Goal: Contribute content: Contribute content

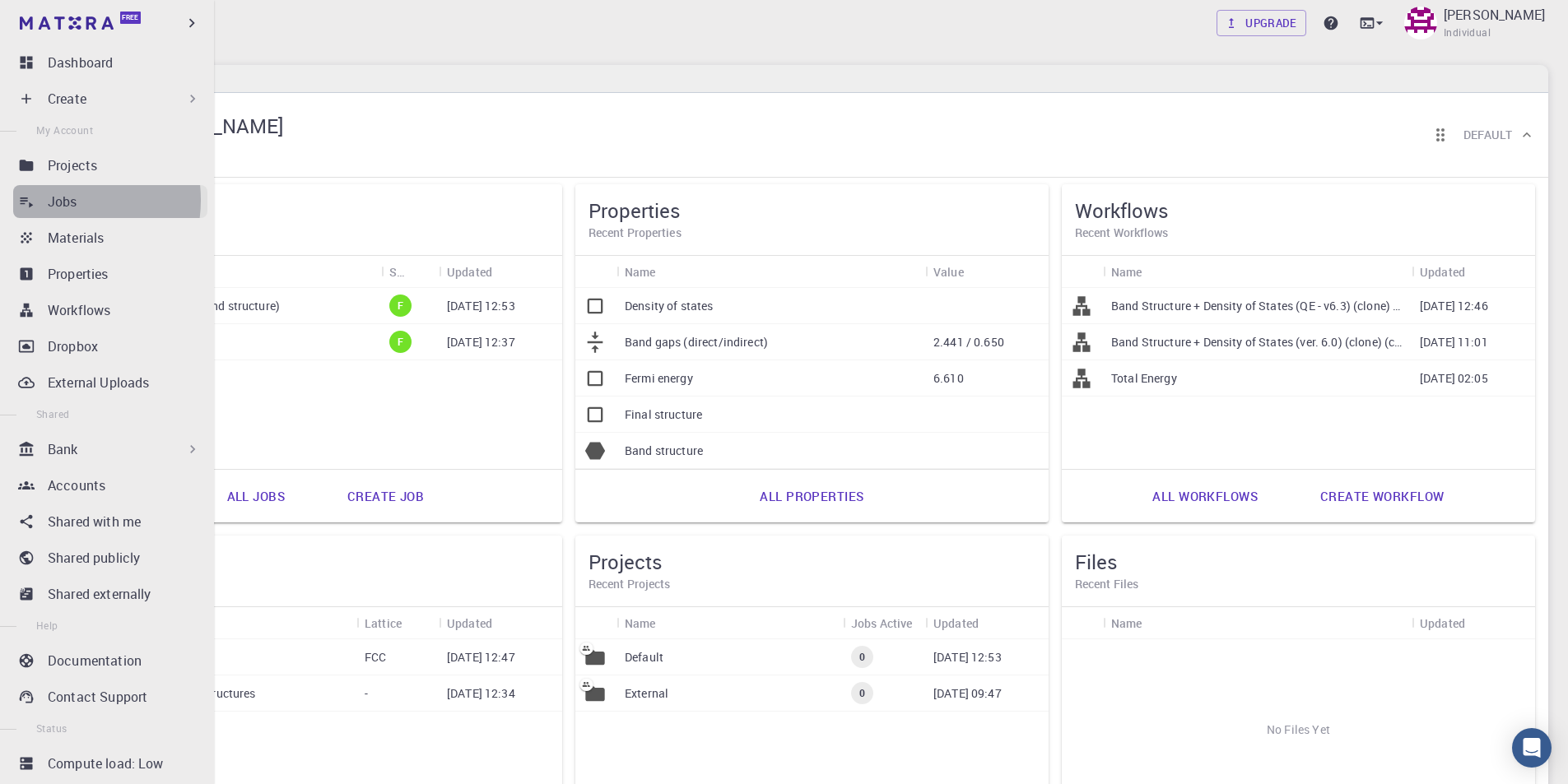
click at [52, 200] on p "Jobs" at bounding box center [62, 202] width 30 height 20
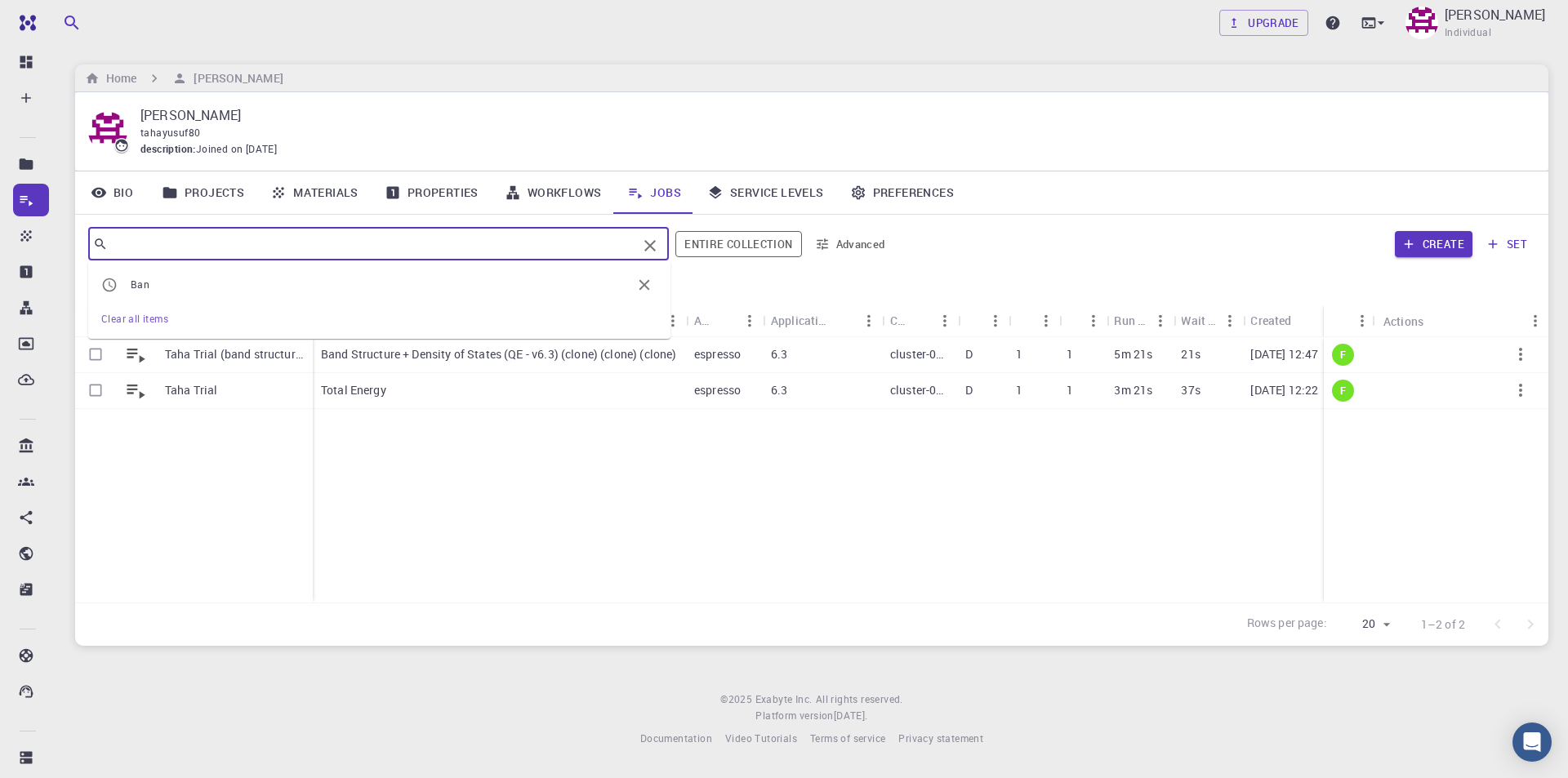
click at [490, 243] on input "text" at bounding box center [372, 244] width 529 height 23
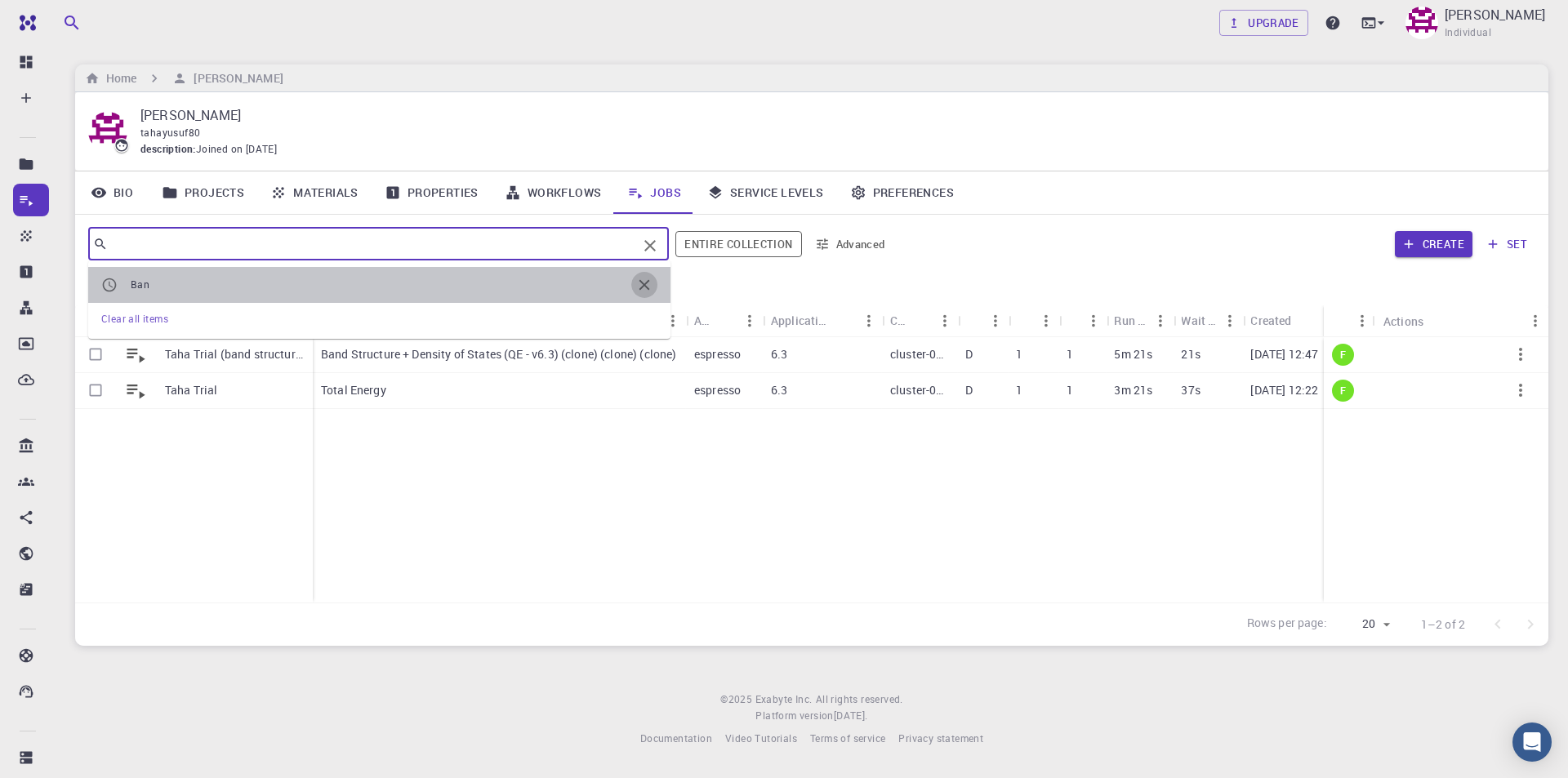
click at [649, 283] on icon "button" at bounding box center [644, 285] width 18 height 18
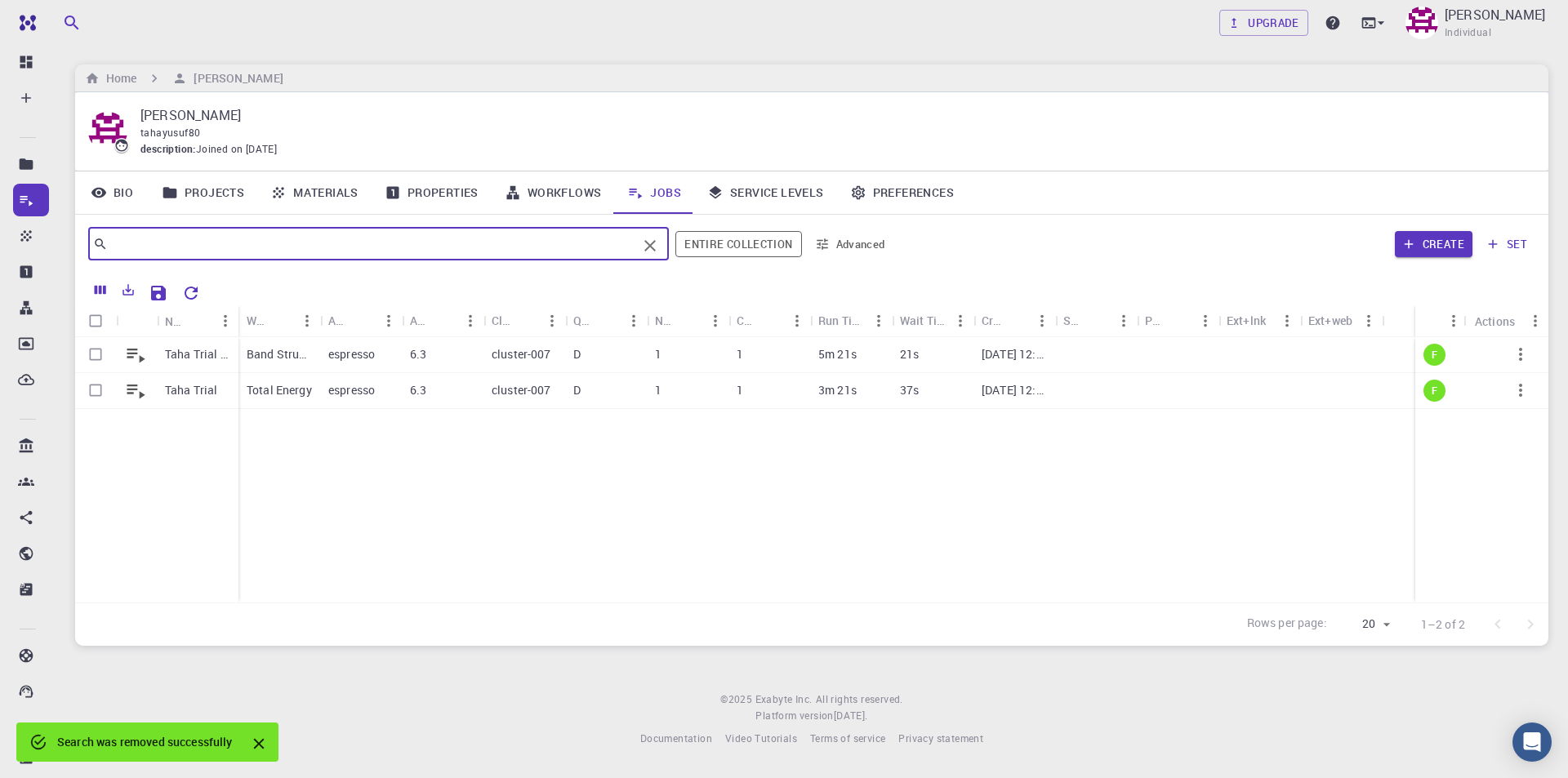
click at [380, 250] on input "text" at bounding box center [372, 244] width 529 height 23
type input "K"
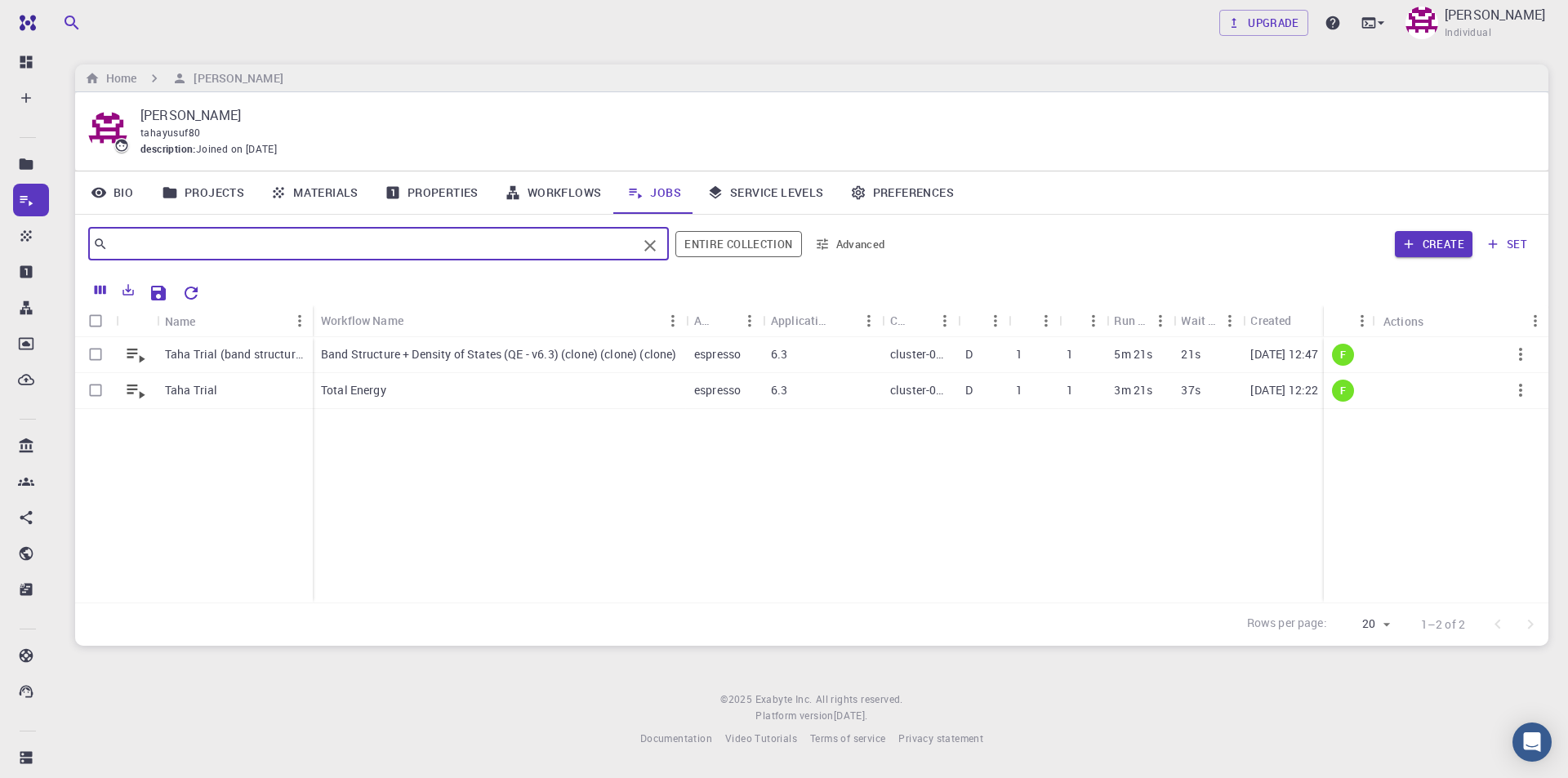
click at [347, 192] on link "Materials" at bounding box center [314, 192] width 114 height 43
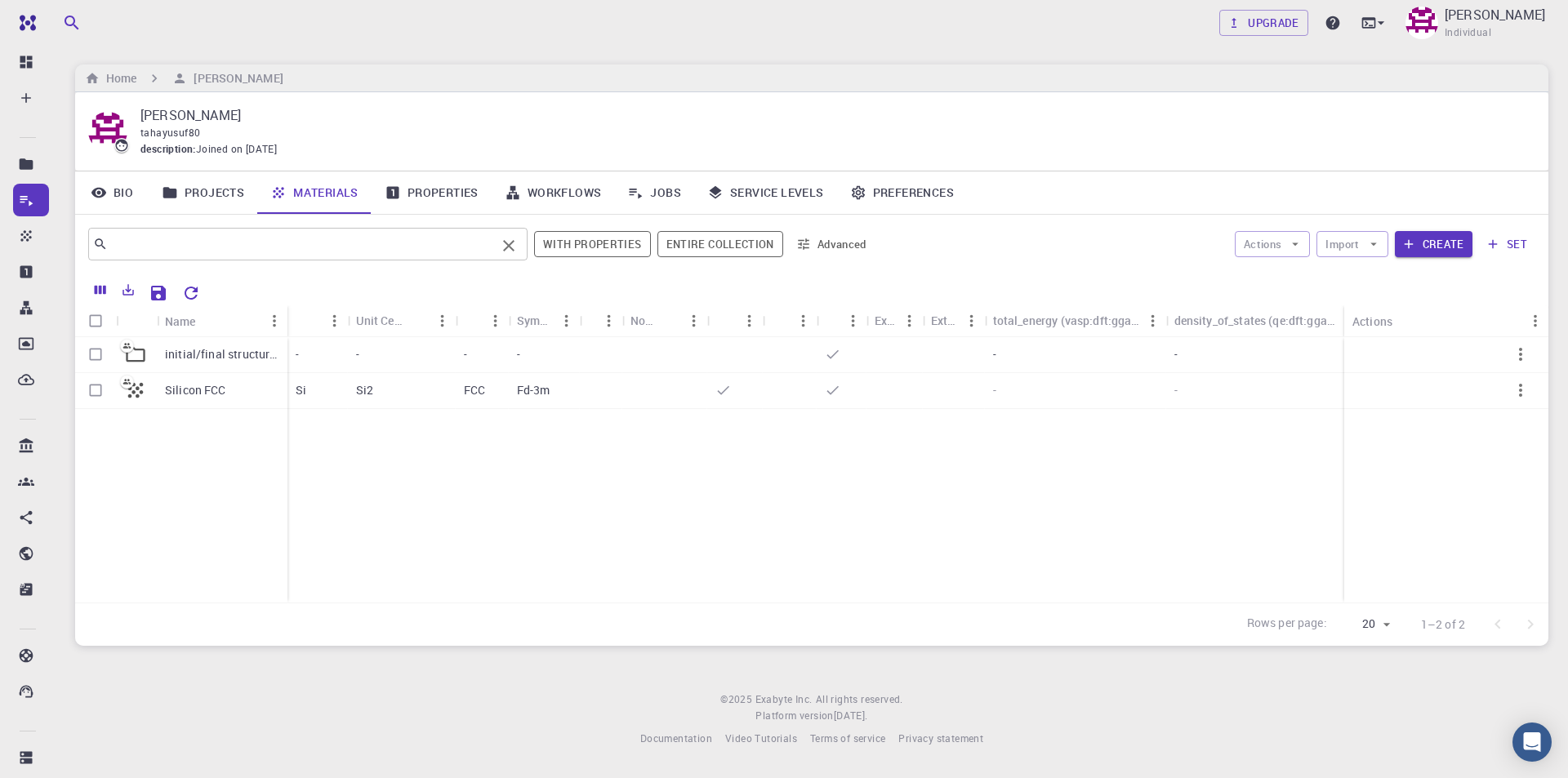
click at [257, 250] on input "text" at bounding box center [301, 244] width 388 height 23
type input "K"
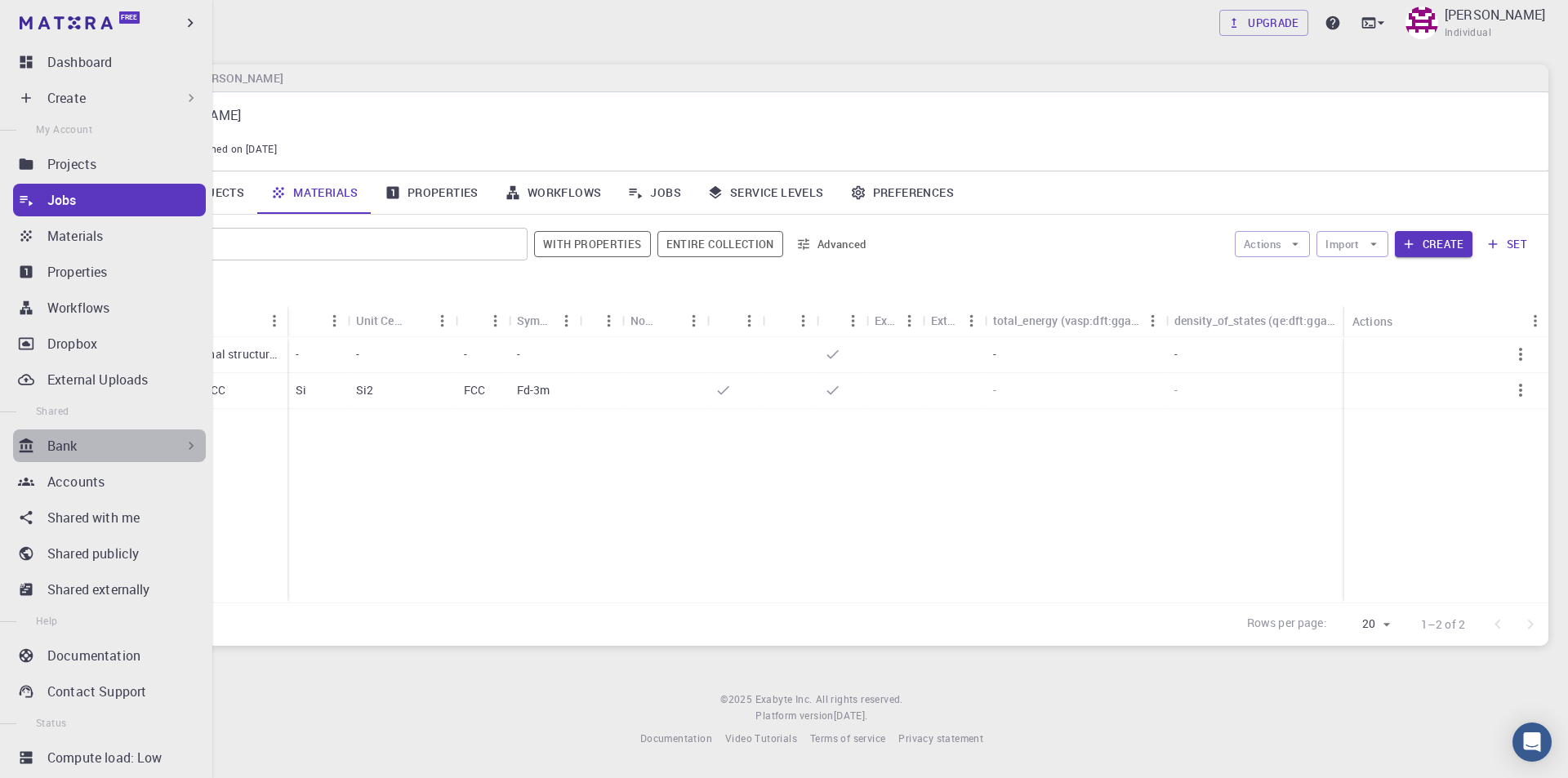
click at [155, 445] on div "Bank" at bounding box center [123, 446] width 151 height 20
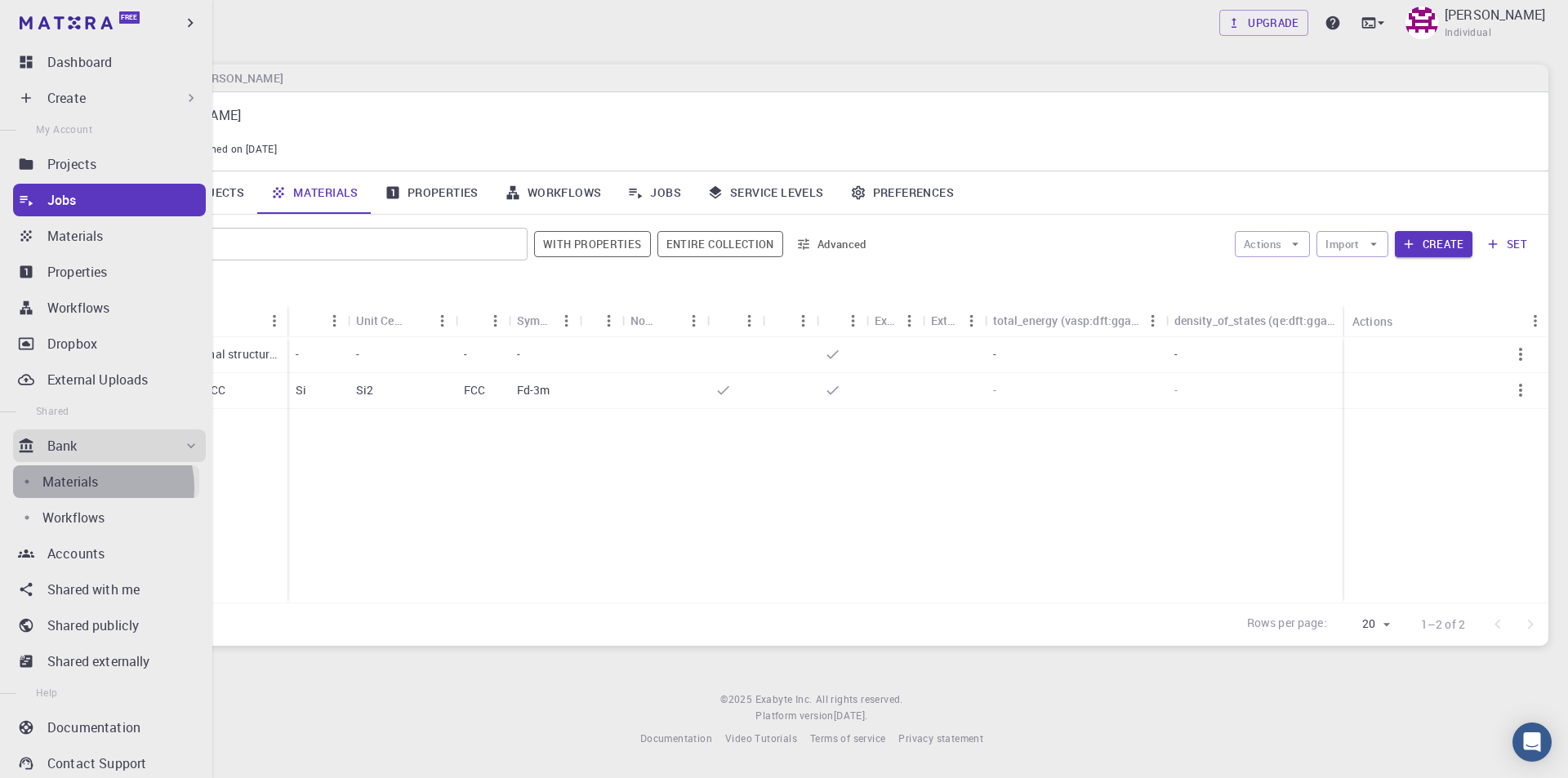
click at [91, 487] on p "Materials" at bounding box center [70, 482] width 55 height 20
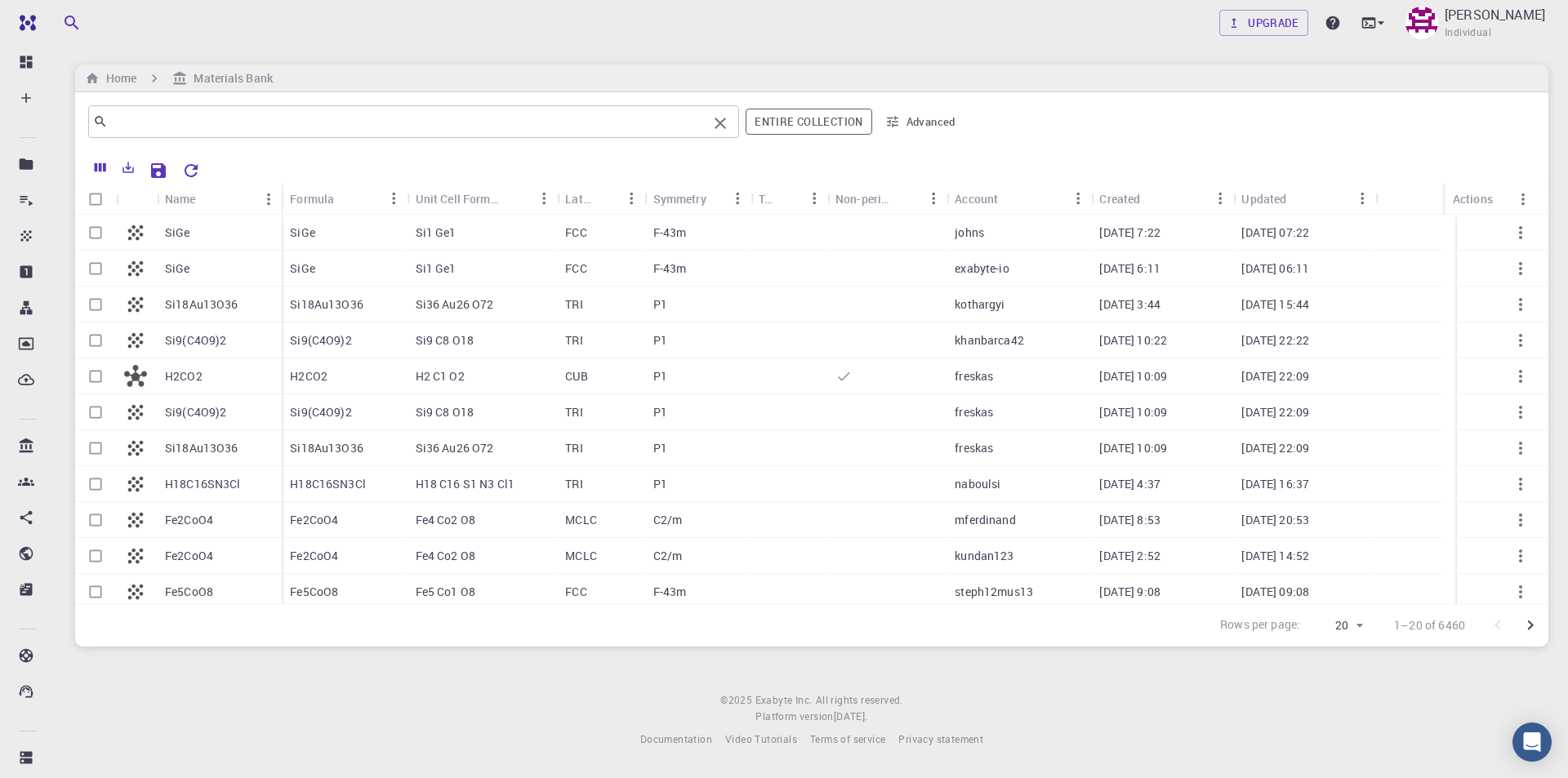
click at [207, 115] on input "text" at bounding box center [407, 122] width 600 height 23
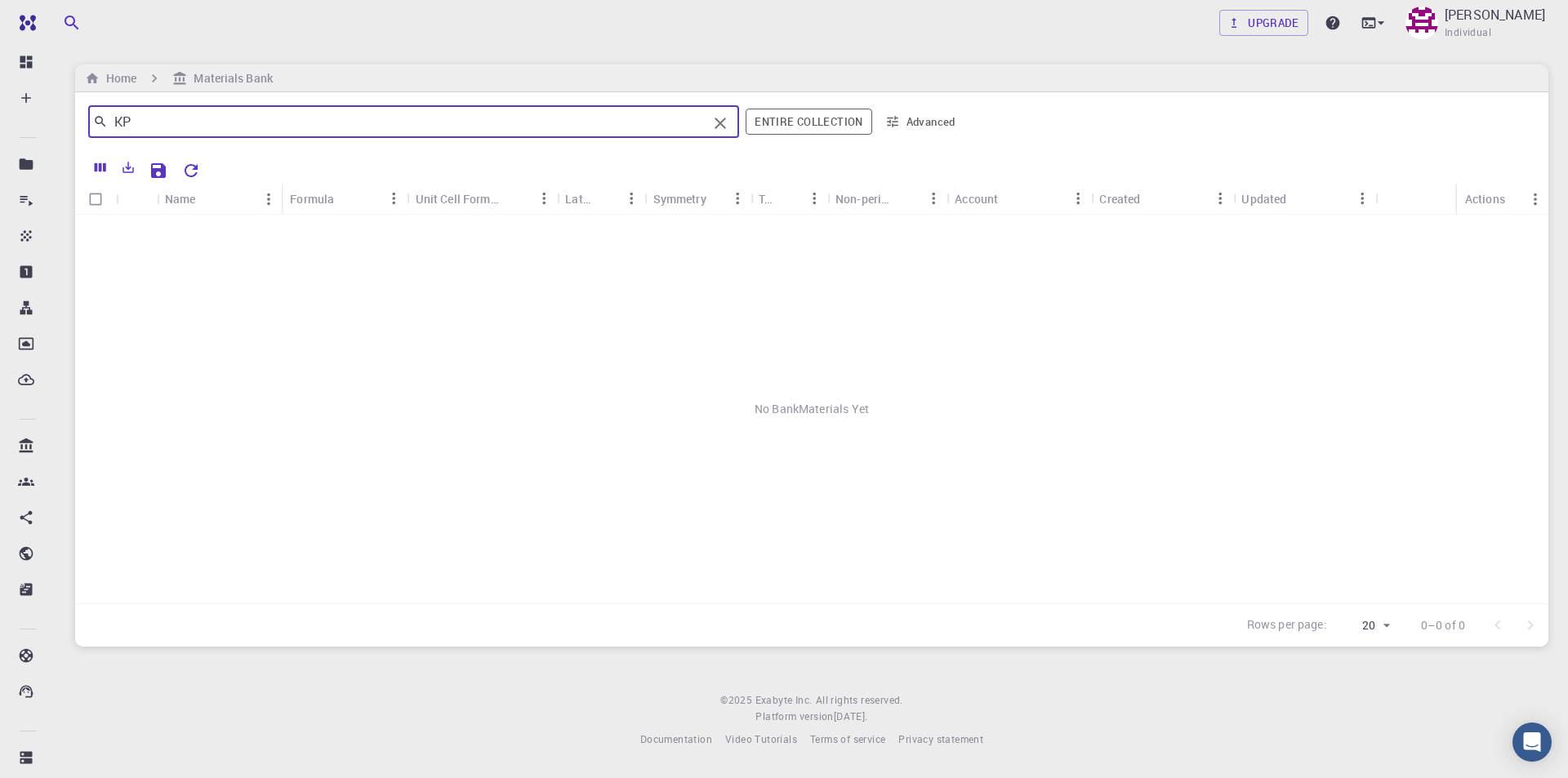
type input "K"
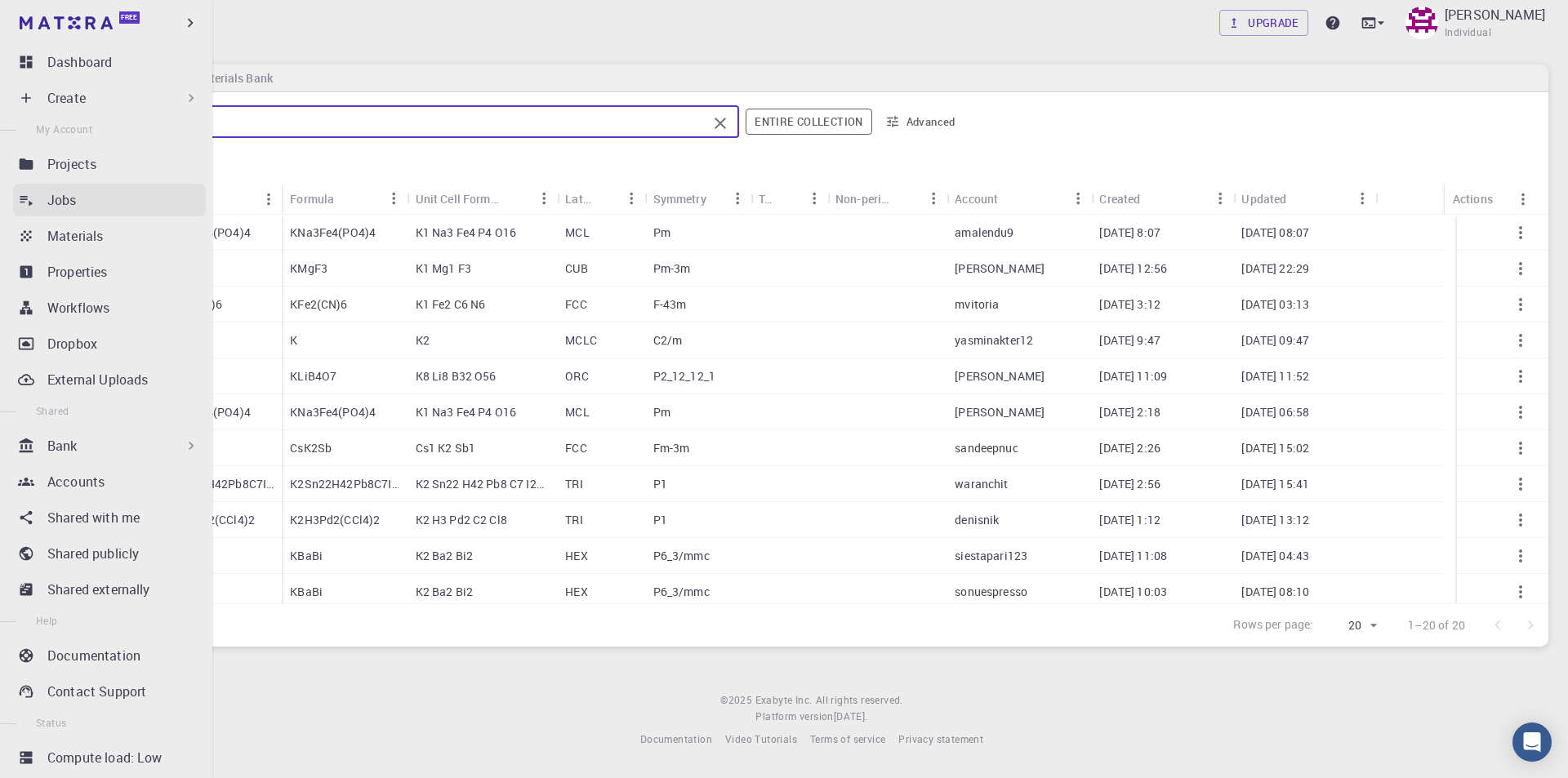
type input "K"
click at [69, 203] on p "Jobs" at bounding box center [61, 201] width 29 height 20
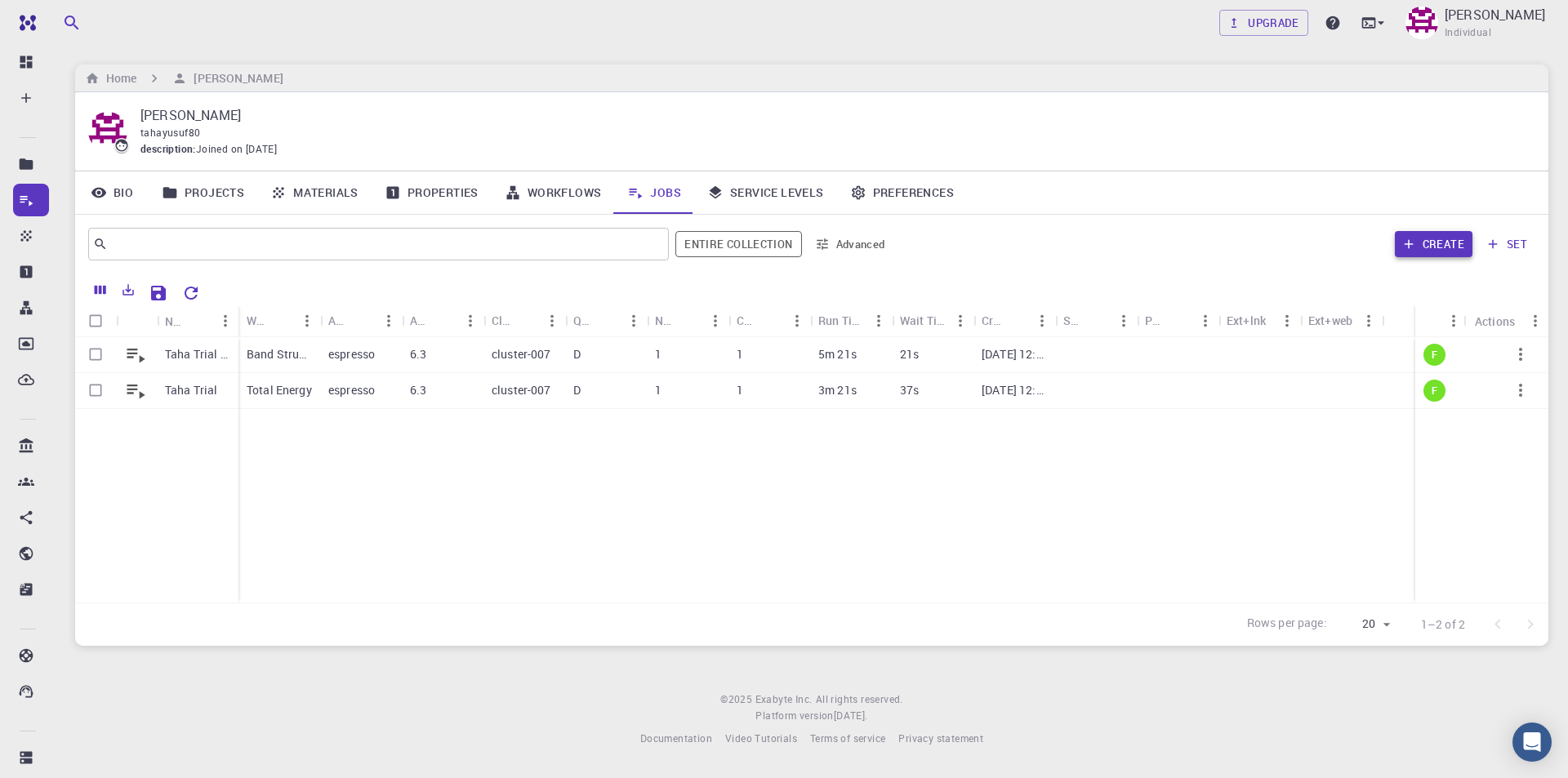
click at [1442, 248] on button "Create" at bounding box center [1433, 243] width 78 height 26
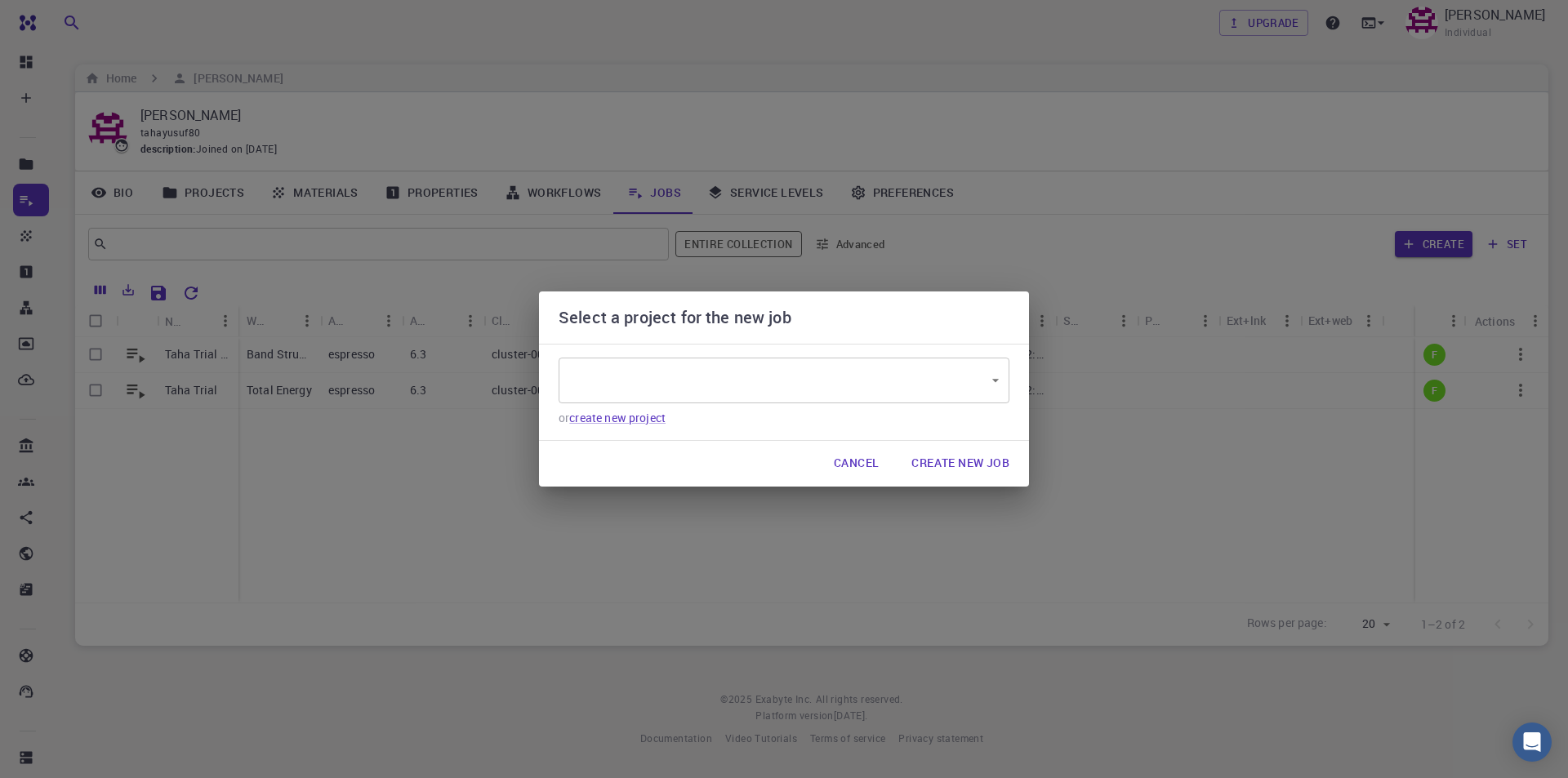
type input "2EXhSQoNDCJCRdTxj"
click at [799, 379] on body "Free Dashboard Create New Job New Material Create Material Upload File Import f…" at bounding box center [784, 389] width 1568 height 778
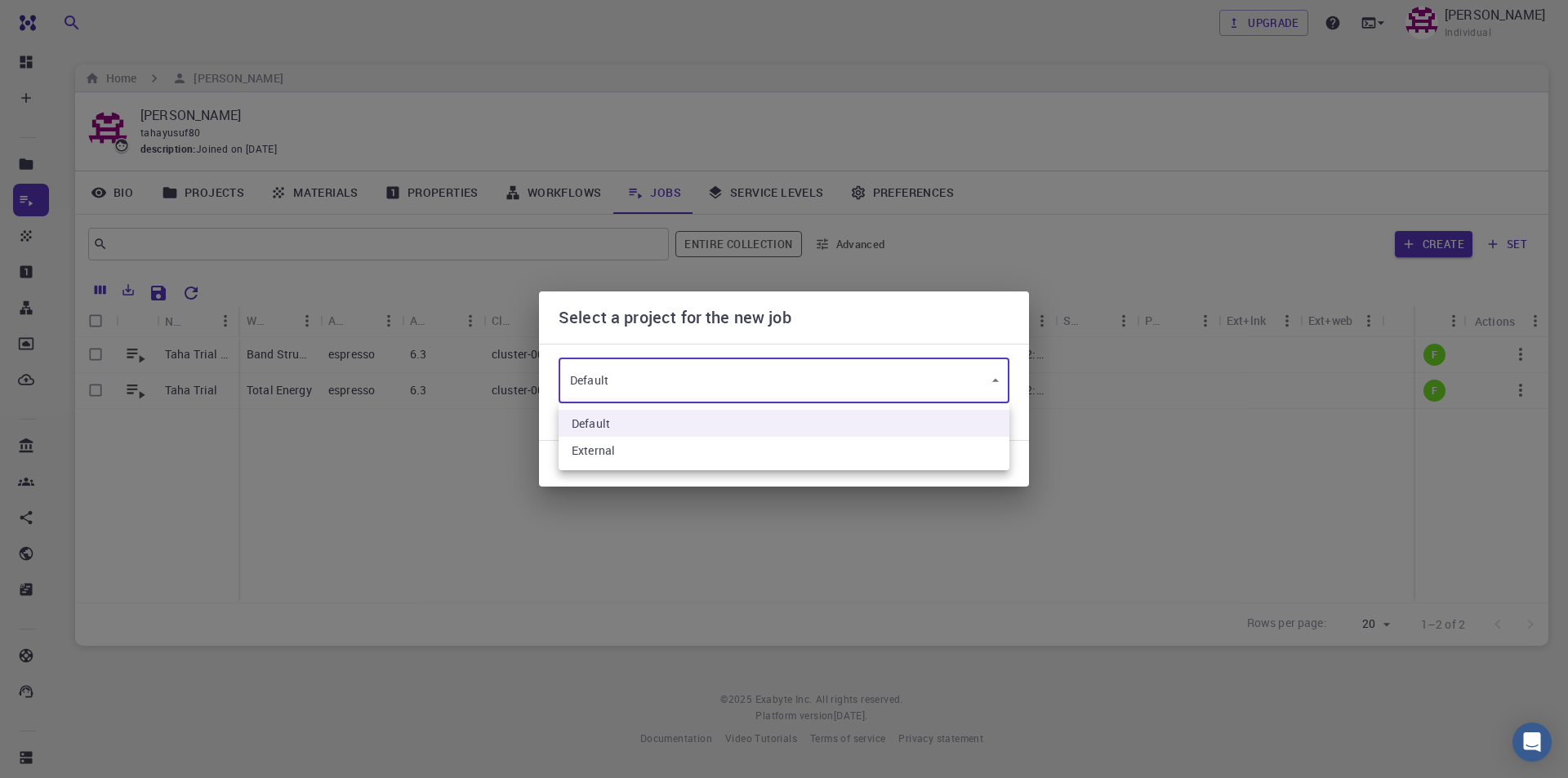
click at [795, 416] on li "Default" at bounding box center [784, 423] width 451 height 27
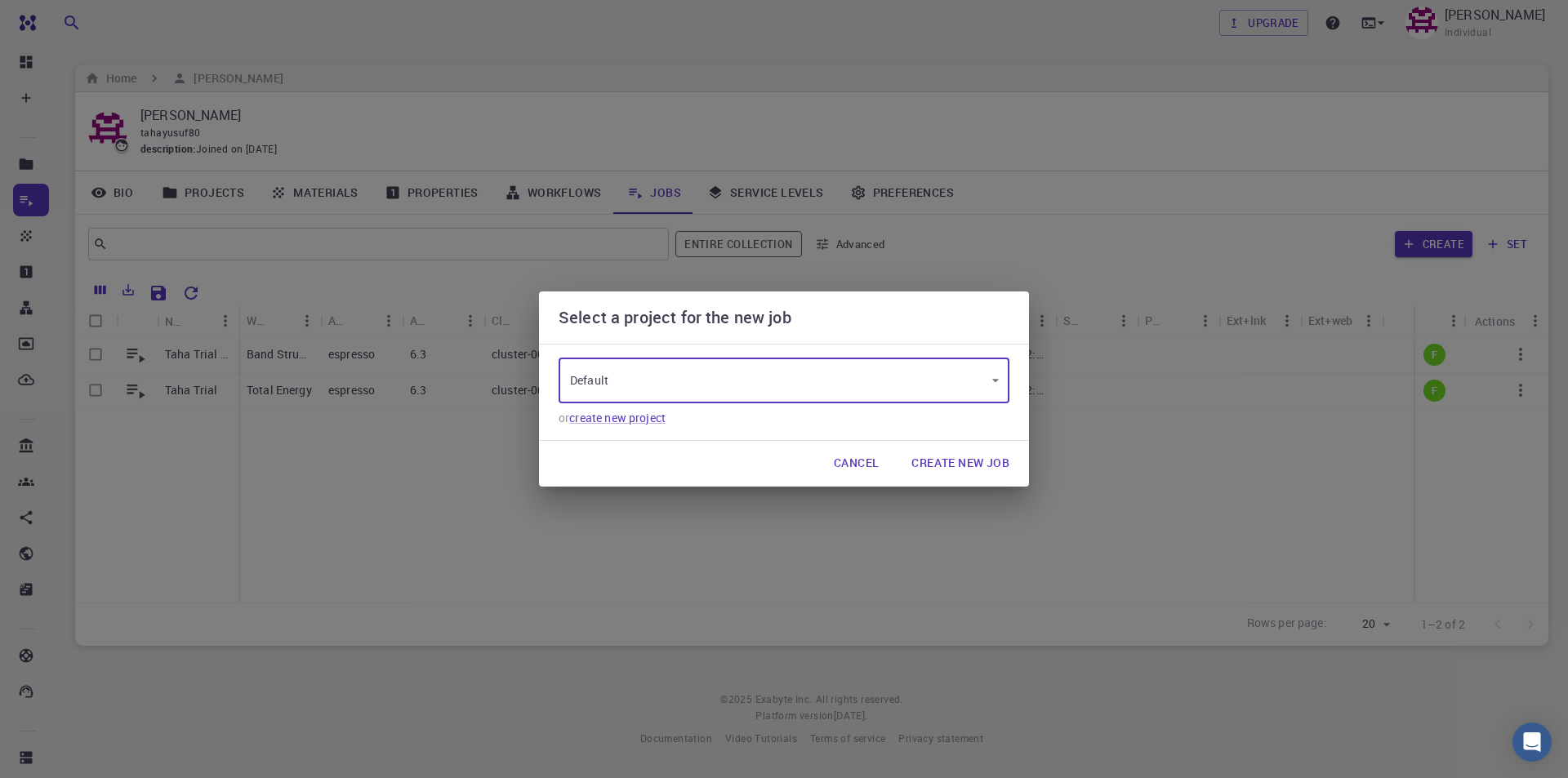
click at [974, 463] on button "Create New Job" at bounding box center [960, 463] width 124 height 33
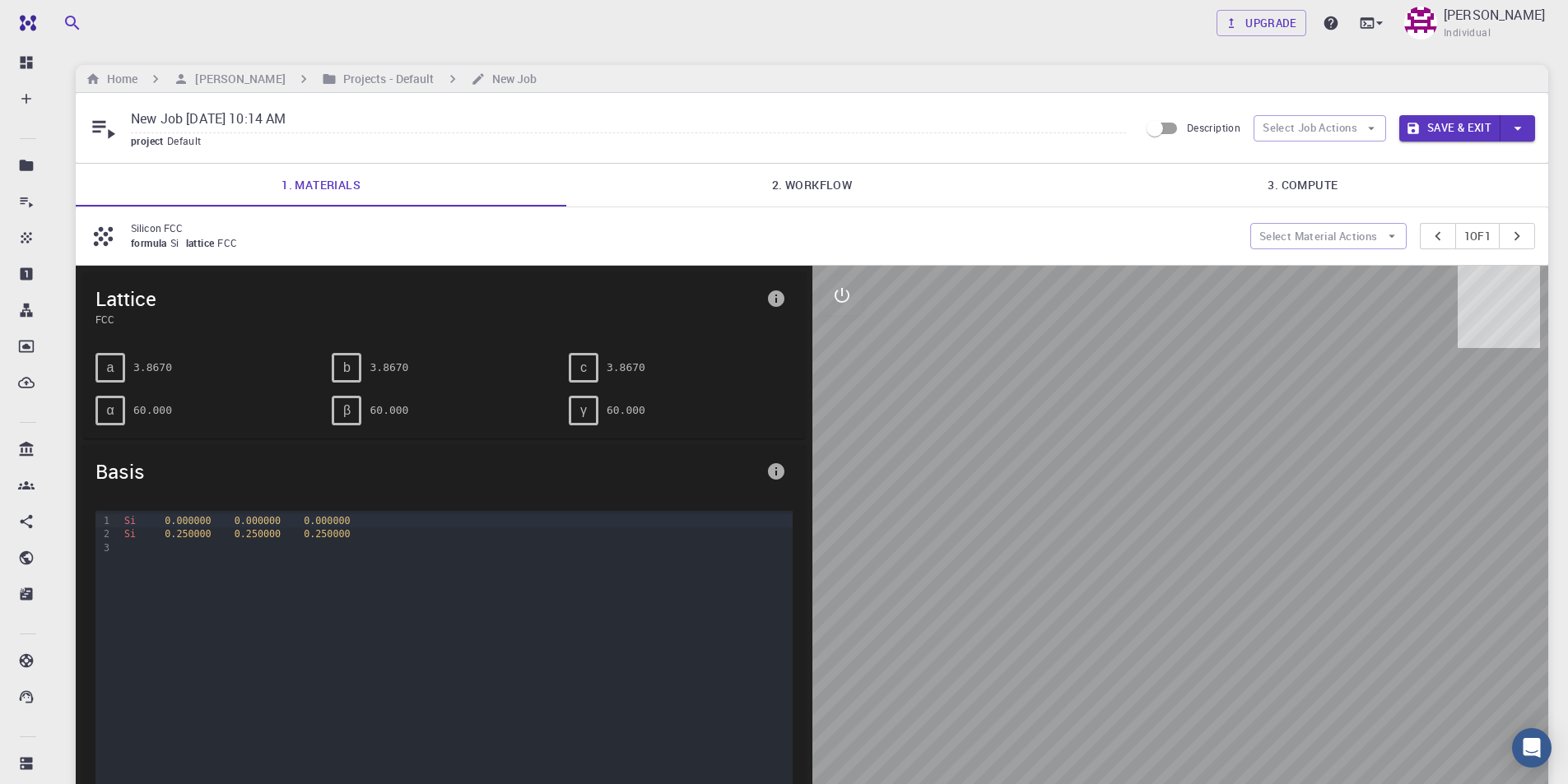
scroll to position [83, 0]
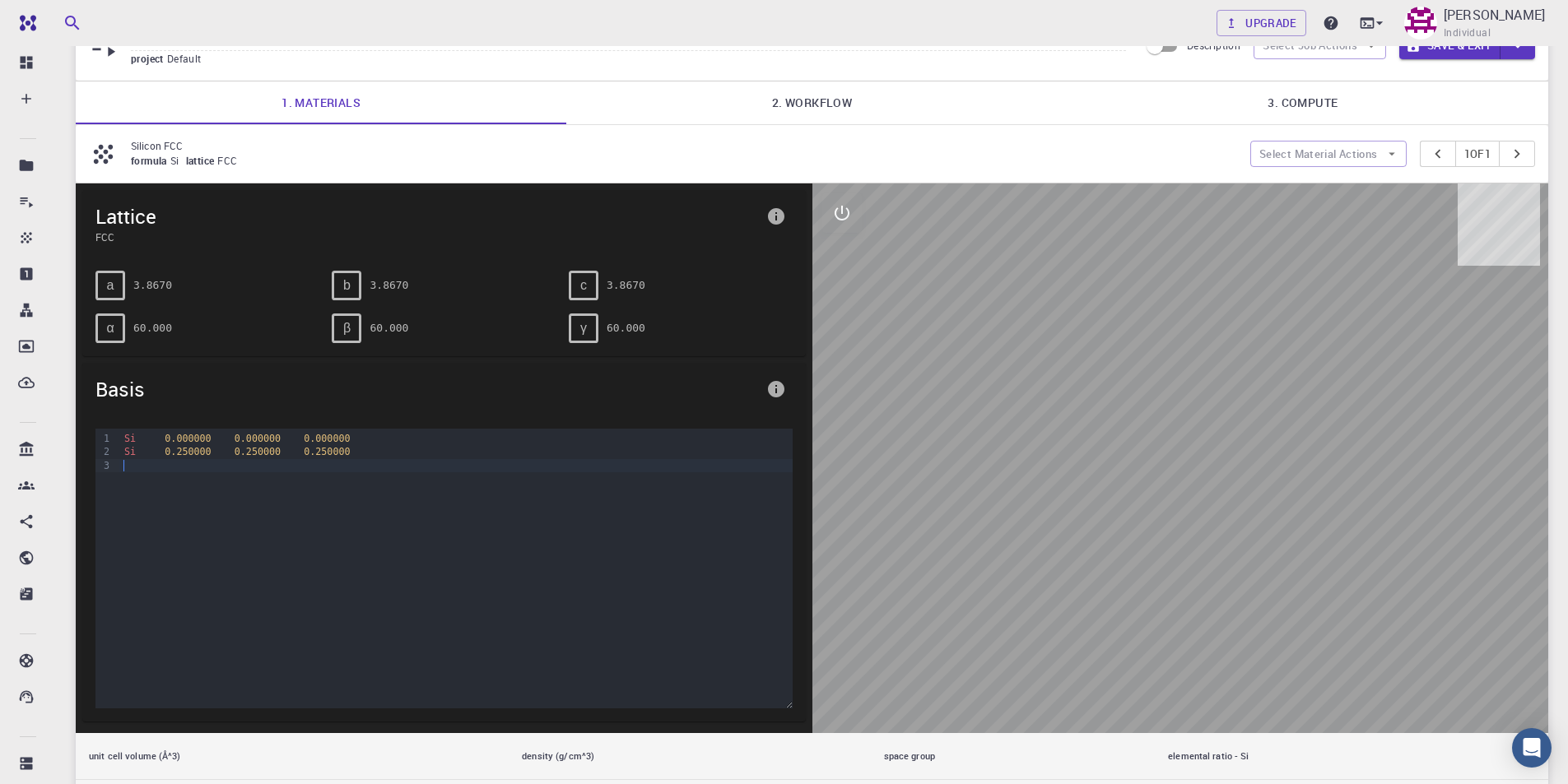
click at [358, 459] on div at bounding box center [455, 465] width 673 height 13
click at [135, 439] on div "Si 0.000000 0.000000 0.000000" at bounding box center [455, 438] width 673 height 13
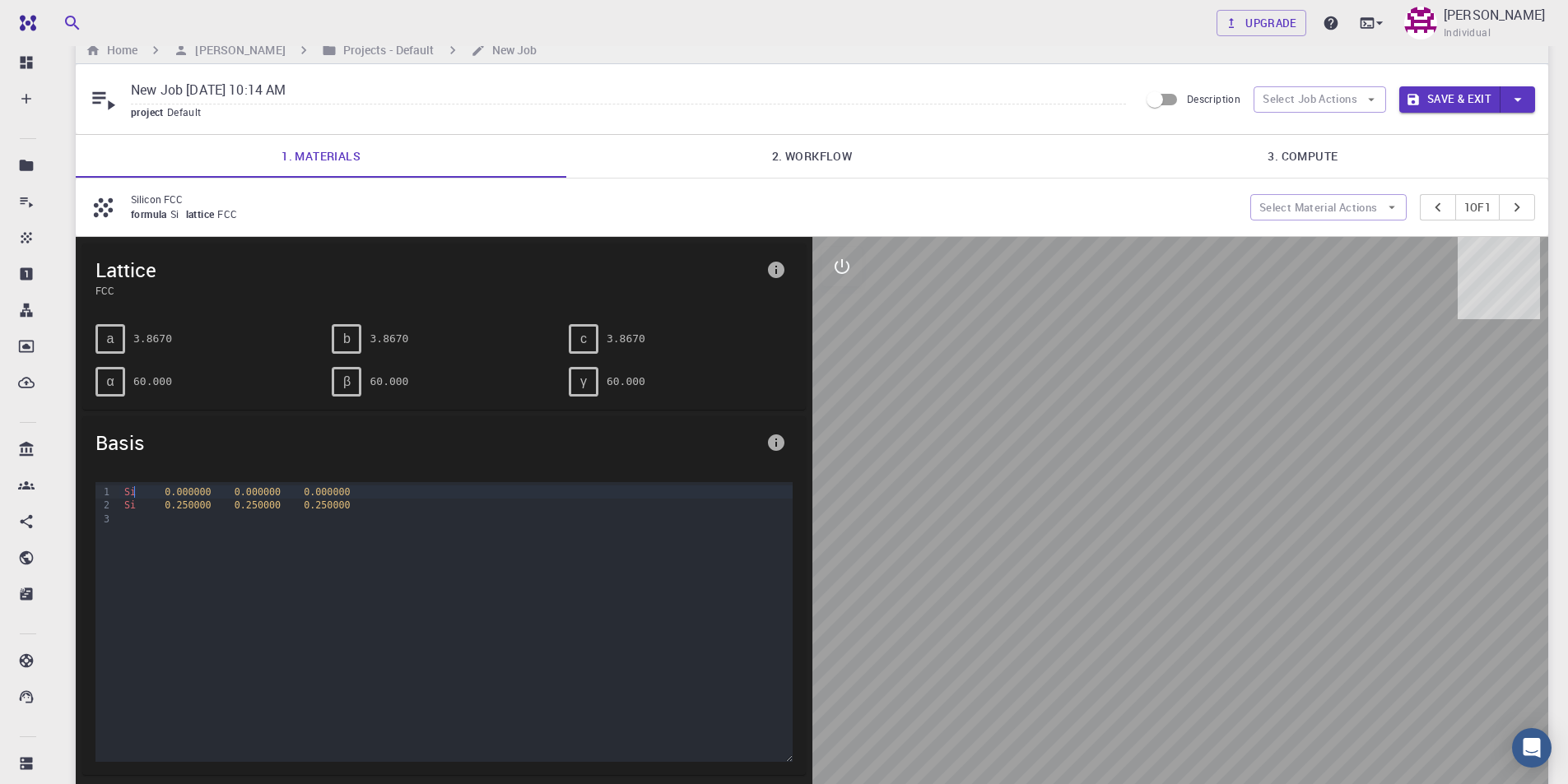
scroll to position [0, 0]
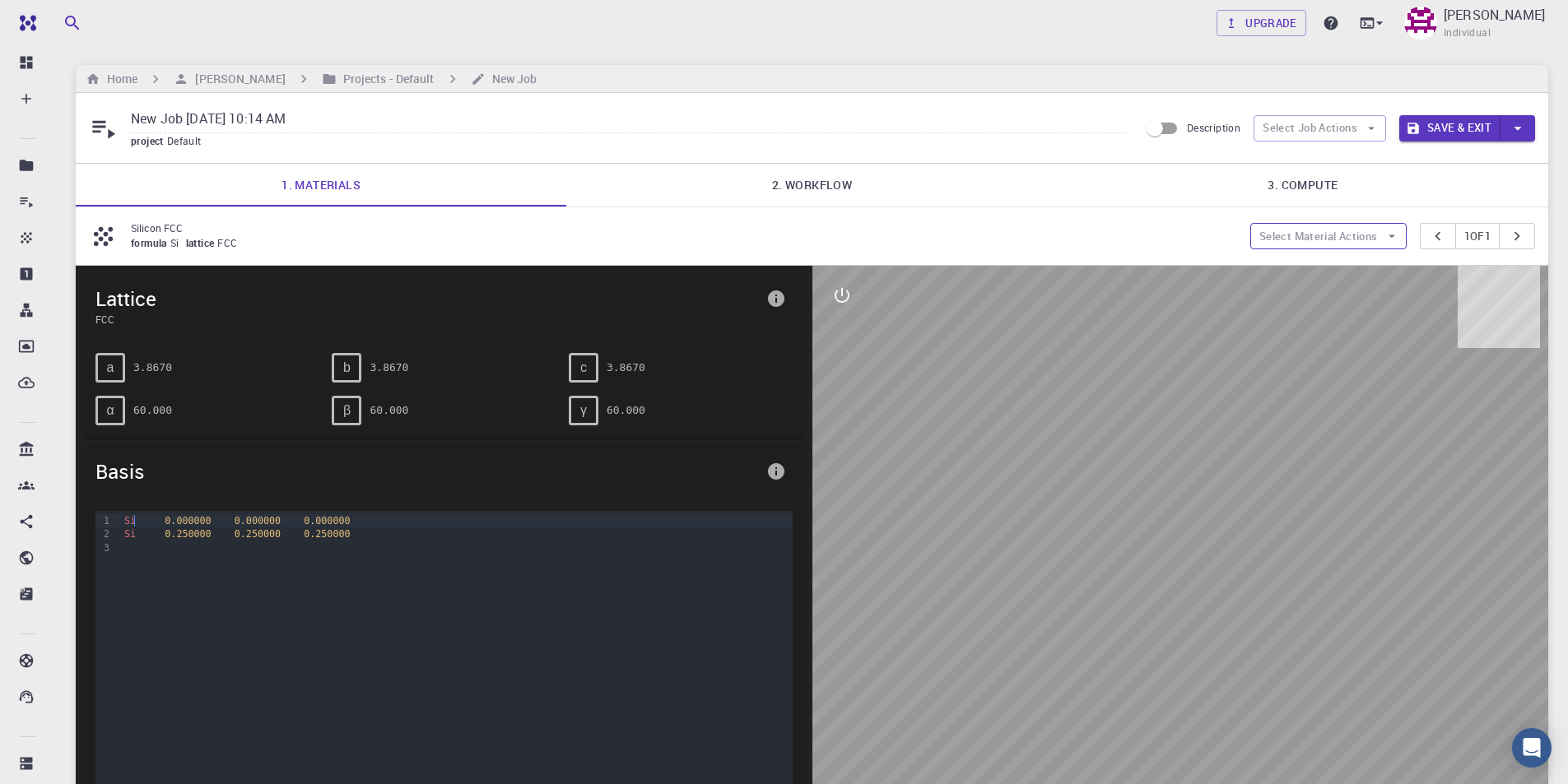
click at [1359, 233] on button "Select Material Actions" at bounding box center [1328, 235] width 156 height 26
click at [1336, 269] on span "Add materials" at bounding box center [1337, 269] width 101 height 16
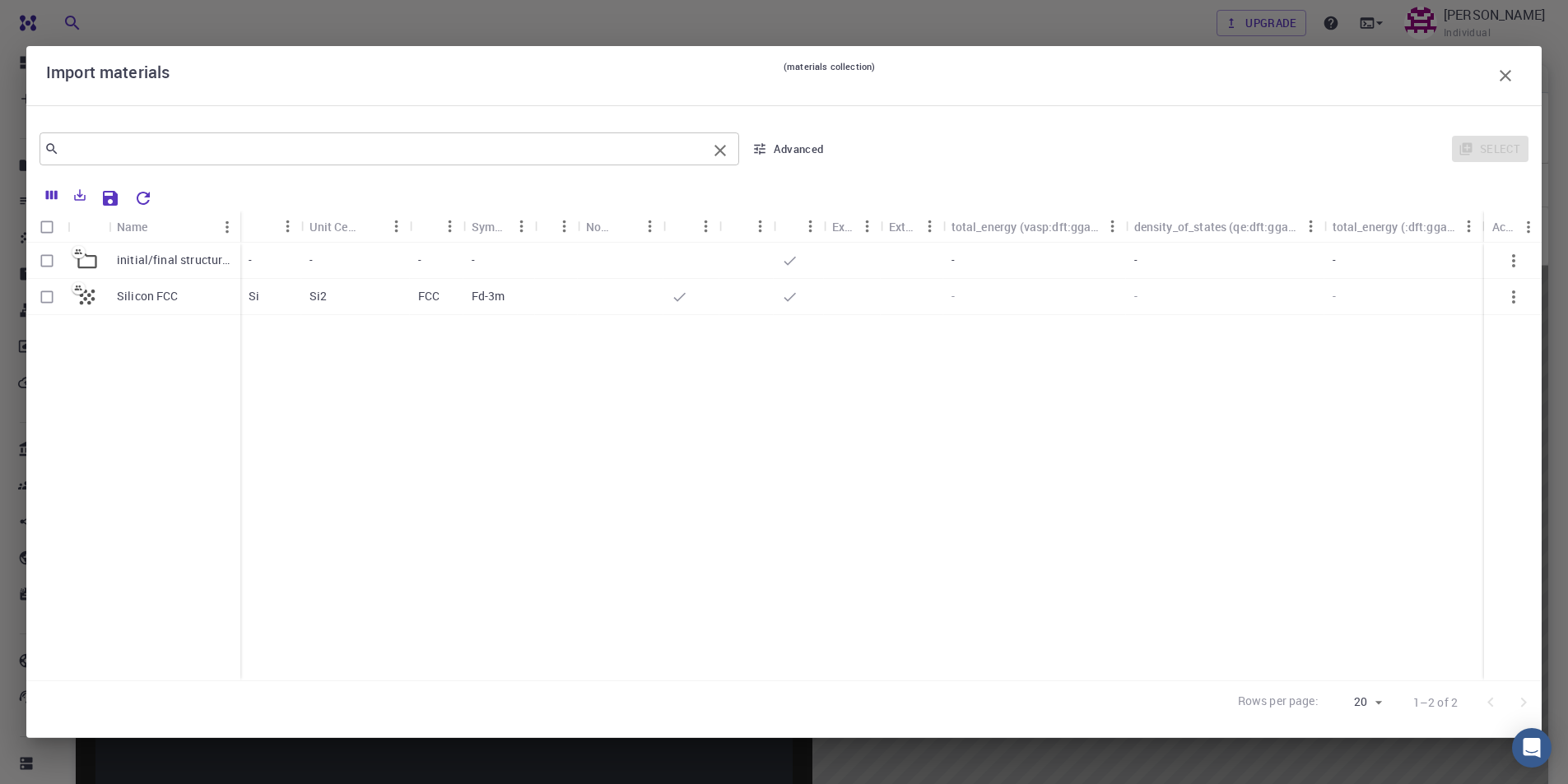
click at [452, 145] on input "text" at bounding box center [383, 149] width 647 height 23
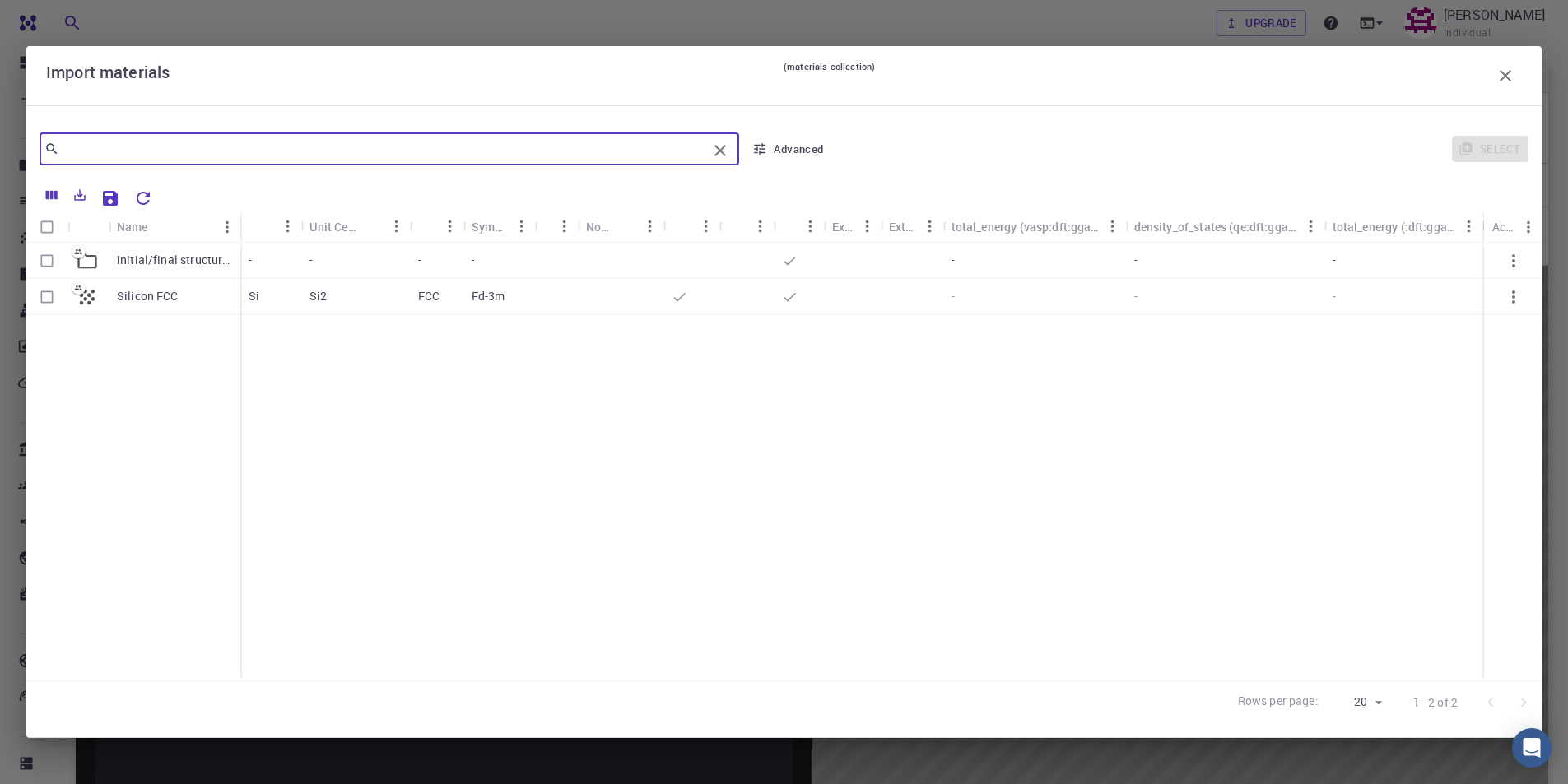
type input "K"
click at [1505, 83] on icon "button" at bounding box center [1505, 75] width 20 height 20
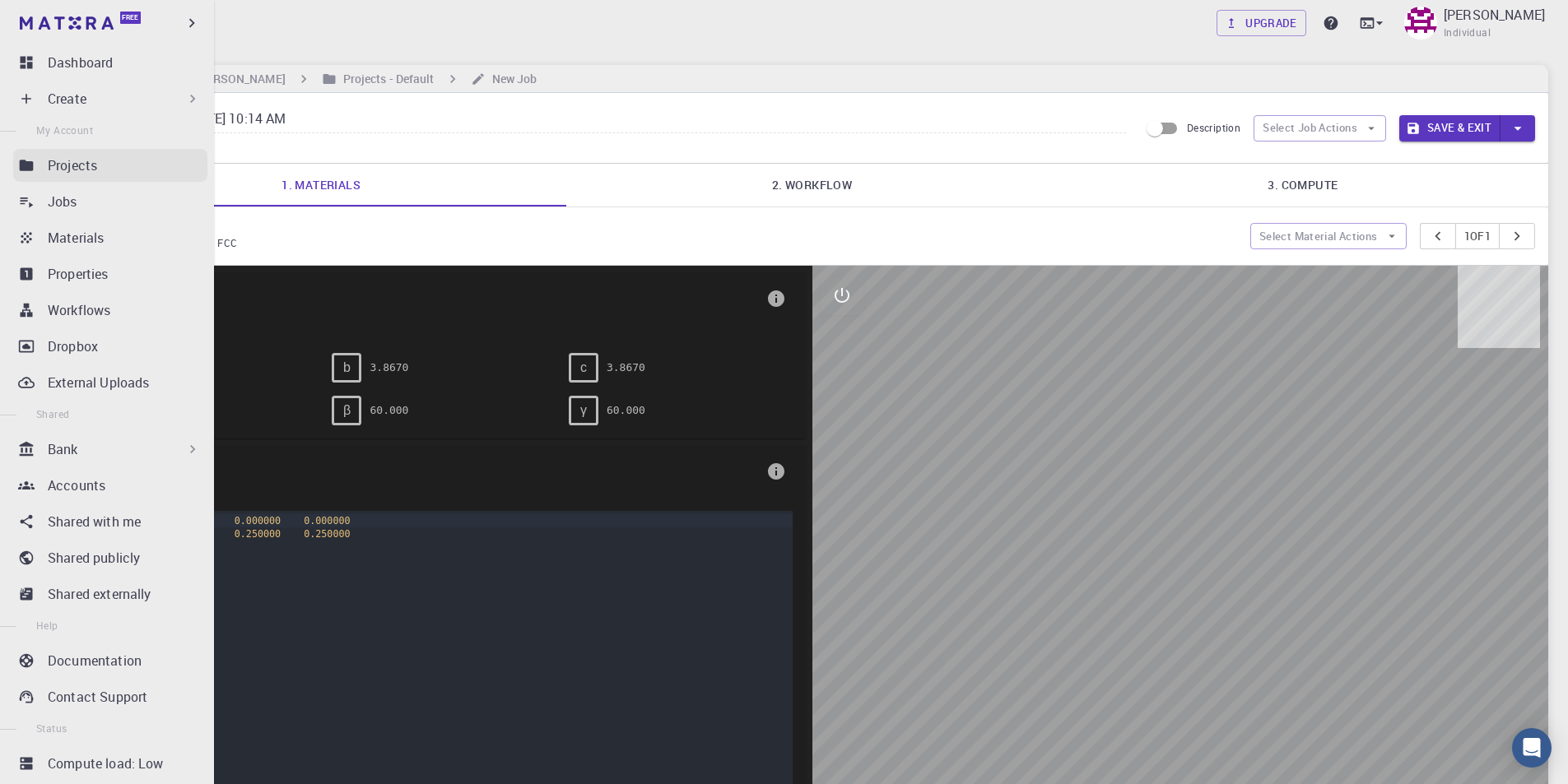
click at [74, 164] on p "Projects" at bounding box center [72, 165] width 49 height 20
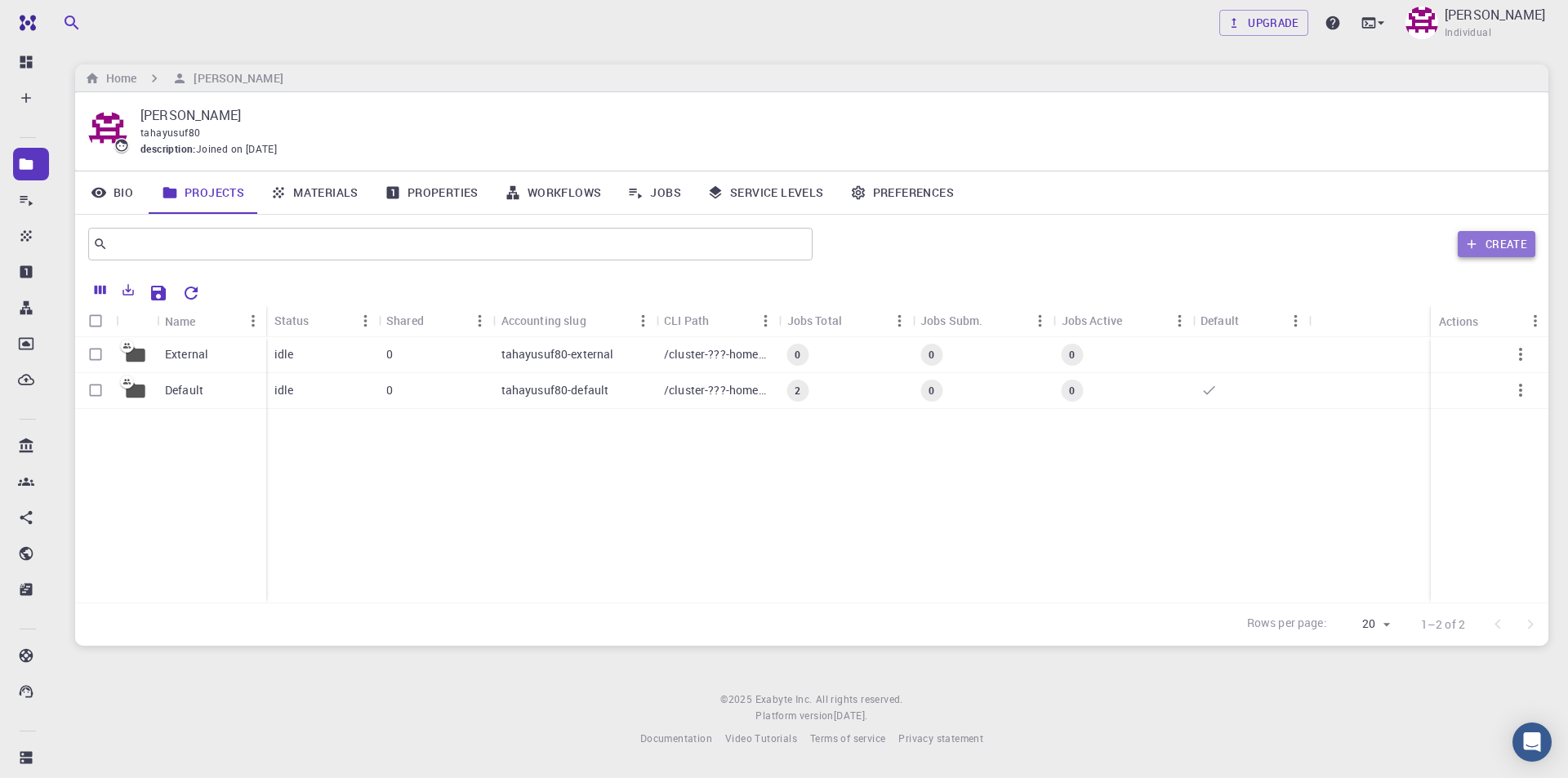
click at [1517, 247] on button "Create" at bounding box center [1496, 243] width 78 height 26
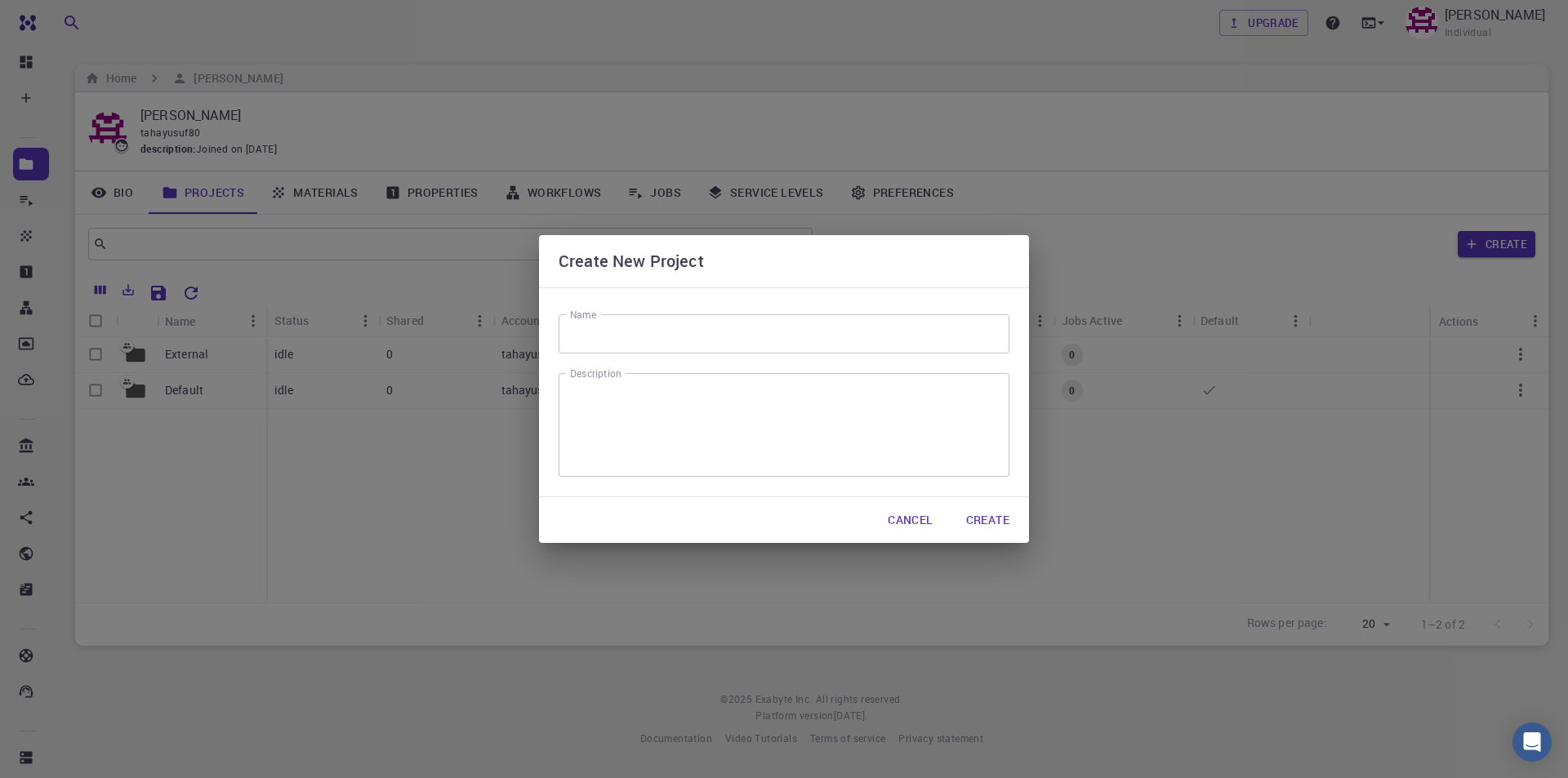
click at [659, 344] on input "Name" at bounding box center [784, 334] width 451 height 39
type input "T"
type input "KPbBR3 trial"
click at [993, 513] on button "Create" at bounding box center [988, 520] width 69 height 33
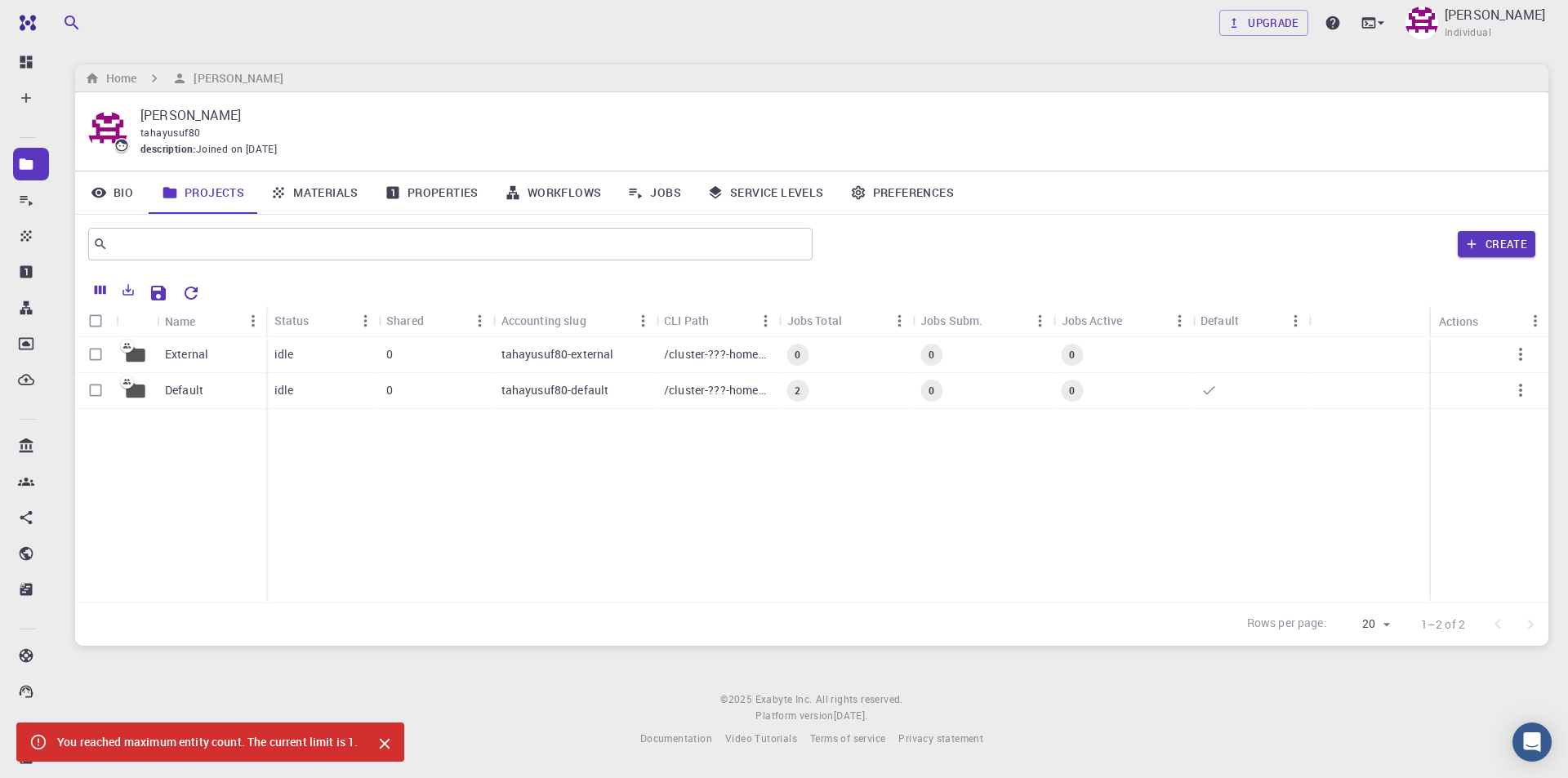
click at [388, 745] on icon "Close" at bounding box center [384, 744] width 11 height 11
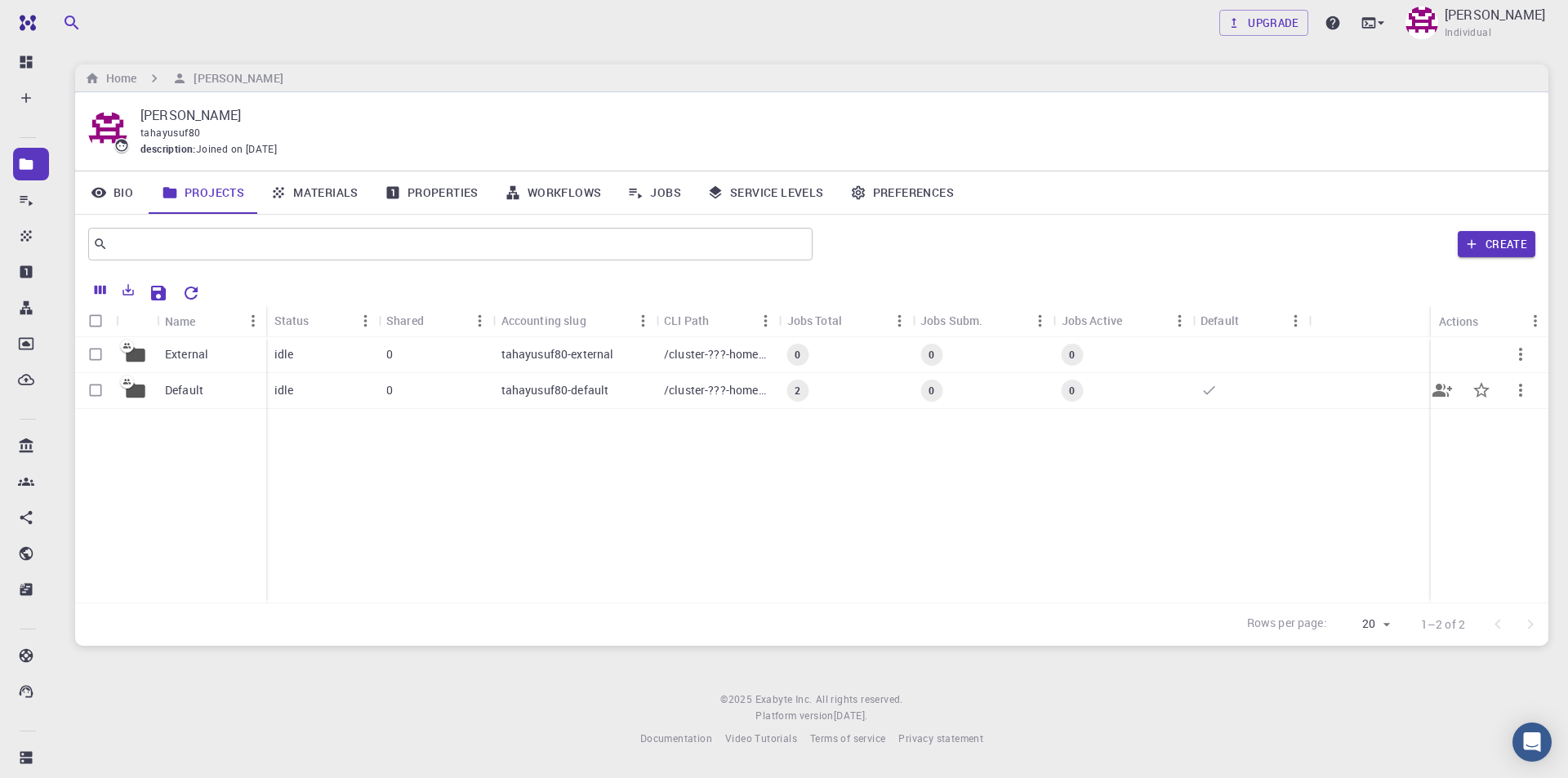
click at [195, 393] on p "Default" at bounding box center [184, 390] width 38 height 16
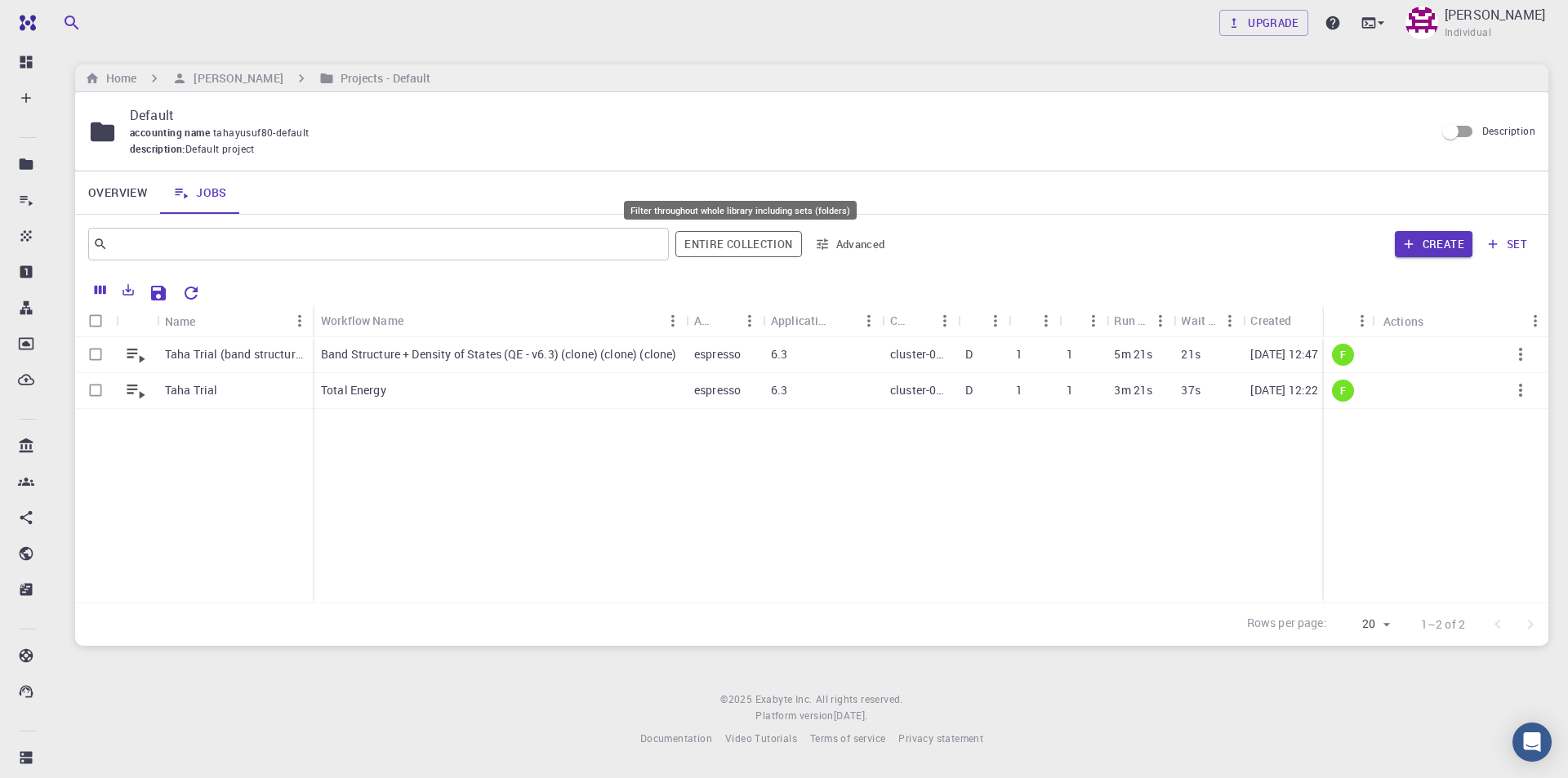
click at [723, 247] on button "Entire collection" at bounding box center [738, 243] width 126 height 26
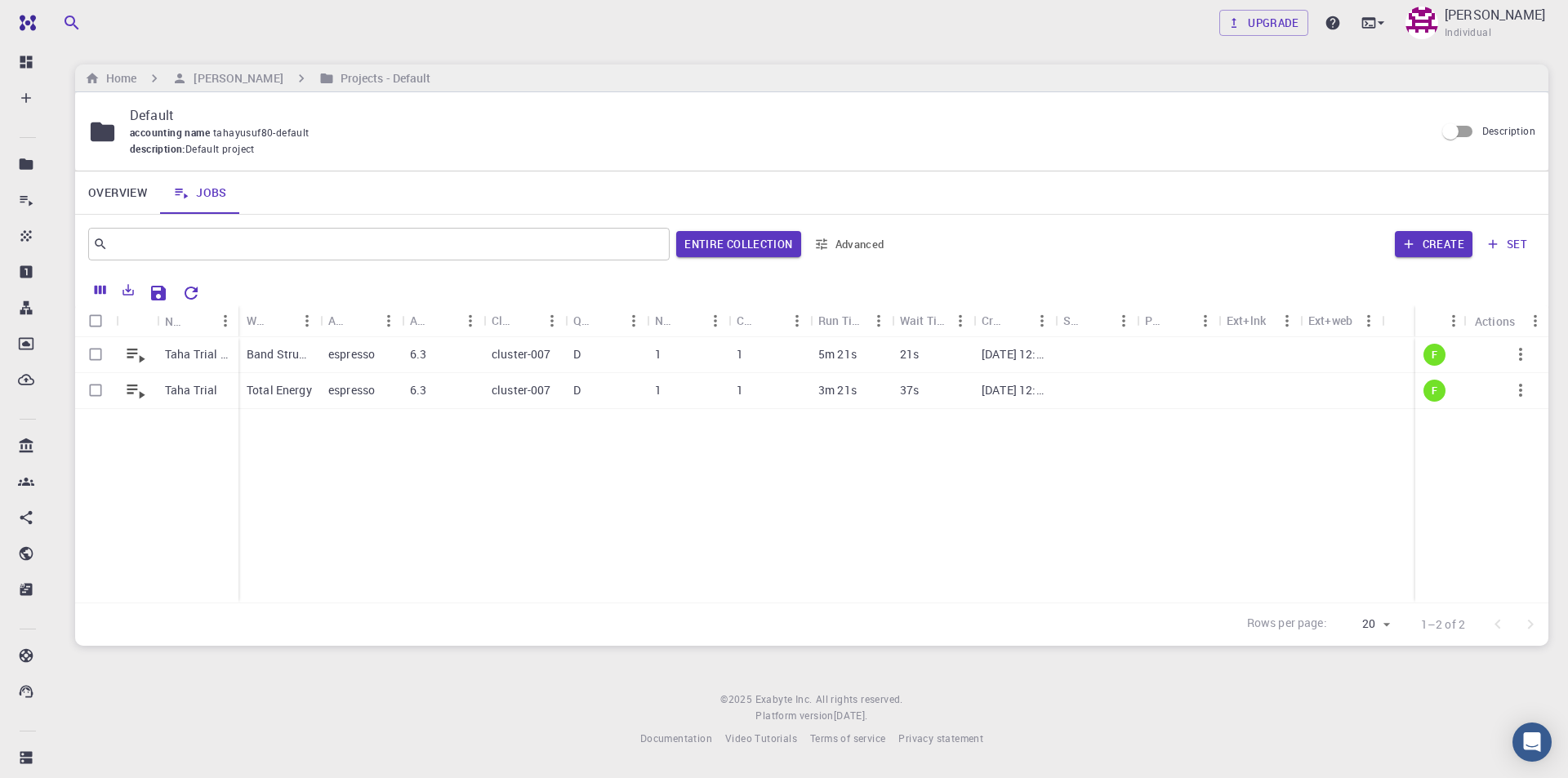
click at [861, 245] on button "Advanced" at bounding box center [849, 243] width 85 height 26
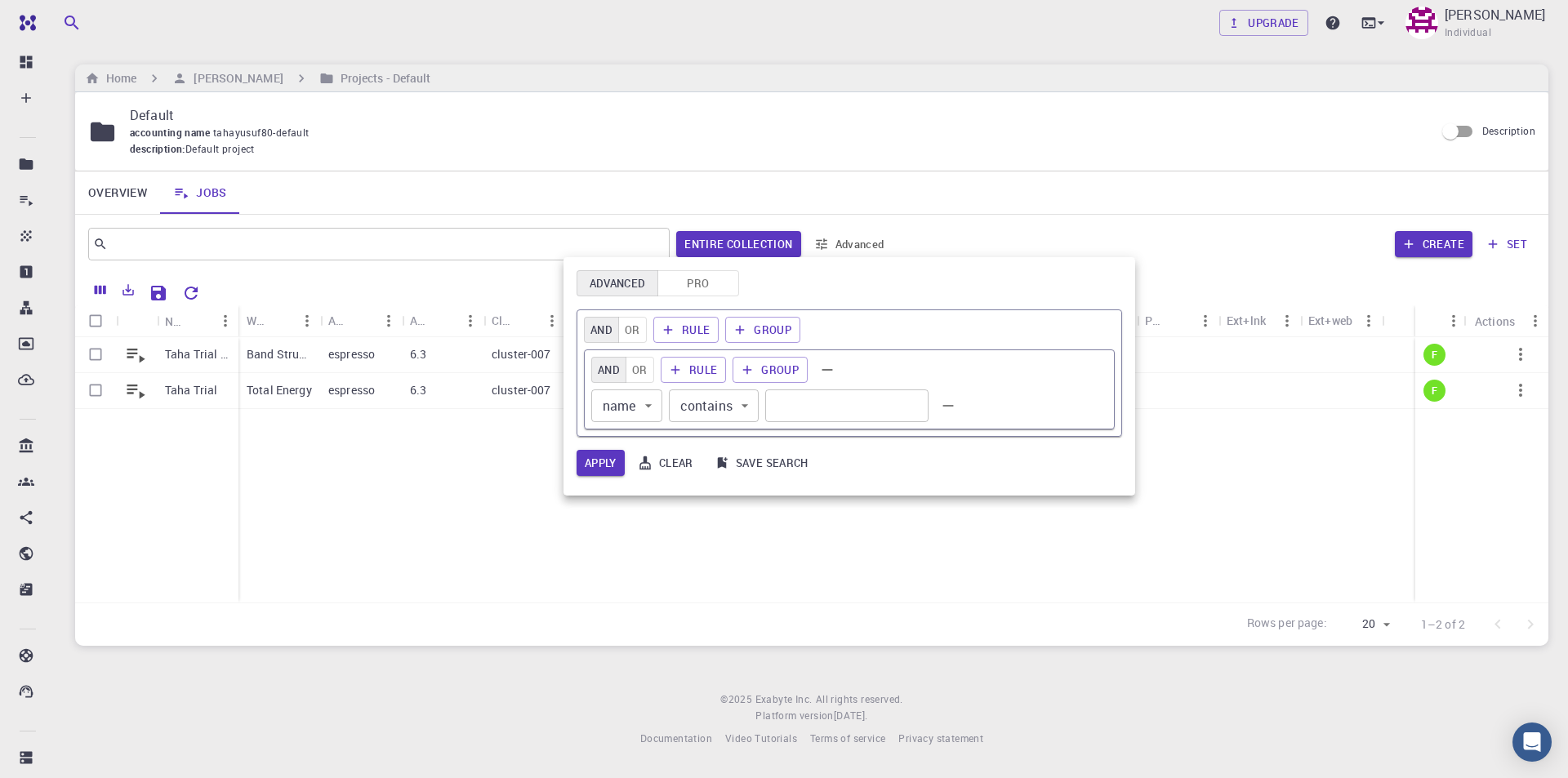
click at [682, 464] on button "Clear" at bounding box center [666, 463] width 70 height 26
click at [553, 500] on div at bounding box center [784, 389] width 1568 height 778
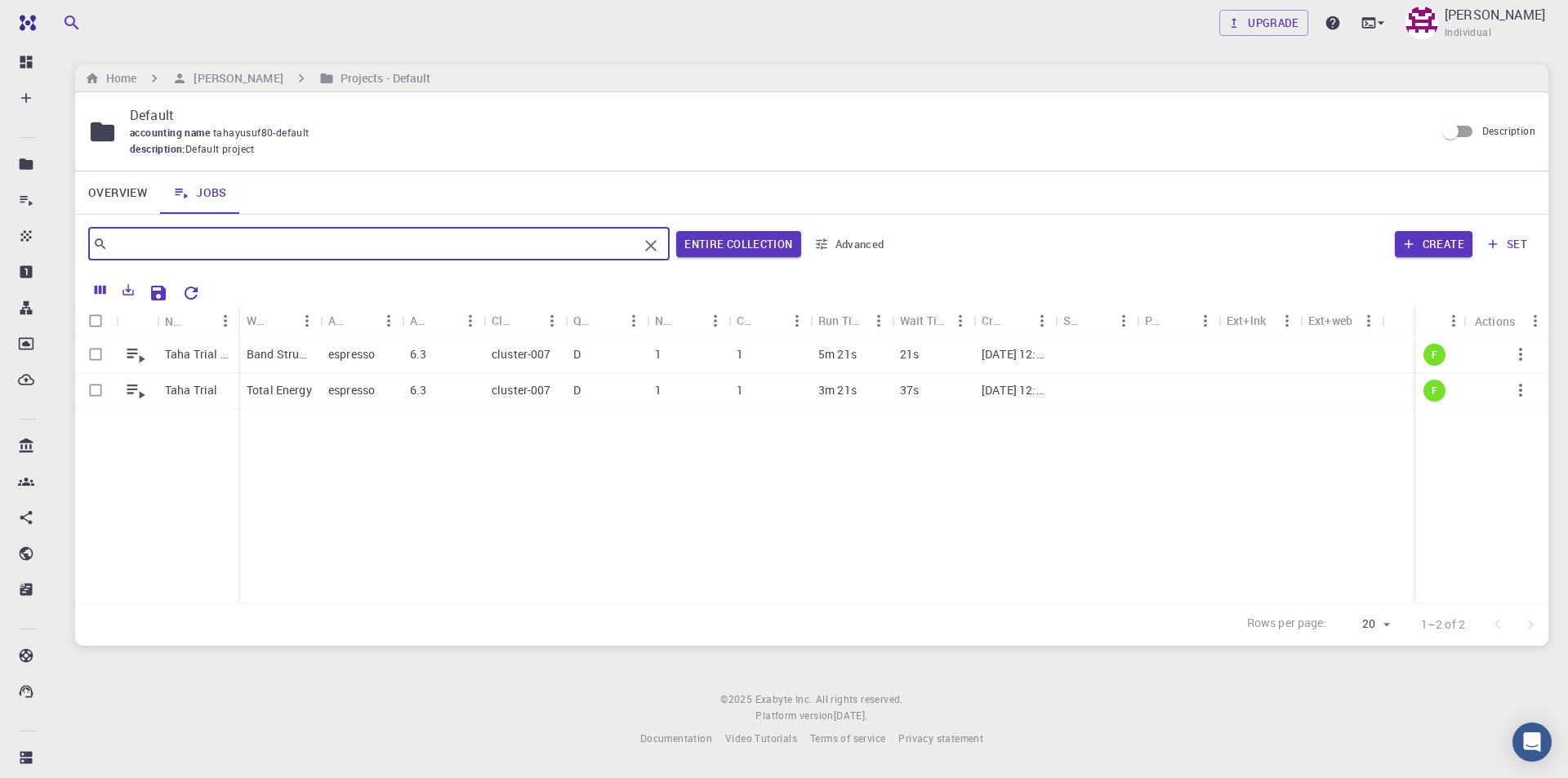
click at [161, 234] on input "text" at bounding box center [372, 244] width 530 height 23
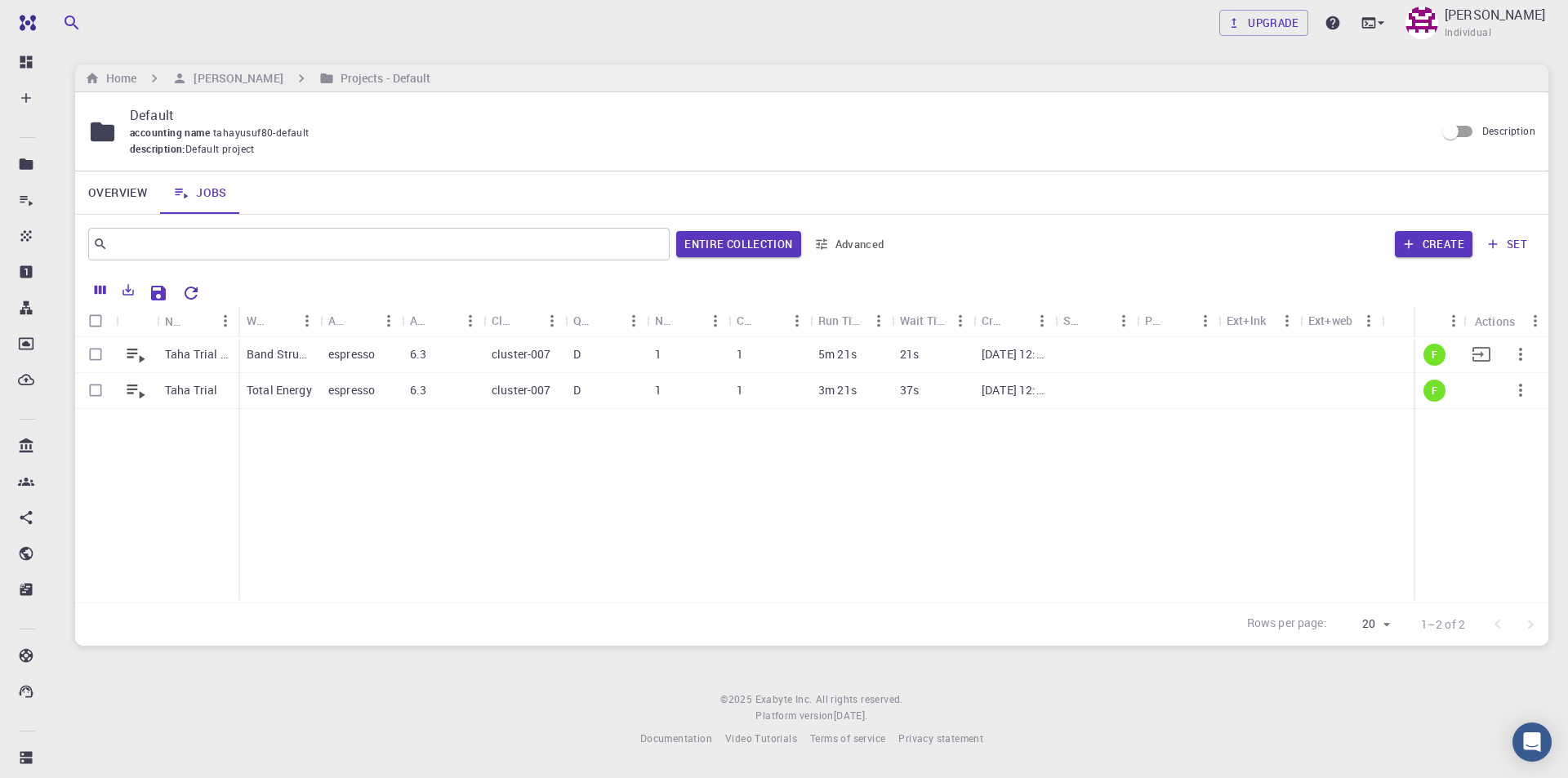
click at [281, 358] on p "Band Structure + Density of States (QE - v6.3) (clone) (clone) (clone)" at bounding box center [279, 355] width 65 height 16
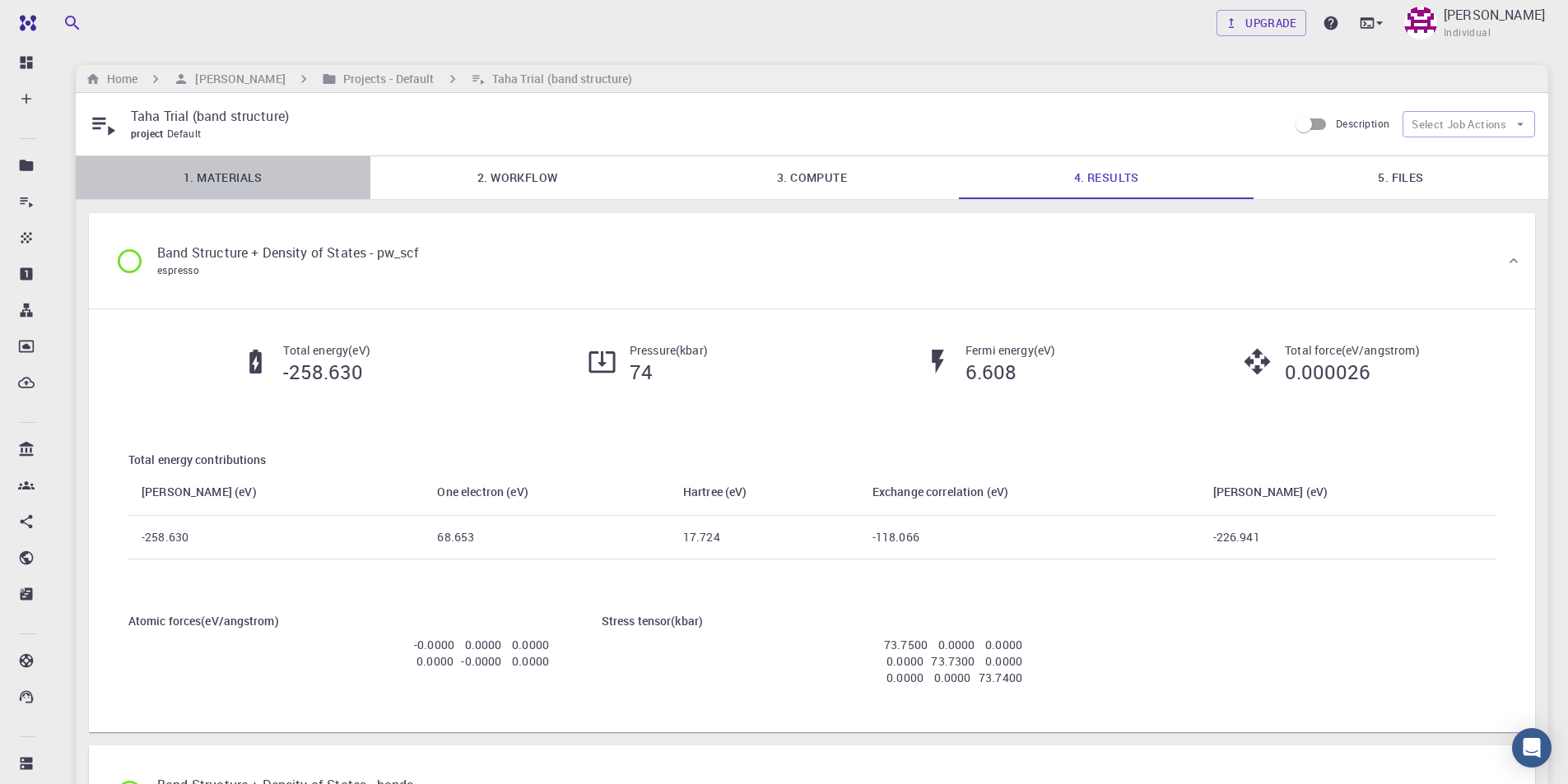
click at [236, 182] on link "1. Materials" at bounding box center [223, 178] width 295 height 43
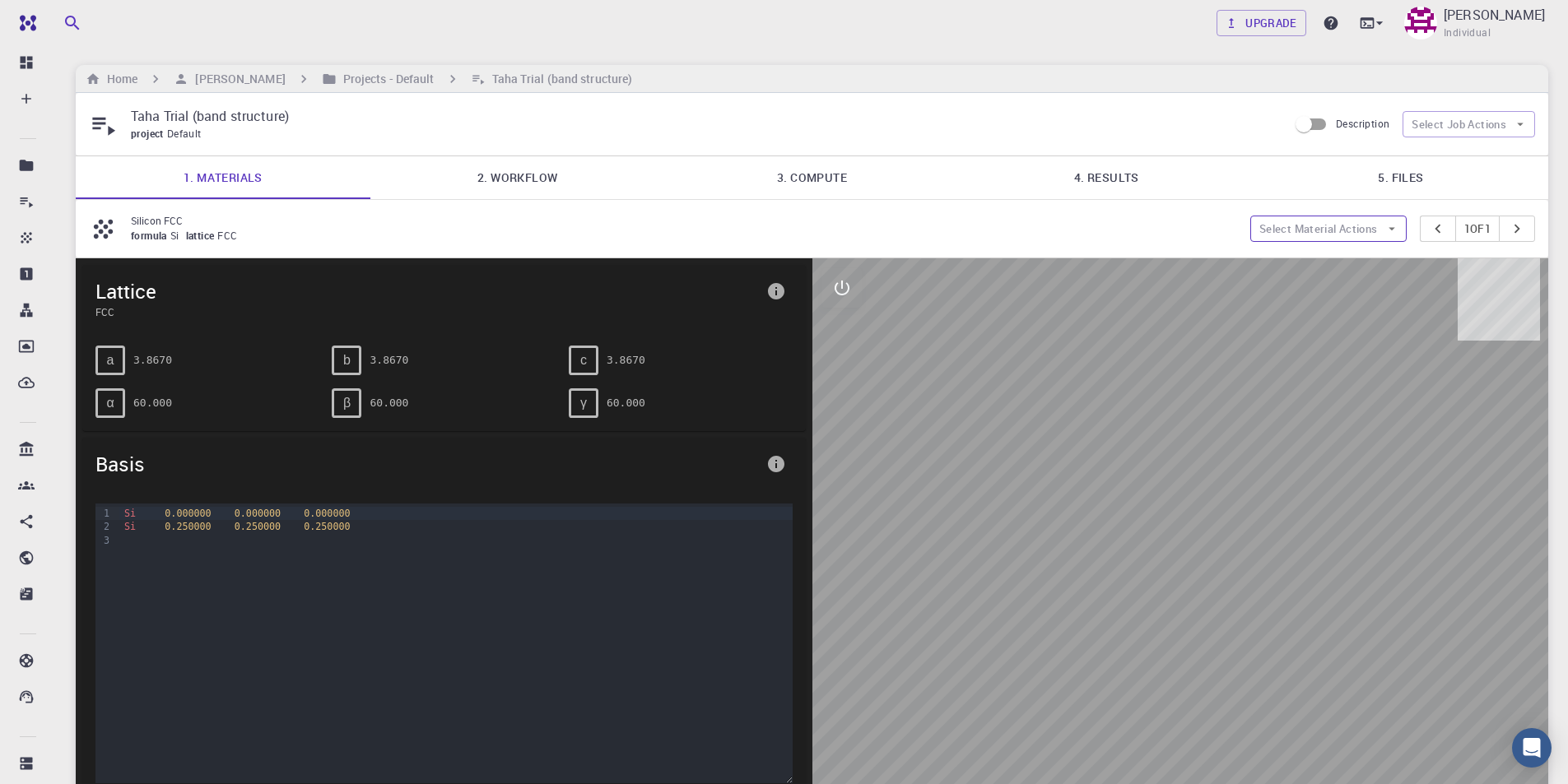
click at [1356, 225] on button "Select Material Actions" at bounding box center [1328, 228] width 156 height 26
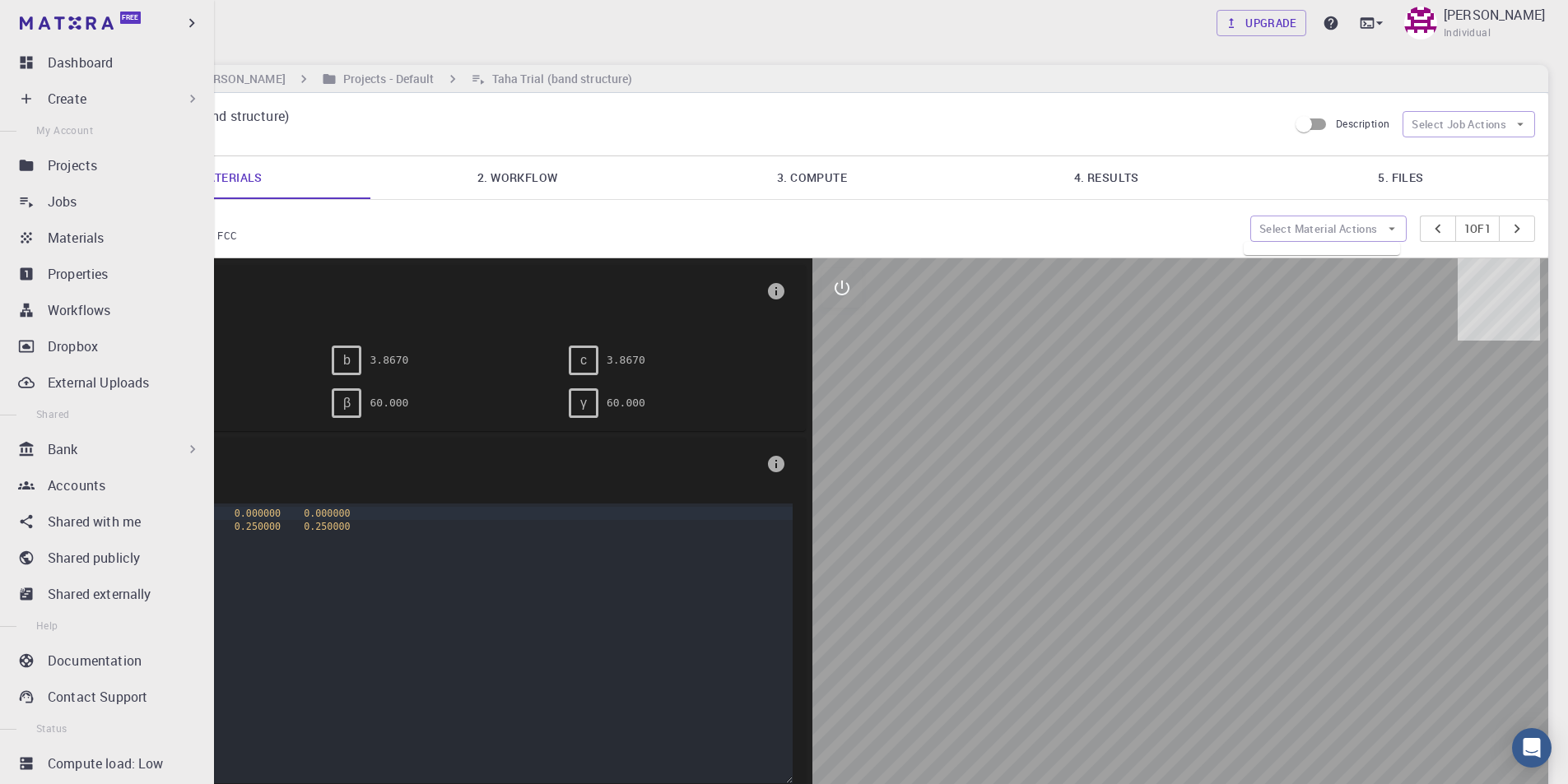
click at [57, 451] on p "Bank" at bounding box center [63, 449] width 31 height 20
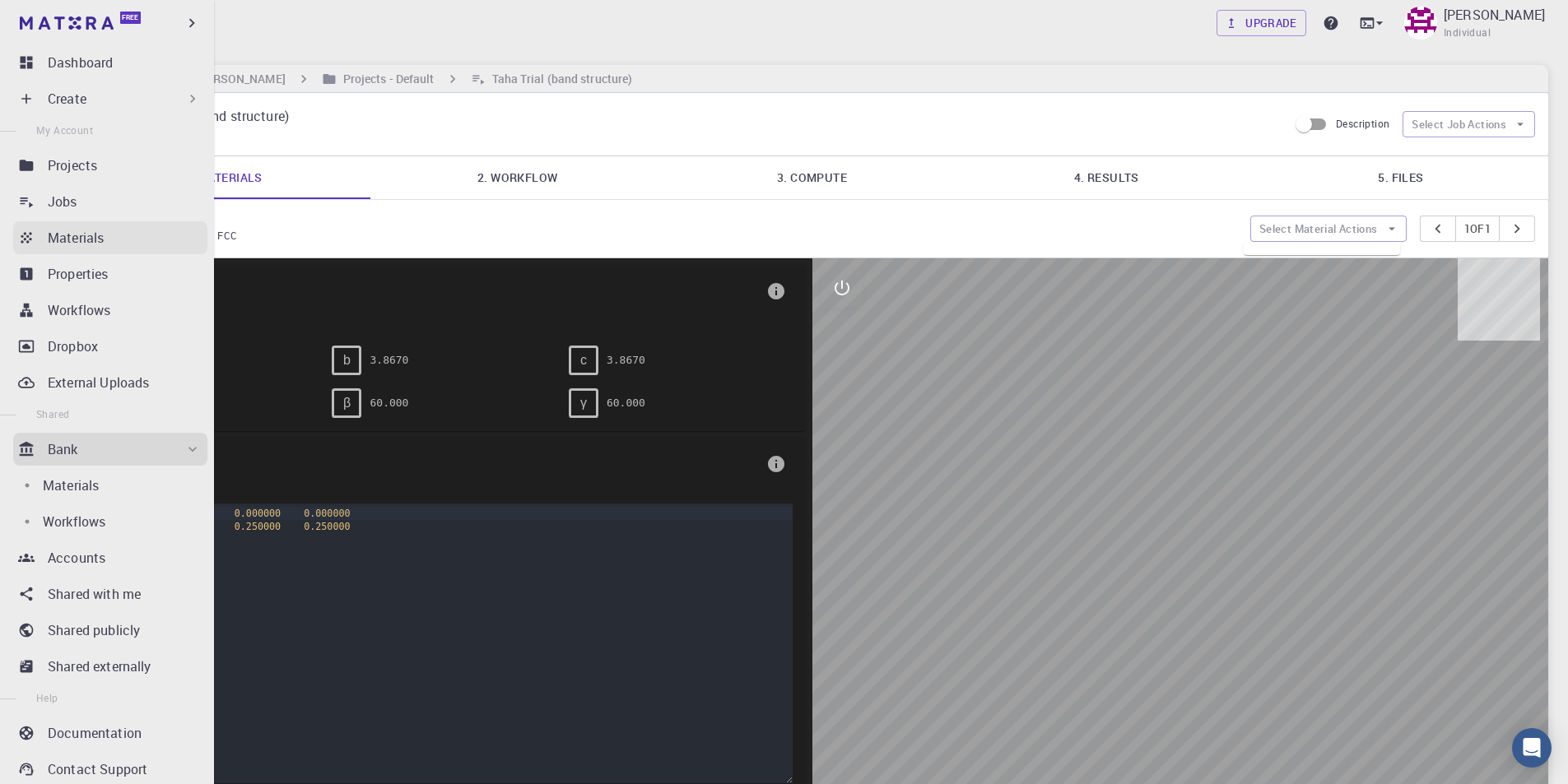
click at [92, 235] on p "Materials" at bounding box center [75, 238] width 56 height 20
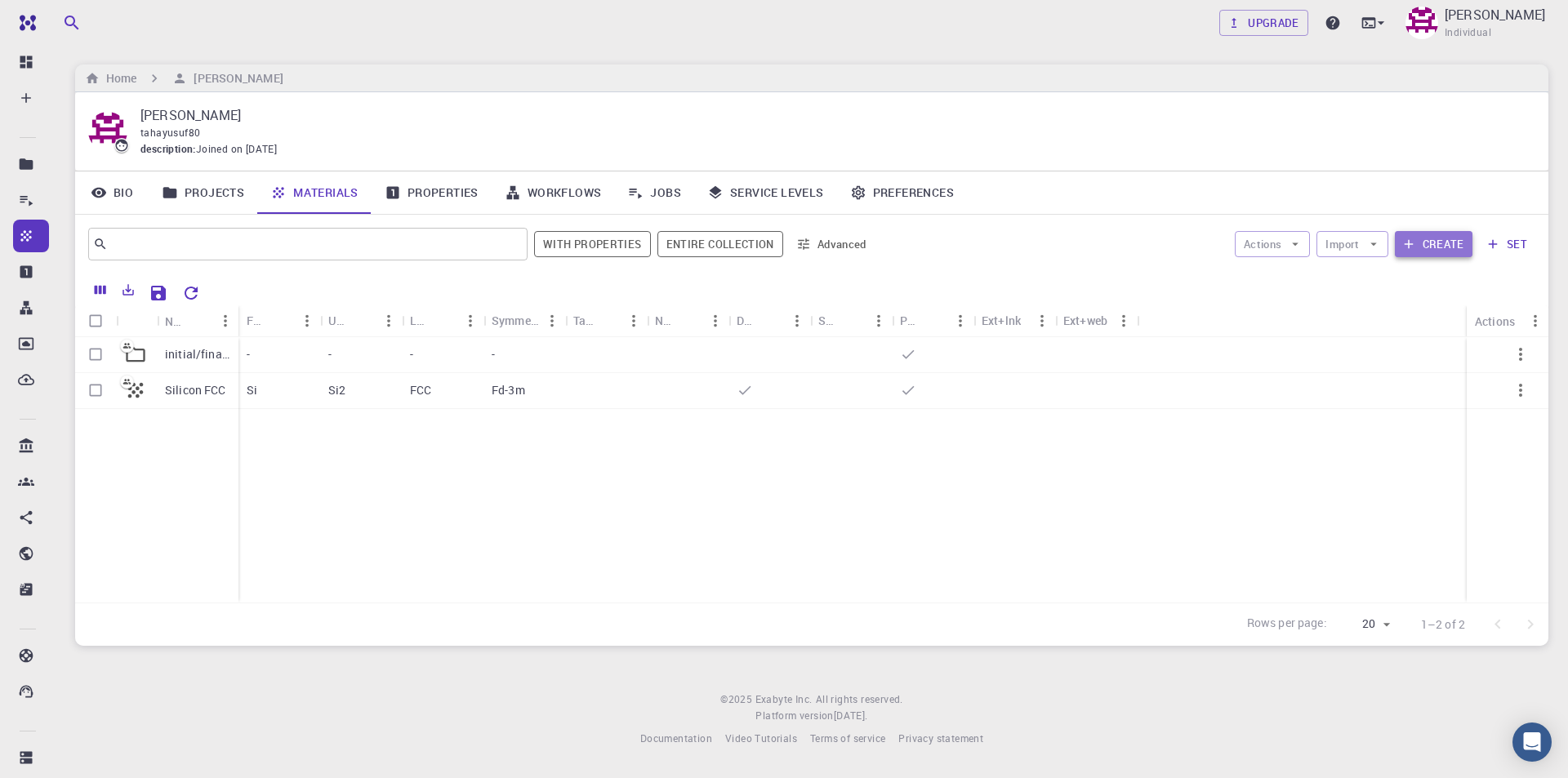
click at [1434, 247] on button "Create" at bounding box center [1433, 243] width 78 height 26
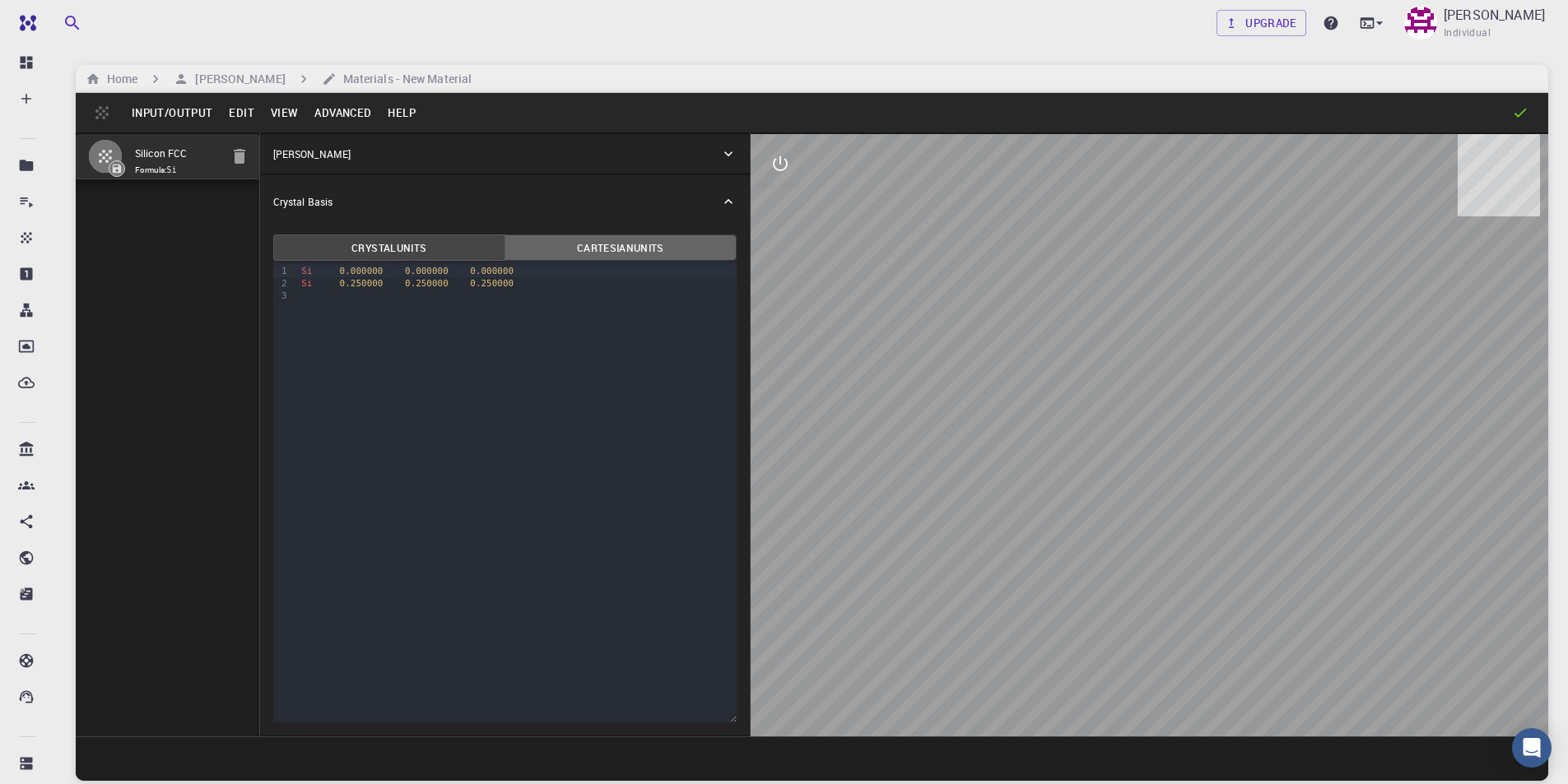
click at [646, 247] on button "Cartesian Units" at bounding box center [621, 247] width 232 height 26
click at [439, 244] on button "Crystal Units" at bounding box center [389, 247] width 232 height 26
click at [300, 148] on p "[PERSON_NAME]" at bounding box center [312, 154] width 77 height 14
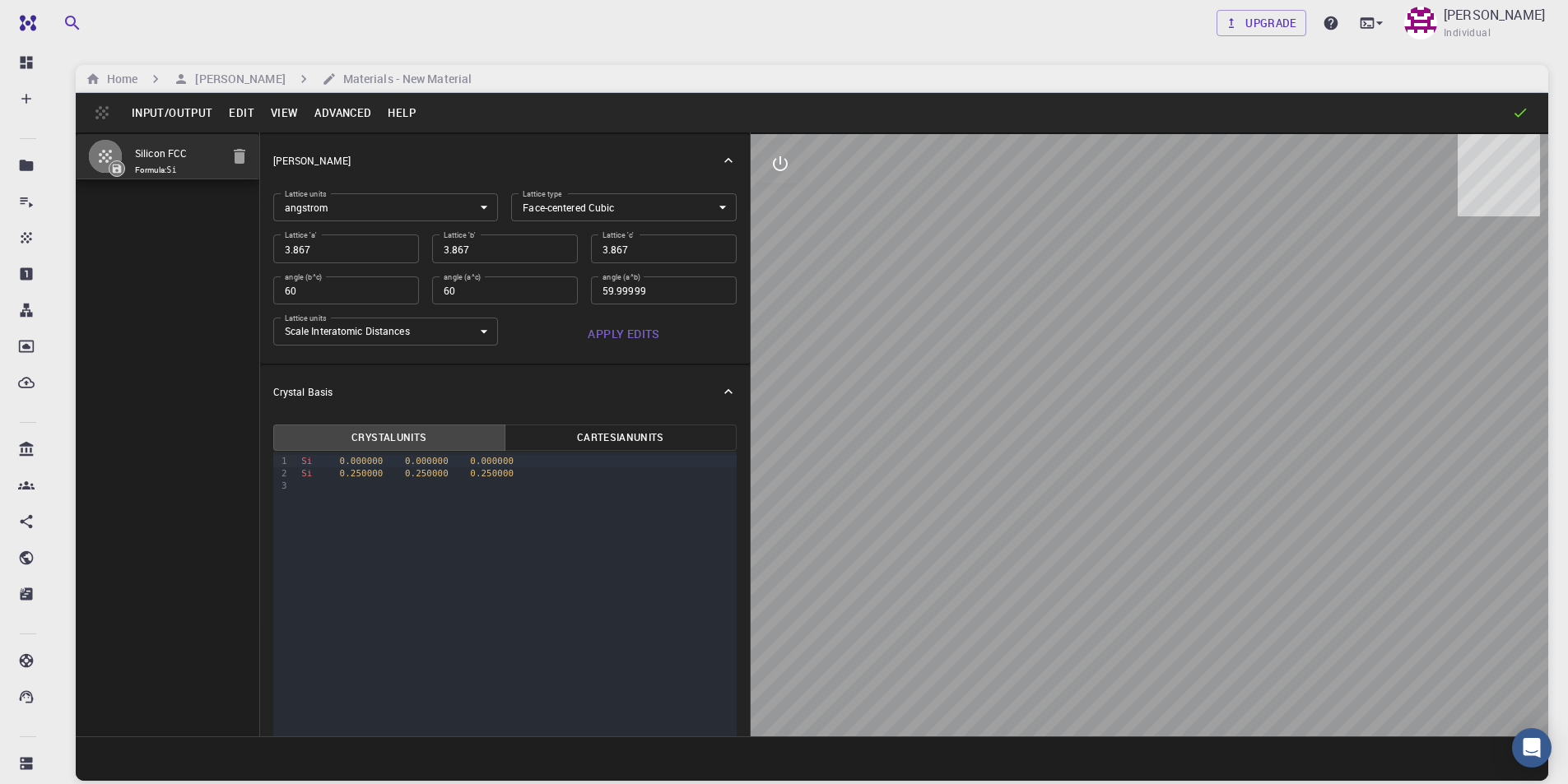
click at [314, 399] on p "Crystal Basis" at bounding box center [303, 392] width 59 height 14
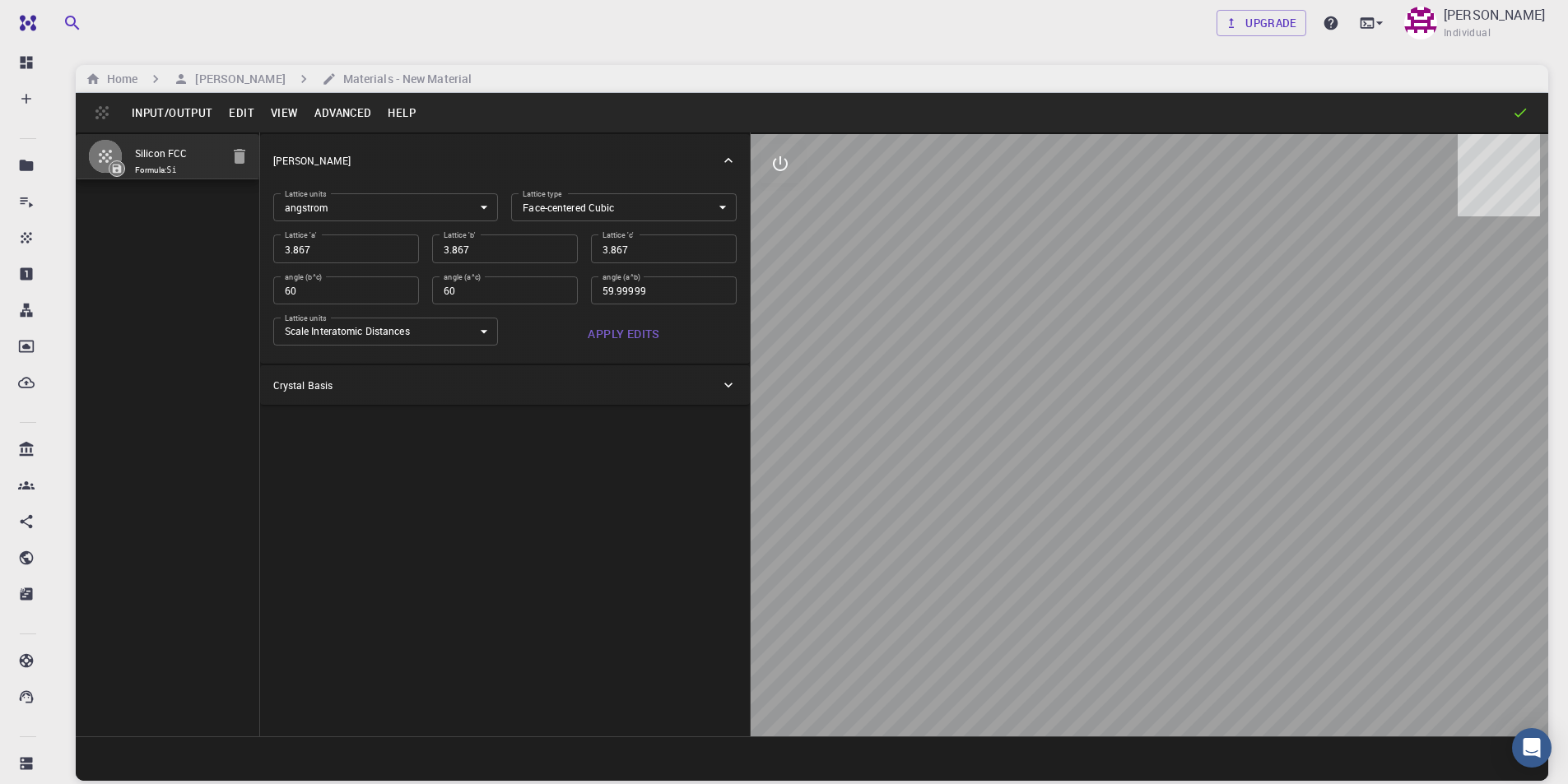
click at [307, 158] on p "[PERSON_NAME]" at bounding box center [312, 160] width 77 height 14
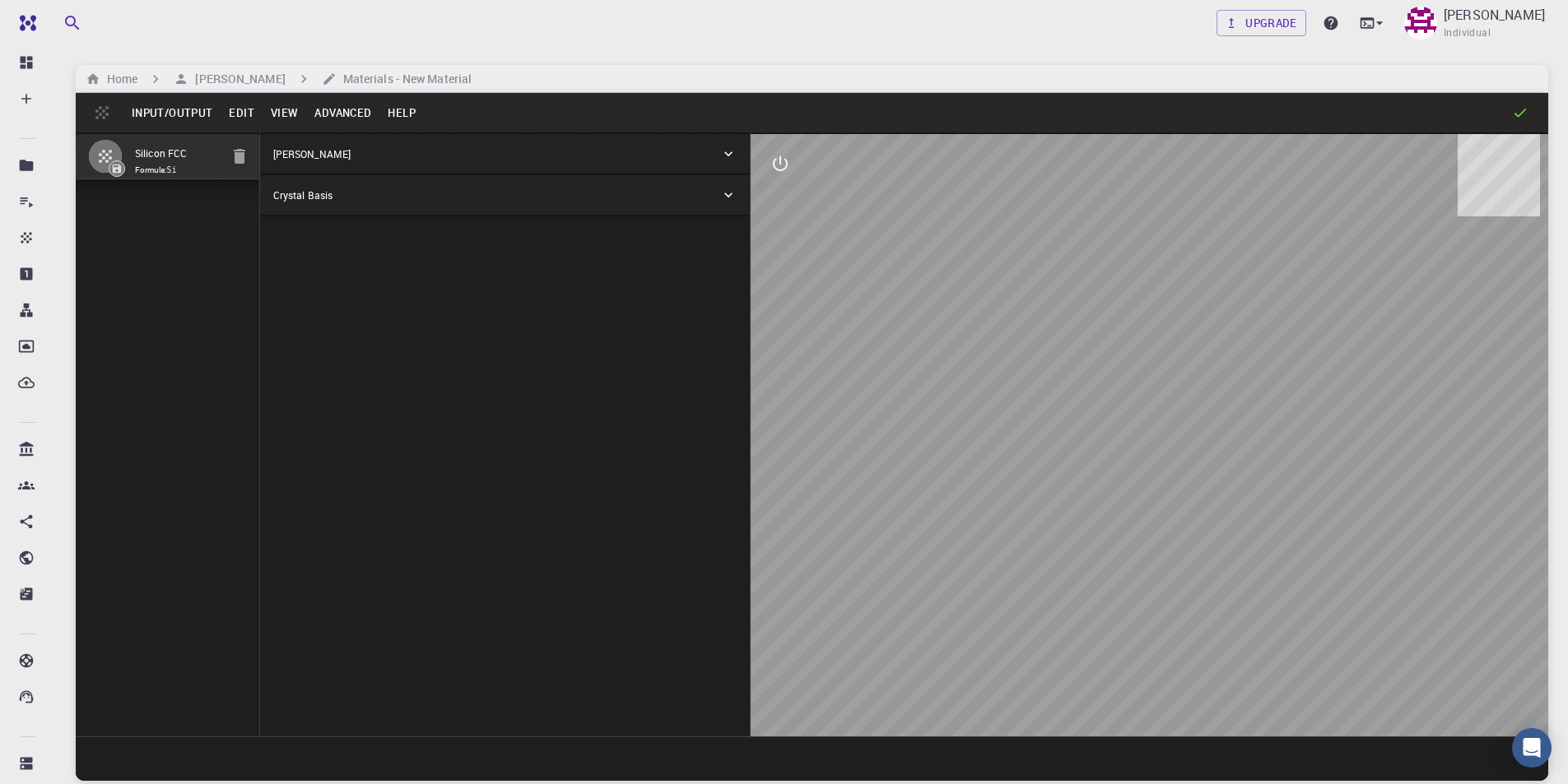
click at [311, 202] on p "Crystal Basis" at bounding box center [303, 195] width 59 height 14
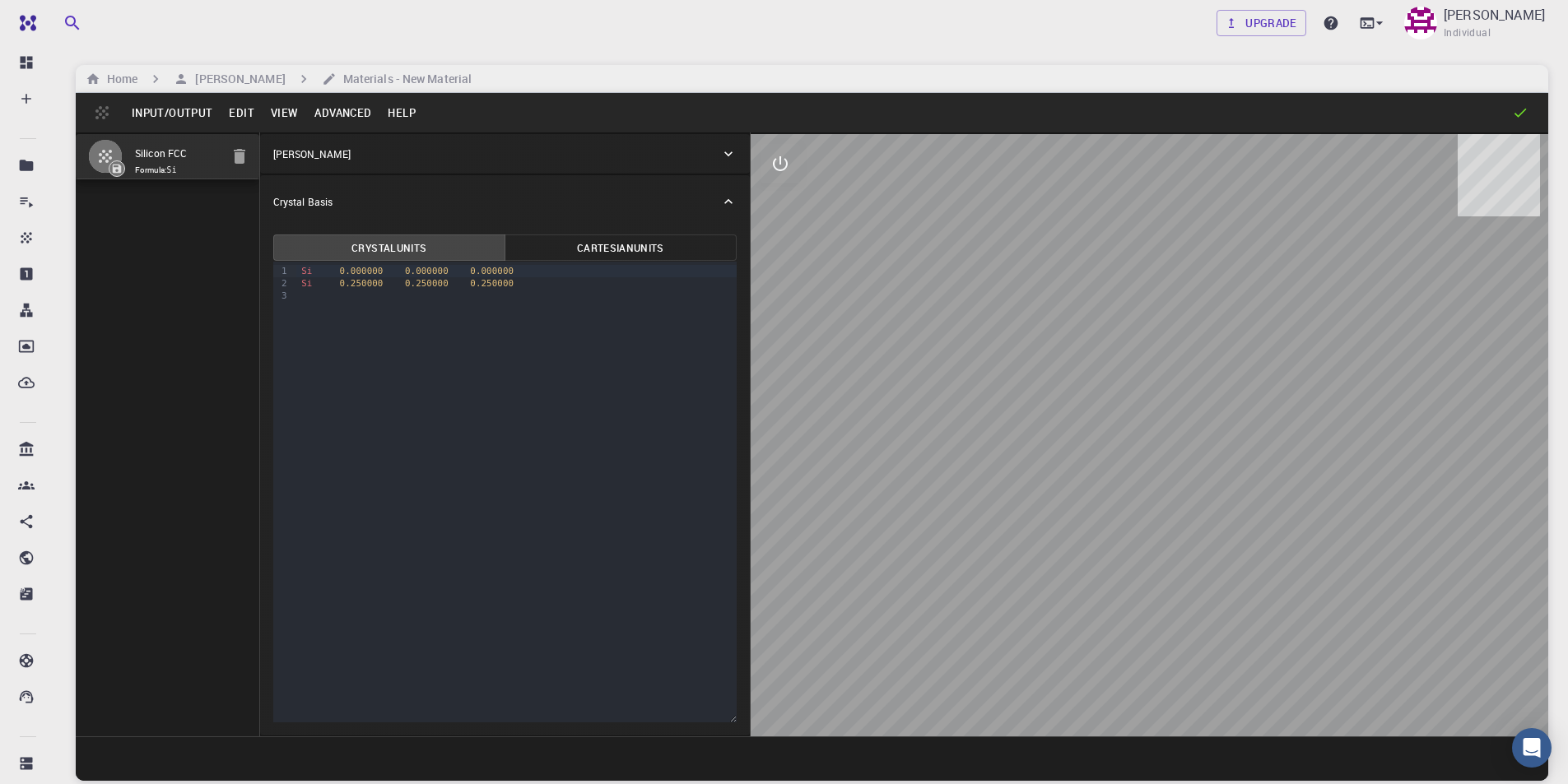
click at [311, 154] on p "[PERSON_NAME]" at bounding box center [312, 154] width 77 height 14
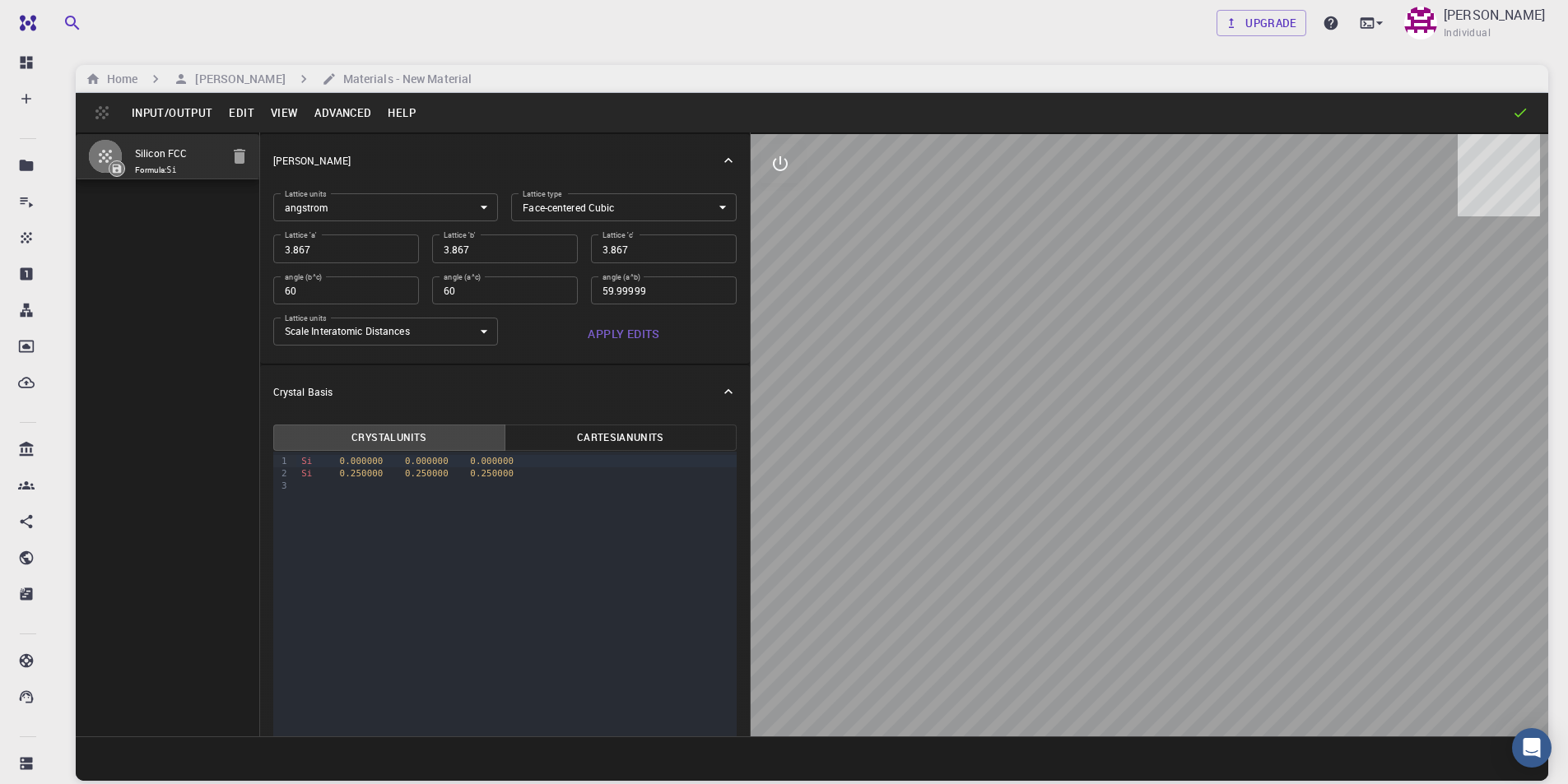
click at [103, 113] on div "Input/Output Edit View Advanced Help" at bounding box center [812, 113] width 1473 height 40
click at [240, 110] on button "Edit" at bounding box center [242, 112] width 42 height 26
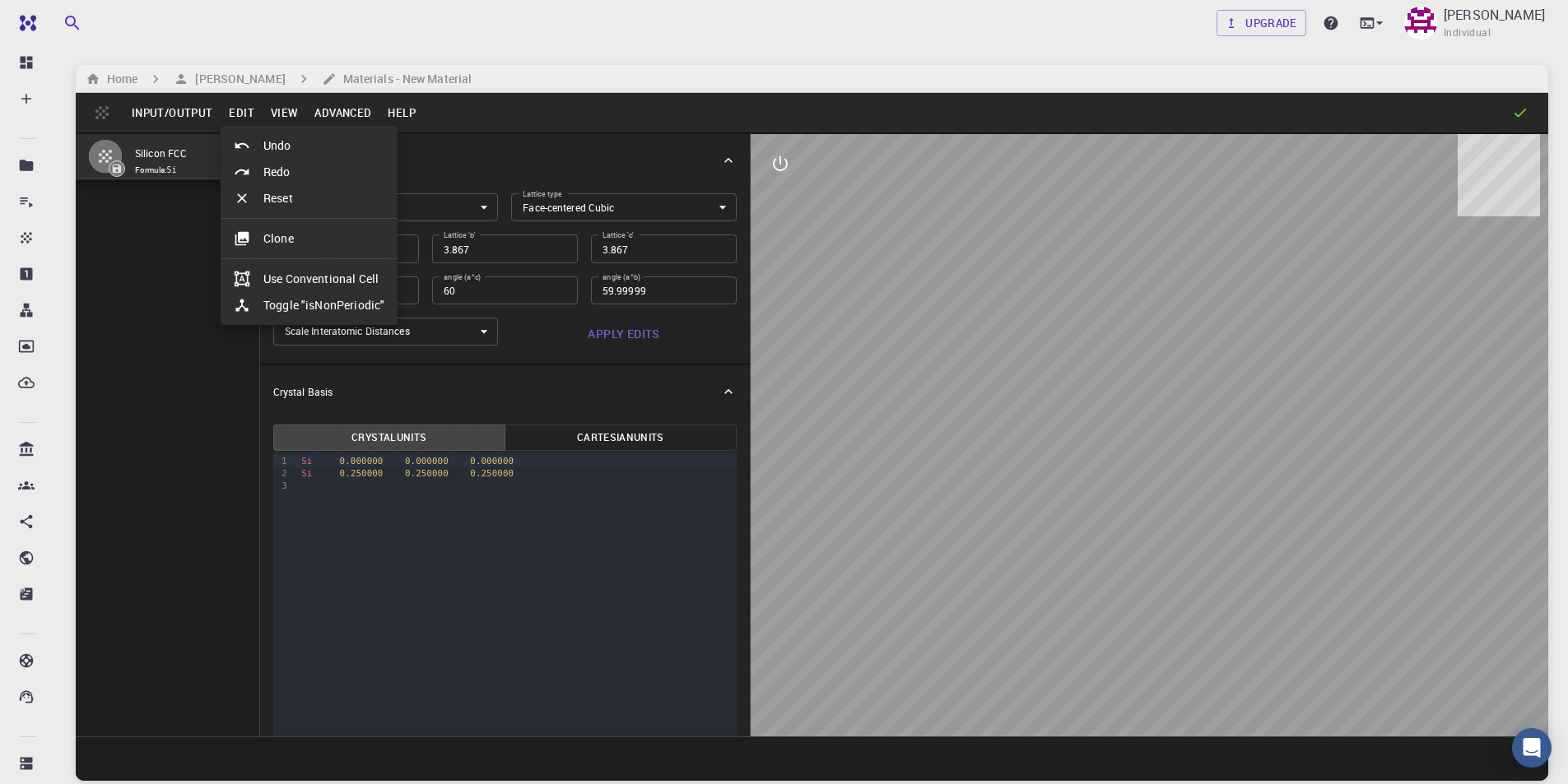
click at [189, 113] on div at bounding box center [784, 392] width 1568 height 784
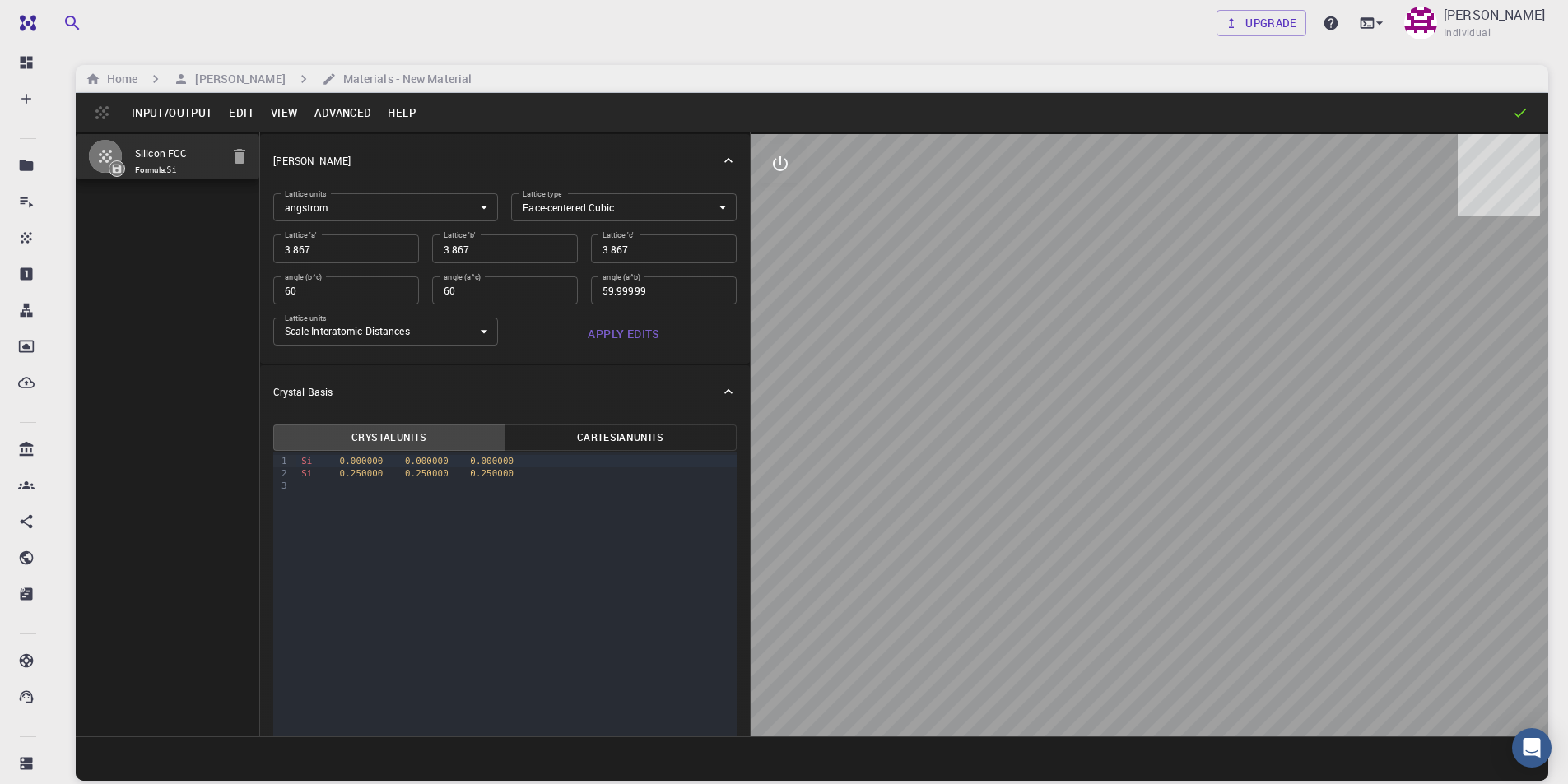
click at [274, 110] on button "View" at bounding box center [284, 112] width 44 height 26
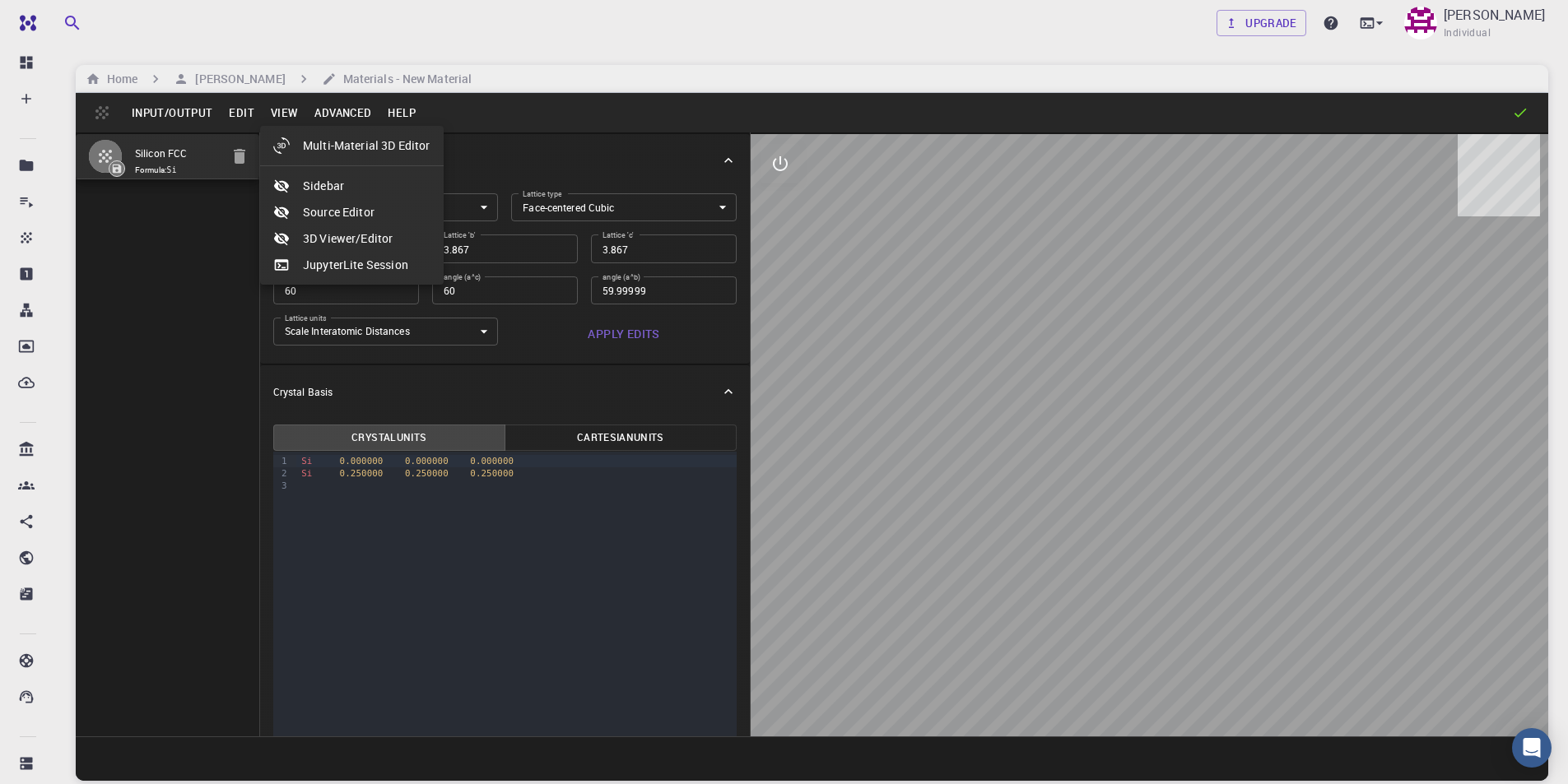
click at [345, 109] on div at bounding box center [784, 392] width 1568 height 784
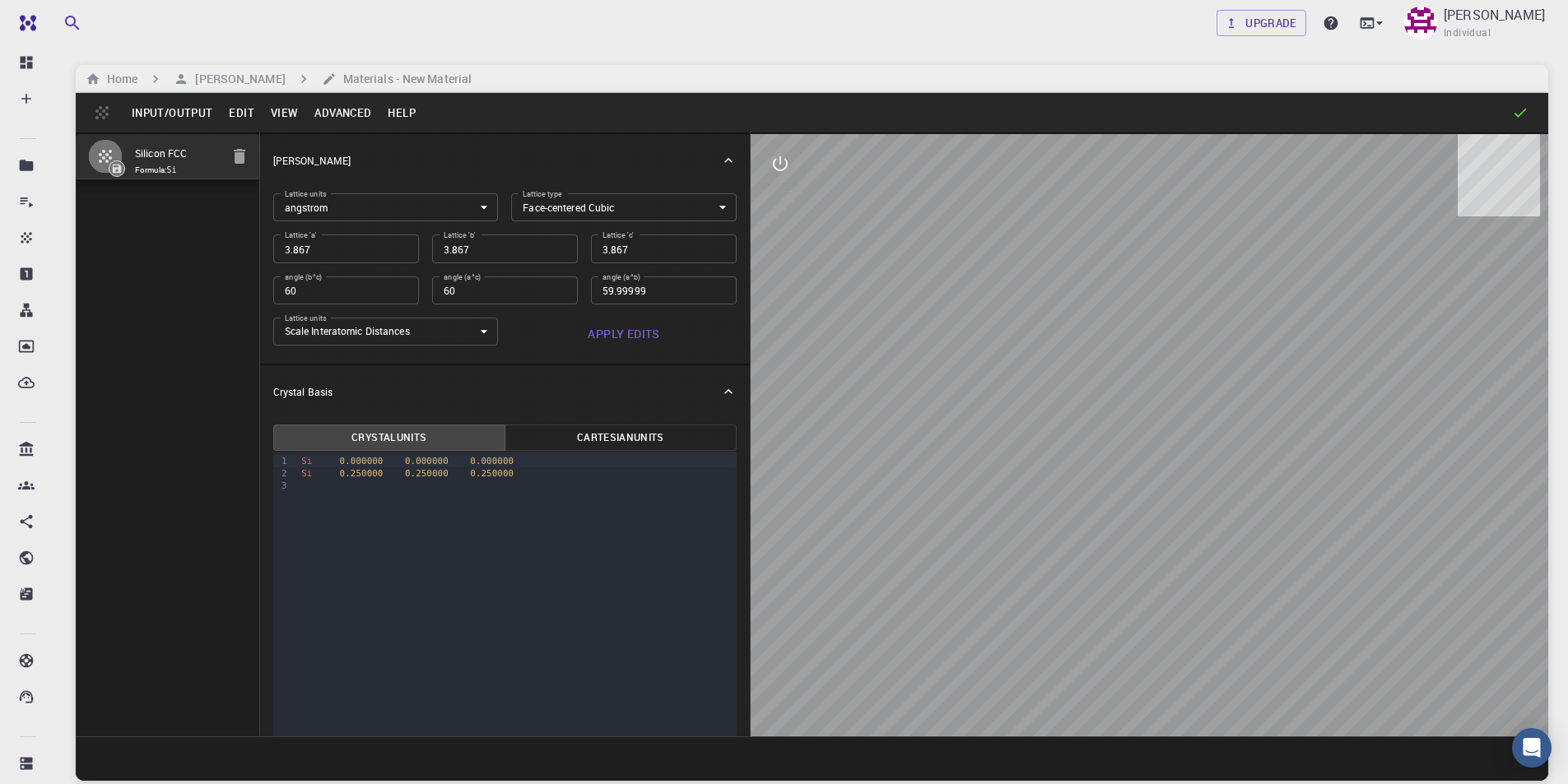
click at [402, 113] on button "Help" at bounding box center [401, 112] width 44 height 26
click at [355, 117] on div at bounding box center [784, 392] width 1568 height 784
click at [259, 113] on button "Edit" at bounding box center [242, 112] width 42 height 26
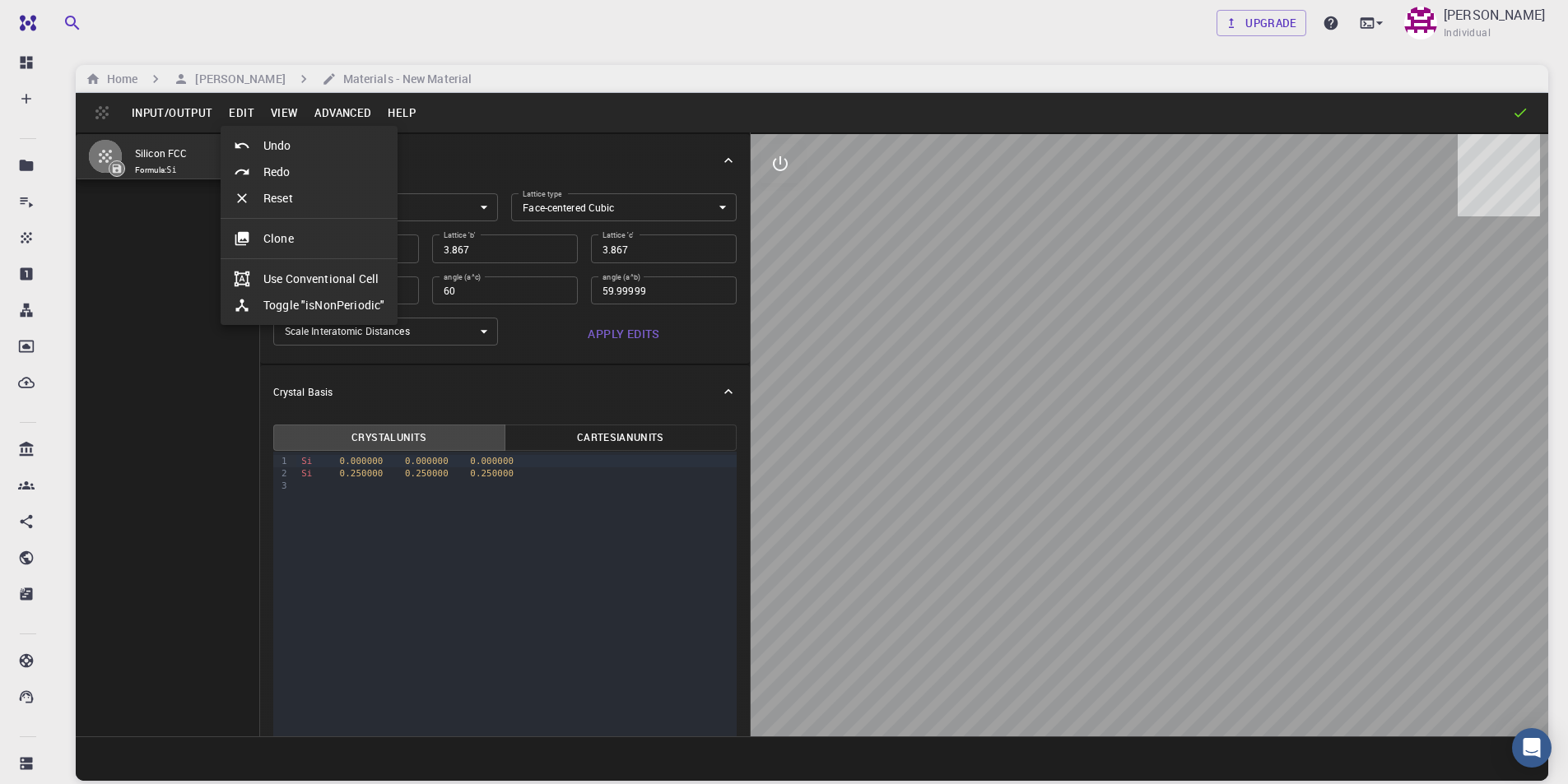
click at [163, 113] on div at bounding box center [784, 392] width 1568 height 784
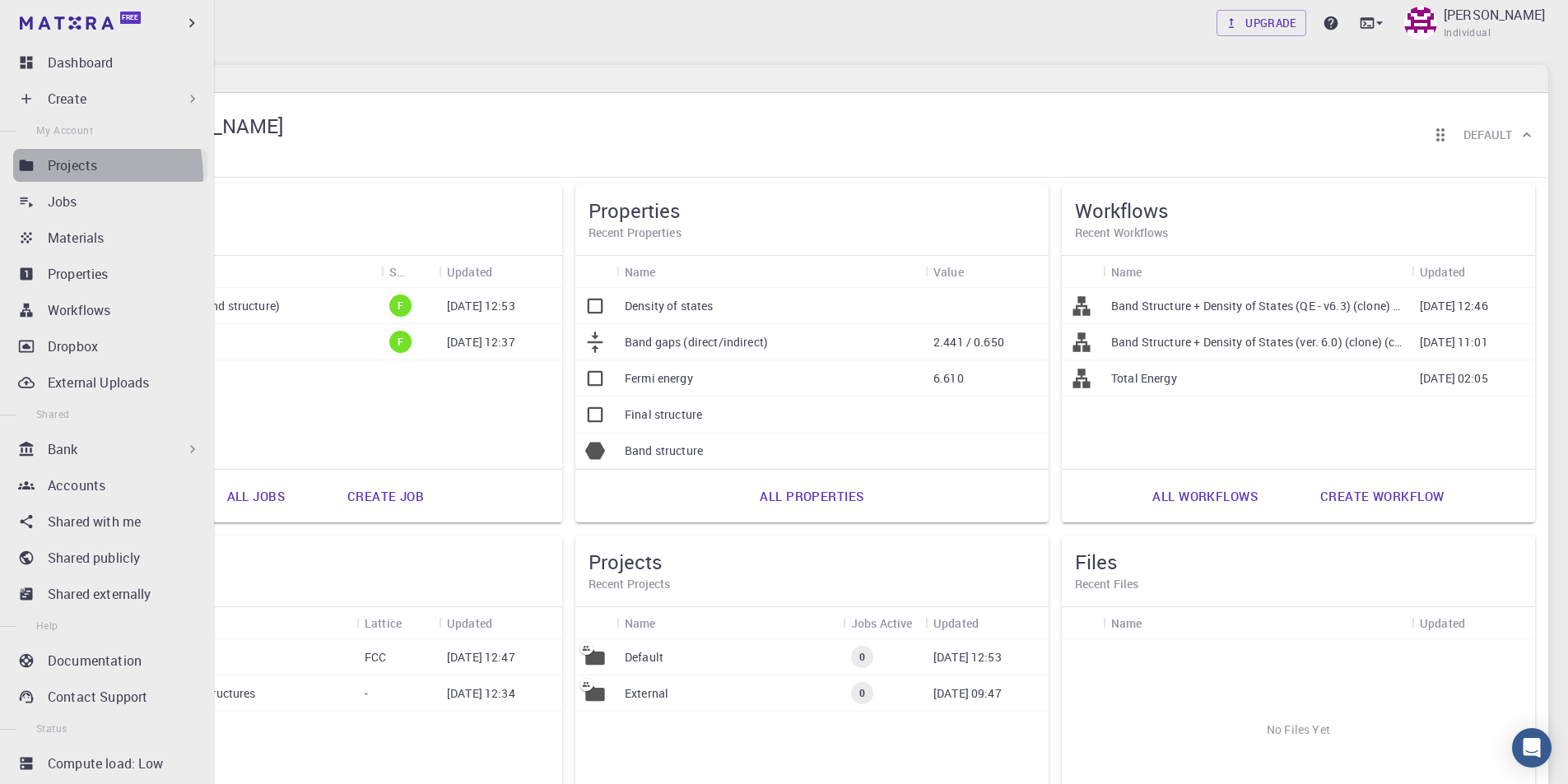
click at [84, 175] on link "Projects" at bounding box center [110, 165] width 194 height 33
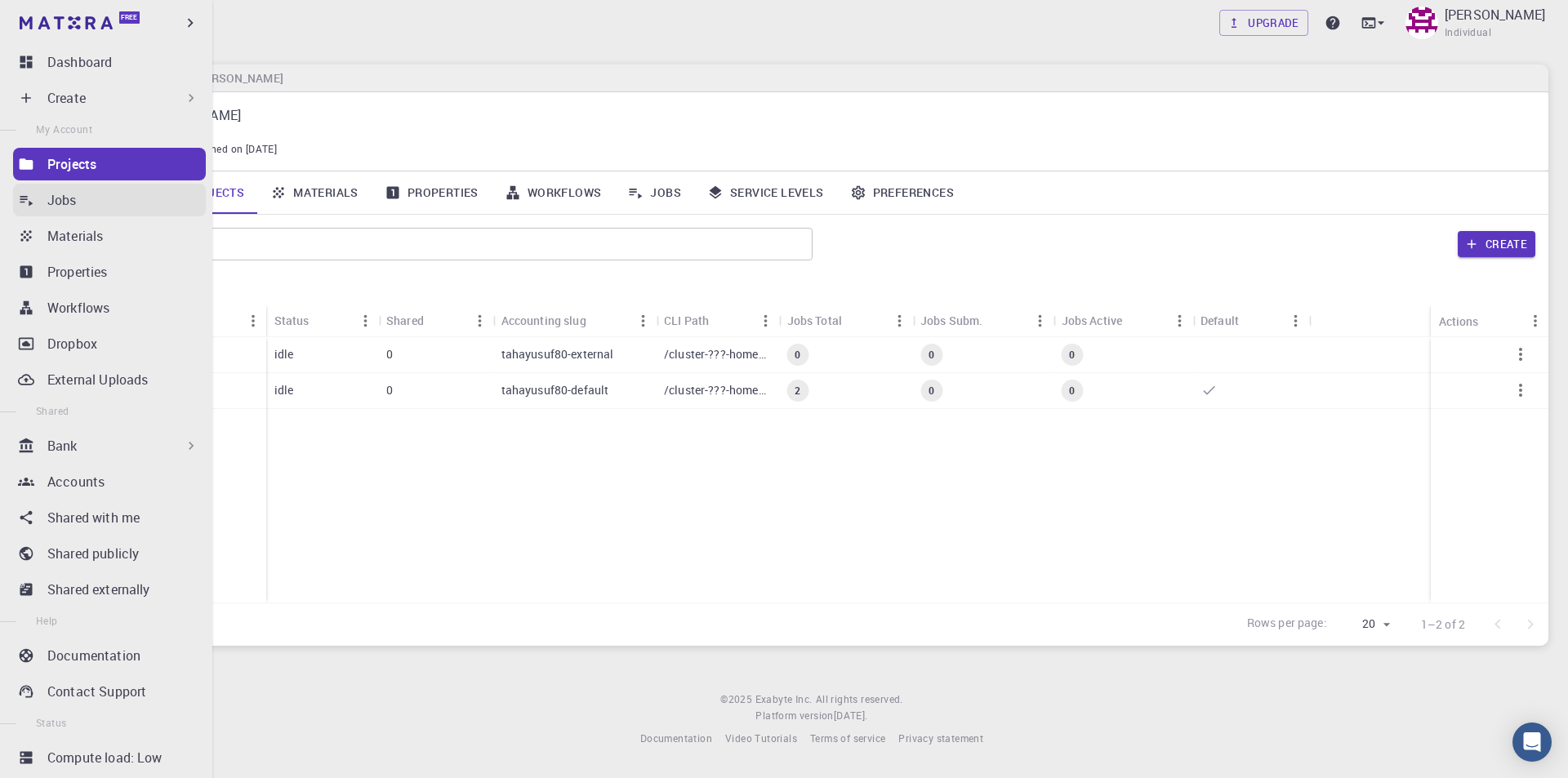
click at [76, 196] on p "Jobs" at bounding box center [61, 201] width 29 height 20
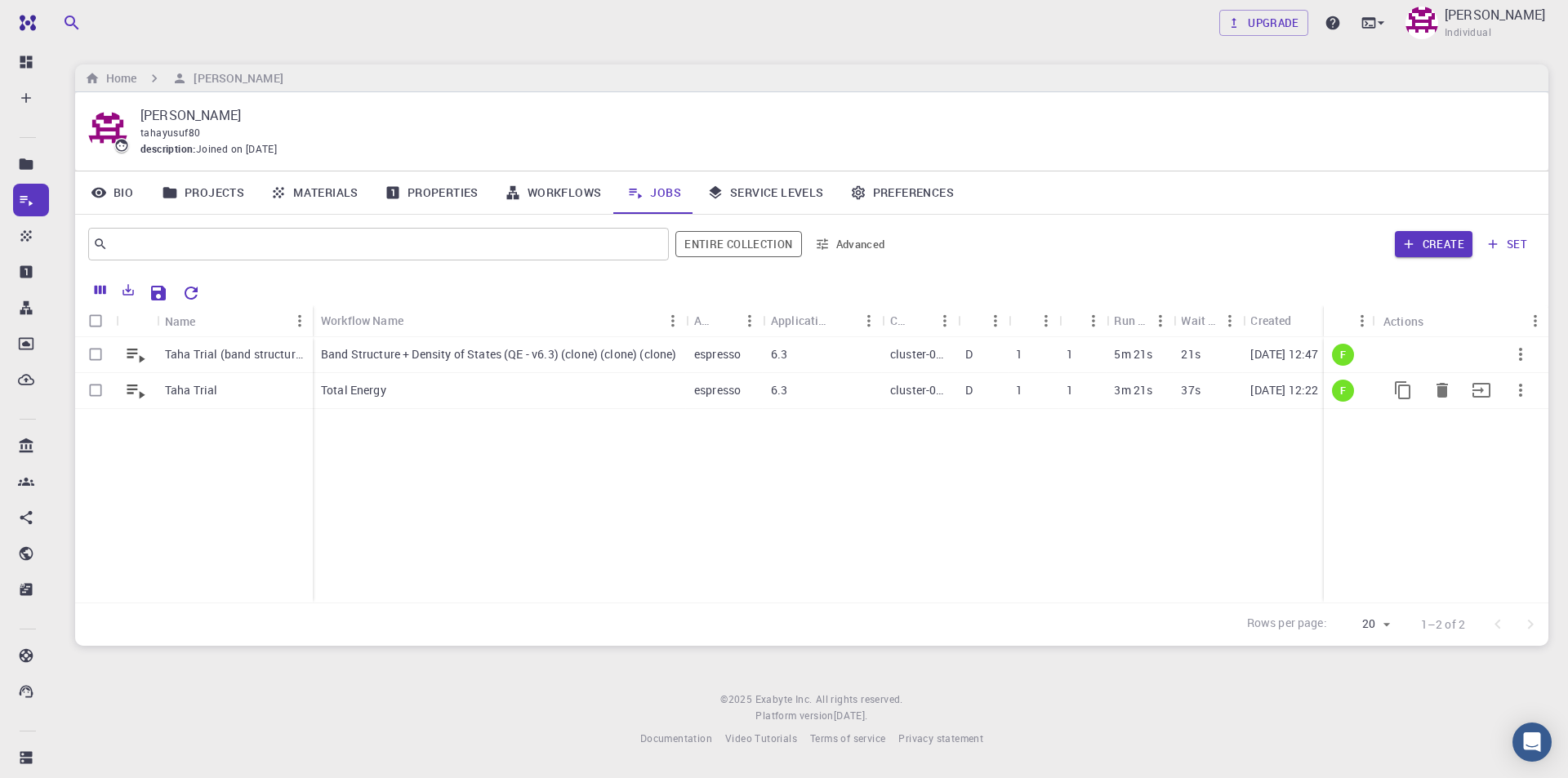
click at [94, 387] on input "Select row" at bounding box center [95, 390] width 31 height 31
checkbox input "true"
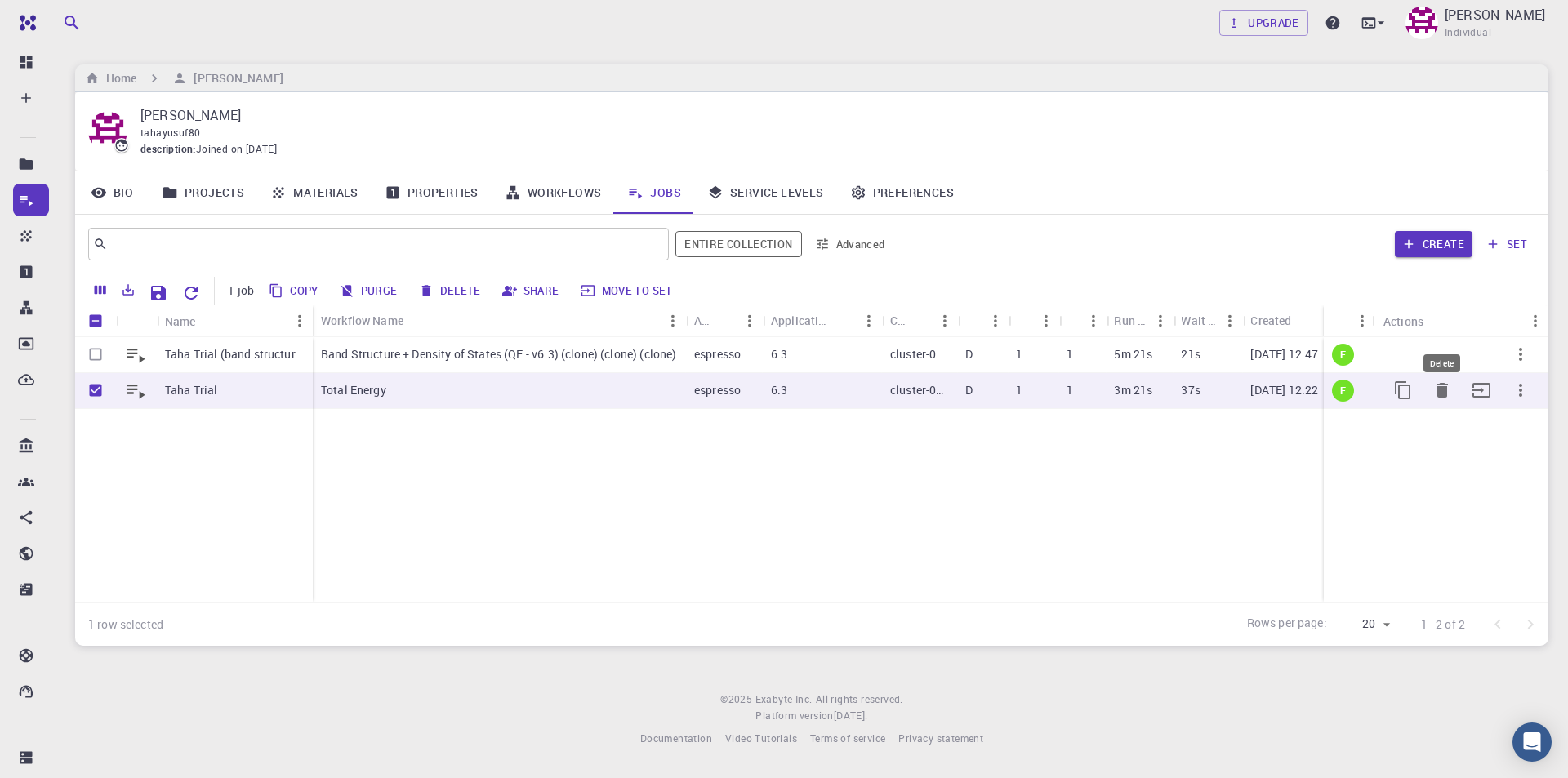
click at [1445, 387] on icon "Delete" at bounding box center [1442, 390] width 20 height 20
checkbox input "false"
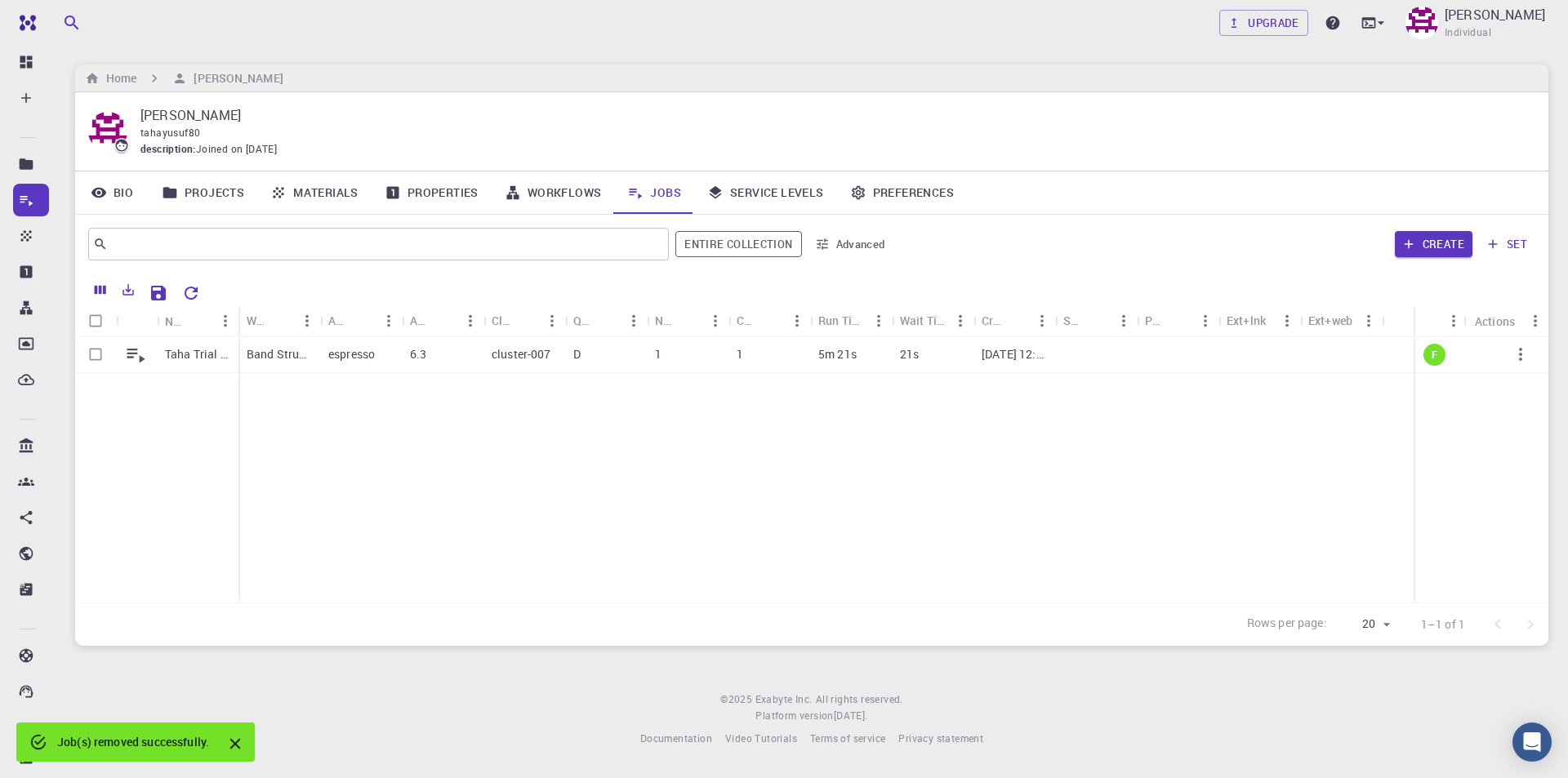
click at [237, 742] on icon "Close" at bounding box center [235, 744] width 11 height 11
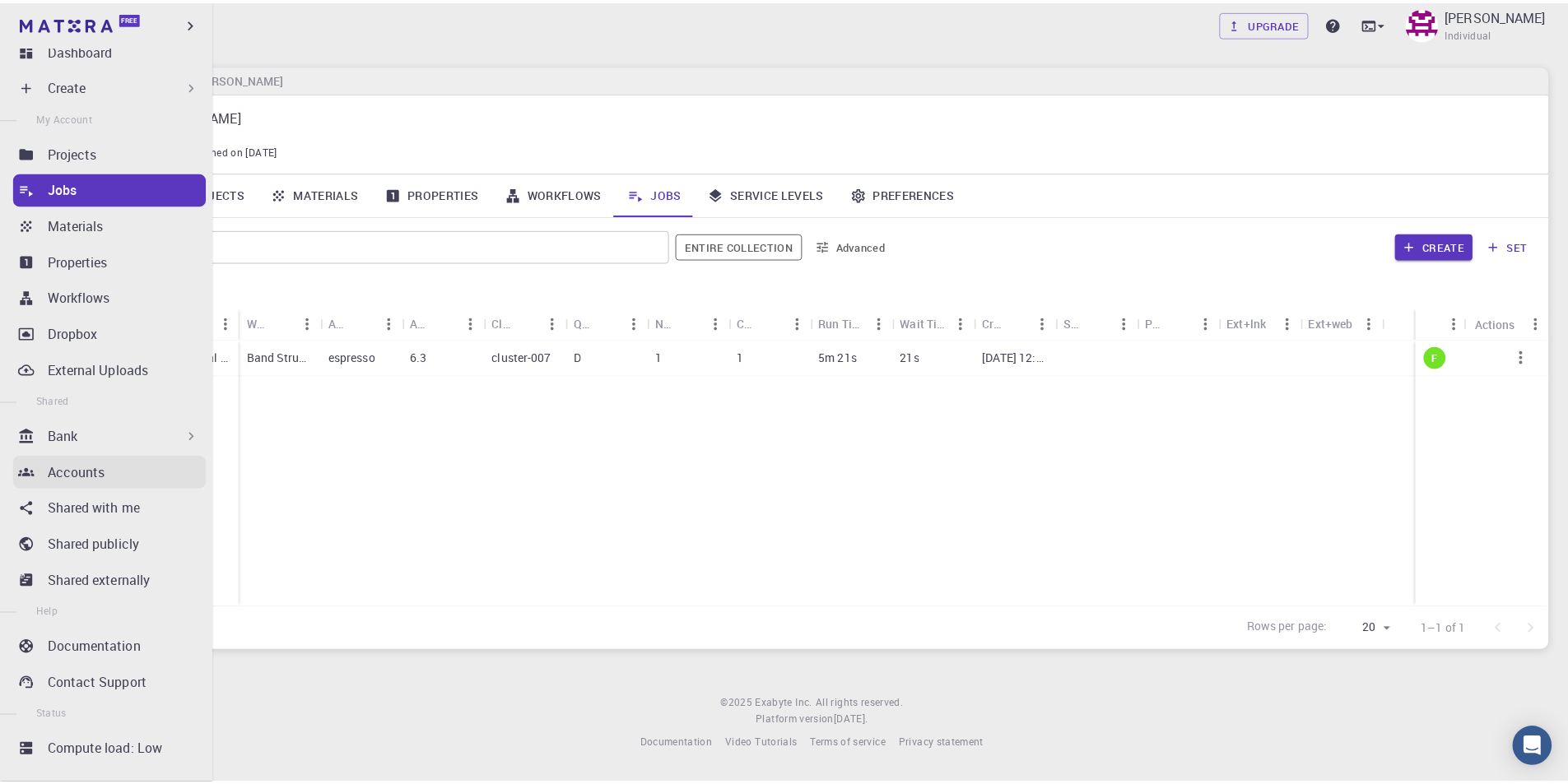
scroll to position [35, 0]
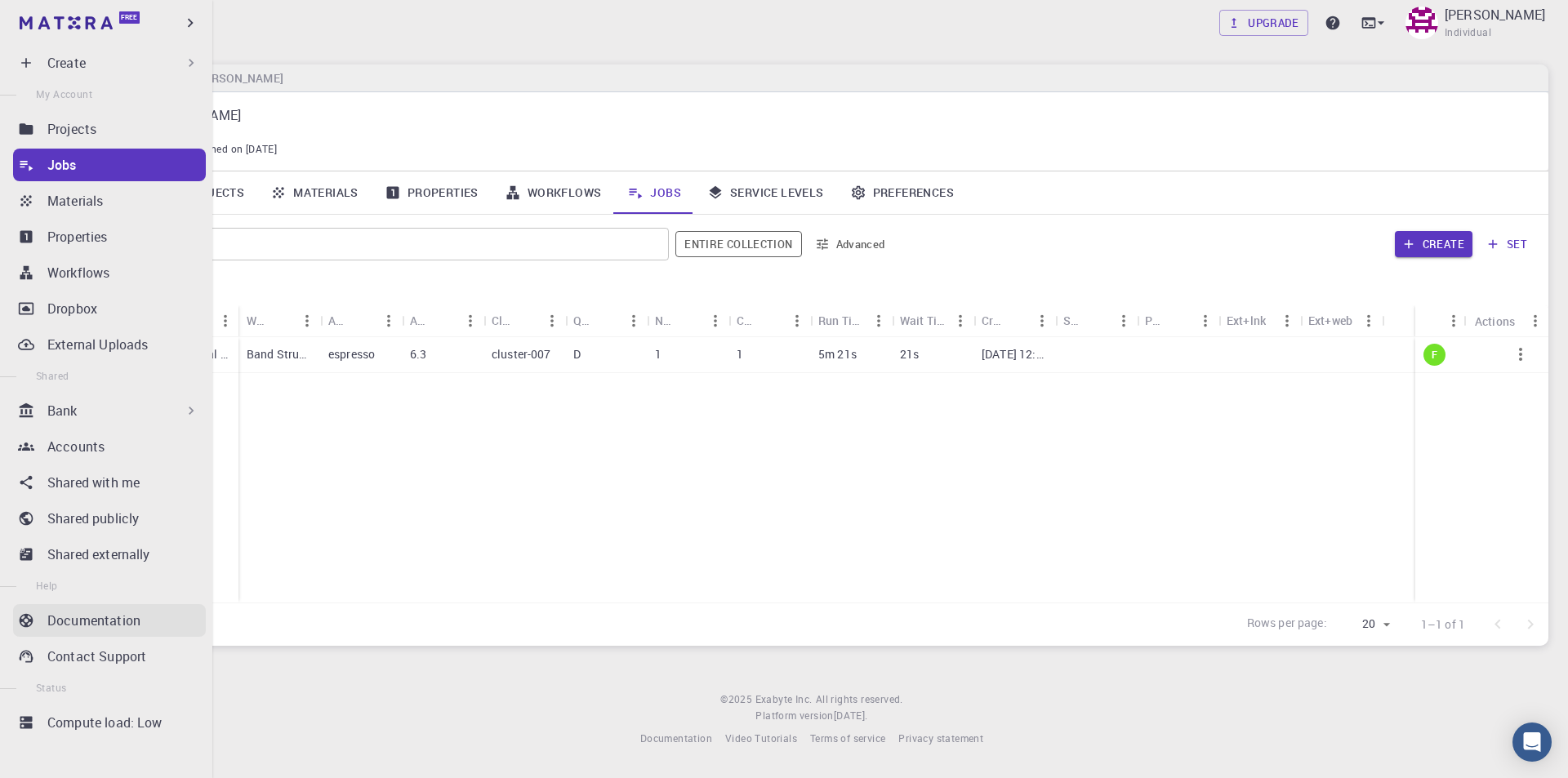
click at [112, 620] on p "Documentation" at bounding box center [94, 621] width 93 height 20
click at [145, 202] on div "Materials" at bounding box center [127, 201] width 159 height 20
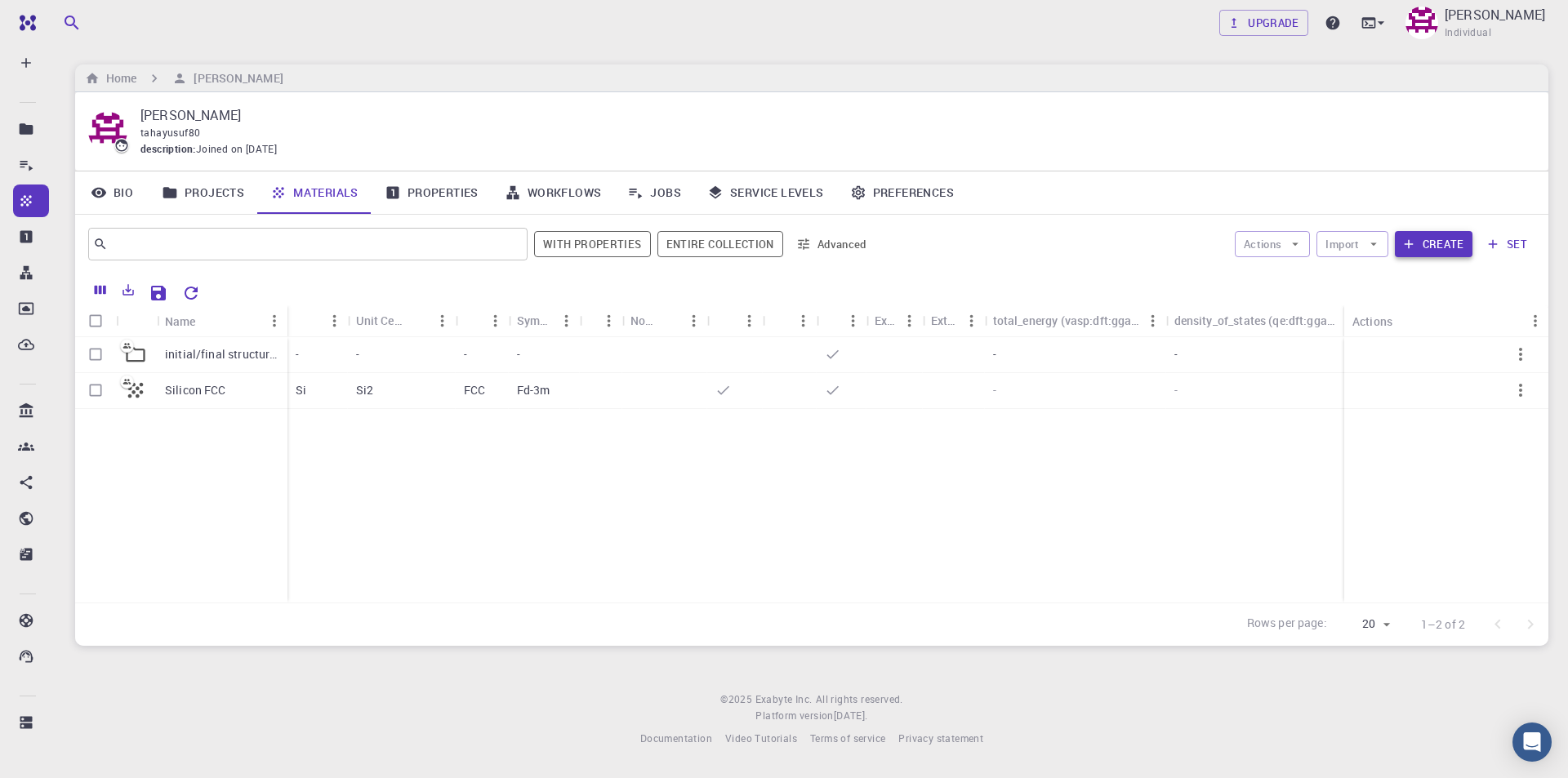
click at [1441, 242] on button "Create" at bounding box center [1433, 243] width 78 height 26
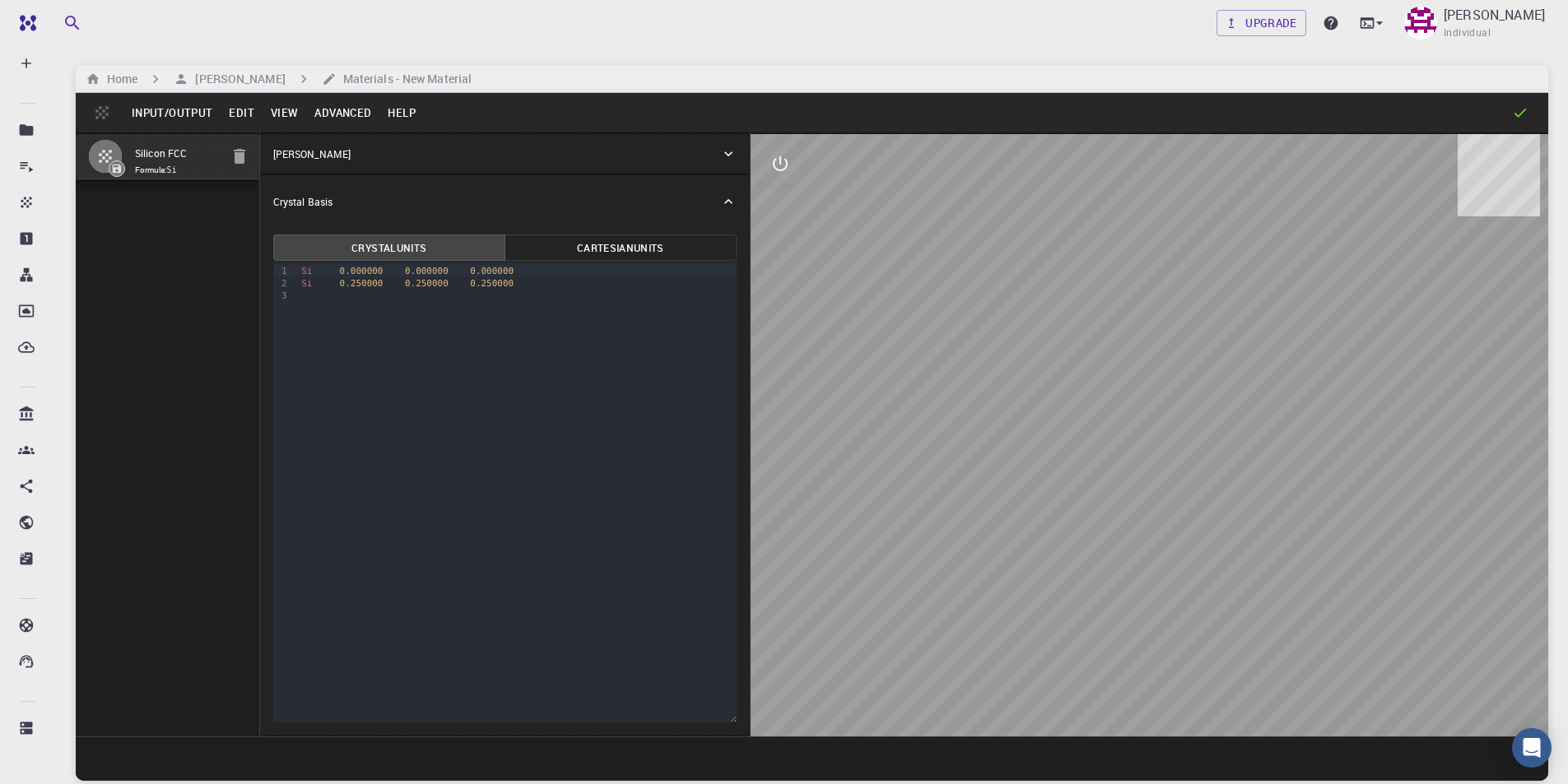
click at [367, 155] on div "[PERSON_NAME]" at bounding box center [497, 154] width 447 height 14
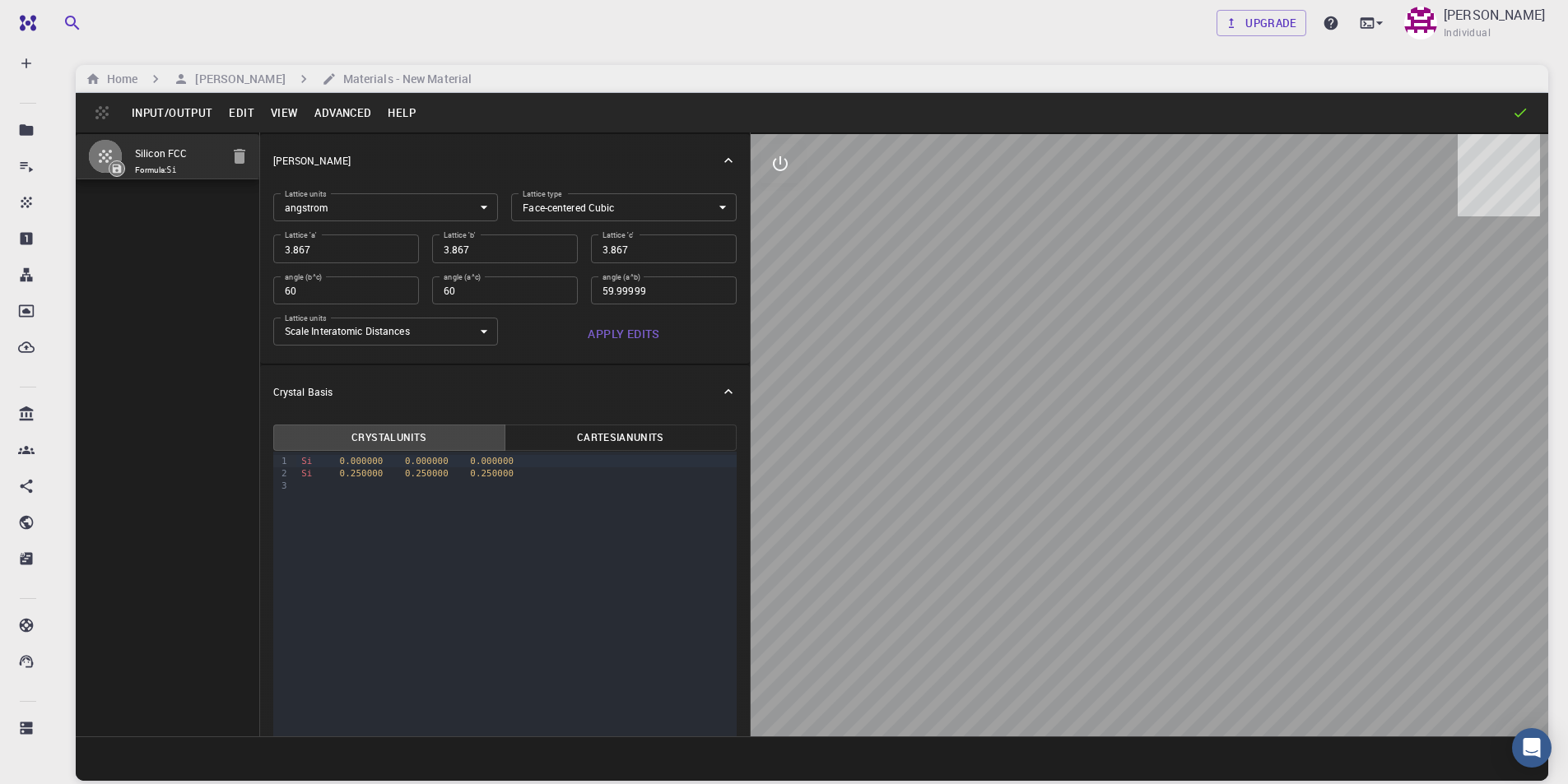
click at [311, 461] on div "Si 0.000000 0.000000 0.000000" at bounding box center [516, 462] width 440 height 13
click at [312, 471] on span "Si 0.250000 0.250000 0.250000" at bounding box center [410, 474] width 218 height 12
click at [374, 482] on div at bounding box center [516, 486] width 440 height 13
click at [345, 470] on span "0.250000" at bounding box center [362, 474] width 44 height 11
click at [671, 215] on body "Free Dashboard Create New Job New Material Create Material Upload File Import f…" at bounding box center [784, 454] width 1568 height 910
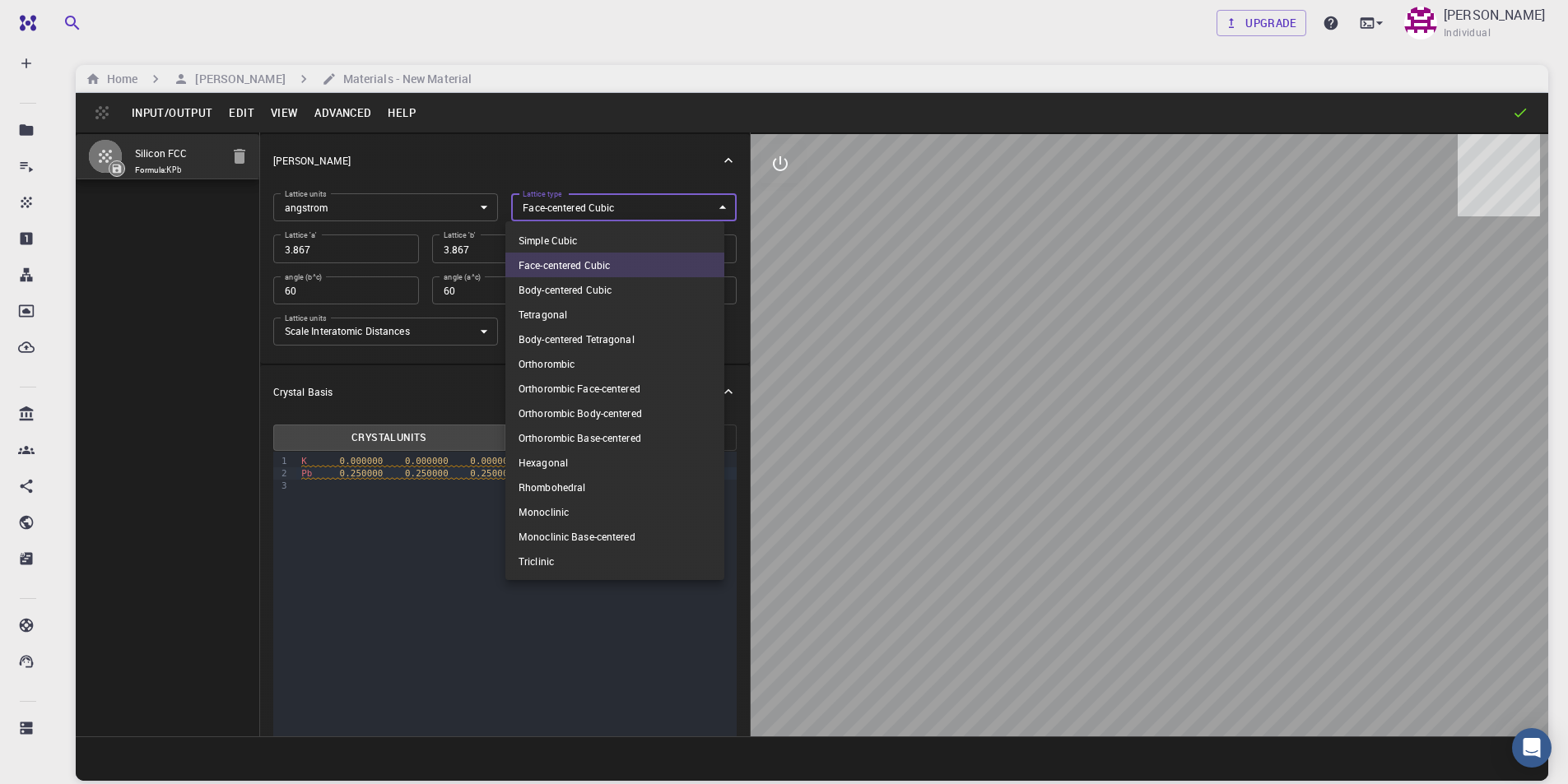
click at [648, 242] on li "Simple Cubic" at bounding box center [615, 240] width 219 height 24
type input "CUB"
type input "90"
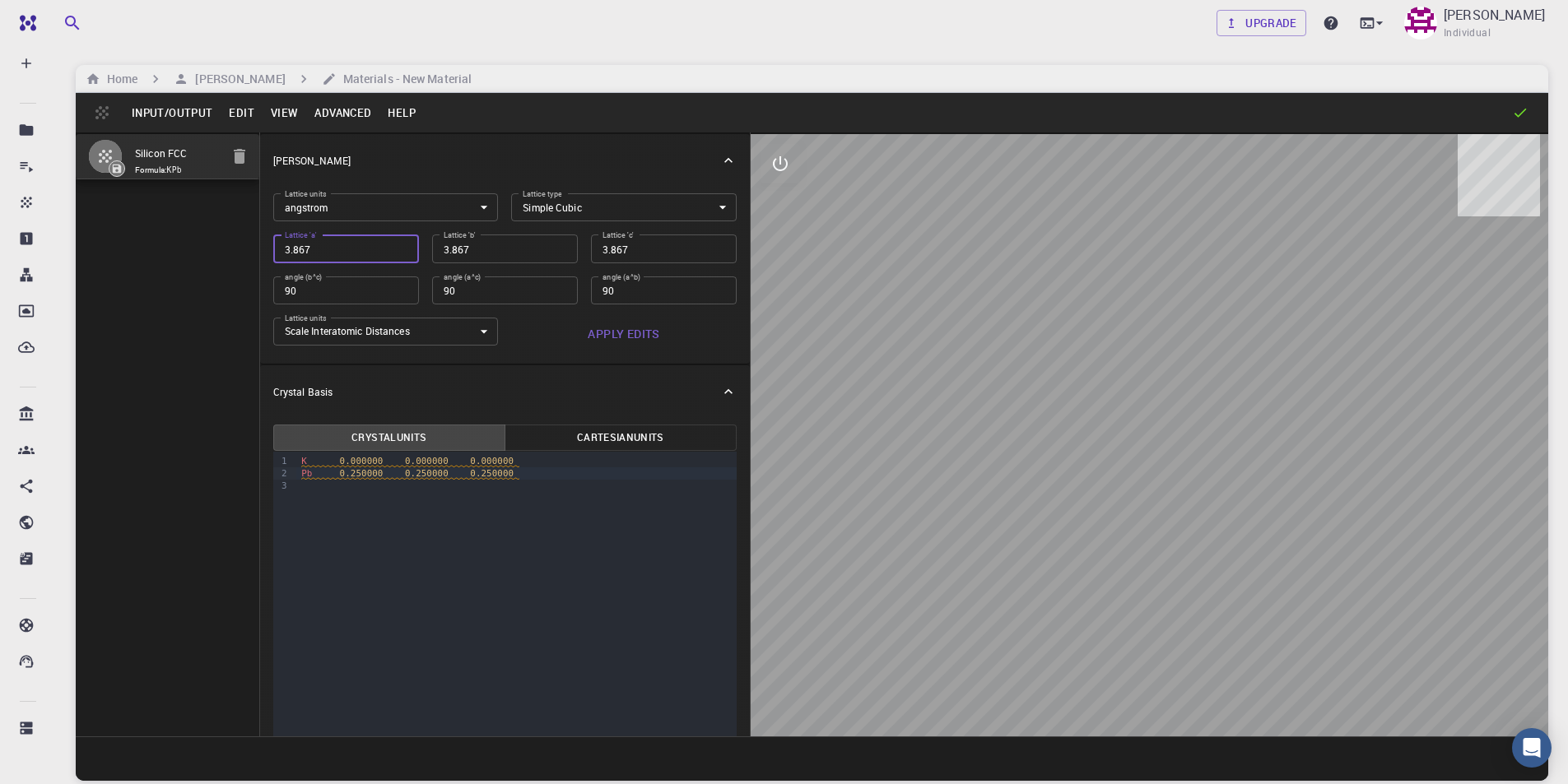
type input "5"
type input "5.7"
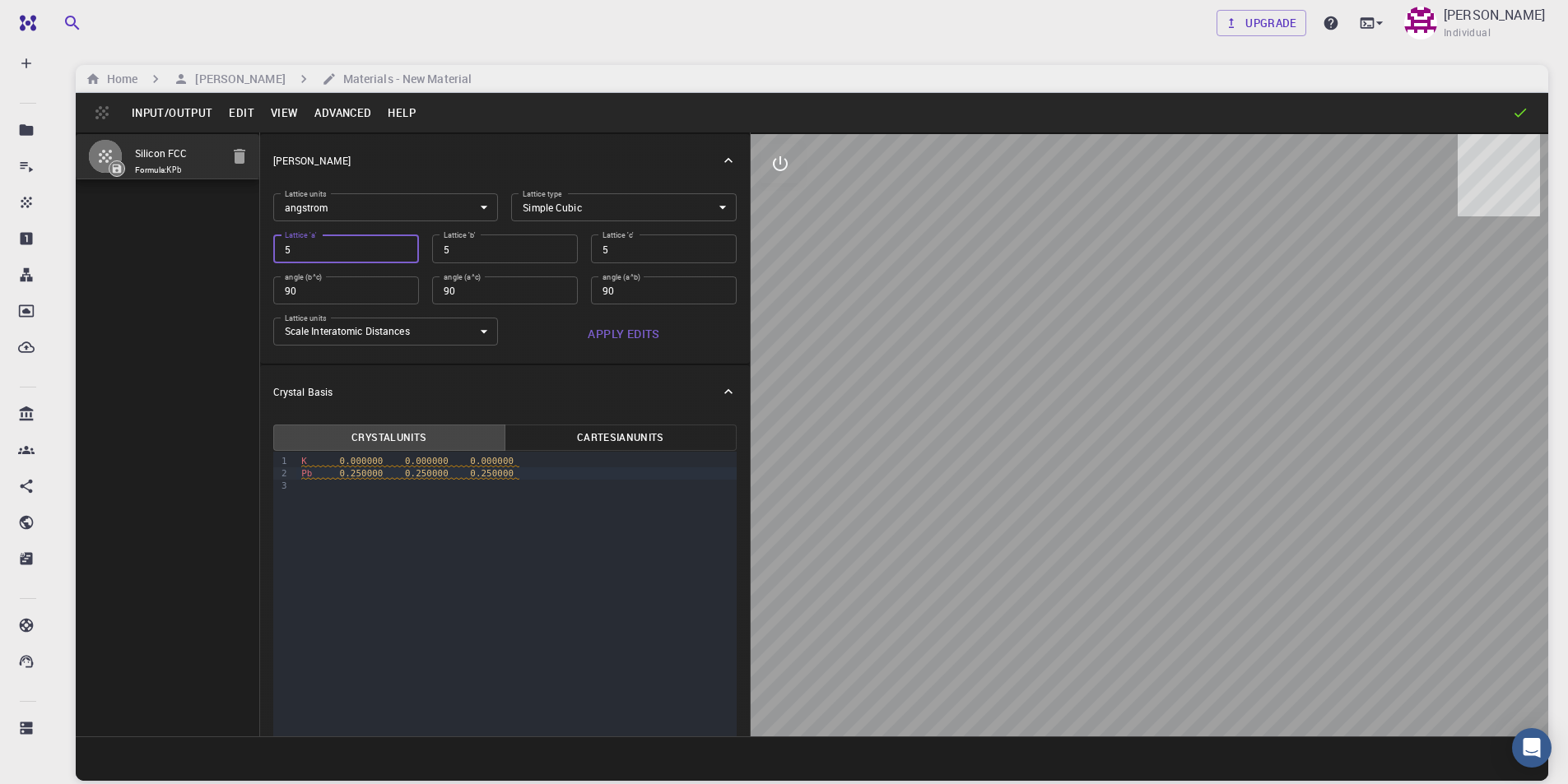
type input "5.7"
type input "5.72"
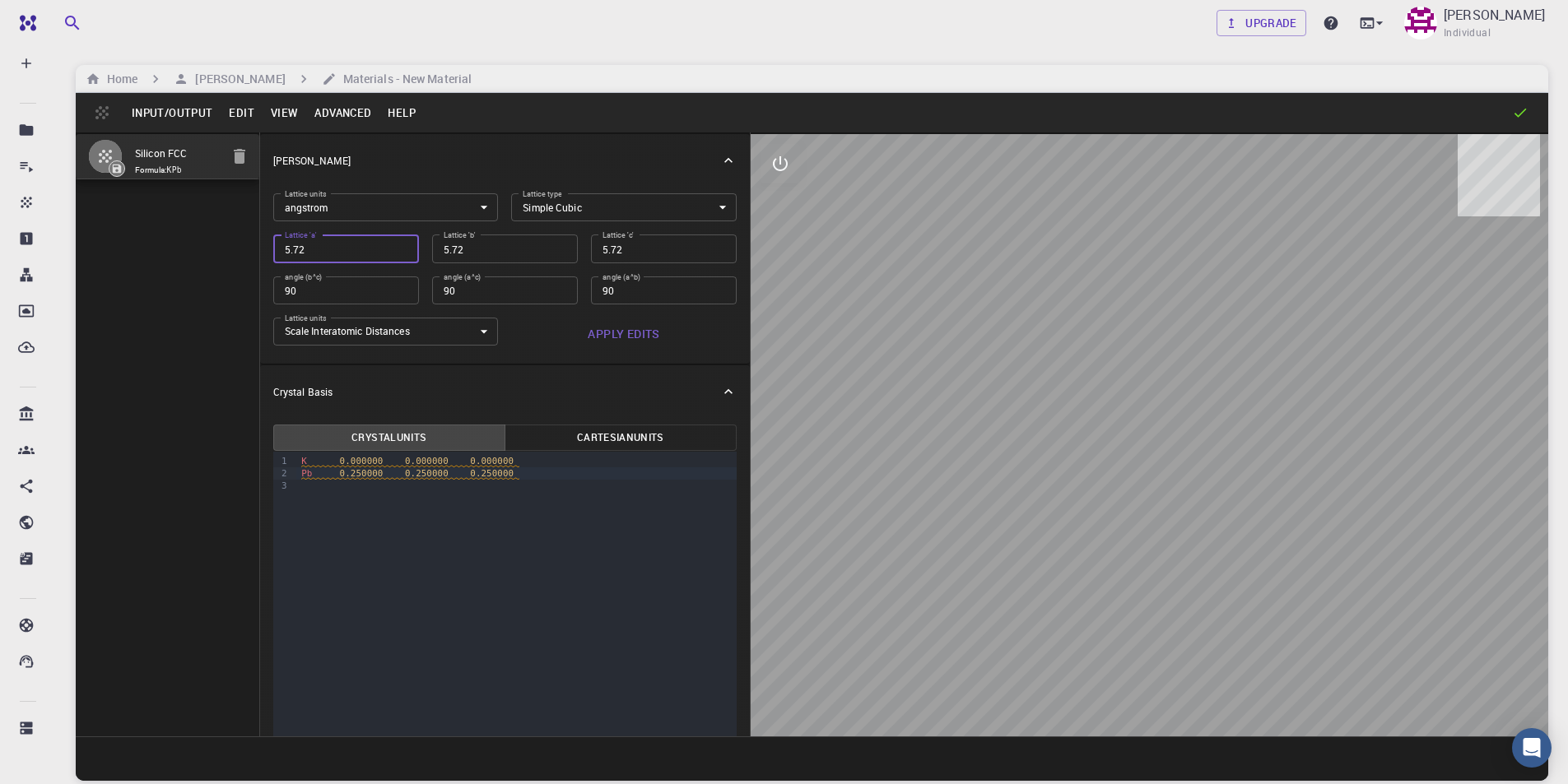
click at [384, 480] on div "Pb 0.250000 0.250000 0.250000" at bounding box center [516, 474] width 440 height 13
click at [636, 429] on button "Cartesian Units" at bounding box center [621, 437] width 232 height 26
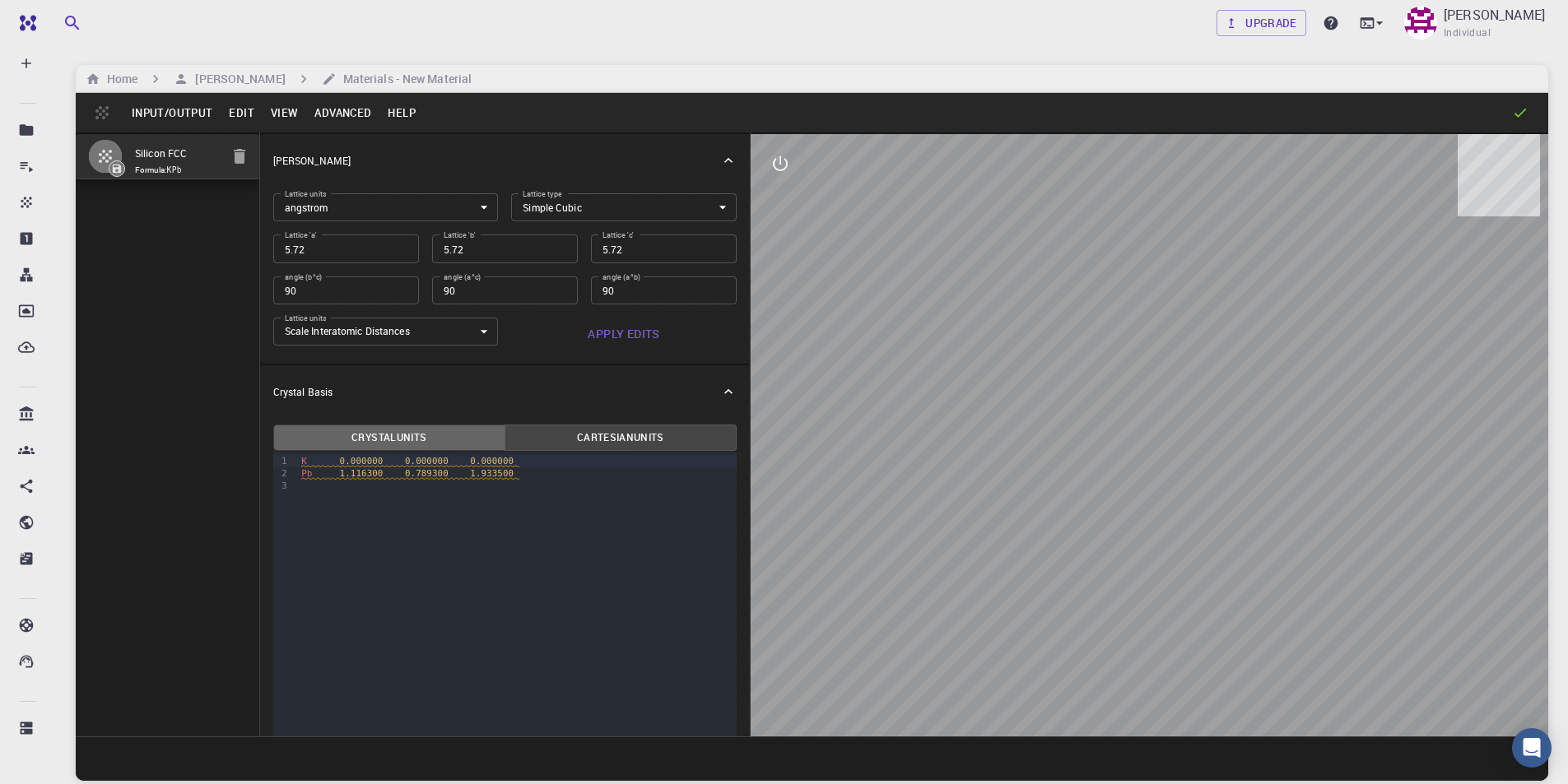
click at [429, 438] on button "Crystal Units" at bounding box center [389, 437] width 232 height 26
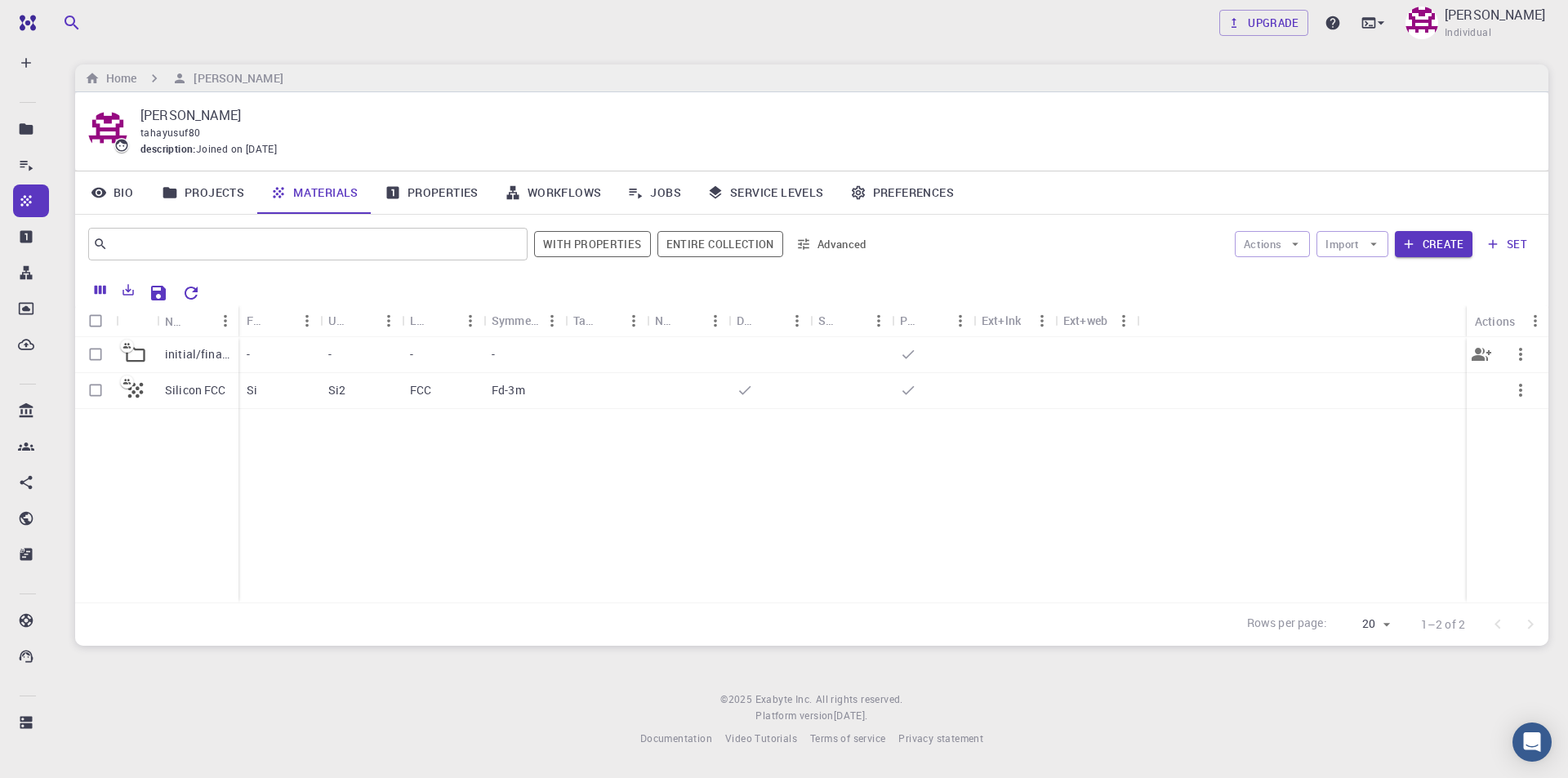
click at [192, 348] on p "initial/final structures" at bounding box center [197, 355] width 65 height 16
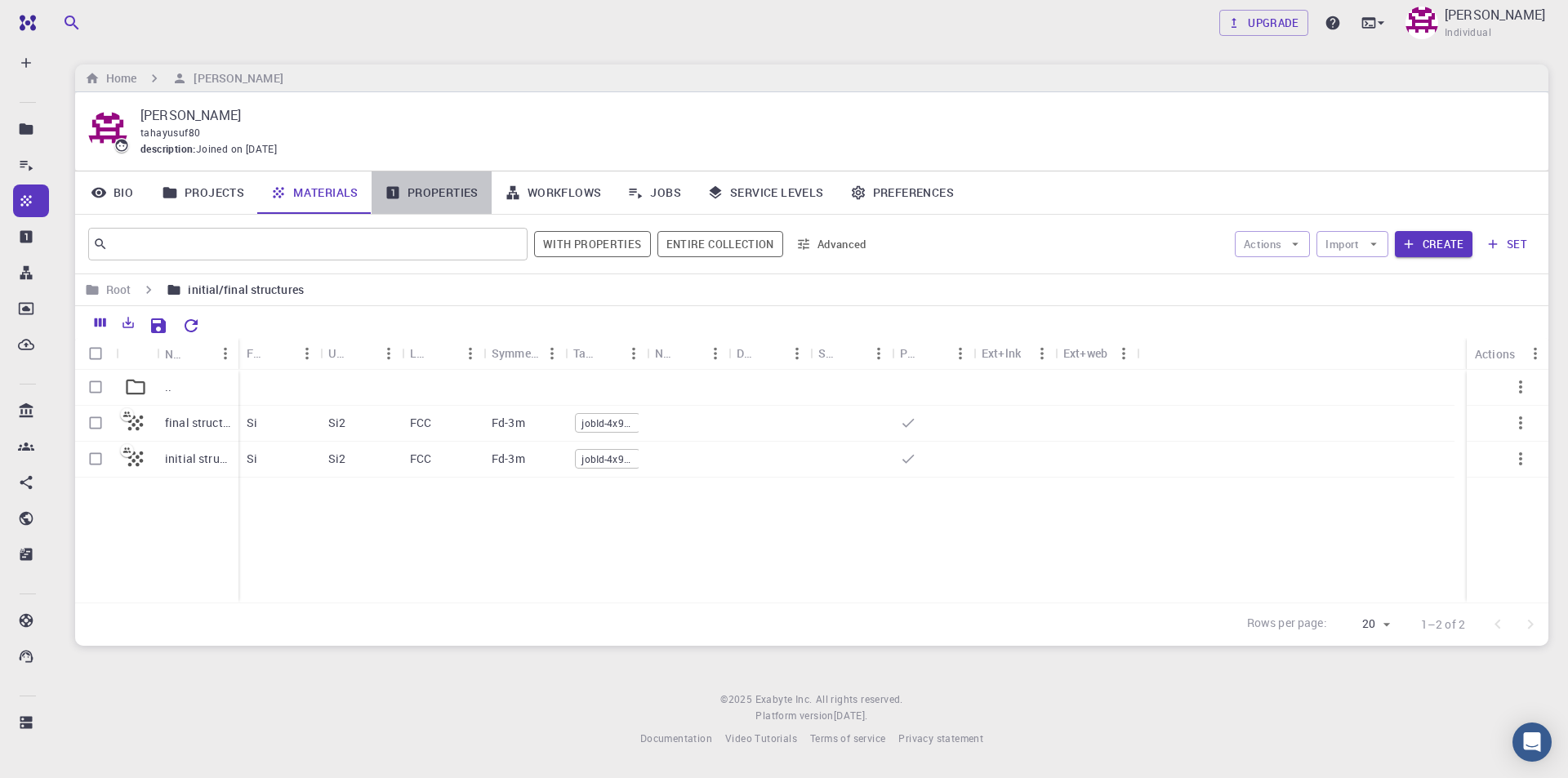
click at [420, 187] on link "Properties" at bounding box center [431, 192] width 120 height 43
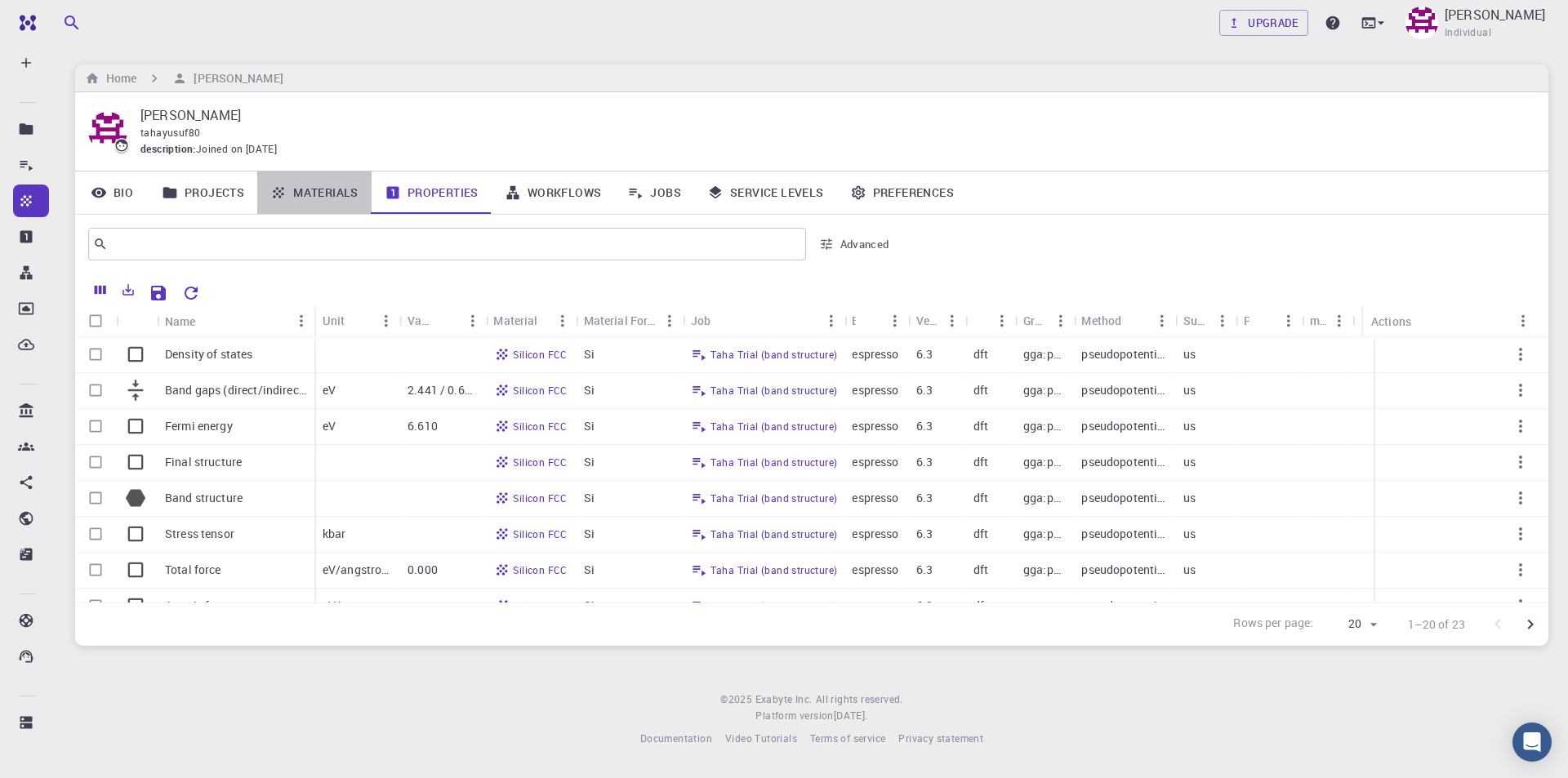
click at [332, 192] on link "Materials" at bounding box center [314, 192] width 114 height 43
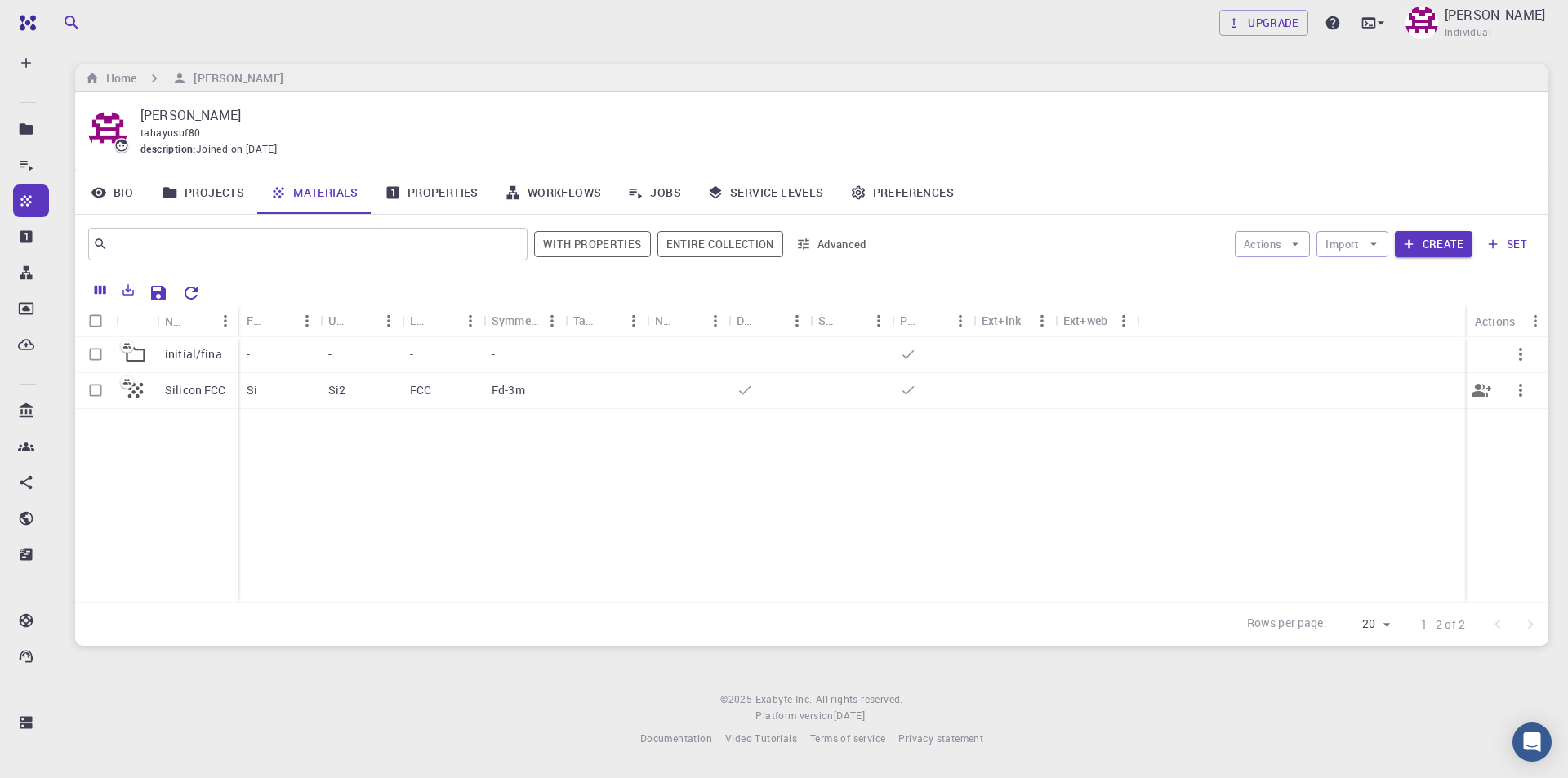
click at [194, 395] on p "Silicon FCC" at bounding box center [195, 390] width 61 height 16
click at [428, 242] on input "text" at bounding box center [301, 244] width 388 height 23
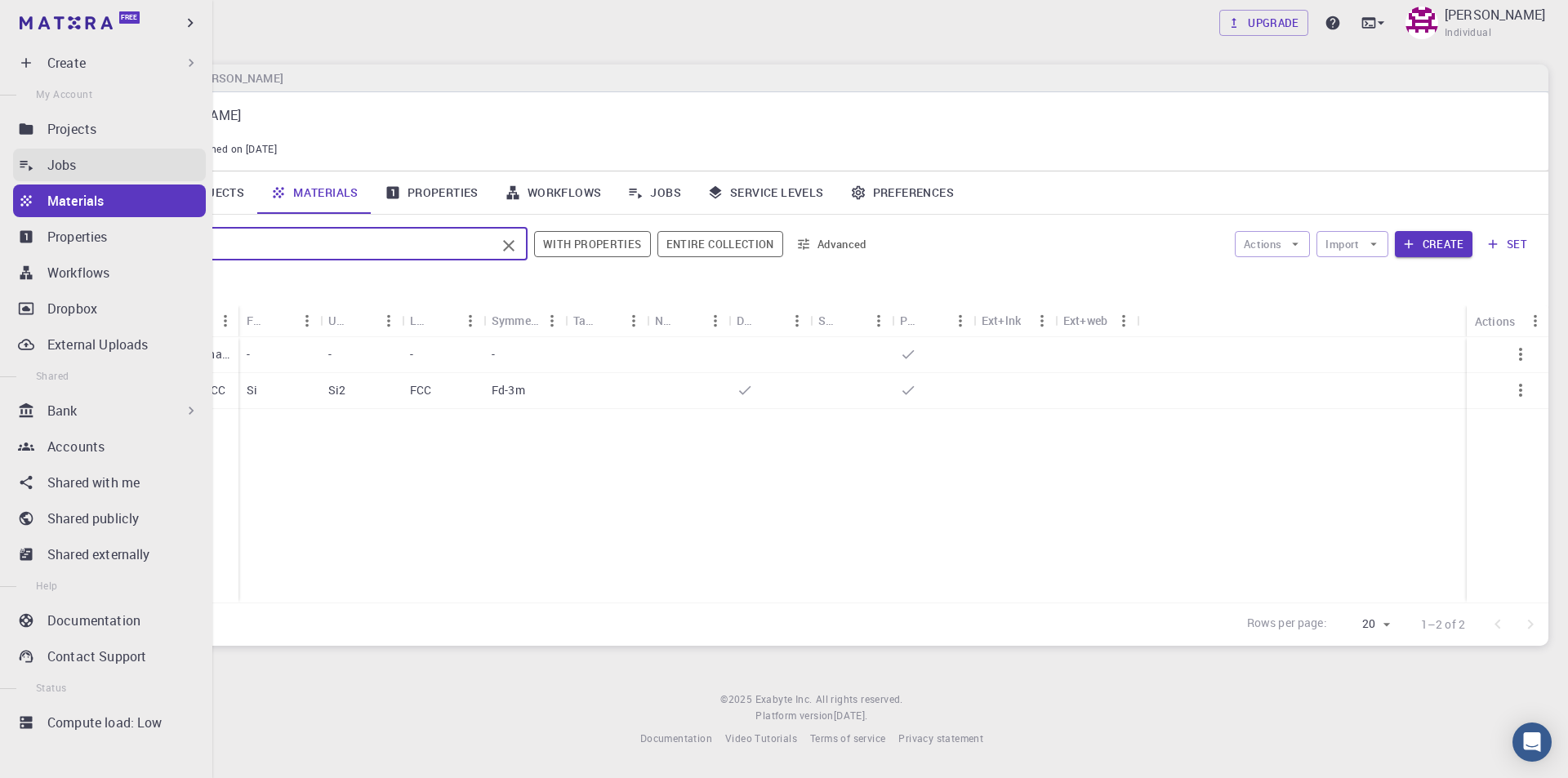
click at [86, 161] on div "Jobs" at bounding box center [127, 165] width 159 height 20
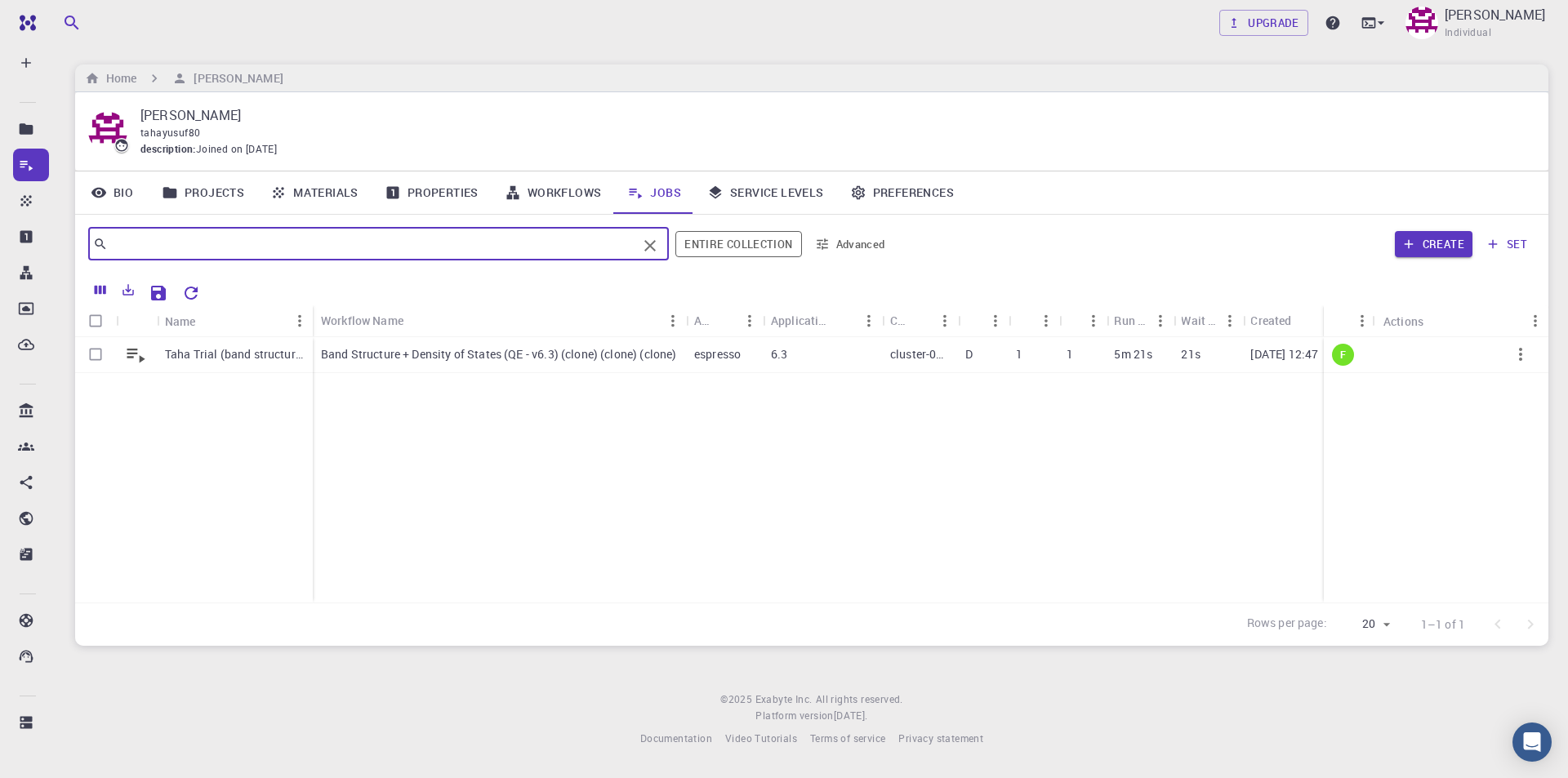
click at [432, 241] on input "text" at bounding box center [372, 244] width 529 height 23
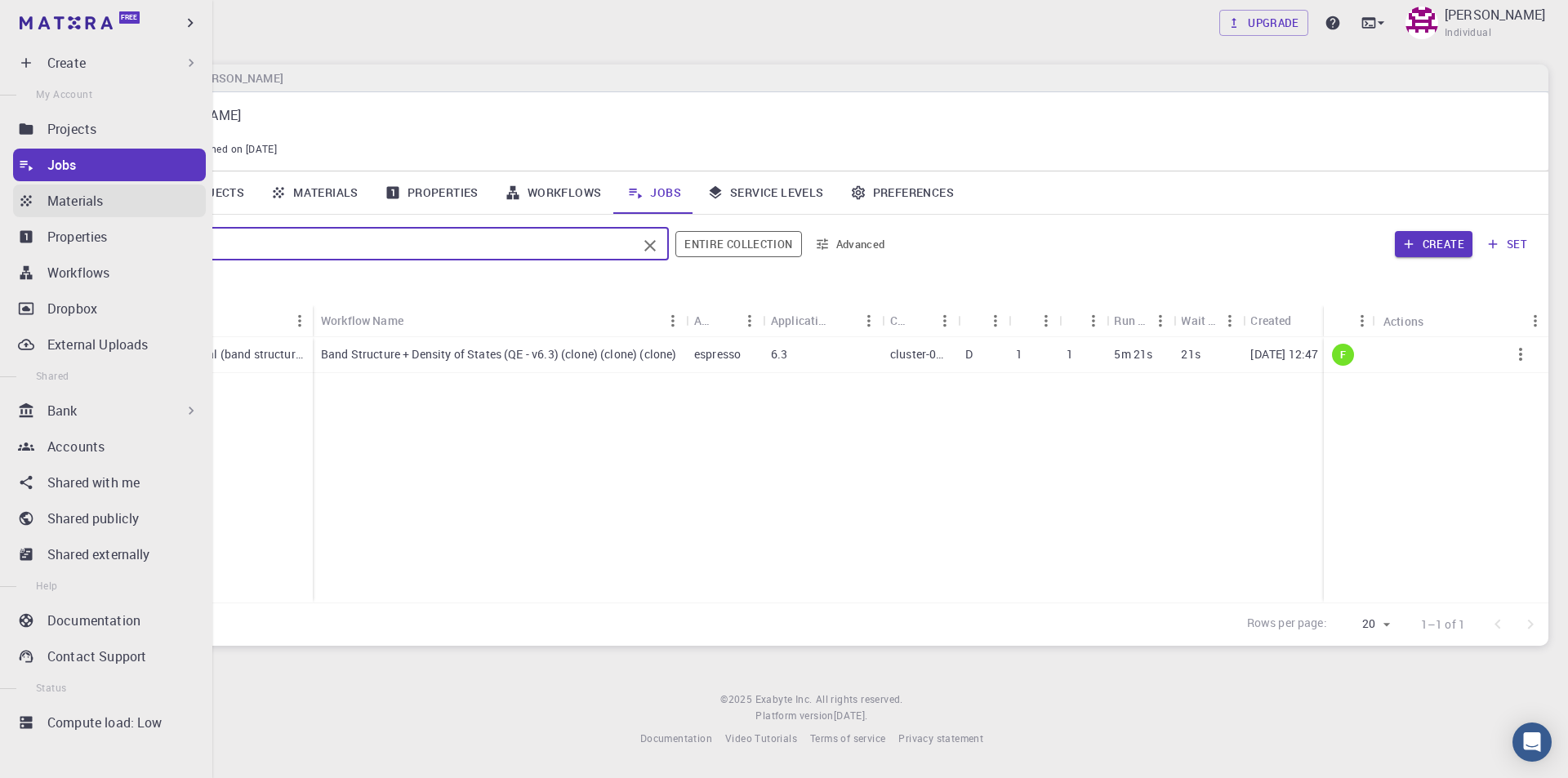
click at [86, 201] on p "Materials" at bounding box center [75, 201] width 55 height 20
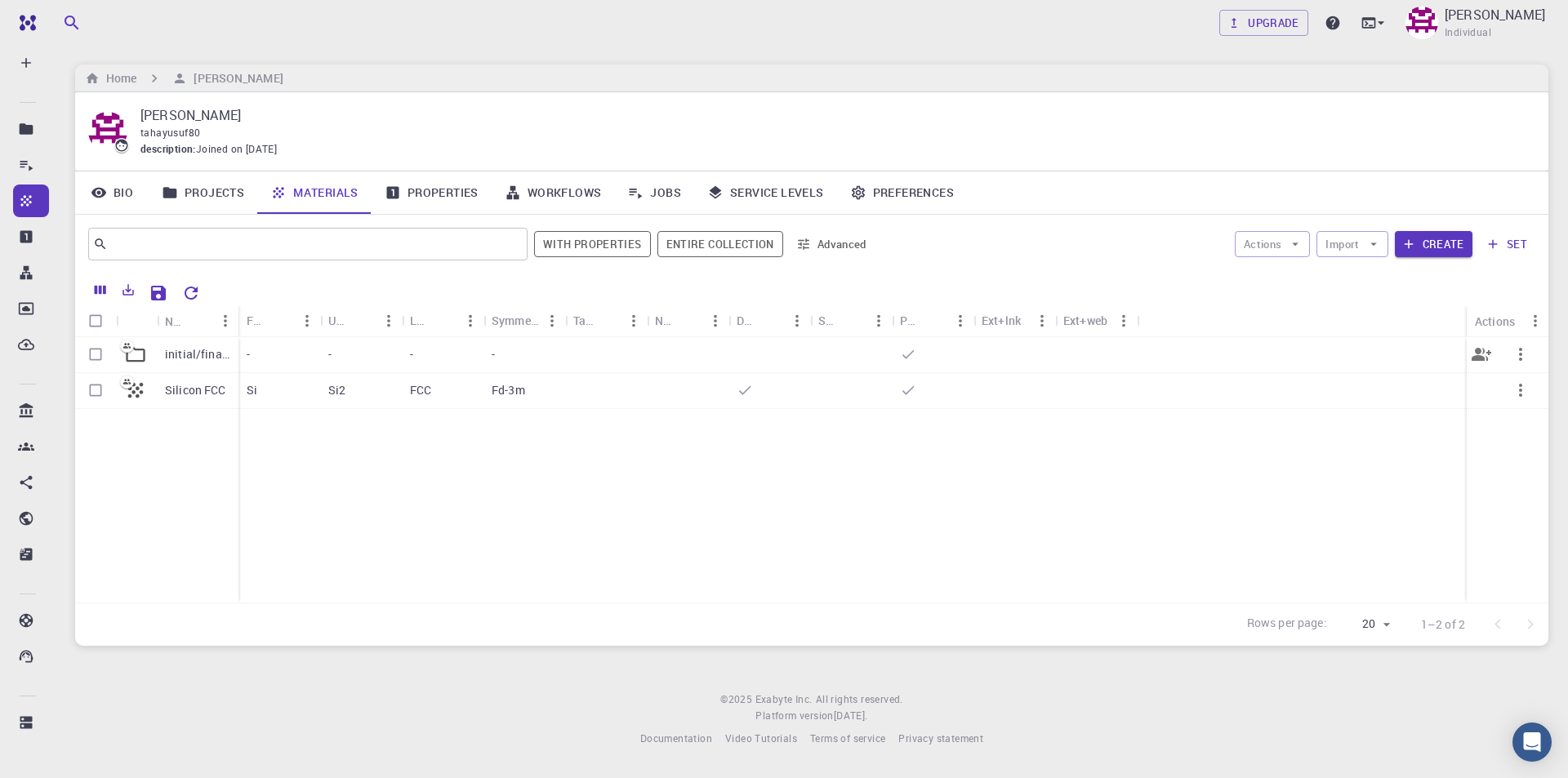
click at [1526, 354] on icon "button" at bounding box center [1521, 355] width 20 height 20
click at [1513, 368] on li "Open" at bounding box center [1499, 370] width 112 height 26
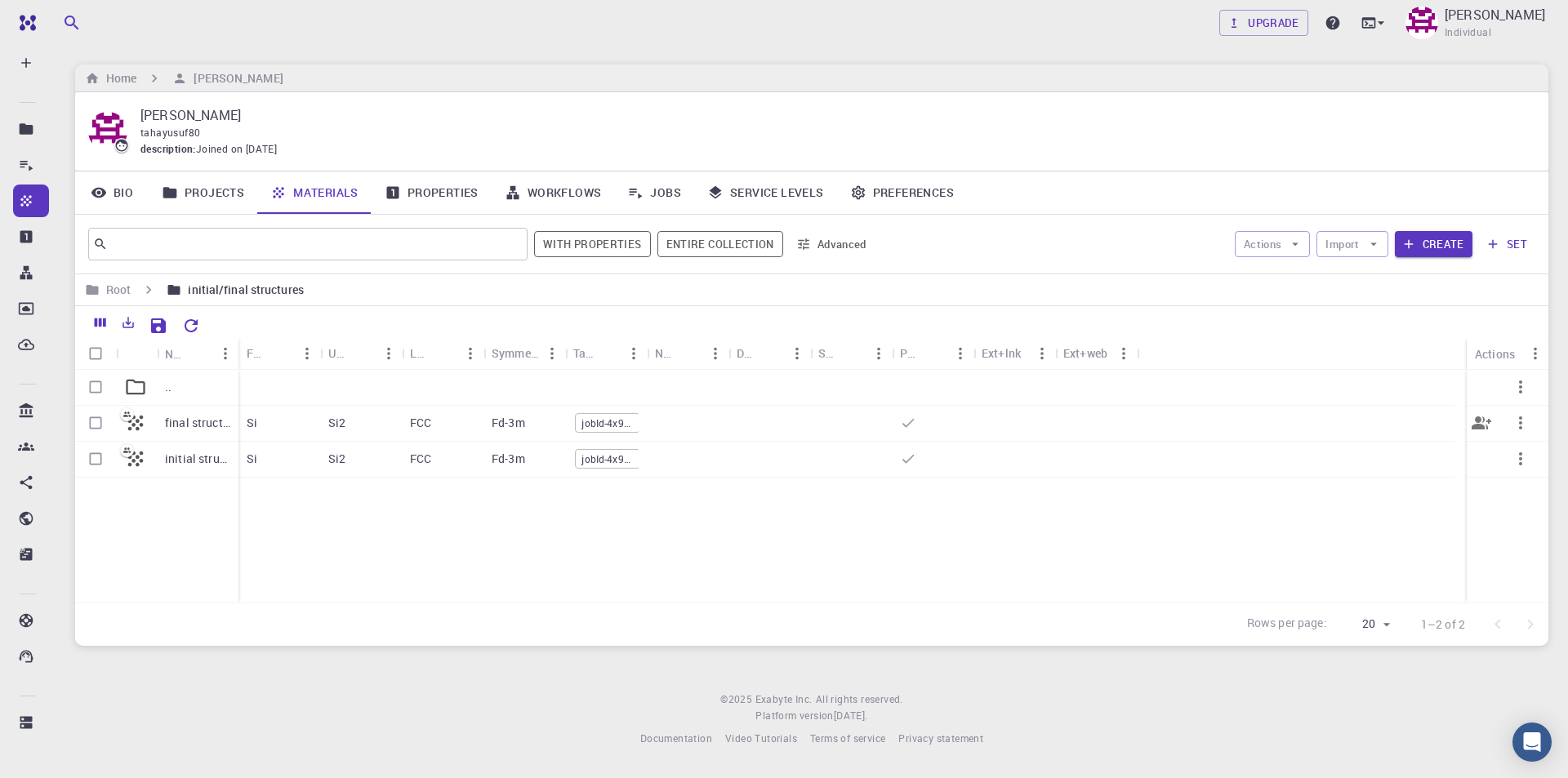
click at [171, 424] on p "final structure" at bounding box center [197, 423] width 65 height 16
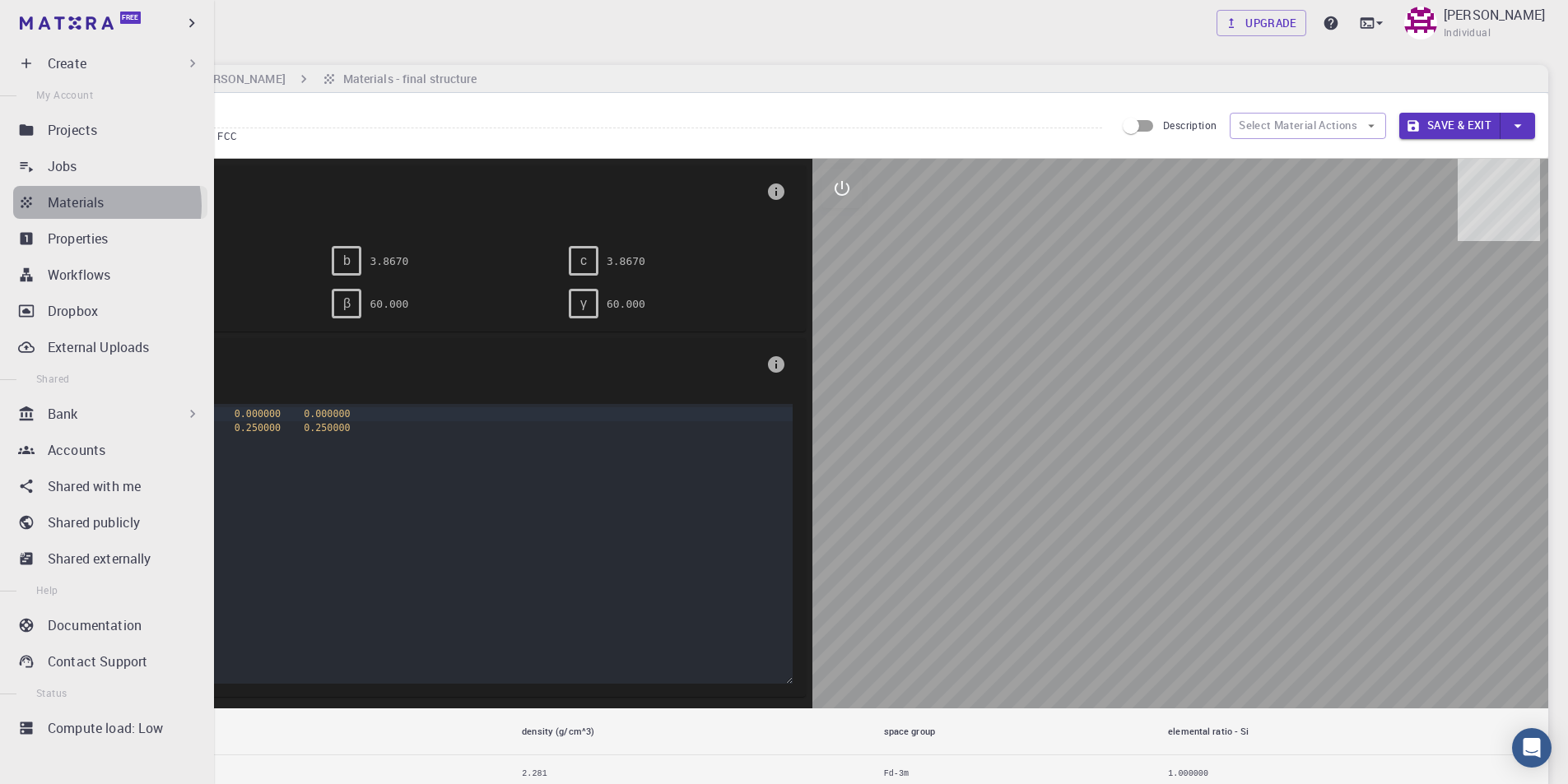
click at [97, 205] on p "Materials" at bounding box center [75, 202] width 56 height 20
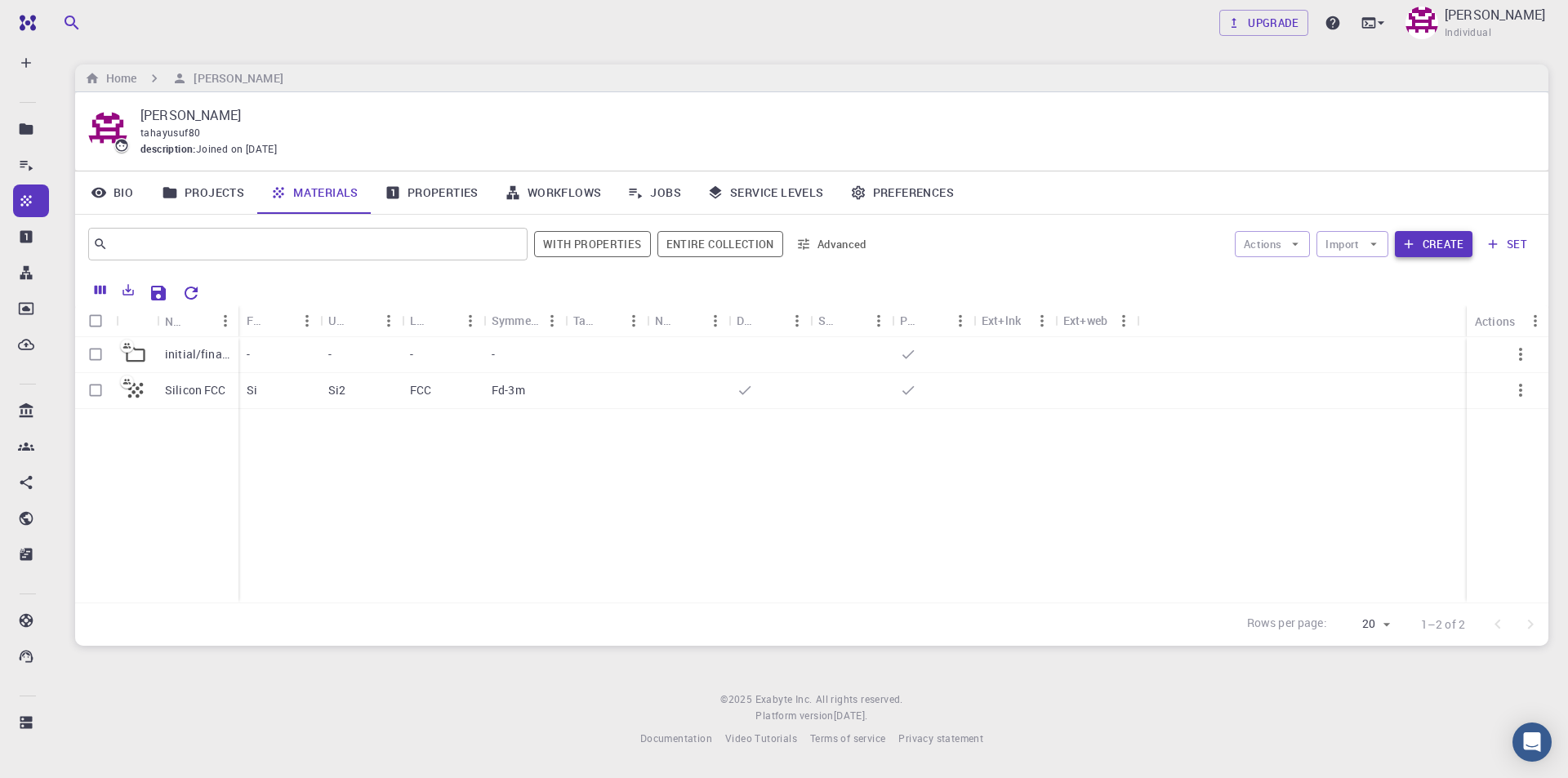
click at [1433, 249] on button "Create" at bounding box center [1433, 243] width 78 height 26
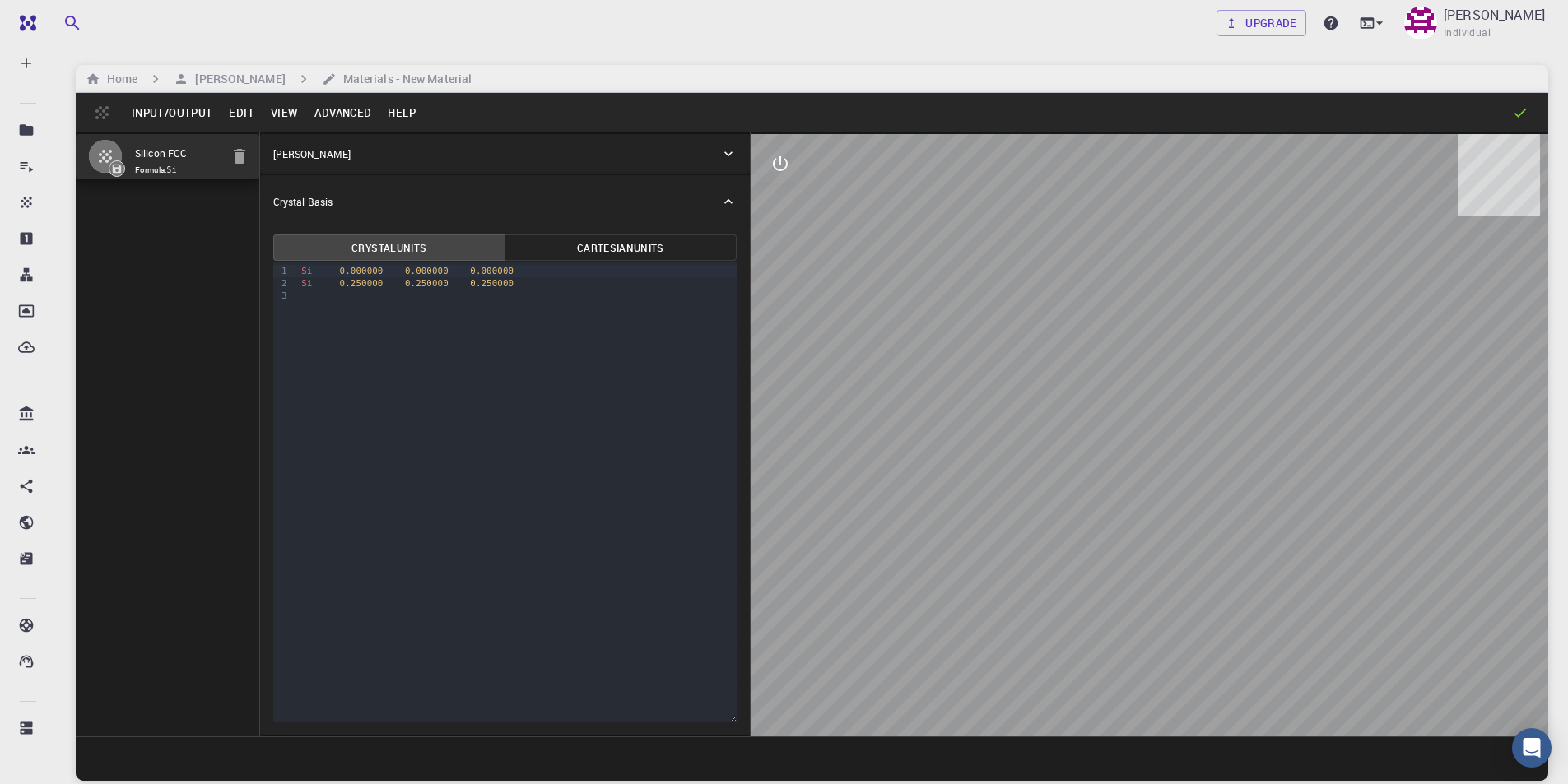
click at [240, 158] on icon "button" at bounding box center [239, 156] width 12 height 14
click at [93, 119] on div "Input/Output Edit View Advanced Help" at bounding box center [812, 113] width 1473 height 40
click at [142, 164] on span "Formula: Si" at bounding box center [177, 170] width 84 height 13
click at [247, 110] on button "Edit" at bounding box center [242, 112] width 42 height 26
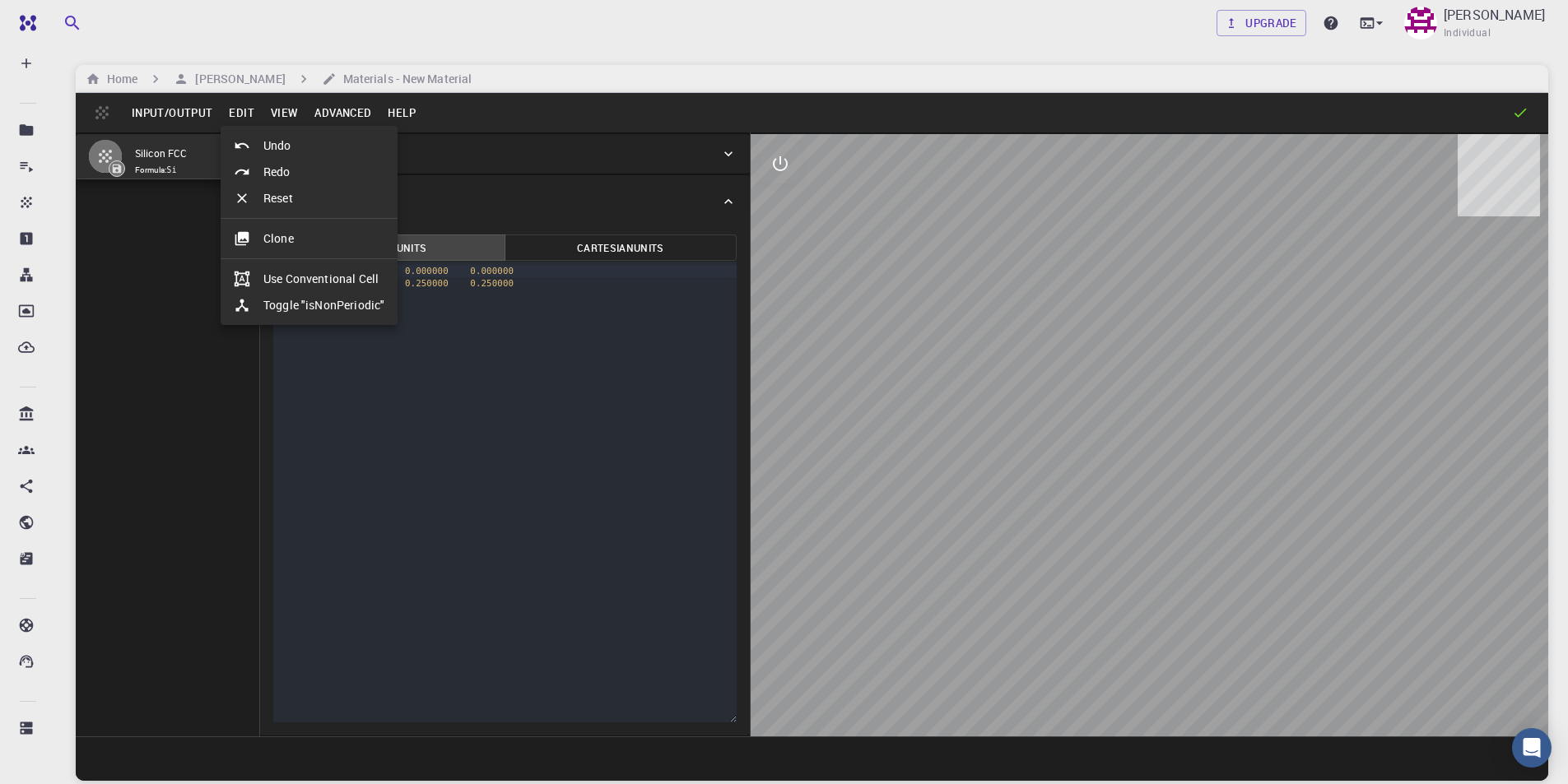
click at [433, 468] on div at bounding box center [784, 392] width 1568 height 784
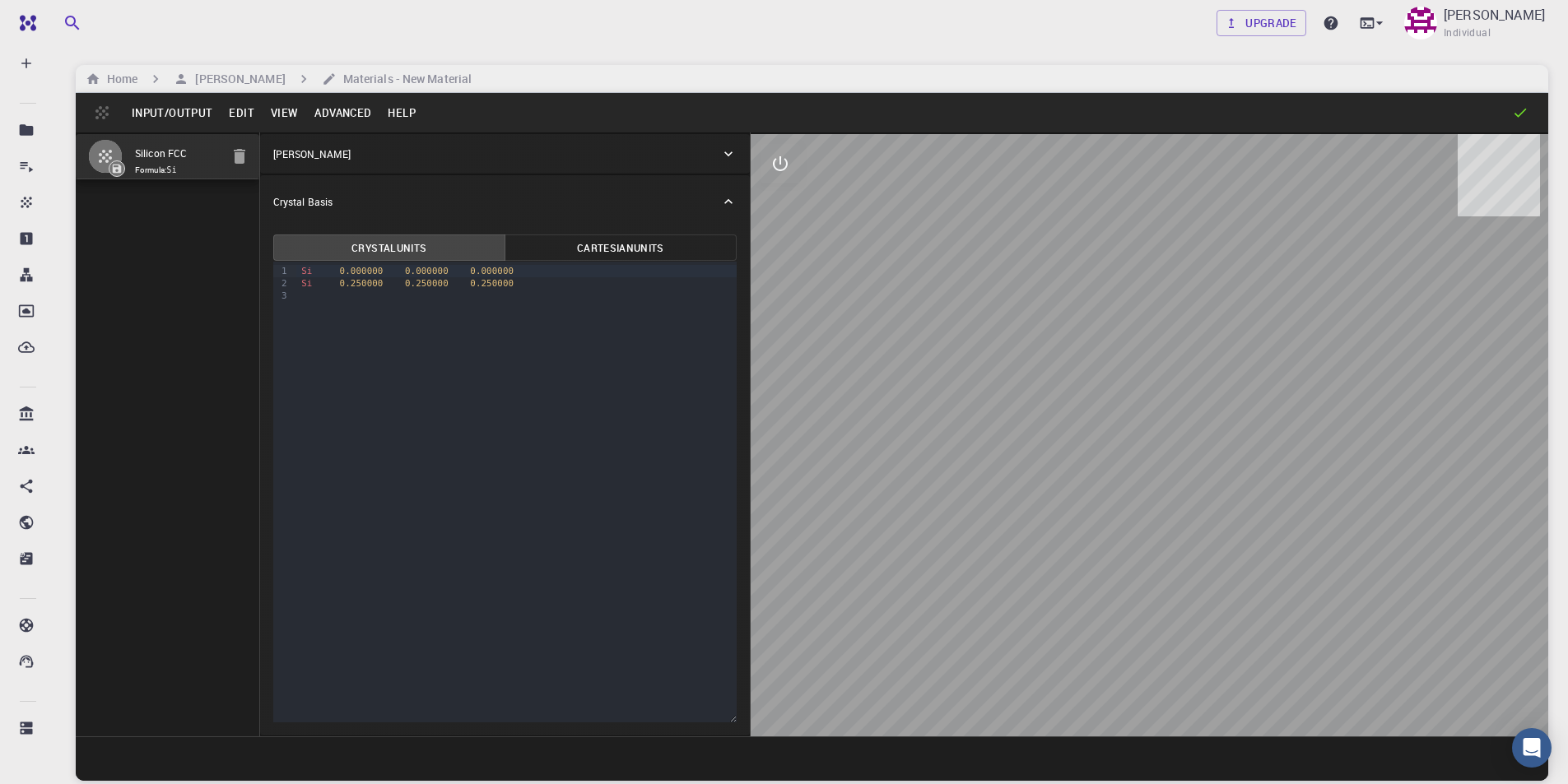
click at [350, 137] on div "[PERSON_NAME]" at bounding box center [505, 154] width 489 height 40
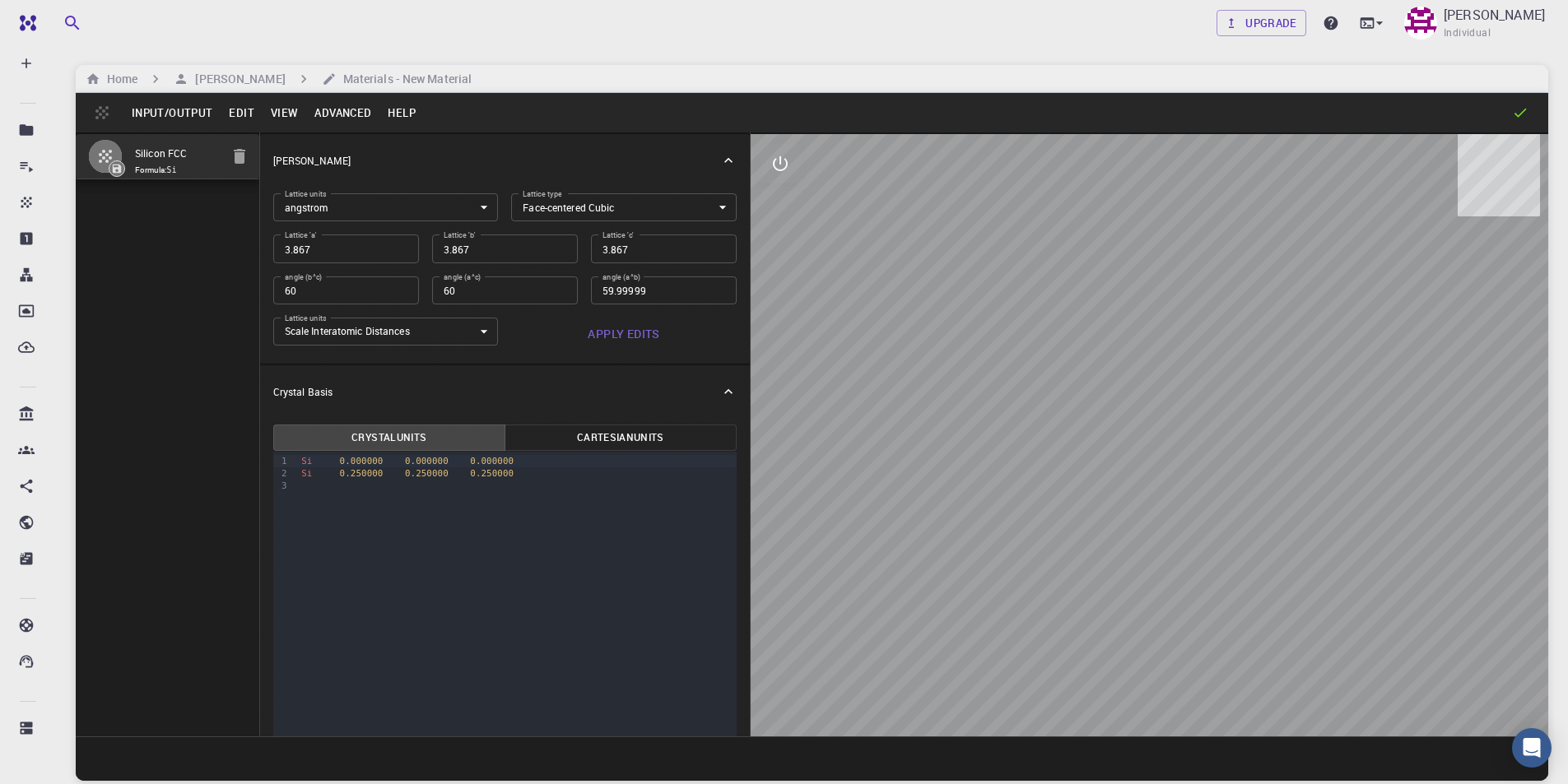
click at [160, 173] on span "Formula: Si" at bounding box center [177, 170] width 84 height 13
click at [147, 112] on button "Input/Output" at bounding box center [172, 112] width 97 height 26
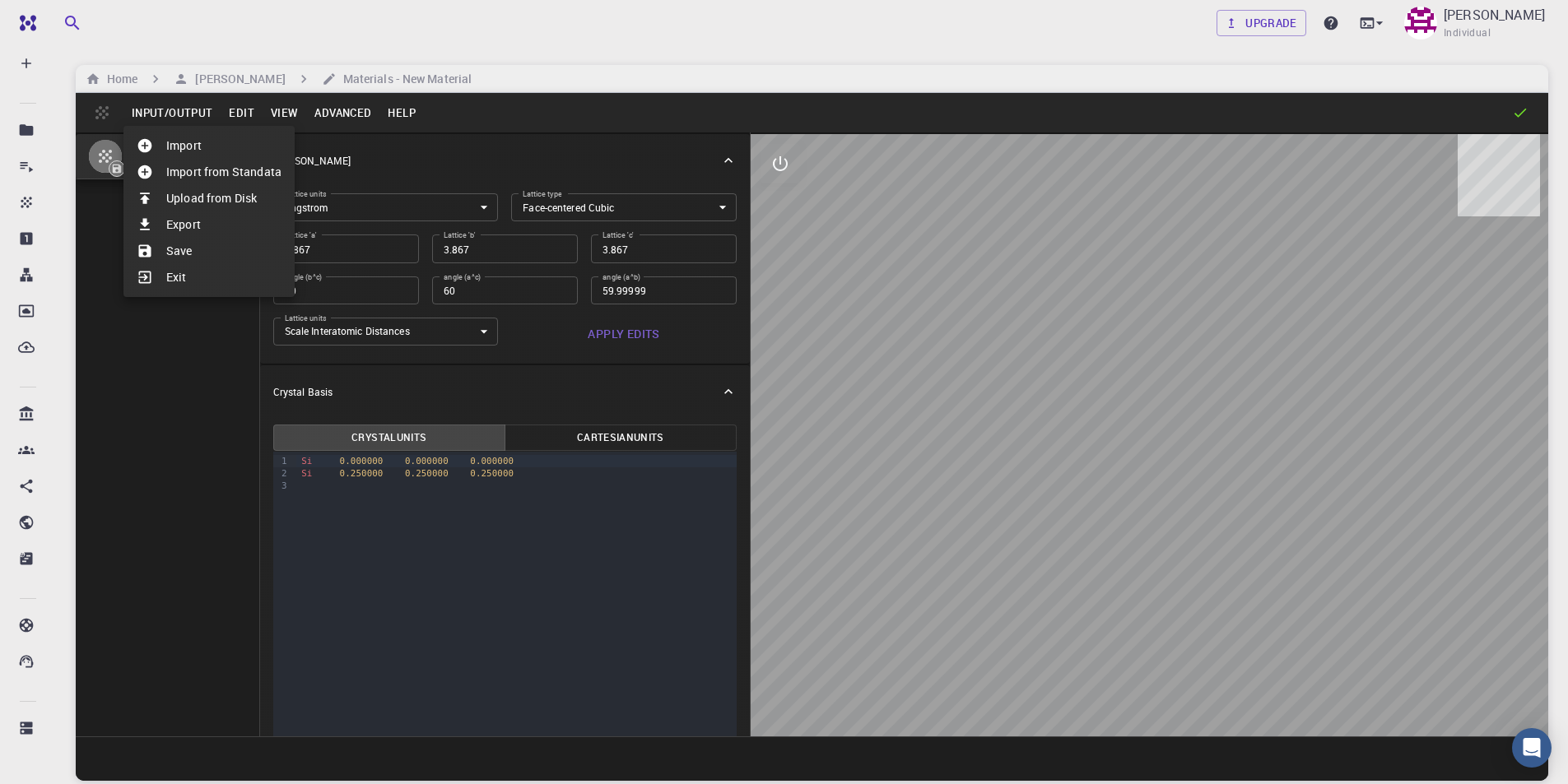
click at [234, 110] on div at bounding box center [784, 392] width 1568 height 784
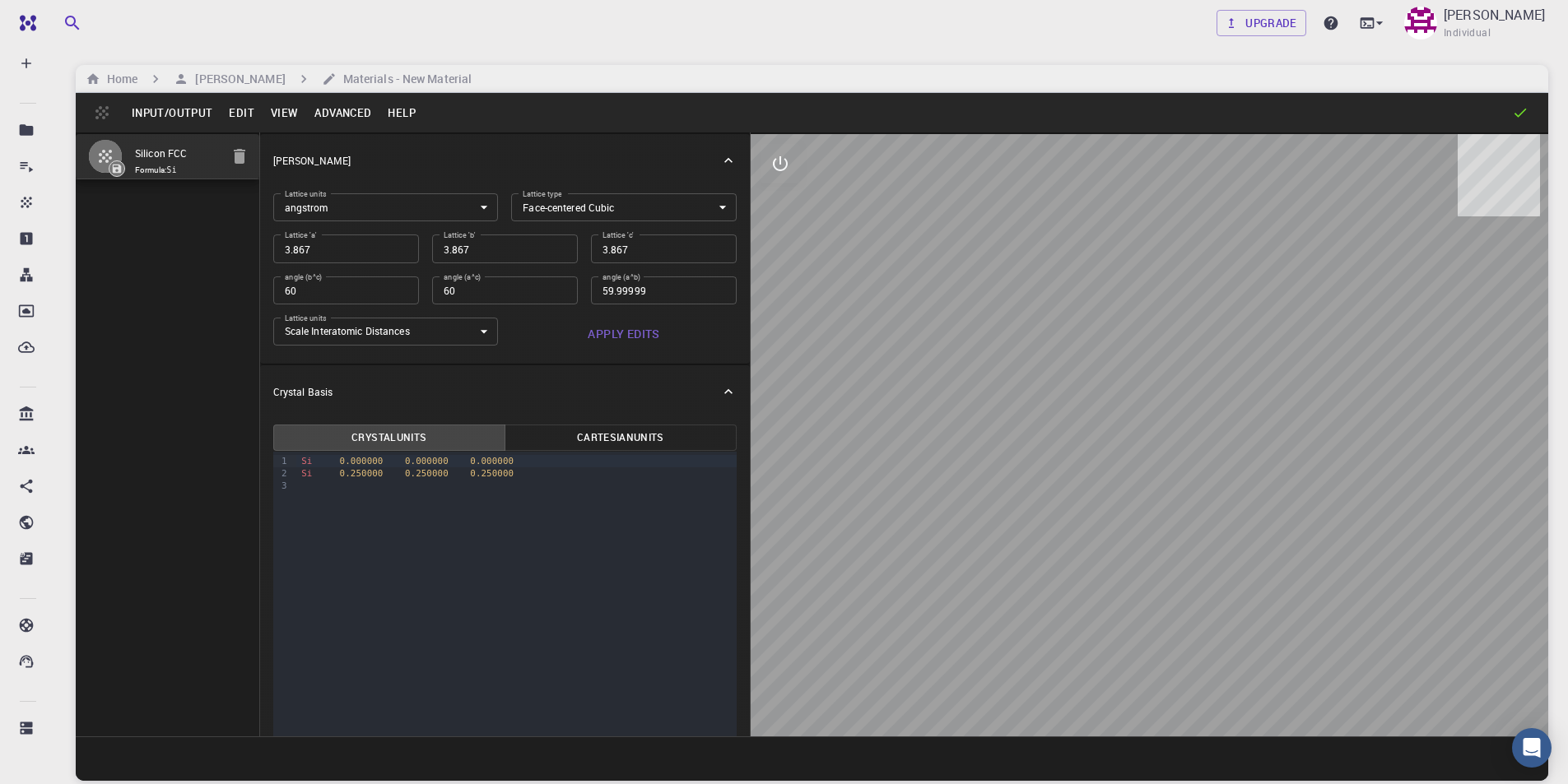
click at [242, 114] on button "Edit" at bounding box center [242, 112] width 42 height 26
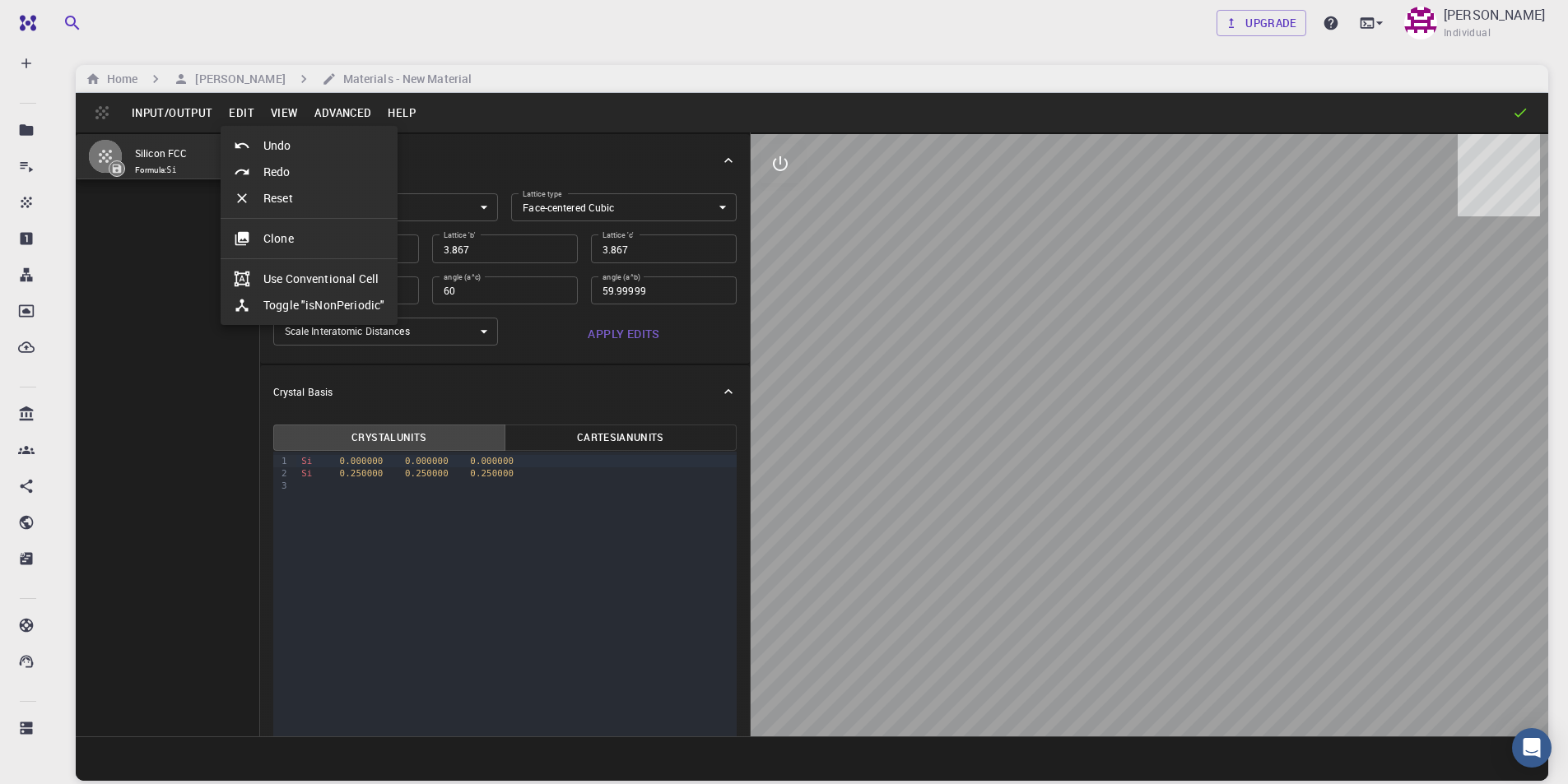
click at [277, 241] on li "Clone" at bounding box center [309, 238] width 177 height 26
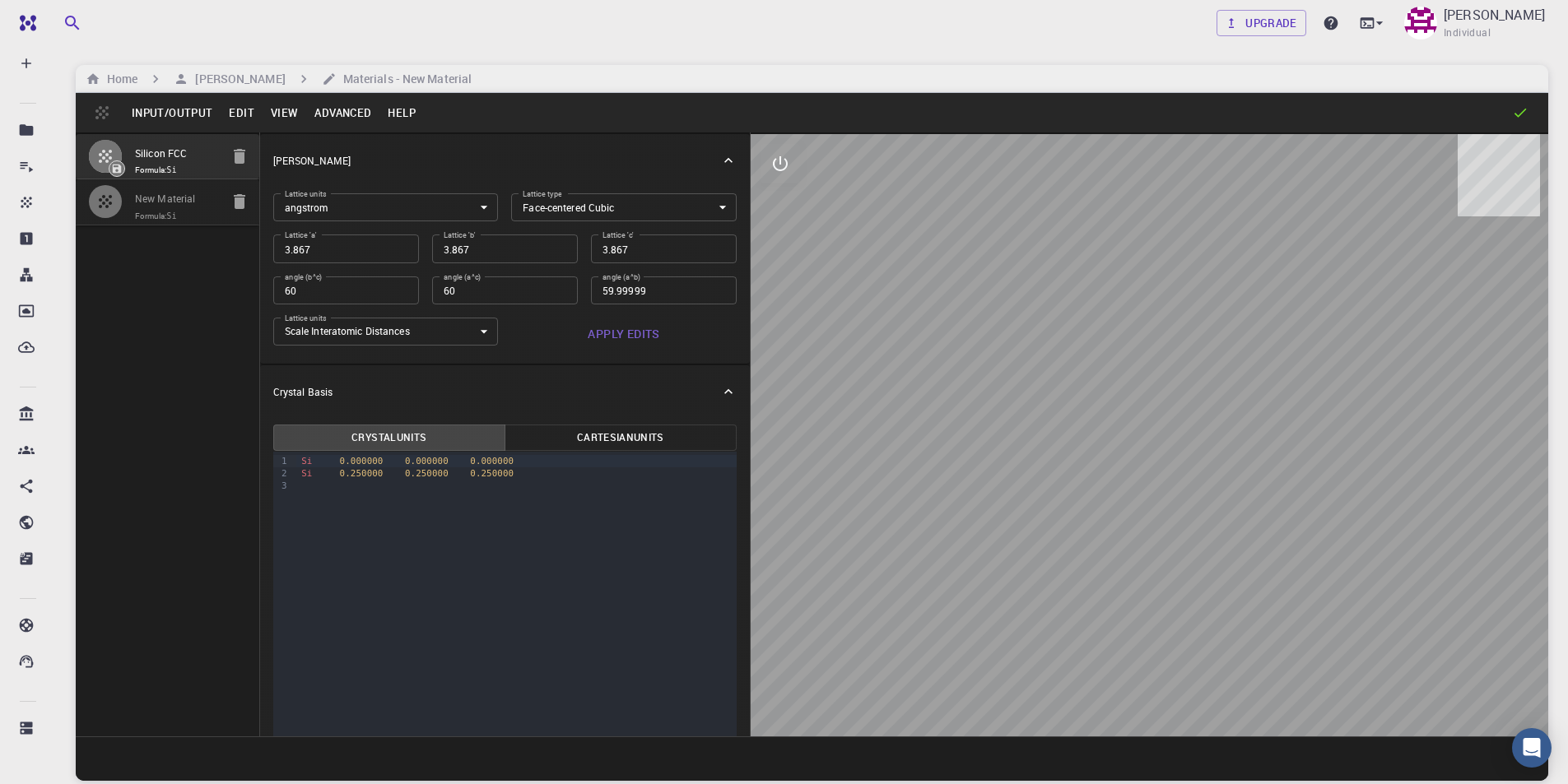
click at [189, 212] on span "Formula: Si" at bounding box center [177, 216] width 84 height 13
click at [556, 216] on body "Free Dashboard Create New Job New Material Create Material Upload File Import f…" at bounding box center [784, 454] width 1568 height 910
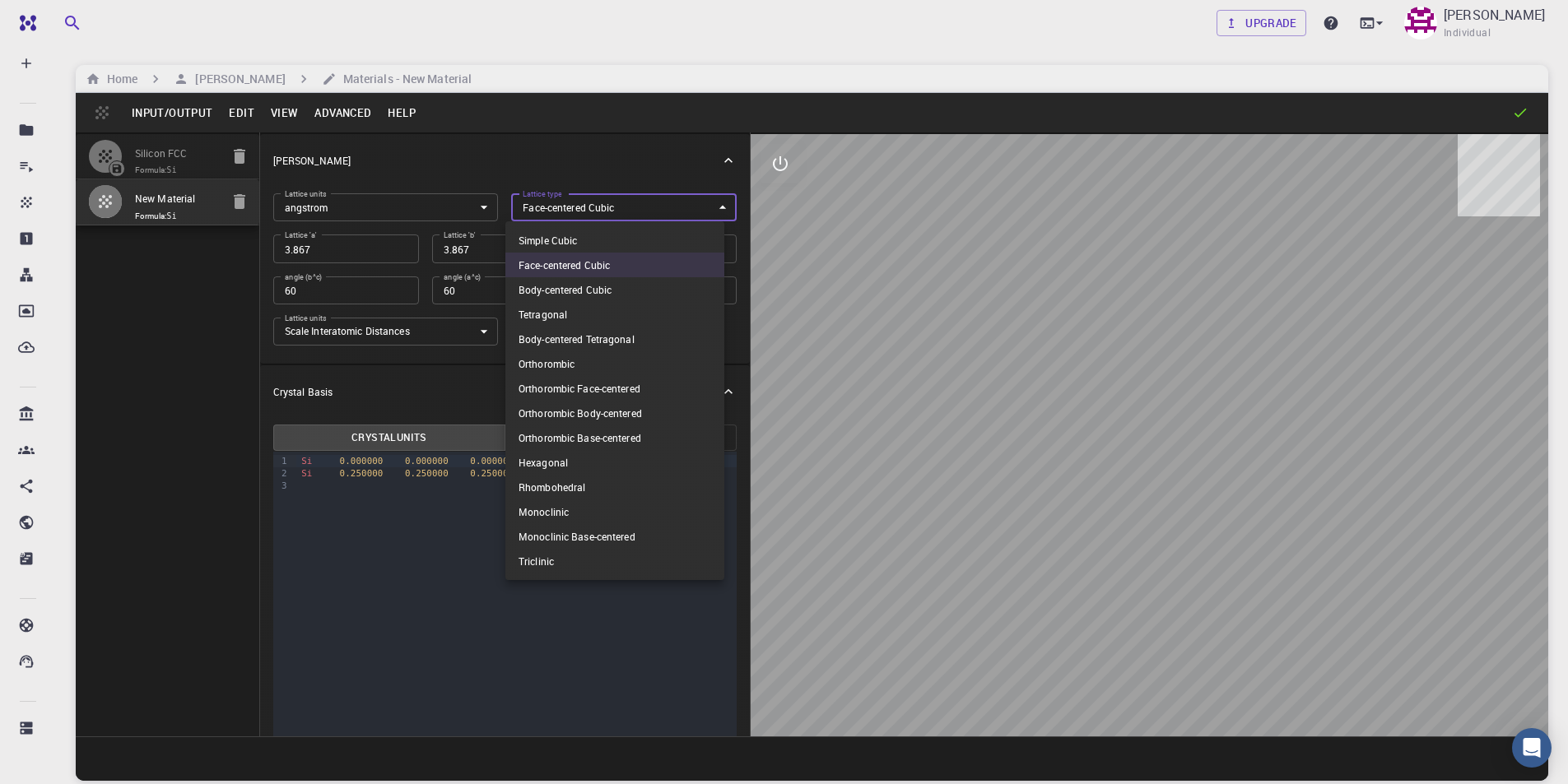
click at [568, 145] on div at bounding box center [784, 392] width 1568 height 784
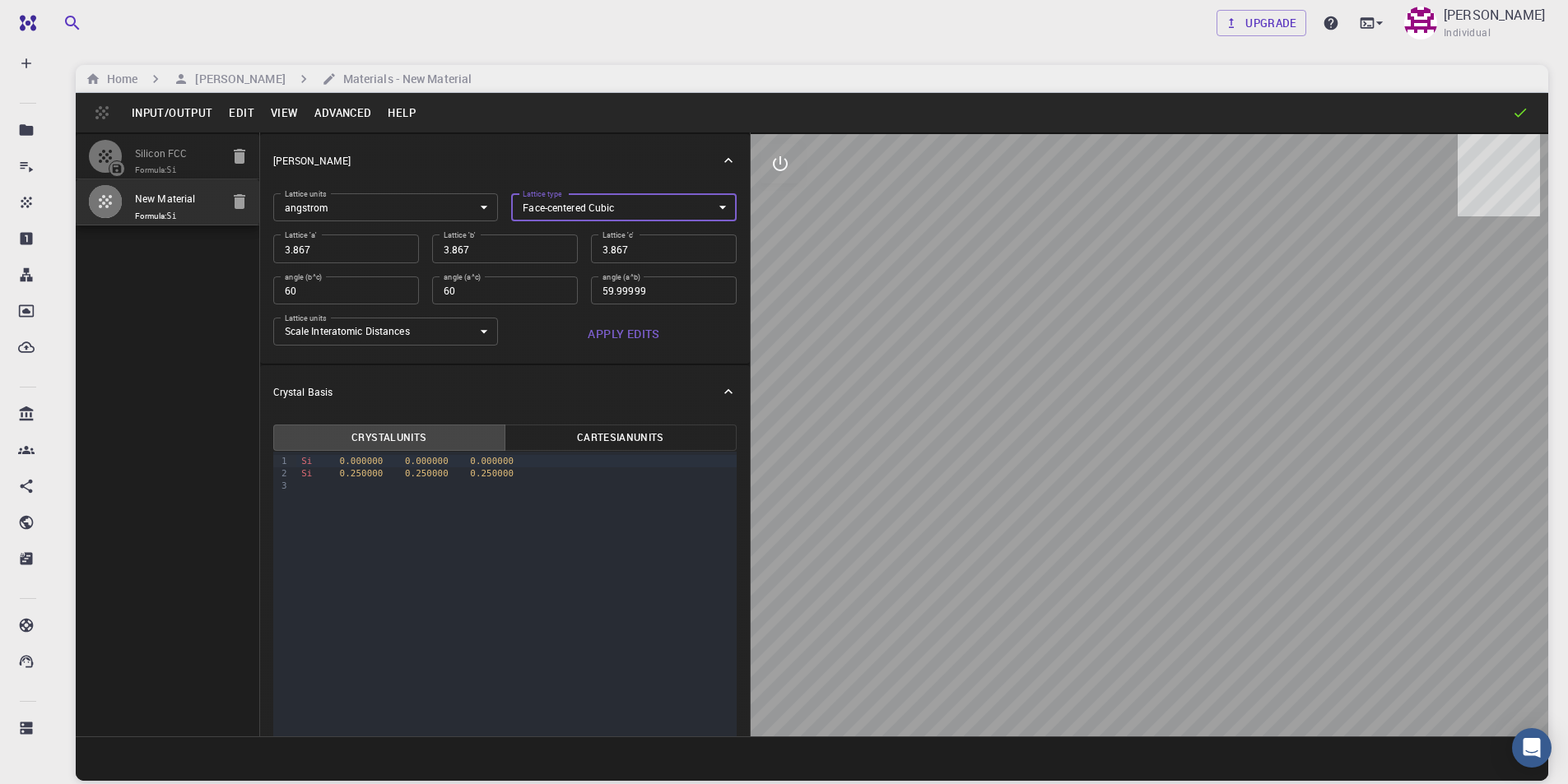
click at [599, 212] on body "Free Dashboard Create New Job New Material Create Material Upload File Import f…" at bounding box center [784, 454] width 1568 height 910
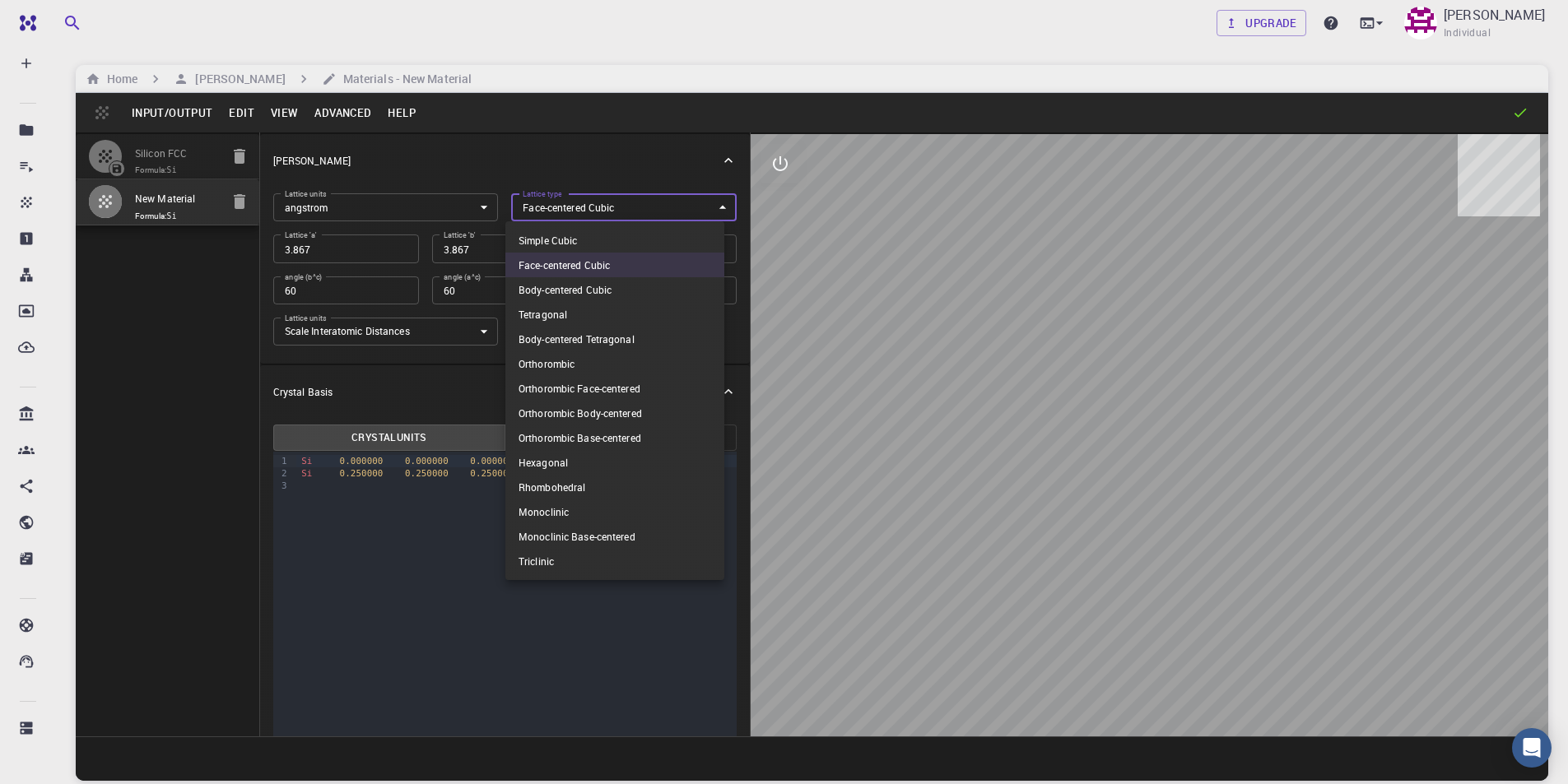
click at [589, 233] on li "Simple Cubic" at bounding box center [615, 240] width 219 height 24
type input "CUB"
type input "90"
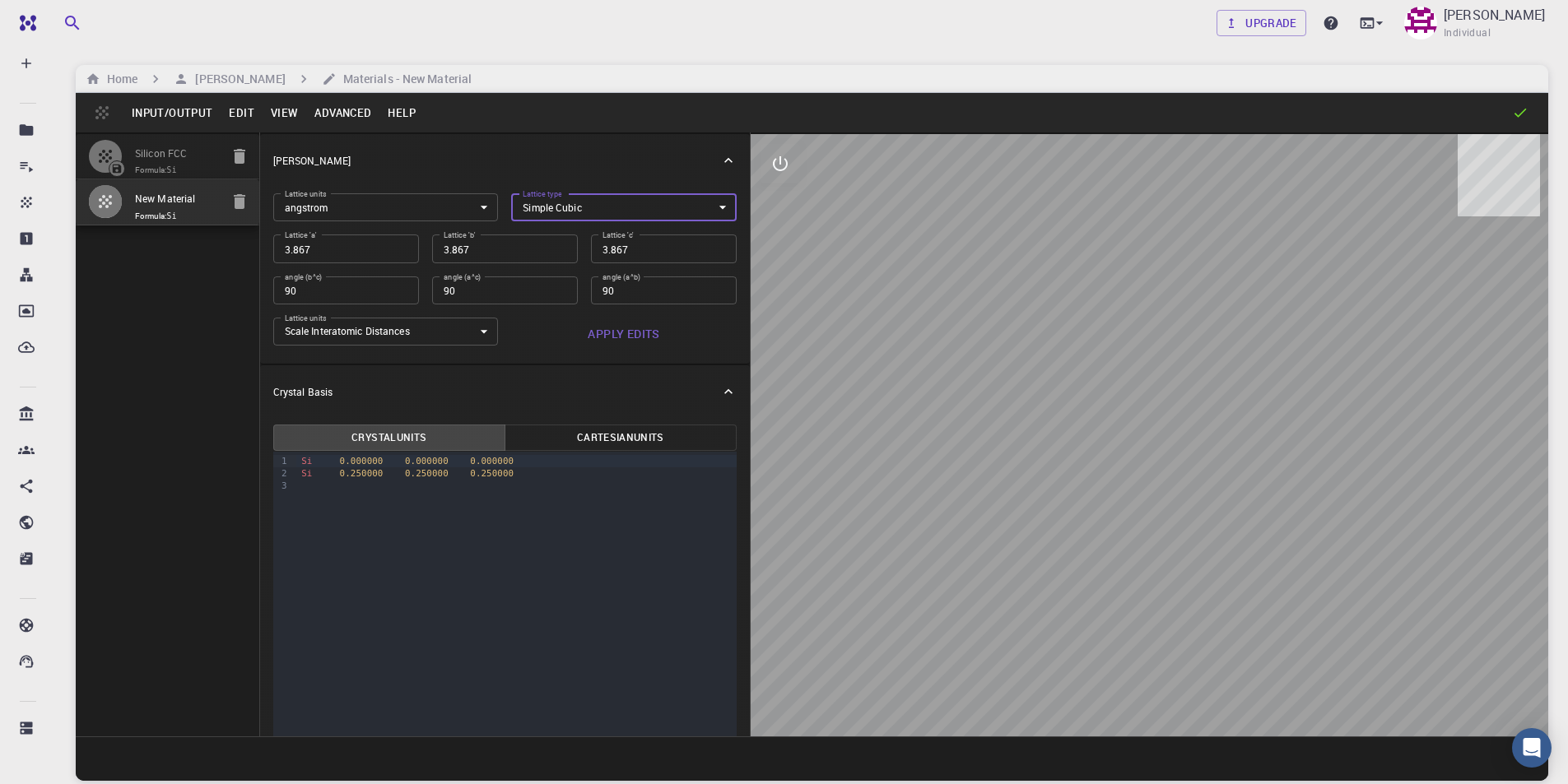
click at [357, 249] on input "3.867" at bounding box center [346, 248] width 145 height 28
type input "5"
type input "5.2"
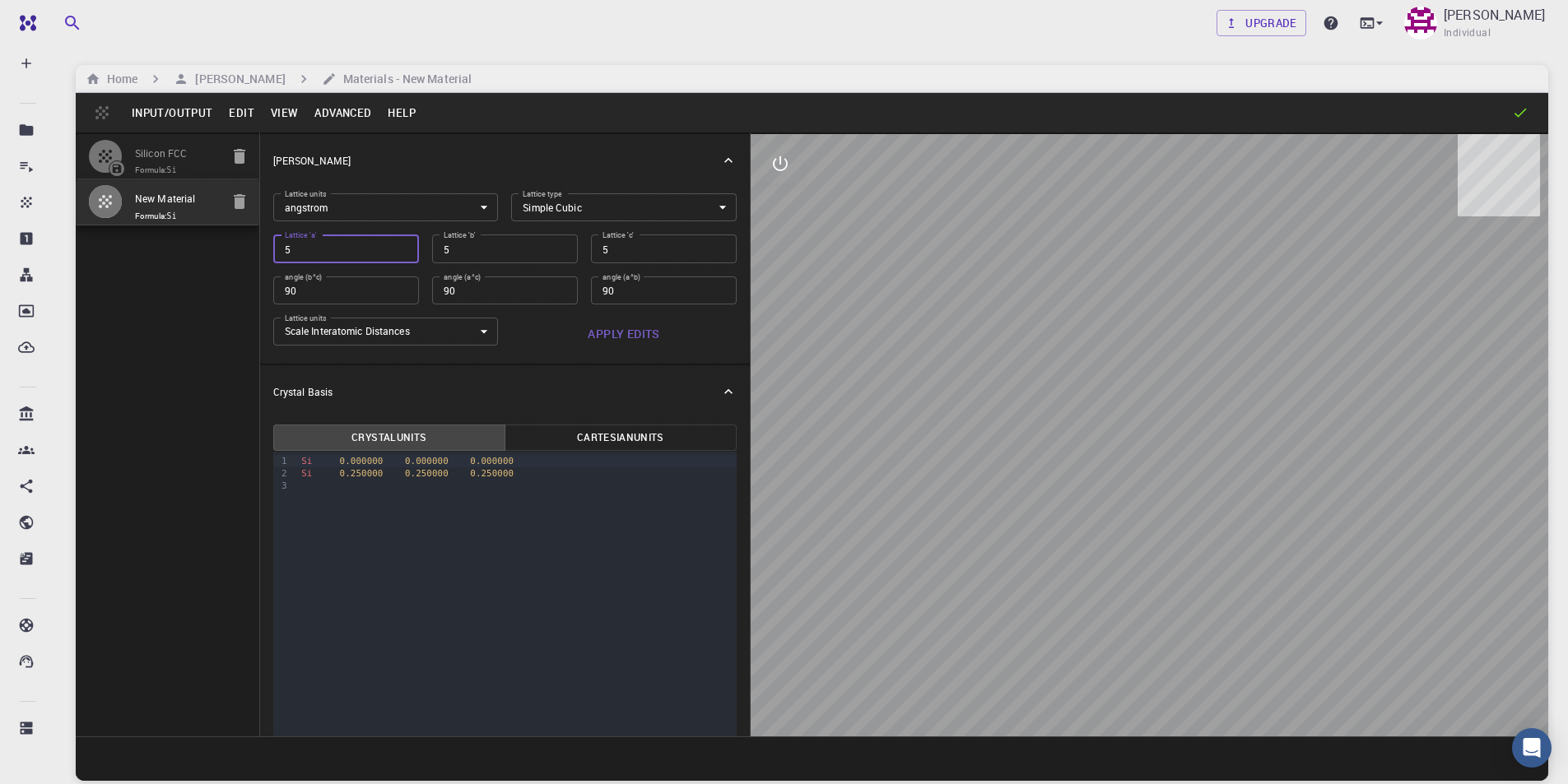
type input "5.2"
type input "5.25"
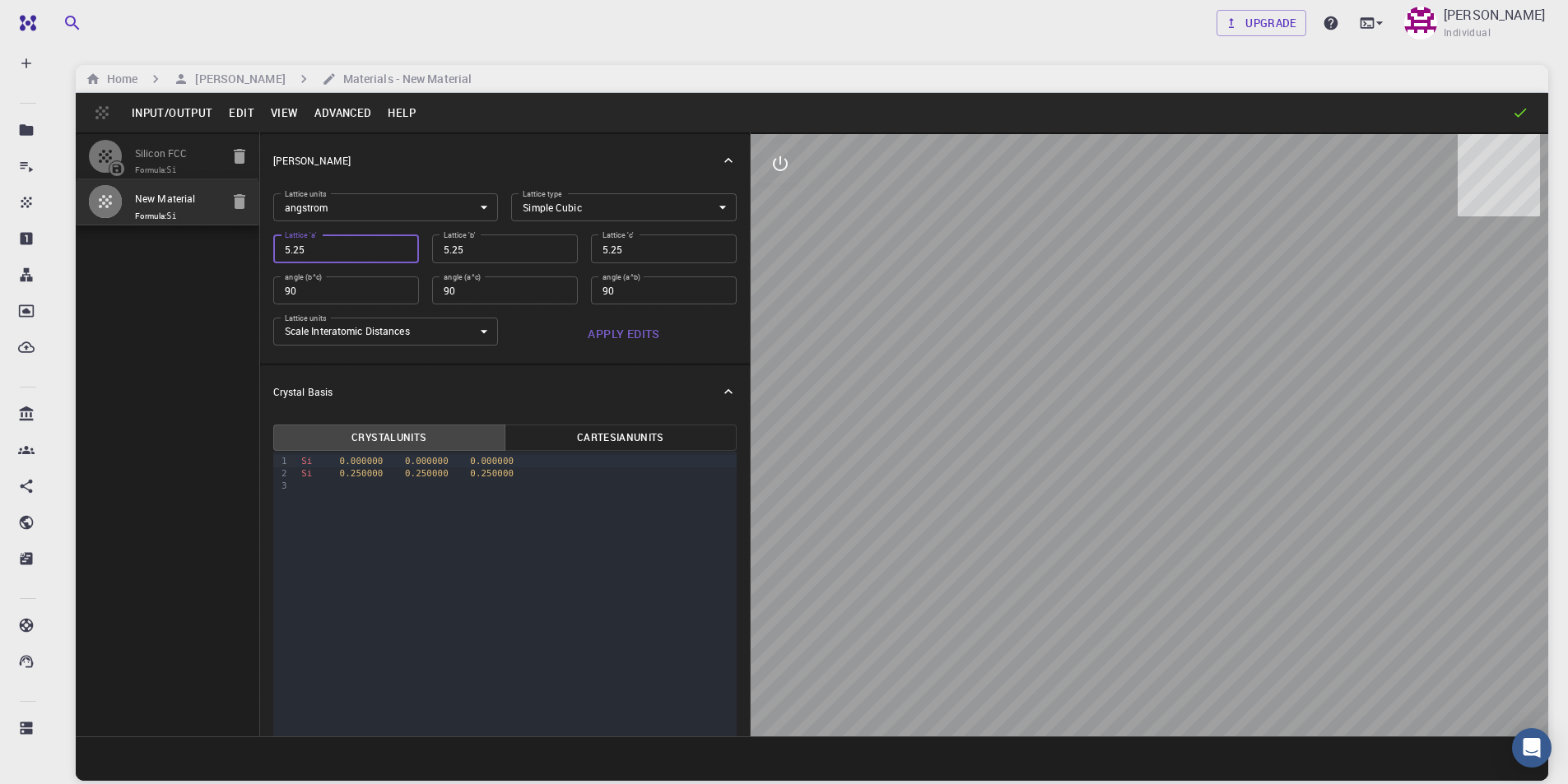
type input "5.25"
click at [488, 255] on input "5.25" at bounding box center [505, 248] width 145 height 28
click at [635, 251] on input "5.25" at bounding box center [664, 248] width 145 height 28
click at [388, 293] on input "90" at bounding box center [346, 290] width 145 height 28
click at [434, 333] on body "Free Dashboard Create New Job New Material Create Material Upload File Import f…" at bounding box center [784, 454] width 1568 height 910
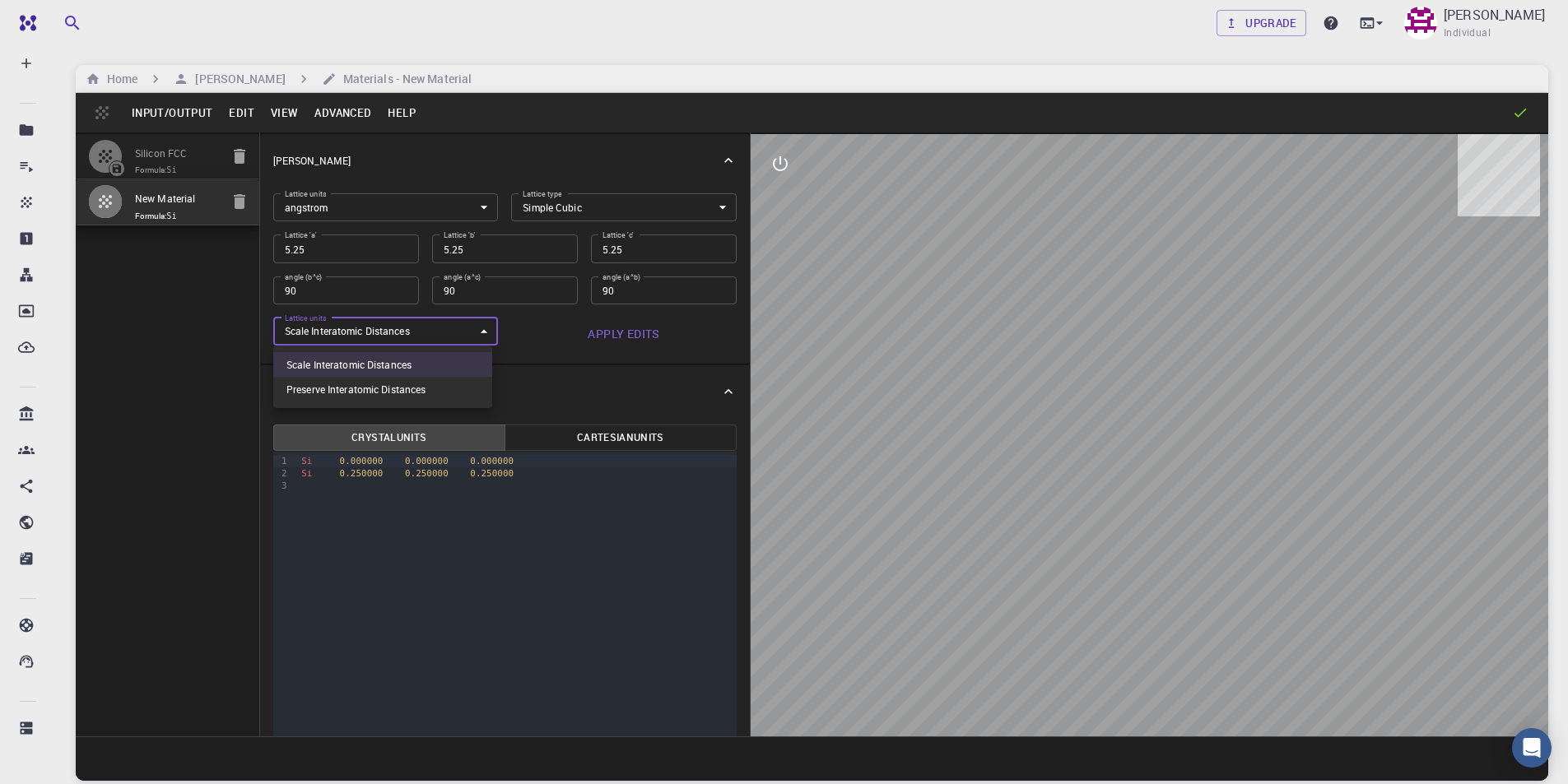
click at [434, 333] on div at bounding box center [784, 392] width 1568 height 784
click at [620, 339] on button "Apply Edits" at bounding box center [623, 334] width 225 height 33
click at [315, 461] on div "Si 0.000000 0.000000 0.000000" at bounding box center [516, 462] width 440 height 13
click at [311, 462] on span "Si" at bounding box center [306, 462] width 11 height 11
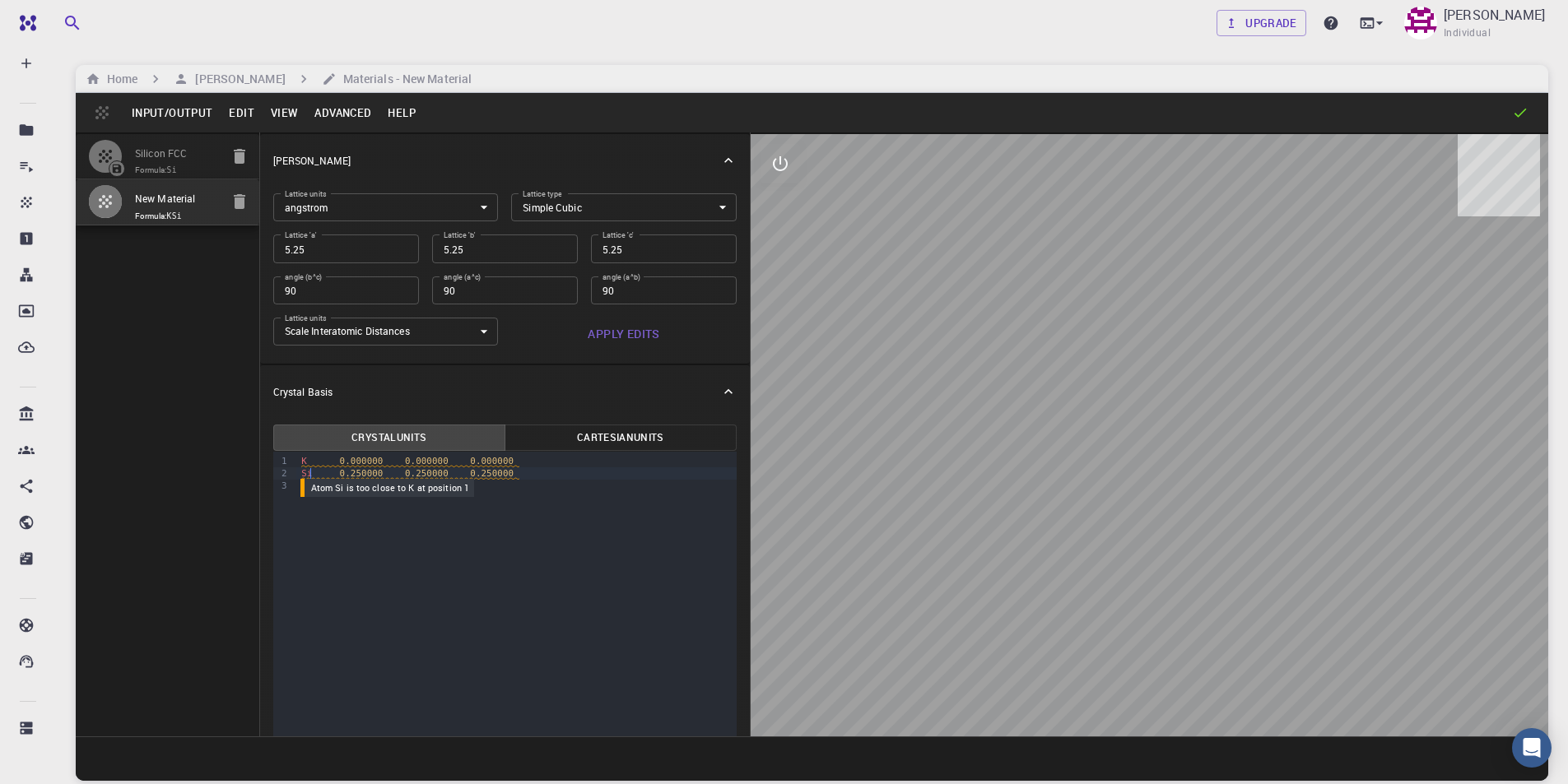
click at [310, 472] on span "Si" at bounding box center [306, 474] width 11 height 11
click at [354, 471] on span "0.250000" at bounding box center [362, 474] width 44 height 11
click at [414, 470] on span "0.250000" at bounding box center [427, 474] width 44 height 11
click at [476, 475] on span "0.250000" at bounding box center [491, 474] width 44 height 11
click at [507, 470] on div "Pb 0.500000 0.500000 0.500000" at bounding box center [516, 474] width 440 height 13
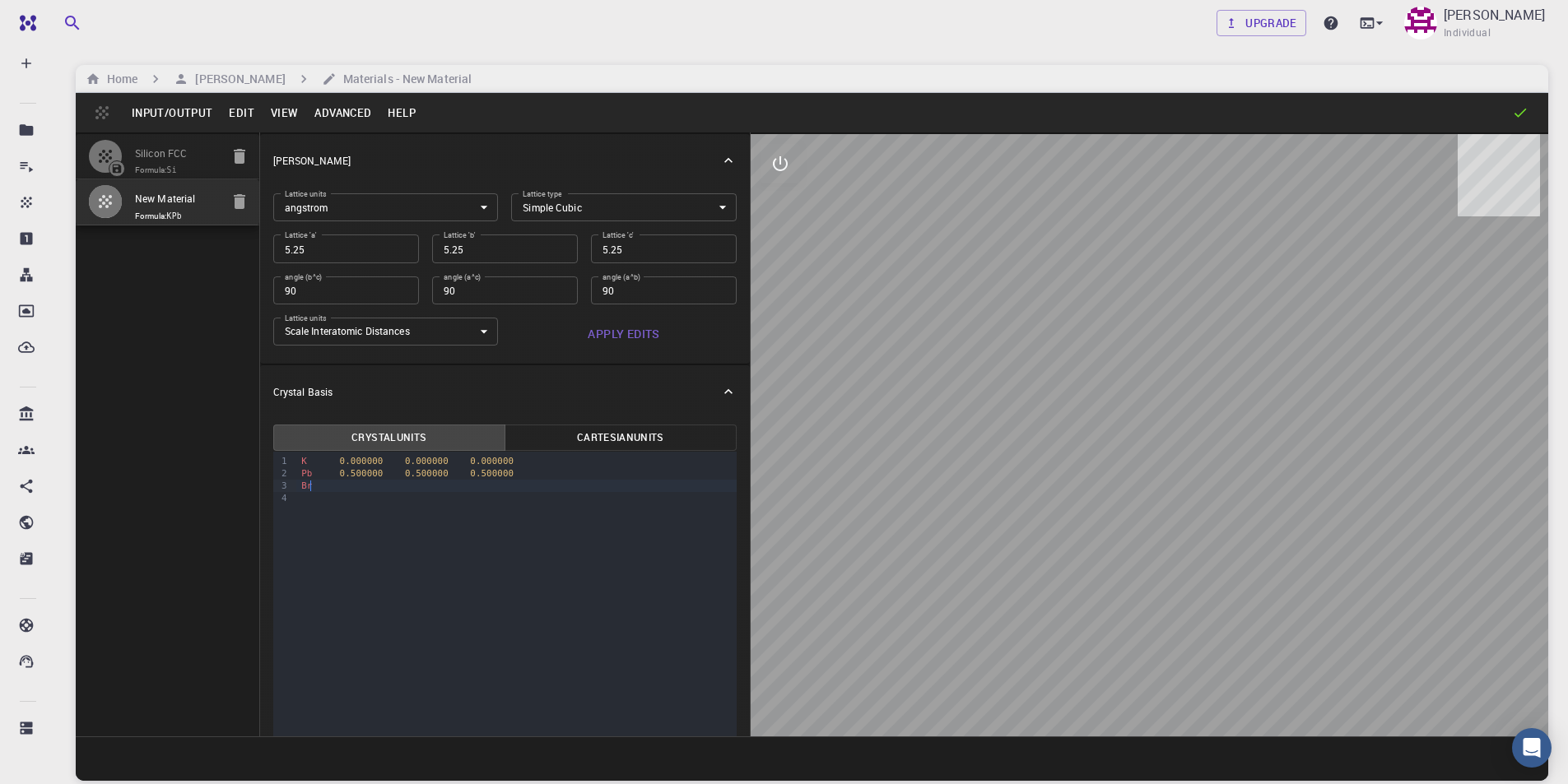
click at [339, 482] on div "Br" at bounding box center [516, 486] width 440 height 13
drag, startPoint x: 503, startPoint y: 472, endPoint x: 339, endPoint y: 475, distance: 164.0
click at [339, 475] on div "Pb 0.500000 0.500000 0.500000" at bounding box center [516, 474] width 440 height 13
copy div "0.500000 0.500000 0.500000"
click at [347, 488] on div "Br" at bounding box center [516, 486] width 440 height 13
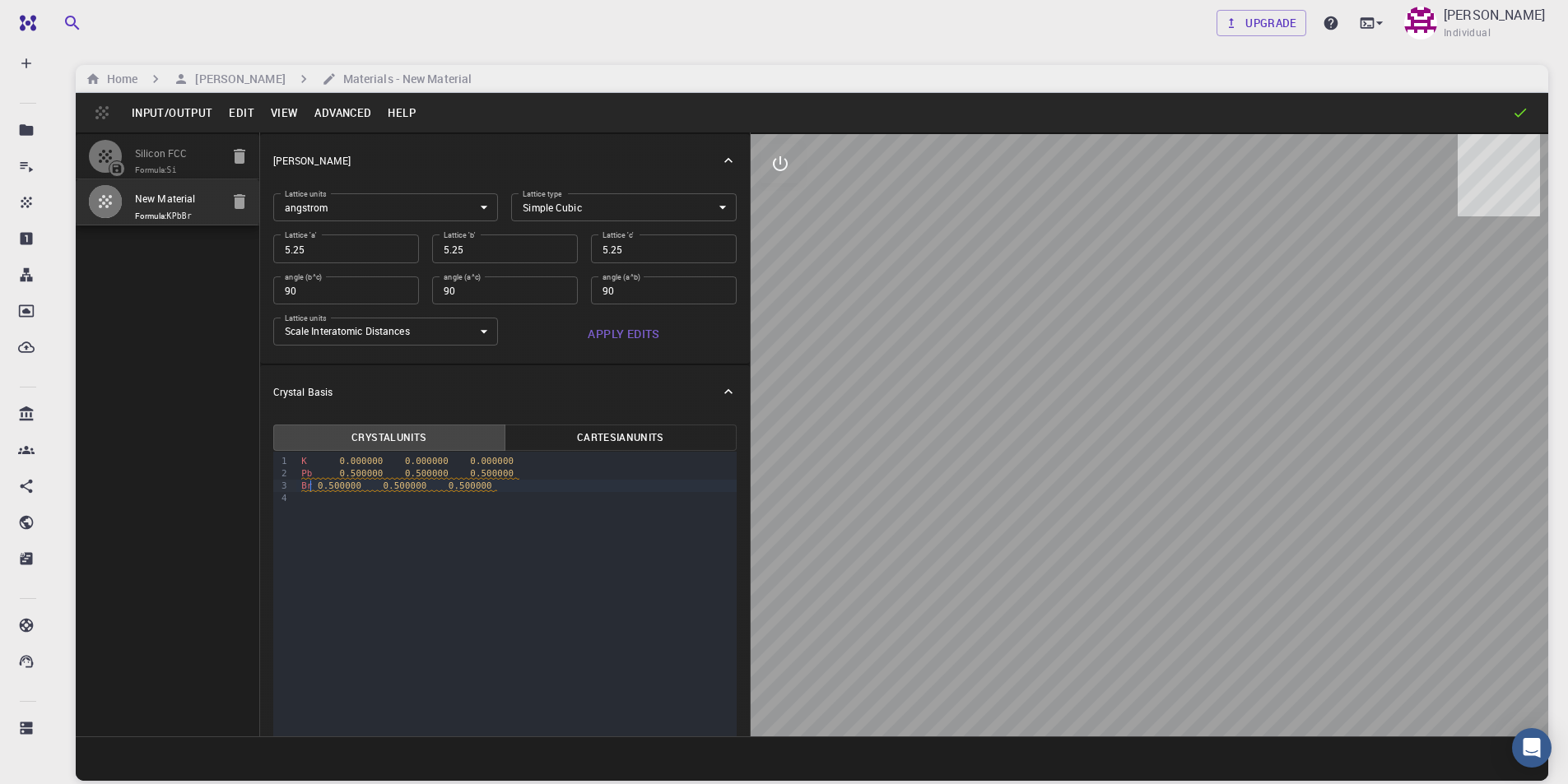
click at [314, 488] on span "Br 0.500000 0.500000 0.500000" at bounding box center [399, 486] width 196 height 12
click at [470, 487] on span "0.500000" at bounding box center [491, 486] width 44 height 11
click at [491, 552] on div "9 1 2 3 4 › K 0.000000 0.000000 0.000000 Pb 0.500000 0.500000 0.500000 Br 0.500…" at bounding box center [505, 682] width 463 height 461
click at [310, 495] on span "Br0.500000" at bounding box center [328, 498] width 54 height 11
click at [410, 498] on span "0.500000" at bounding box center [427, 498] width 44 height 11
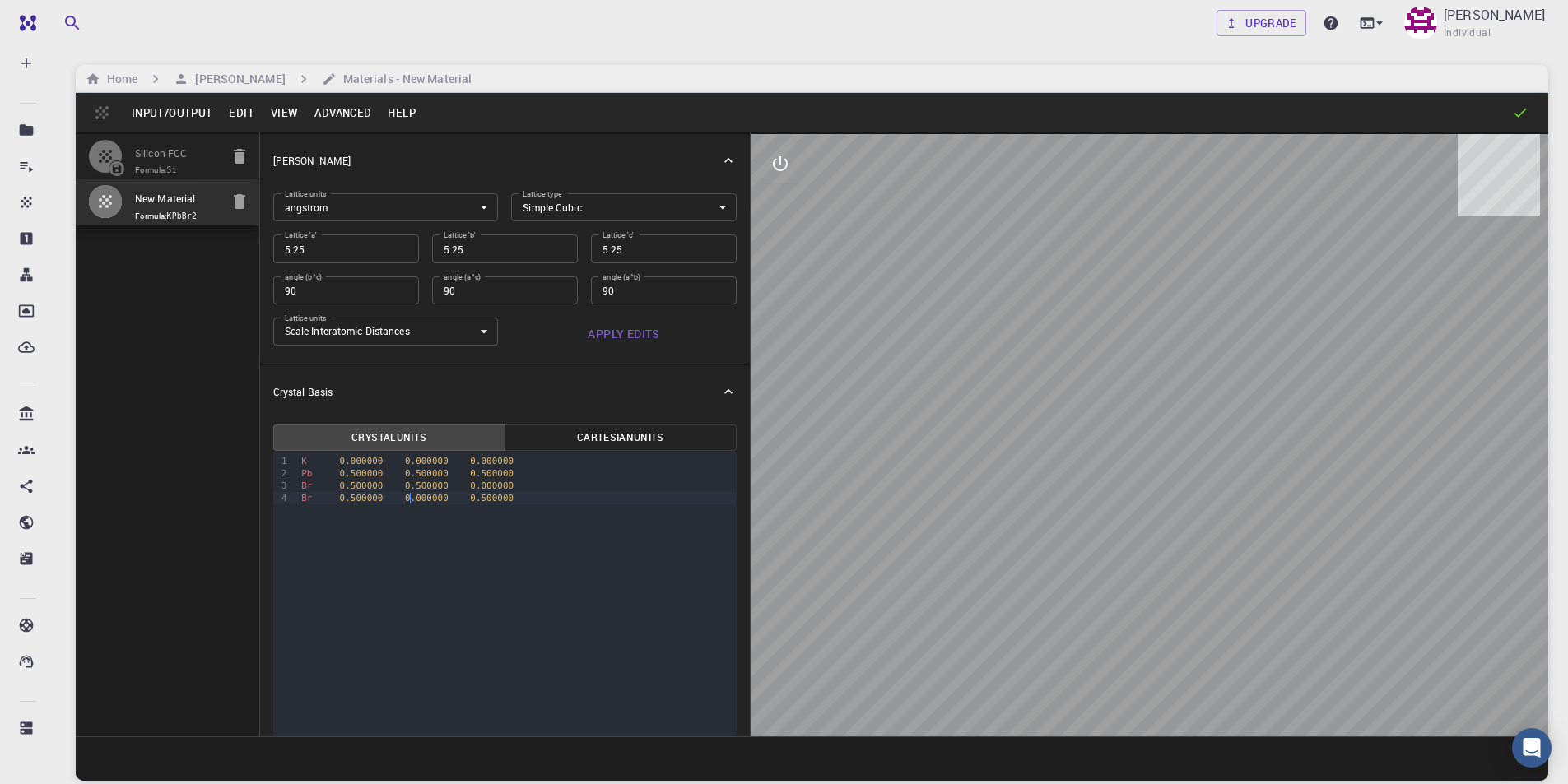
click at [557, 493] on div "Br 0.500000 0.000000 0.500000" at bounding box center [516, 498] width 440 height 13
click at [327, 511] on span "Br 0.500000 0.500000 0.500000" at bounding box center [407, 511] width 212 height 12
drag, startPoint x: 350, startPoint y: 509, endPoint x: 349, endPoint y: 519, distance: 10.0
click at [350, 511] on span "0.500000" at bounding box center [362, 511] width 44 height 11
click at [536, 516] on div "Br 0.000000 0.500000 0.500000" at bounding box center [516, 511] width 440 height 13
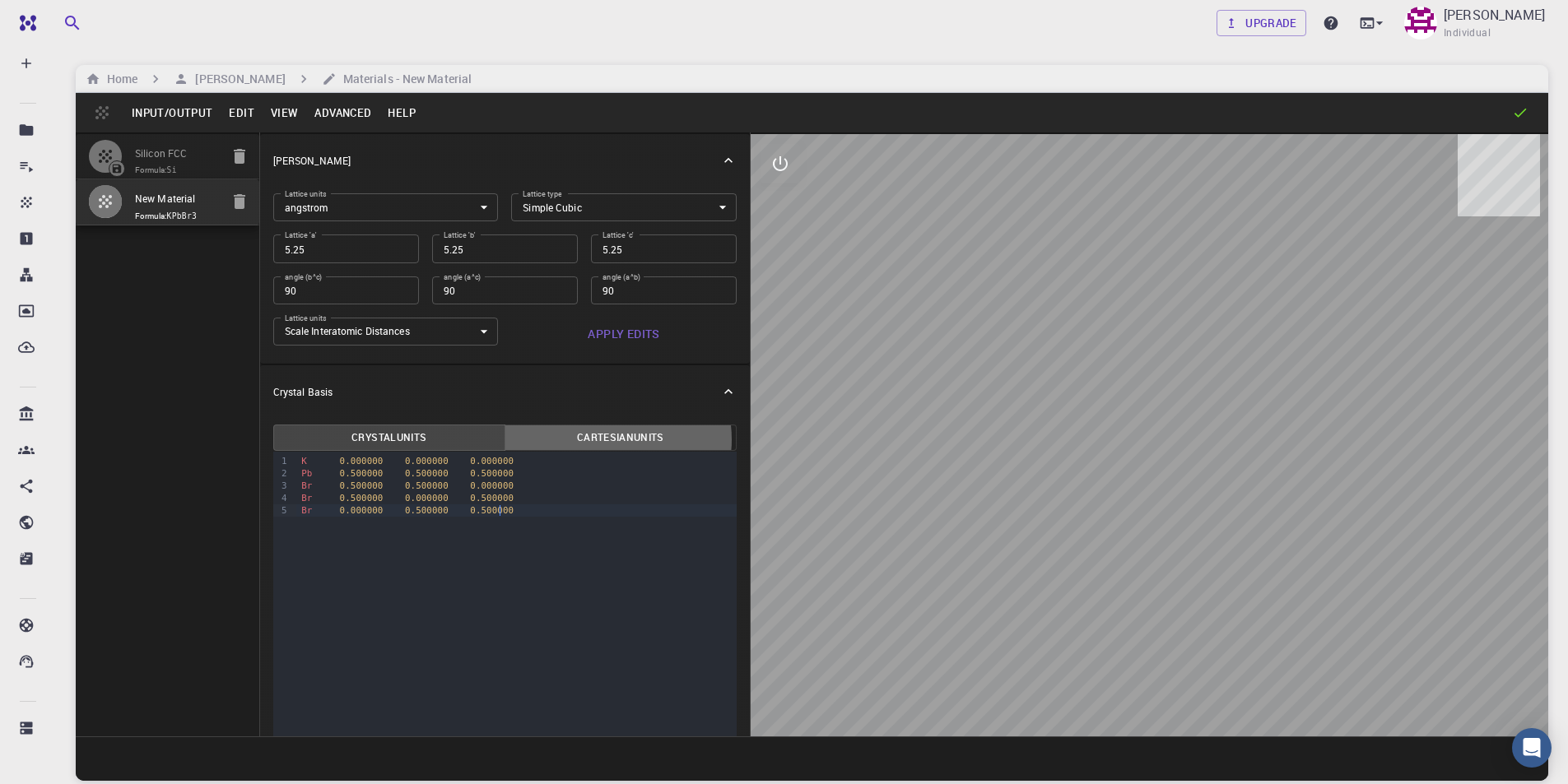
click at [599, 439] on button "Cartesian Units" at bounding box center [621, 437] width 232 height 26
click at [448, 429] on button "Crystal Units" at bounding box center [389, 437] width 232 height 26
click at [249, 108] on button "Edit" at bounding box center [242, 112] width 42 height 26
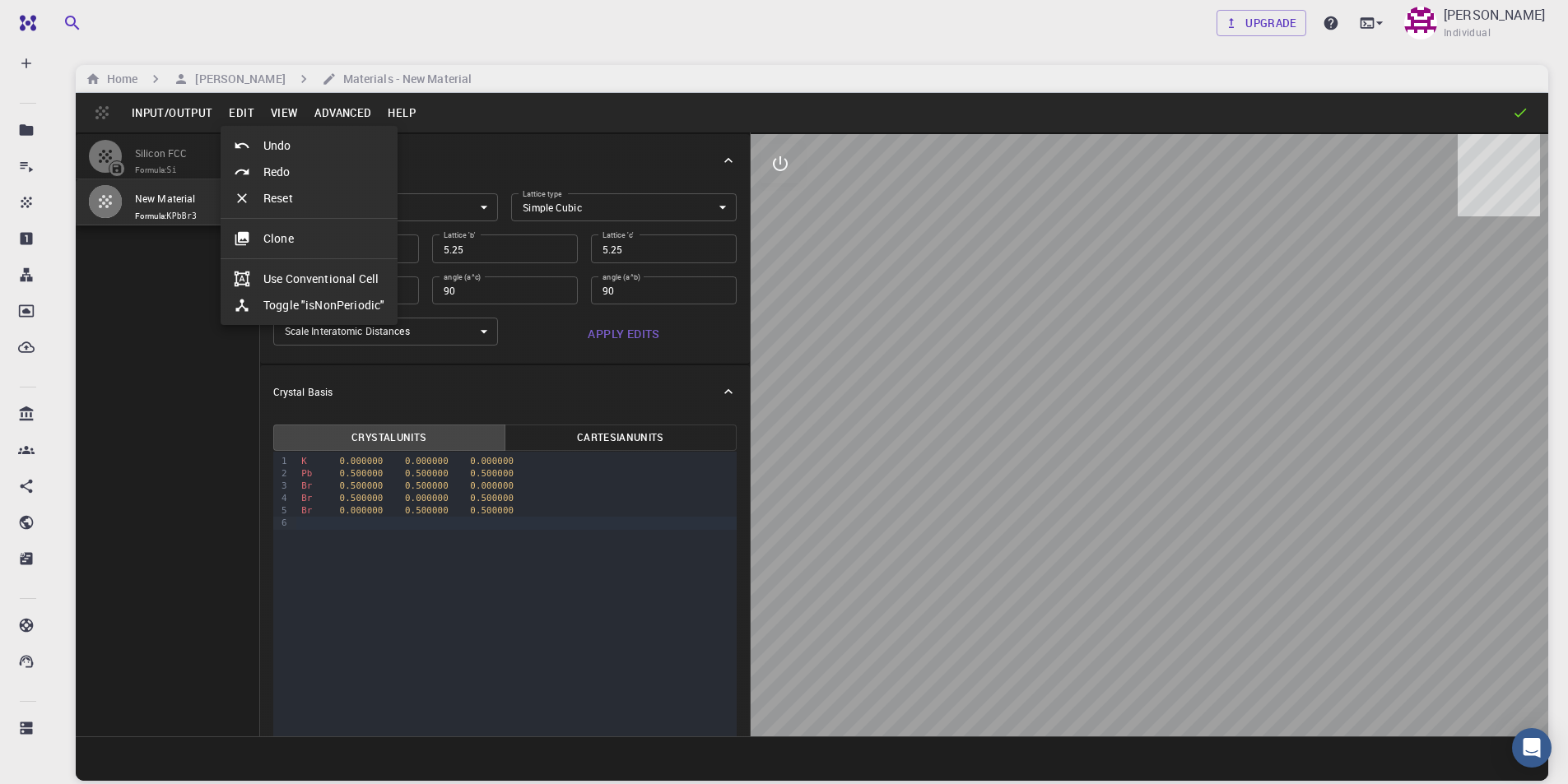
click at [190, 114] on div at bounding box center [784, 392] width 1568 height 784
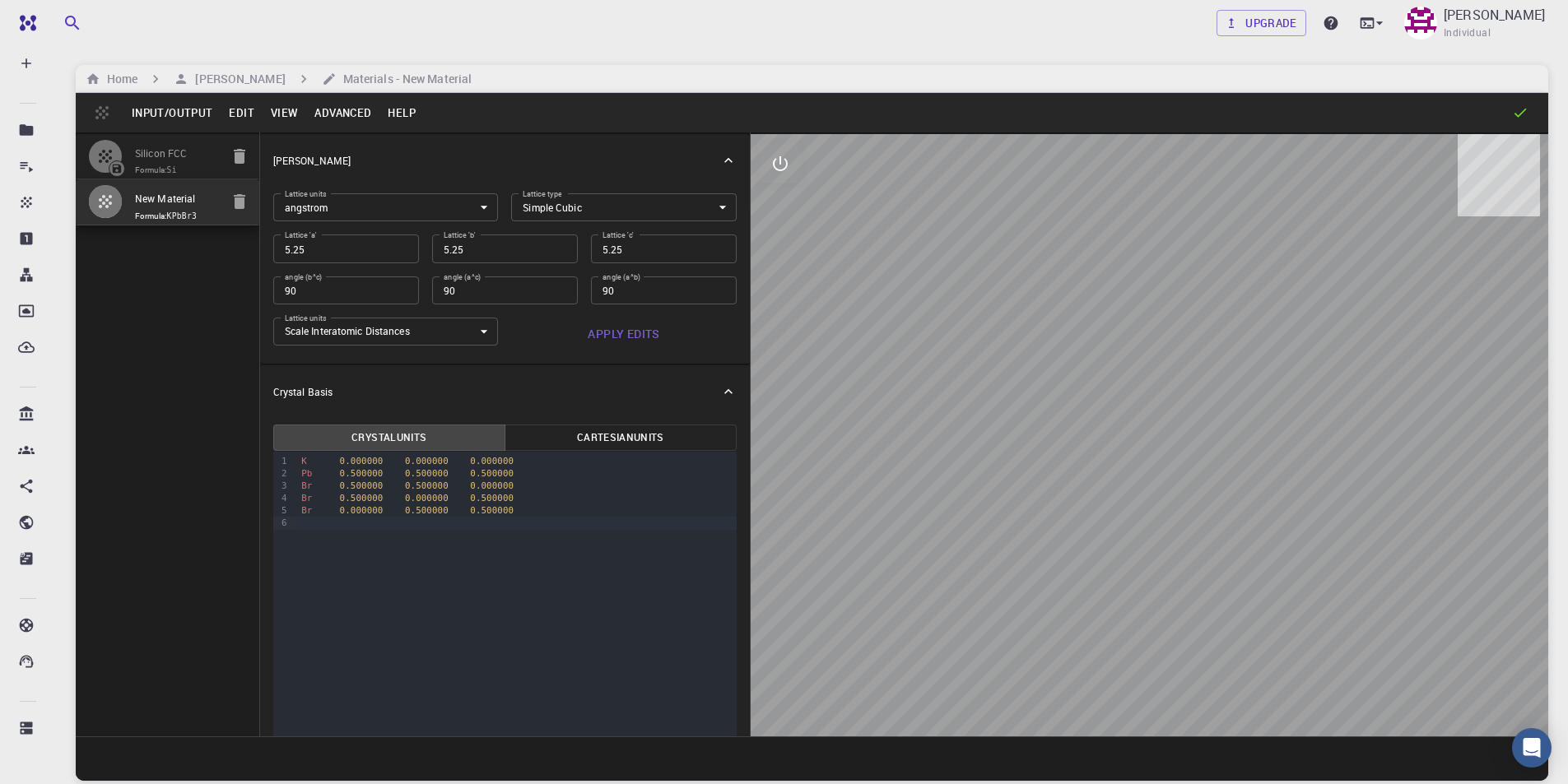
click at [1520, 110] on icon at bounding box center [1520, 112] width 16 height 16
drag, startPoint x: 1437, startPoint y: 440, endPoint x: 1449, endPoint y: 355, distance: 85.8
click at [1449, 355] on div at bounding box center [1150, 435] width 797 height 603
click at [787, 168] on icon "interactive" at bounding box center [780, 163] width 20 height 20
click at [784, 201] on icon "view" at bounding box center [780, 204] width 18 height 13
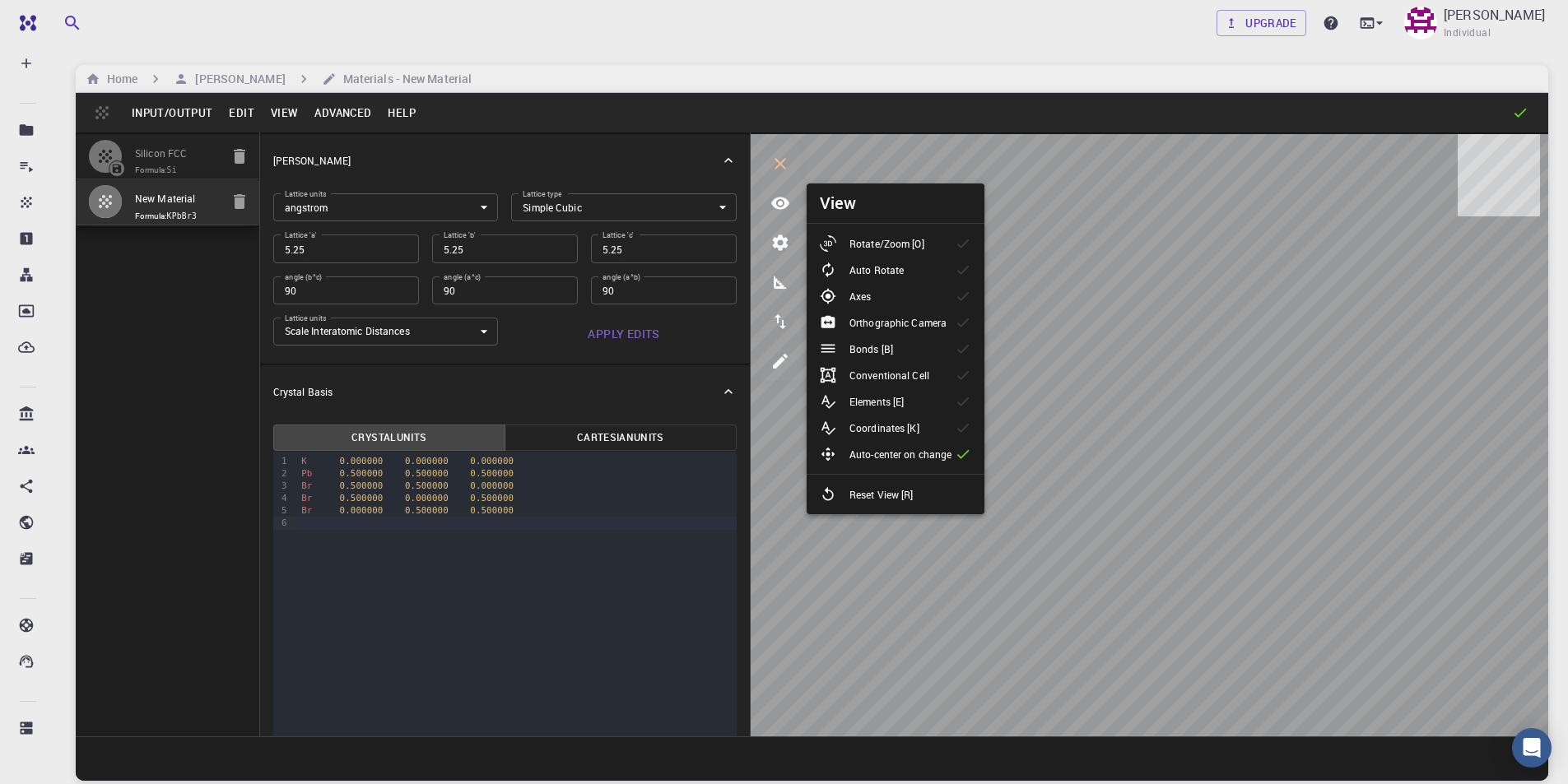
click at [879, 350] on p "Bonds [B]" at bounding box center [871, 348] width 44 height 14
click at [912, 348] on li "Bonds [B]" at bounding box center [895, 348] width 178 height 26
click at [912, 374] on p "Conventional Cell" at bounding box center [889, 375] width 80 height 14
click at [918, 274] on li "Auto Rotate" at bounding box center [895, 269] width 178 height 26
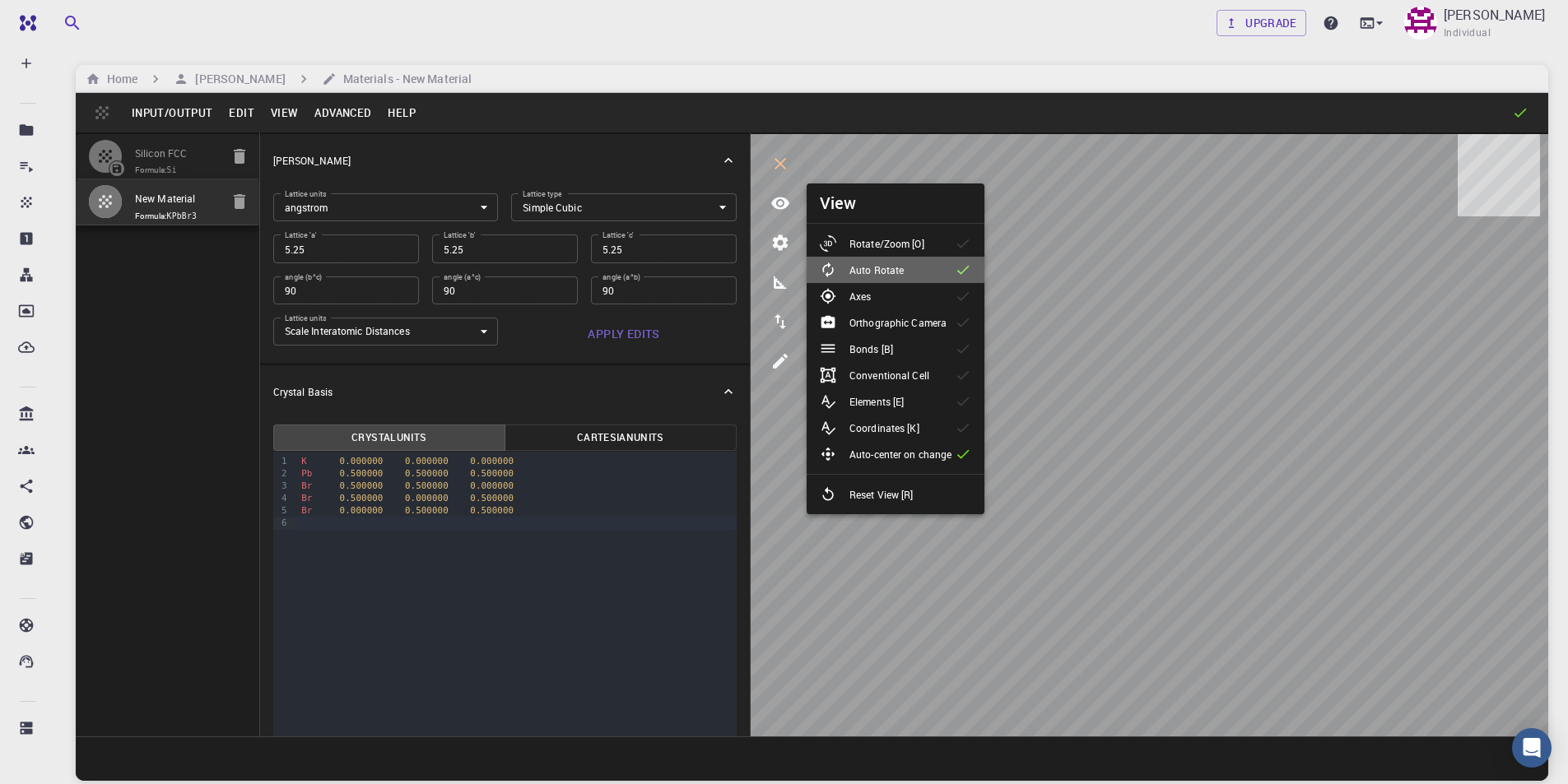
click at [918, 273] on li "Auto Rotate" at bounding box center [895, 269] width 178 height 26
click at [914, 301] on li "Axes" at bounding box center [895, 295] width 178 height 26
click at [909, 350] on li "Bonds [B]" at bounding box center [895, 348] width 178 height 26
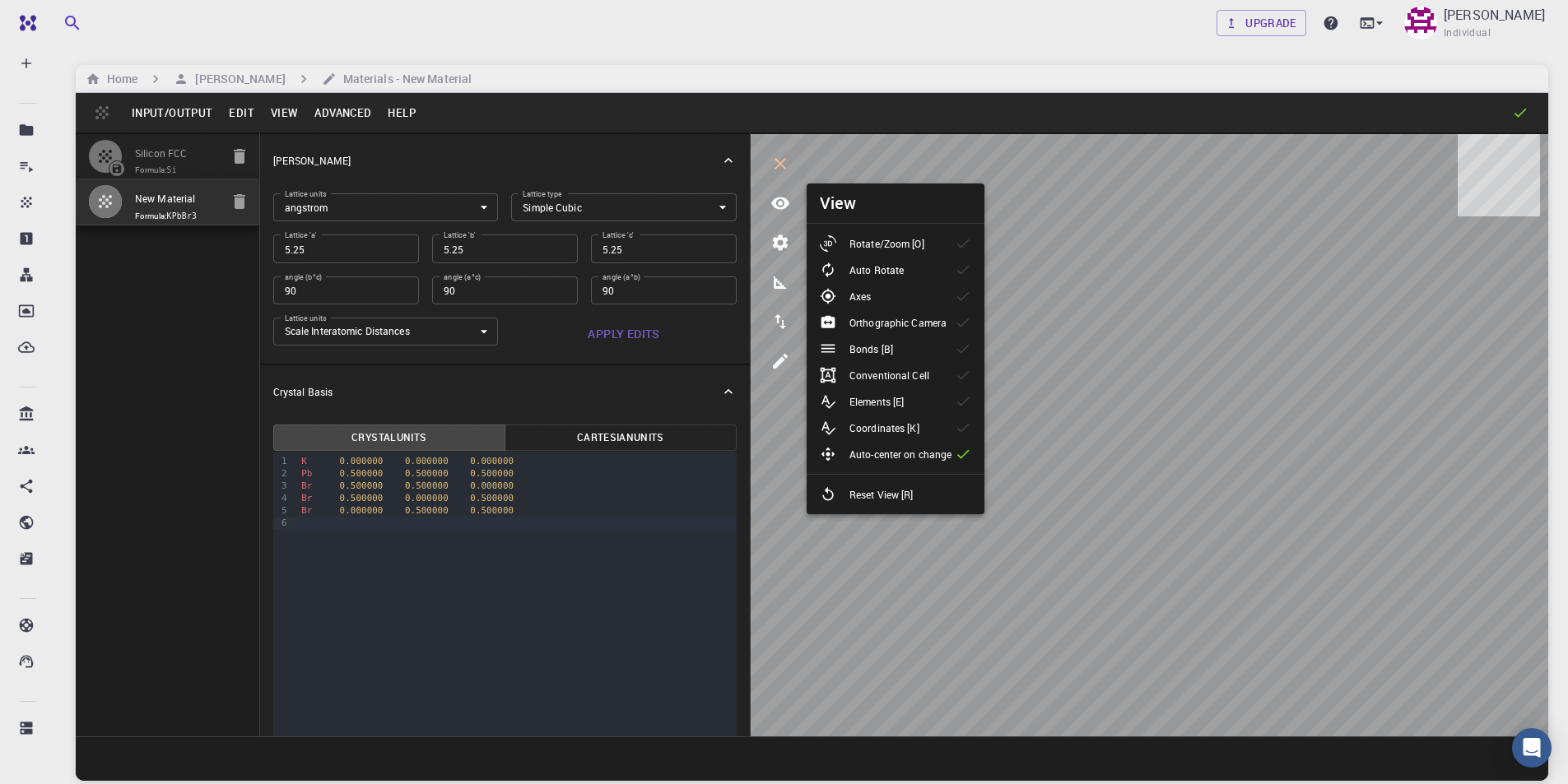
click at [920, 380] on p "Conventional Cell" at bounding box center [889, 375] width 80 height 14
click at [921, 430] on div "Coordinates [K]" at bounding box center [876, 427] width 113 height 16
click at [921, 429] on div "Coordinates [K]" at bounding box center [876, 427] width 113 height 16
click at [913, 404] on div "Elements [E]" at bounding box center [868, 401] width 97 height 16
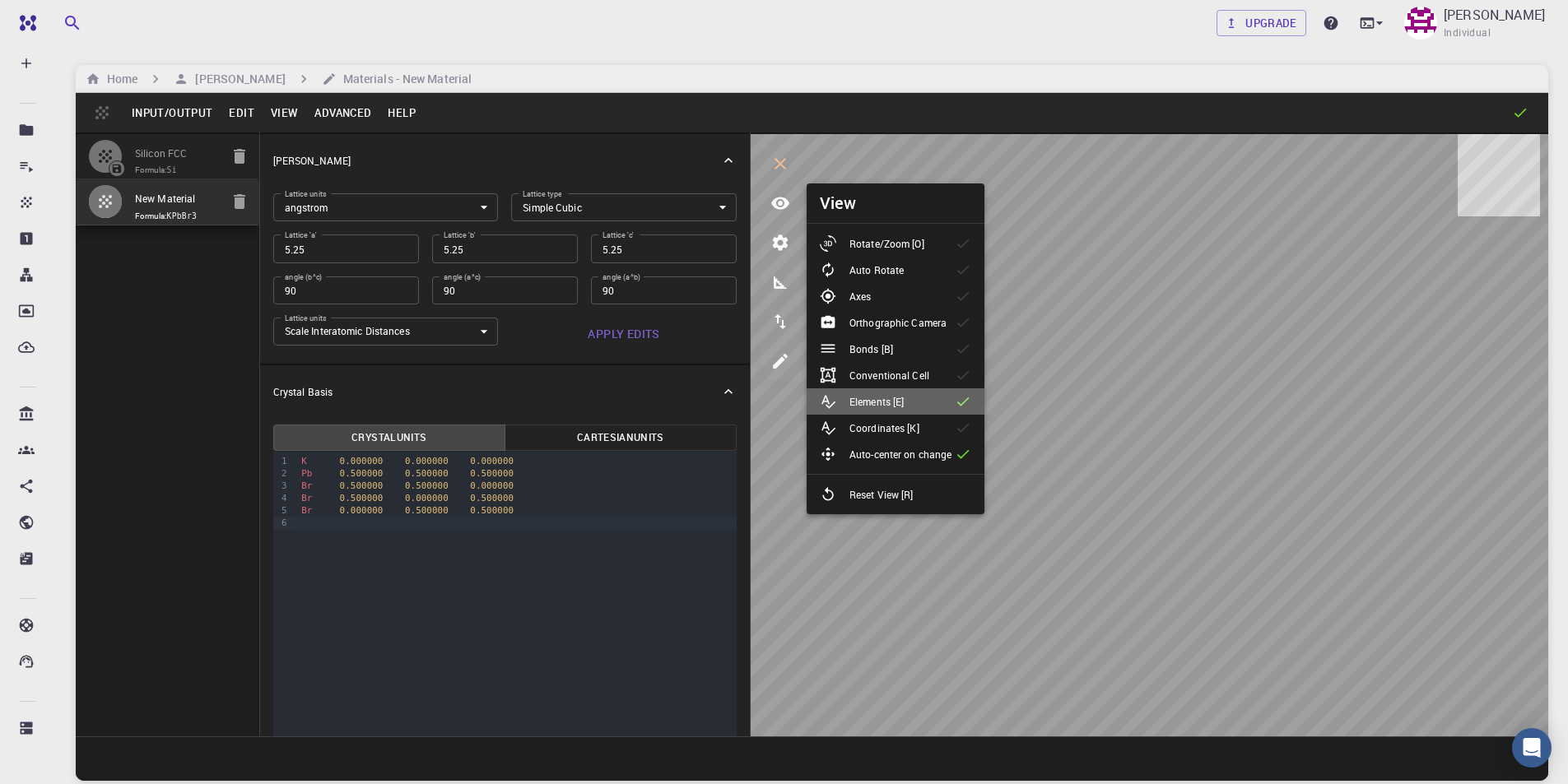
click at [913, 404] on div "Elements [E]" at bounding box center [868, 401] width 97 height 16
click at [888, 498] on p "Reset View [R]" at bounding box center [881, 495] width 64 height 14
click at [968, 349] on icon at bounding box center [963, 348] width 16 height 16
click at [970, 350] on icon at bounding box center [963, 348] width 16 height 16
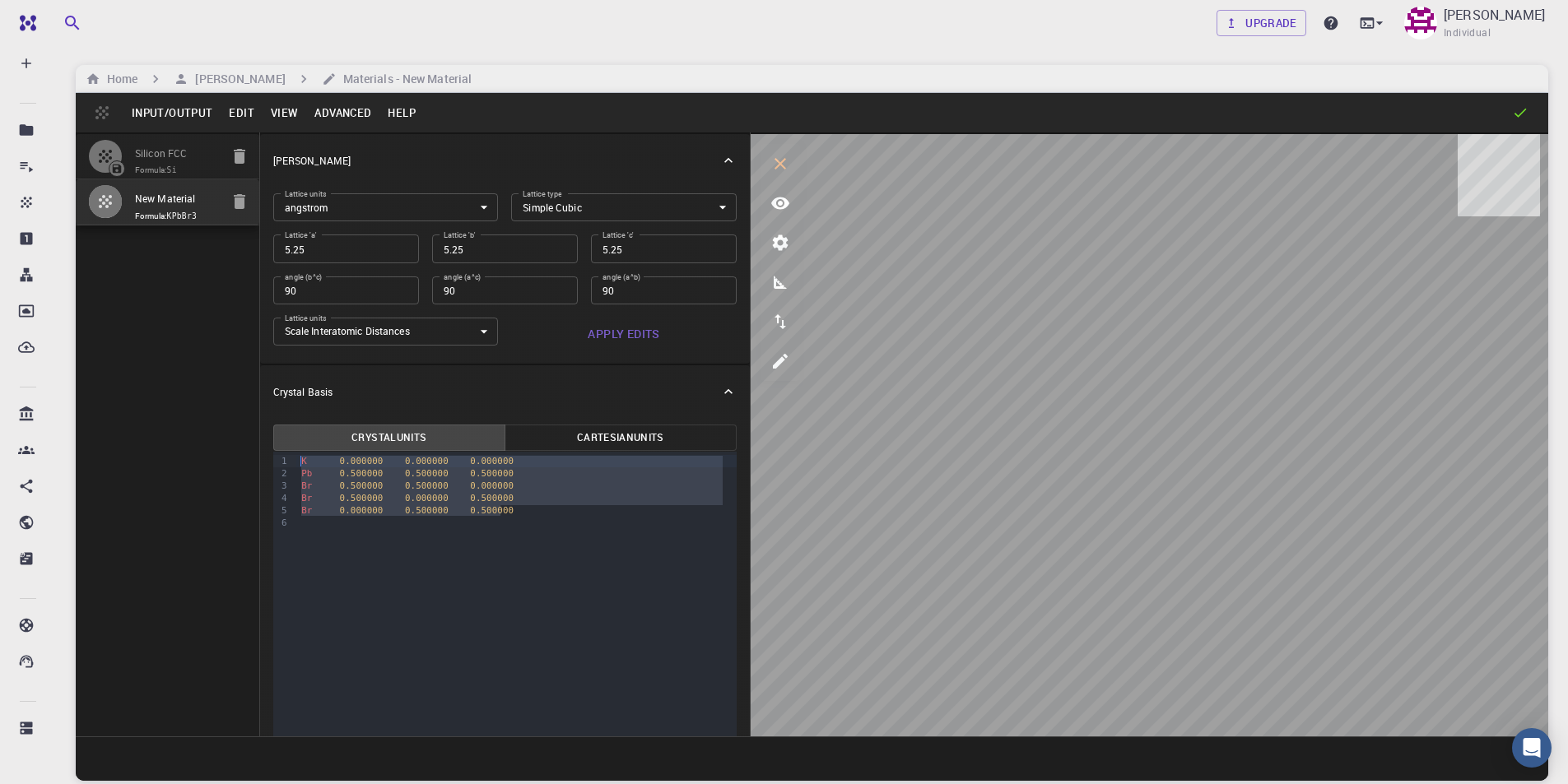
drag, startPoint x: 501, startPoint y: 509, endPoint x: 299, endPoint y: 458, distance: 208.3
click at [299, 458] on div "K 0.000000 0.000000 0.000000 Pb 0.500000 0.500000 0.500000 Br 0.500000 0.500000…" at bounding box center [516, 492] width 440 height 82
copy div "K 0.000000 0.000000 0.000000 Pb 0.500000 0.500000 0.500000 Br 0.500000 0.500000…"
click at [464, 594] on div "9 1 2 3 4 5 6 › K 0.000000 0.000000 0.000000 Pb 0.500000 0.500000 0.500000 Br 0…" at bounding box center [505, 682] width 463 height 461
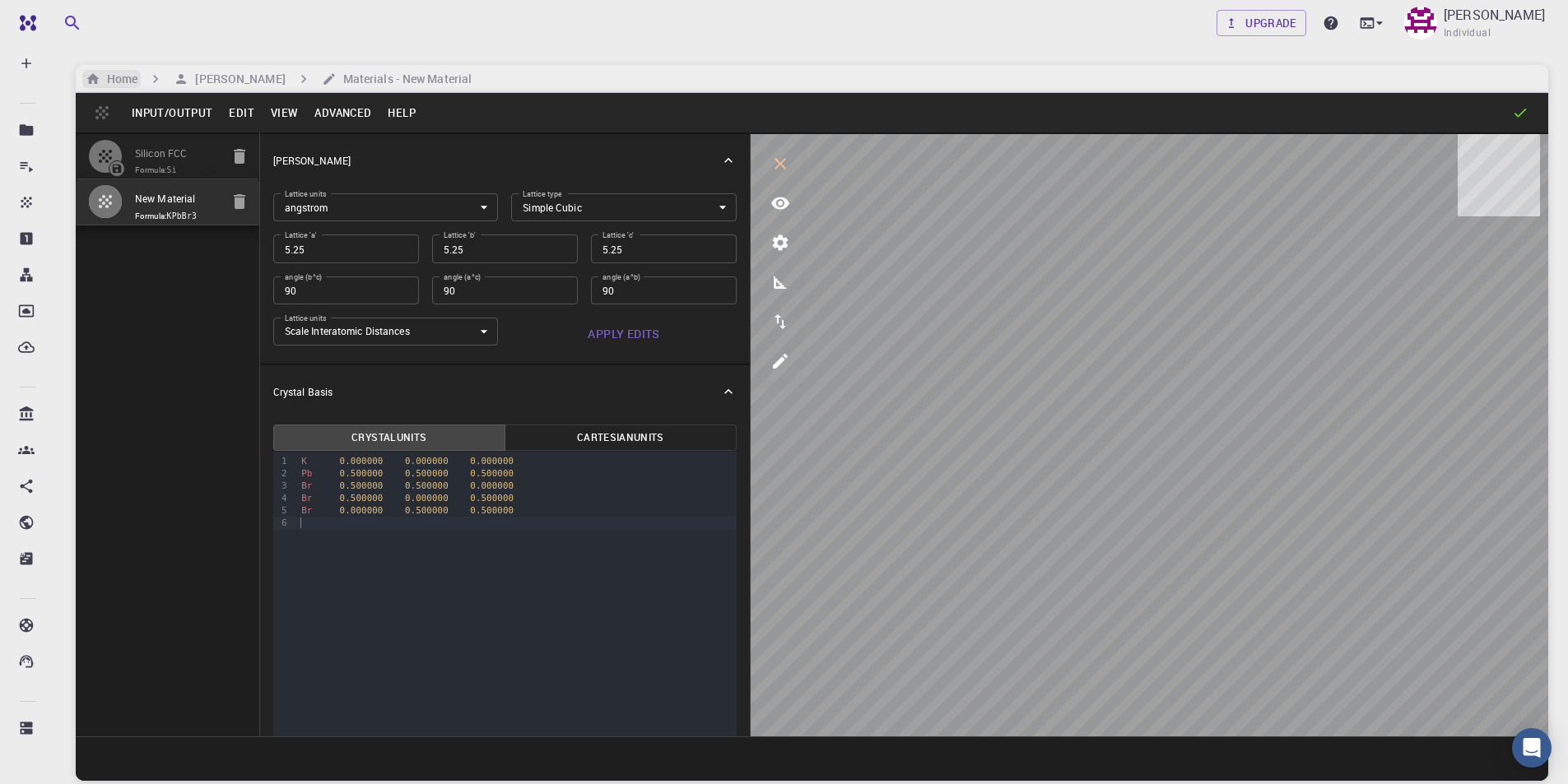
click at [119, 76] on h6 "Home" at bounding box center [119, 79] width 37 height 18
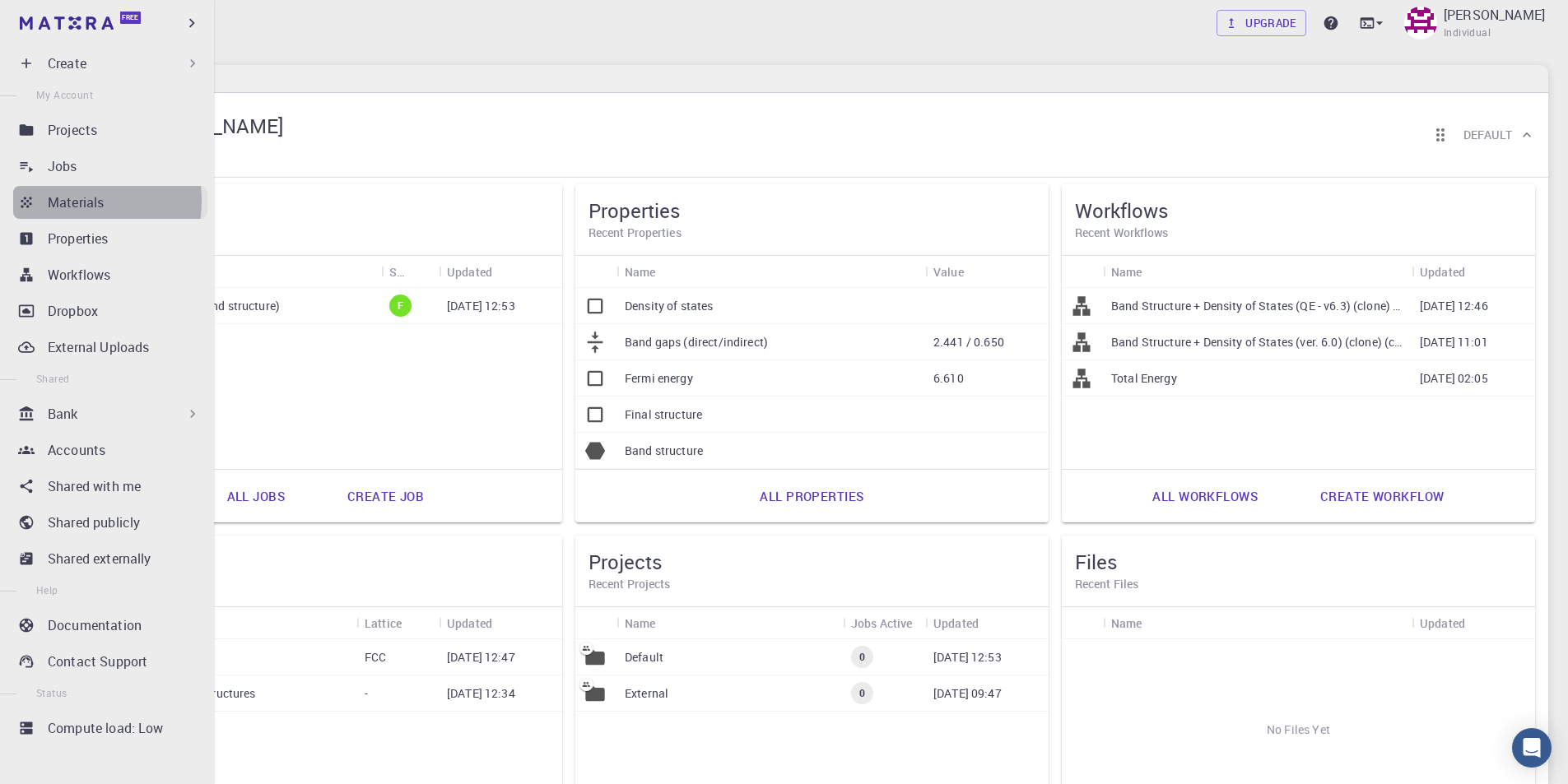
click at [69, 201] on p "Materials" at bounding box center [75, 202] width 56 height 20
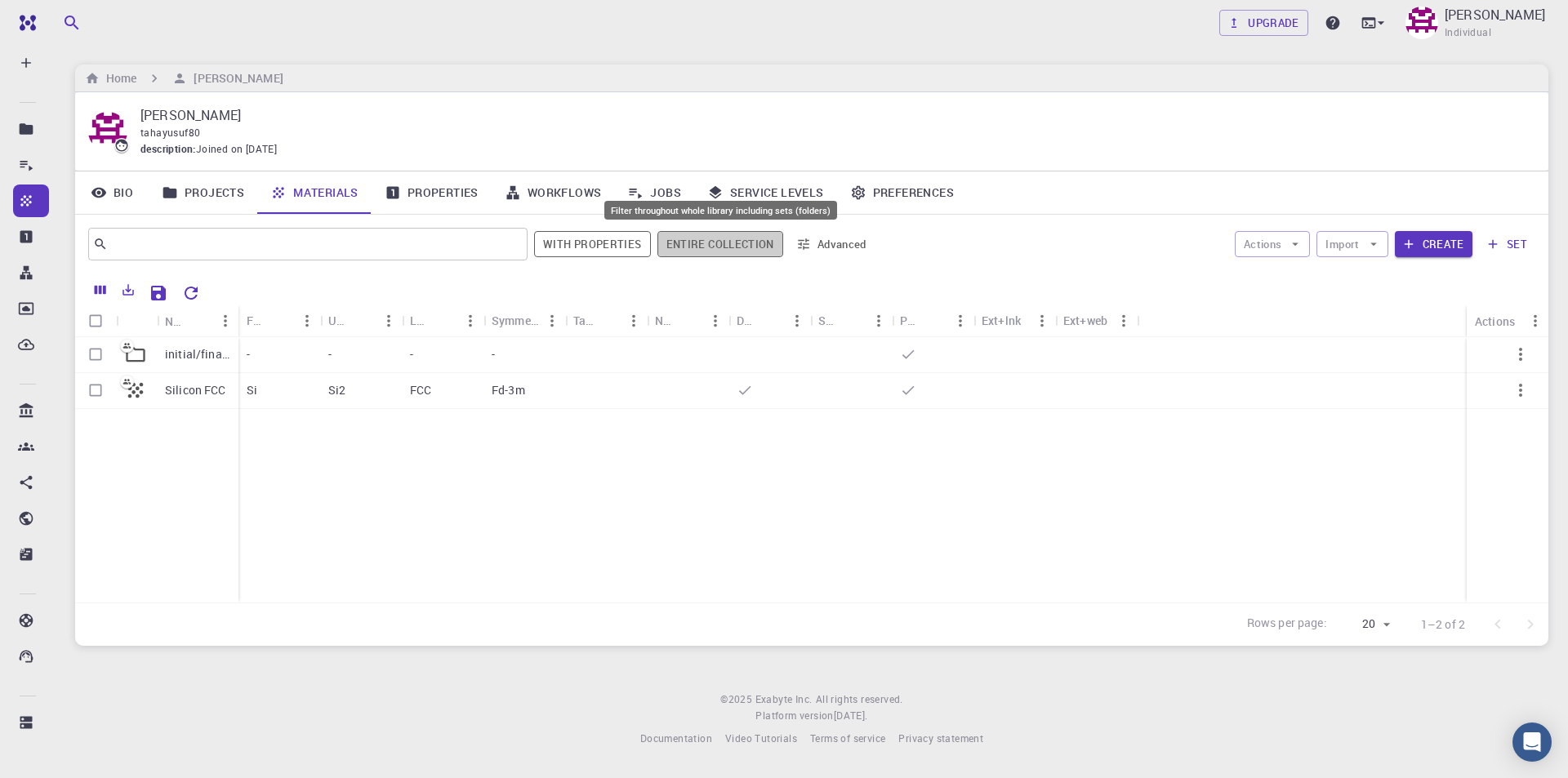
click at [729, 242] on button "Entire collection" at bounding box center [720, 243] width 126 height 26
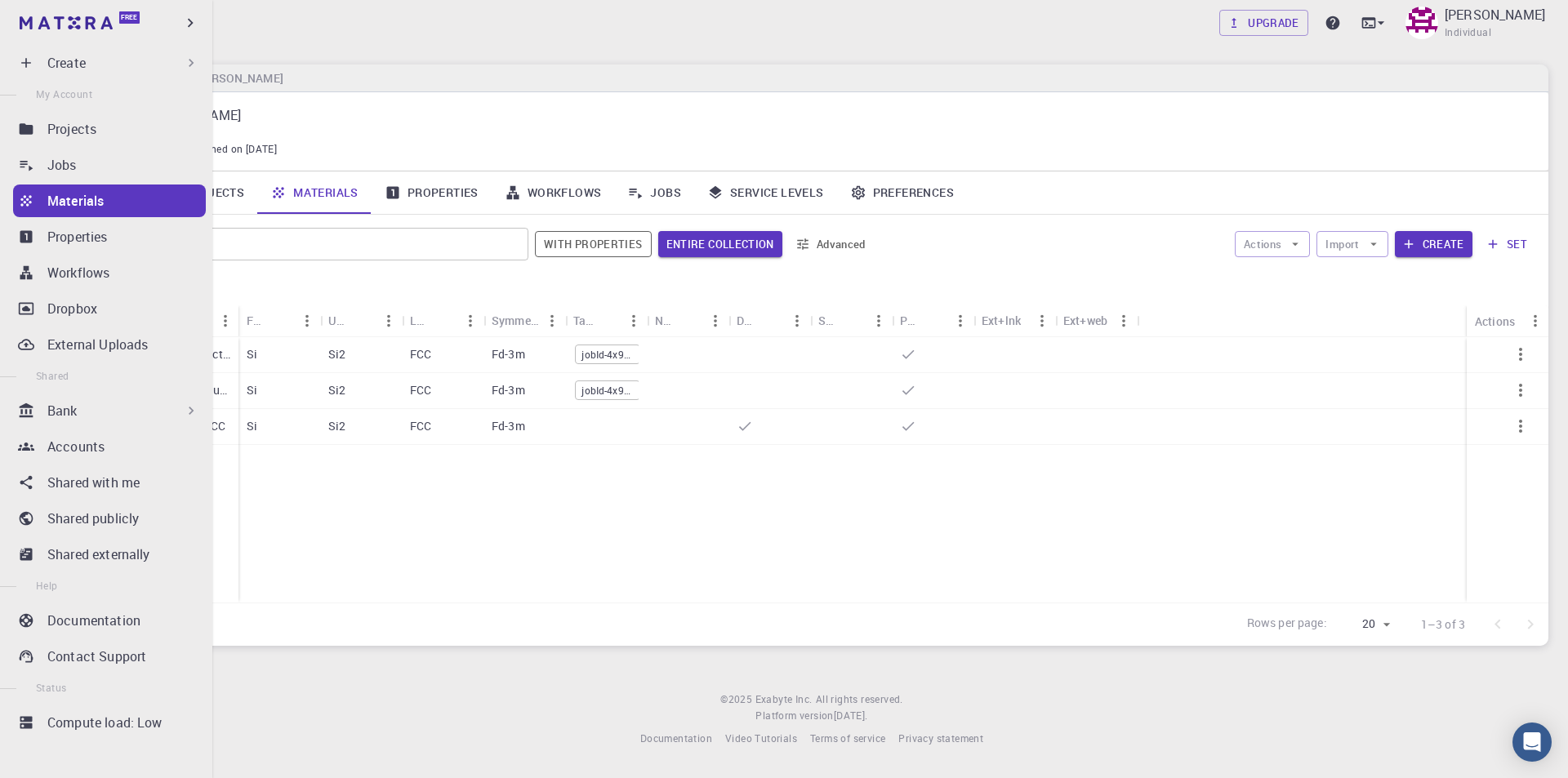
click at [112, 414] on div "Bank" at bounding box center [123, 411] width 151 height 20
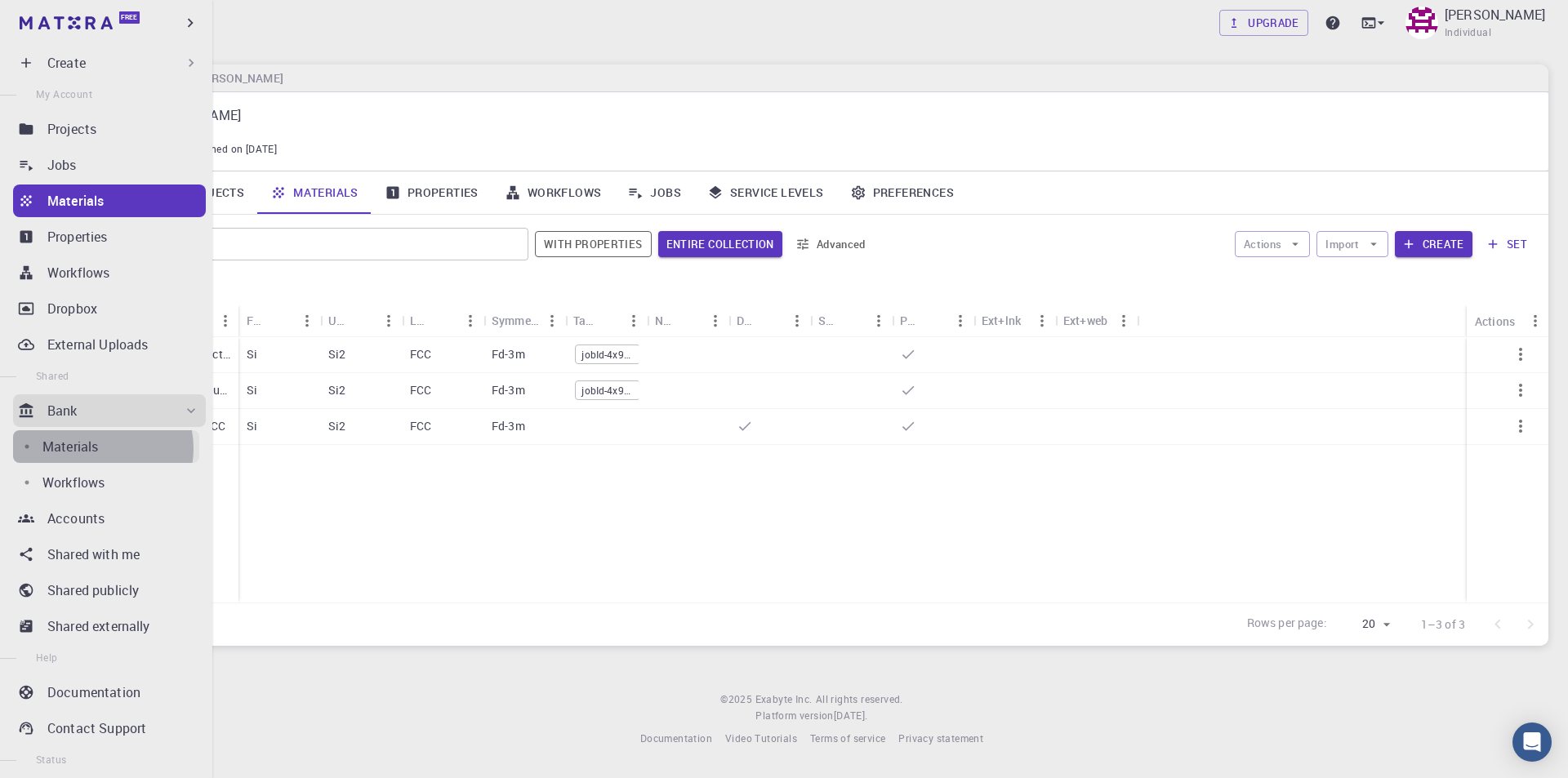
click at [98, 448] on p "Materials" at bounding box center [70, 446] width 55 height 20
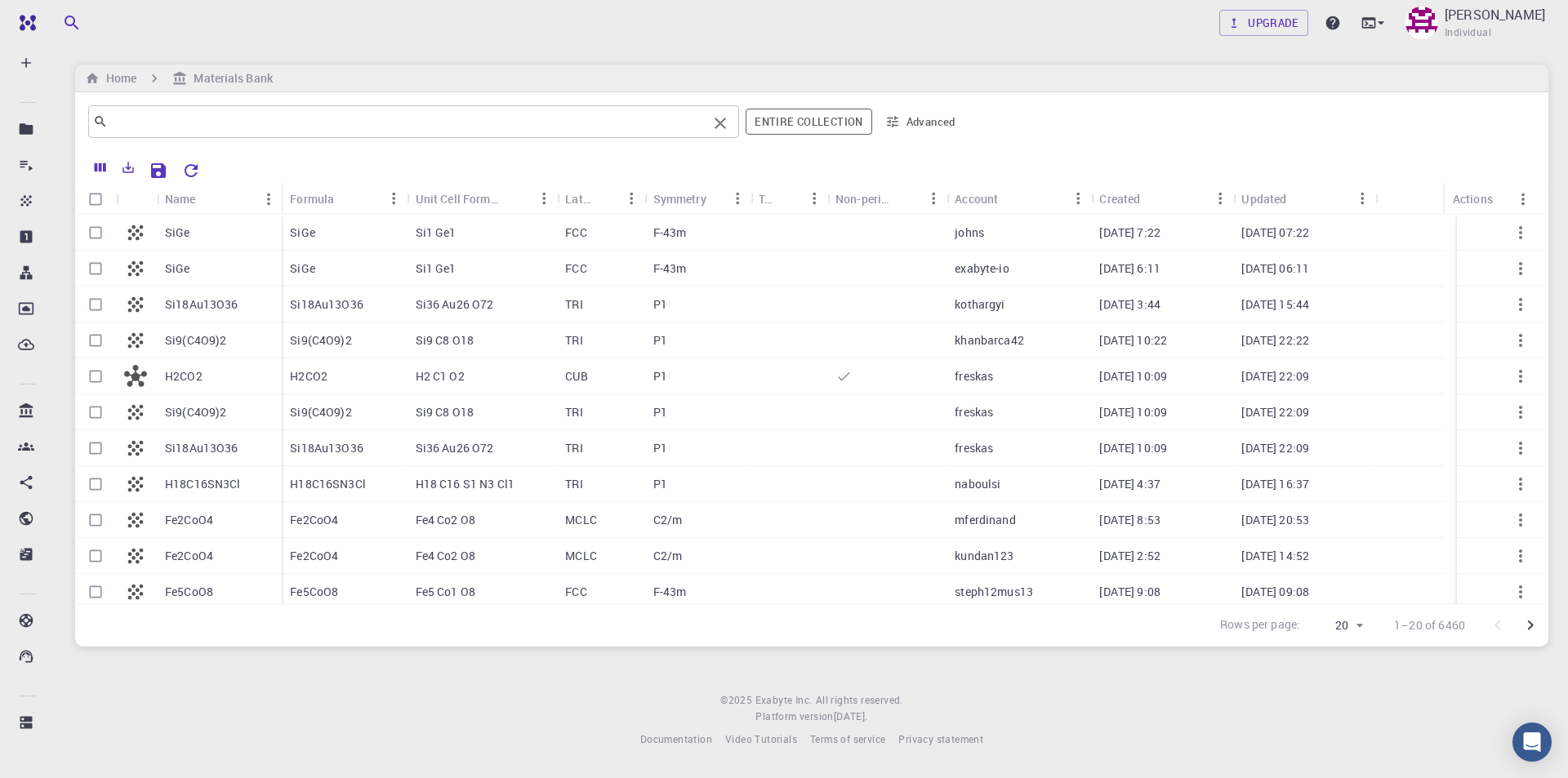
click at [291, 120] on input "text" at bounding box center [407, 122] width 600 height 23
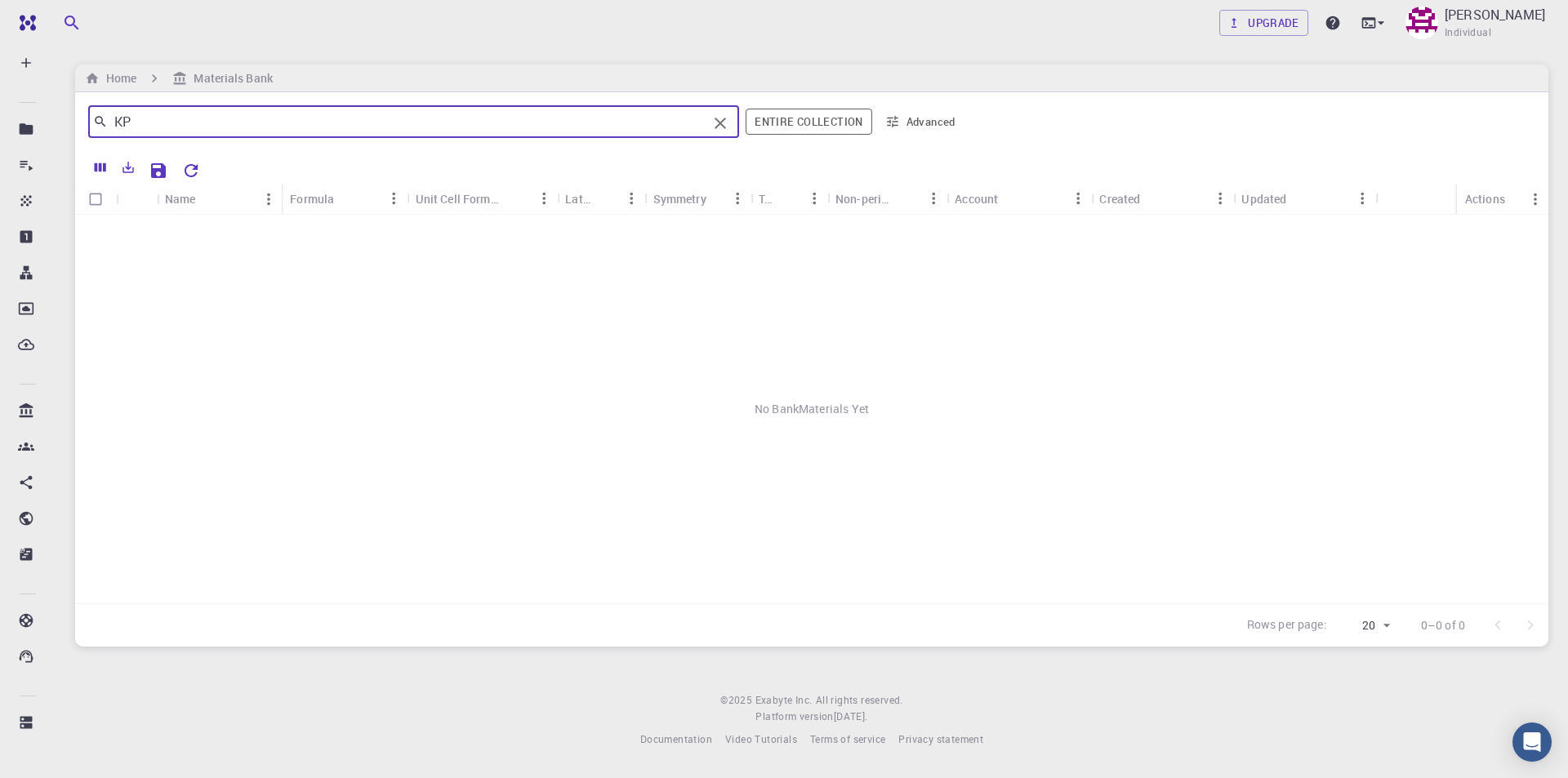
type input "K"
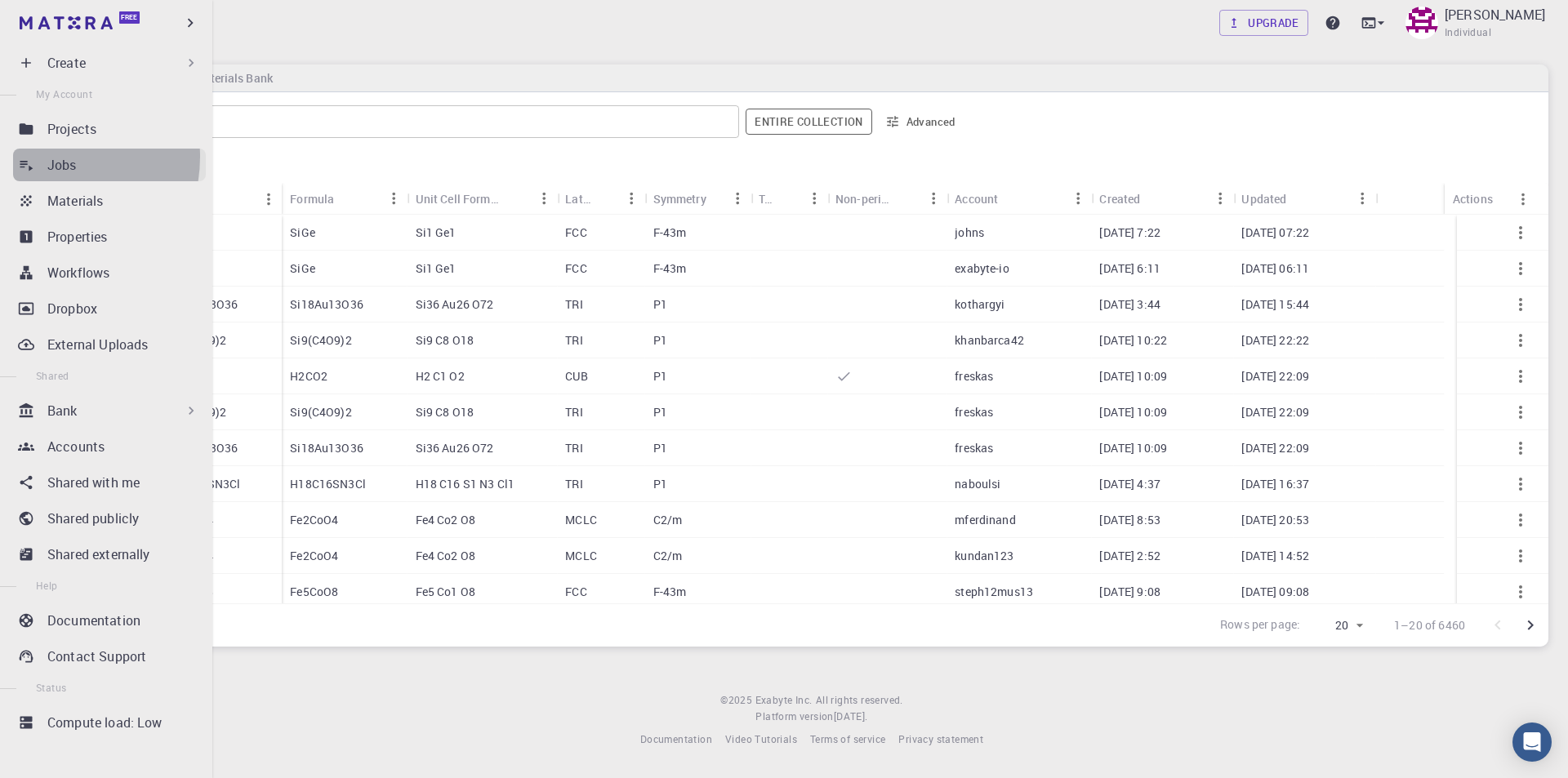
click at [42, 157] on link "Jobs" at bounding box center [110, 165] width 192 height 33
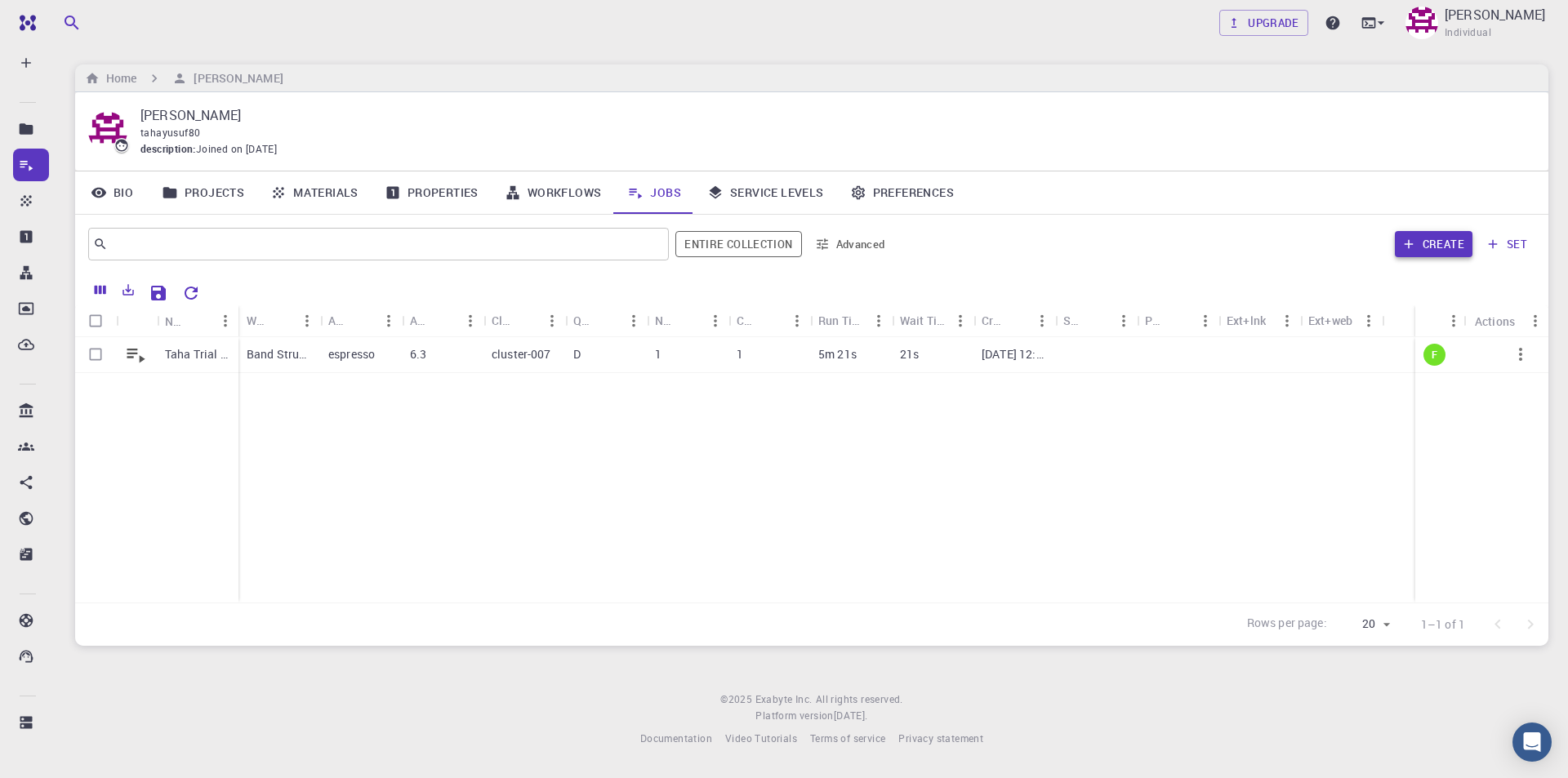
click at [1443, 243] on button "Create" at bounding box center [1433, 243] width 78 height 26
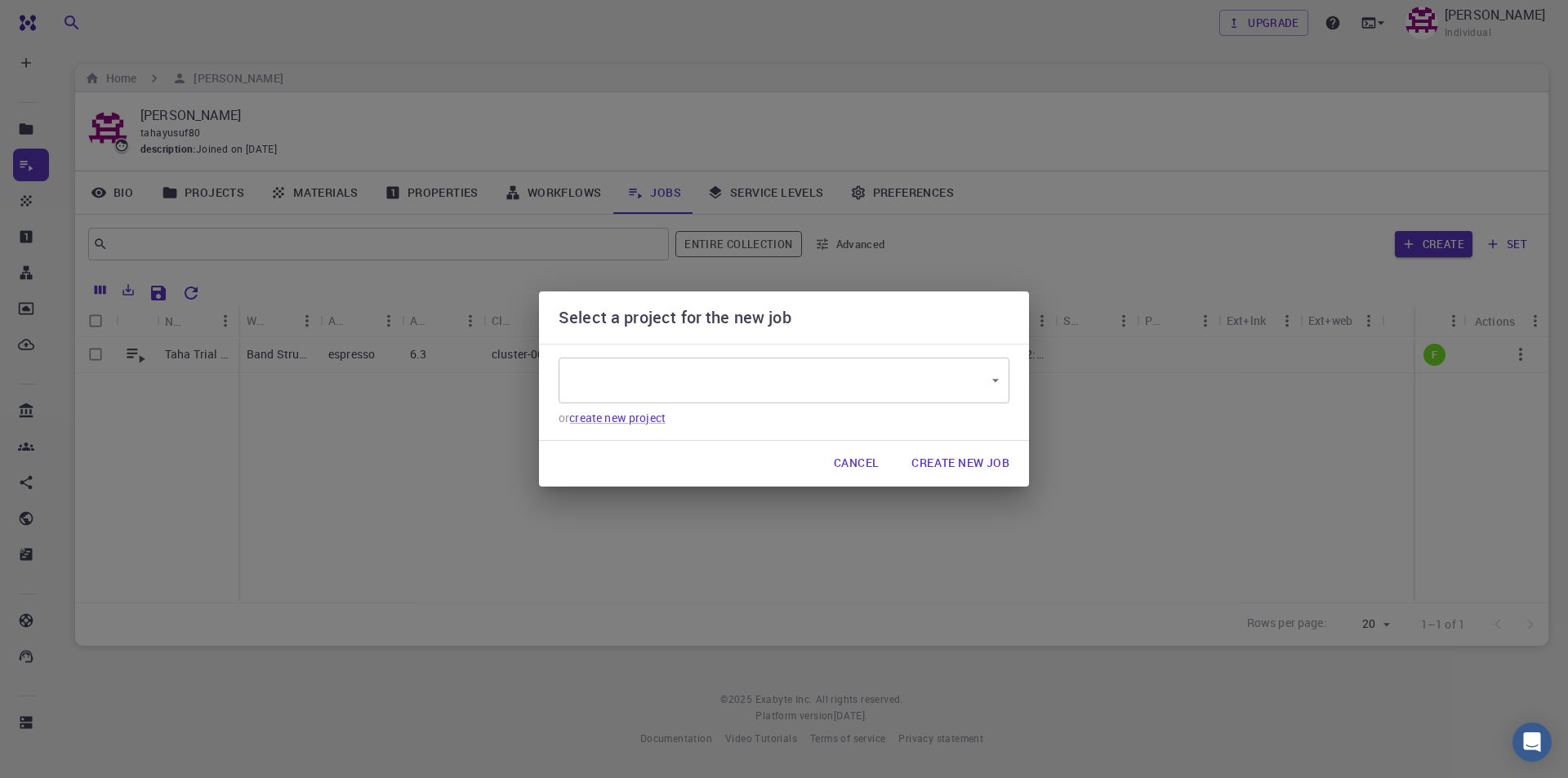
type input "2EXhSQoNDCJCRdTxj"
click at [864, 466] on button "Cancel" at bounding box center [856, 463] width 71 height 33
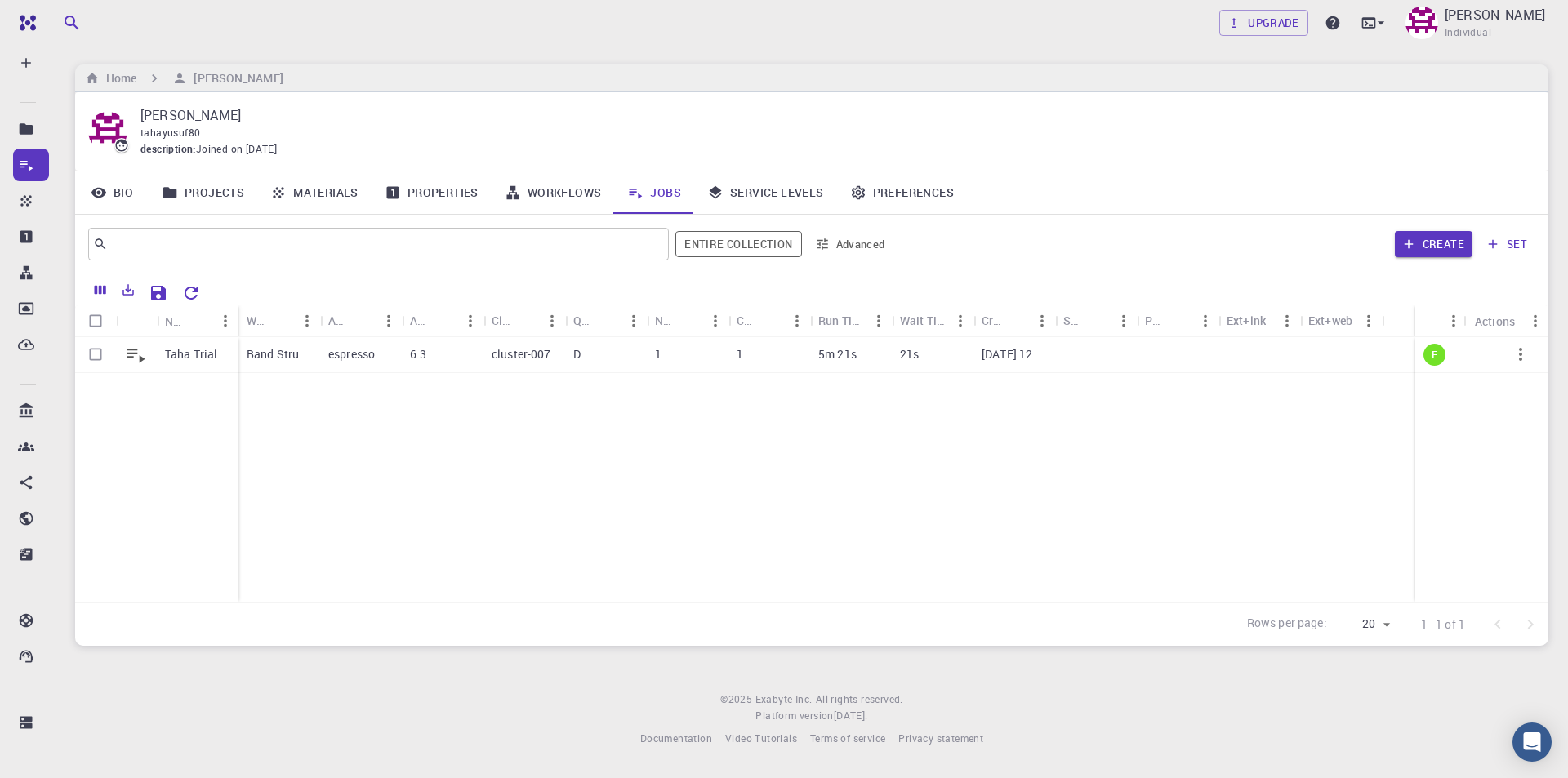
click at [327, 188] on link "Materials" at bounding box center [314, 192] width 114 height 43
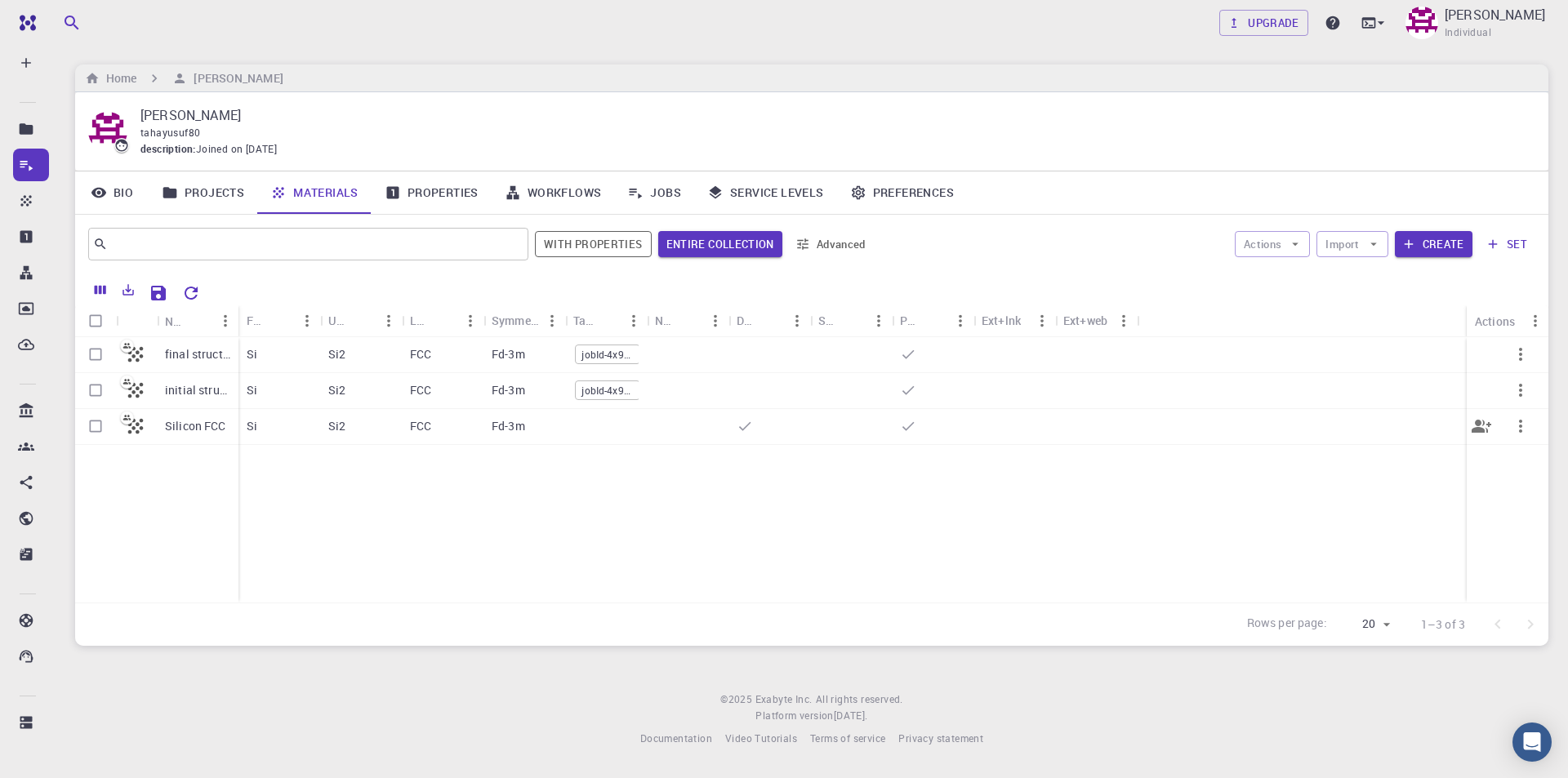
click at [203, 430] on p "Silicon FCC" at bounding box center [195, 426] width 61 height 16
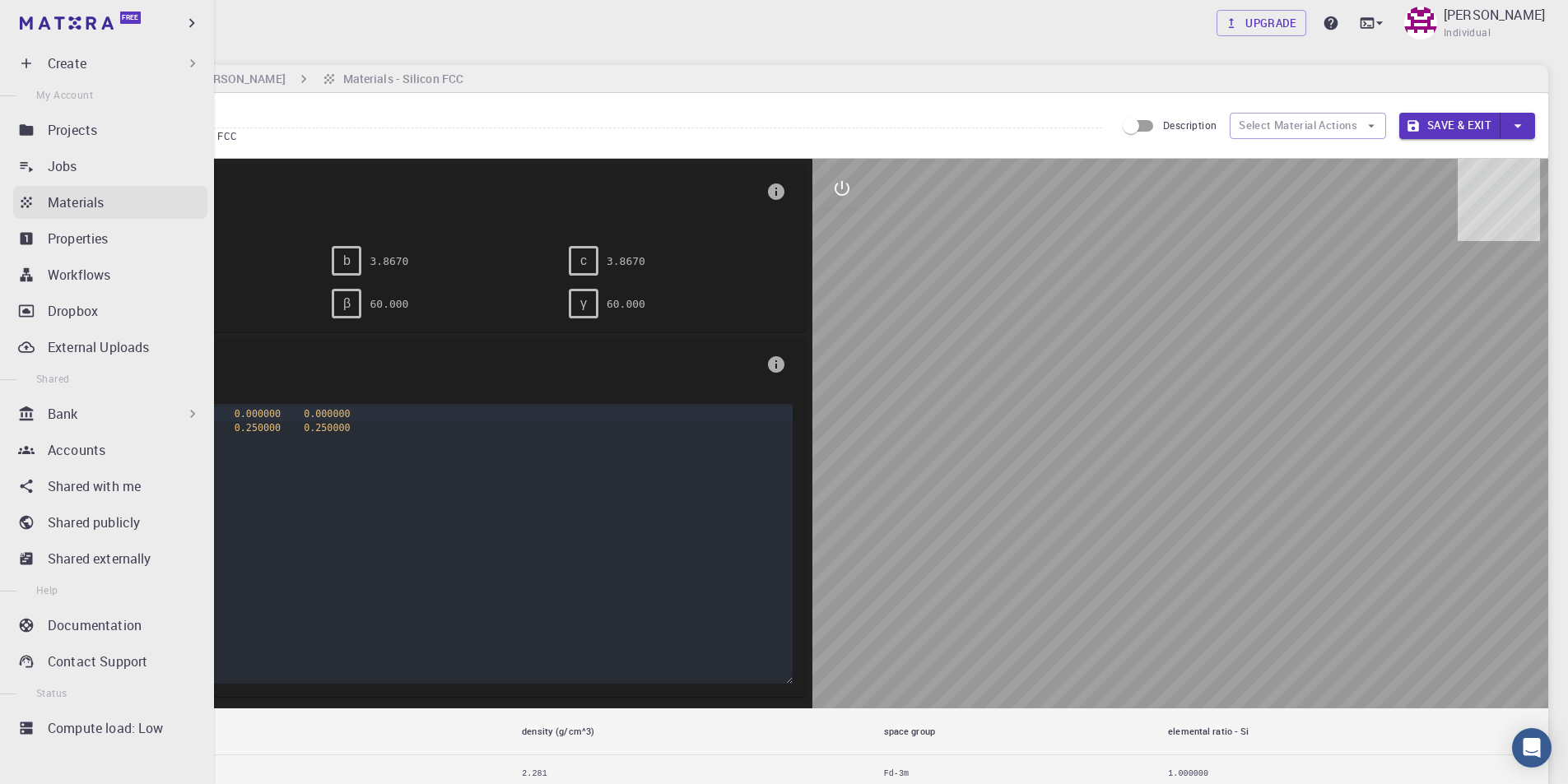
click at [91, 201] on p "Materials" at bounding box center [75, 202] width 56 height 20
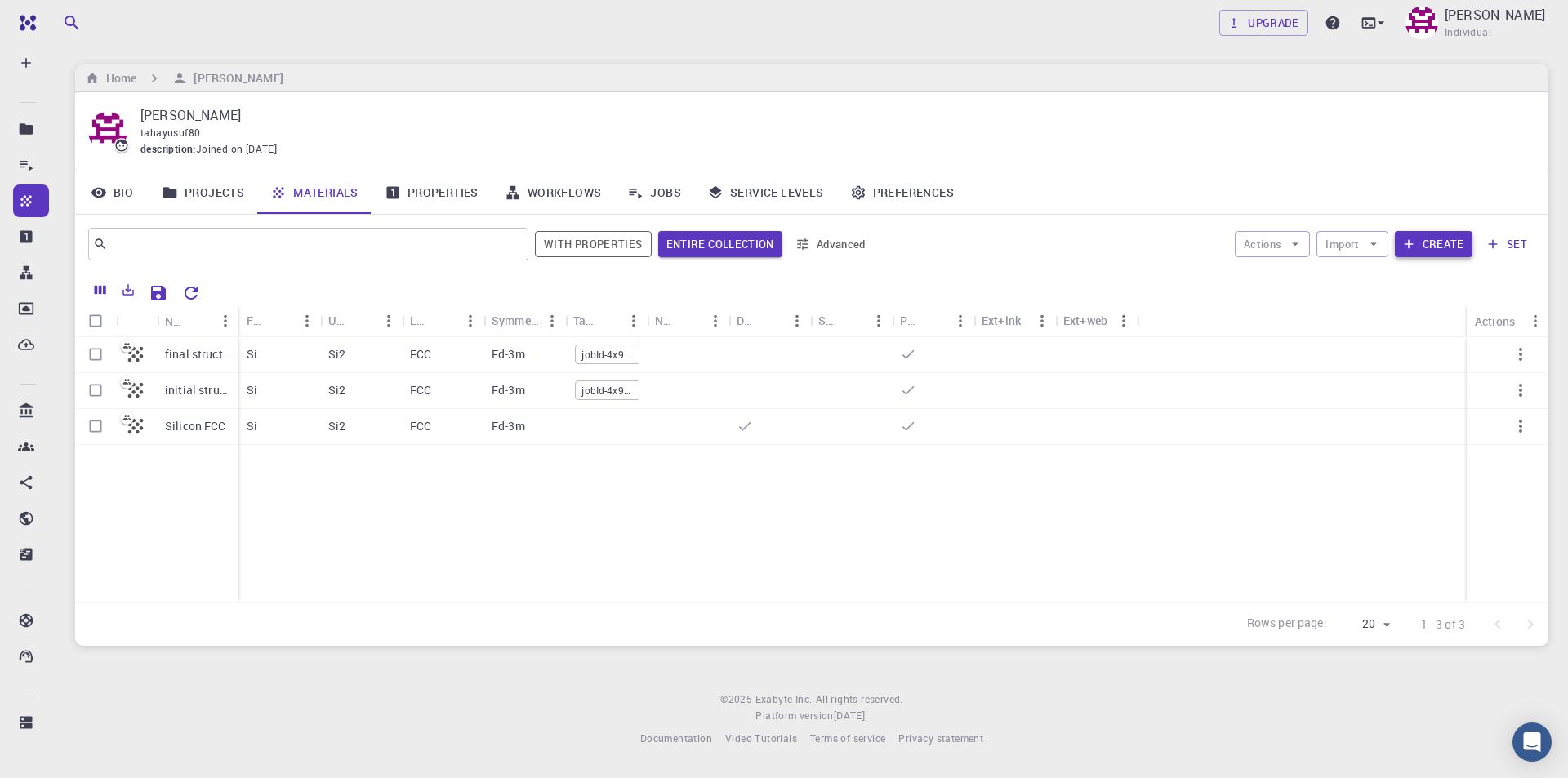
click at [1442, 250] on button "Create" at bounding box center [1433, 243] width 78 height 26
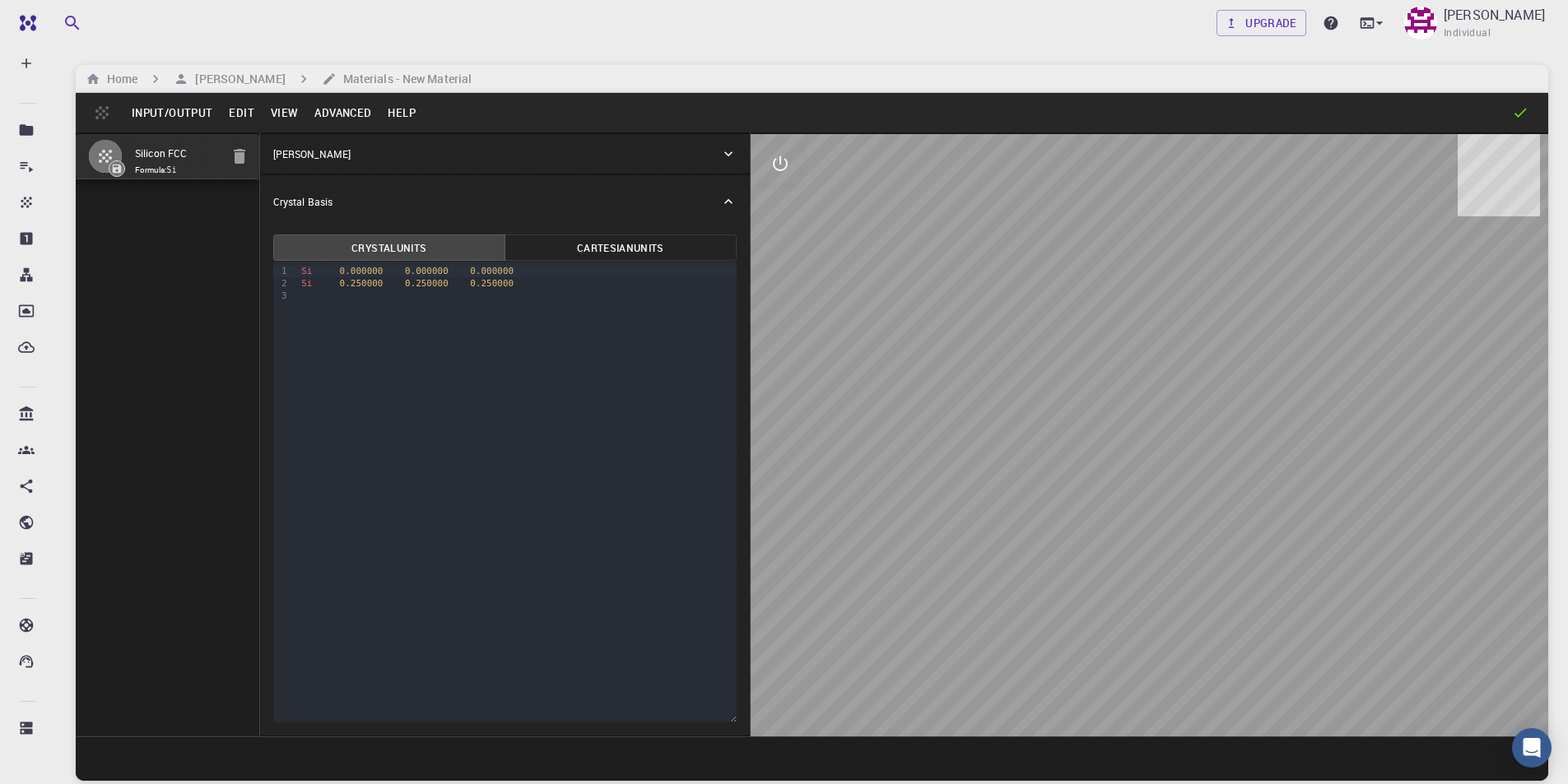
click at [192, 110] on button "Input/Output" at bounding box center [172, 112] width 97 height 26
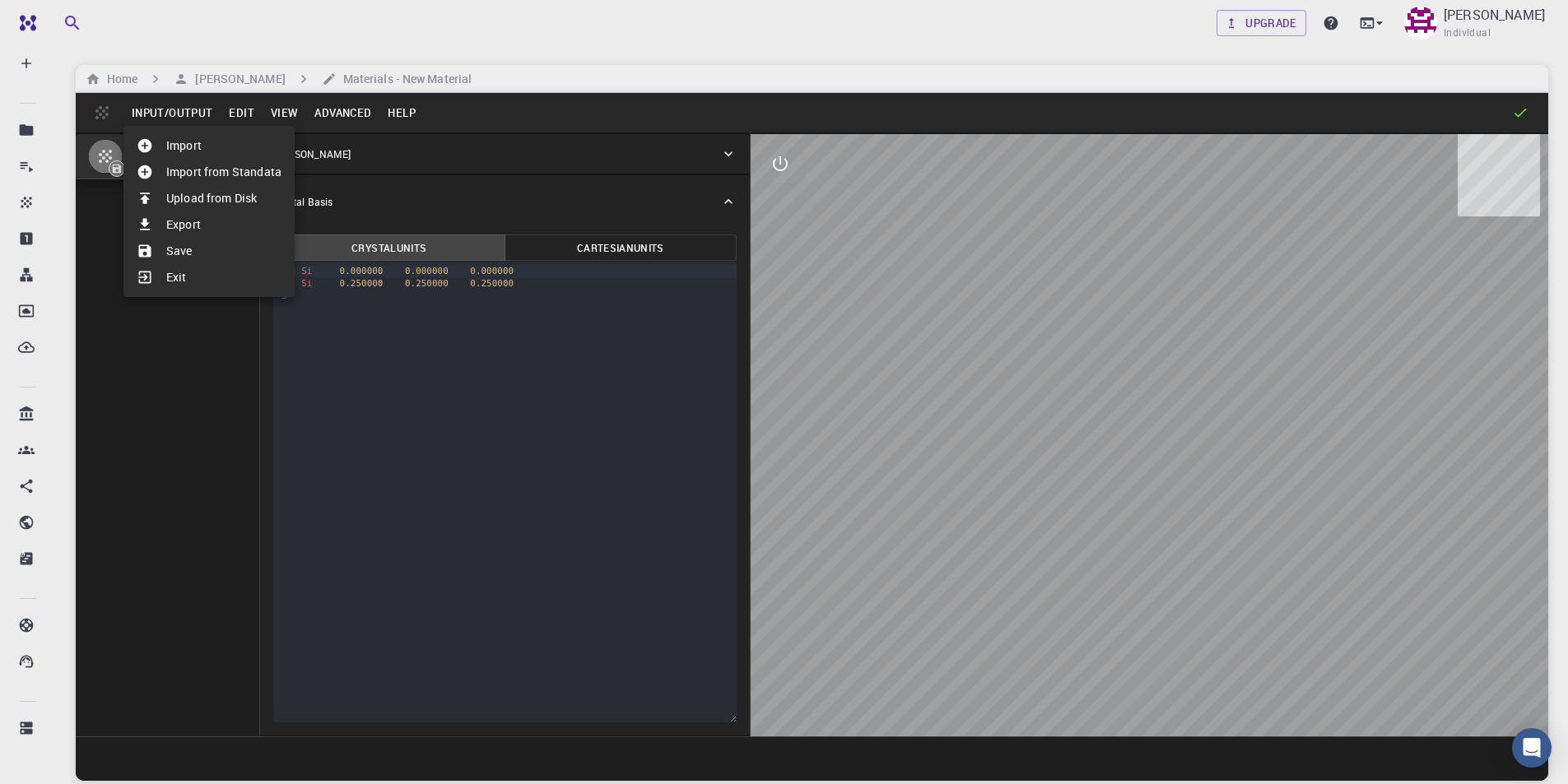
click at [300, 435] on div at bounding box center [784, 392] width 1568 height 784
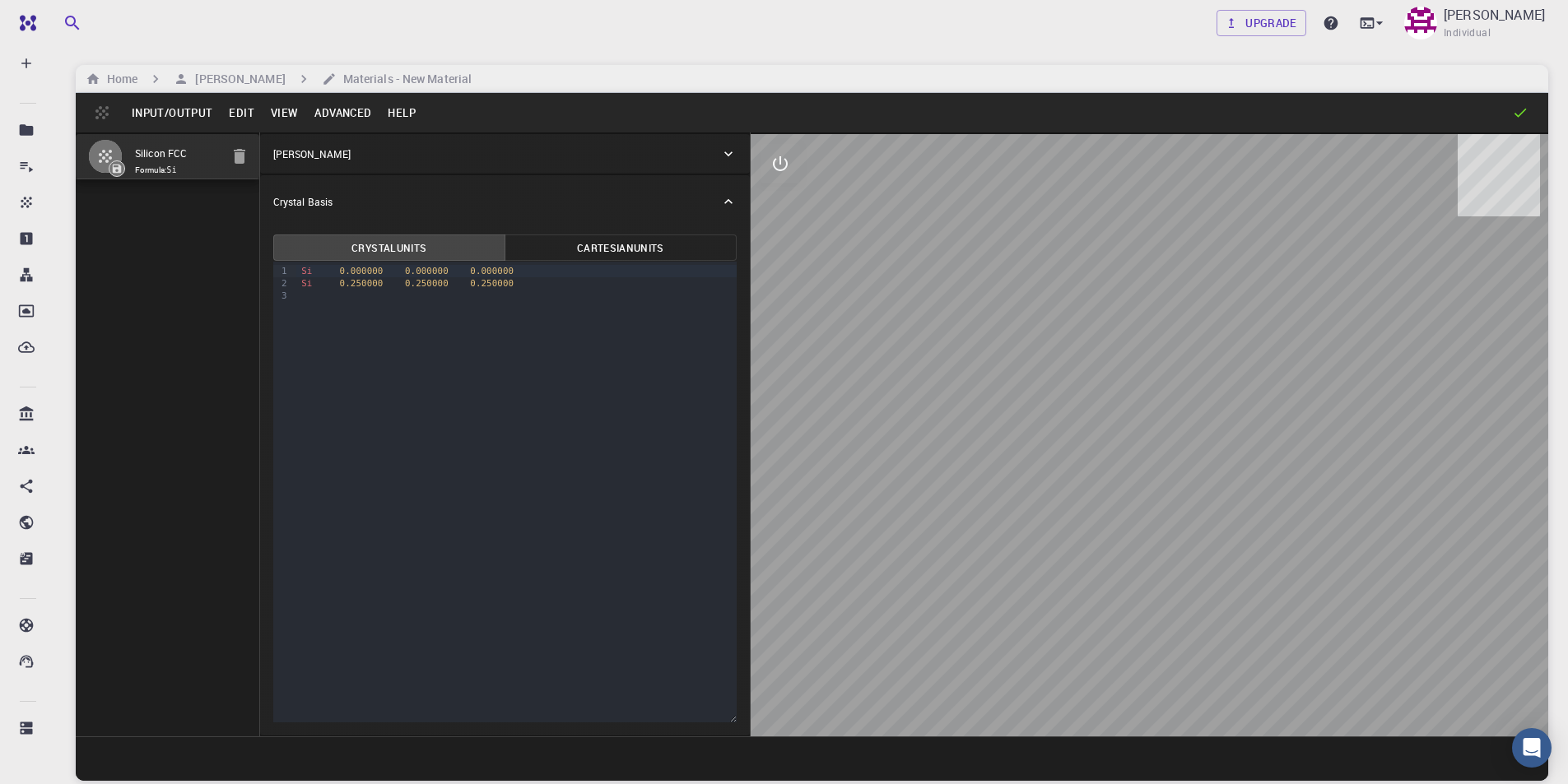
click at [160, 114] on button "Input/Output" at bounding box center [172, 112] width 97 height 26
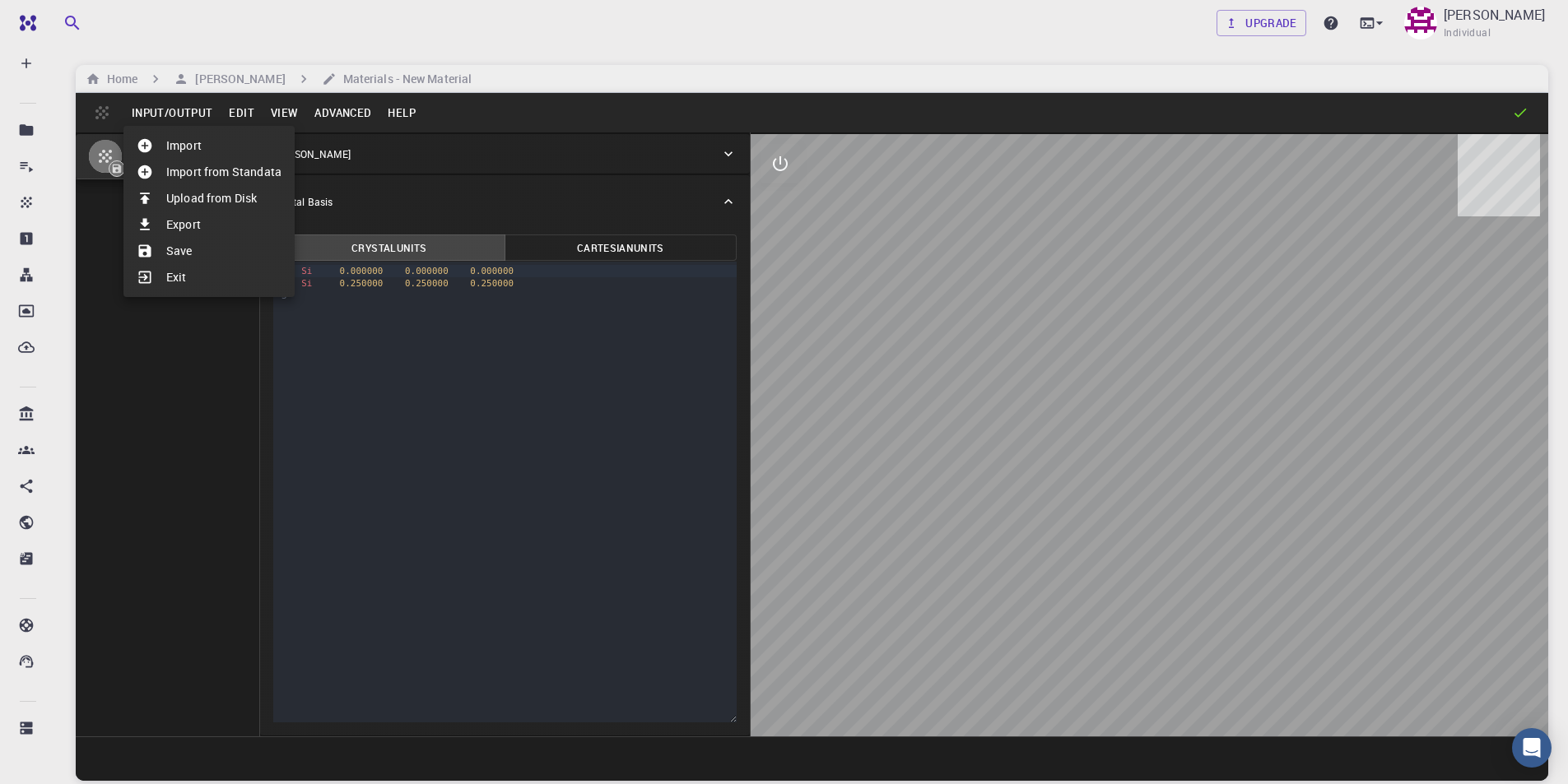
click at [241, 108] on div at bounding box center [784, 392] width 1568 height 784
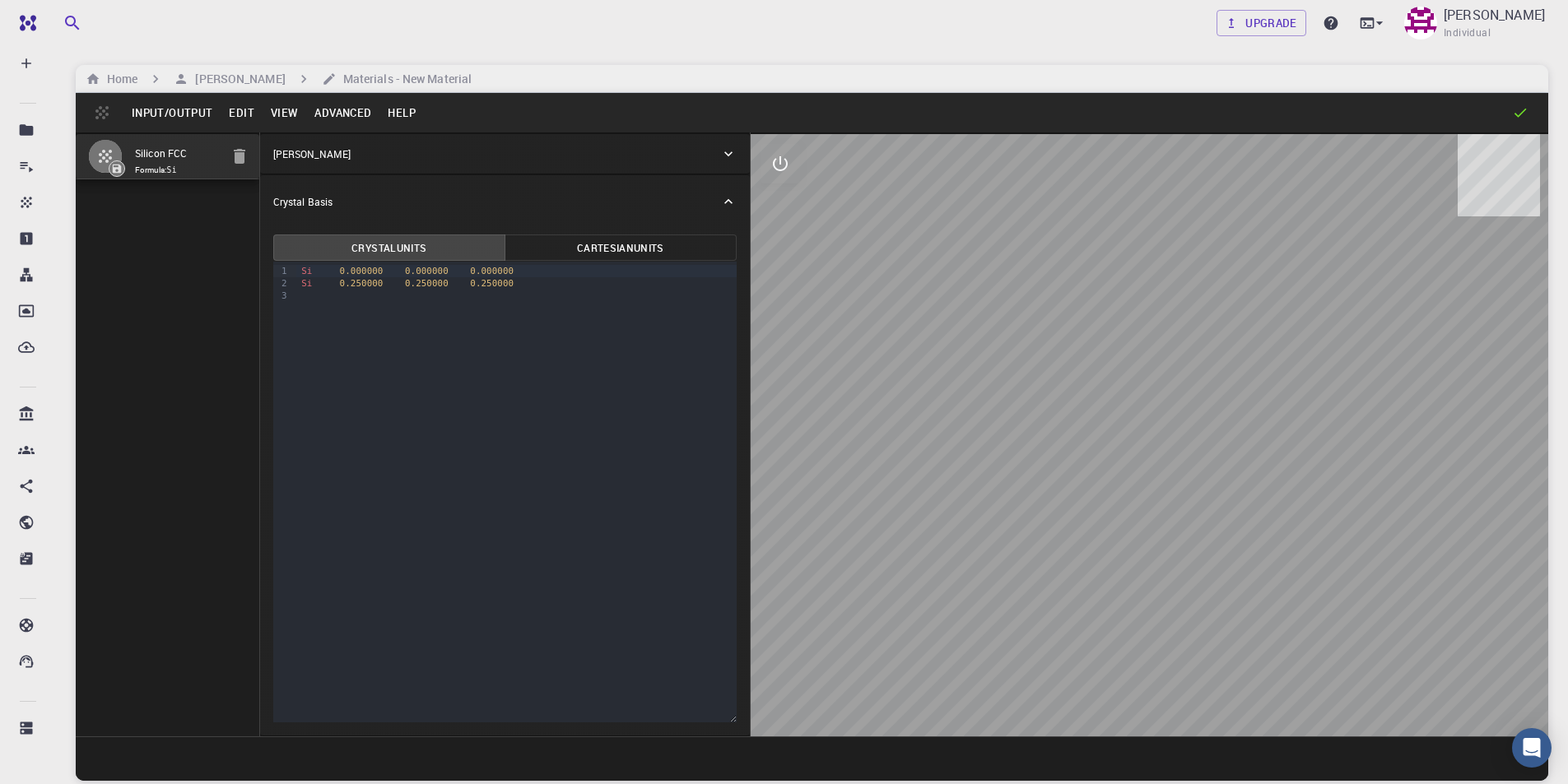
click at [242, 113] on button "Edit" at bounding box center [242, 112] width 42 height 26
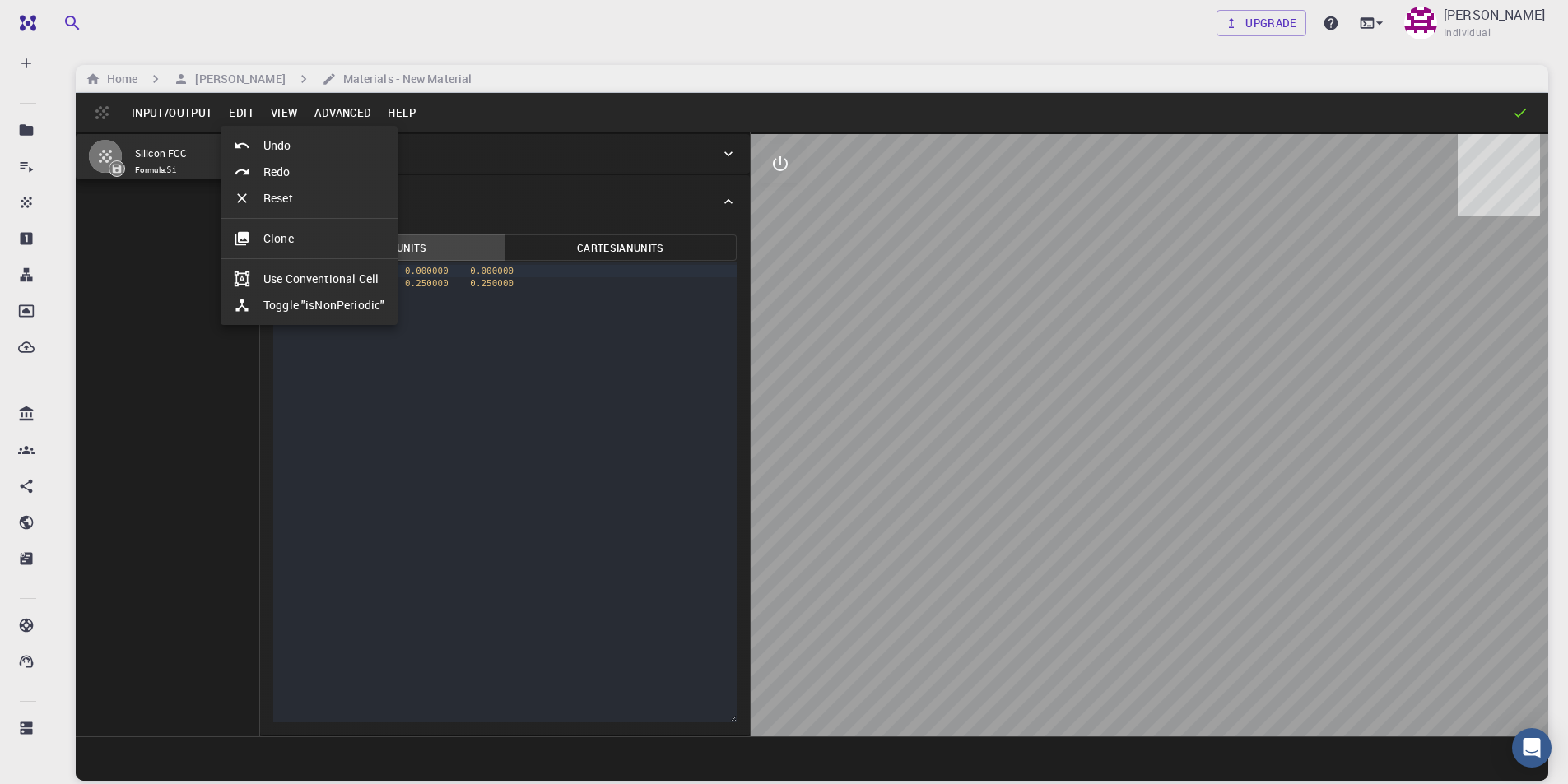
click at [278, 236] on li "Clone" at bounding box center [309, 238] width 177 height 26
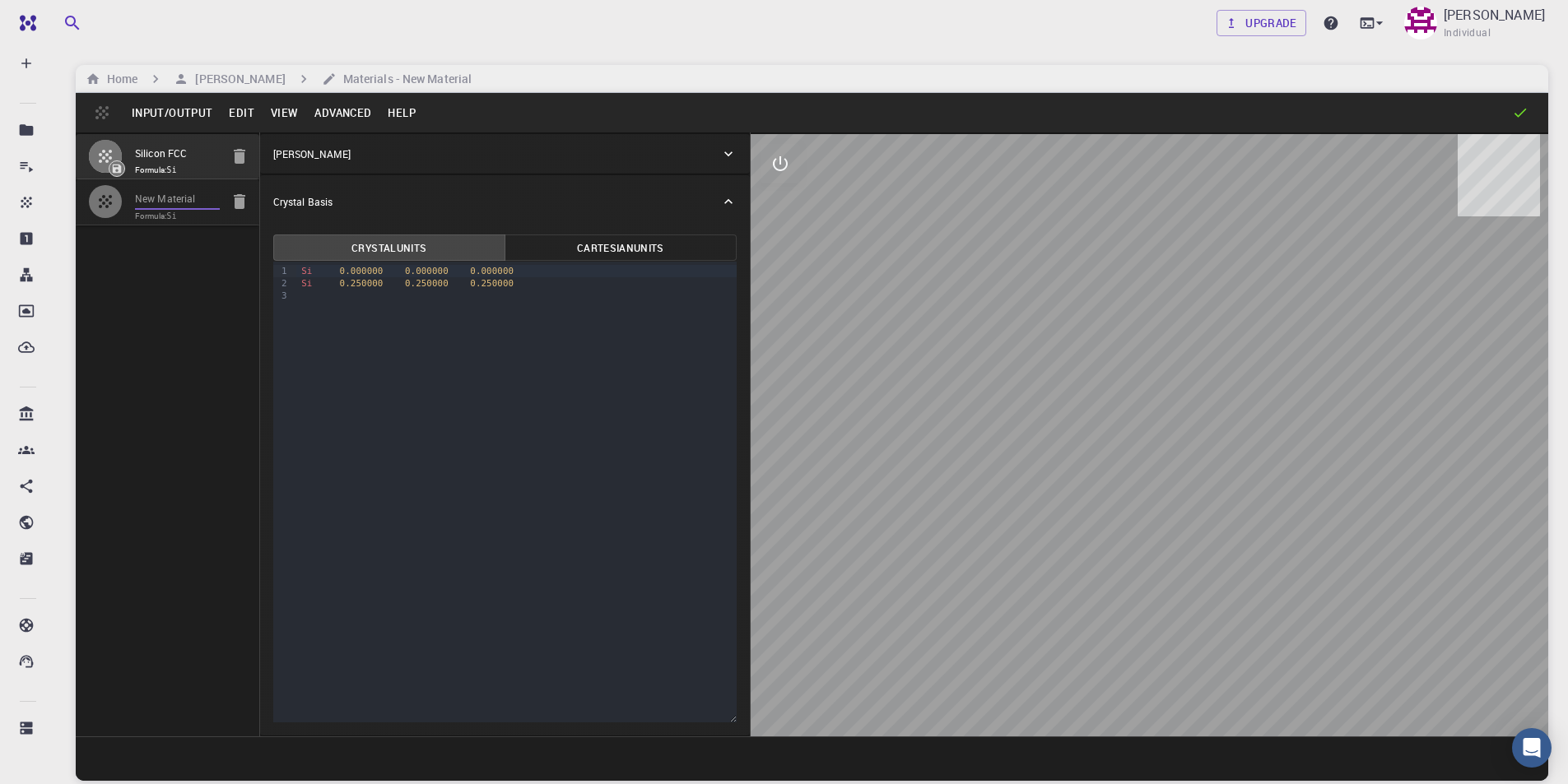
click at [174, 208] on input "New Material" at bounding box center [177, 199] width 84 height 19
drag, startPoint x: 213, startPoint y: 199, endPoint x: 100, endPoint y: 200, distance: 113.0
click at [100, 200] on li "New Material Formula: Si" at bounding box center [167, 202] width 183 height 45
type input "KPbBR3"
click at [309, 150] on p "[PERSON_NAME]" at bounding box center [312, 154] width 77 height 14
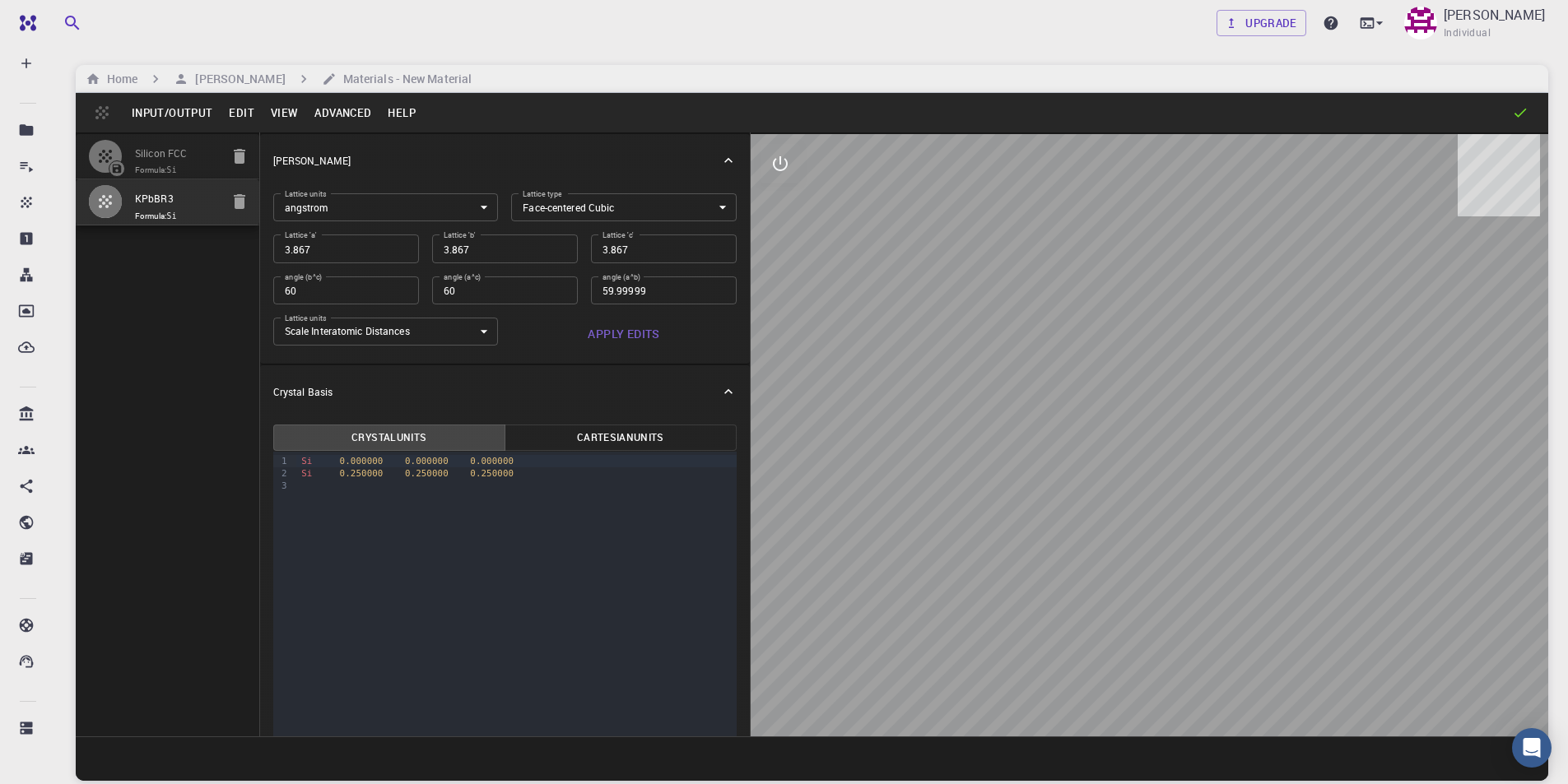
click at [575, 203] on body "Free Dashboard Create New Job New Material Create Material Upload File Import f…" at bounding box center [784, 454] width 1568 height 910
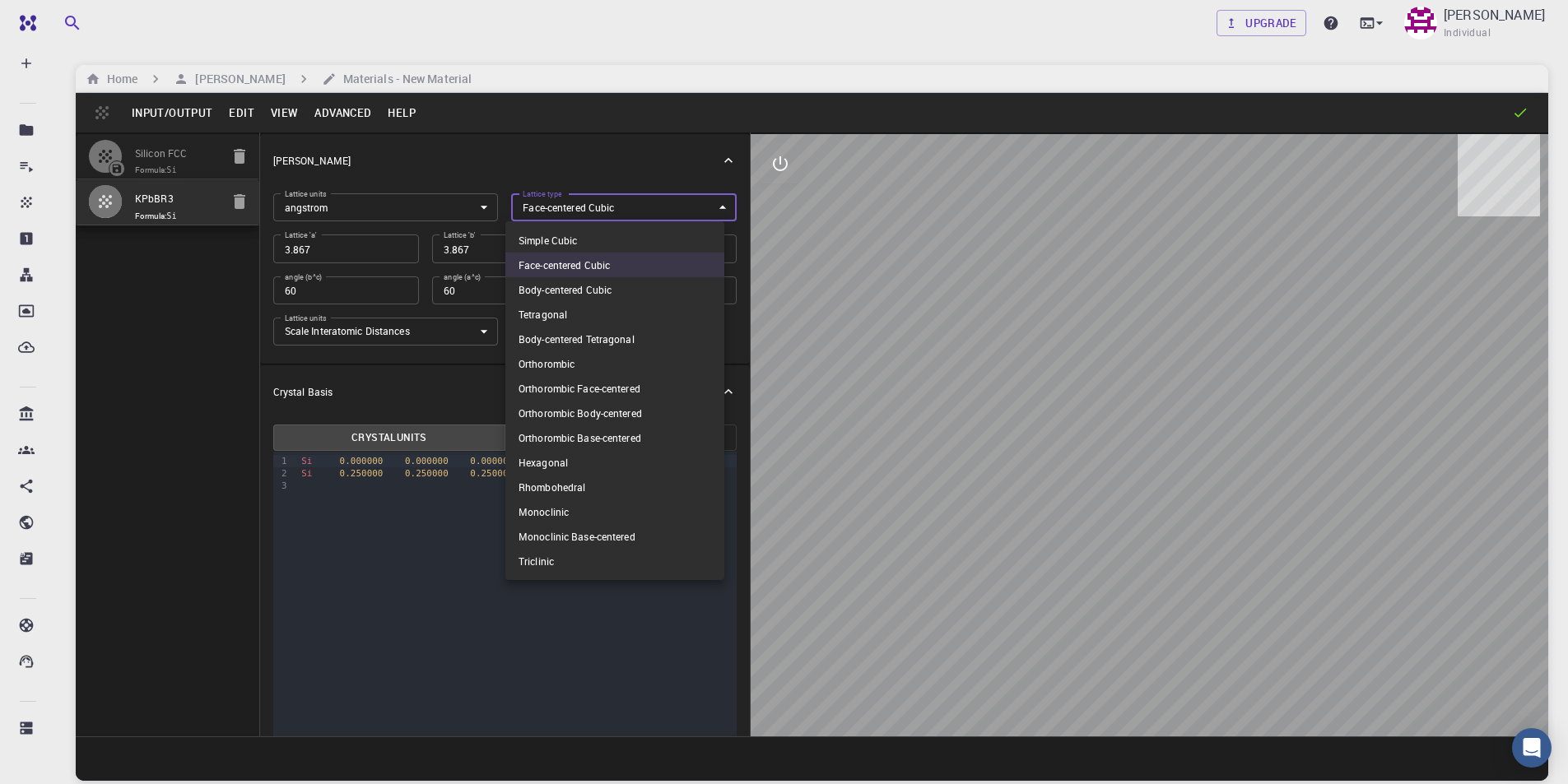
click at [560, 236] on li "Simple Cubic" at bounding box center [615, 240] width 219 height 24
type input "CUB"
type input "90"
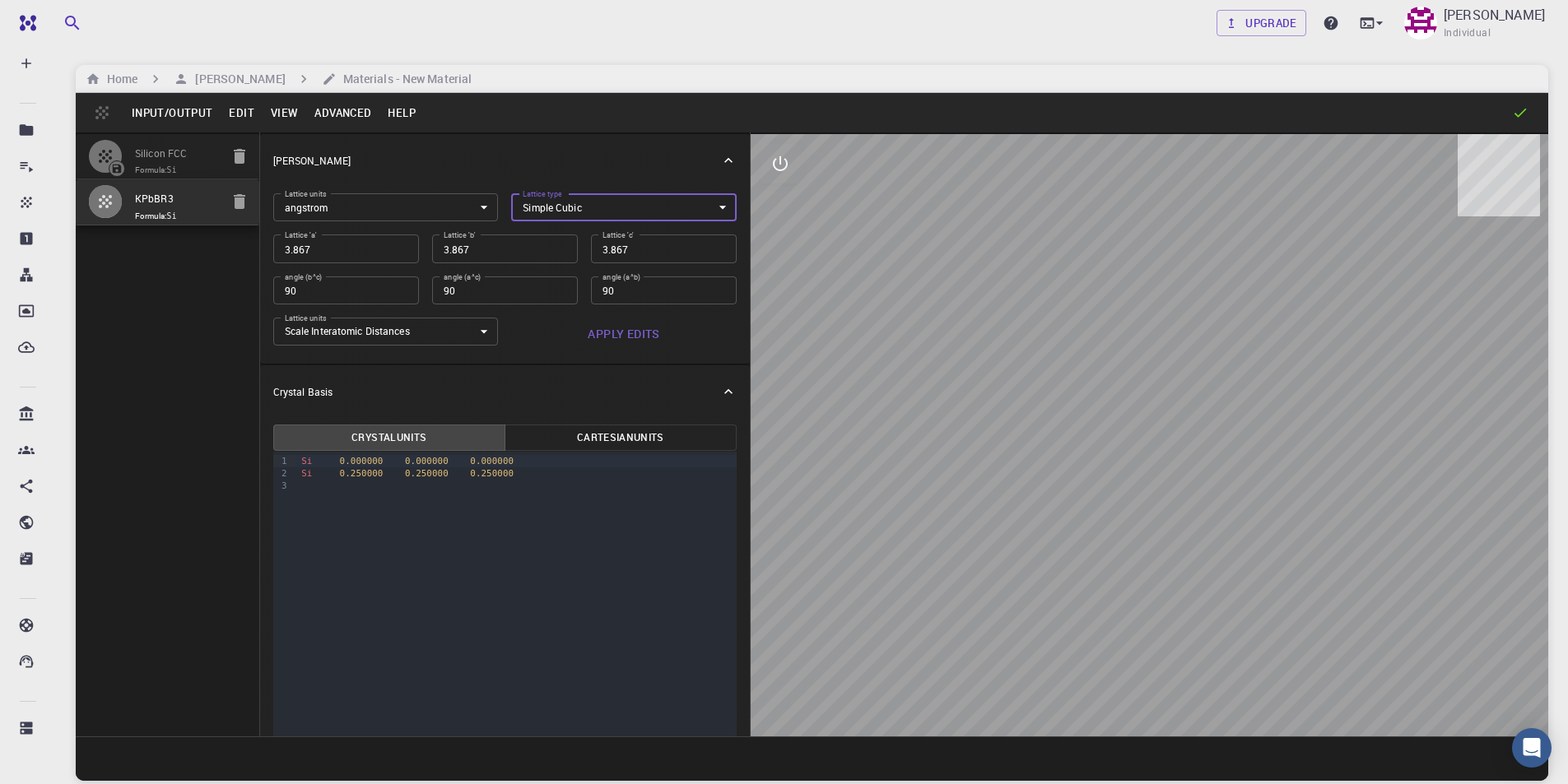
click at [375, 252] on input "3.867" at bounding box center [346, 248] width 145 height 28
type input "5"
type input "52"
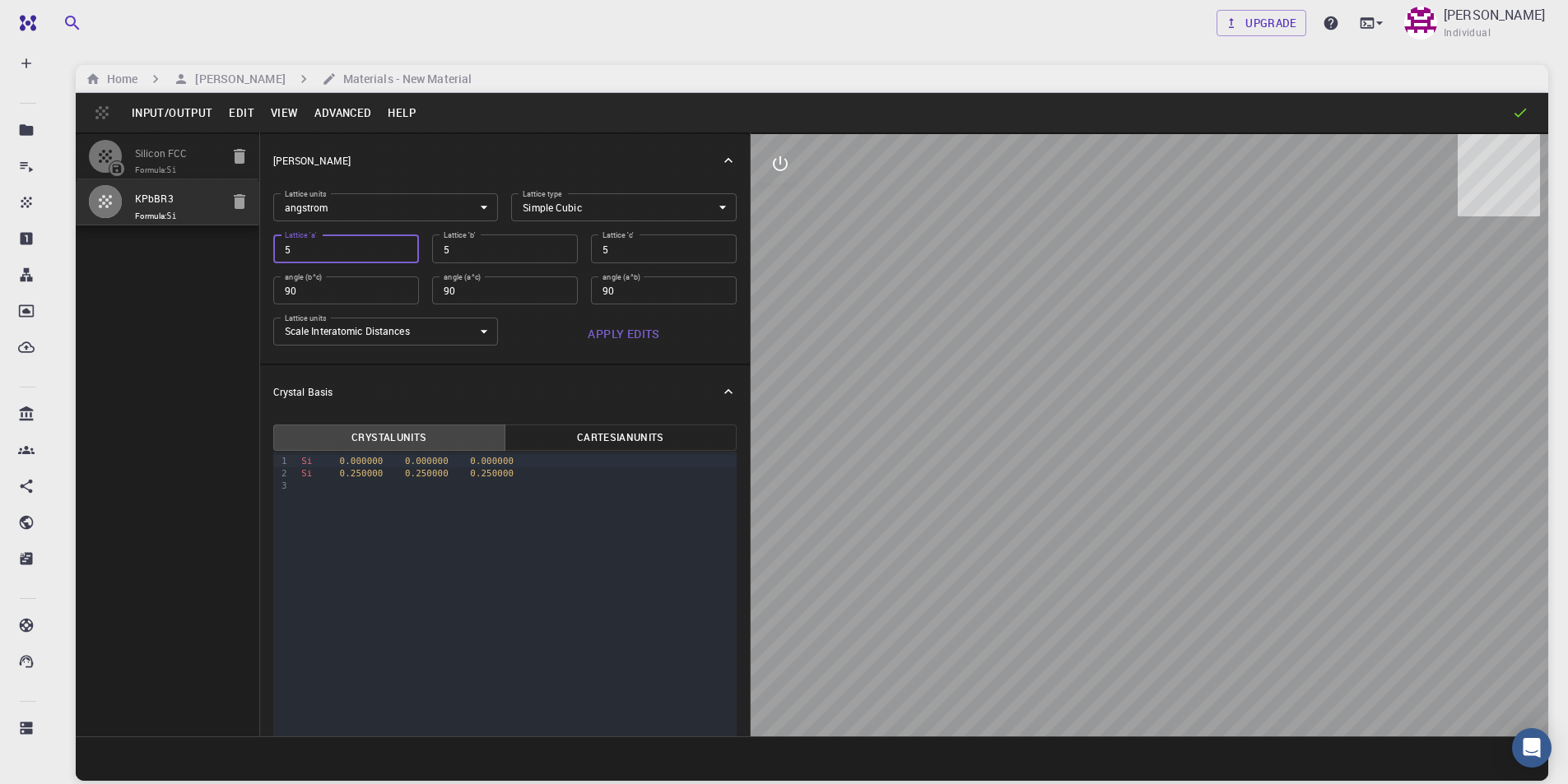
type input "52"
type input "525"
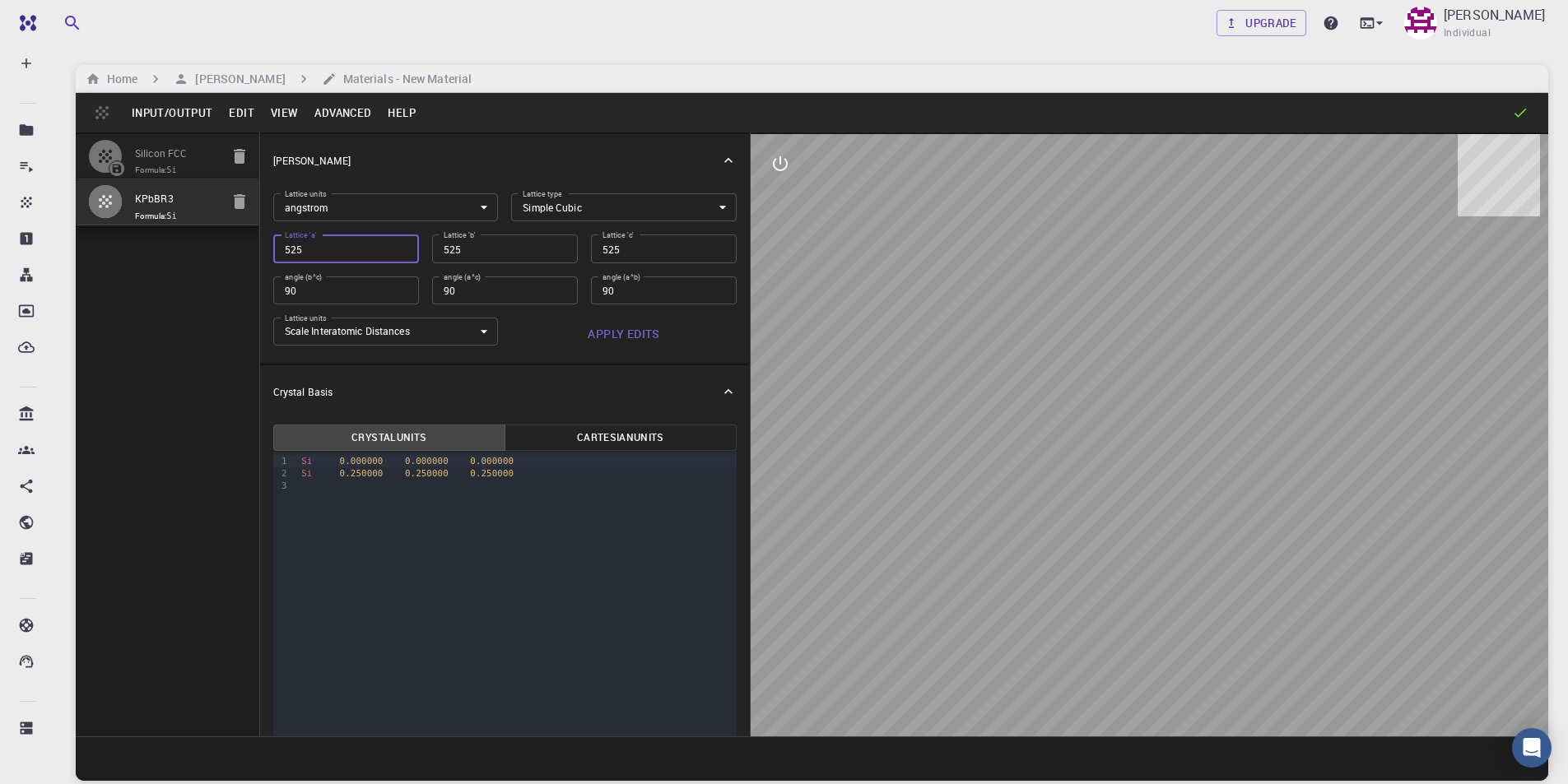
type input "52"
type input "5"
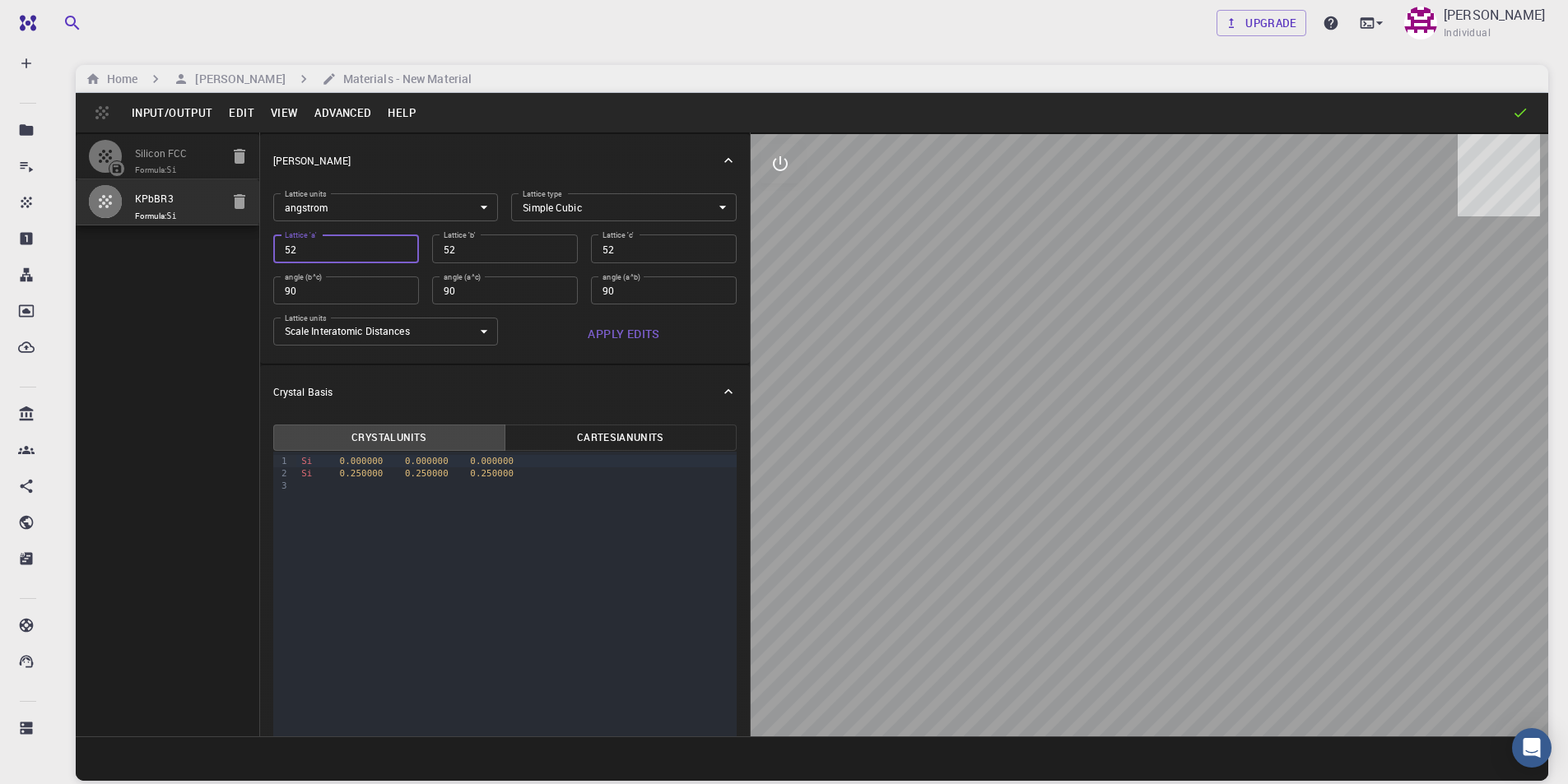
type input "5"
click at [235, 202] on icon "button" at bounding box center [239, 201] width 12 height 14
type input "FCC"
type input "3.867"
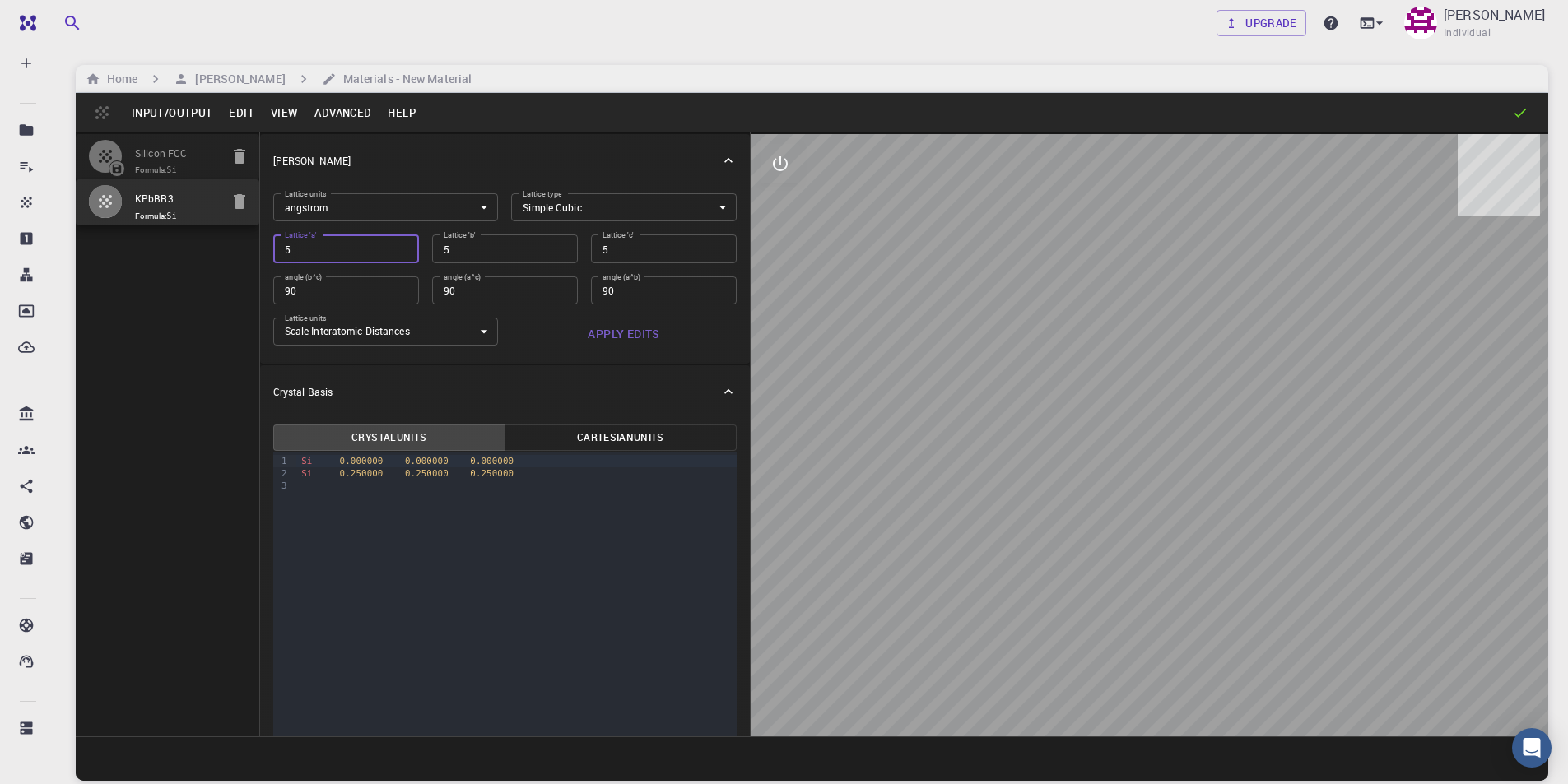
type input "3.867"
type input "60"
type input "59.99999"
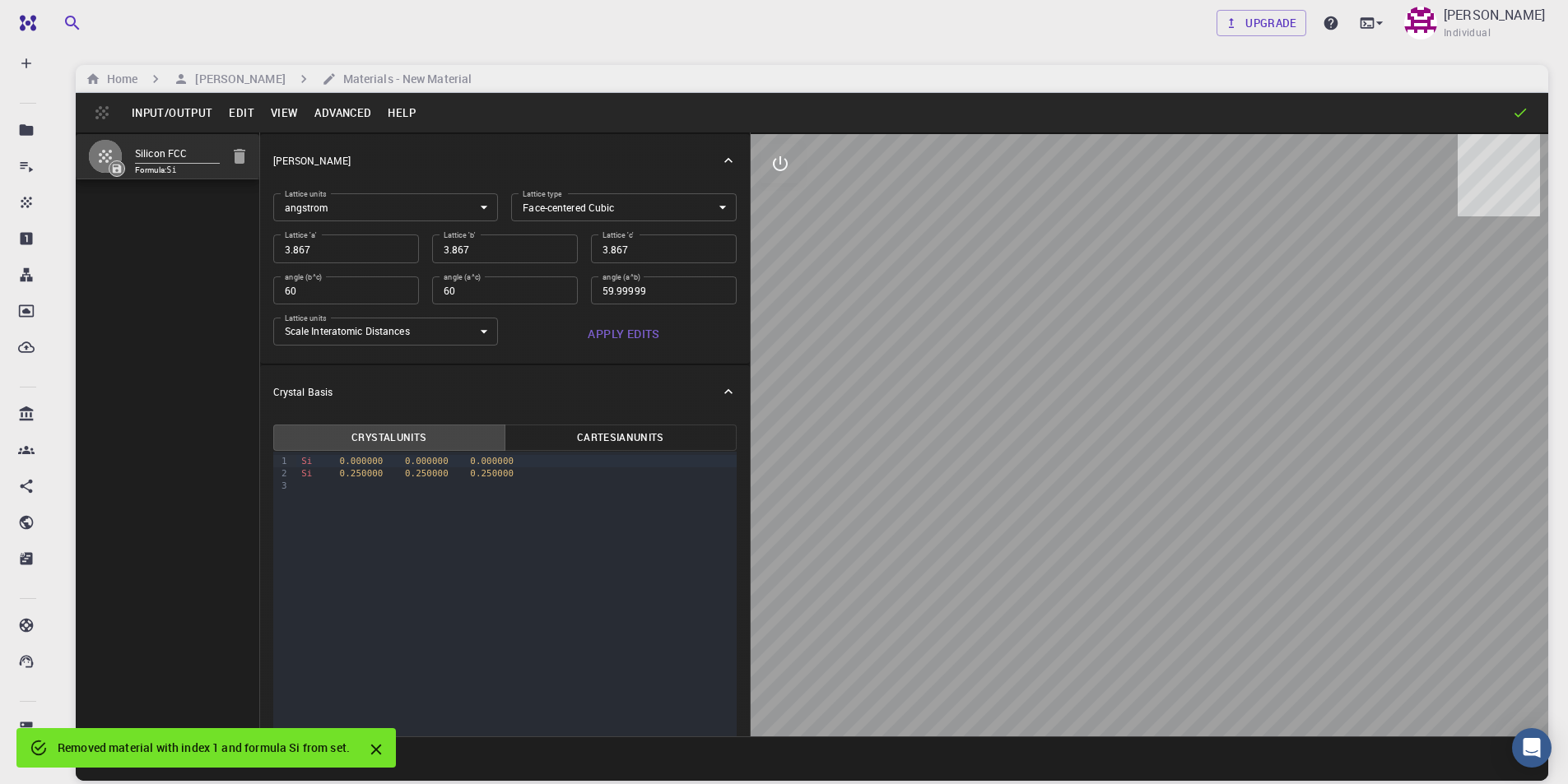
click at [384, 753] on icon "Close" at bounding box center [376, 750] width 18 height 18
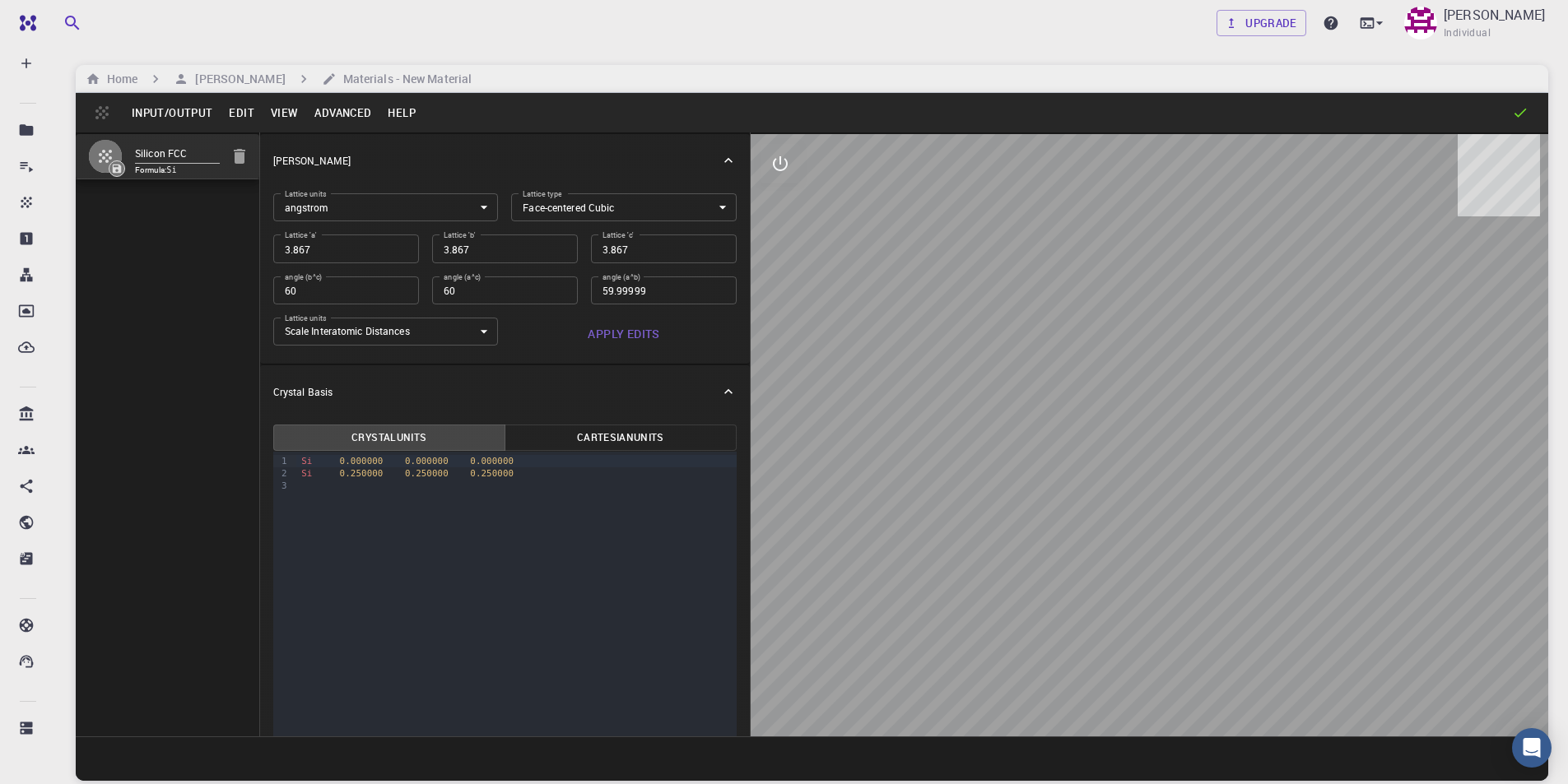
click at [233, 108] on button "Edit" at bounding box center [242, 112] width 42 height 26
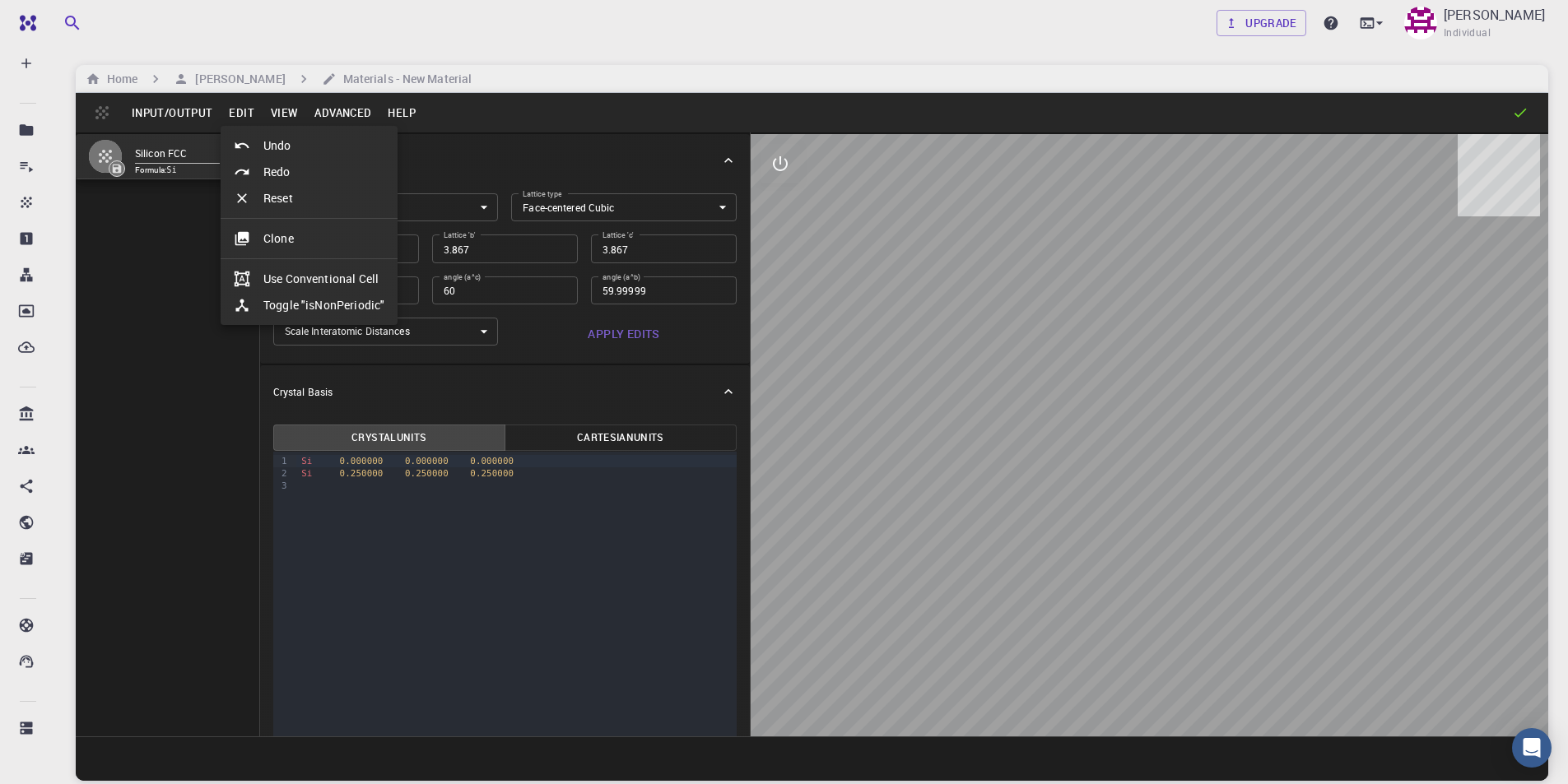
click at [270, 239] on li "Clone" at bounding box center [309, 238] width 177 height 26
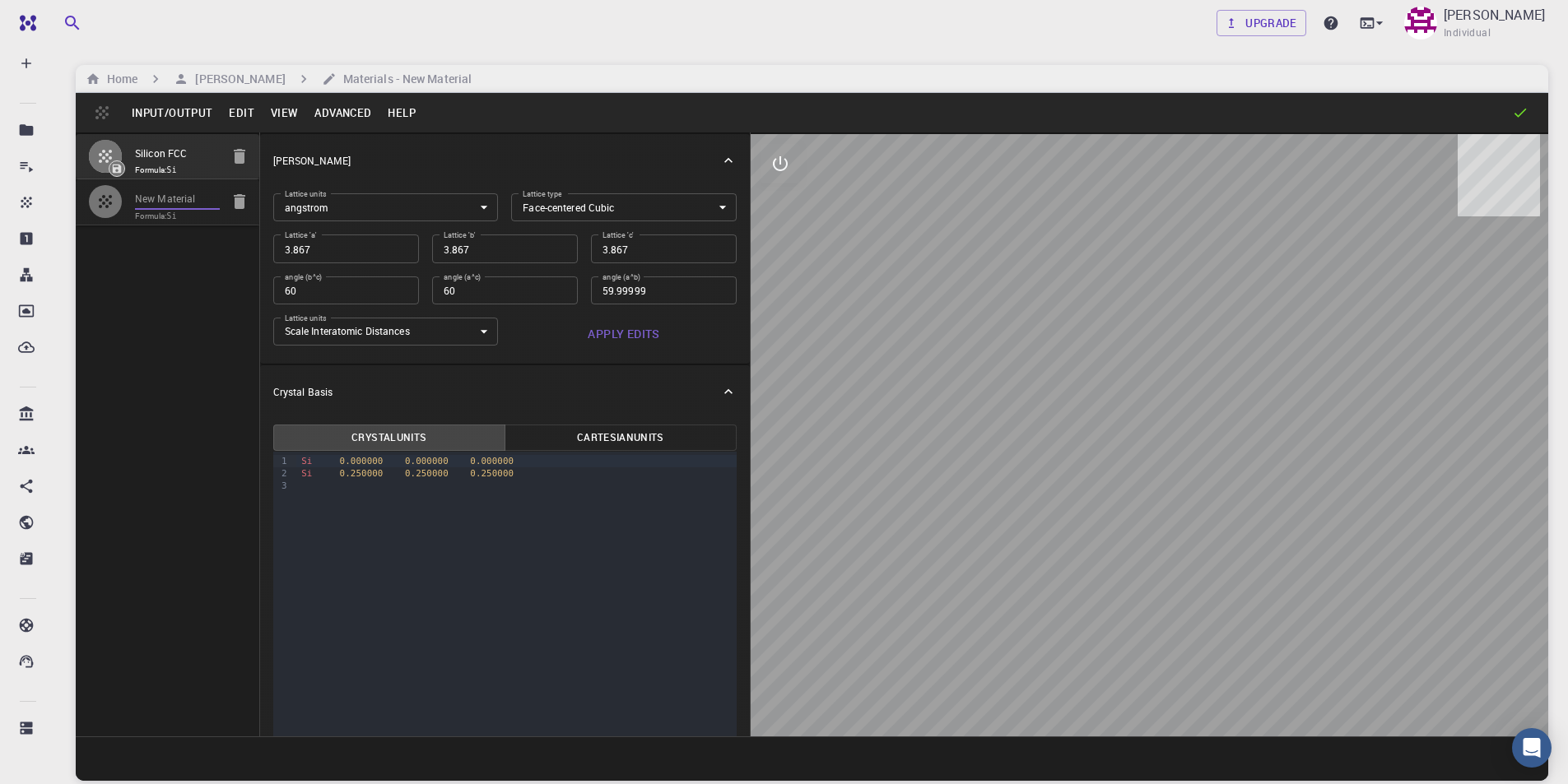
click at [198, 194] on input "New Material" at bounding box center [177, 199] width 84 height 19
drag, startPoint x: 198, startPoint y: 200, endPoint x: 118, endPoint y: 200, distance: 80.0
click at [118, 200] on li "New Material Formula: Si" at bounding box center [167, 202] width 183 height 45
click at [191, 202] on input "Trial KPbBR3" at bounding box center [177, 199] width 84 height 19
type input "Trial KPbBr3"
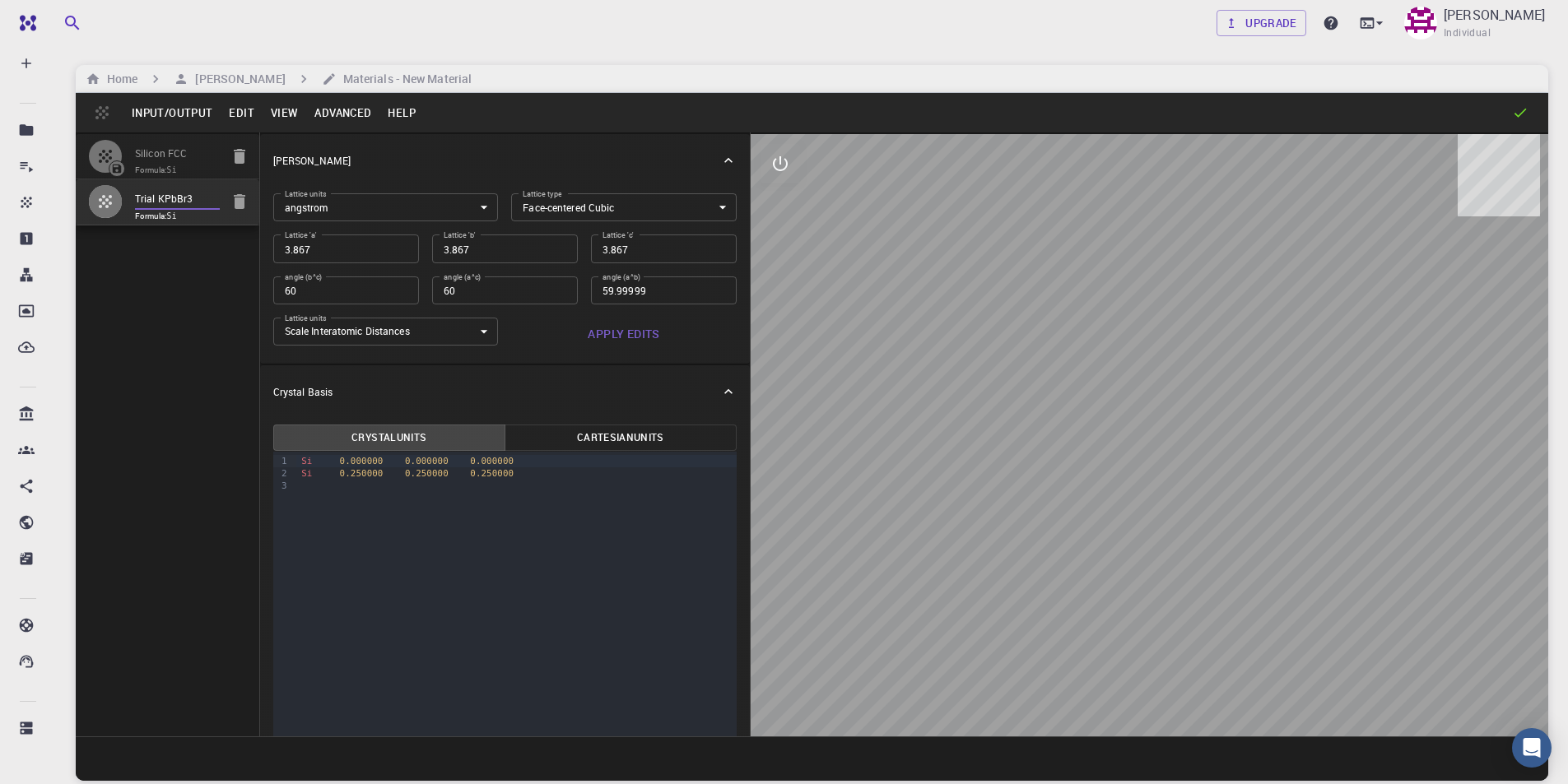
click at [562, 211] on body "Free Dashboard Create New Job New Material Create Material Upload File Import f…" at bounding box center [784, 454] width 1568 height 910
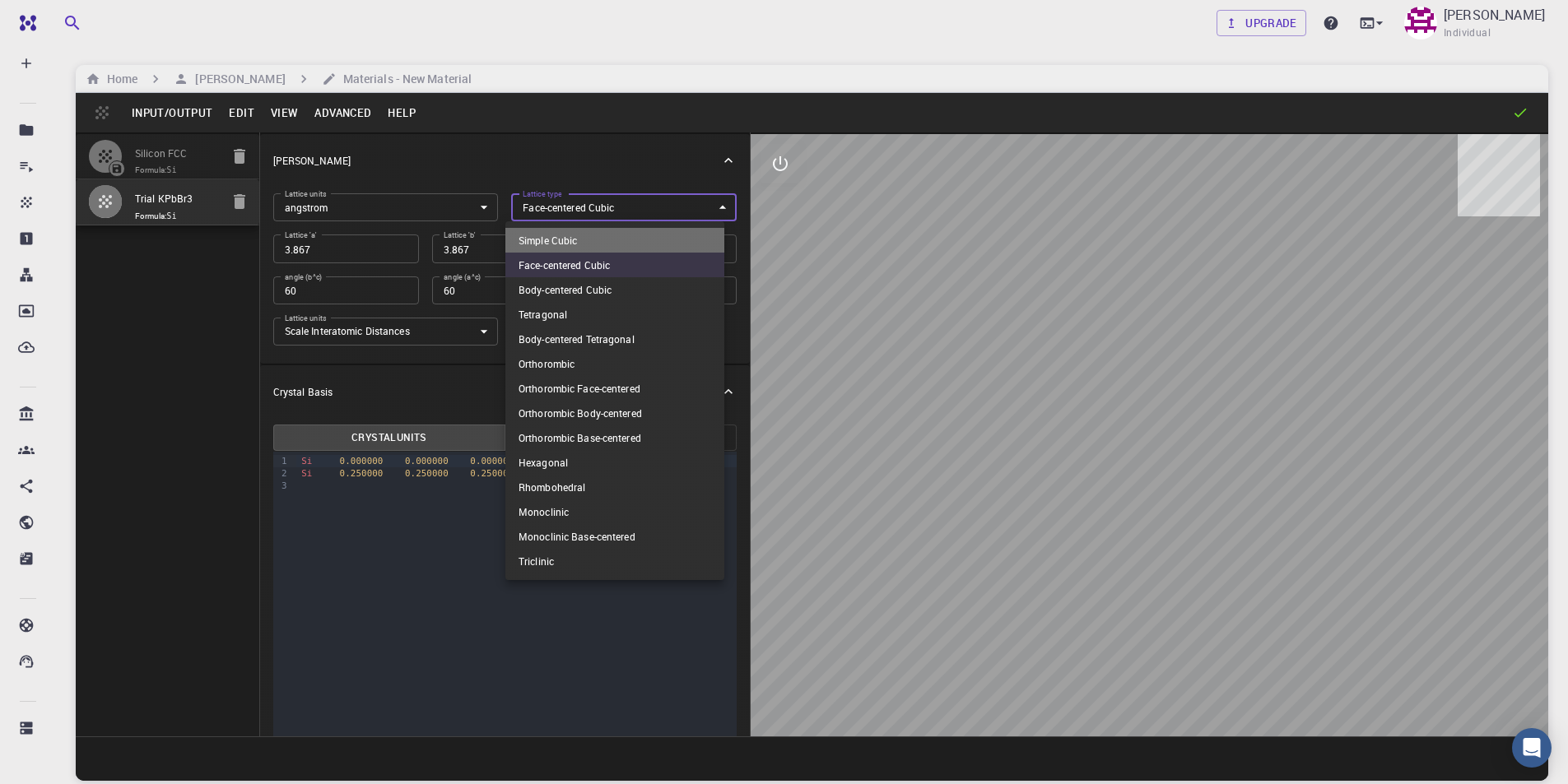
click at [563, 243] on li "Simple Cubic" at bounding box center [615, 240] width 219 height 24
type input "CUB"
type input "90"
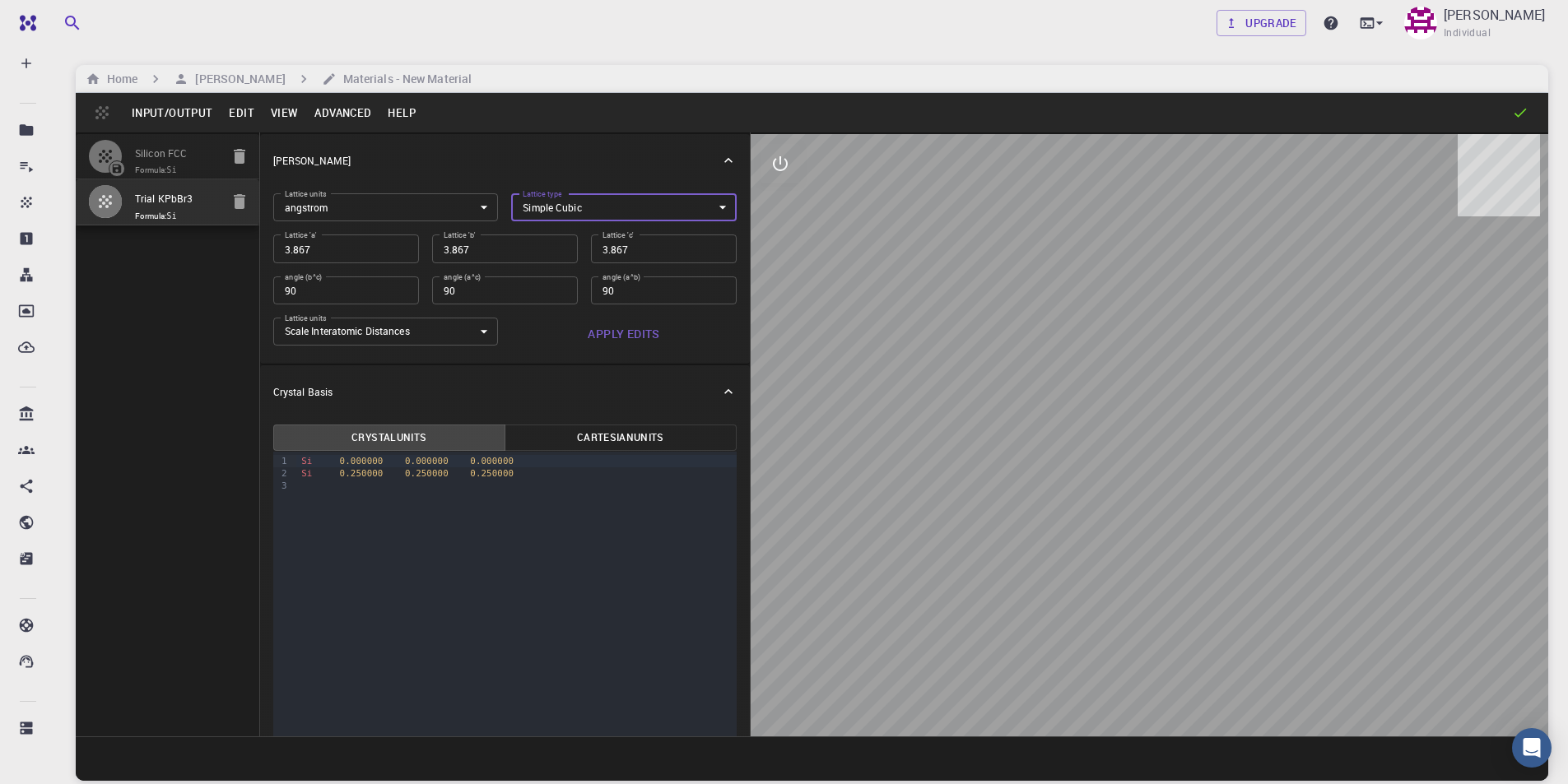
click at [319, 248] on input "3.867" at bounding box center [346, 248] width 145 height 28
type input "5"
type input "5.7"
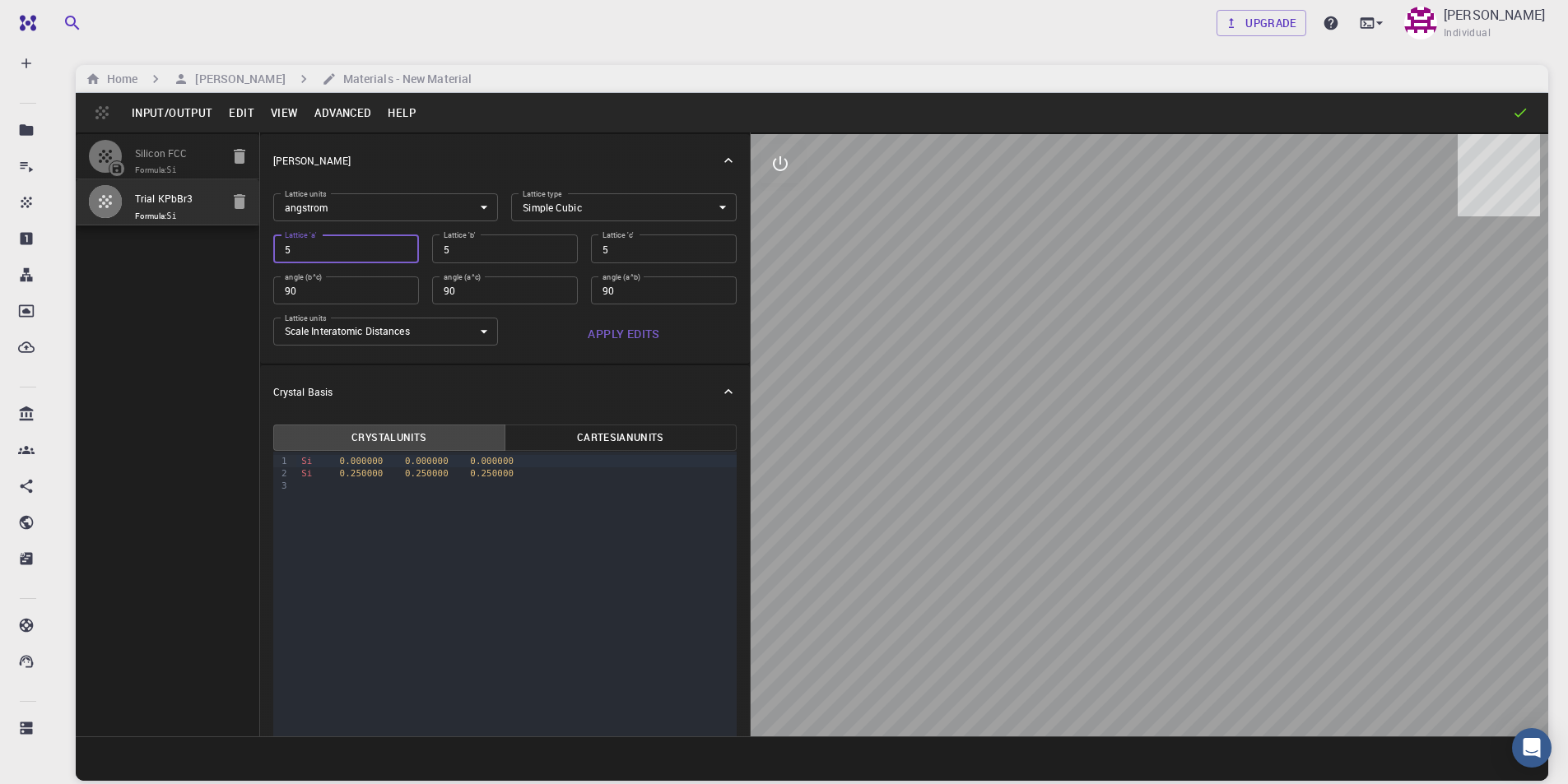
type input "5.7"
type input "5.75"
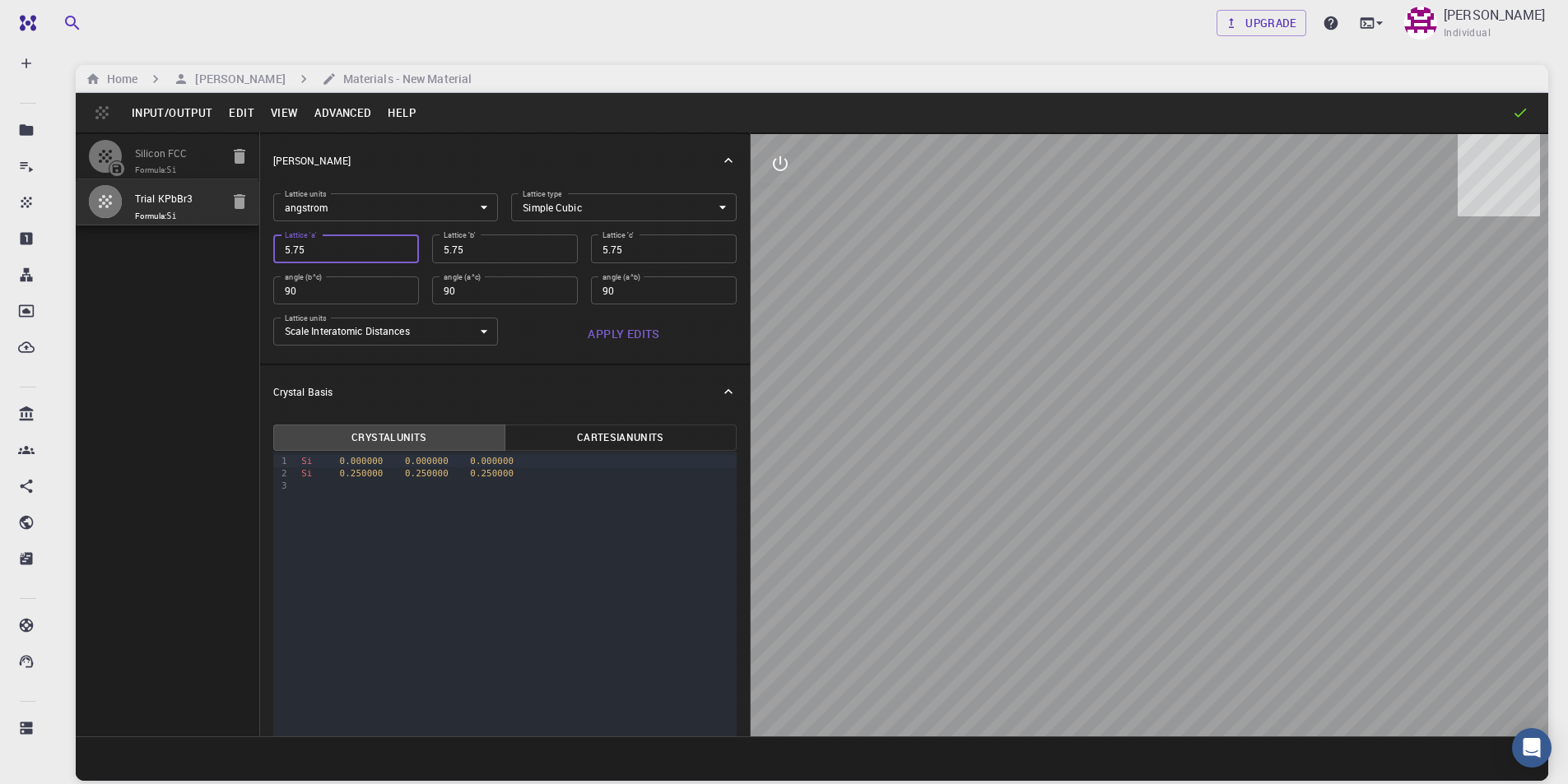
type input "5.753"
click at [300, 462] on div "Si 0.000000 0.000000 0.000000" at bounding box center [516, 462] width 440 height 13
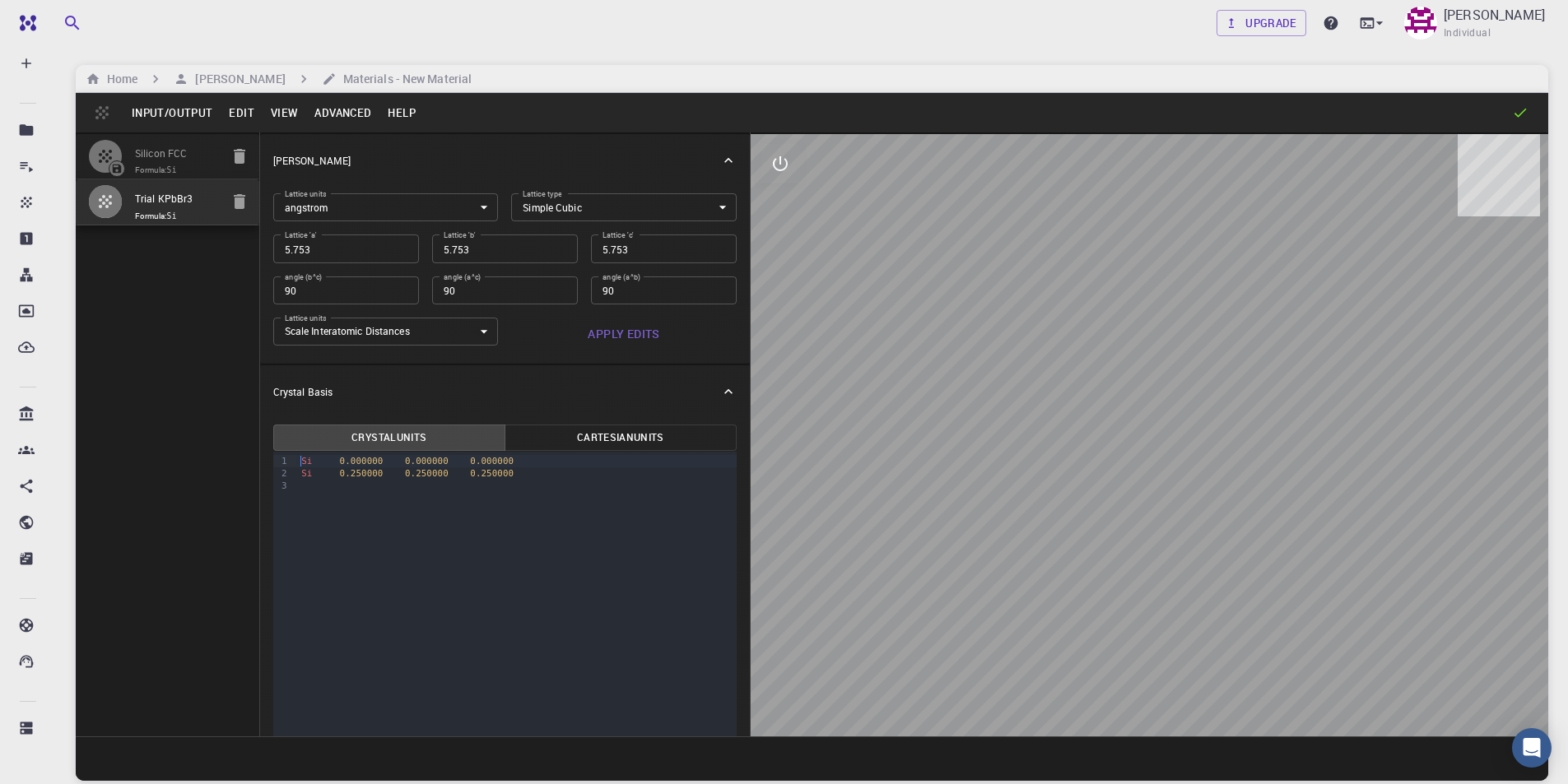
type input "FCC"
type input "3.867"
type input "60"
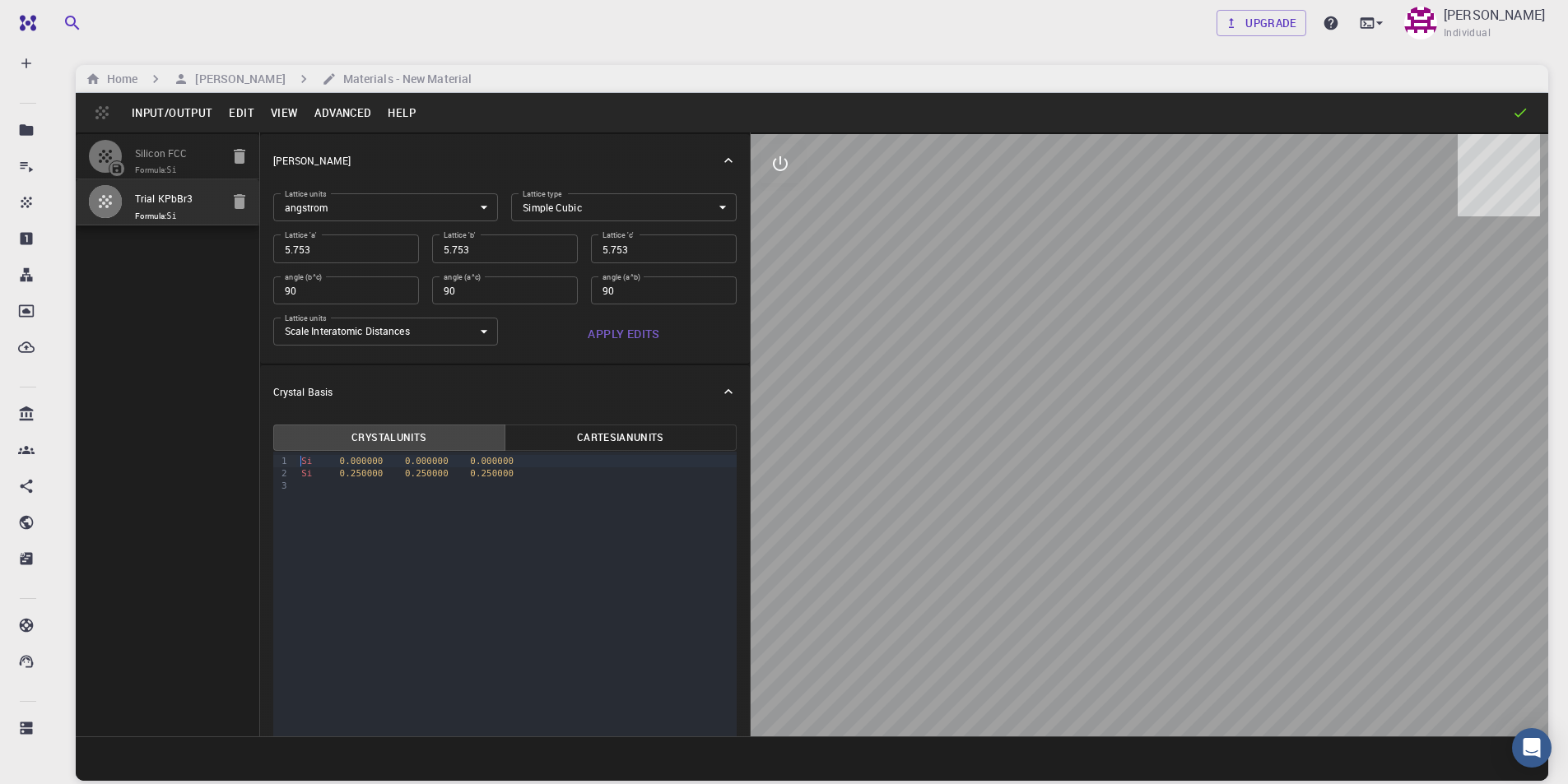
type input "60"
type input "59.99999"
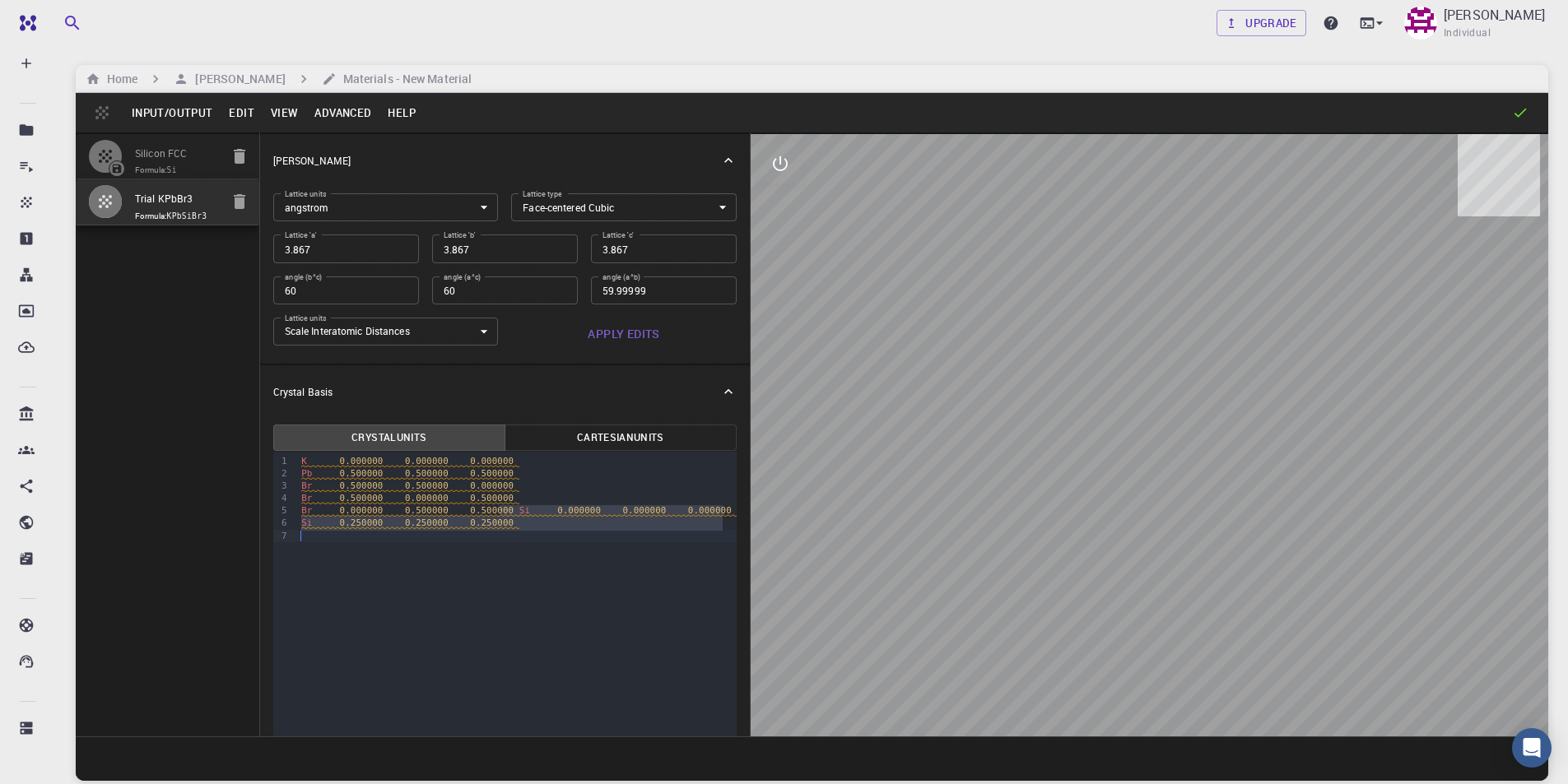
drag, startPoint x: 500, startPoint y: 513, endPoint x: 532, endPoint y: 548, distance: 47.4
click at [532, 548] on div "9 1 2 3 4 5 6 7 › K 0.000000 0.000000 0.000000 Pb 0.500000 0.500000 0.500000 Br…" at bounding box center [505, 682] width 463 height 461
click at [782, 152] on button "interactive" at bounding box center [780, 163] width 40 height 40
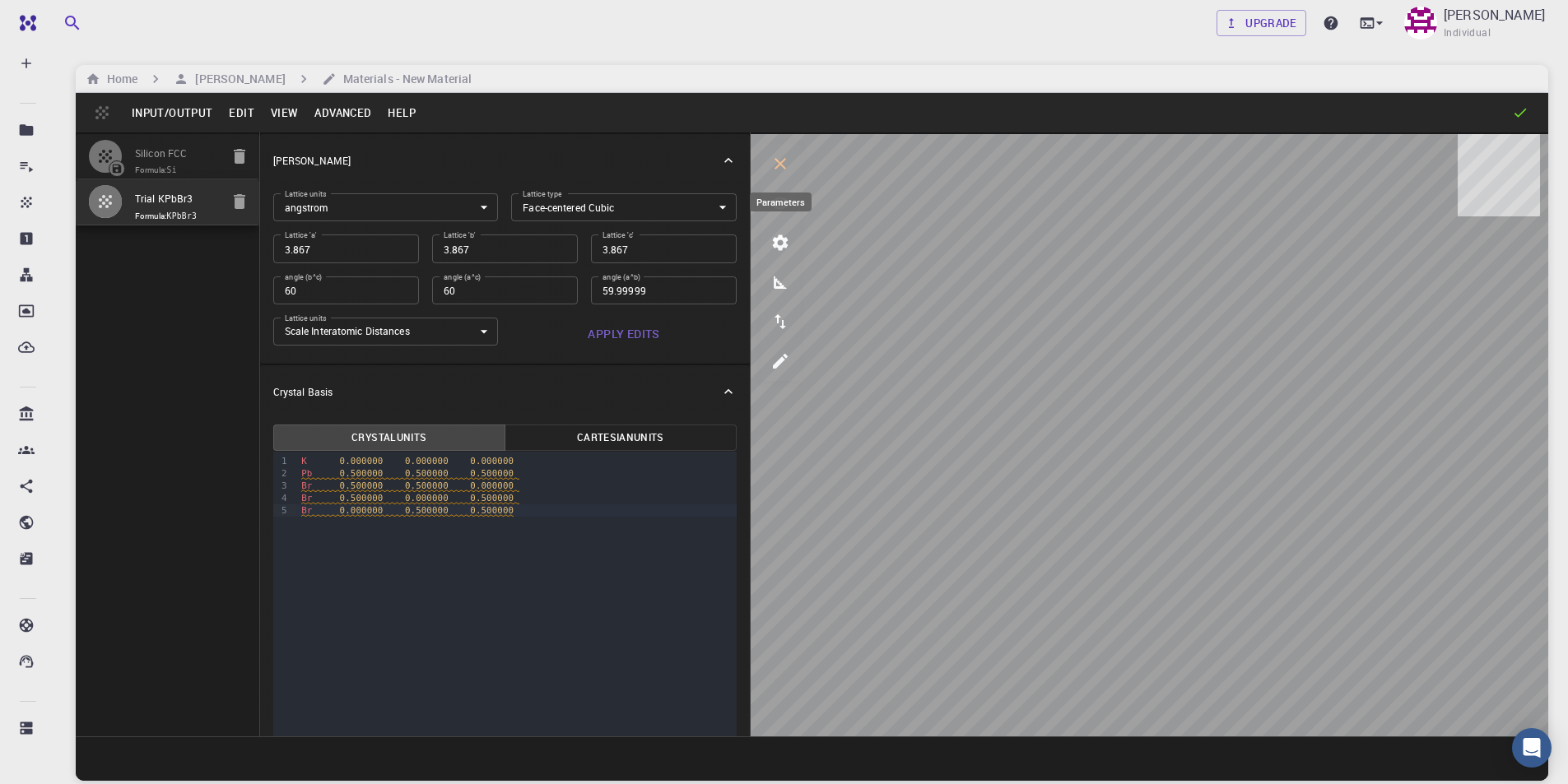
click at [784, 246] on icon "parameters" at bounding box center [780, 242] width 15 height 15
click at [786, 198] on icon "view" at bounding box center [780, 203] width 20 height 20
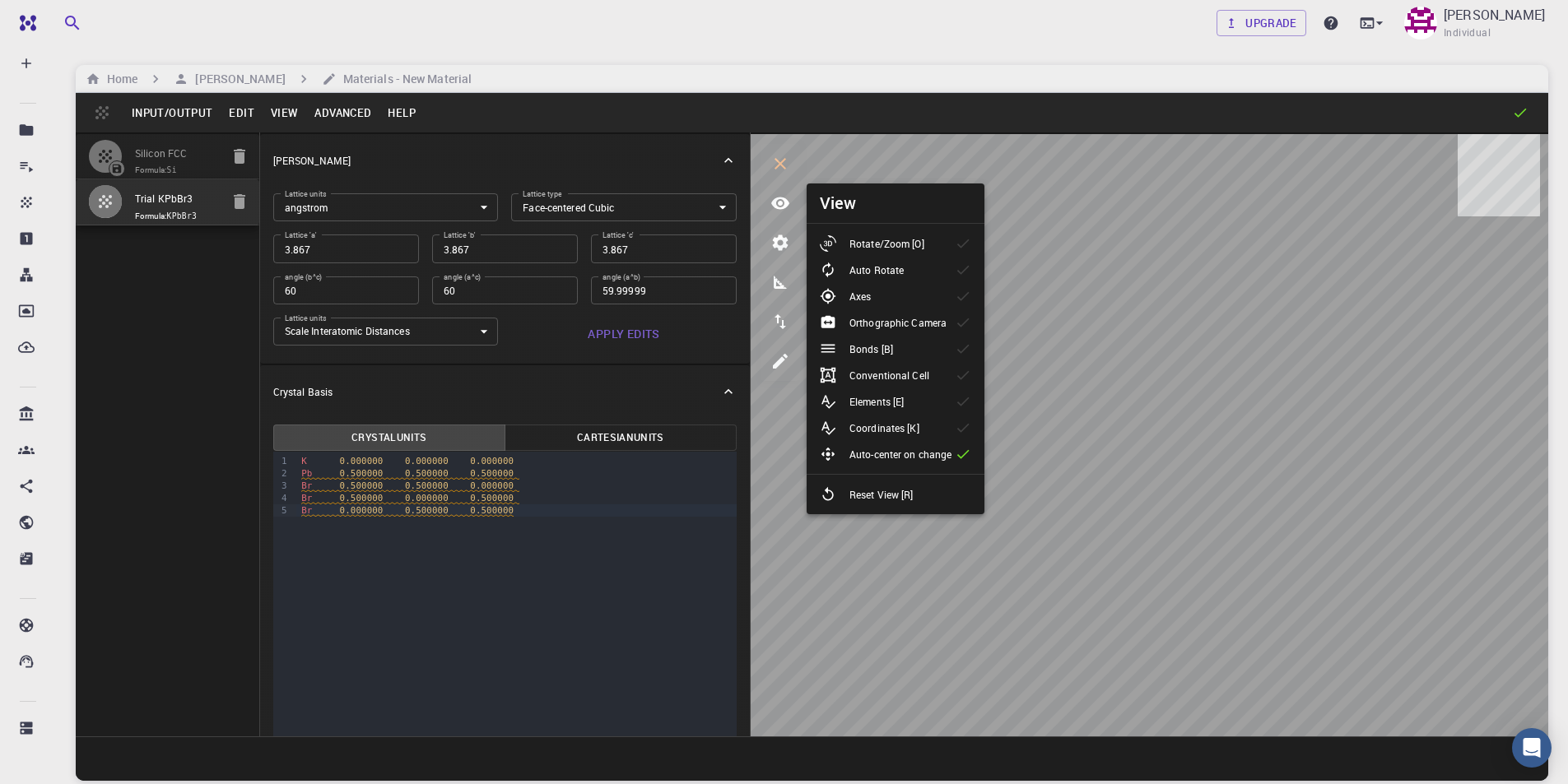
click at [927, 401] on li "Elements [E]" at bounding box center [895, 401] width 178 height 26
click at [925, 348] on li "Bonds [B]" at bounding box center [895, 348] width 178 height 26
click at [942, 374] on li "Conventional Cell" at bounding box center [895, 374] width 178 height 26
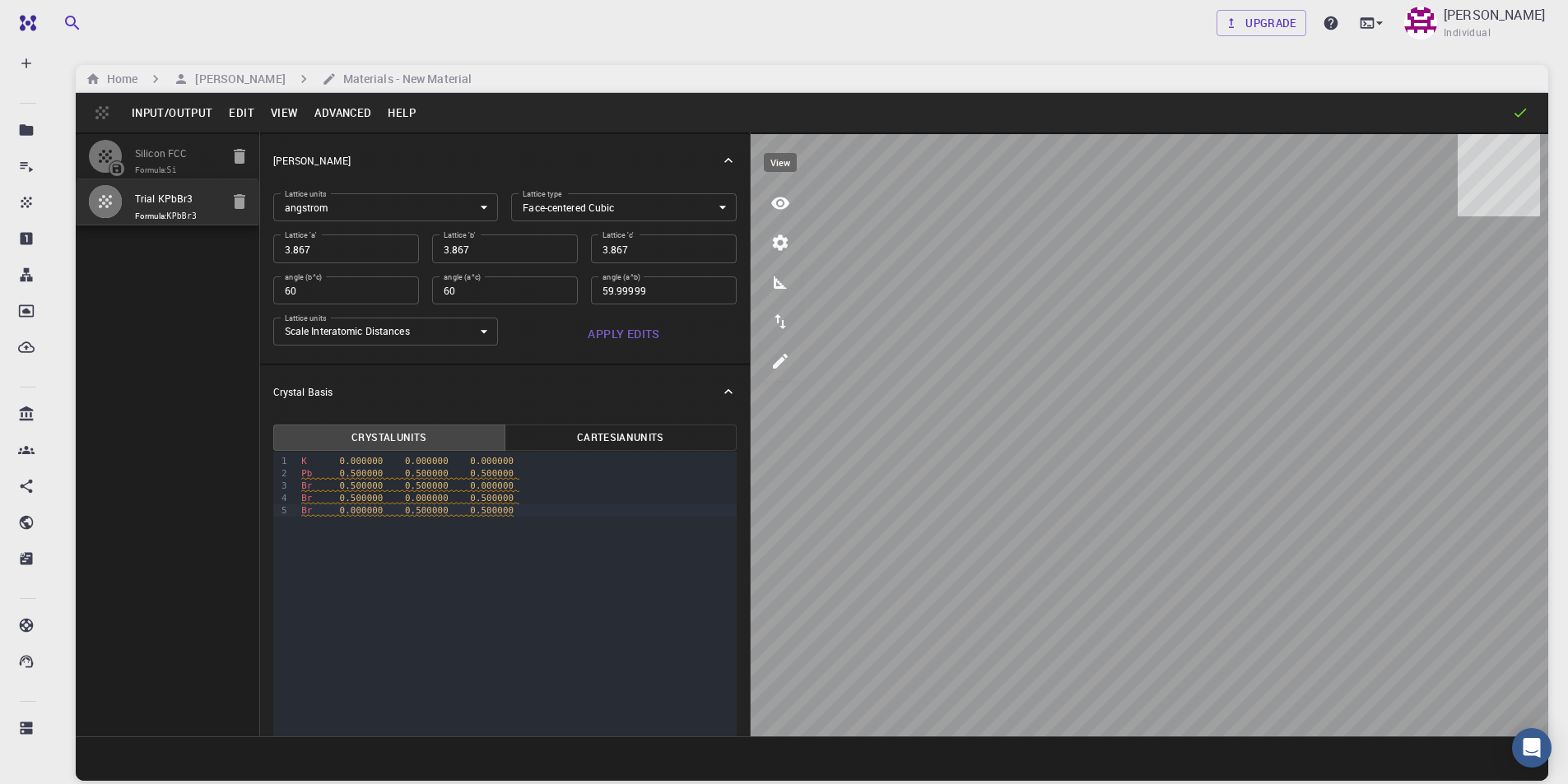
click at [788, 206] on icon "view" at bounding box center [780, 204] width 18 height 13
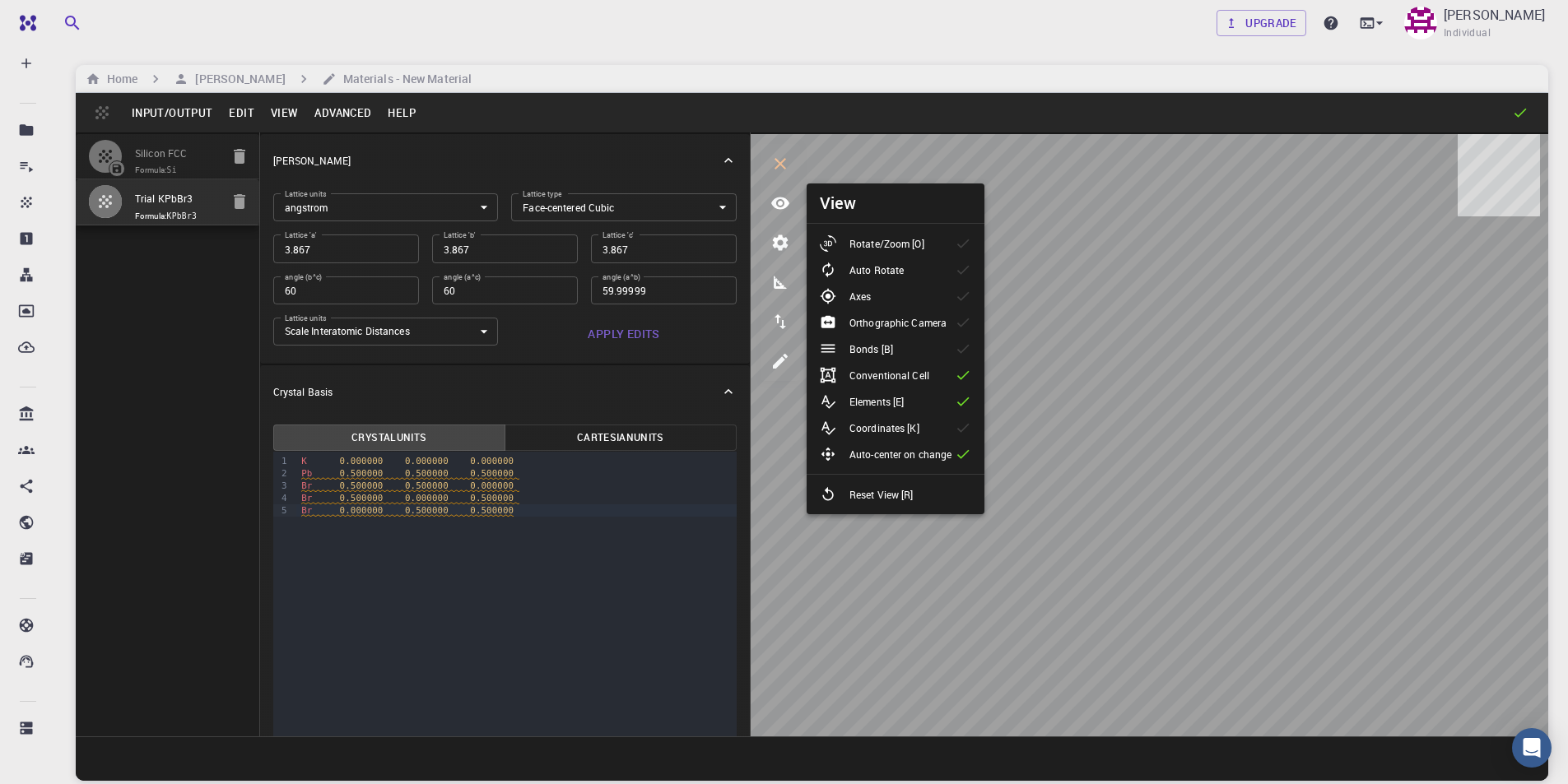
click at [873, 249] on p "Rotate/Zoom [O]" at bounding box center [886, 243] width 75 height 14
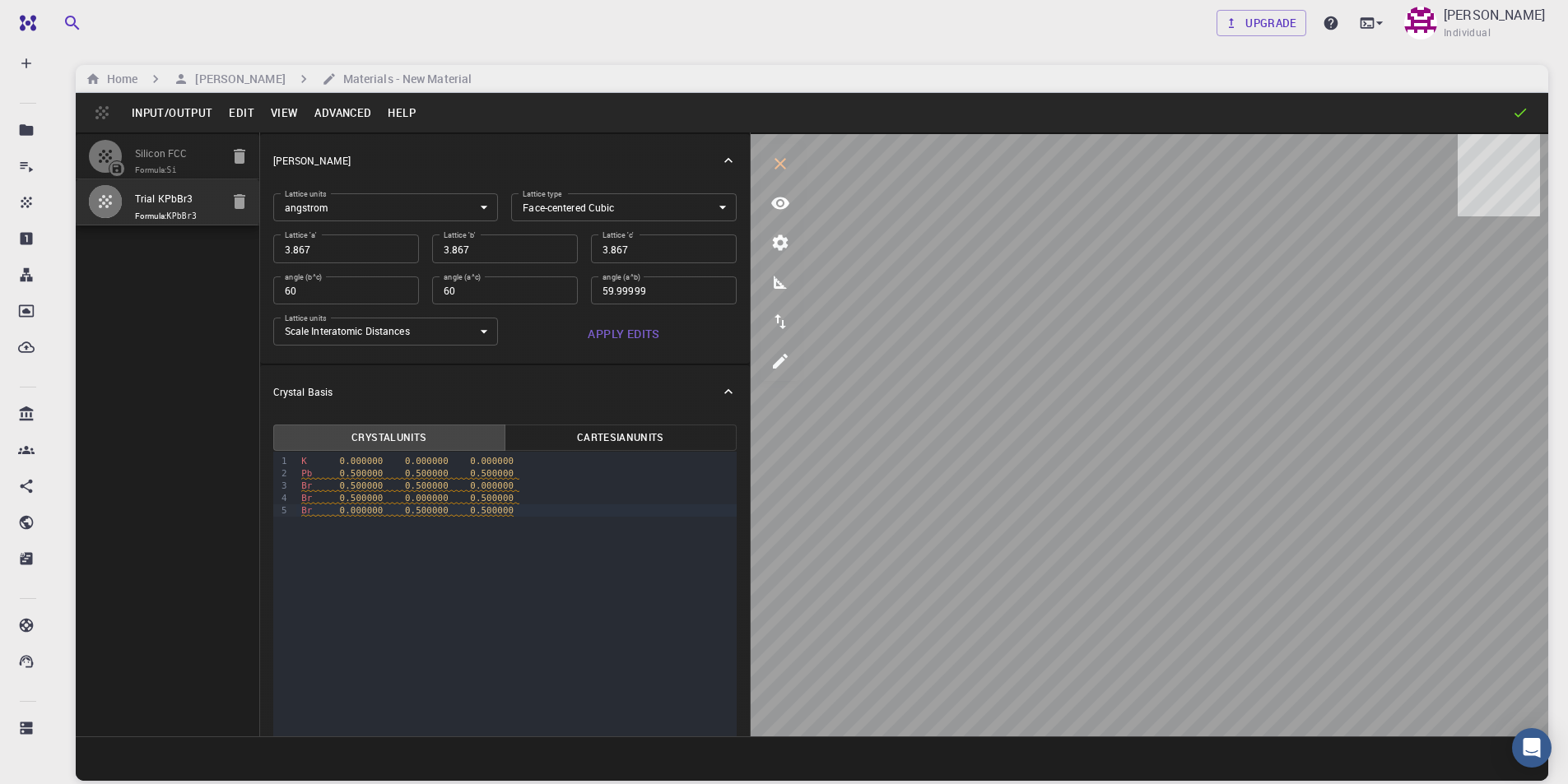
click at [656, 212] on body "Free Dashboard Create New Job New Material Create Material Upload File Import f…" at bounding box center [784, 454] width 1568 height 910
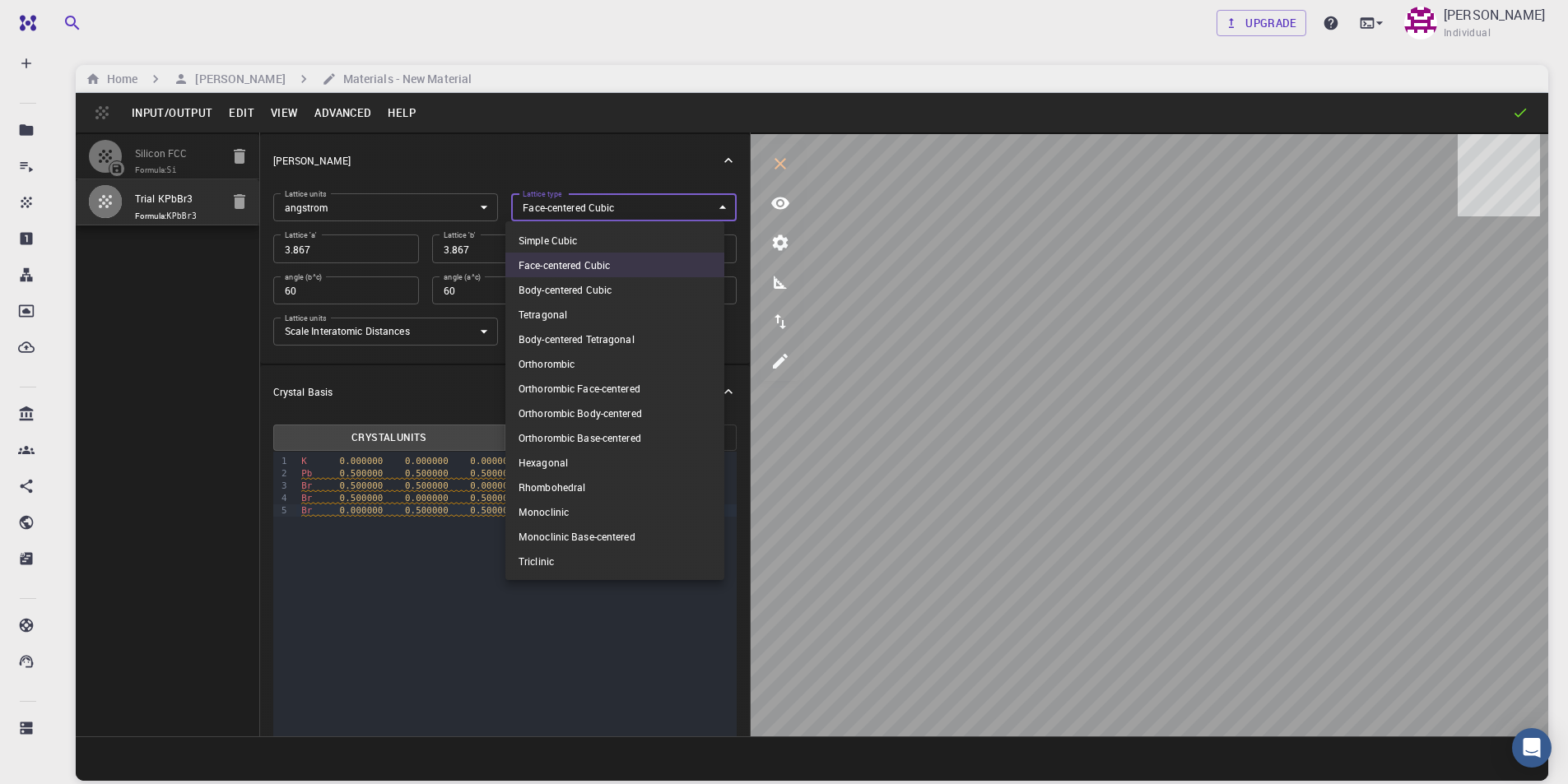
click at [628, 240] on li "Simple Cubic" at bounding box center [615, 240] width 219 height 24
type input "CUB"
type input "90"
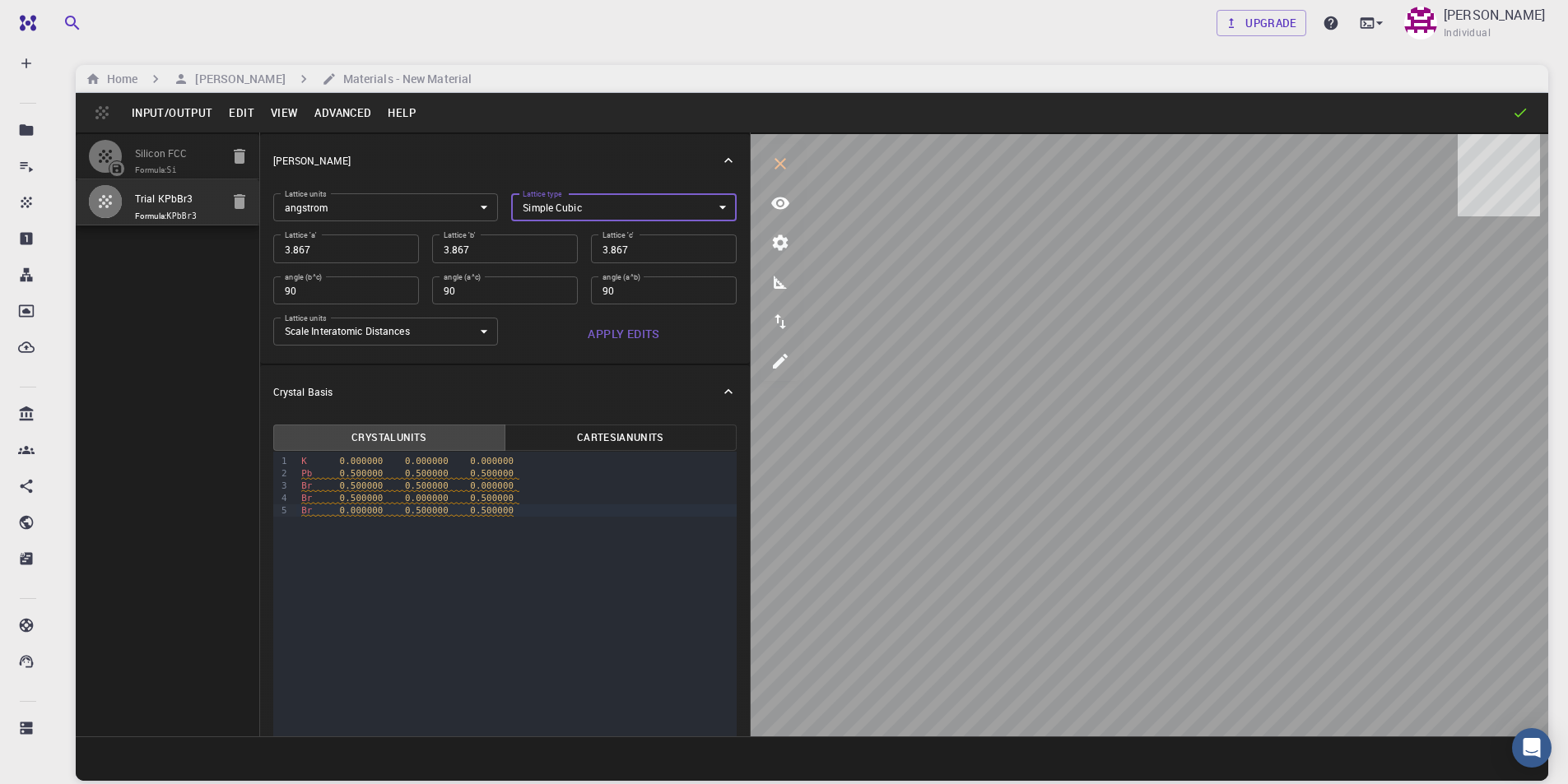
click at [641, 433] on button "Cartesian Units" at bounding box center [621, 437] width 232 height 26
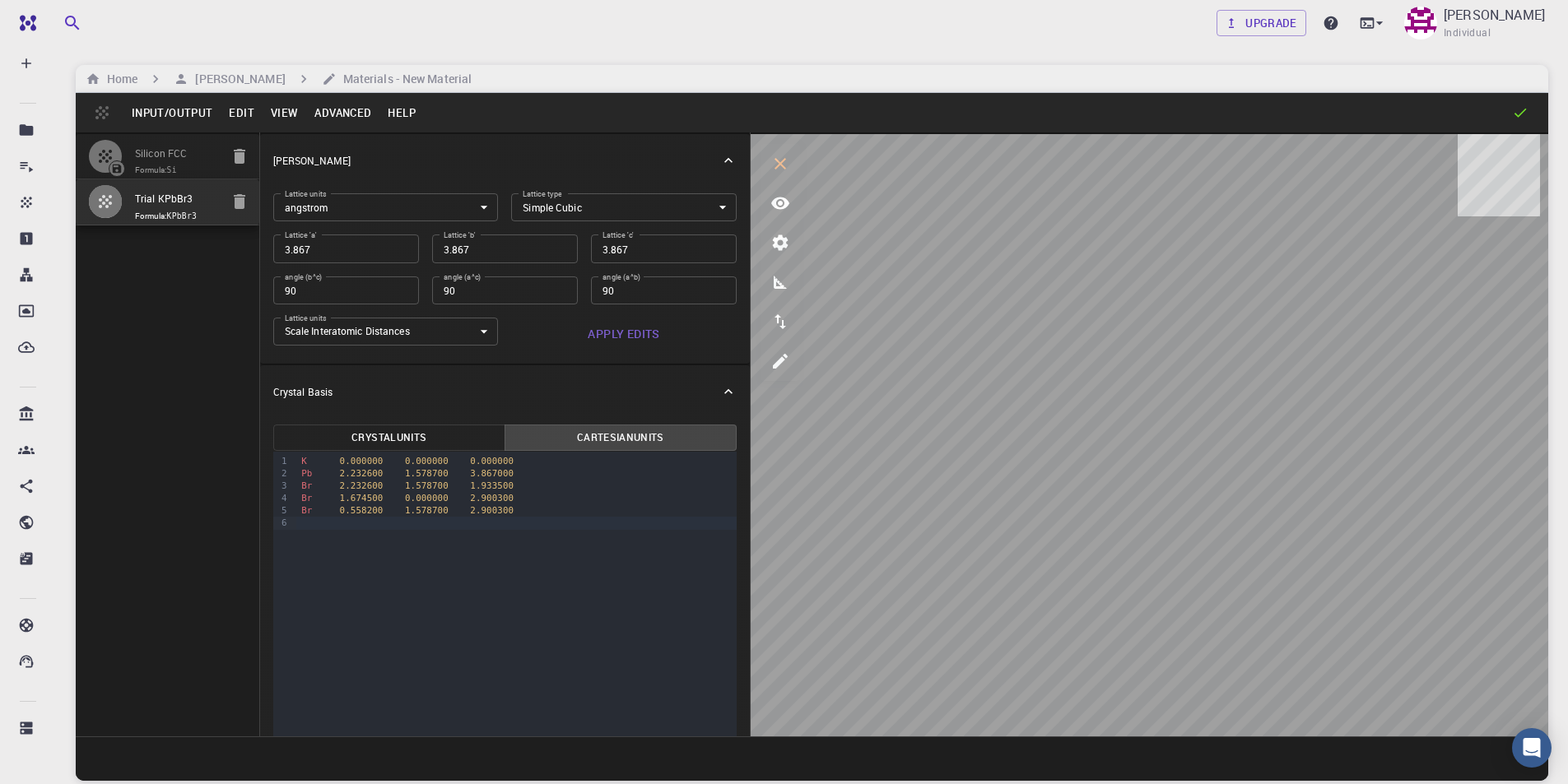
click at [436, 442] on button "Crystal Units" at bounding box center [389, 437] width 232 height 26
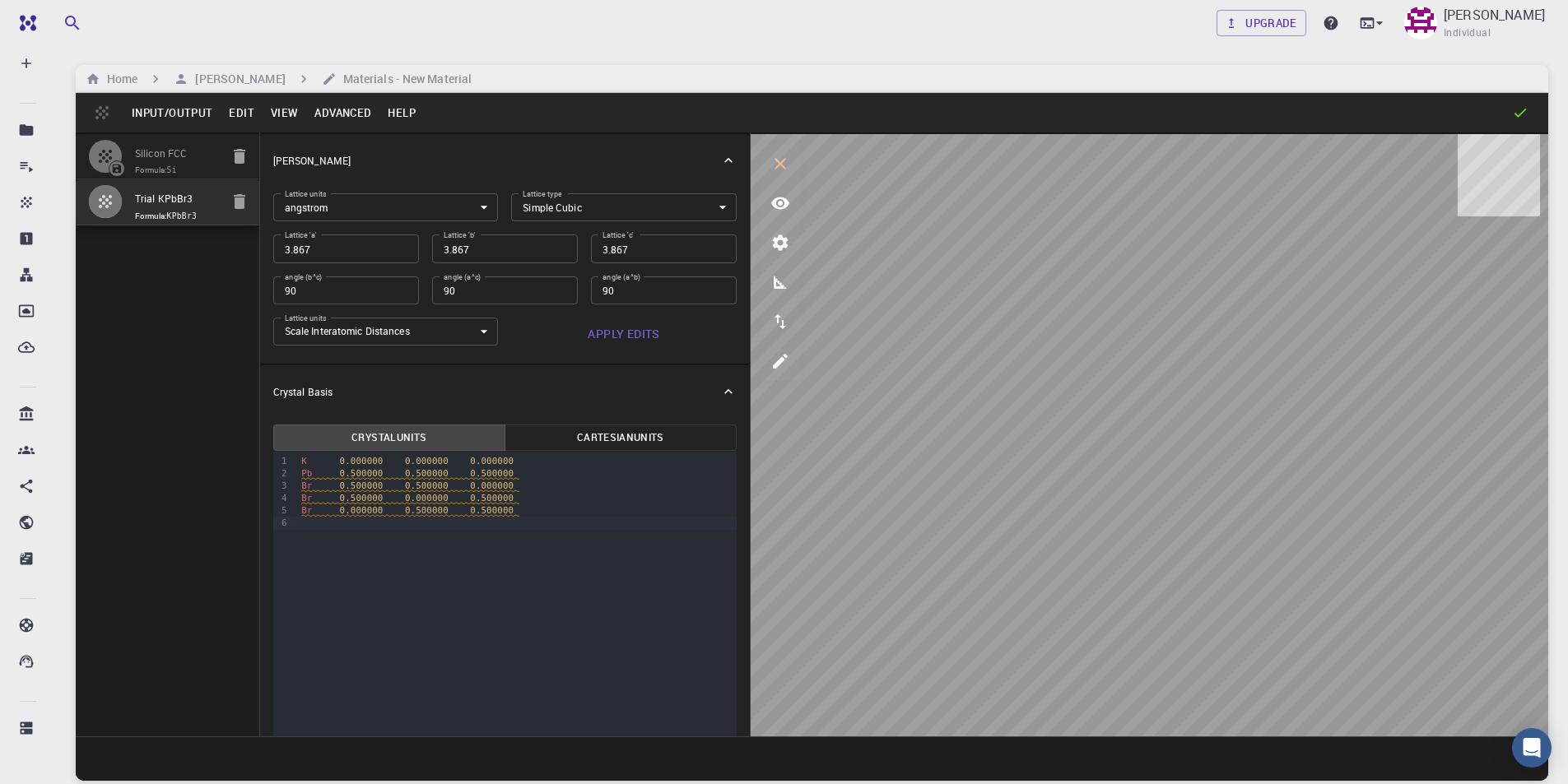
click at [165, 211] on span "Formula: KPbBr3" at bounding box center [177, 216] width 84 height 13
click at [339, 250] on input "3.867" at bounding box center [346, 248] width 145 height 28
type input "5"
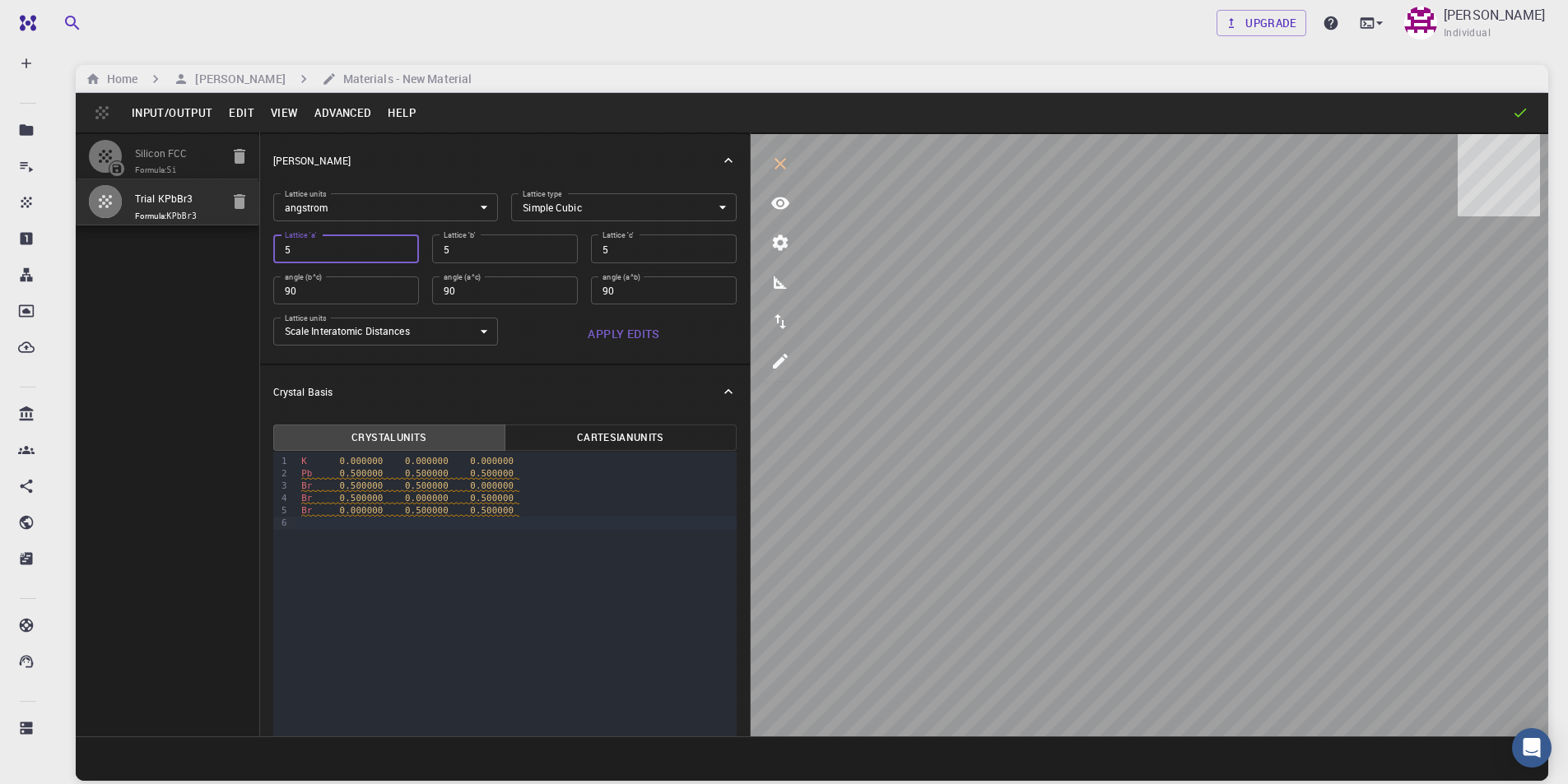
type input "5.7"
type input "5.75"
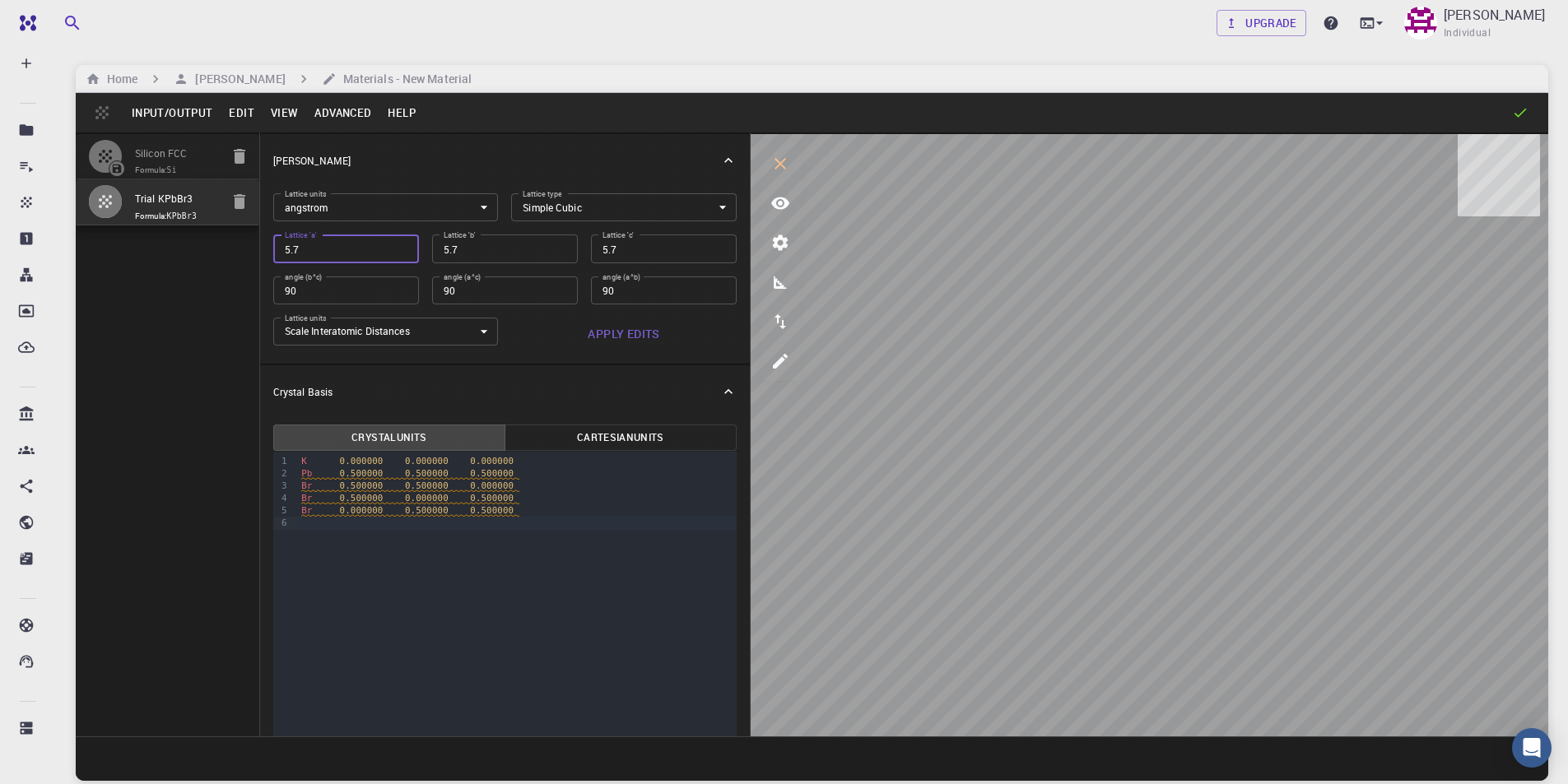
type input "5.75"
click at [549, 250] on input "5.75" at bounding box center [505, 248] width 145 height 28
click at [647, 253] on input "5.75" at bounding box center [664, 248] width 145 height 28
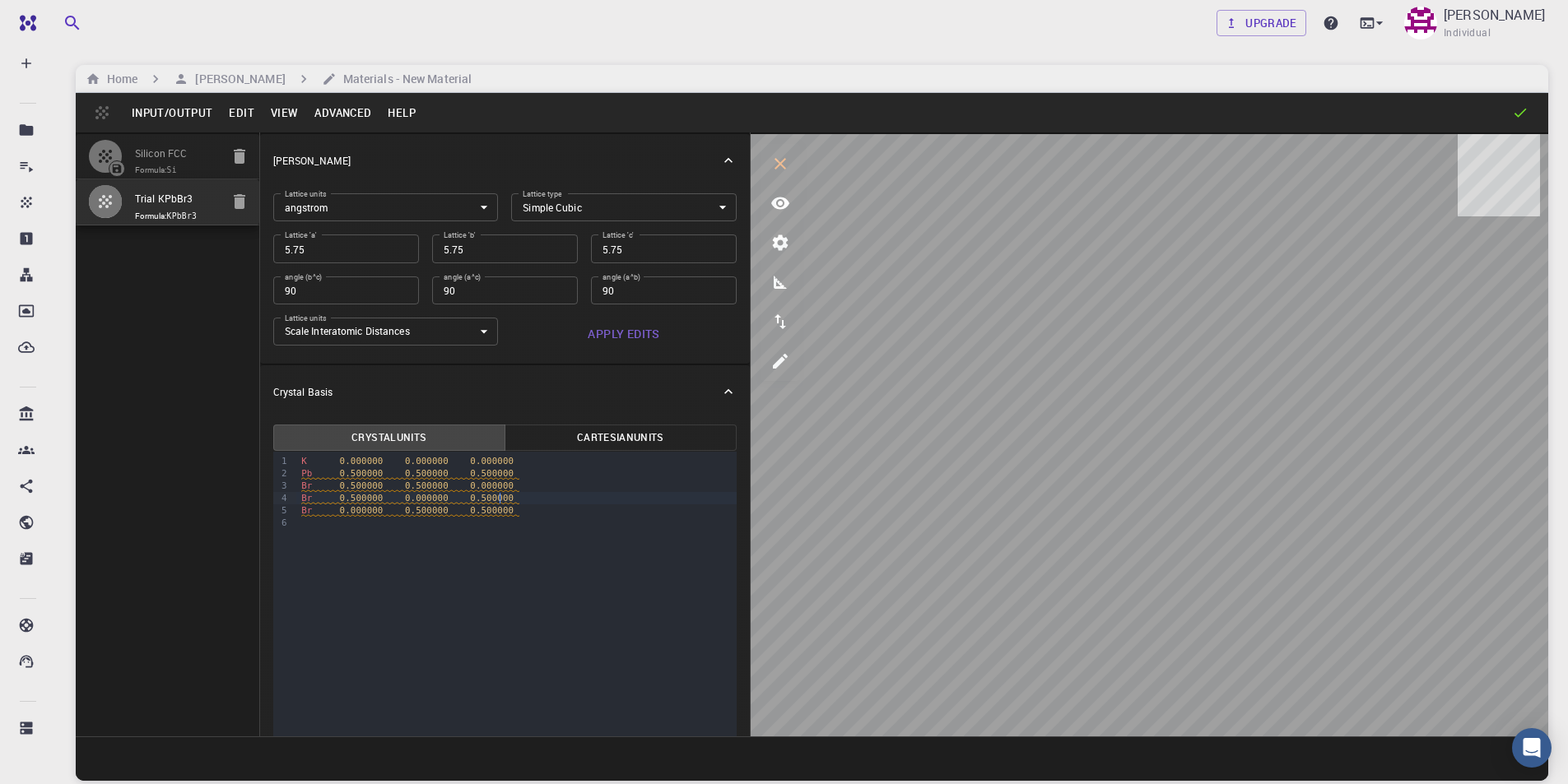
click at [506, 501] on div "Br 0.500000 0.000000 0.500000" at bounding box center [516, 498] width 440 height 13
click at [148, 150] on input "Silicon FCC" at bounding box center [177, 154] width 84 height 19
type input "FCC"
type input "3.867"
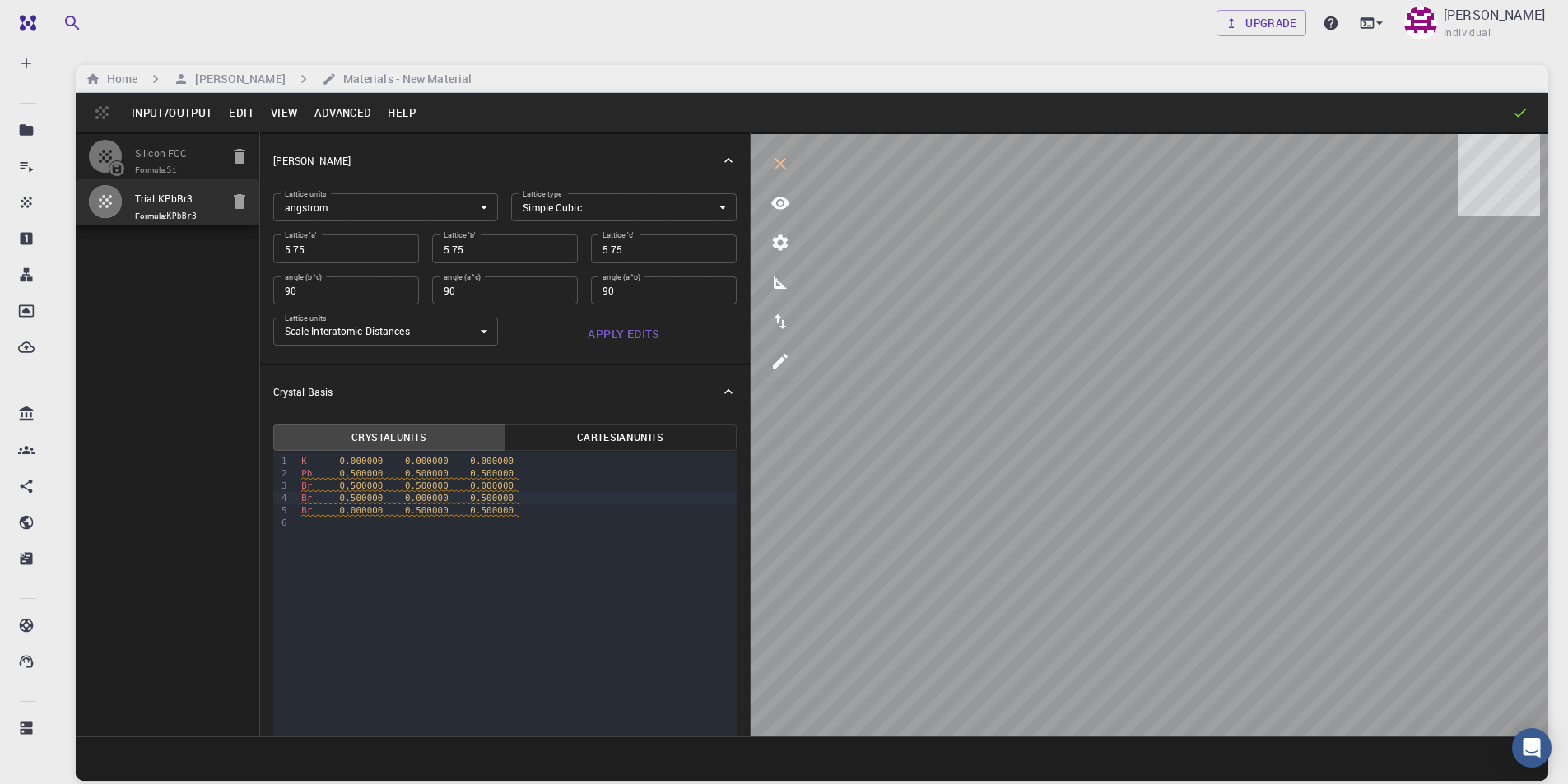
type input "3.867"
type input "60"
type input "59.99999"
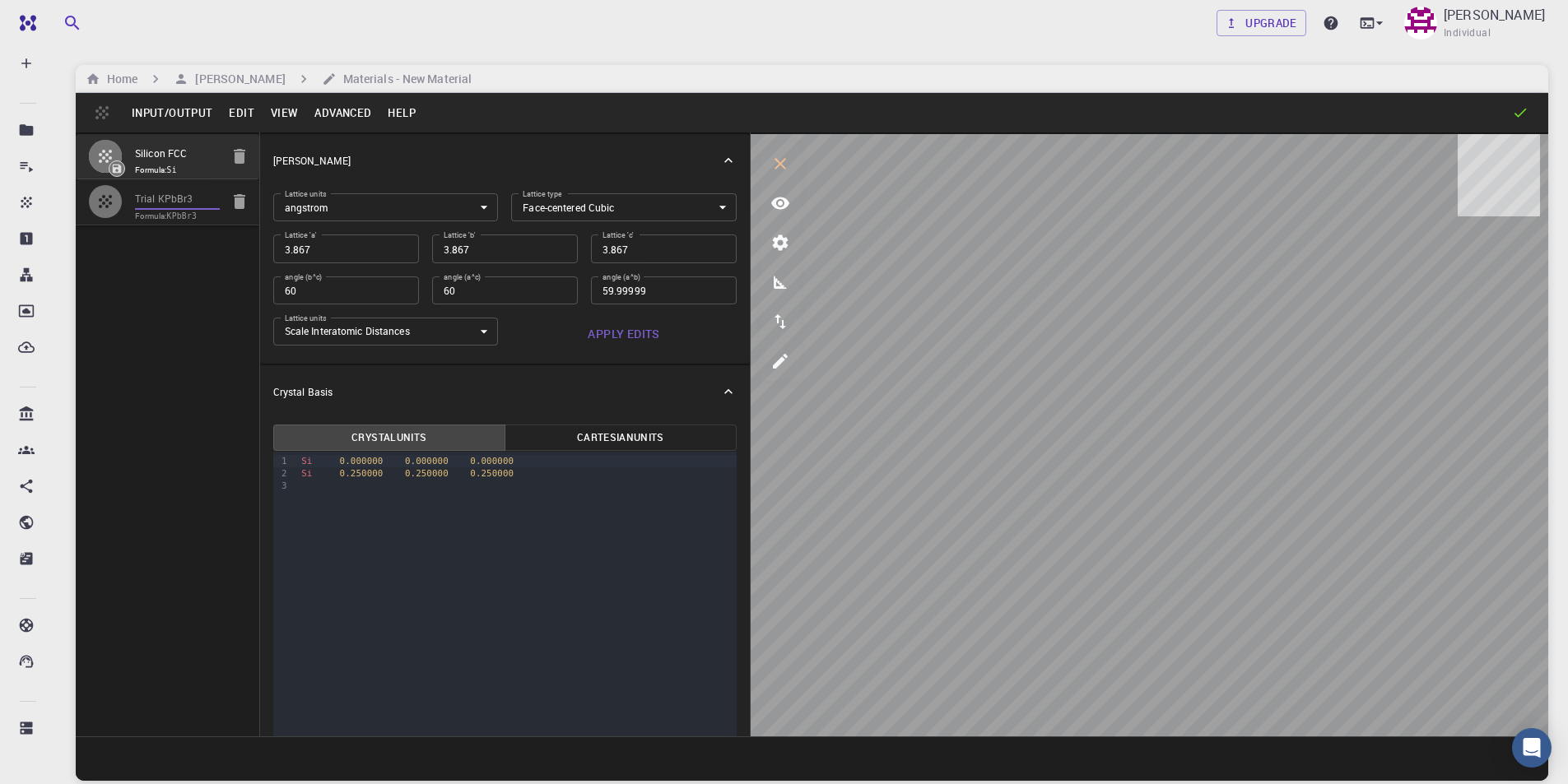
click at [163, 203] on input "Trial KPbBr3" at bounding box center [177, 199] width 84 height 19
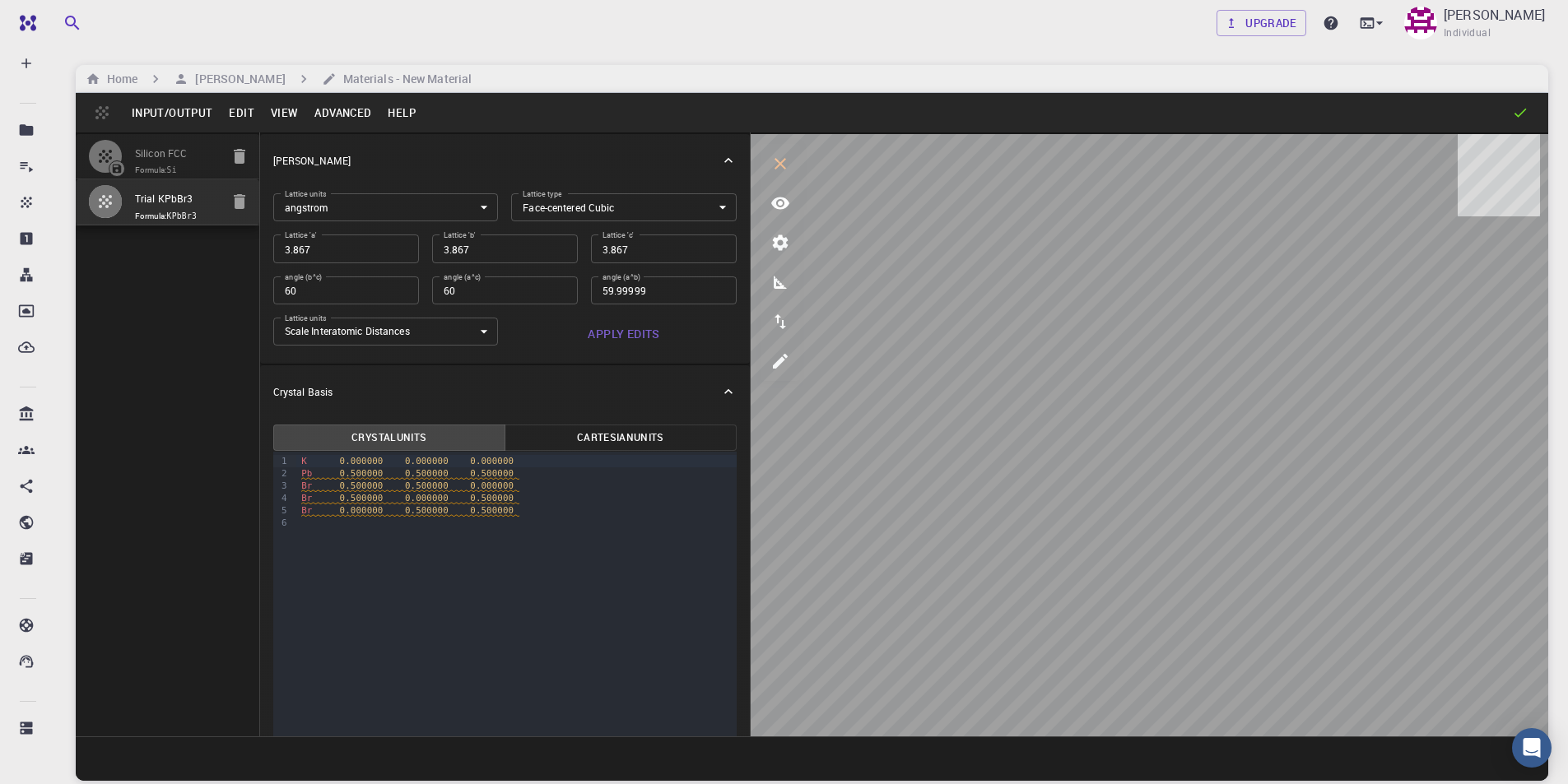
click at [498, 487] on span "Br 0.500000 0.500000 0.000000" at bounding box center [410, 486] width 218 height 12
click at [360, 243] on input "3.867" at bounding box center [346, 248] width 145 height 28
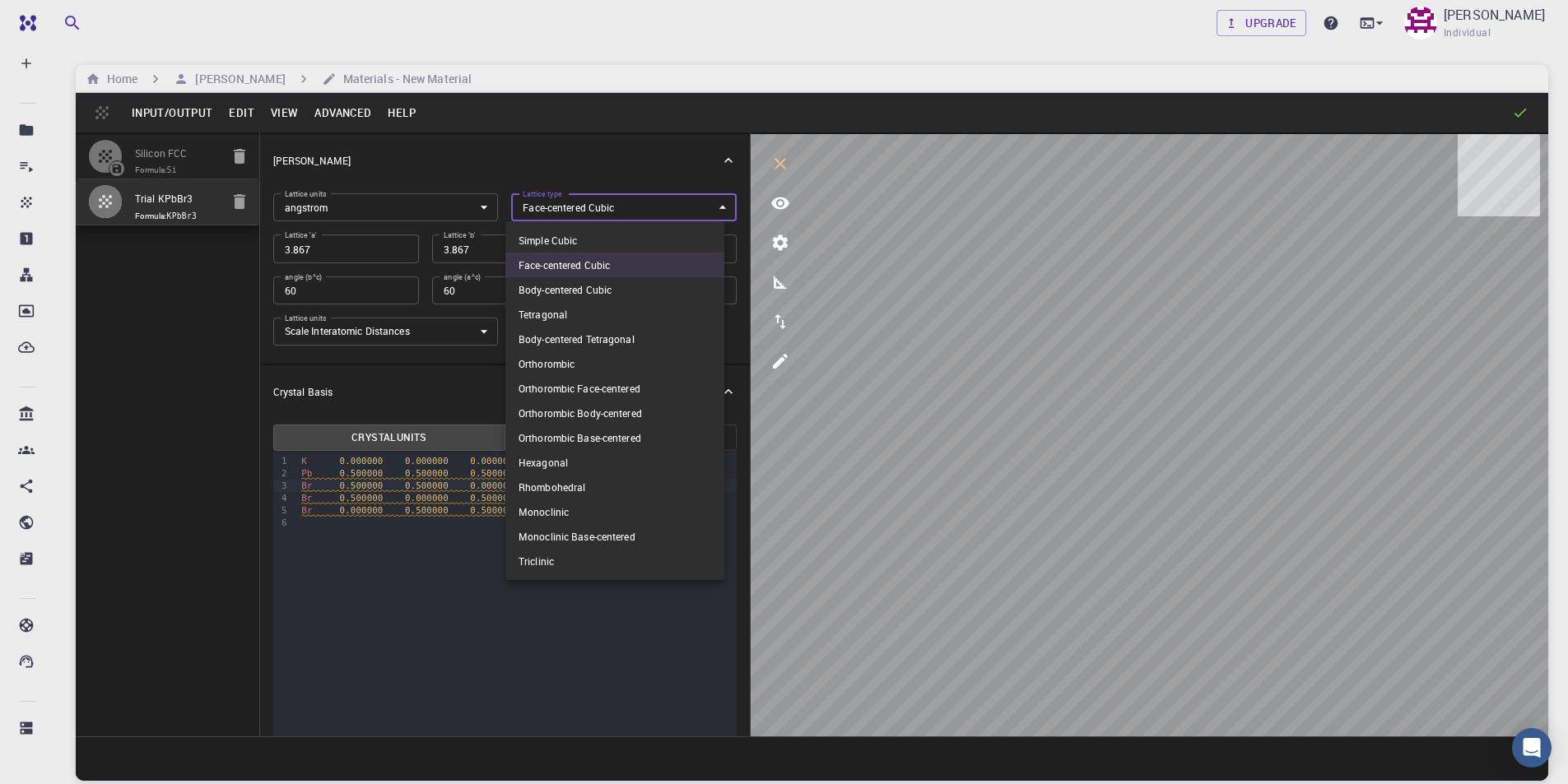
click at [612, 208] on body "Free Dashboard Create New Job New Material Create Material Upload File Import f…" at bounding box center [784, 454] width 1568 height 910
click at [570, 236] on li "Simple Cubic" at bounding box center [615, 240] width 219 height 24
type input "CUB"
type input "90"
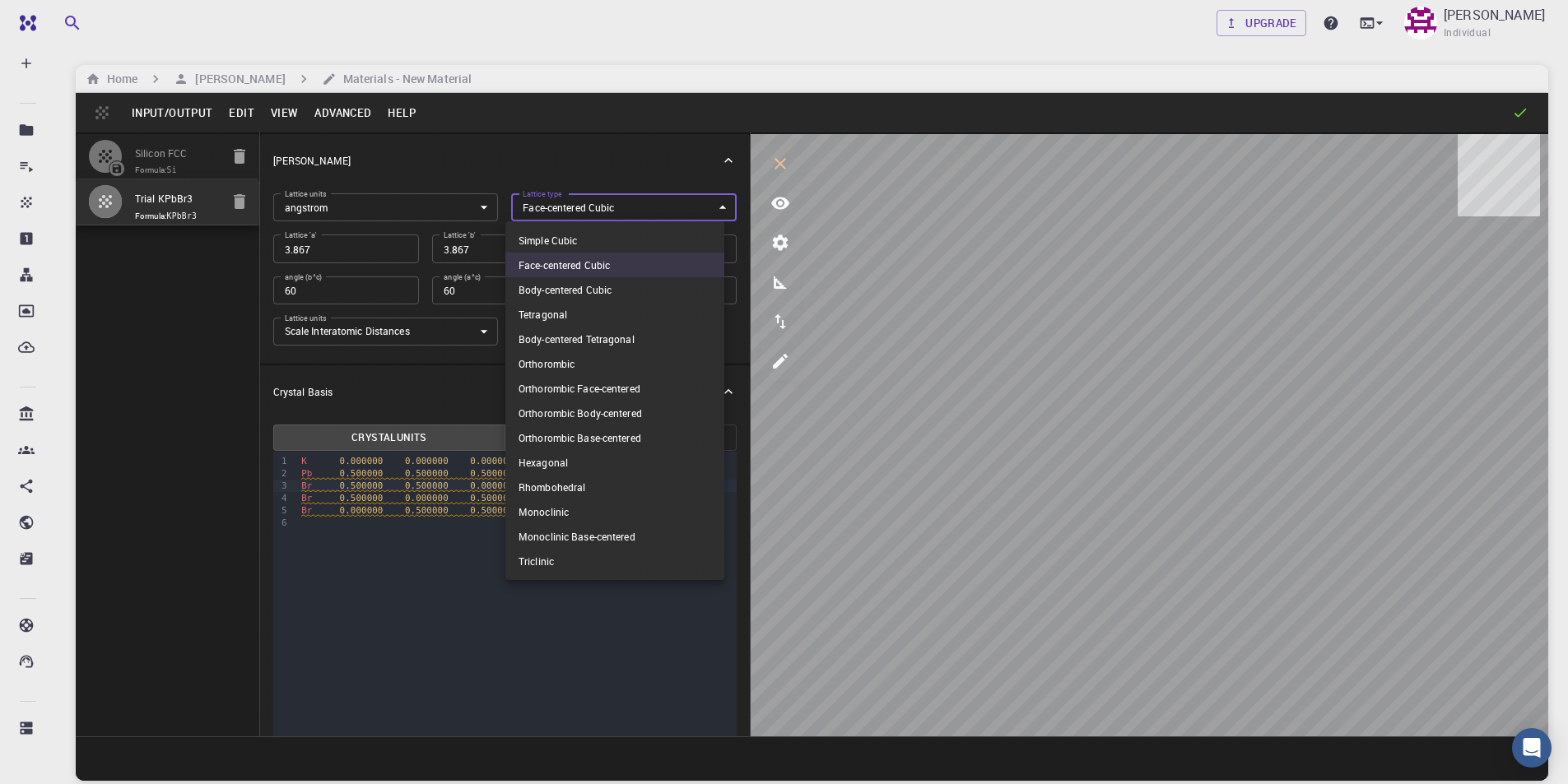
type input "90"
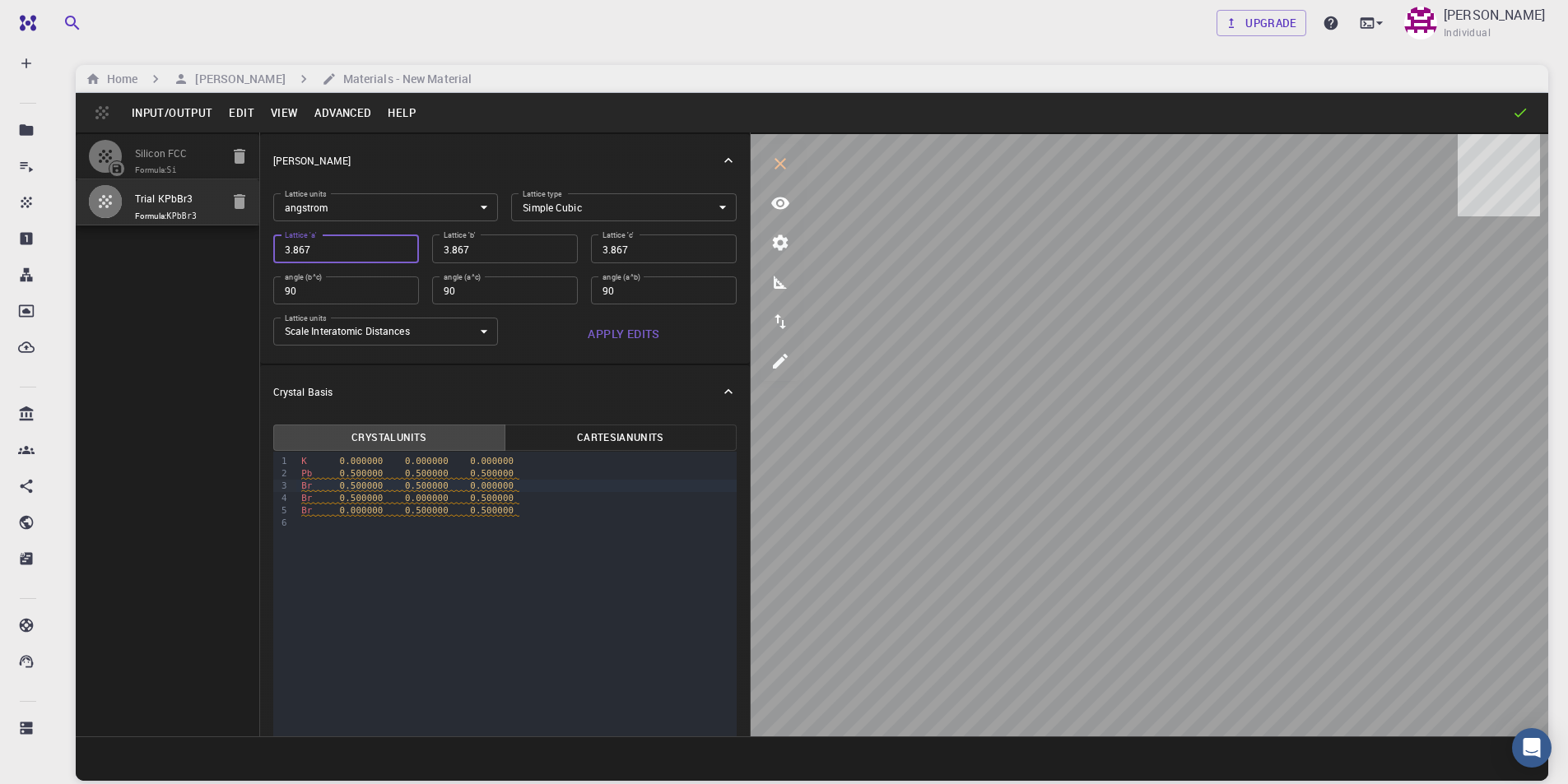
click at [358, 248] on input "3.867" at bounding box center [346, 248] width 145 height 28
drag, startPoint x: 358, startPoint y: 250, endPoint x: 253, endPoint y: 238, distance: 105.7
click at [253, 238] on div "Silicon FCC Formula: Si Trial KPbBr3 Formula: KPbBr3 Crystal Lattice Lattice un…" at bounding box center [812, 435] width 1473 height 604
type input "5"
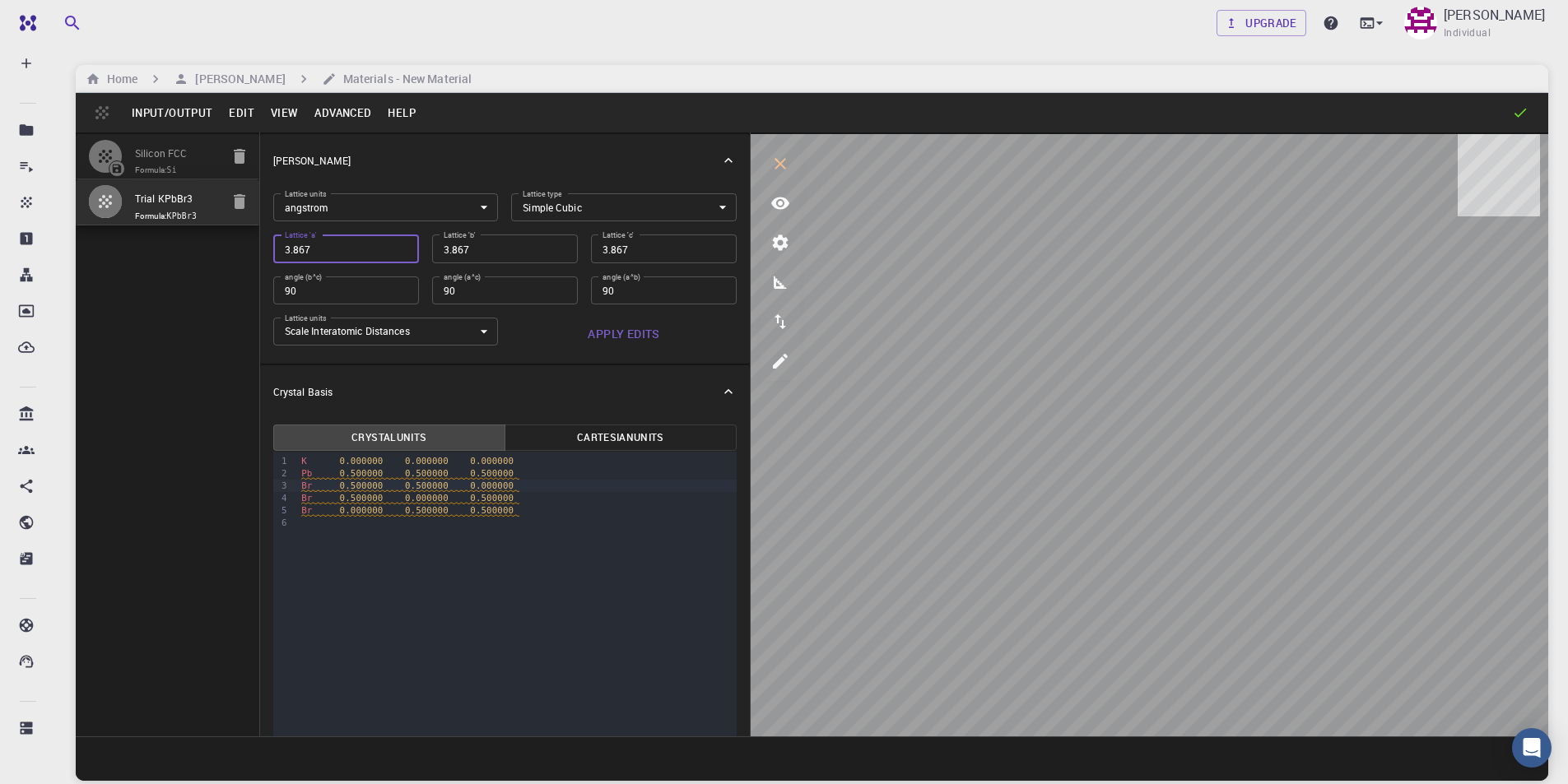
type input "5"
type input "57"
type input "575"
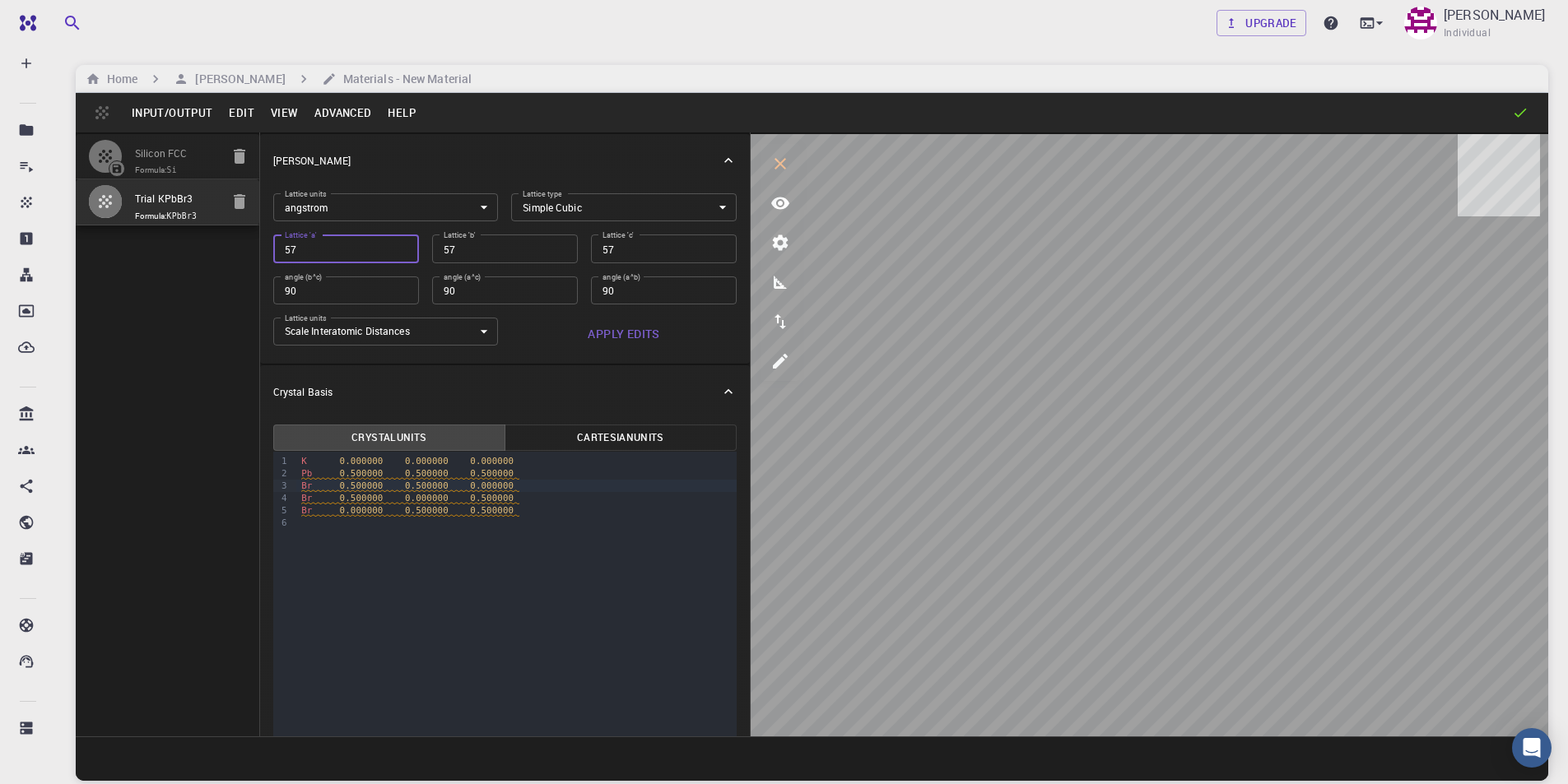
type input "575"
click at [291, 248] on input "575" at bounding box center [346, 248] width 145 height 28
type input "5.75"
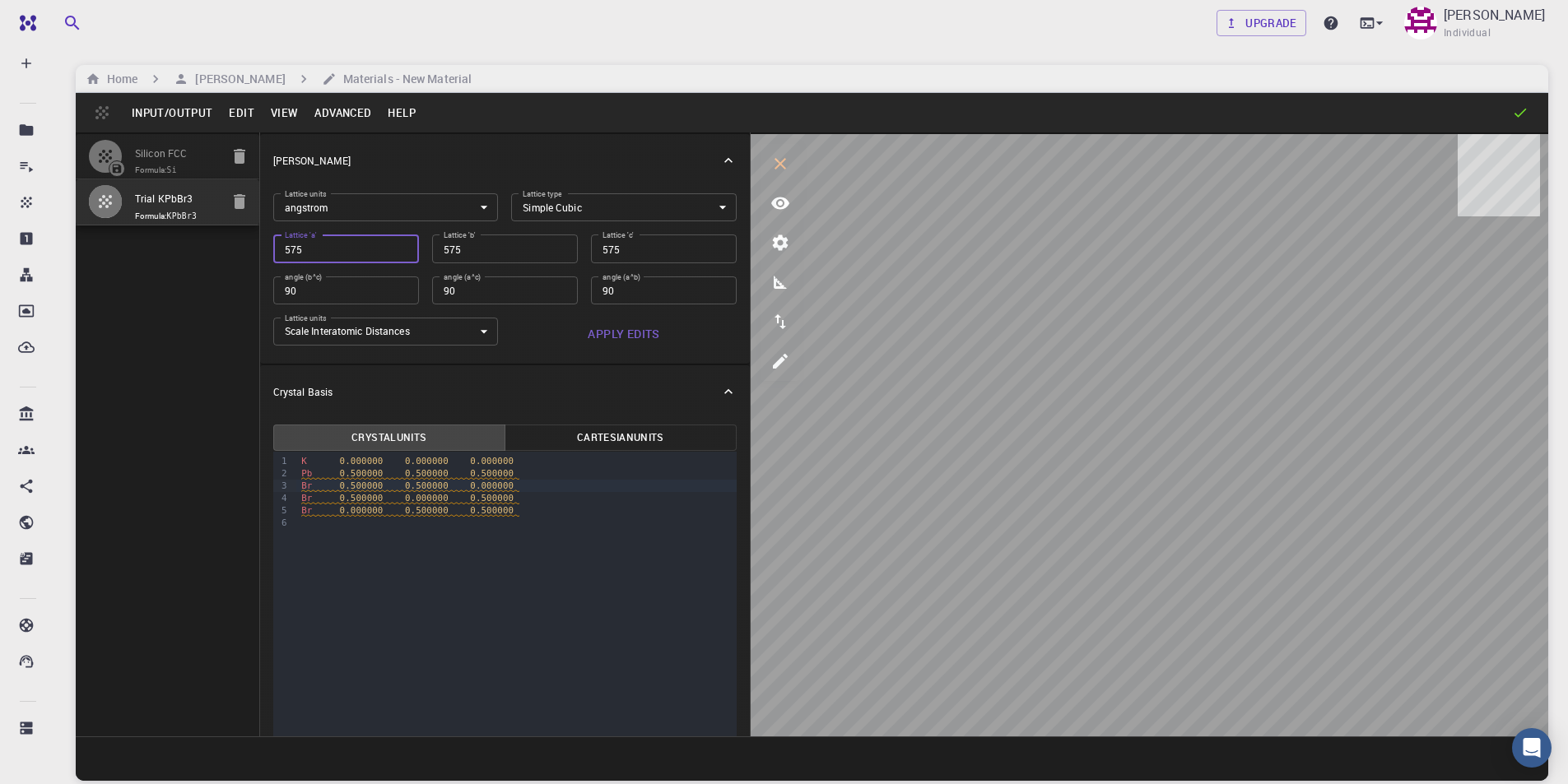
type input "5.75"
click at [504, 242] on input "5.75" at bounding box center [505, 248] width 145 height 28
click at [575, 549] on div "9 1 2 3 4 5 6 › K 0.000000 0.000000 0.000000 Pb 0.500000 0.500000 0.500000 Br 0…" at bounding box center [505, 682] width 463 height 461
click at [526, 509] on div "Br 0.000000 0.500000 0.500000" at bounding box center [516, 511] width 440 height 13
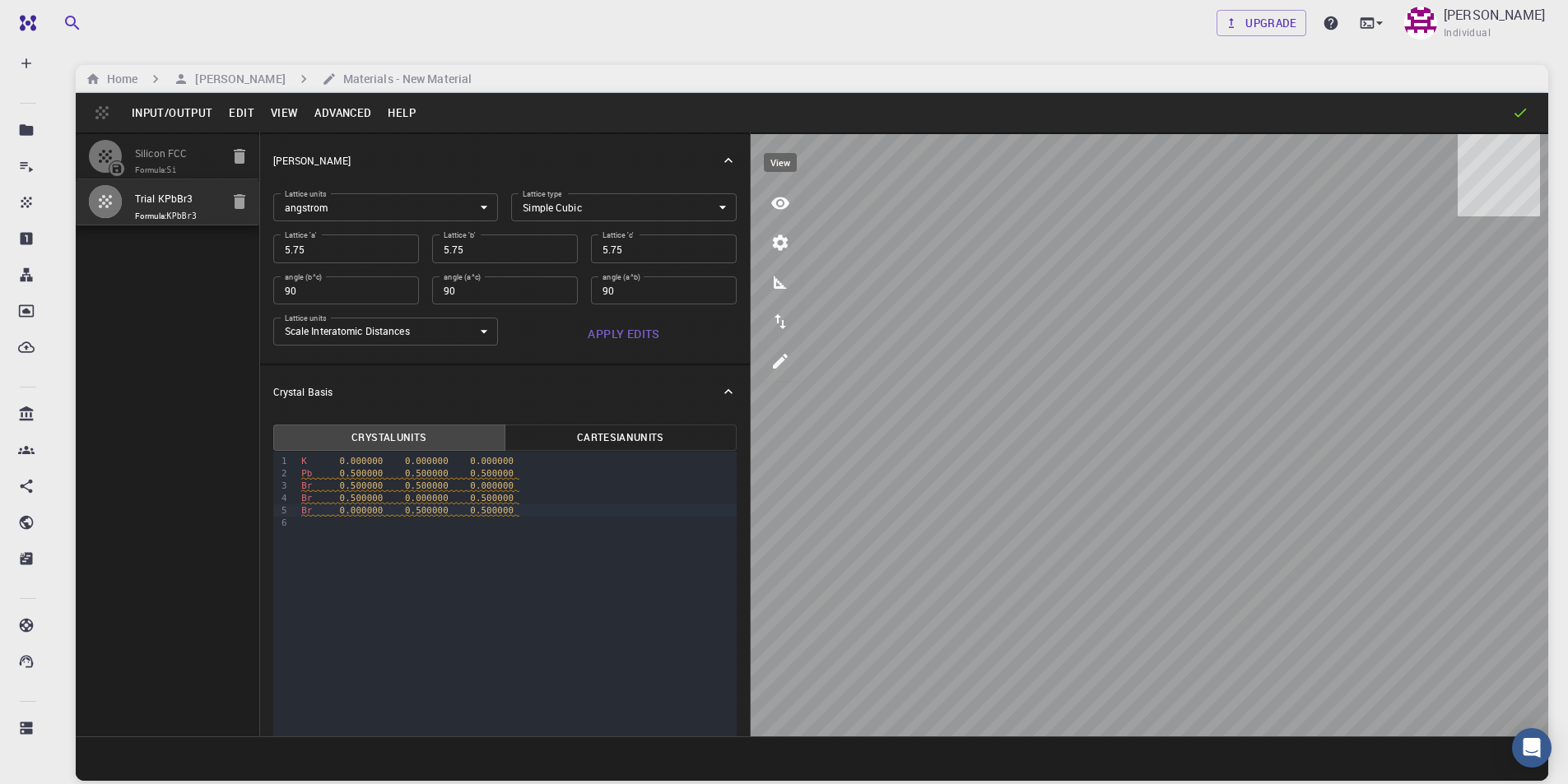
click at [776, 209] on icon "view" at bounding box center [780, 203] width 20 height 20
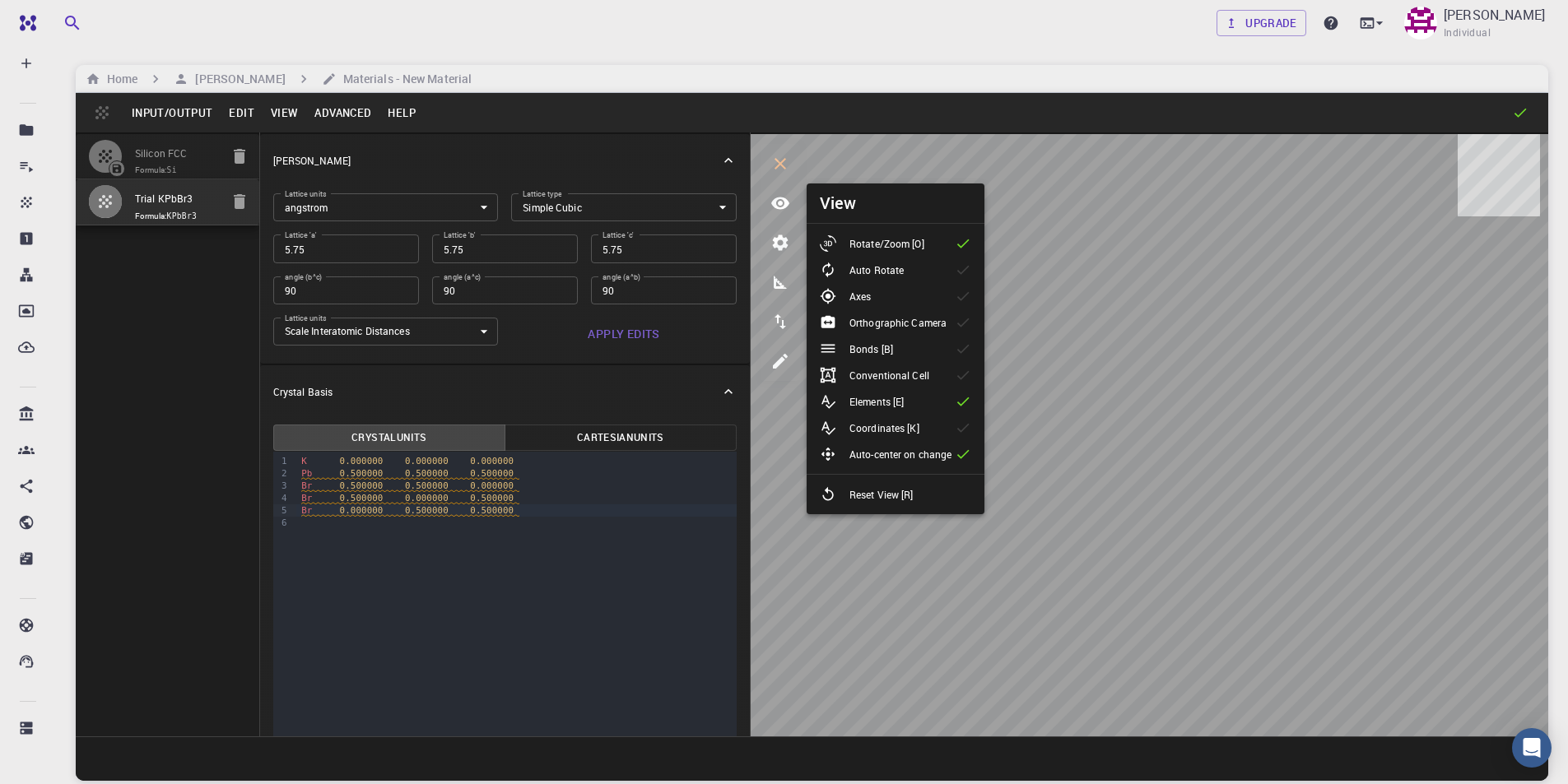
click at [885, 246] on p "Rotate/Zoom [O]" at bounding box center [886, 243] width 75 height 14
click at [899, 502] on div "Reset View [R]" at bounding box center [873, 495] width 107 height 16
click at [918, 381] on p "Conventional Cell" at bounding box center [889, 375] width 80 height 14
click at [883, 400] on p "Elements [E]" at bounding box center [876, 401] width 54 height 14
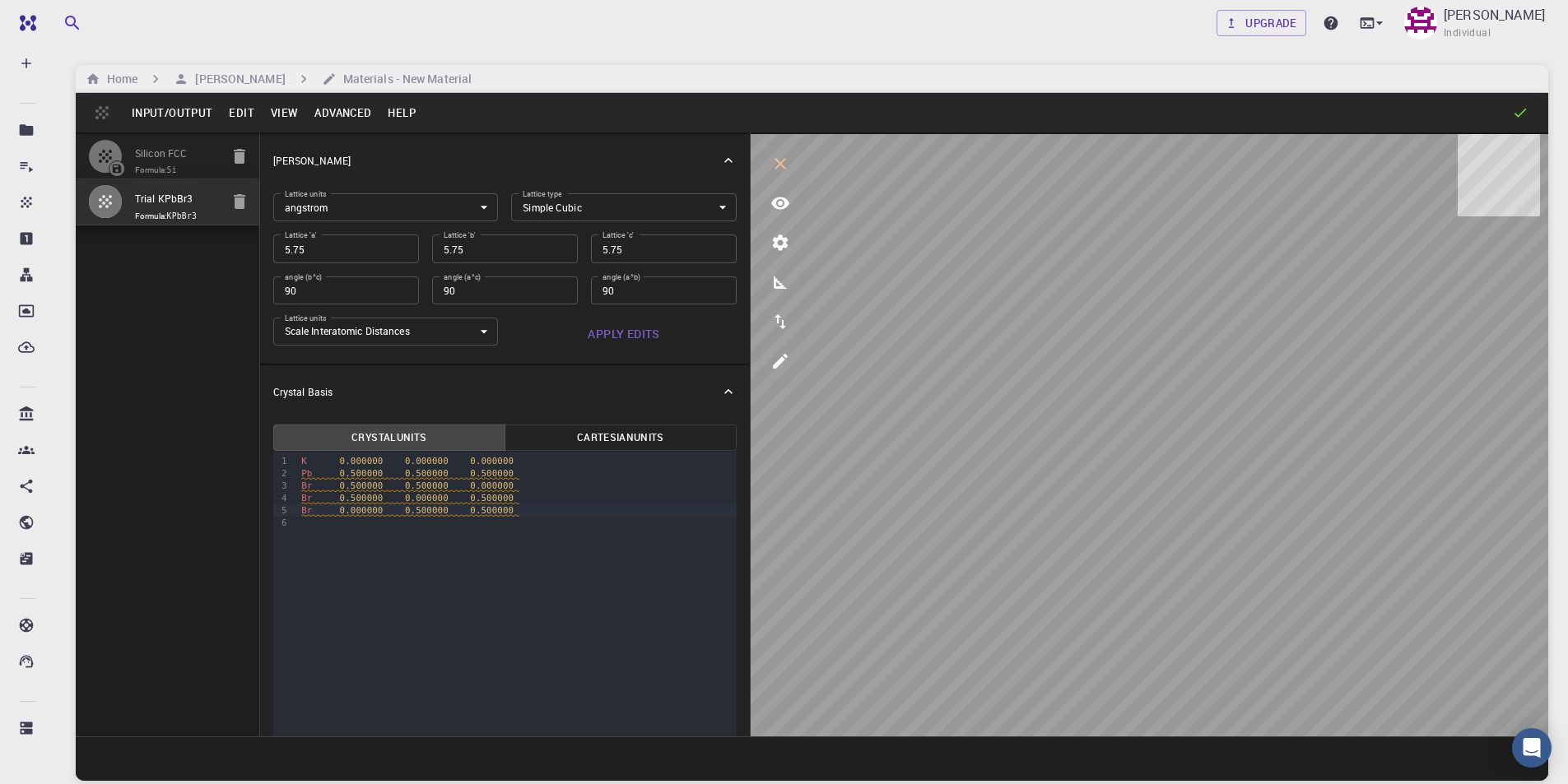
click at [536, 462] on div "K 0.000000 0.000000 0.000000" at bounding box center [516, 462] width 440 height 13
click at [333, 242] on input "5.75" at bounding box center [346, 248] width 145 height 28
click at [519, 295] on input "90" at bounding box center [505, 290] width 145 height 28
click at [656, 250] on input "5.75" at bounding box center [664, 248] width 145 height 28
click at [648, 286] on input "90" at bounding box center [664, 290] width 145 height 28
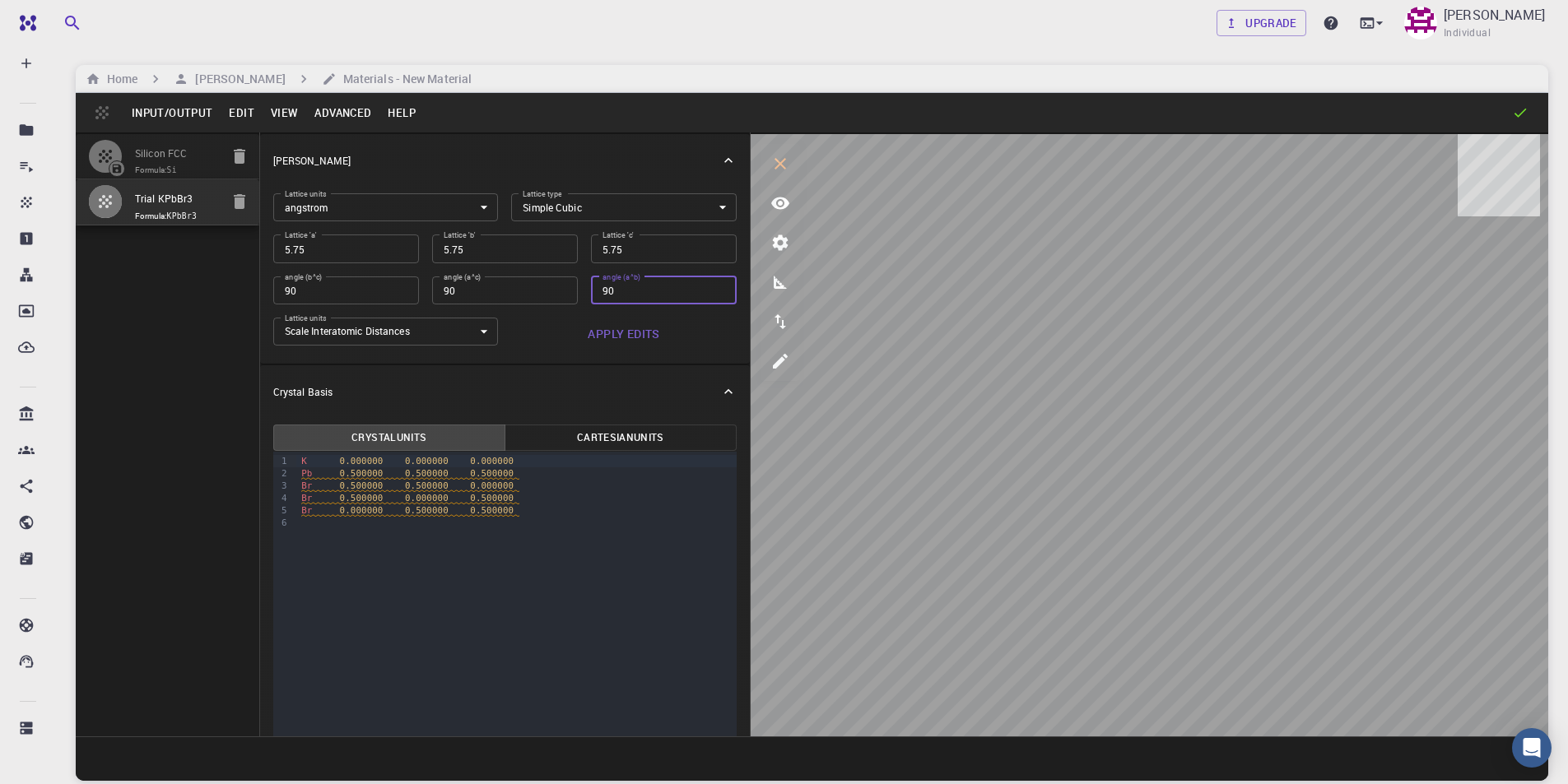
click at [635, 332] on button "Apply Edits" at bounding box center [623, 334] width 225 height 33
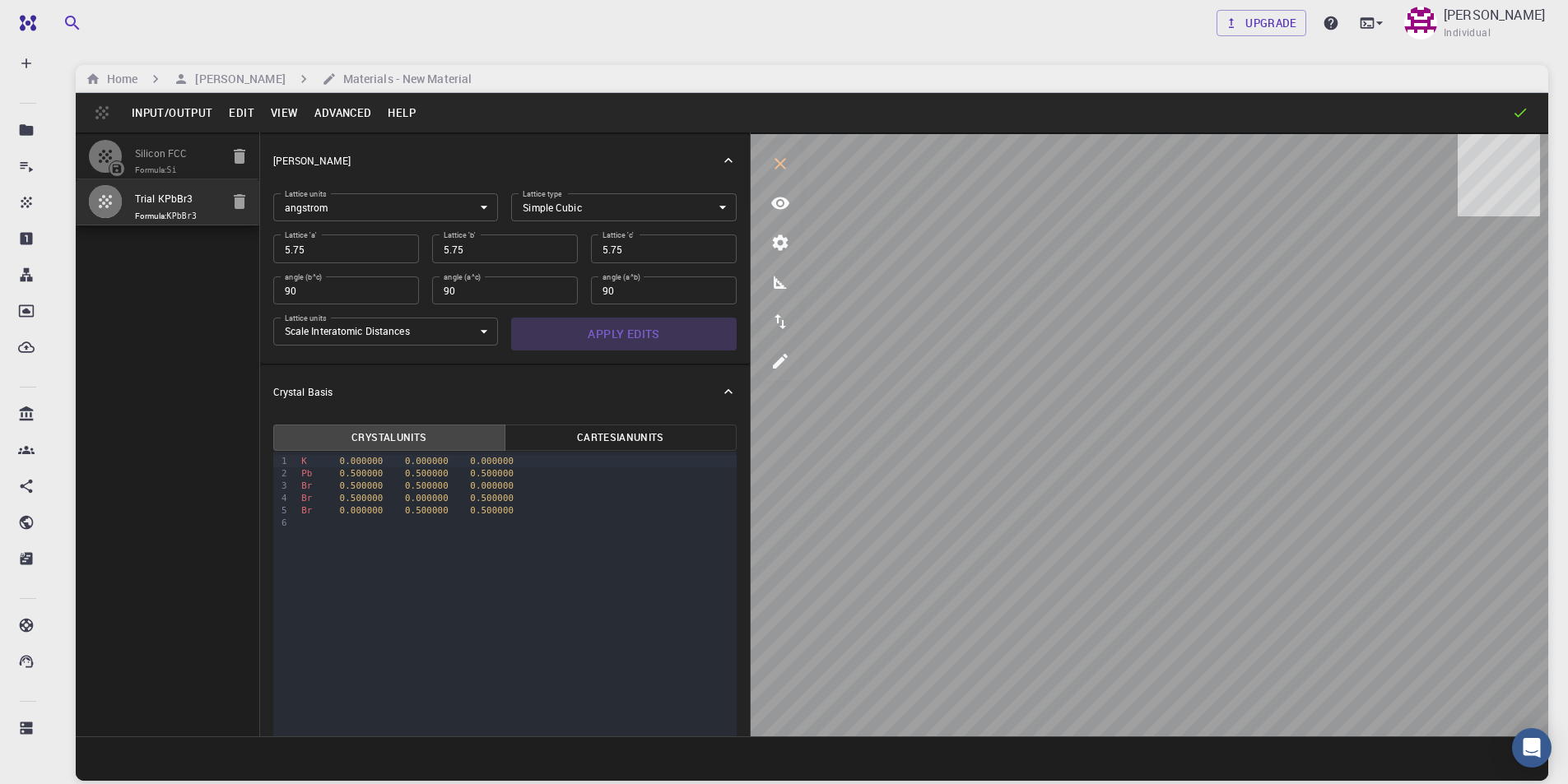
click at [637, 330] on button "Apply Edits" at bounding box center [623, 334] width 225 height 33
click at [784, 286] on icon "measurements" at bounding box center [780, 282] width 13 height 13
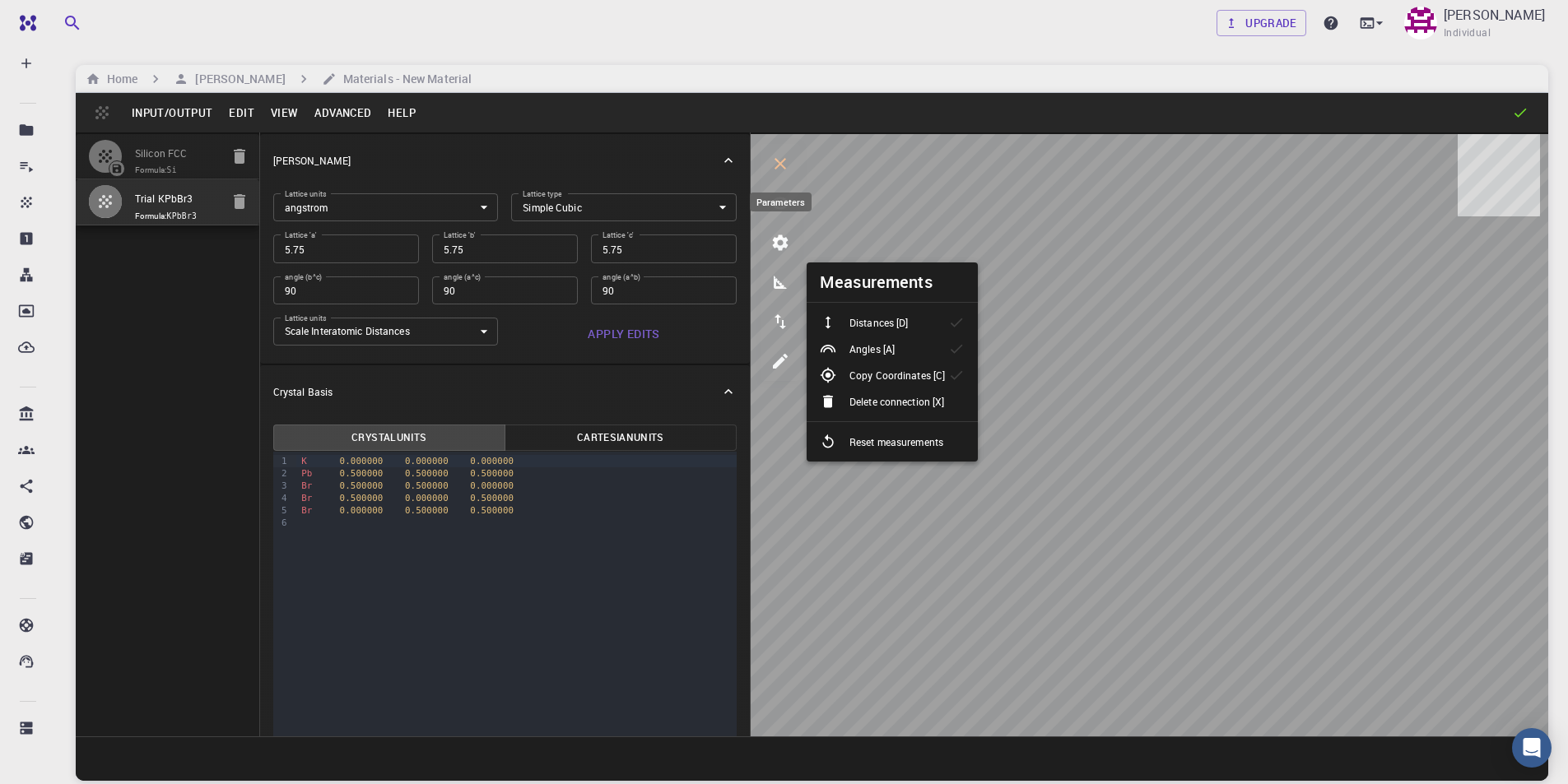
click at [783, 241] on icon "parameters" at bounding box center [780, 242] width 15 height 15
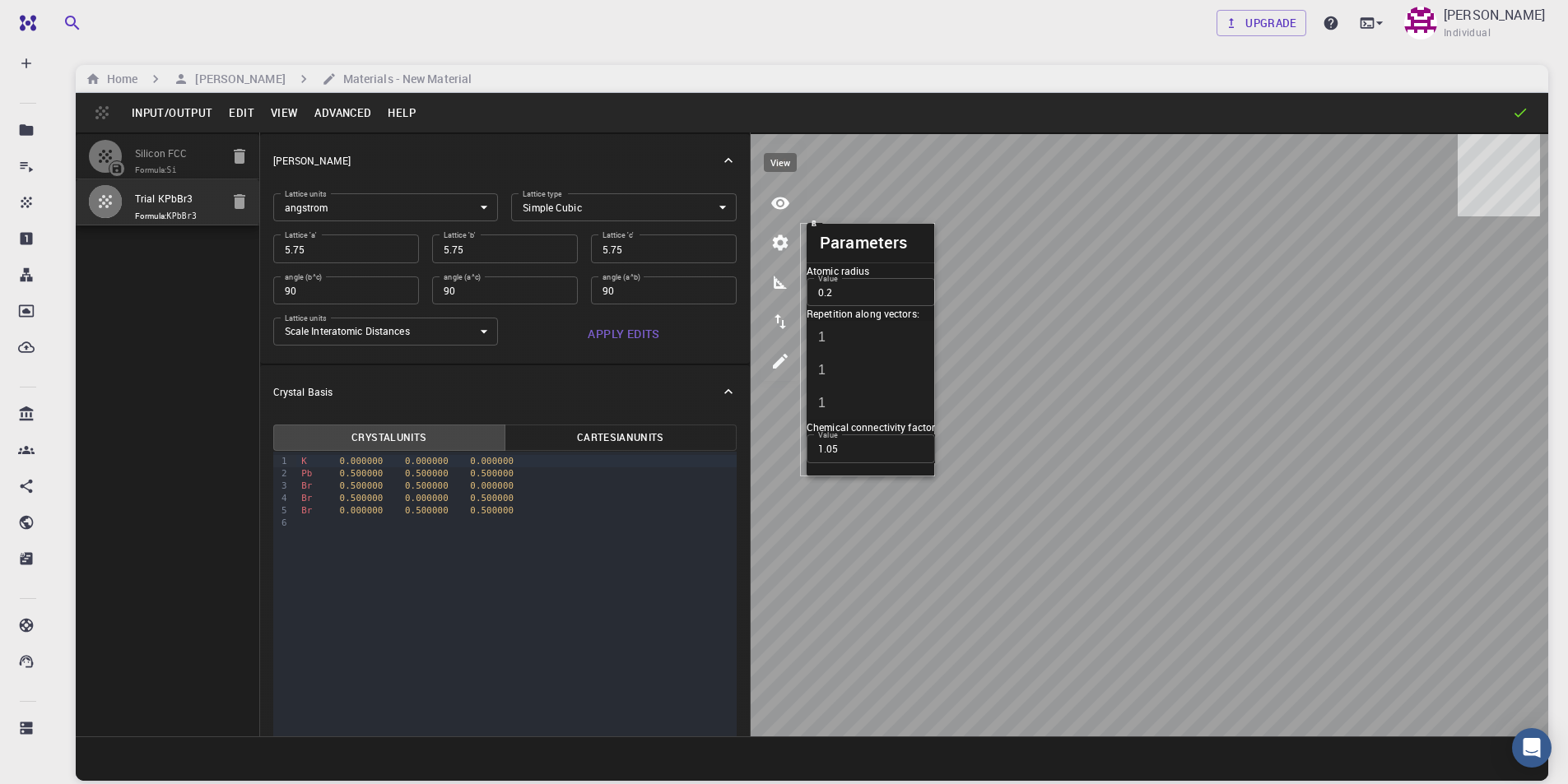
click at [782, 206] on icon "view" at bounding box center [780, 203] width 20 height 20
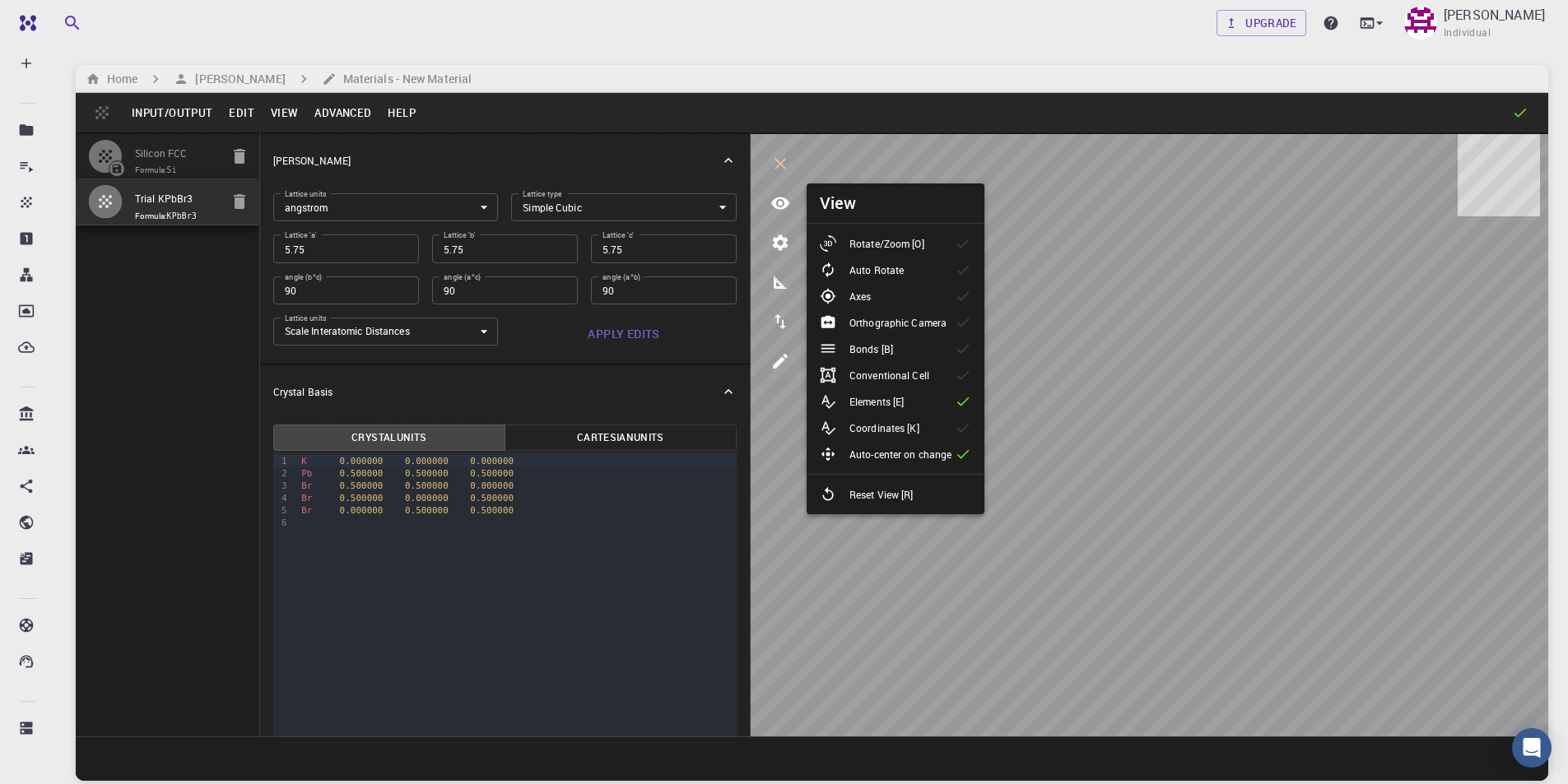
click at [773, 197] on icon "view" at bounding box center [780, 203] width 20 height 20
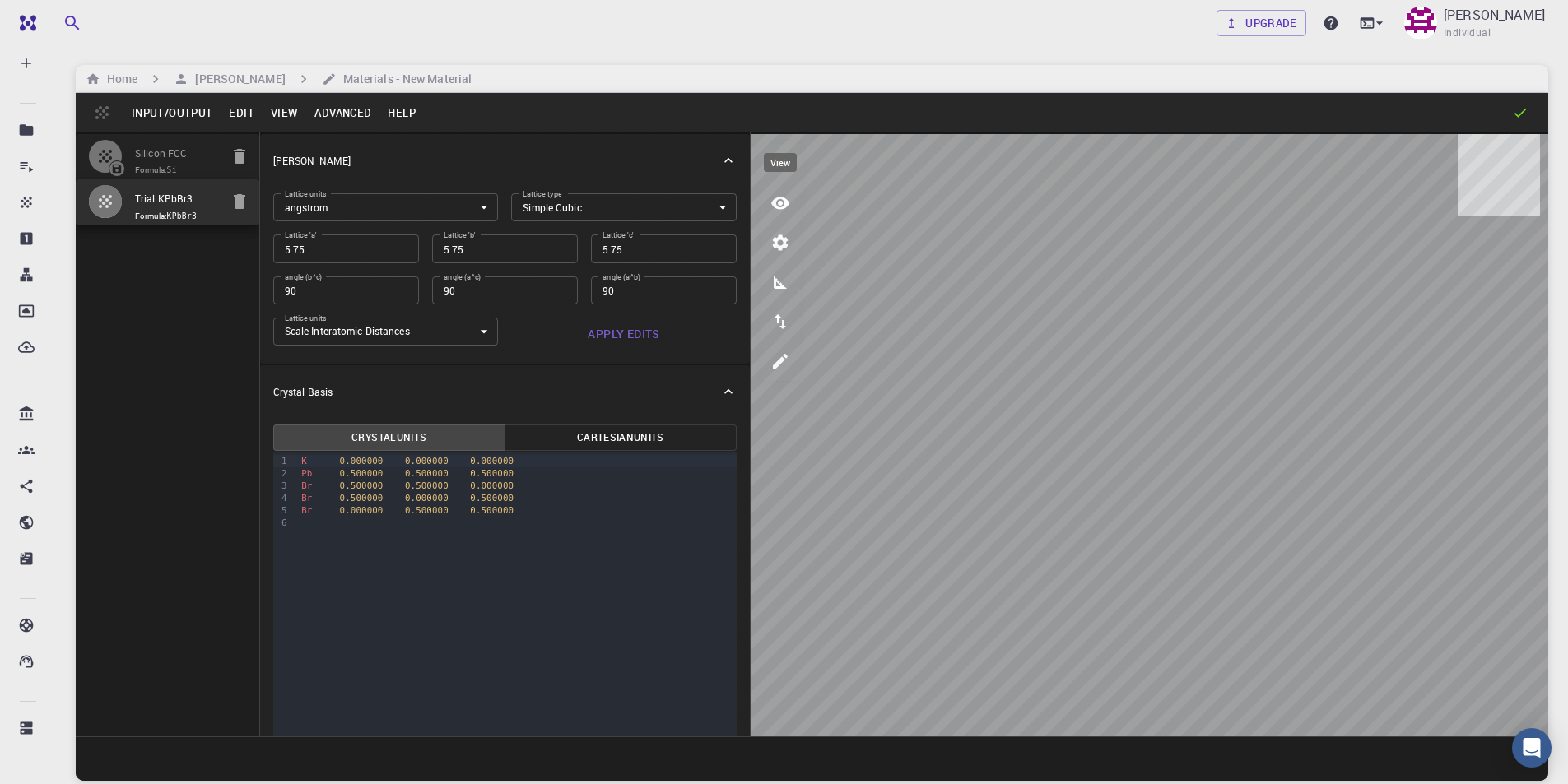
click at [777, 212] on icon "view" at bounding box center [780, 203] width 20 height 20
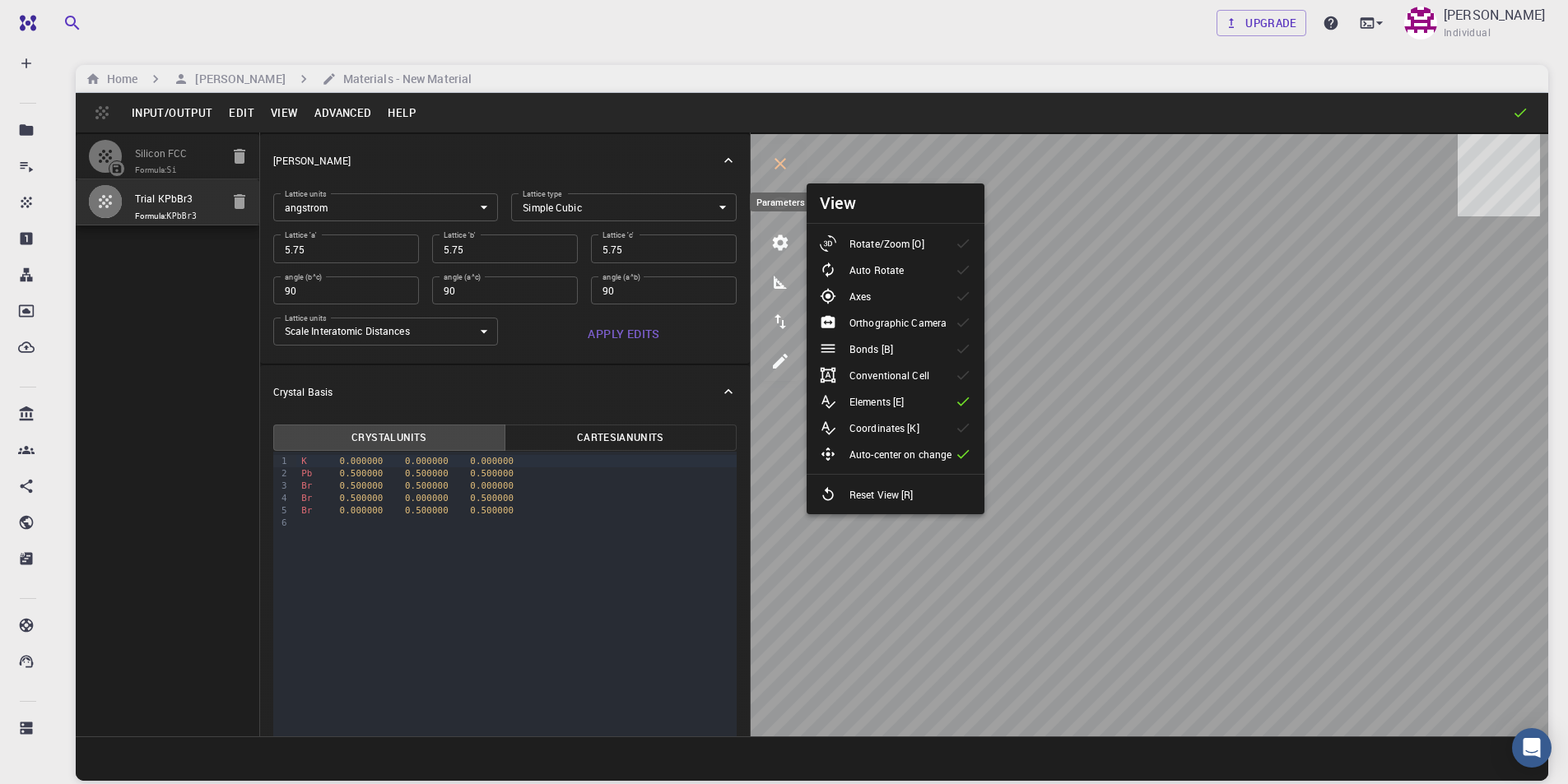
click at [777, 242] on icon "parameters" at bounding box center [780, 242] width 15 height 15
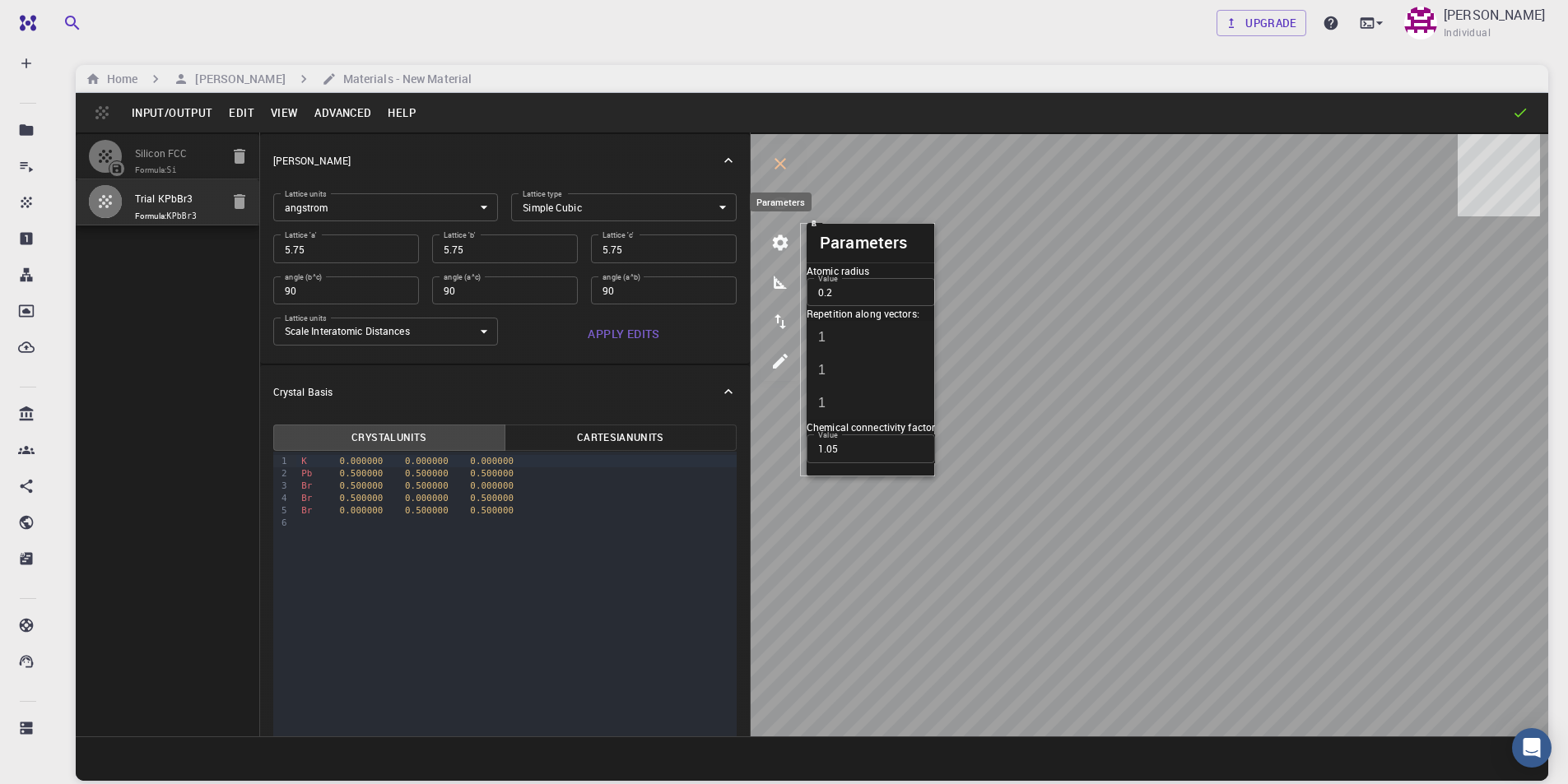
click at [777, 242] on icon "parameters" at bounding box center [780, 242] width 15 height 15
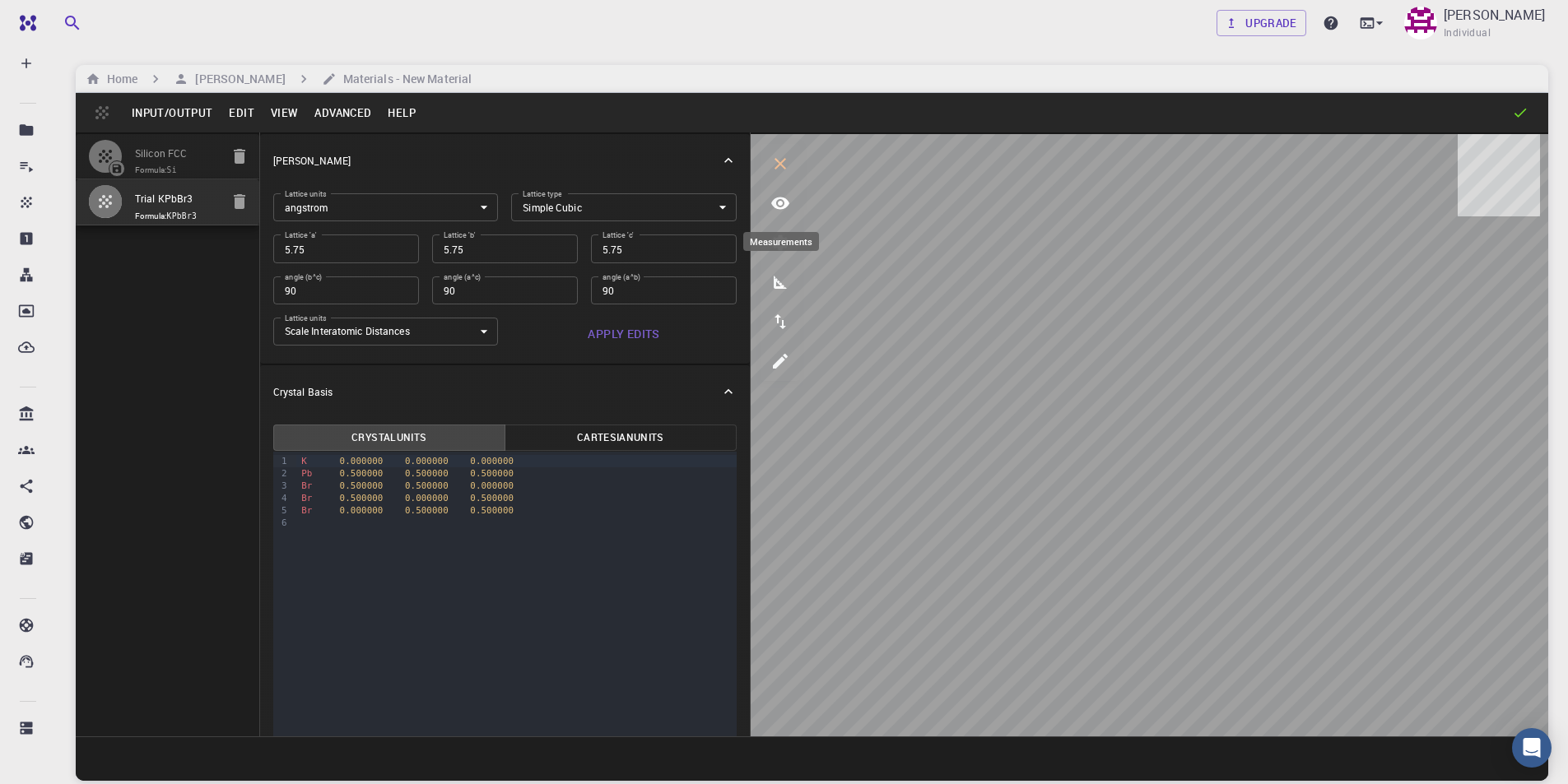
click at [782, 284] on icon "measurements" at bounding box center [780, 282] width 20 height 20
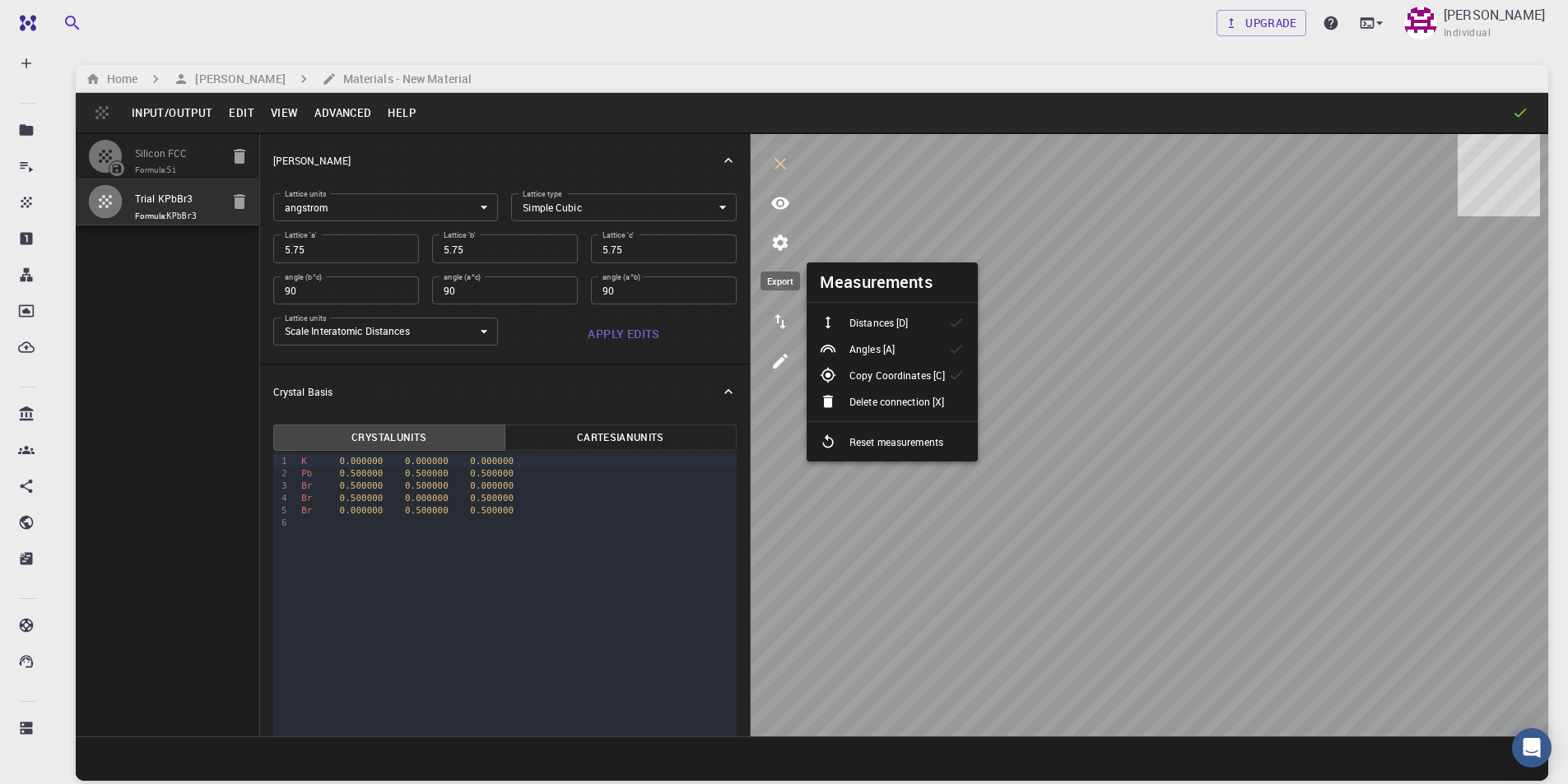
click at [786, 322] on icon "export" at bounding box center [780, 322] width 20 height 20
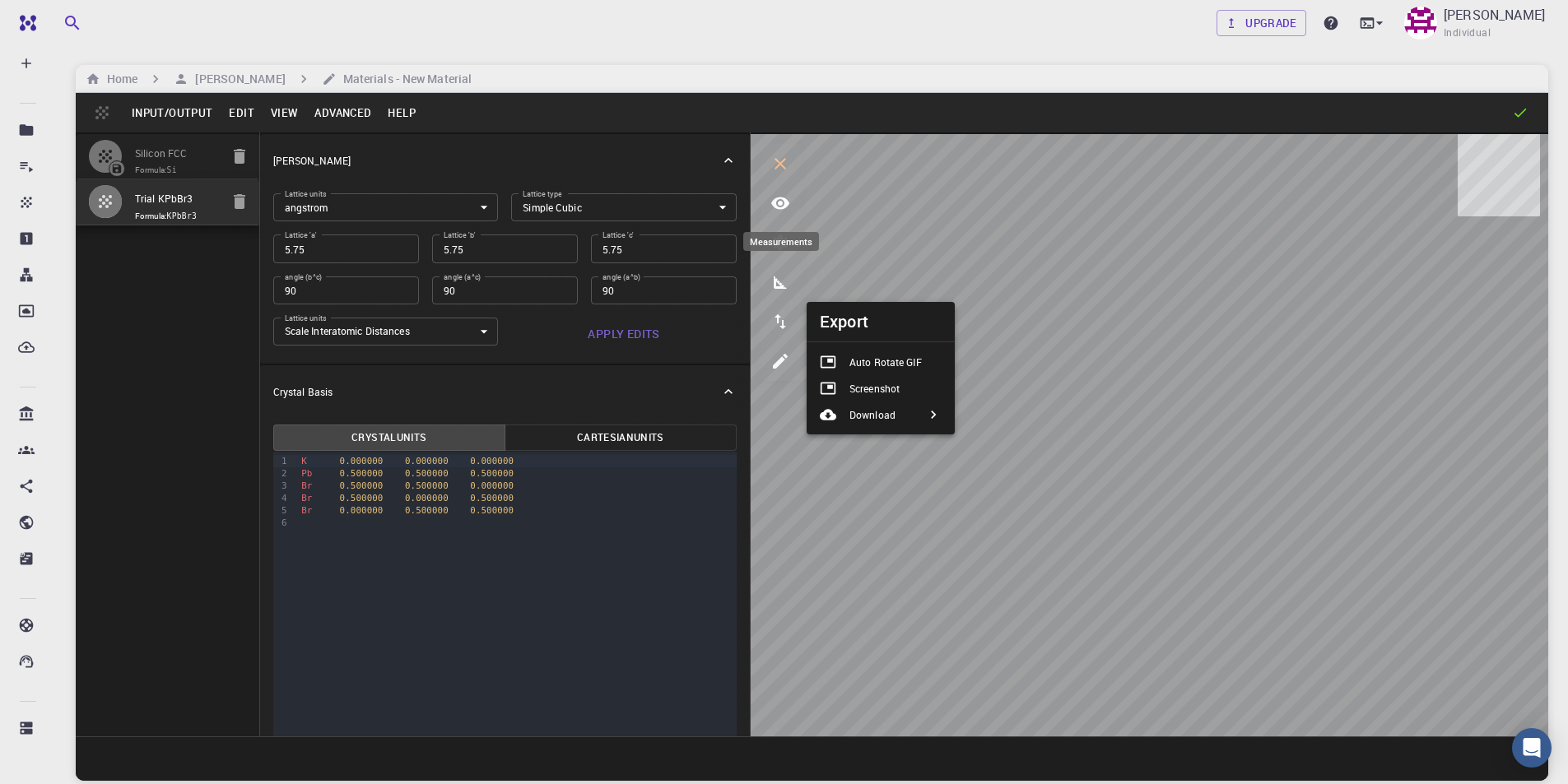
click at [779, 291] on icon "measurements" at bounding box center [780, 282] width 20 height 20
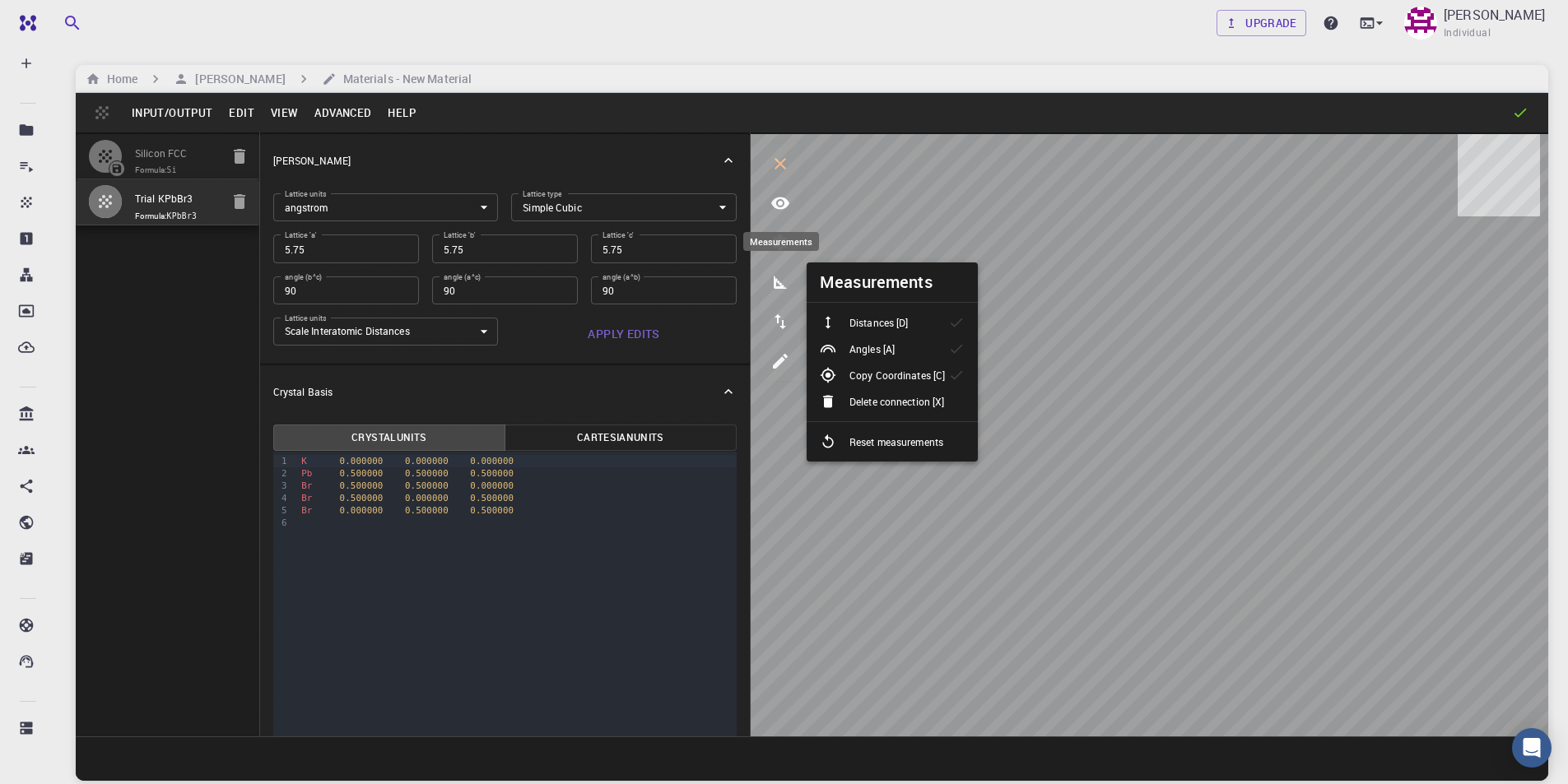
click at [773, 266] on button "measurements" at bounding box center [780, 282] width 40 height 40
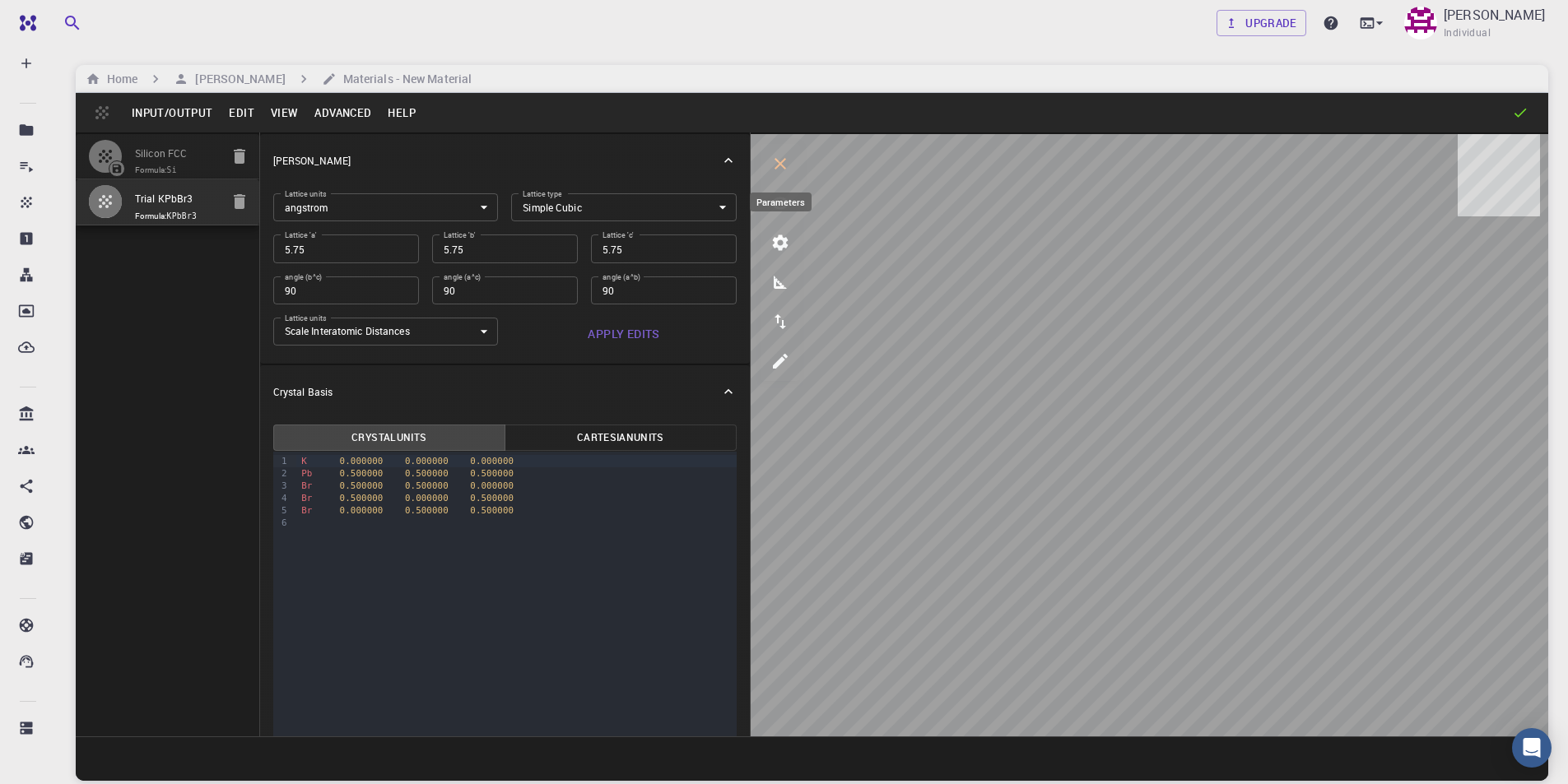
click at [781, 235] on icon "parameters" at bounding box center [780, 242] width 15 height 15
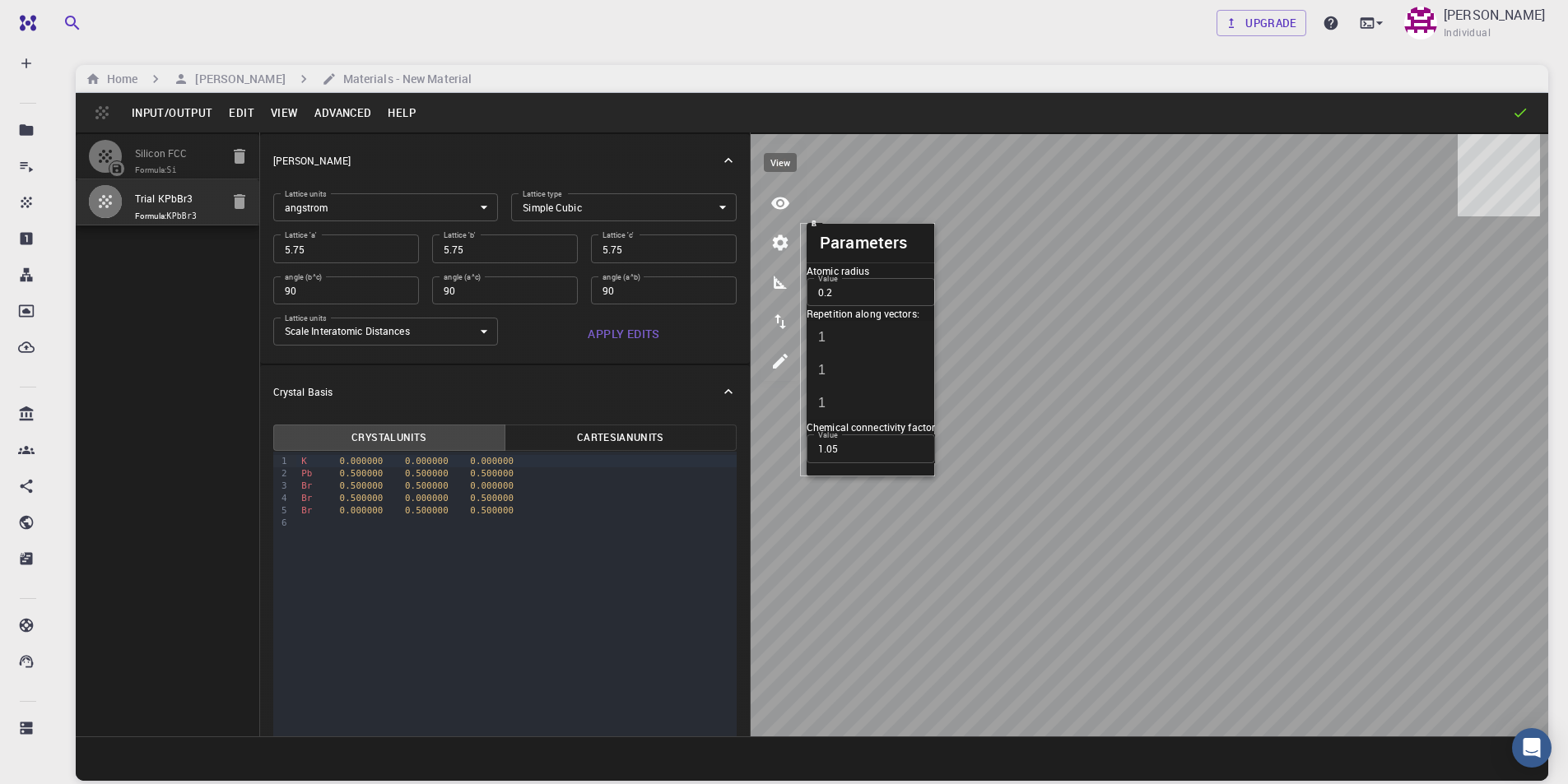
click at [781, 219] on button "view" at bounding box center [780, 203] width 40 height 40
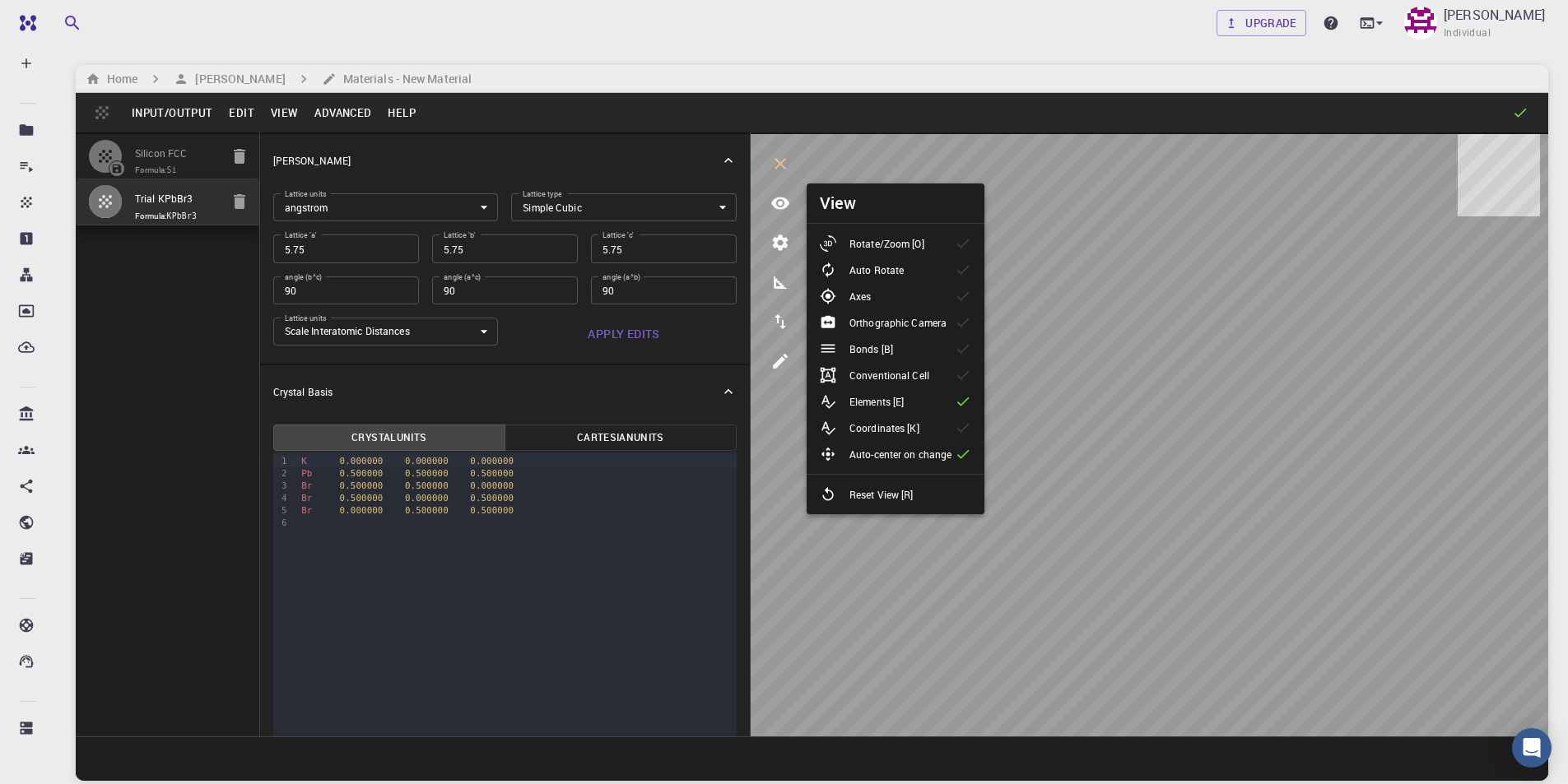
click at [961, 378] on icon at bounding box center [964, 375] width 13 height 9
click at [965, 376] on icon at bounding box center [964, 375] width 13 height 9
click at [964, 368] on icon at bounding box center [963, 375] width 16 height 16
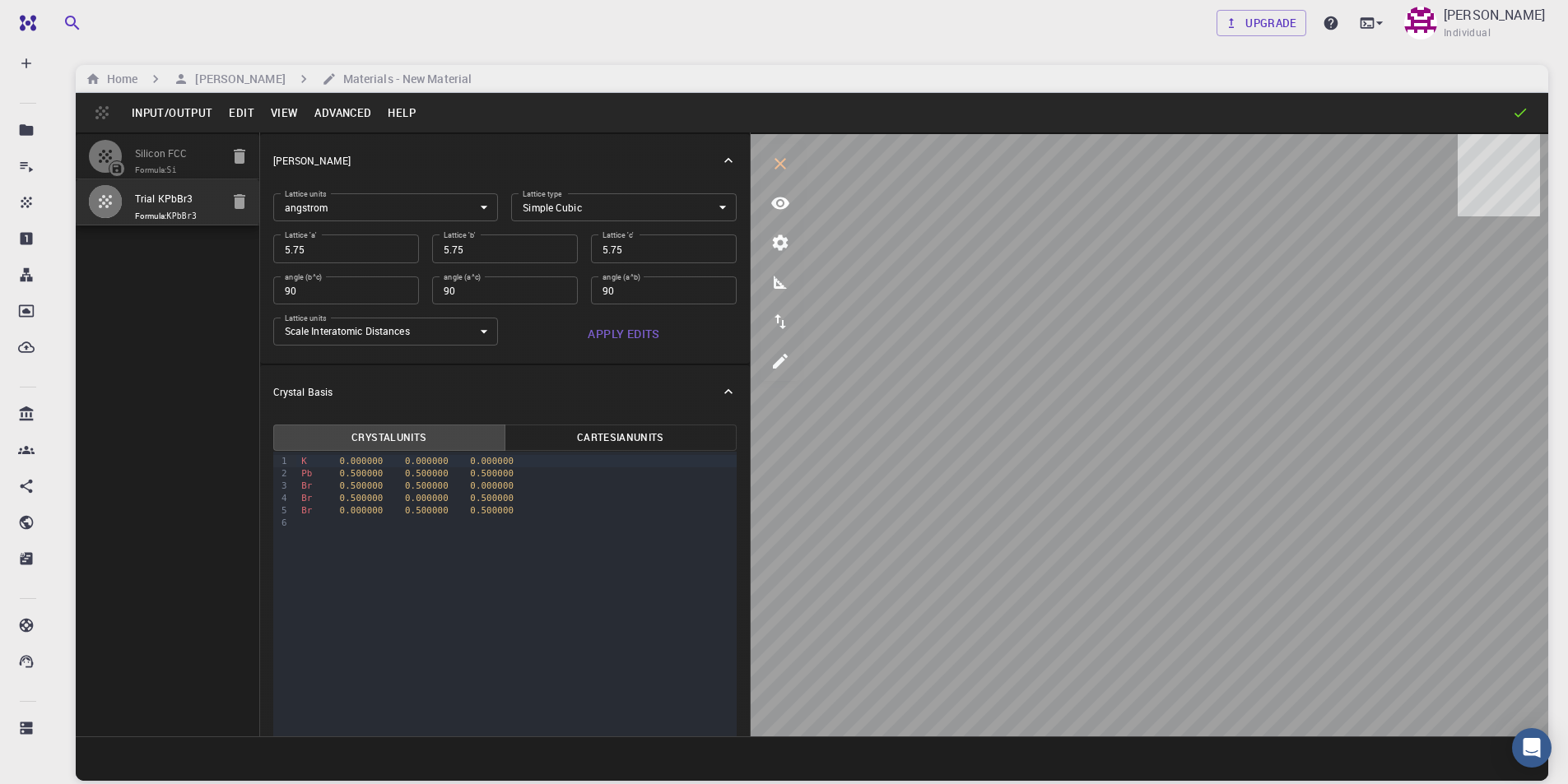
click at [784, 246] on icon "parameters" at bounding box center [780, 242] width 15 height 15
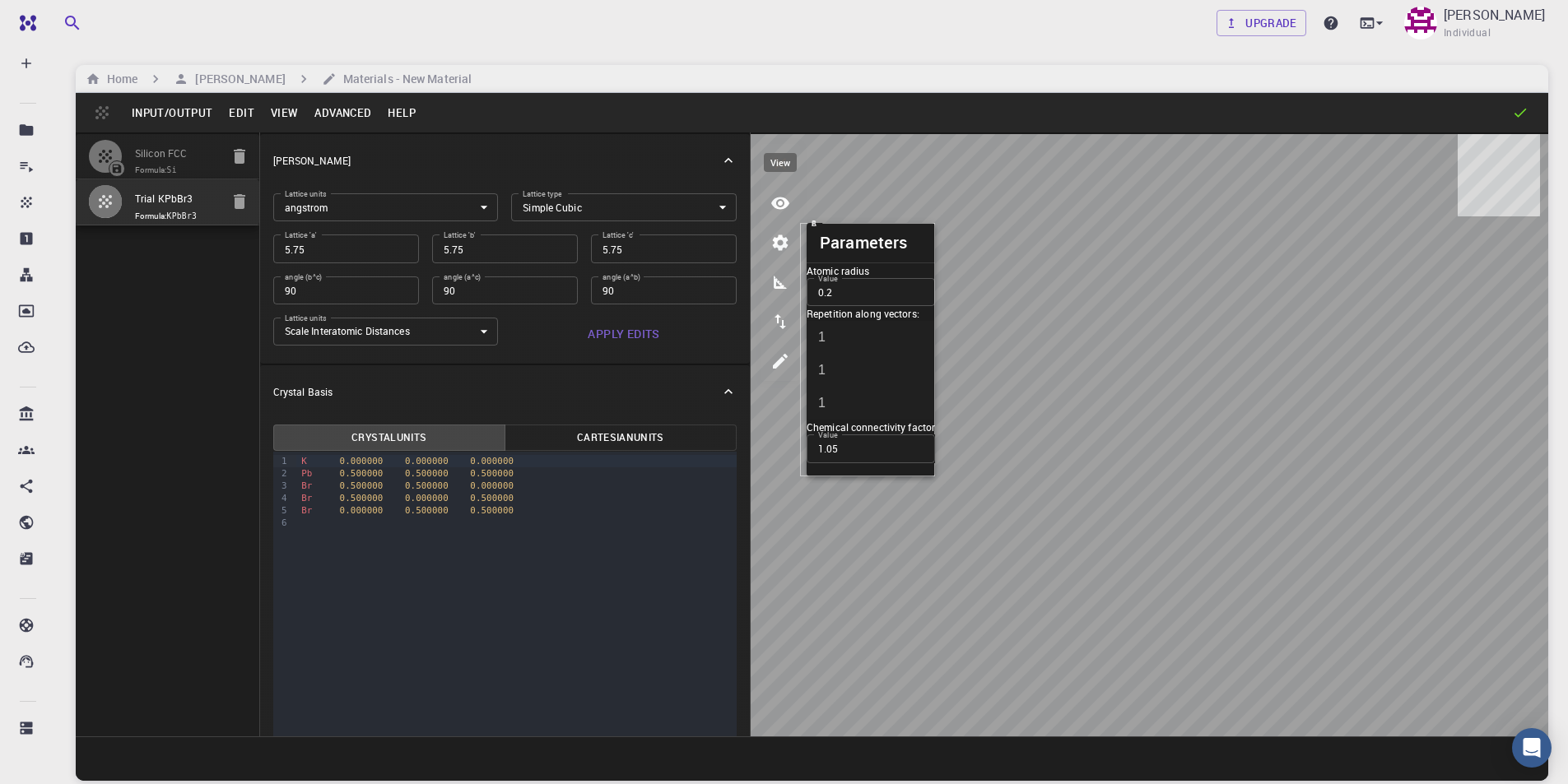
click at [784, 218] on button "view" at bounding box center [780, 203] width 40 height 40
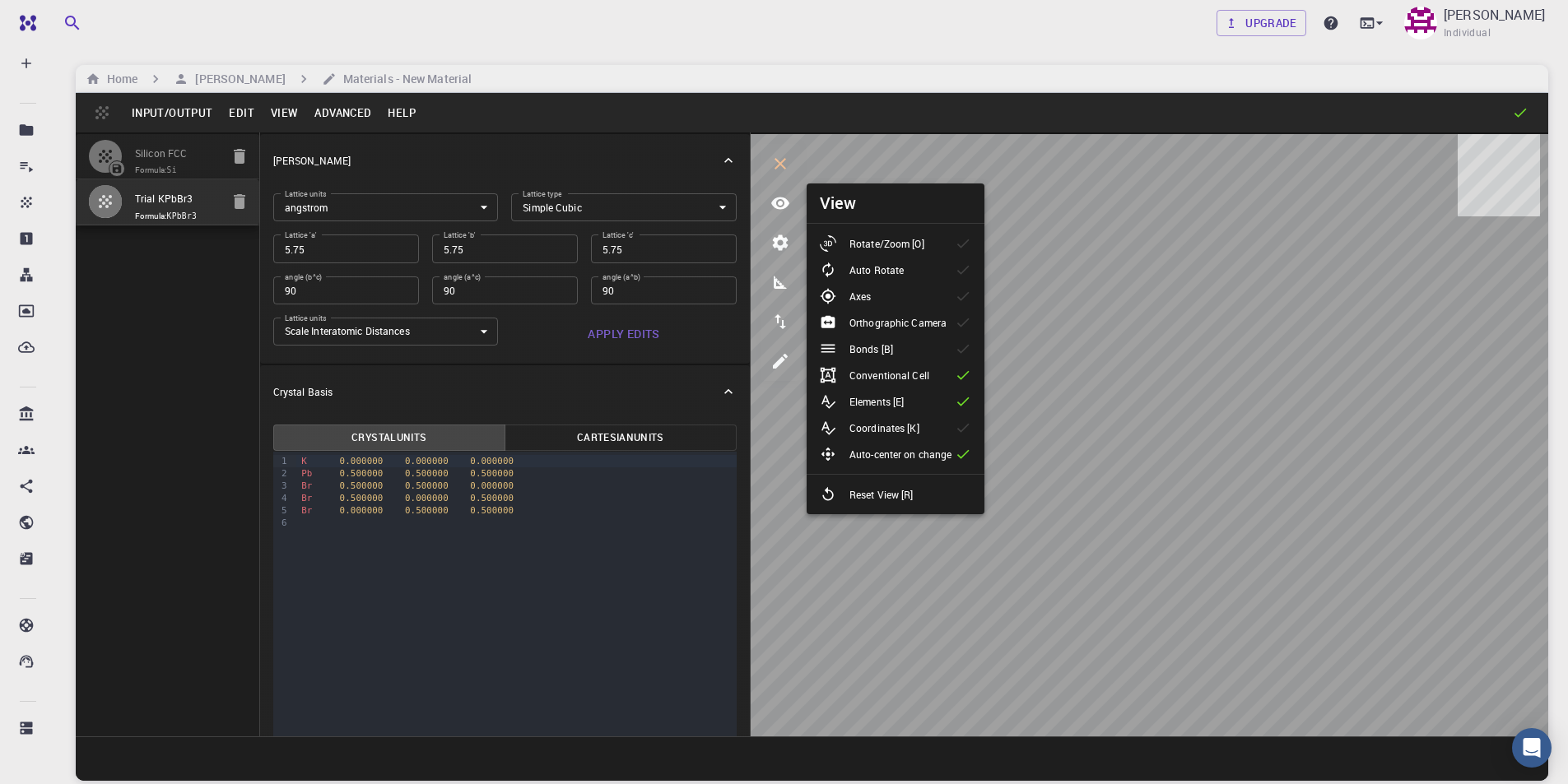
click at [942, 345] on li "Bonds [B]" at bounding box center [895, 348] width 178 height 26
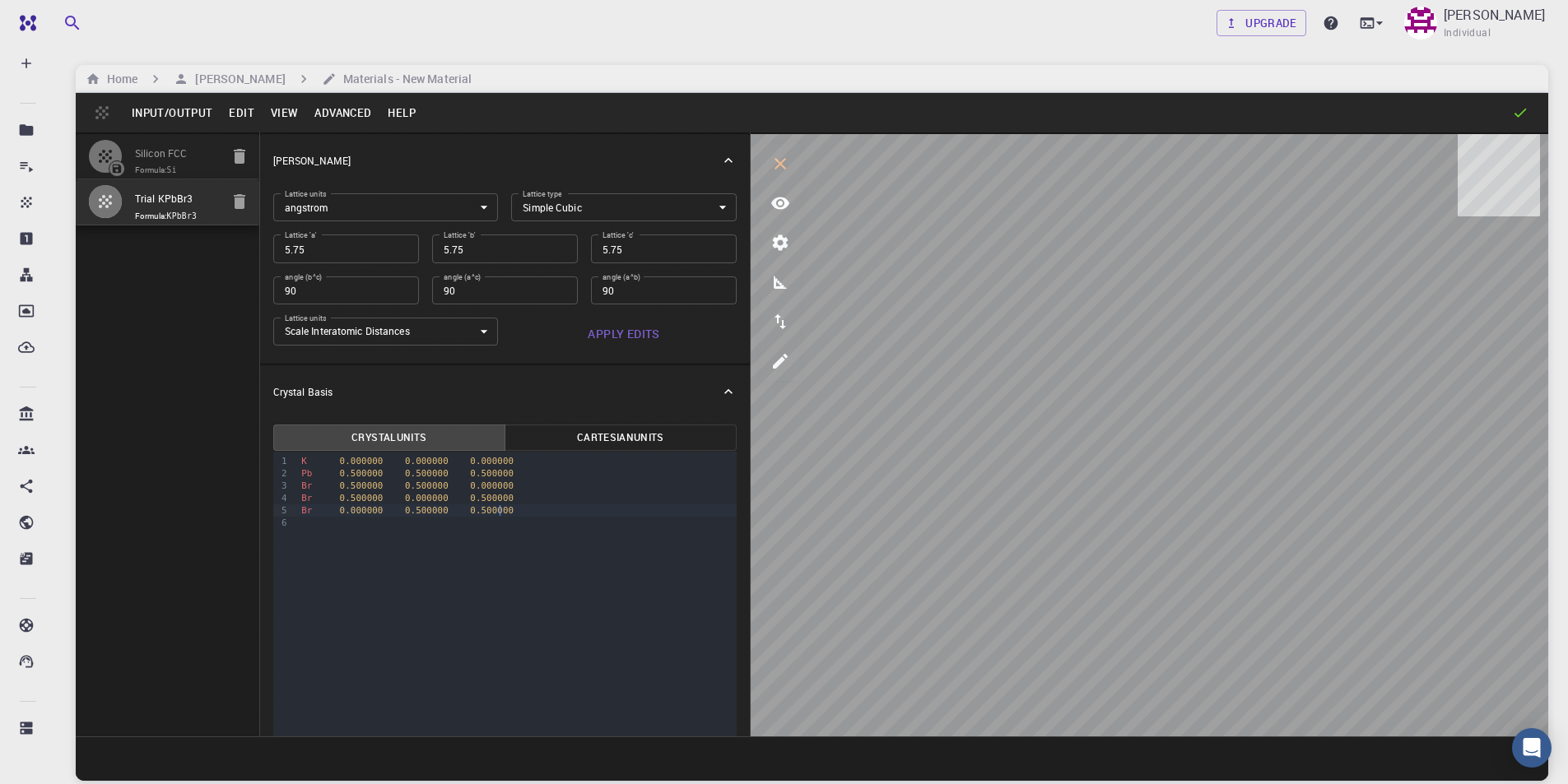
click at [515, 511] on div "Br 0.000000 0.500000 0.500000" at bounding box center [516, 511] width 440 height 13
click at [488, 494] on span "0.500000" at bounding box center [491, 498] width 44 height 11
click at [631, 332] on button "Apply Edits" at bounding box center [623, 334] width 225 height 33
click at [535, 214] on body "Free Dashboard Create New Job New Material Create Material Upload File Import f…" at bounding box center [784, 454] width 1568 height 910
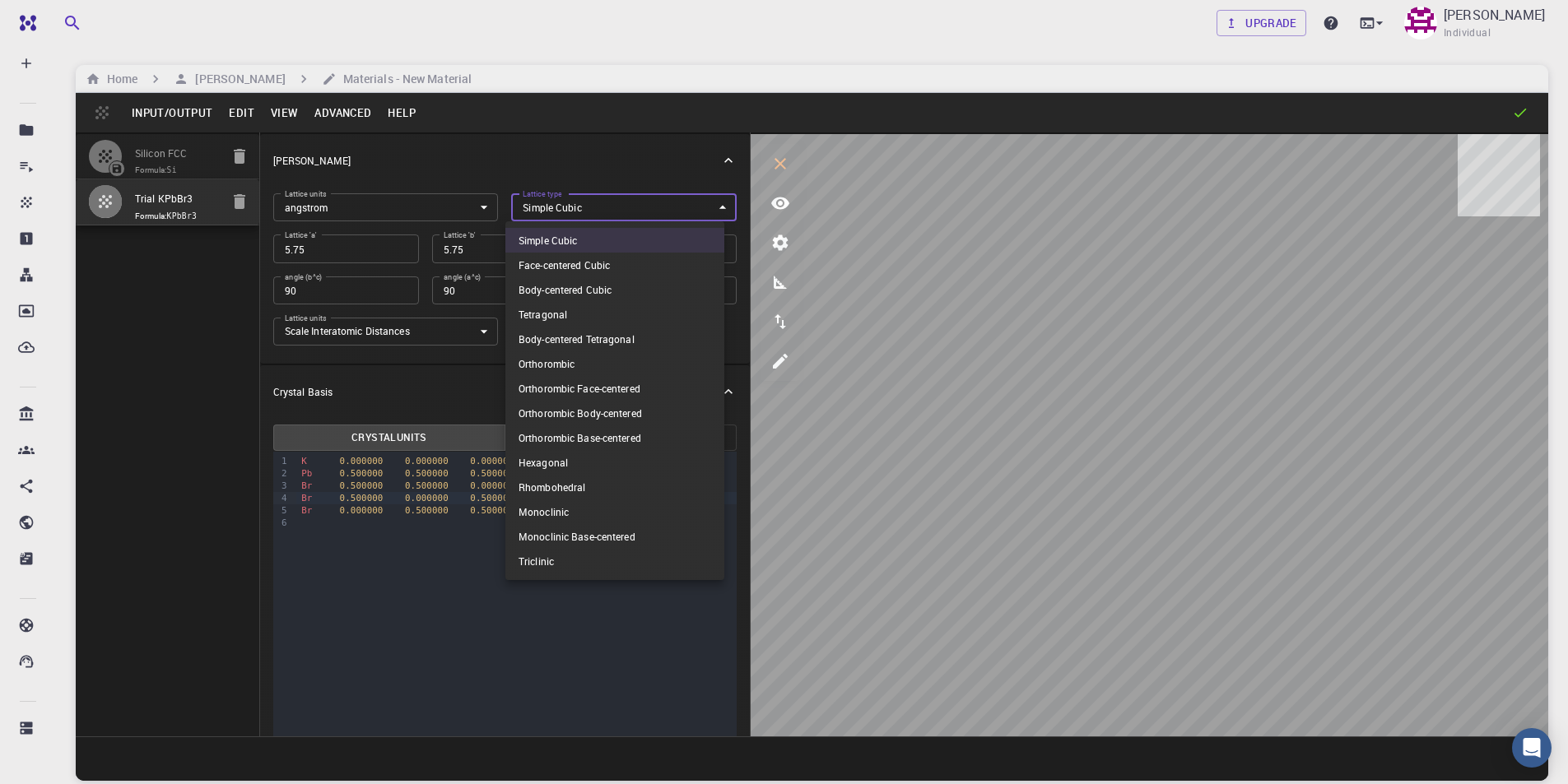
click at [580, 265] on li "Face-centered Cubic" at bounding box center [615, 264] width 219 height 24
type input "FCC"
type input "60"
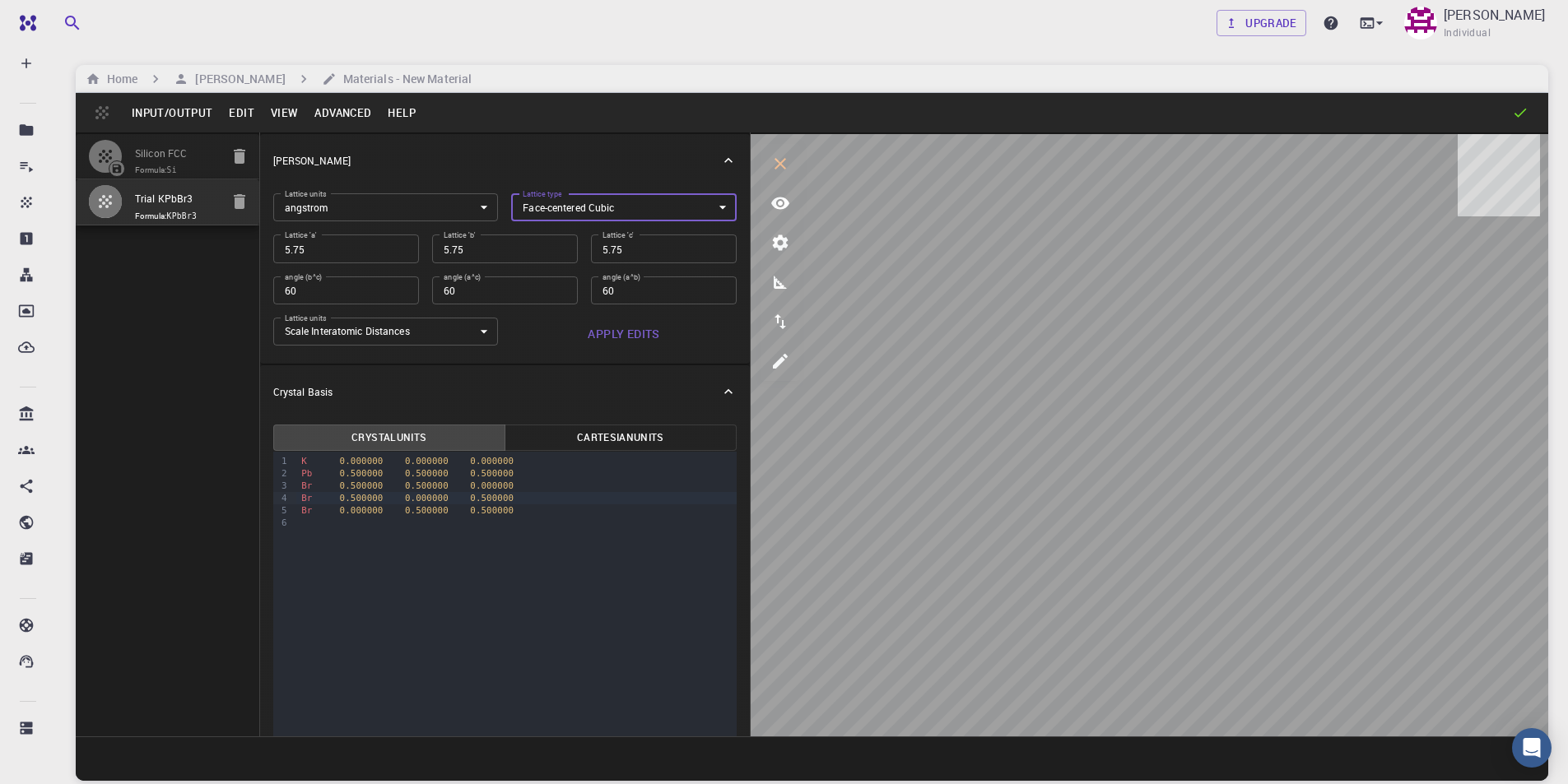
click at [623, 332] on button "Apply Edits" at bounding box center [623, 334] width 225 height 33
click at [604, 207] on body "Free Dashboard Create New Job New Material Create Material Upload File Import f…" at bounding box center [784, 454] width 1568 height 910
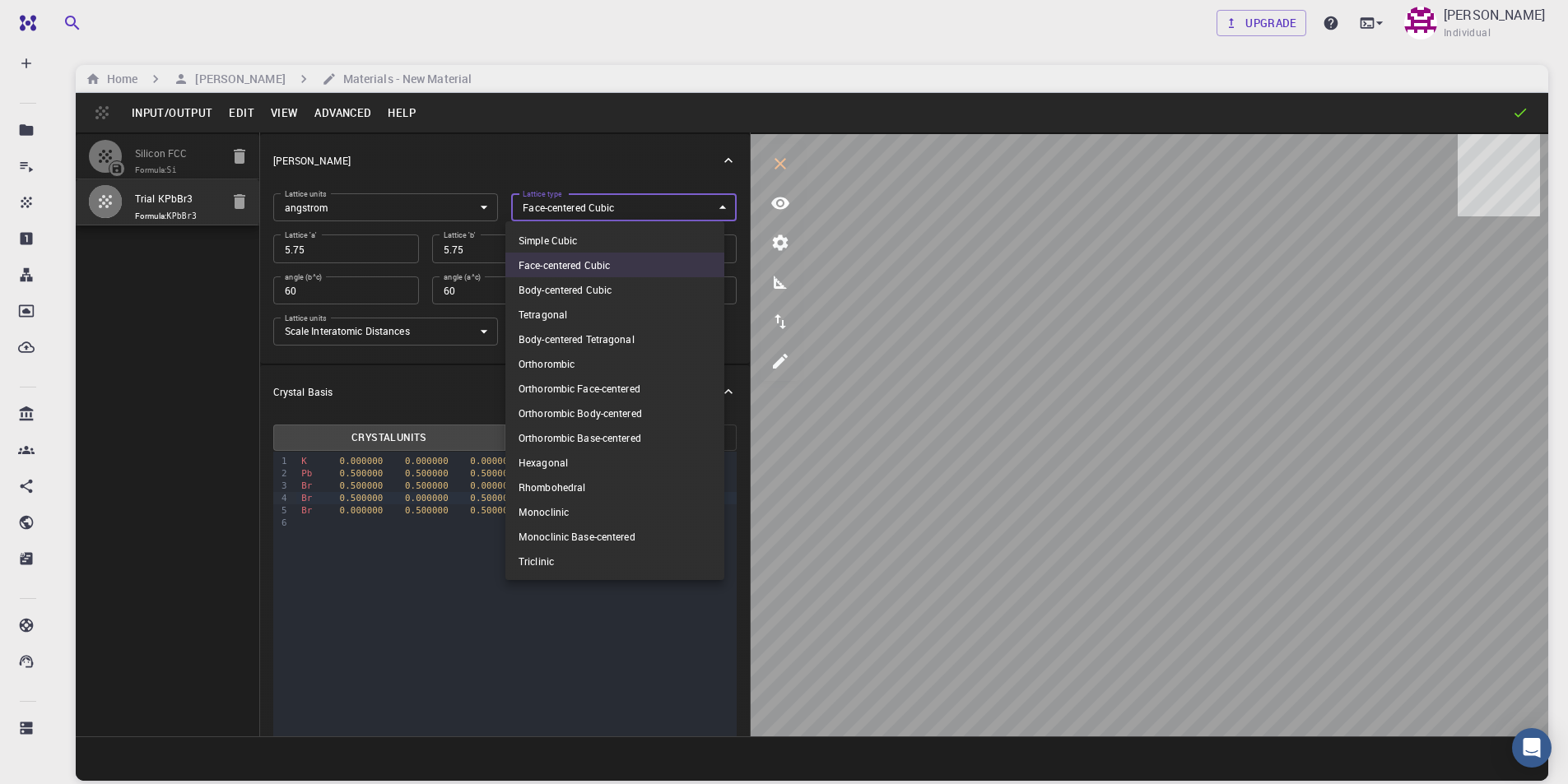
click at [600, 286] on li "Body-centered Cubic" at bounding box center [615, 289] width 219 height 24
type input "BCC"
type input "109.471220634"
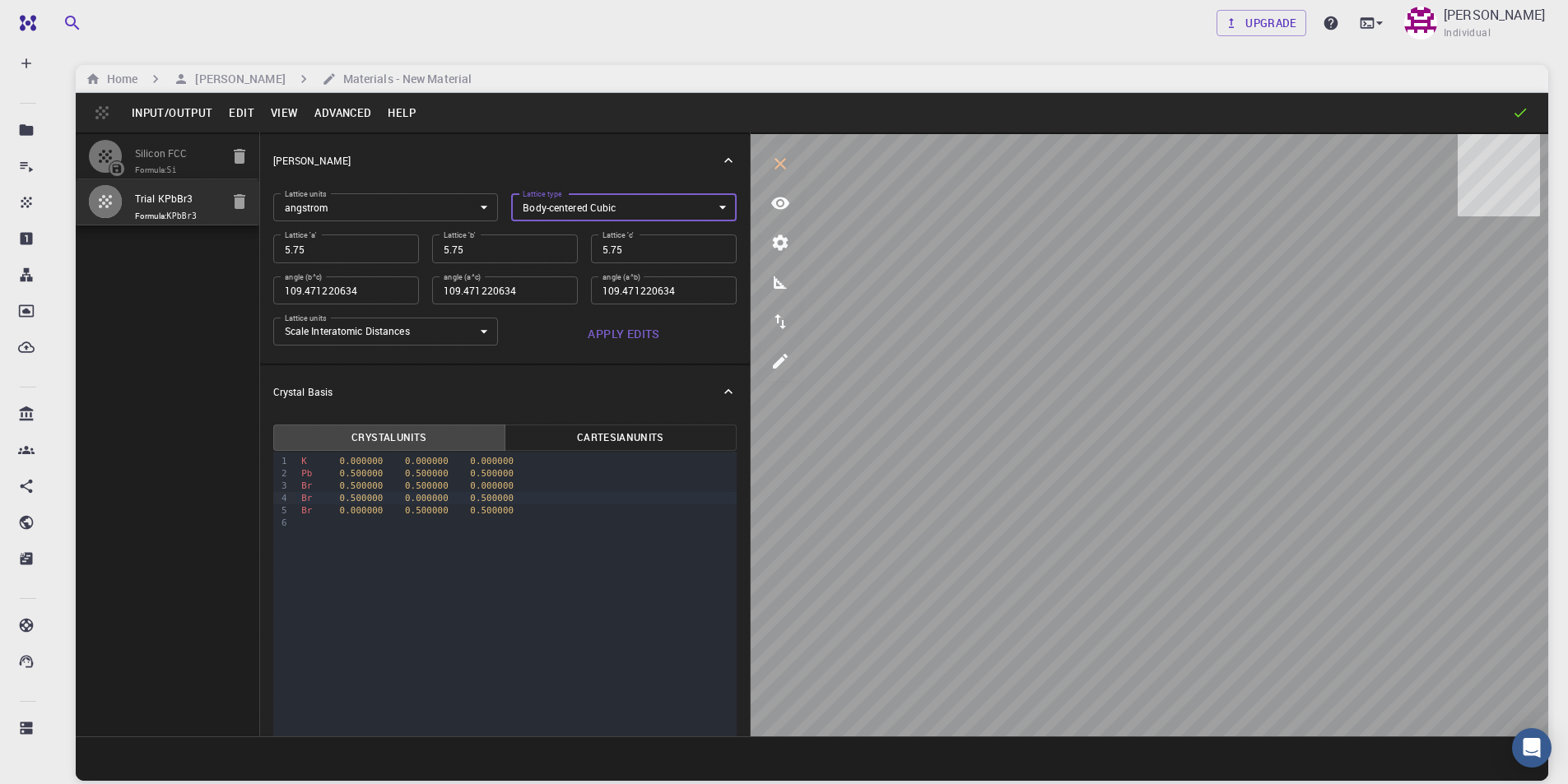
click at [633, 339] on button "Apply Edits" at bounding box center [623, 334] width 225 height 33
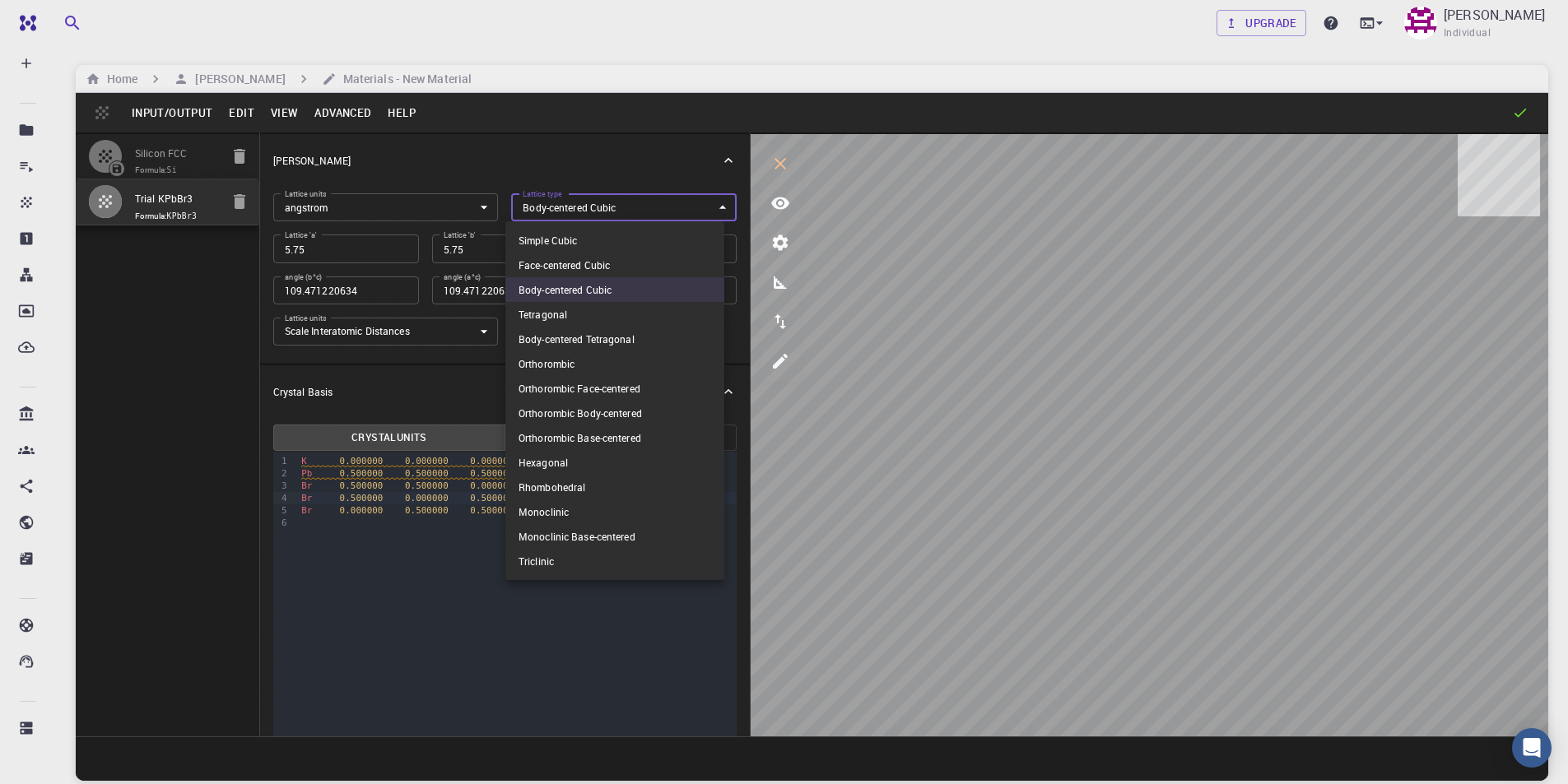
click at [609, 196] on body "Free Dashboard Create New Job New Material Create Material Upload File Import f…" at bounding box center [784, 454] width 1568 height 910
click at [593, 242] on li "Simple Cubic" at bounding box center [615, 240] width 219 height 24
type input "CUB"
type input "90"
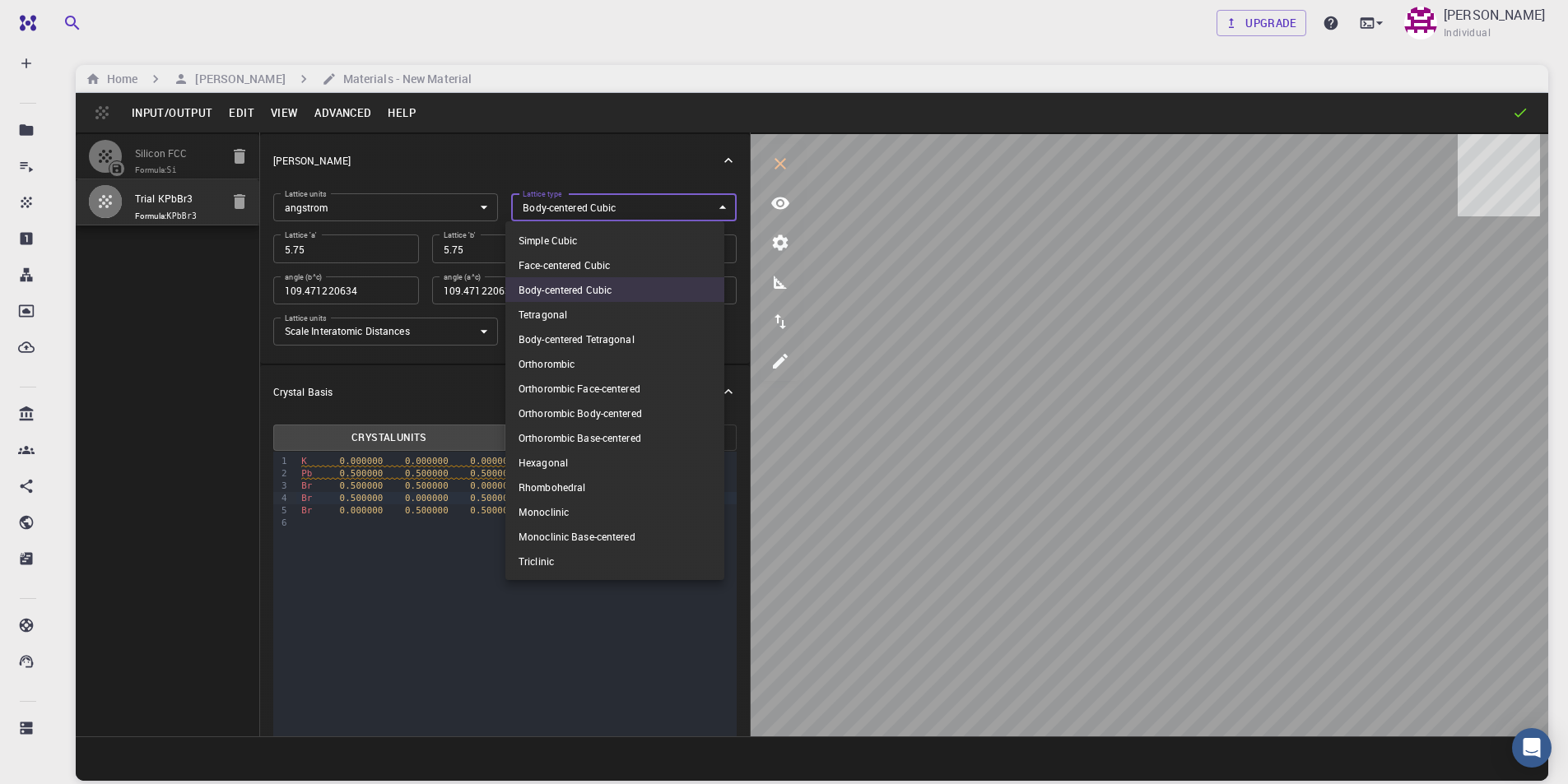
type input "90"
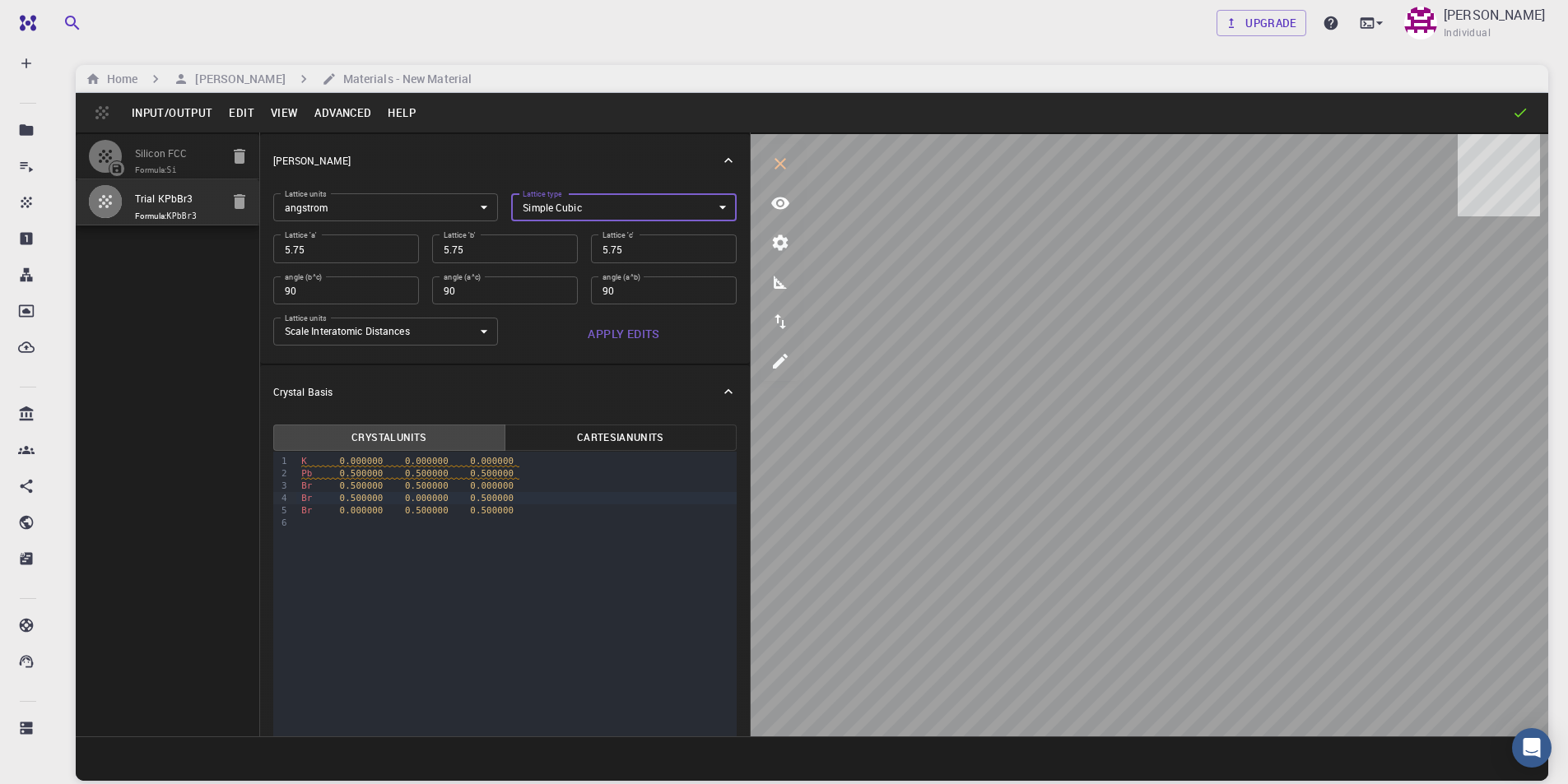
click at [635, 334] on button "Apply Edits" at bounding box center [623, 334] width 225 height 33
click at [589, 432] on button "Cartesian Units" at bounding box center [621, 437] width 232 height 26
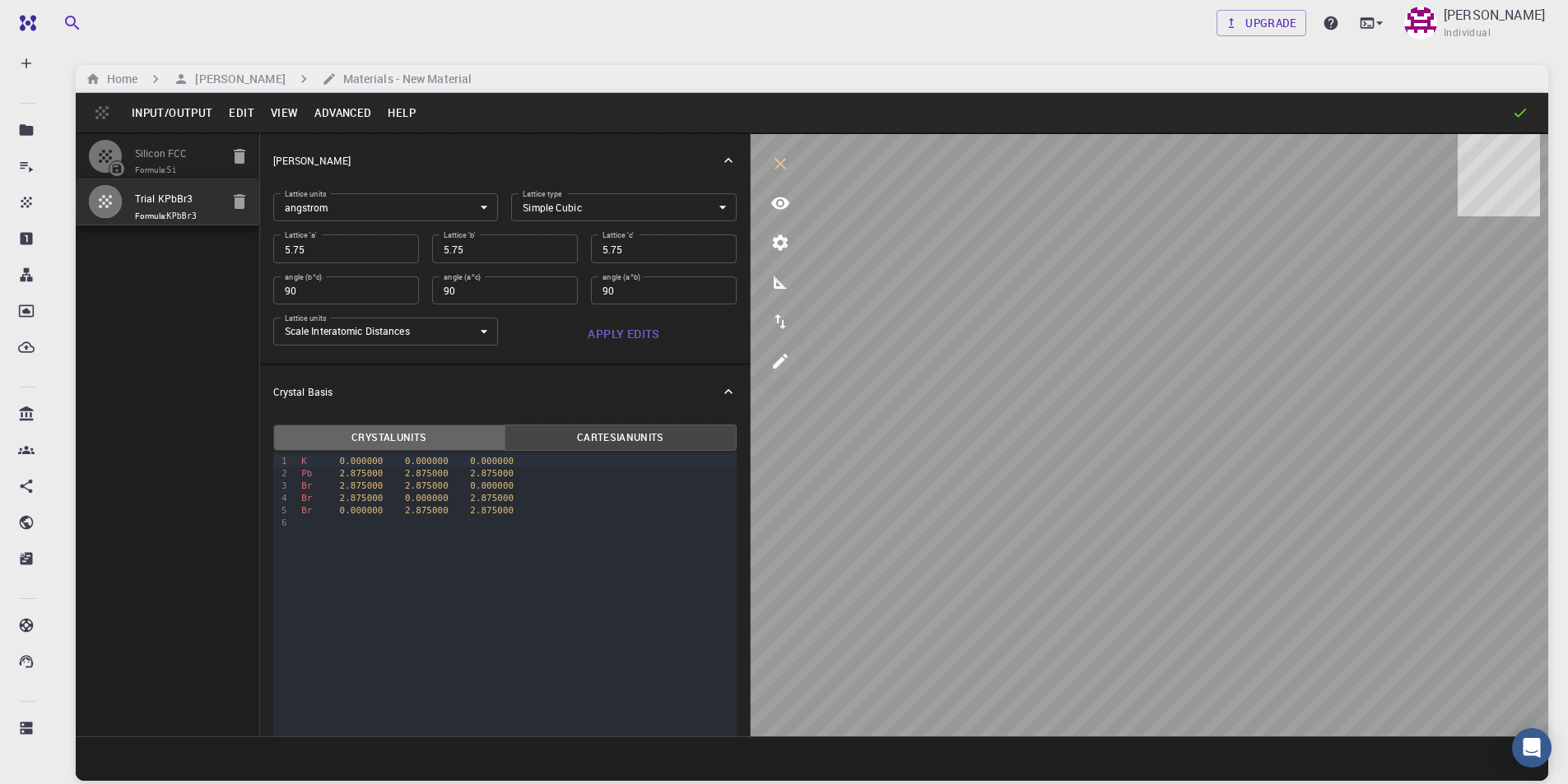
click at [437, 444] on button "Crystal Units" at bounding box center [389, 437] width 232 height 26
click at [554, 438] on button "Cartesian Units" at bounding box center [621, 437] width 232 height 26
click at [606, 400] on div "Crystal Basis" at bounding box center [505, 392] width 489 height 53
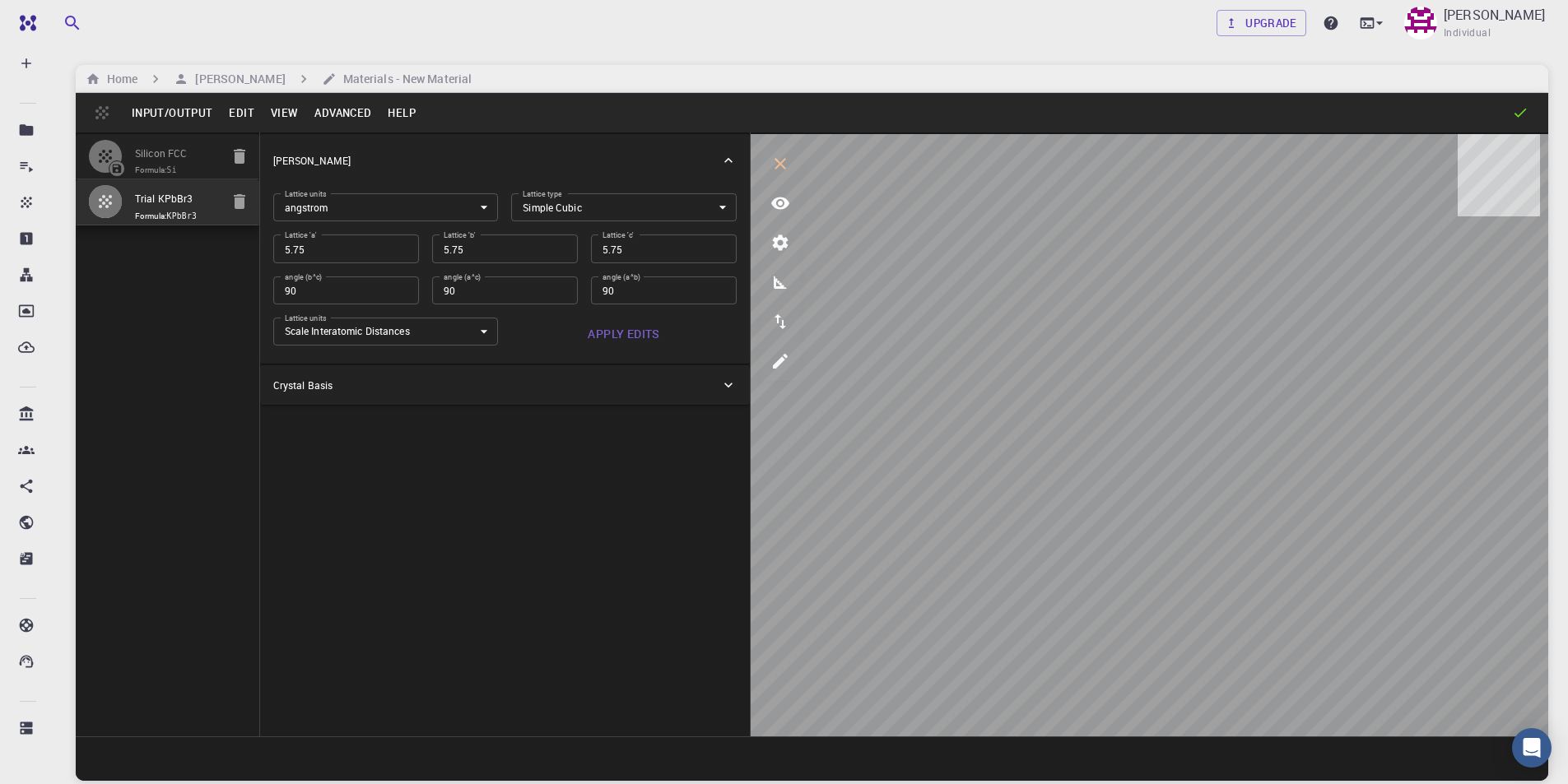
click at [619, 380] on div "Crystal Basis" at bounding box center [497, 385] width 447 height 14
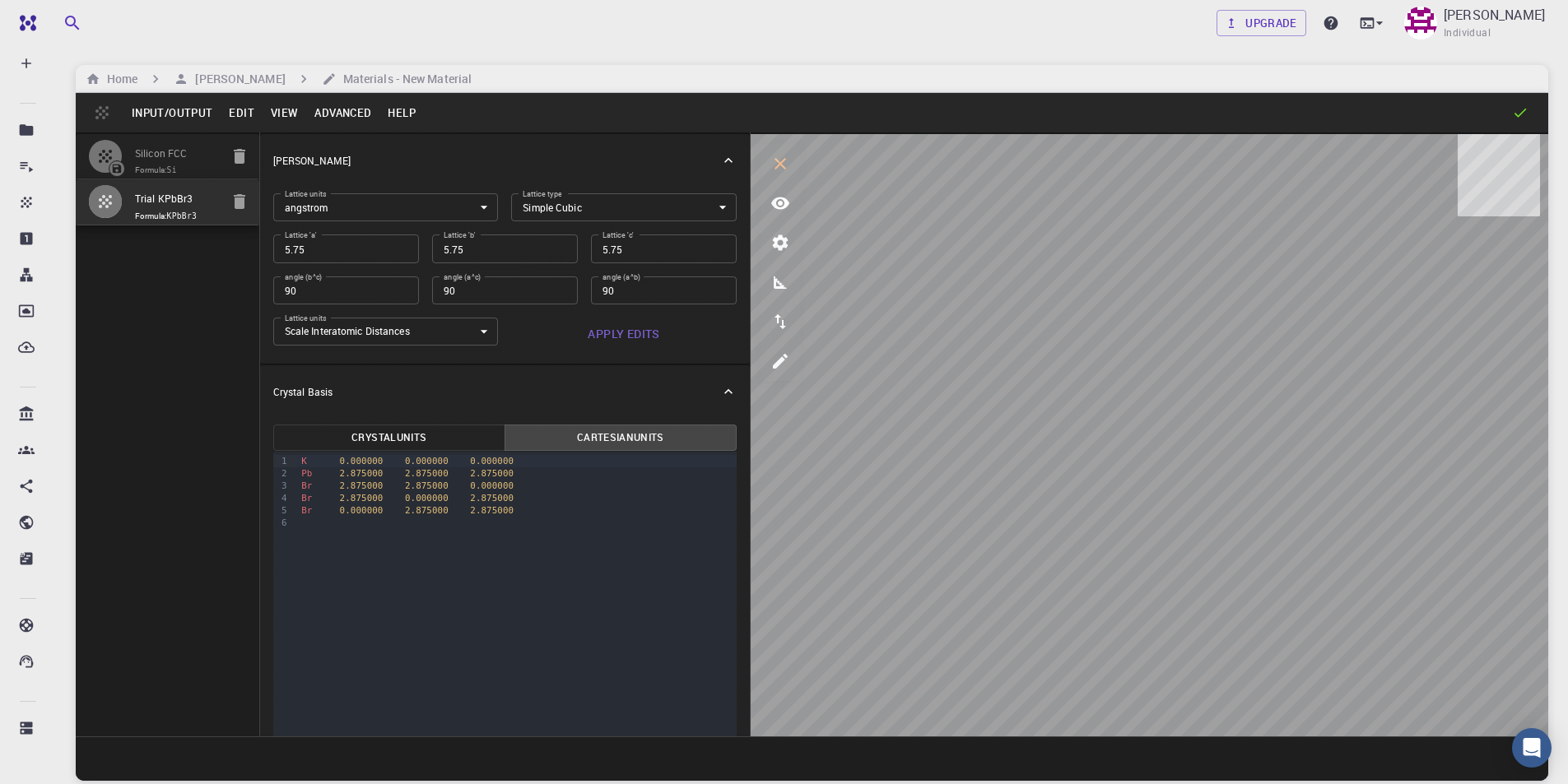
click at [389, 251] on input "5.75" at bounding box center [346, 248] width 145 height 28
type input "5"
click at [619, 337] on button "Apply Edits" at bounding box center [623, 334] width 225 height 33
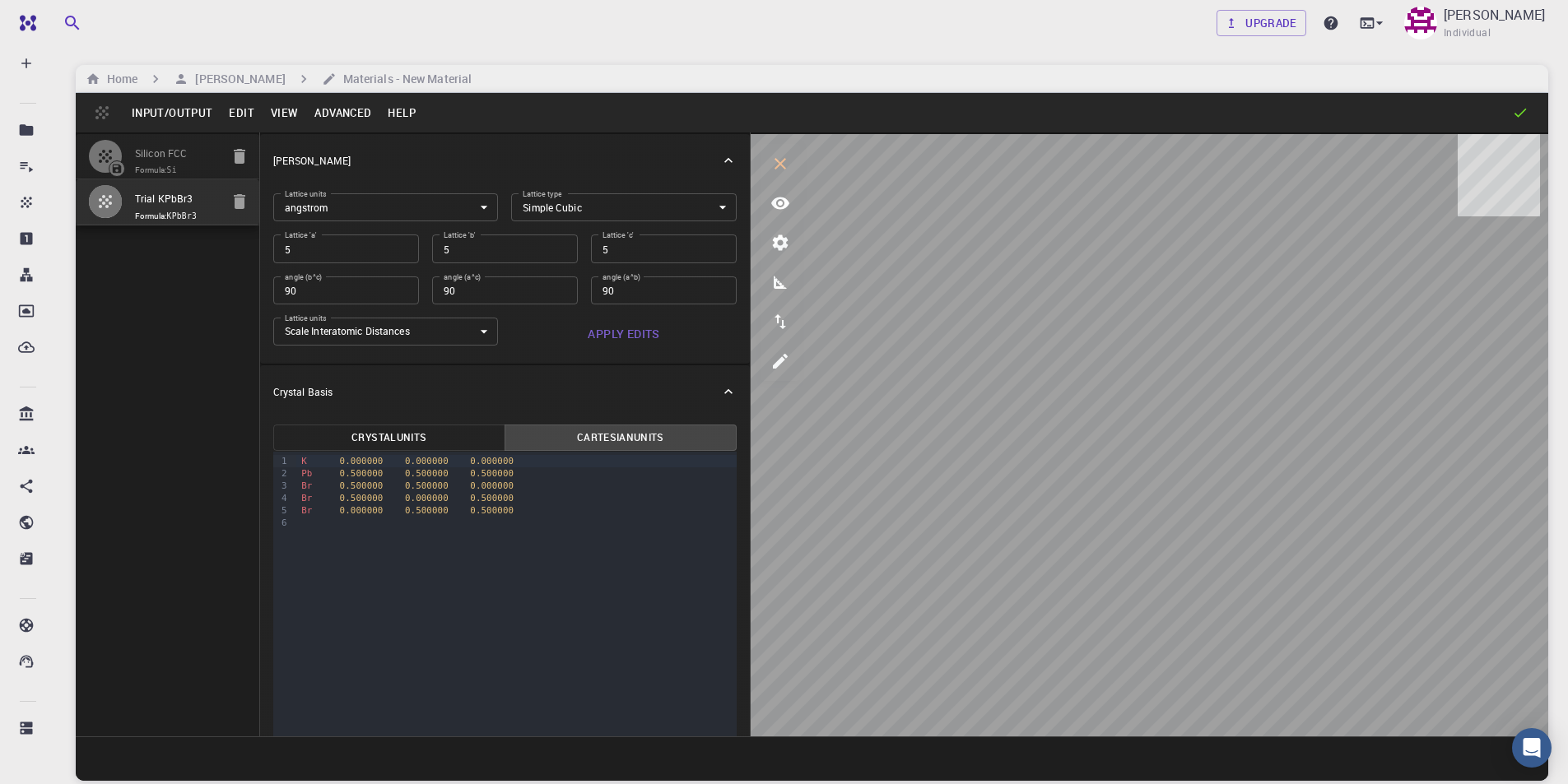
click at [419, 427] on button "Crystal Units" at bounding box center [389, 437] width 232 height 26
click at [662, 440] on button "Cartesian Units" at bounding box center [621, 437] width 232 height 26
click at [323, 252] on input "5" at bounding box center [346, 248] width 145 height 28
click at [327, 249] on input "5" at bounding box center [346, 248] width 145 height 28
type input "5.7"
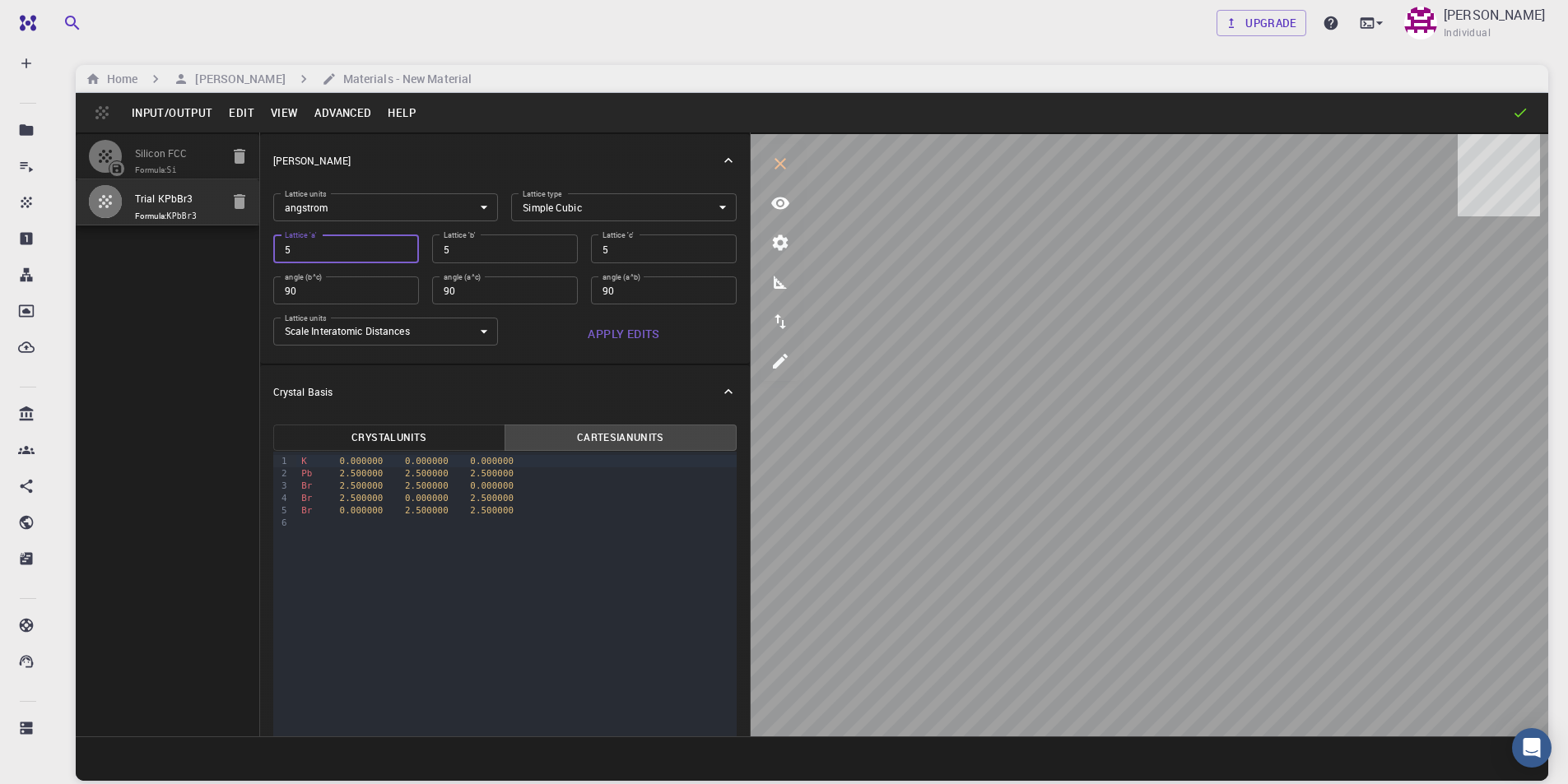
type input "5.7"
type input "5.75"
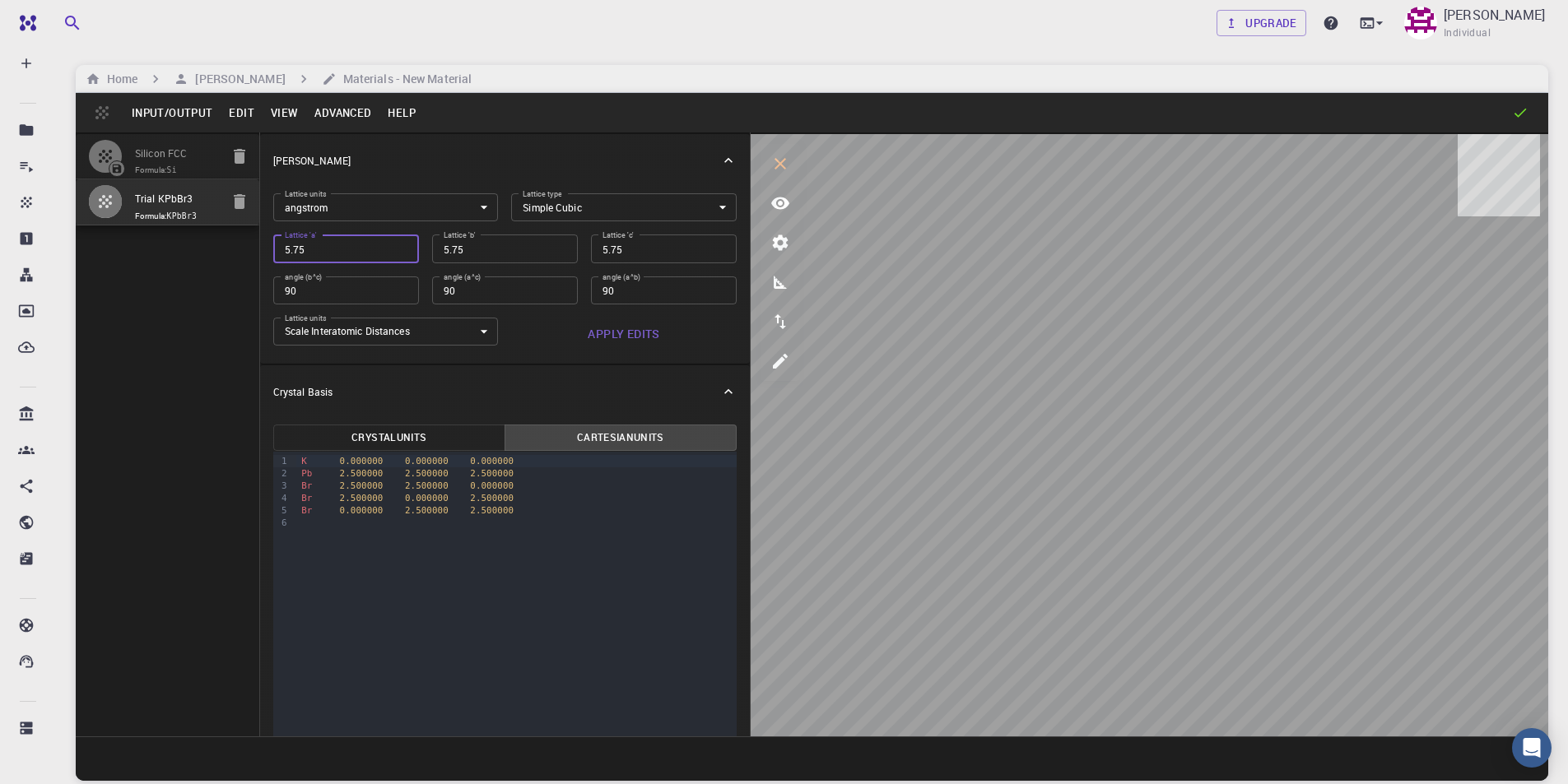
click at [630, 328] on button "Apply Edits" at bounding box center [623, 334] width 225 height 33
click at [410, 430] on button "Crystal Units" at bounding box center [389, 437] width 232 height 26
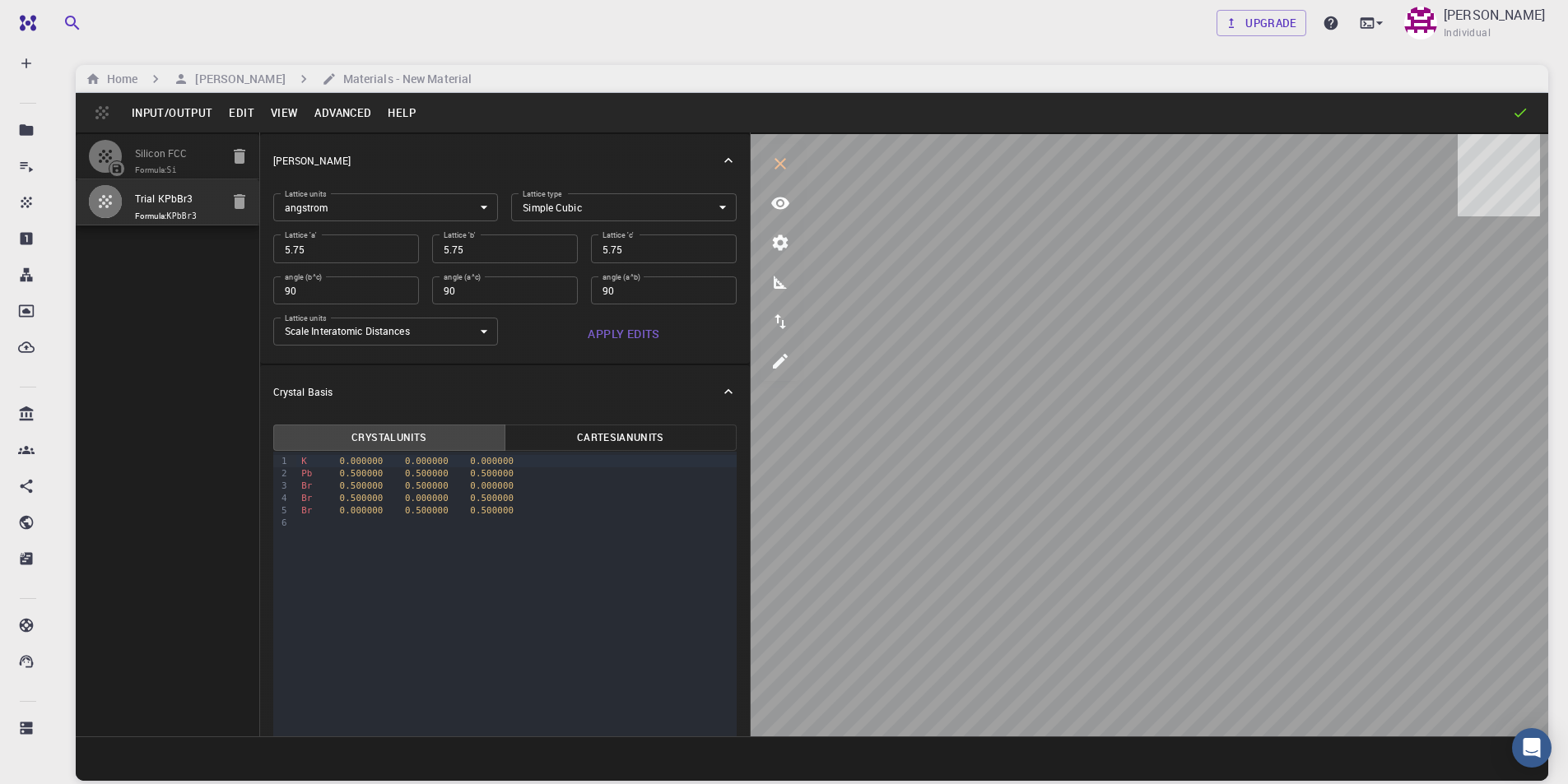
click at [528, 431] on button "Cartesian Units" at bounding box center [621, 437] width 232 height 26
click at [780, 203] on icon "view" at bounding box center [780, 204] width 18 height 13
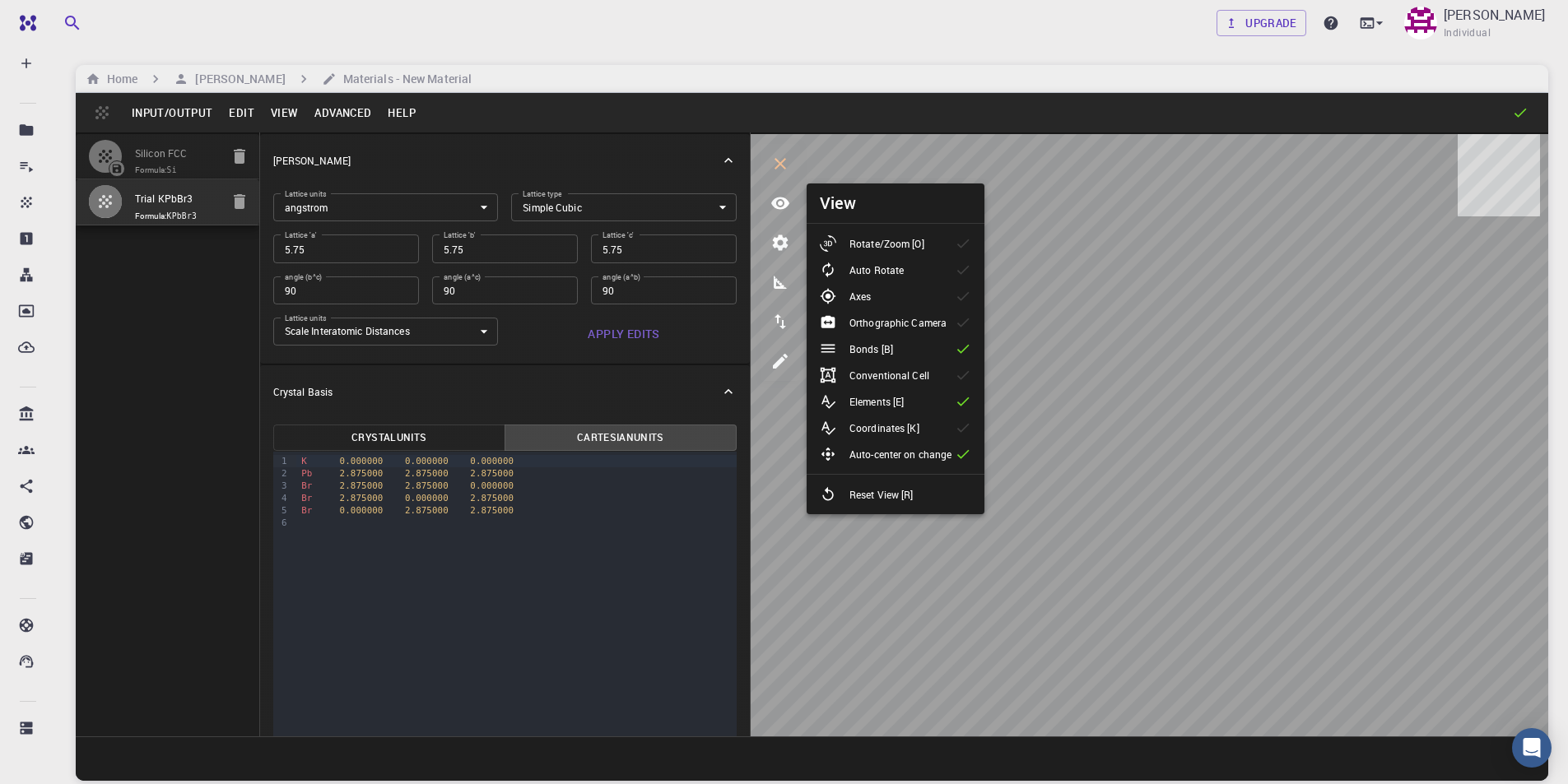
click at [868, 247] on p "Rotate/Zoom [O]" at bounding box center [886, 243] width 75 height 14
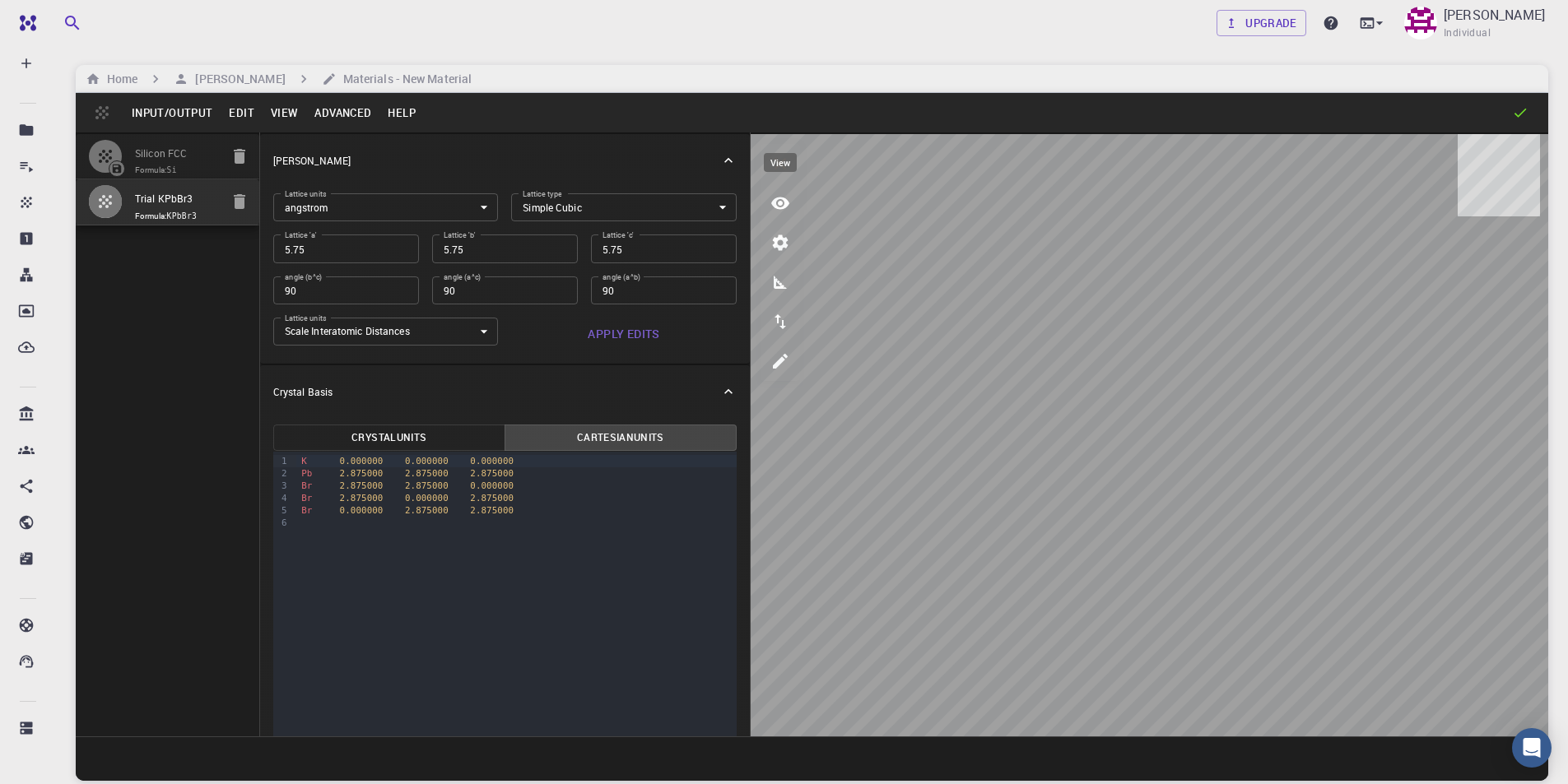
click at [781, 205] on icon "view" at bounding box center [780, 204] width 18 height 13
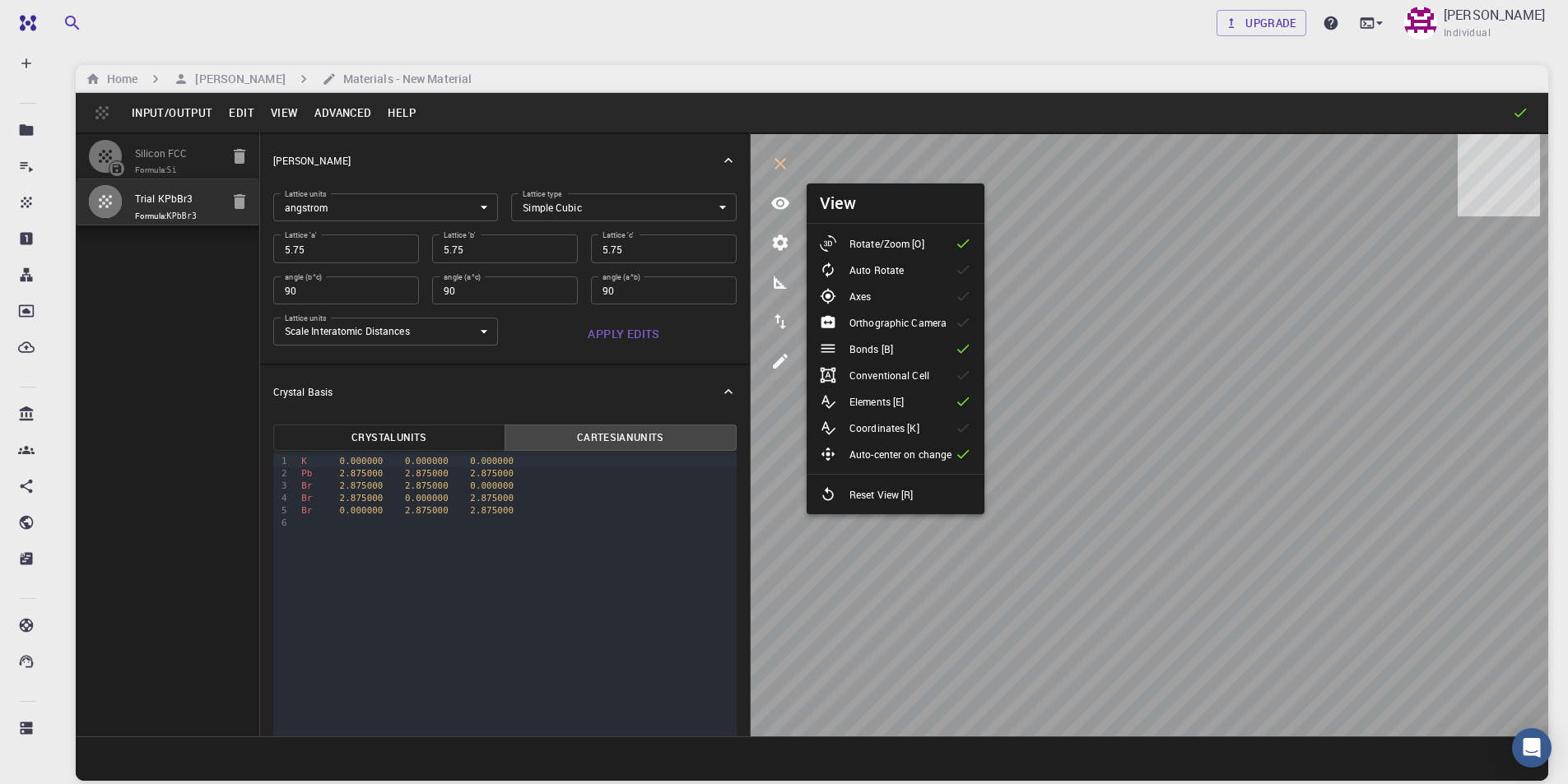
click at [965, 348] on icon at bounding box center [963, 348] width 16 height 16
click at [965, 350] on icon at bounding box center [964, 349] width 13 height 9
click at [956, 376] on icon at bounding box center [963, 375] width 16 height 16
click at [952, 370] on li "Conventional Cell" at bounding box center [895, 374] width 178 height 26
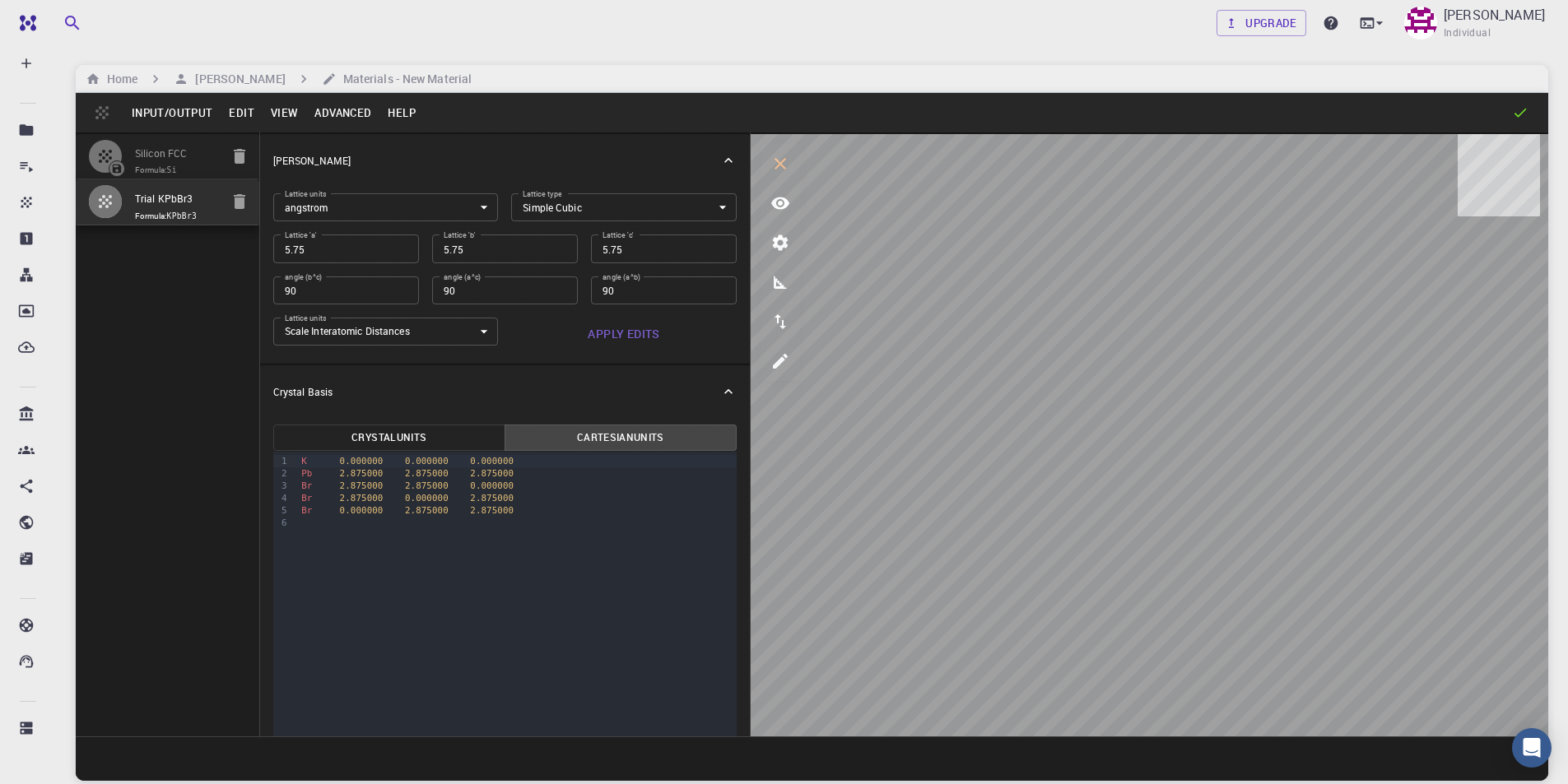
click at [617, 338] on button "Apply Edits" at bounding box center [623, 334] width 225 height 33
click at [317, 523] on div at bounding box center [516, 524] width 440 height 13
click at [637, 336] on button "Apply Edits" at bounding box center [623, 334] width 225 height 33
click at [550, 564] on div "9 1 2 3 4 5 6 › K 0.000000 0.000000 0.000000 Pb 0.087000 0.087000 0.087000 Br 0…" at bounding box center [505, 682] width 463 height 461
click at [373, 251] on input "5.75" at bounding box center [346, 248] width 145 height 28
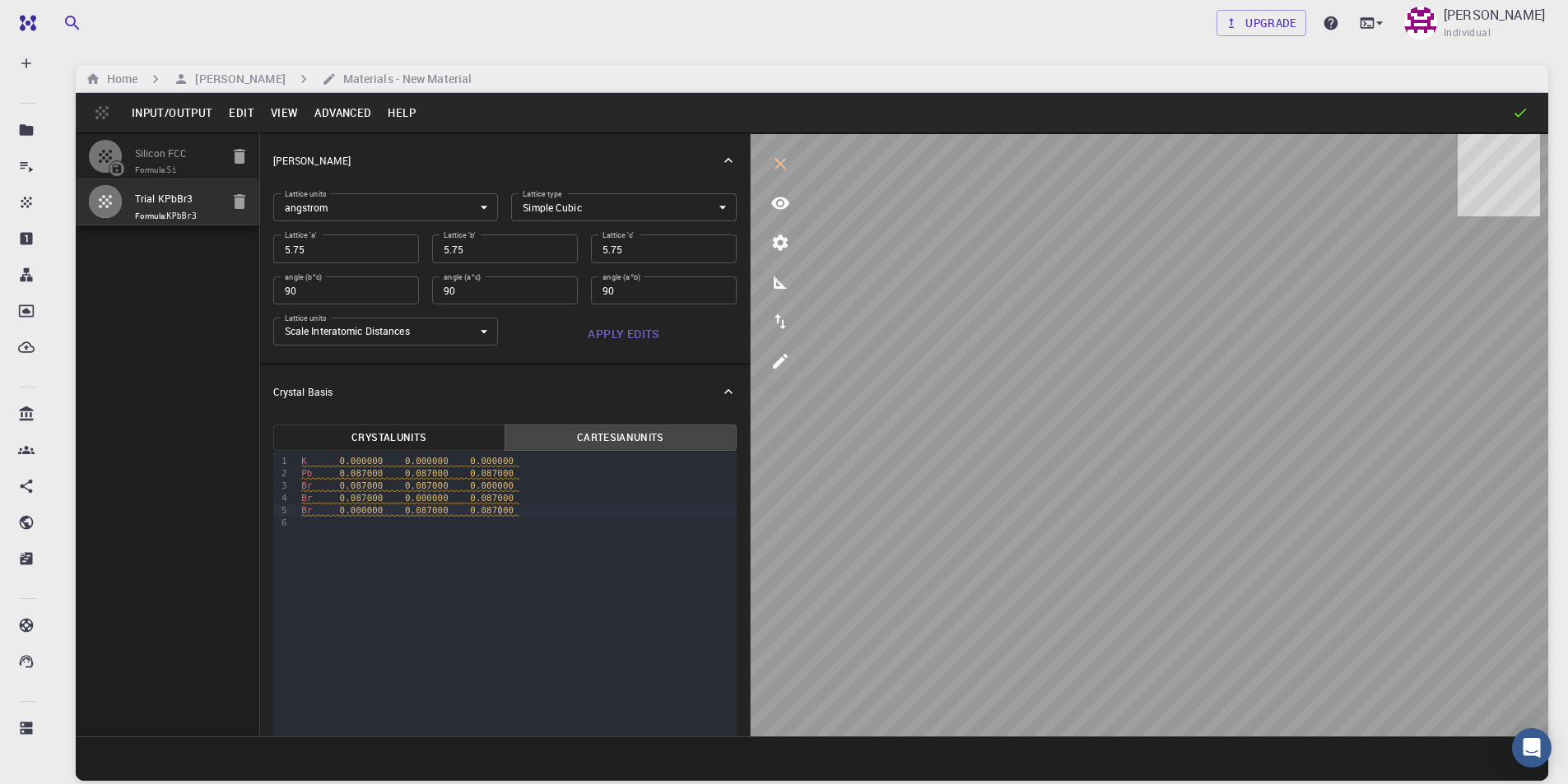
click at [518, 506] on div "Br 0.000000 0.087000 0.087000" at bounding box center [516, 511] width 440 height 13
click at [611, 335] on button "Apply Edits" at bounding box center [623, 334] width 225 height 33
click at [364, 445] on button "Crystal Units" at bounding box center [389, 437] width 232 height 26
click at [370, 439] on button "Crystal Units" at bounding box center [389, 437] width 232 height 26
click at [352, 256] on input "5.75" at bounding box center [346, 248] width 145 height 28
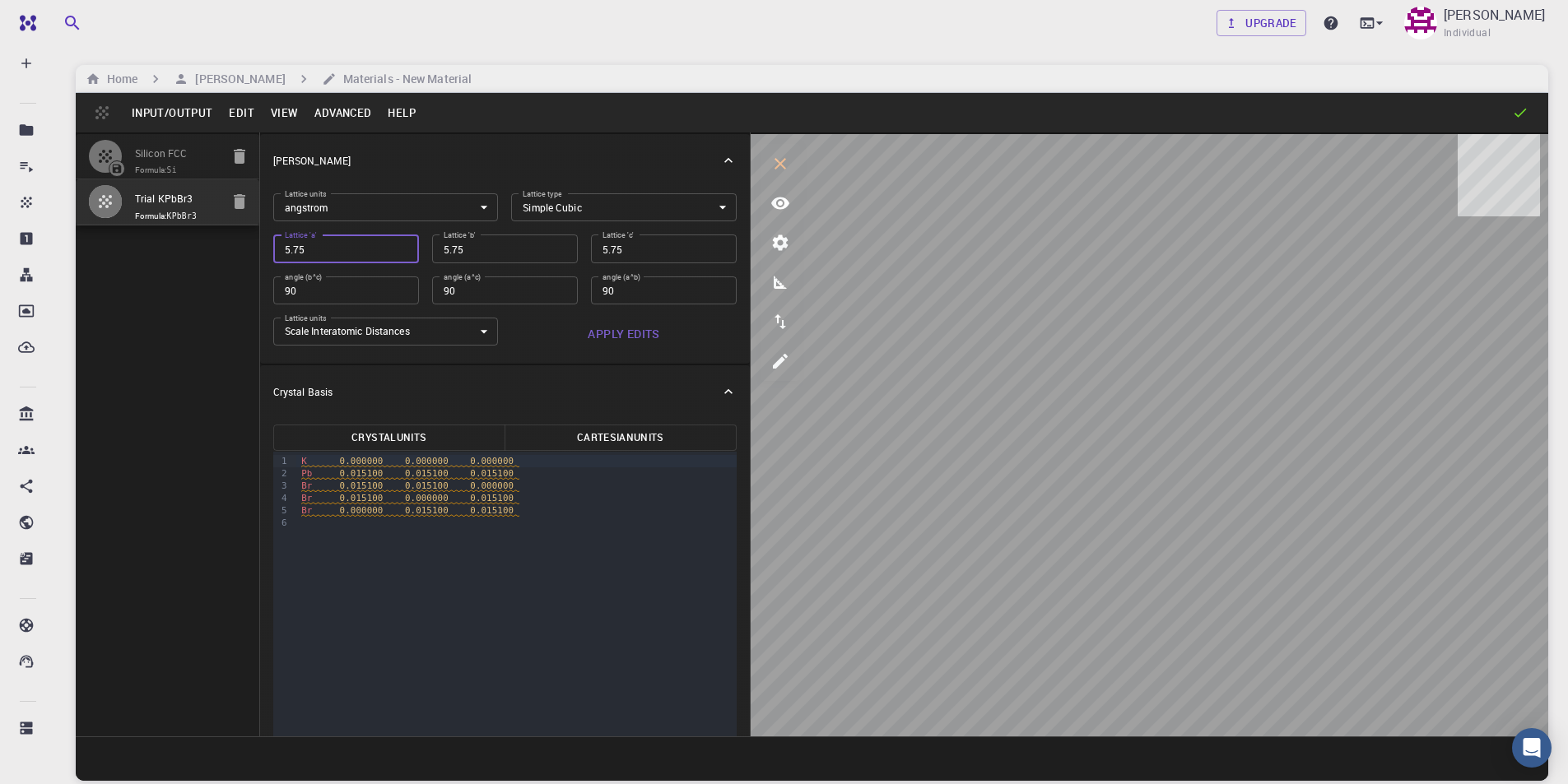
click at [459, 251] on input "5.75" at bounding box center [505, 248] width 145 height 28
click at [623, 329] on button "Apply Edits" at bounding box center [623, 334] width 225 height 33
click at [524, 520] on div at bounding box center [516, 524] width 440 height 13
click at [519, 509] on div "Br 0.000000 0.015100 0.015100" at bounding box center [516, 511] width 440 height 13
click at [618, 439] on button "Cartesian Units" at bounding box center [621, 437] width 232 height 26
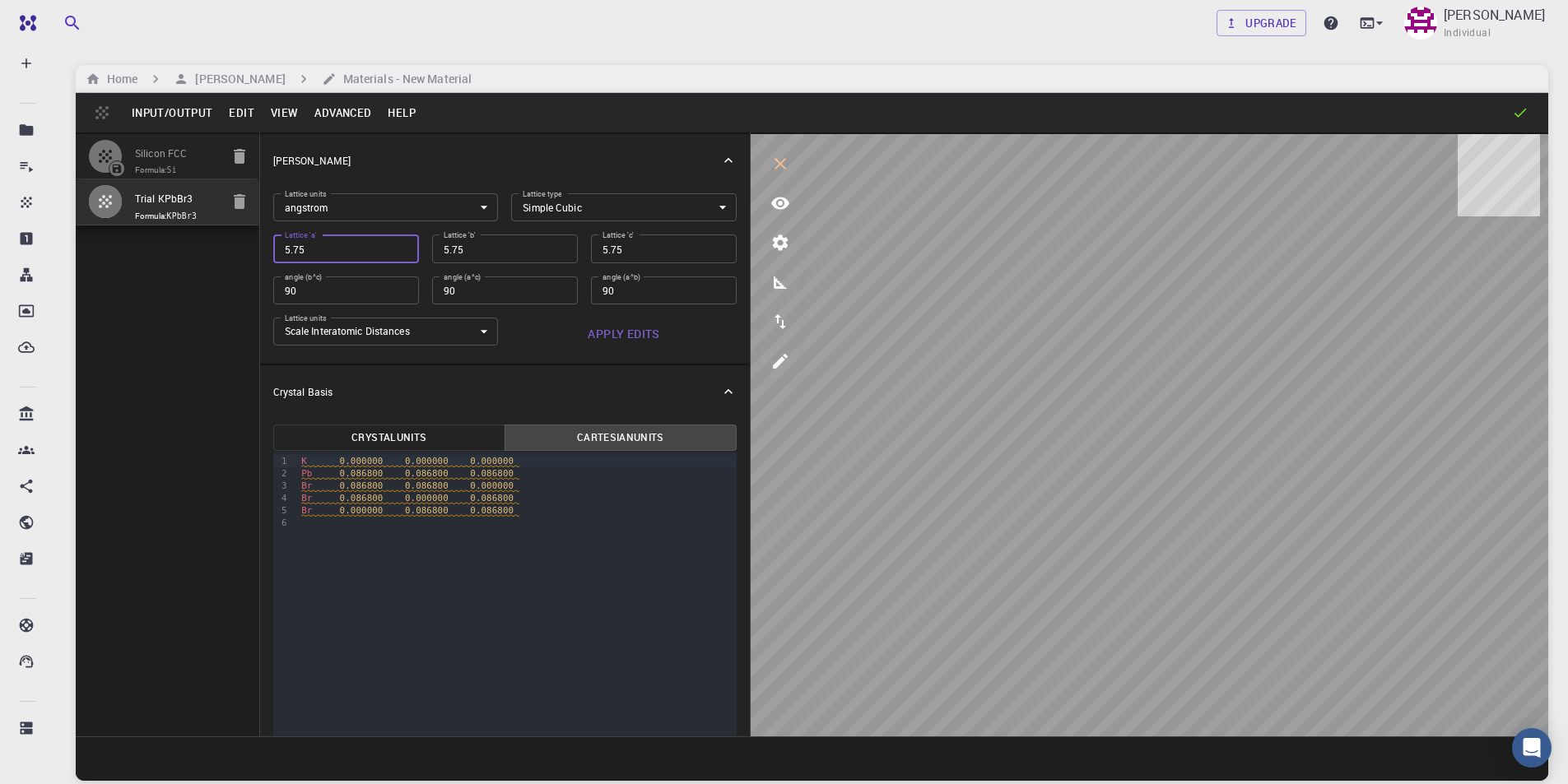
click at [330, 249] on input "5.75" at bounding box center [346, 248] width 145 height 28
type input "4"
click at [462, 291] on input "90" at bounding box center [505, 290] width 145 height 28
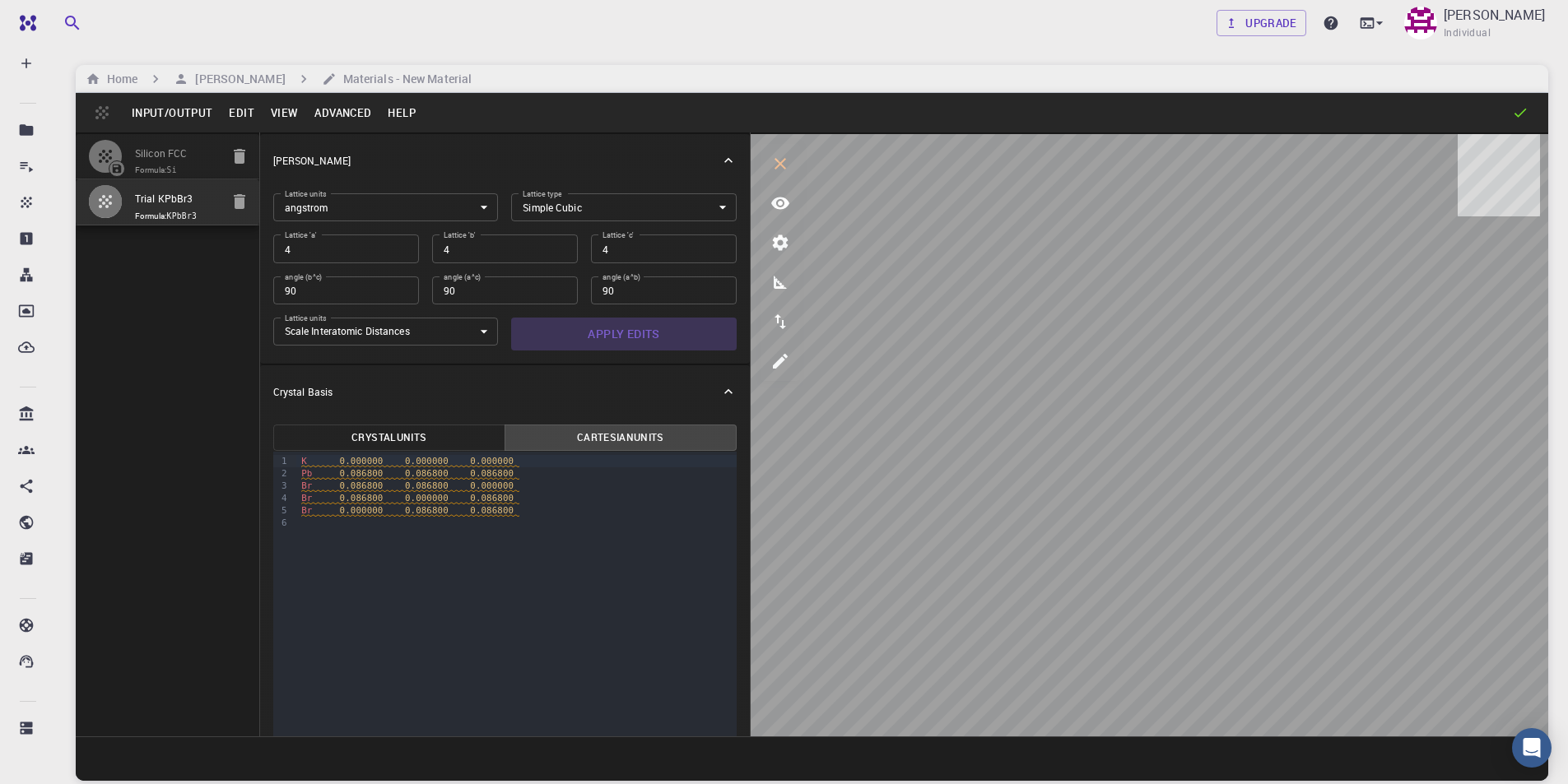
click at [635, 332] on button "Apply Edits" at bounding box center [623, 334] width 225 height 33
click at [341, 251] on input "4" at bounding box center [346, 248] width 145 height 28
type input "5"
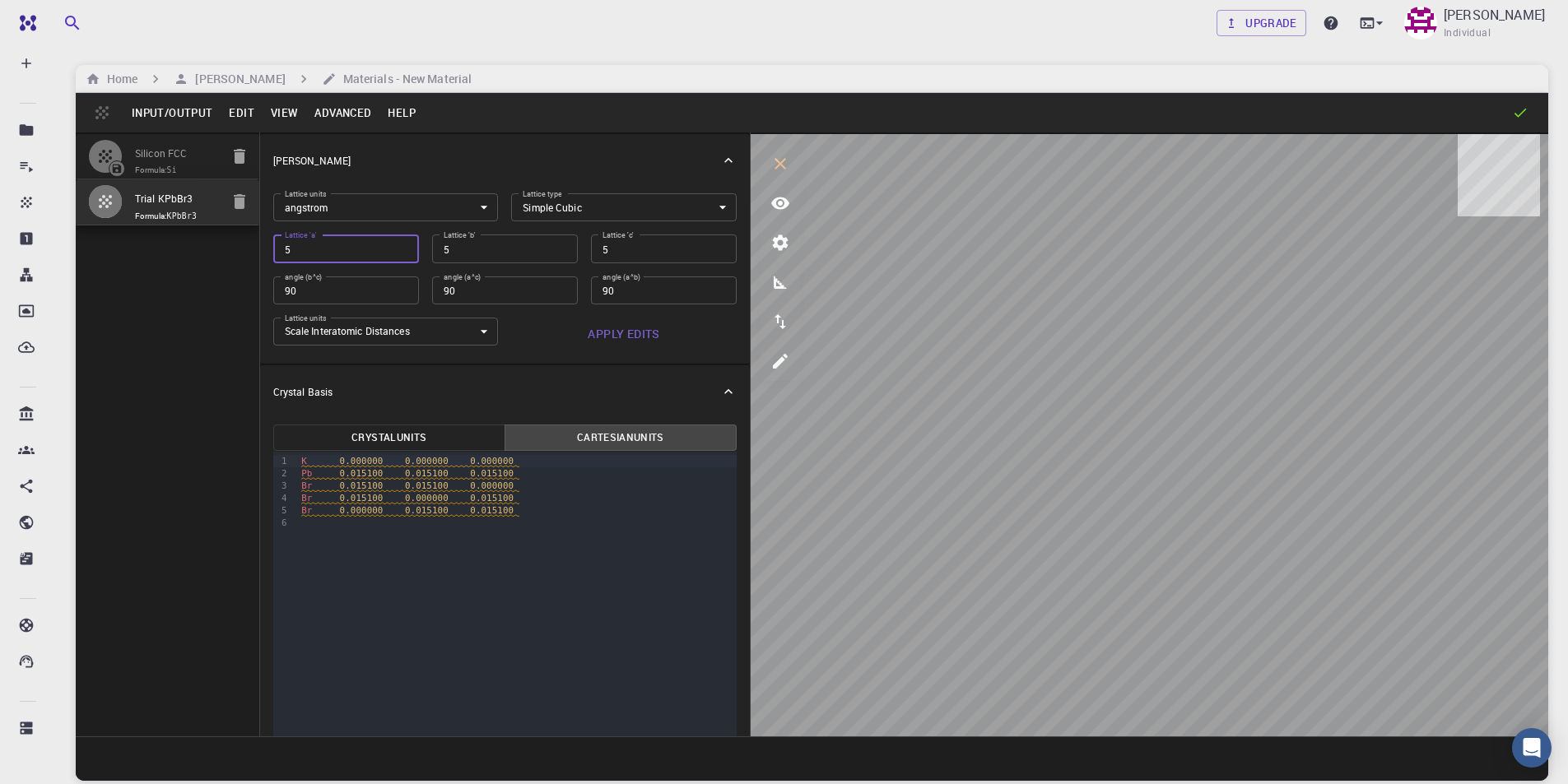
type input "5.7"
type input "5.75"
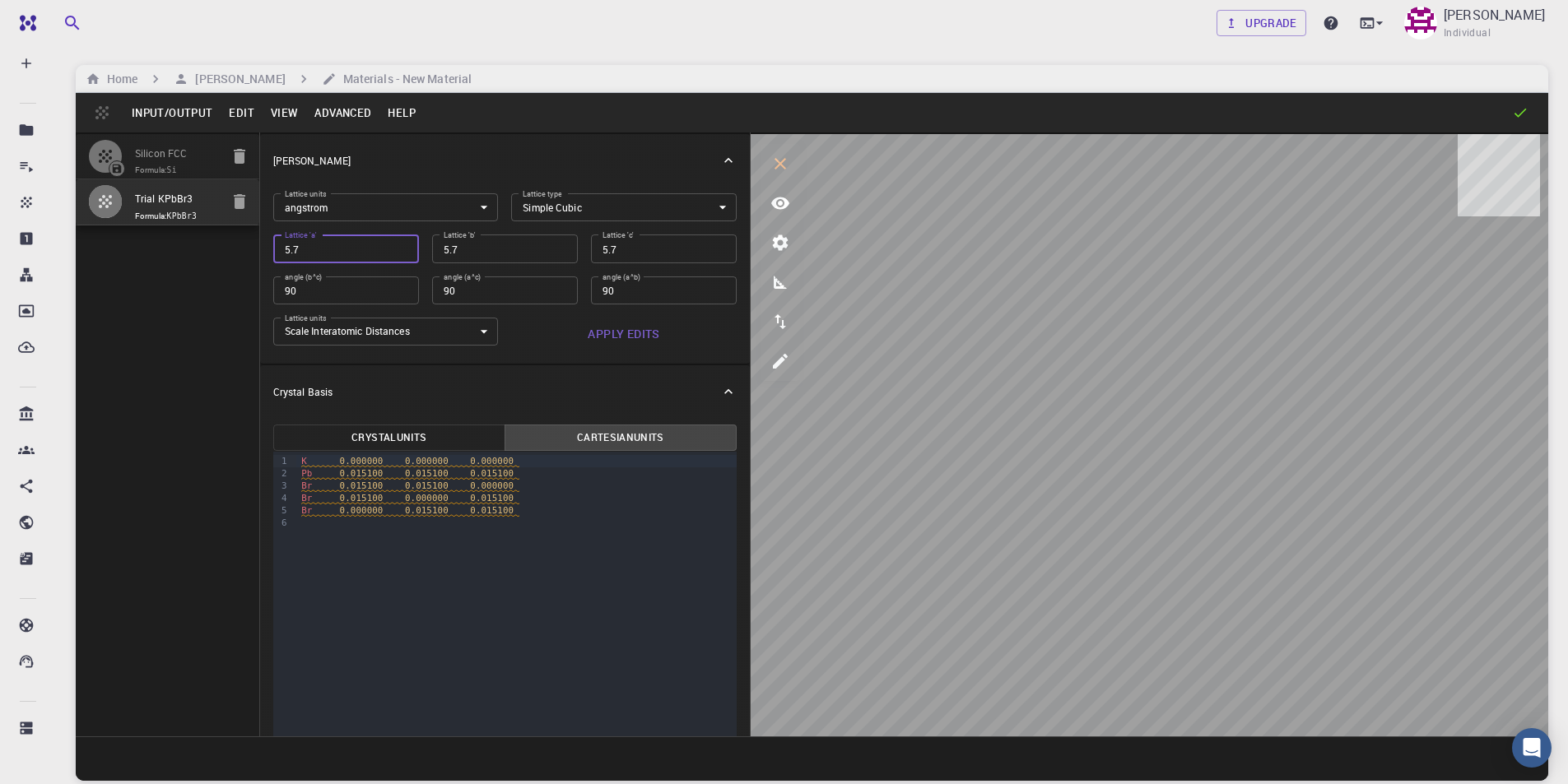
type input "5.75"
click at [637, 335] on button "Apply Edits" at bounding box center [623, 334] width 225 height 33
click at [777, 202] on icon "view" at bounding box center [780, 203] width 20 height 20
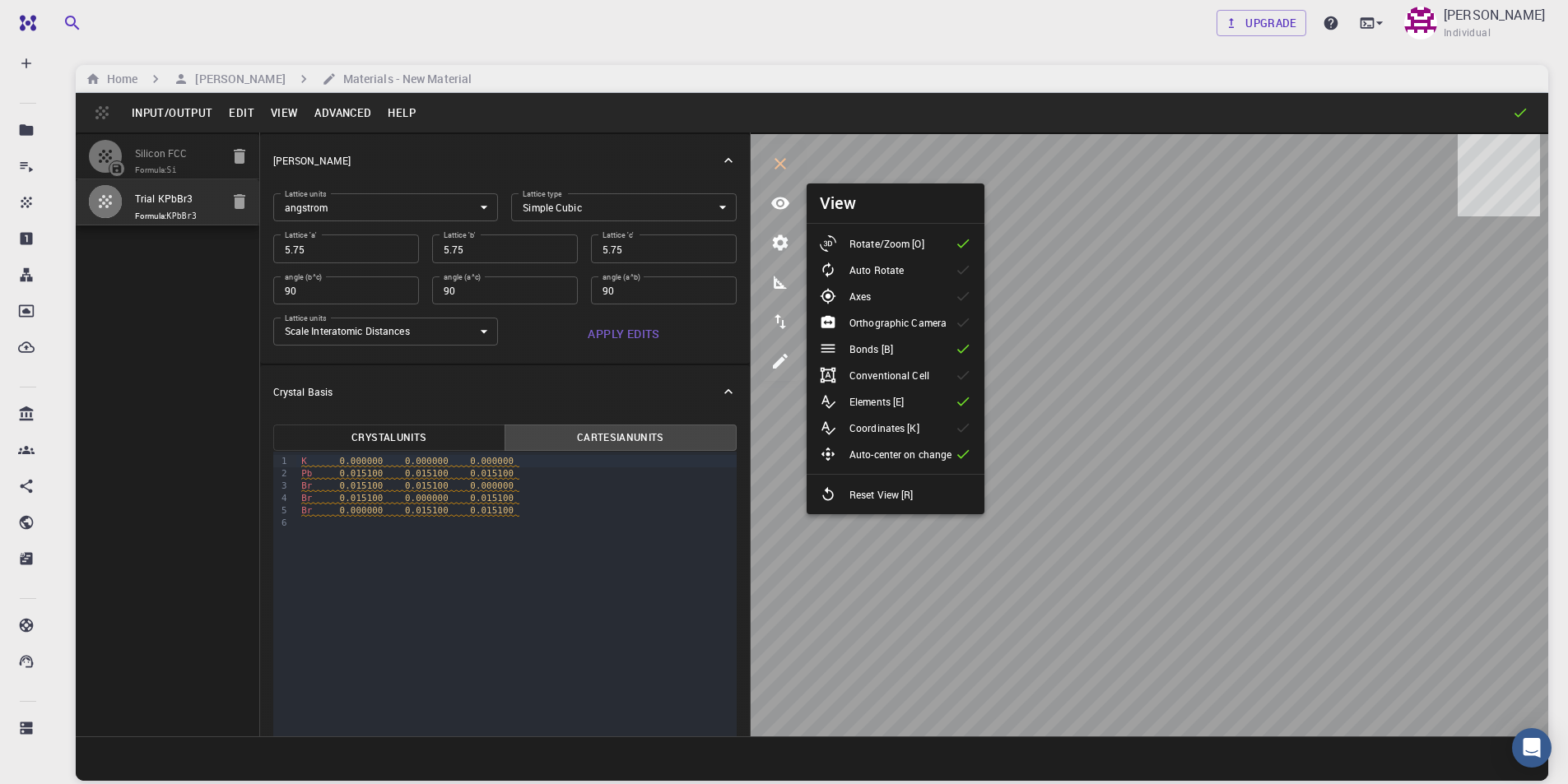
click at [881, 498] on p "Reset View [R]" at bounding box center [881, 495] width 64 height 14
click at [236, 199] on icon "button" at bounding box center [239, 201] width 12 height 14
type input "FCC"
type input "3.867"
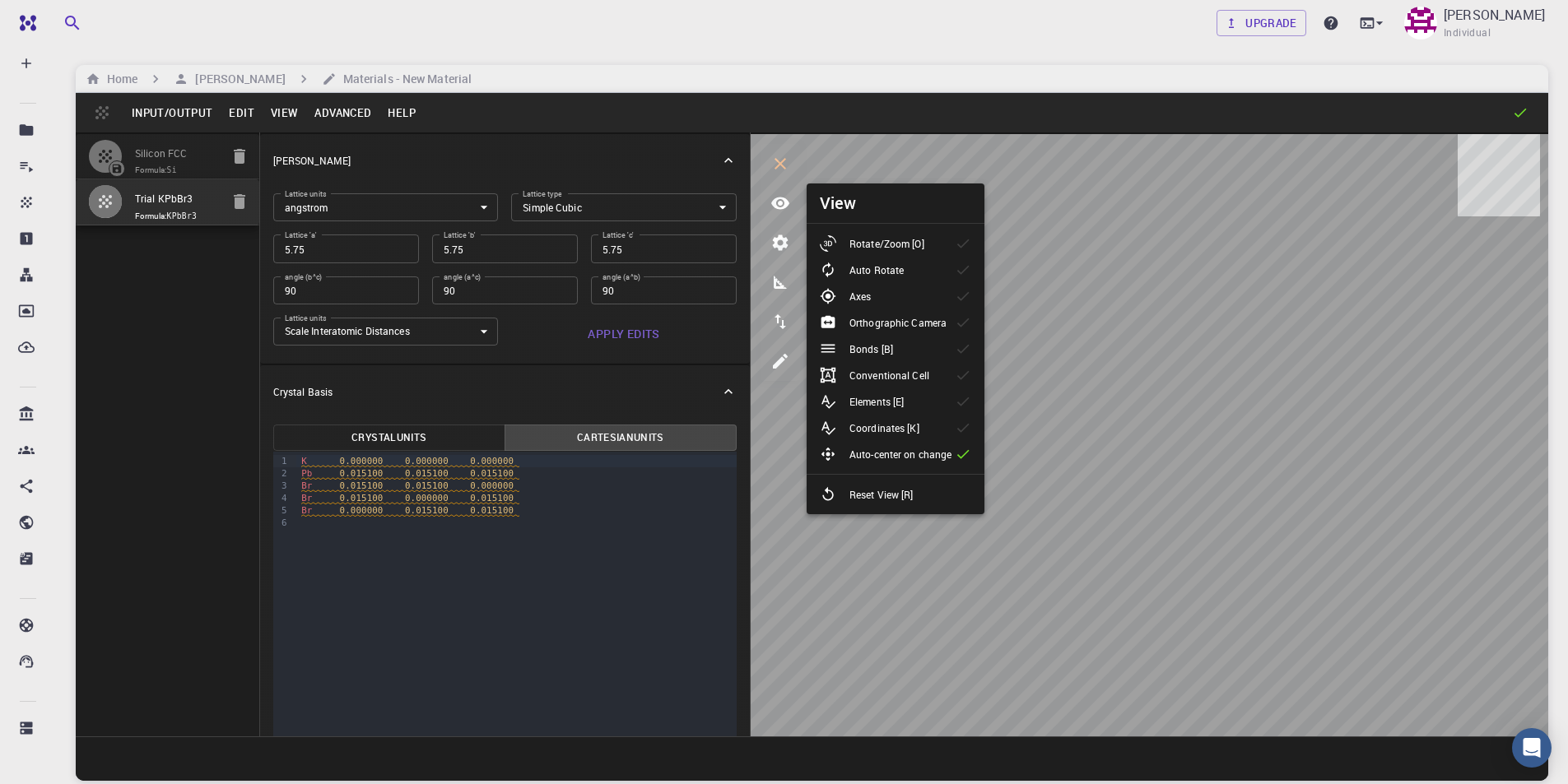
type input "3.867"
type input "60"
type input "59.99999"
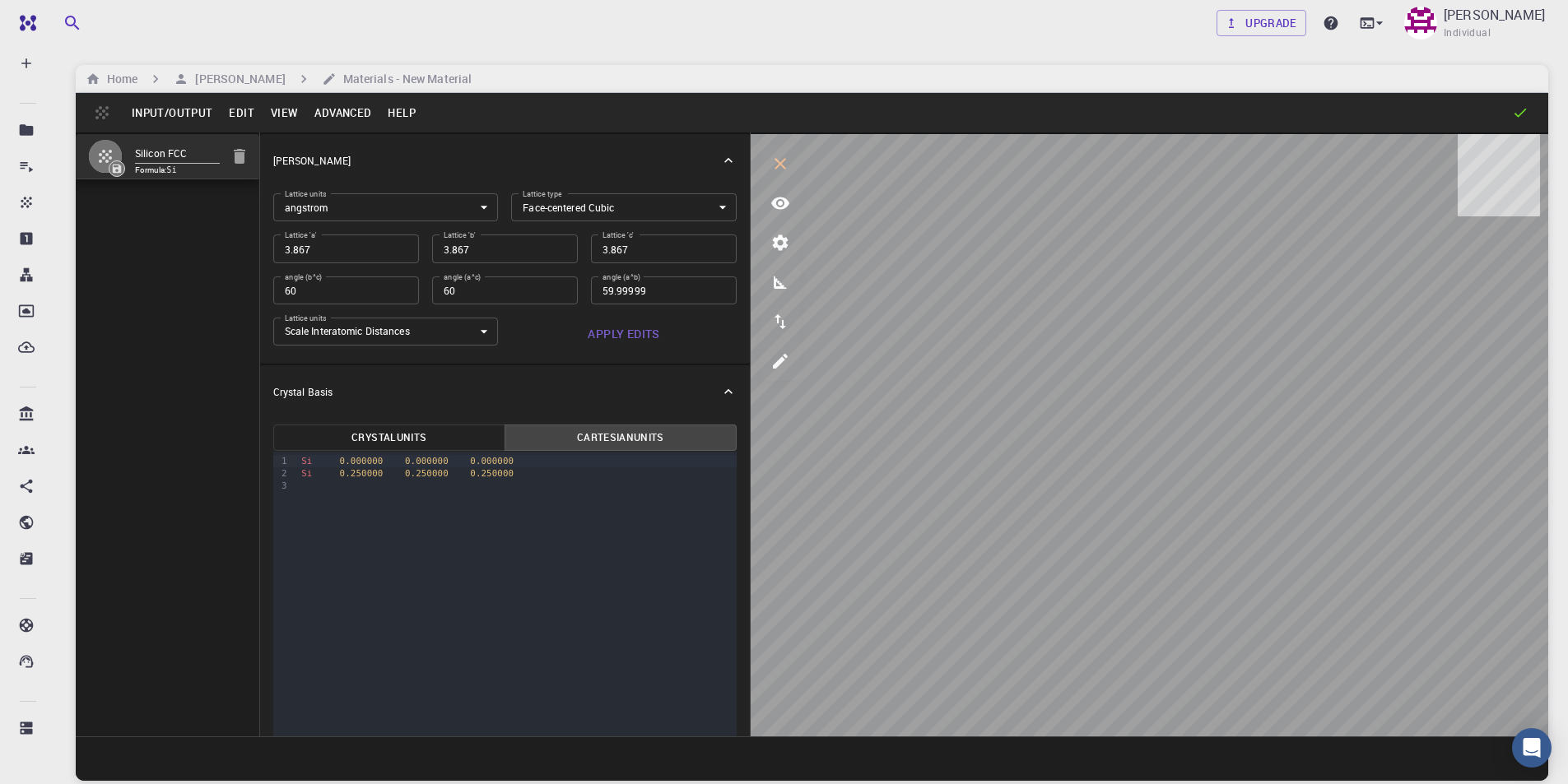
click at [232, 108] on button "Edit" at bounding box center [242, 112] width 42 height 26
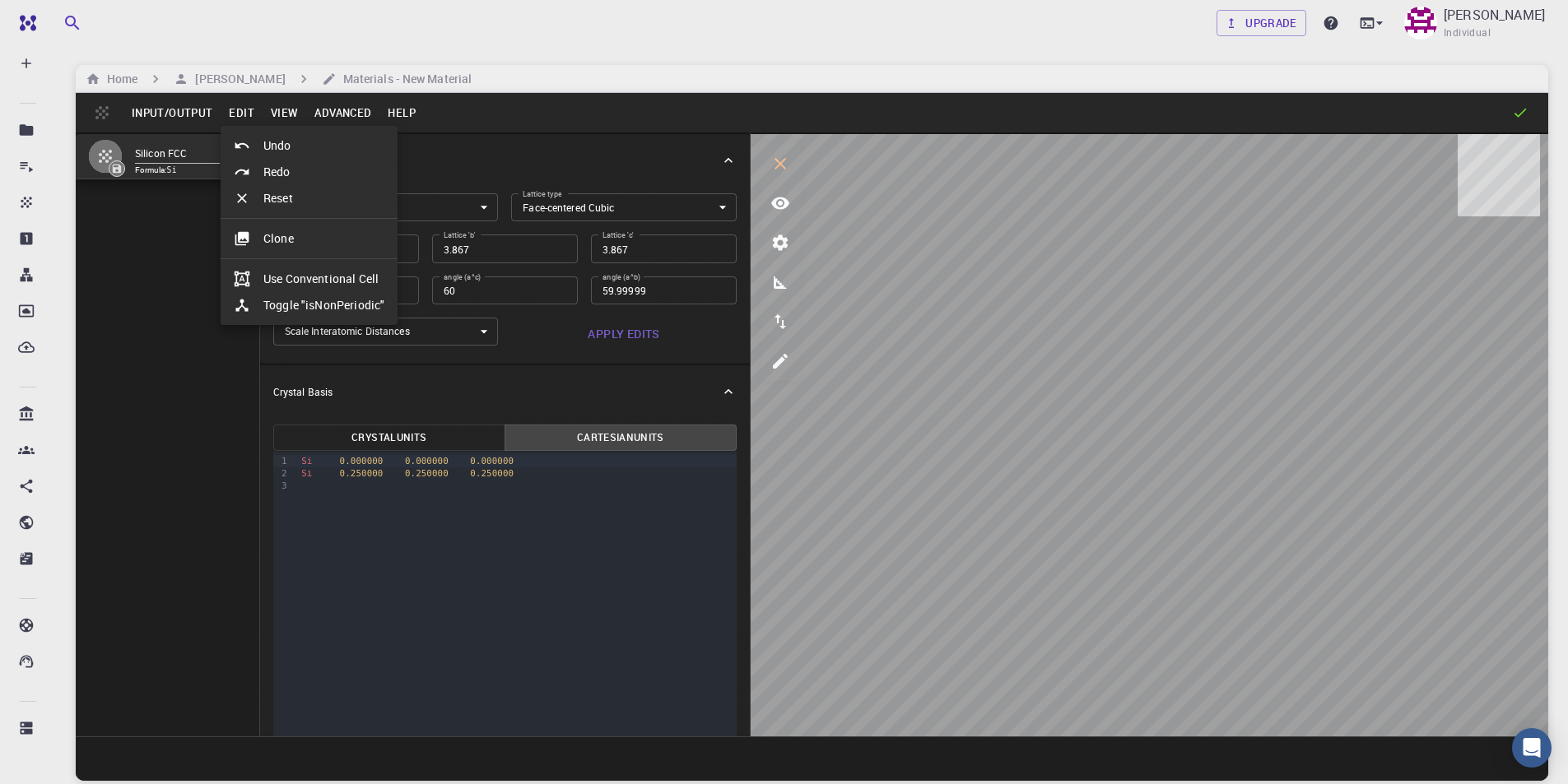
click at [286, 239] on li "Clone" at bounding box center [309, 238] width 177 height 26
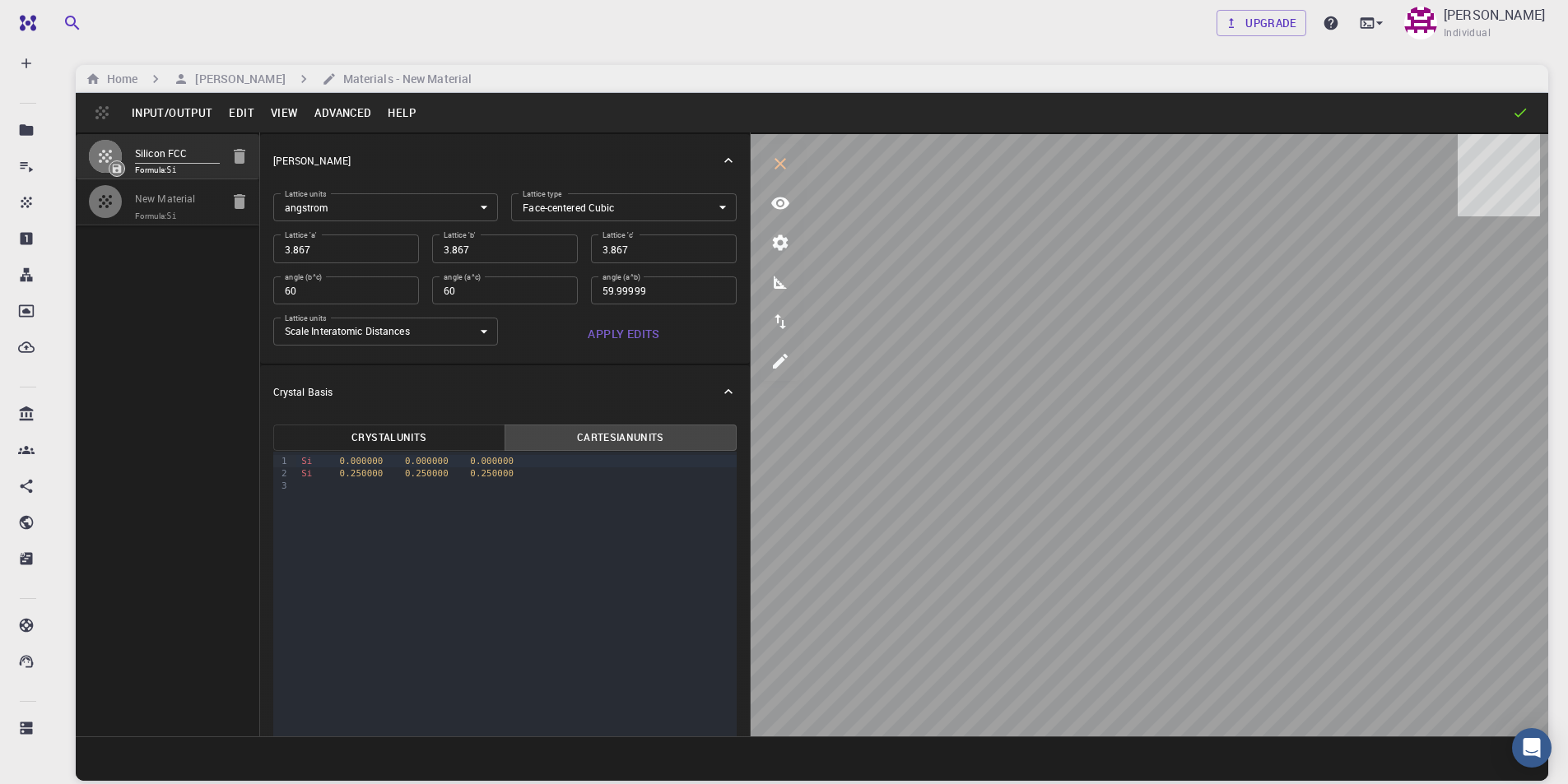
click at [190, 205] on input "New Material" at bounding box center [177, 199] width 84 height 19
drag, startPoint x: 203, startPoint y: 198, endPoint x: 90, endPoint y: 195, distance: 113.0
click at [90, 195] on li "New Material Formula: Si" at bounding box center [167, 202] width 183 height 45
type input "Trail KPbBr3"
click at [524, 151] on div "[PERSON_NAME]" at bounding box center [505, 160] width 489 height 53
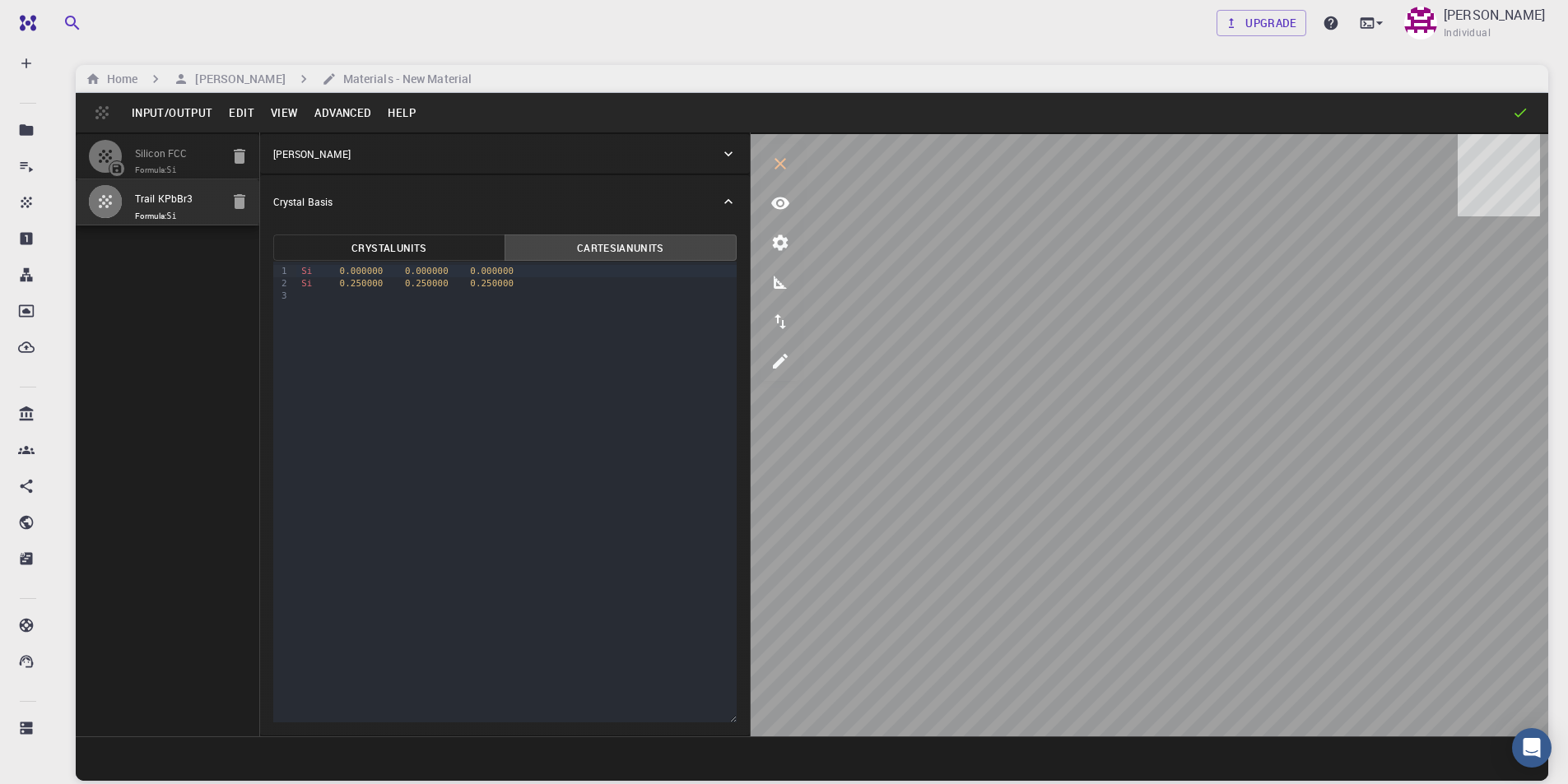
click at [211, 201] on input "Trail KPbBr3" at bounding box center [177, 199] width 84 height 19
click at [517, 326] on div "9 1 2 3 › Si 0.000000 0.000000 0.000000 Si 0.250000 0.250000 0.250000" at bounding box center [505, 491] width 463 height 461
click at [723, 156] on icon at bounding box center [728, 154] width 16 height 16
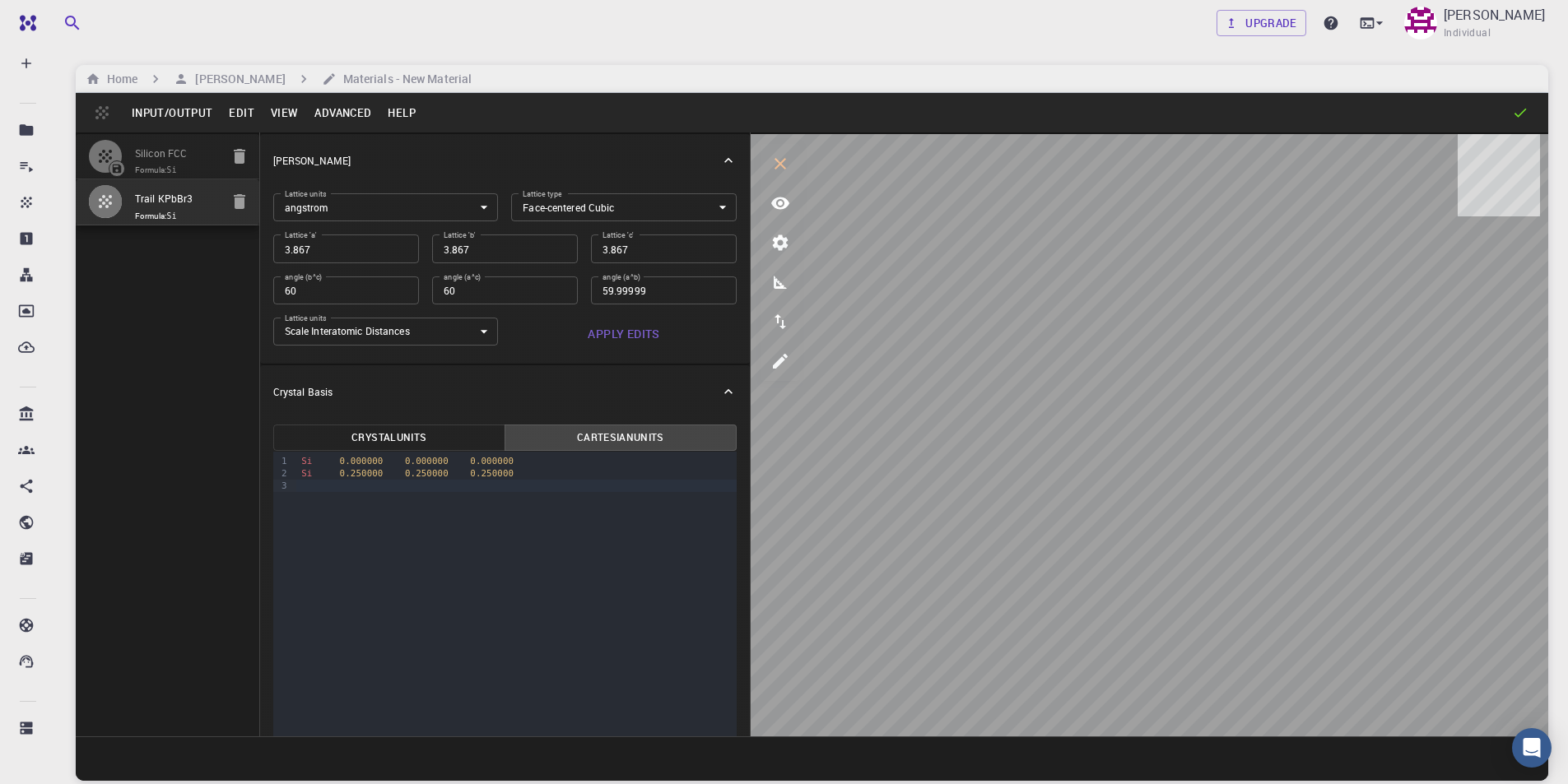
click at [691, 197] on body "Free Dashboard Create New Job New Material Create Material Upload File Import f…" at bounding box center [784, 454] width 1568 height 910
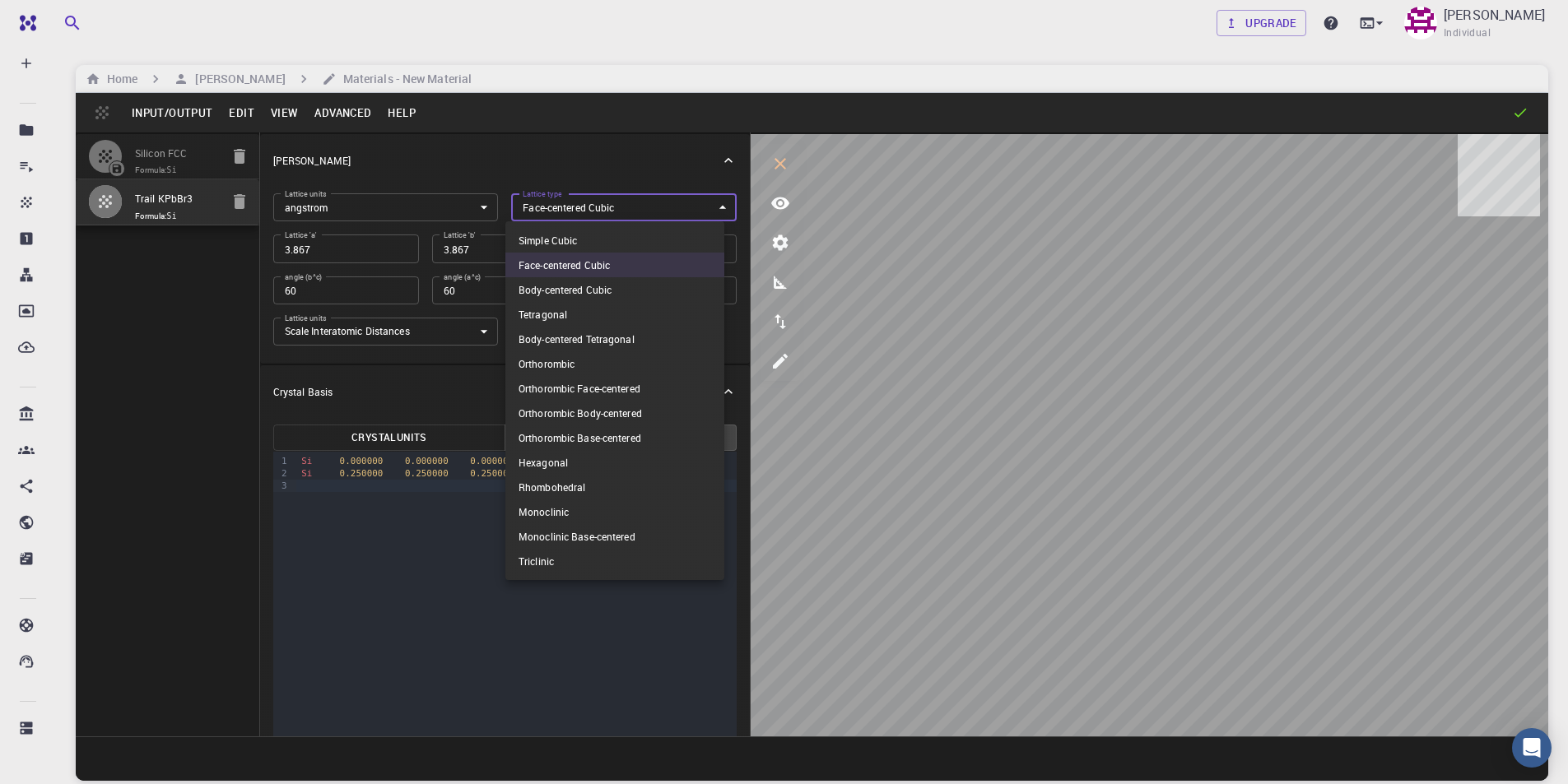
click at [624, 238] on li "Simple Cubic" at bounding box center [615, 240] width 219 height 24
type input "CUB"
type input "90"
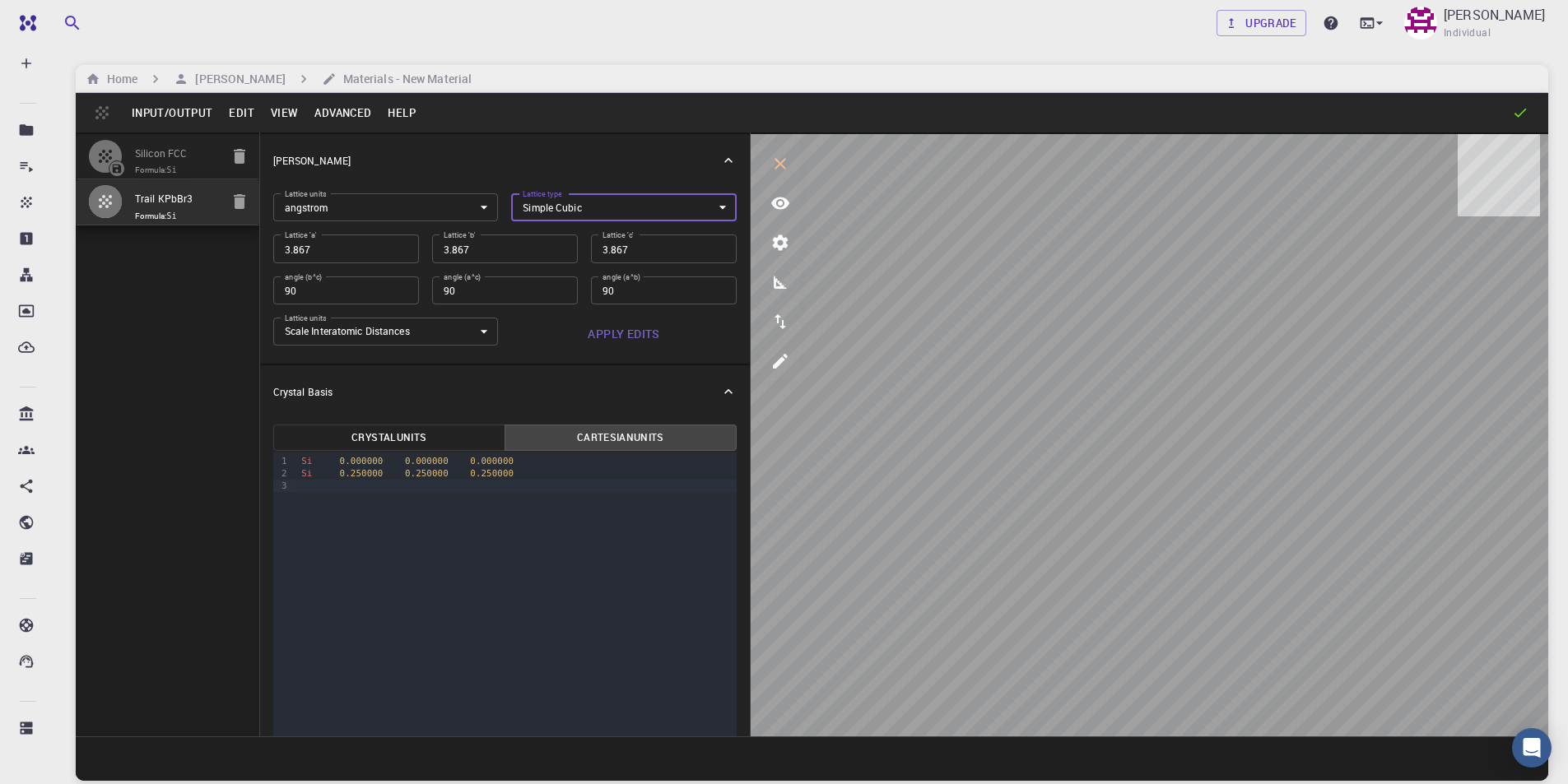
click at [346, 251] on input "3.867" at bounding box center [346, 248] width 145 height 28
type input "5"
type input "5.7"
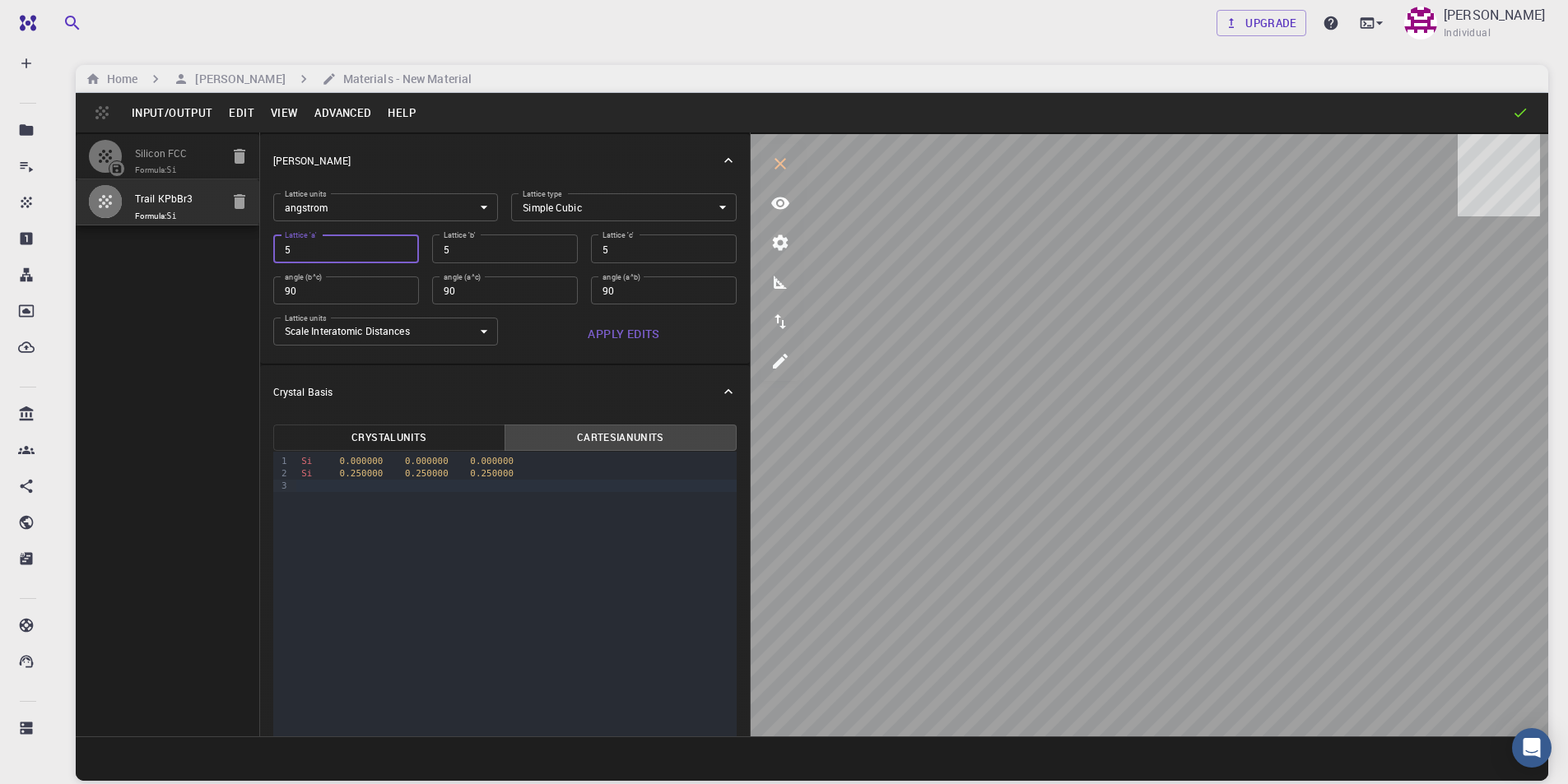
type input "5.7"
type input "5.75"
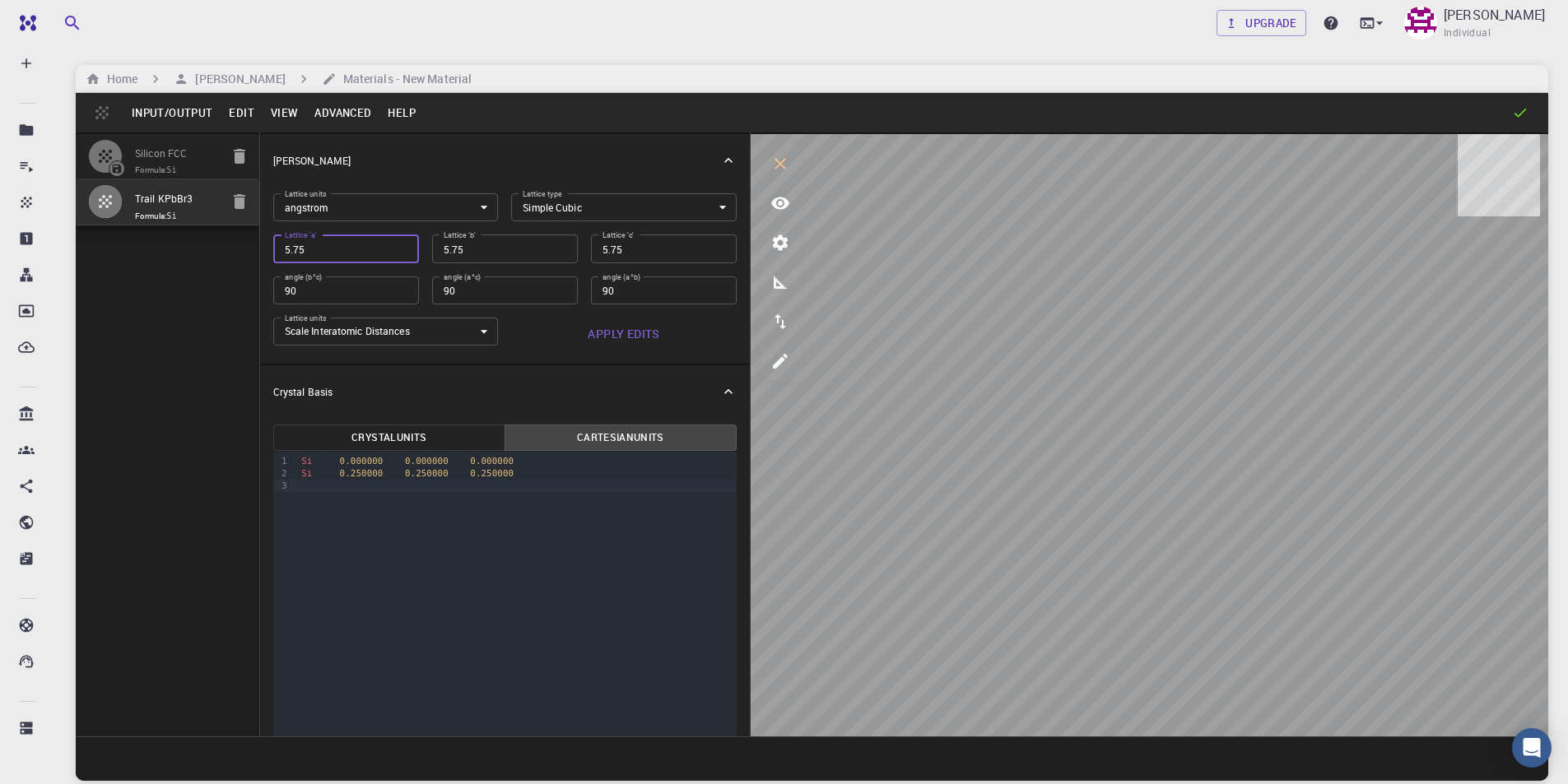
type input "5.753"
click at [520, 251] on input "5.753" at bounding box center [505, 248] width 145 height 28
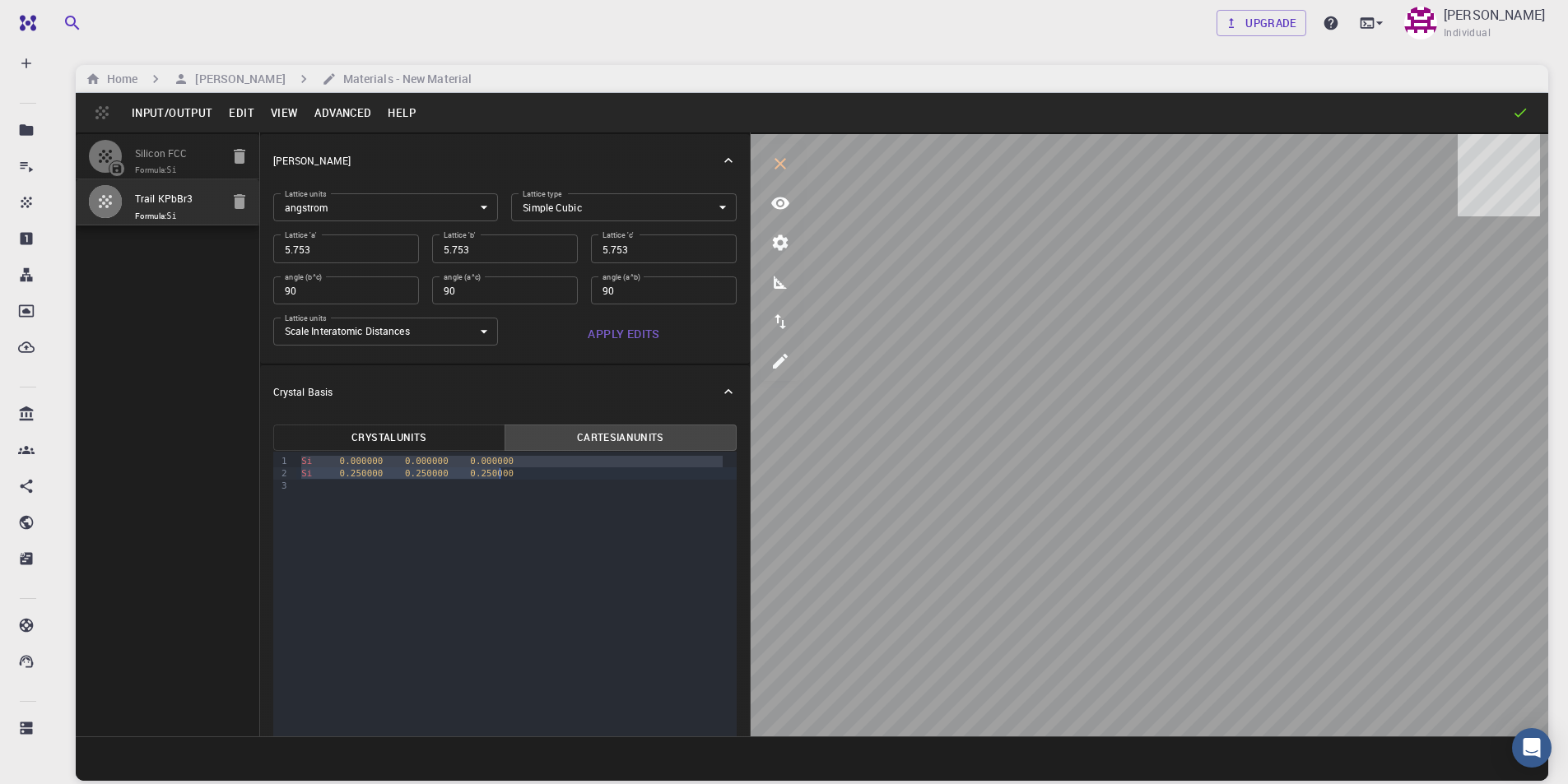
drag, startPoint x: 299, startPoint y: 459, endPoint x: 502, endPoint y: 479, distance: 204.0
click at [502, 479] on div "Si 0.000000 0.000000 0.000000 Si 0.250000 0.250000 0.250000" at bounding box center [516, 473] width 440 height 44
type input "FCC"
type input "3.867"
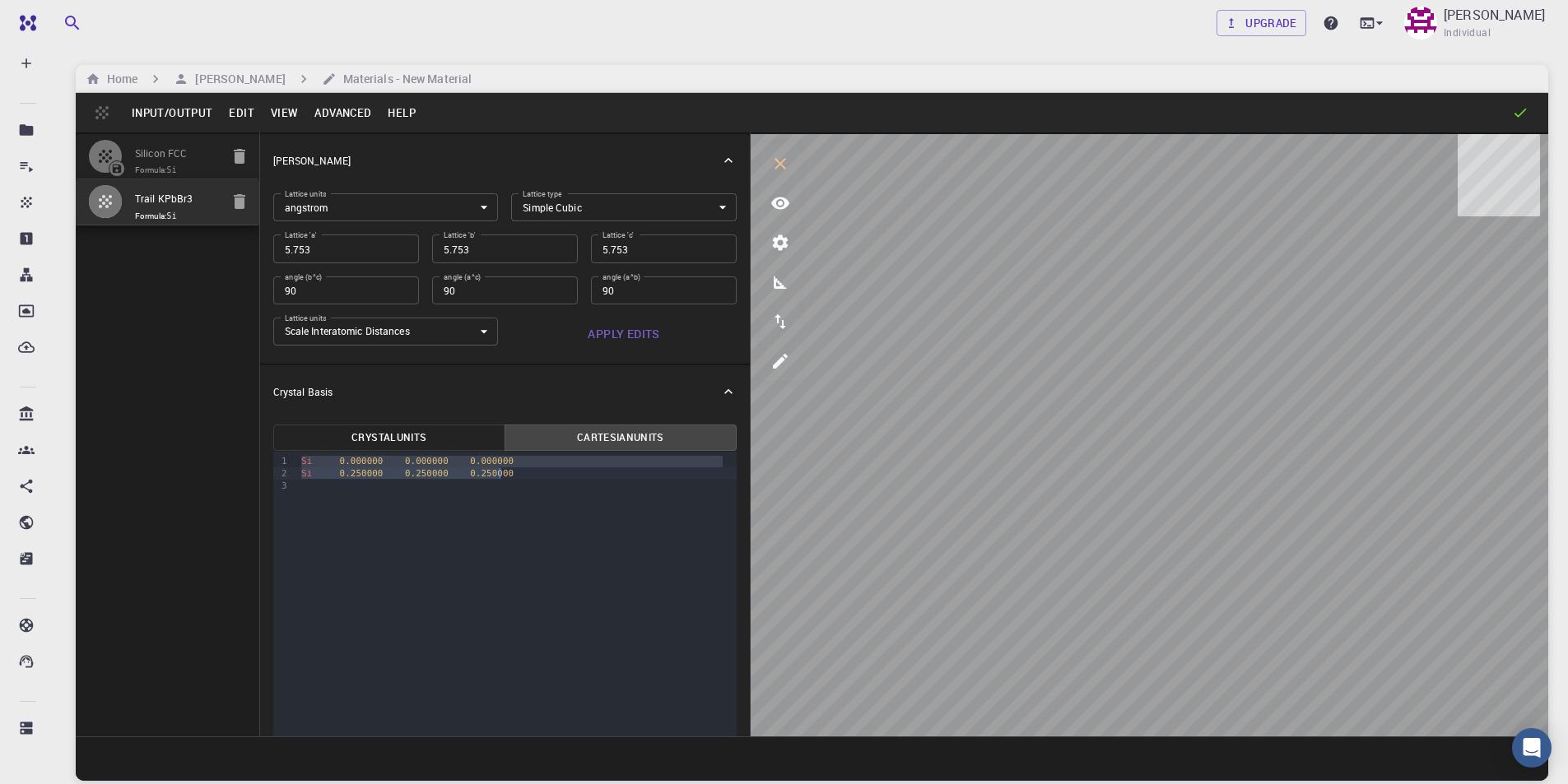
type input "3.867"
type input "60"
type input "59.99999"
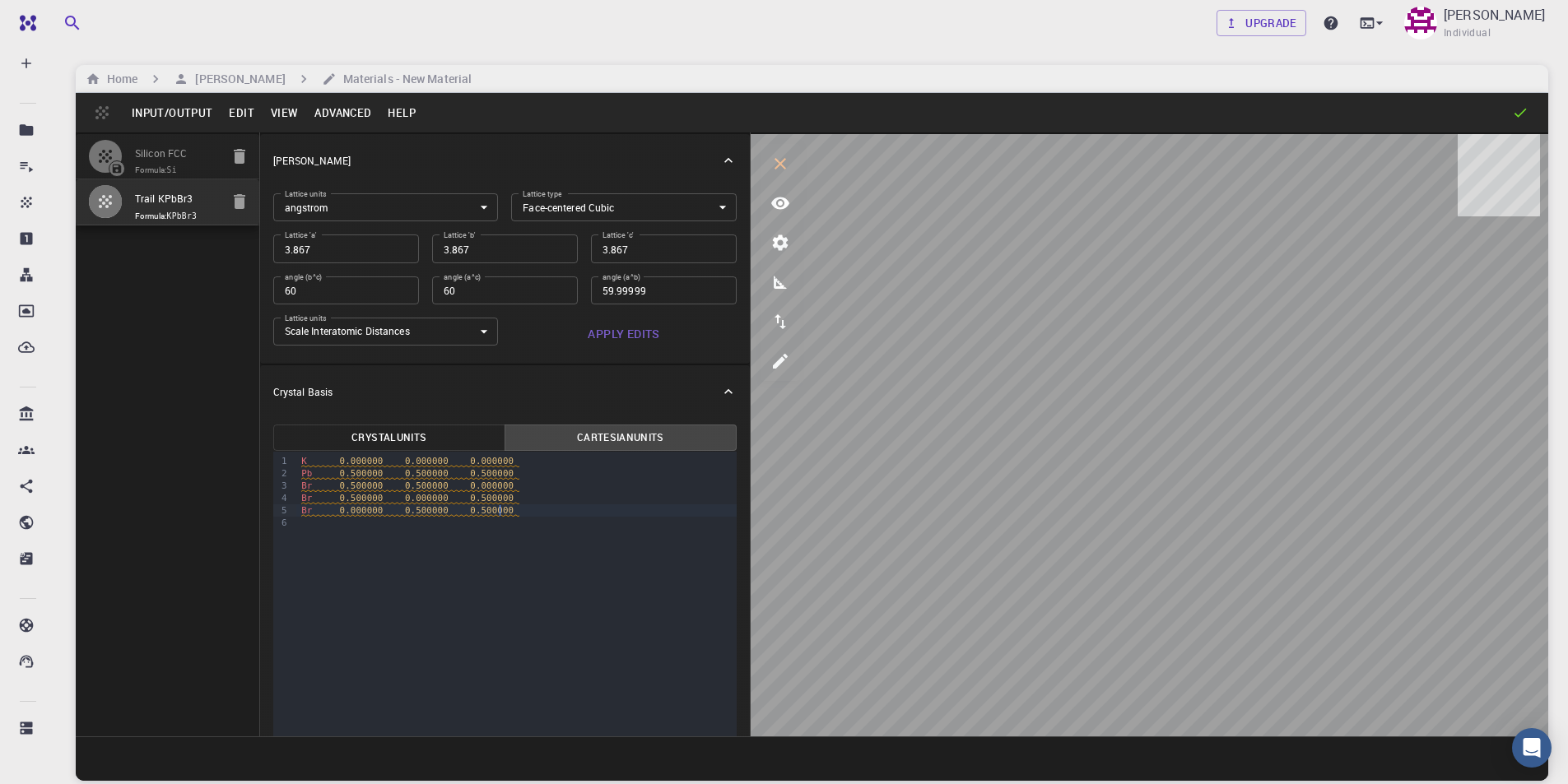
click at [583, 623] on div "9 1 2 3 4 5 6 › K 0.000000 0.000000 0.000000 Pb 0.500000 0.500000 0.500000 Br 0…" at bounding box center [505, 682] width 463 height 461
click at [369, 250] on input "3.867" at bounding box center [346, 248] width 145 height 28
click at [363, 281] on input "60" at bounding box center [346, 290] width 145 height 28
click at [641, 211] on body "Free Dashboard Create New Job New Material Create Material Upload File Import f…" at bounding box center [784, 454] width 1568 height 910
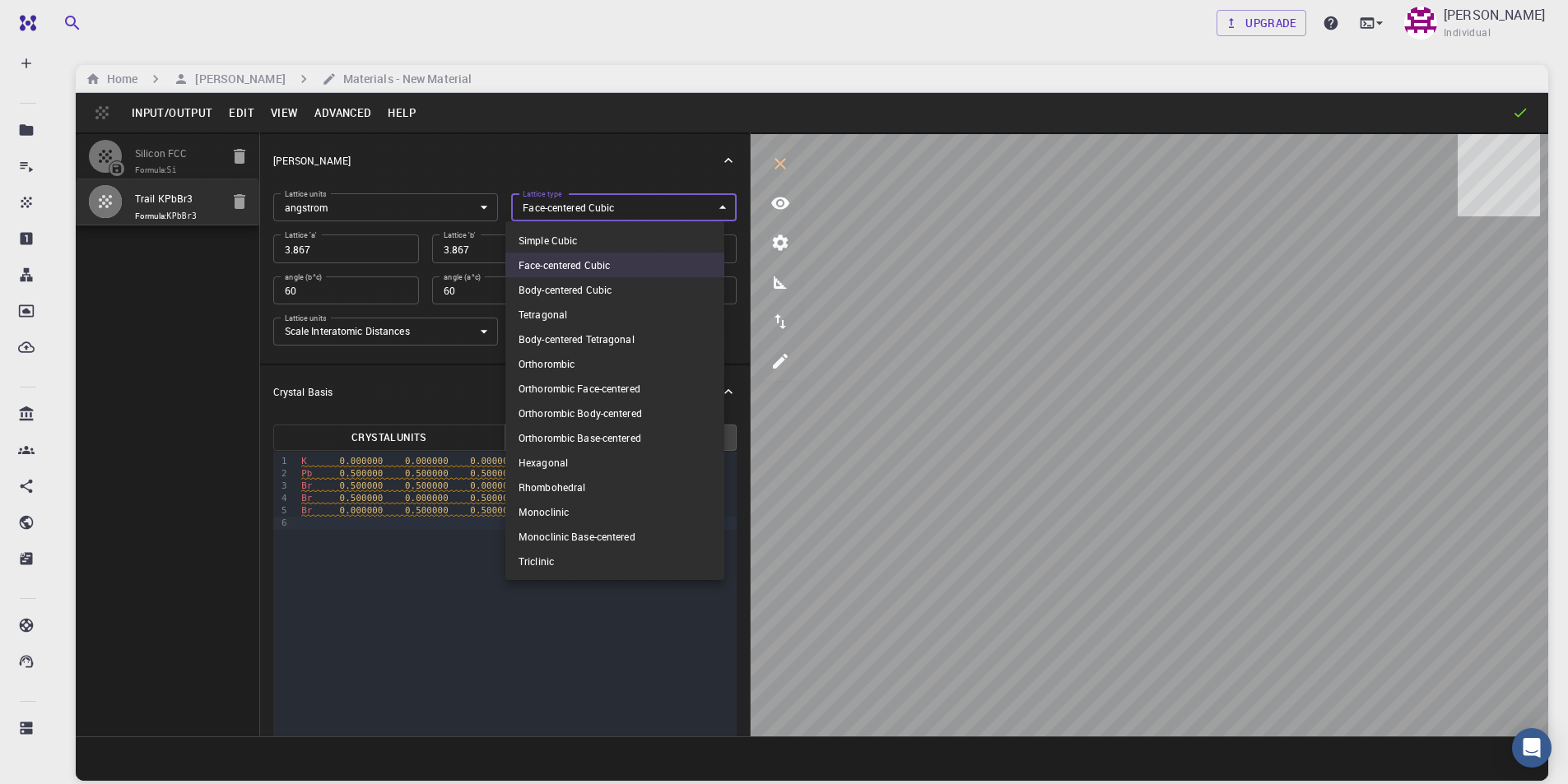
click at [609, 242] on li "Simple Cubic" at bounding box center [615, 240] width 219 height 24
type input "CUB"
type input "90"
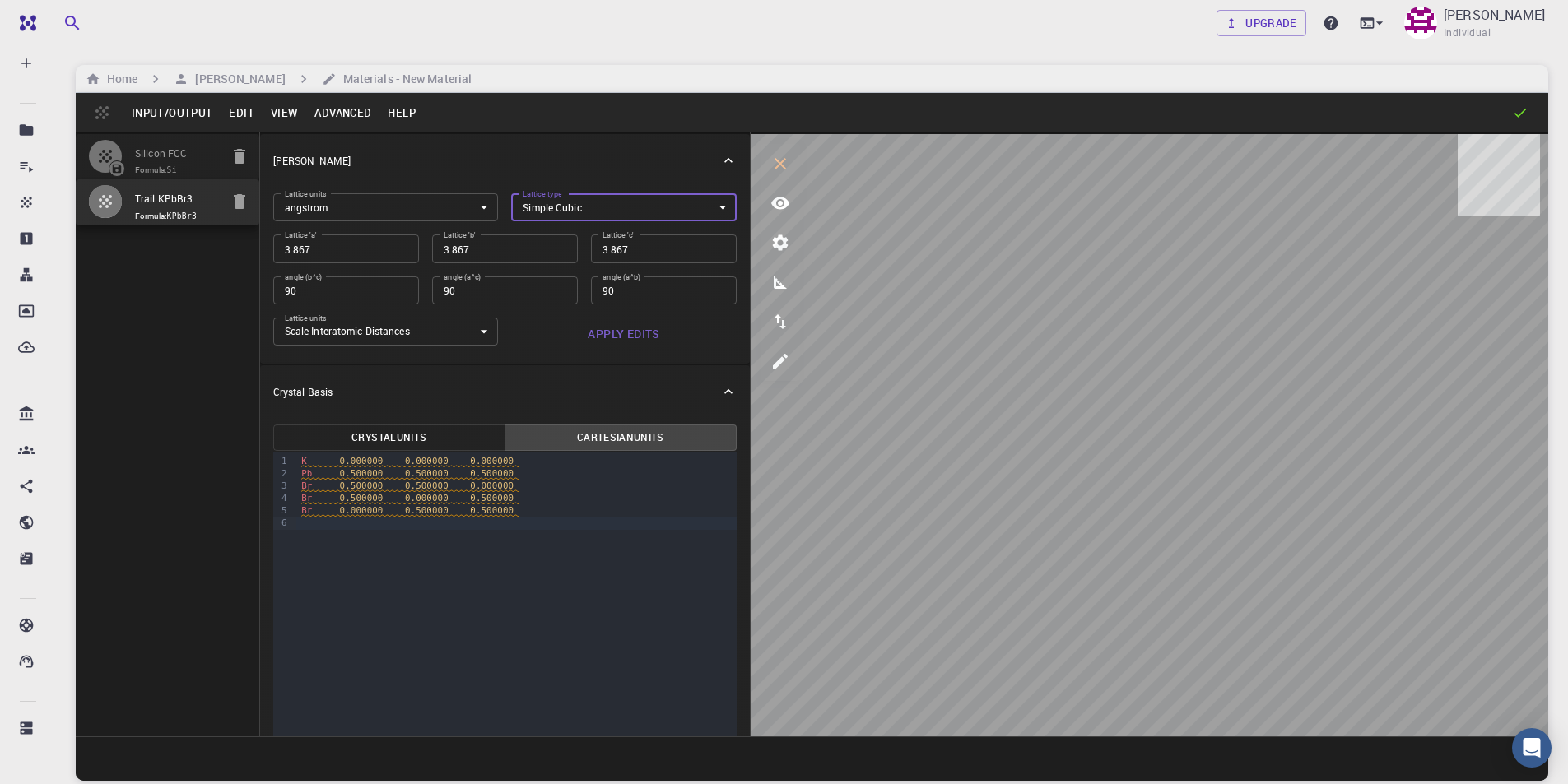
click at [390, 248] on input "3.867" at bounding box center [346, 248] width 145 height 28
type input "5"
type input "5.7"
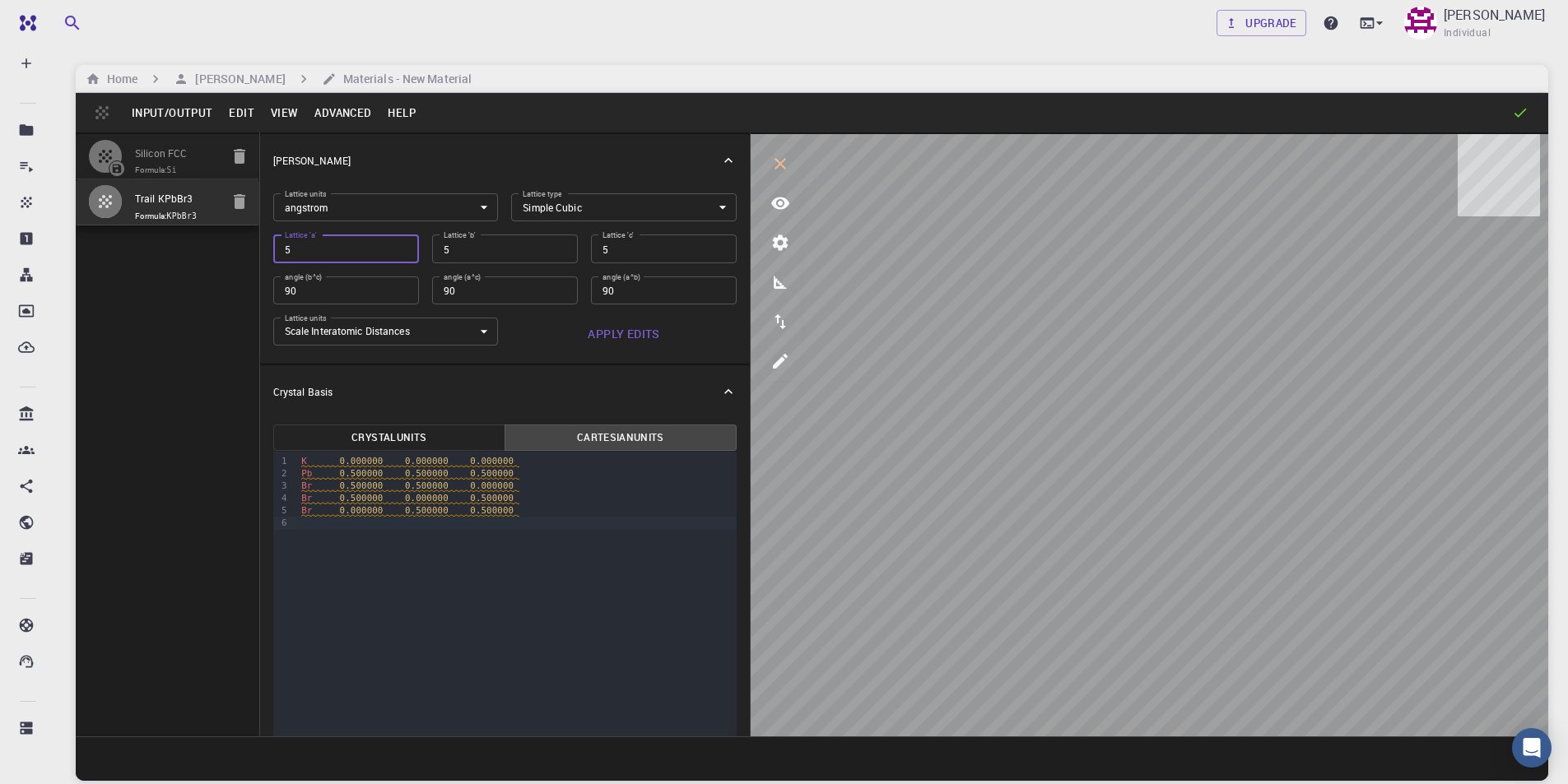
type input "5.7"
click at [475, 249] on input "5.75" at bounding box center [505, 248] width 145 height 28
click at [499, 289] on input "90" at bounding box center [505, 290] width 145 height 28
click at [608, 331] on button "Apply Edits" at bounding box center [623, 334] width 225 height 33
click at [452, 438] on button "Crystal Units" at bounding box center [389, 437] width 232 height 26
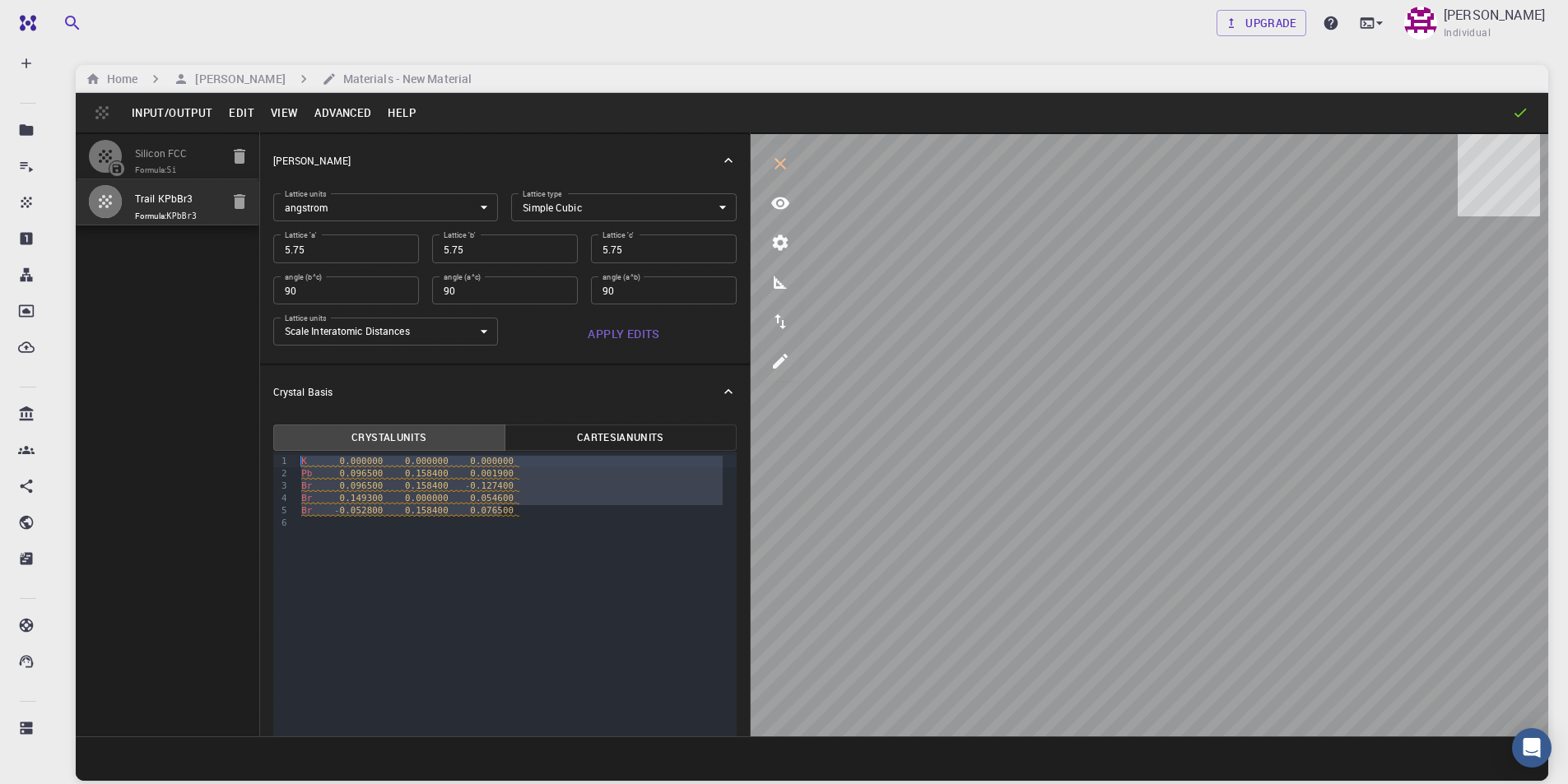
drag, startPoint x: 516, startPoint y: 513, endPoint x: 296, endPoint y: 461, distance: 226.1
click at [296, 461] on div "K 0.000000 0.000000 0.000000 Pb 0.096500 0.158400 0.001900 Br 0.096500 0.158400…" at bounding box center [516, 492] width 440 height 82
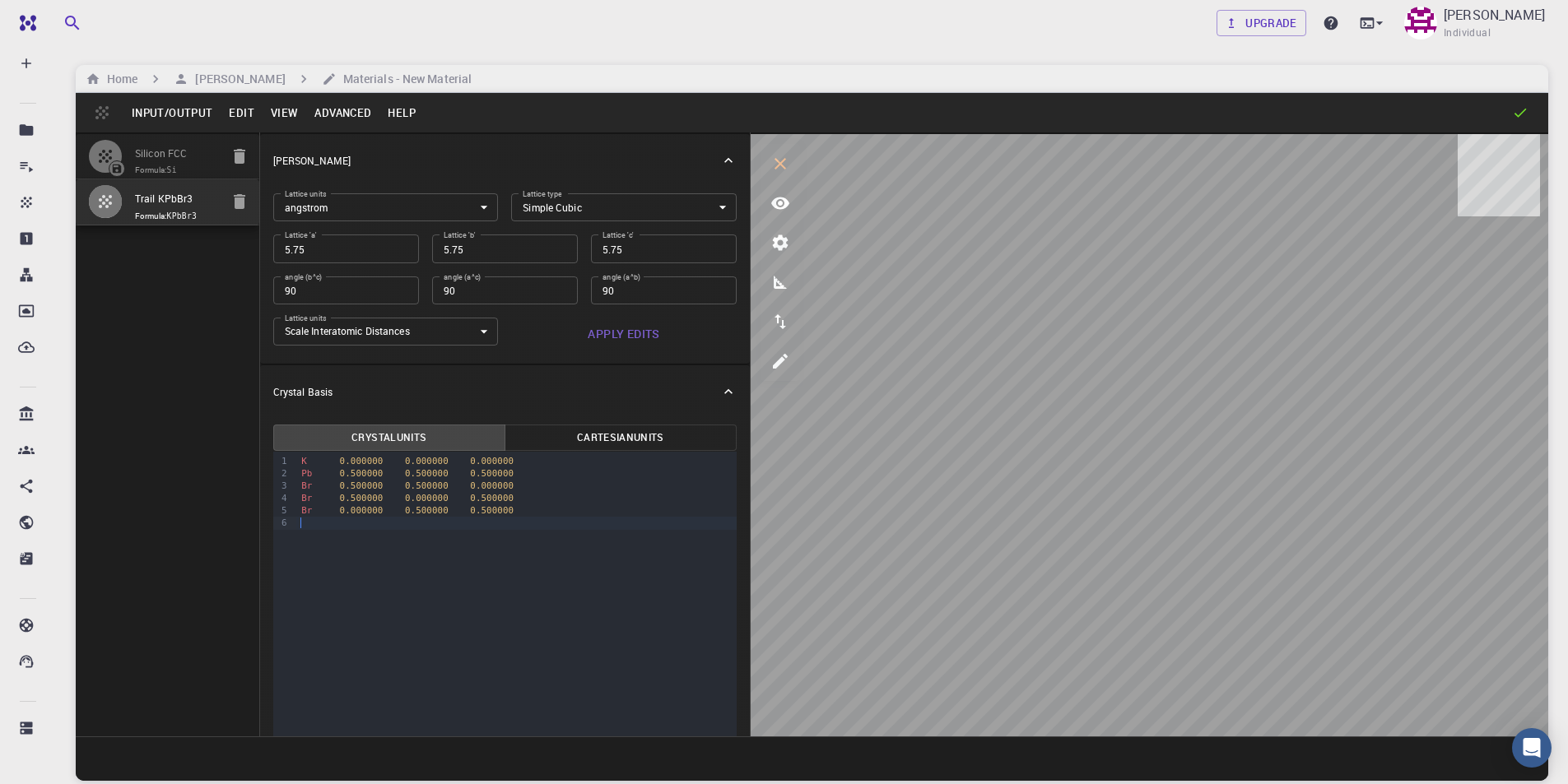
click at [594, 541] on div "9 1 2 3 4 5 6 › K 0.000000 0.000000 0.000000 Pb 0.500000 0.500000 0.500000 Br 0…" at bounding box center [505, 682] width 463 height 461
click at [602, 445] on button "Cartesian Units" at bounding box center [621, 437] width 232 height 26
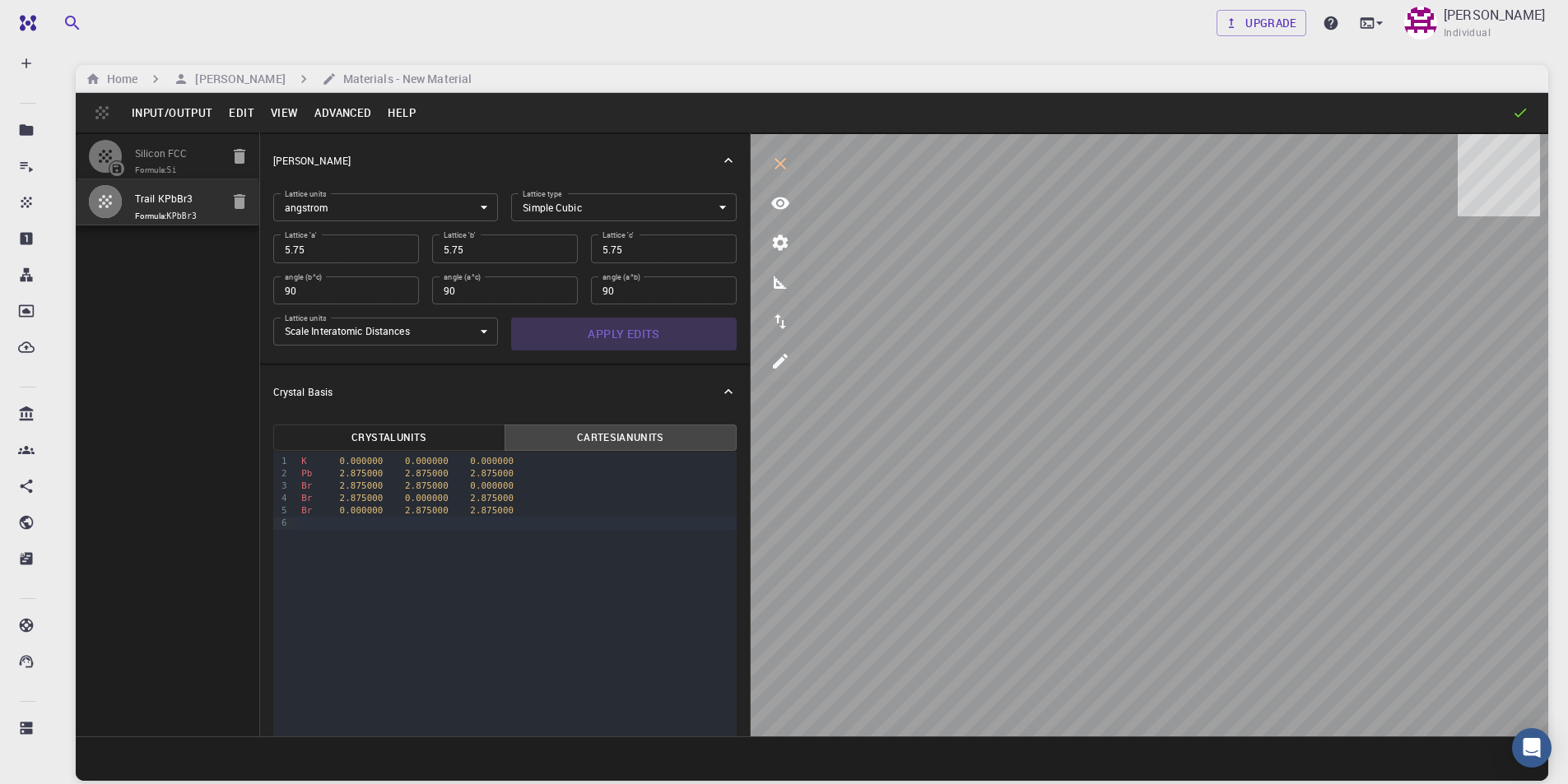
click at [630, 338] on button "Apply Edits" at bounding box center [623, 334] width 225 height 33
click at [573, 439] on button "Cartesian Units" at bounding box center [621, 437] width 232 height 26
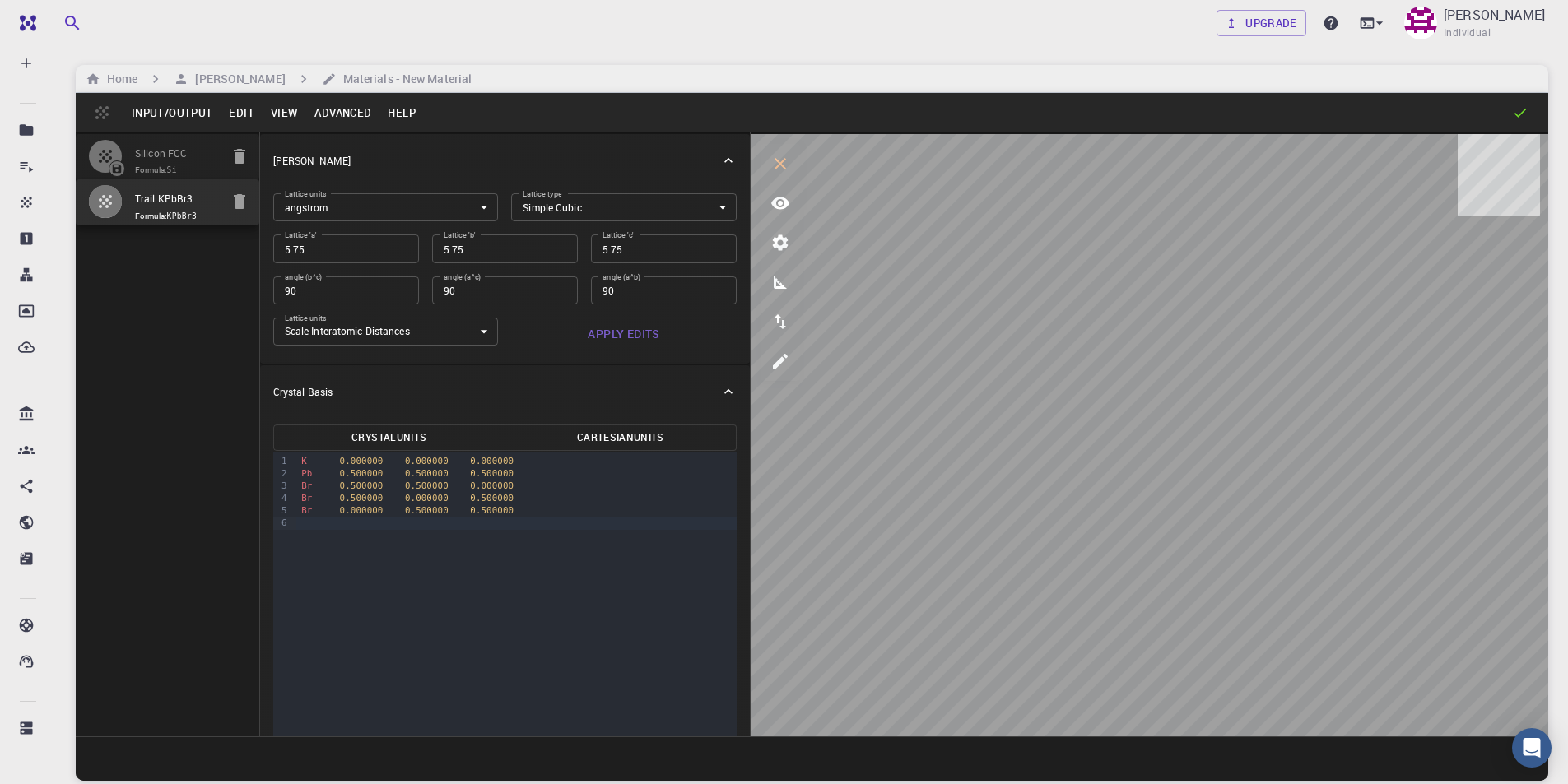
click at [530, 523] on div at bounding box center [516, 524] width 440 height 13
click at [391, 433] on button "Crystal Units" at bounding box center [389, 437] width 232 height 26
click at [603, 429] on button "Cartesian Units" at bounding box center [621, 437] width 232 height 26
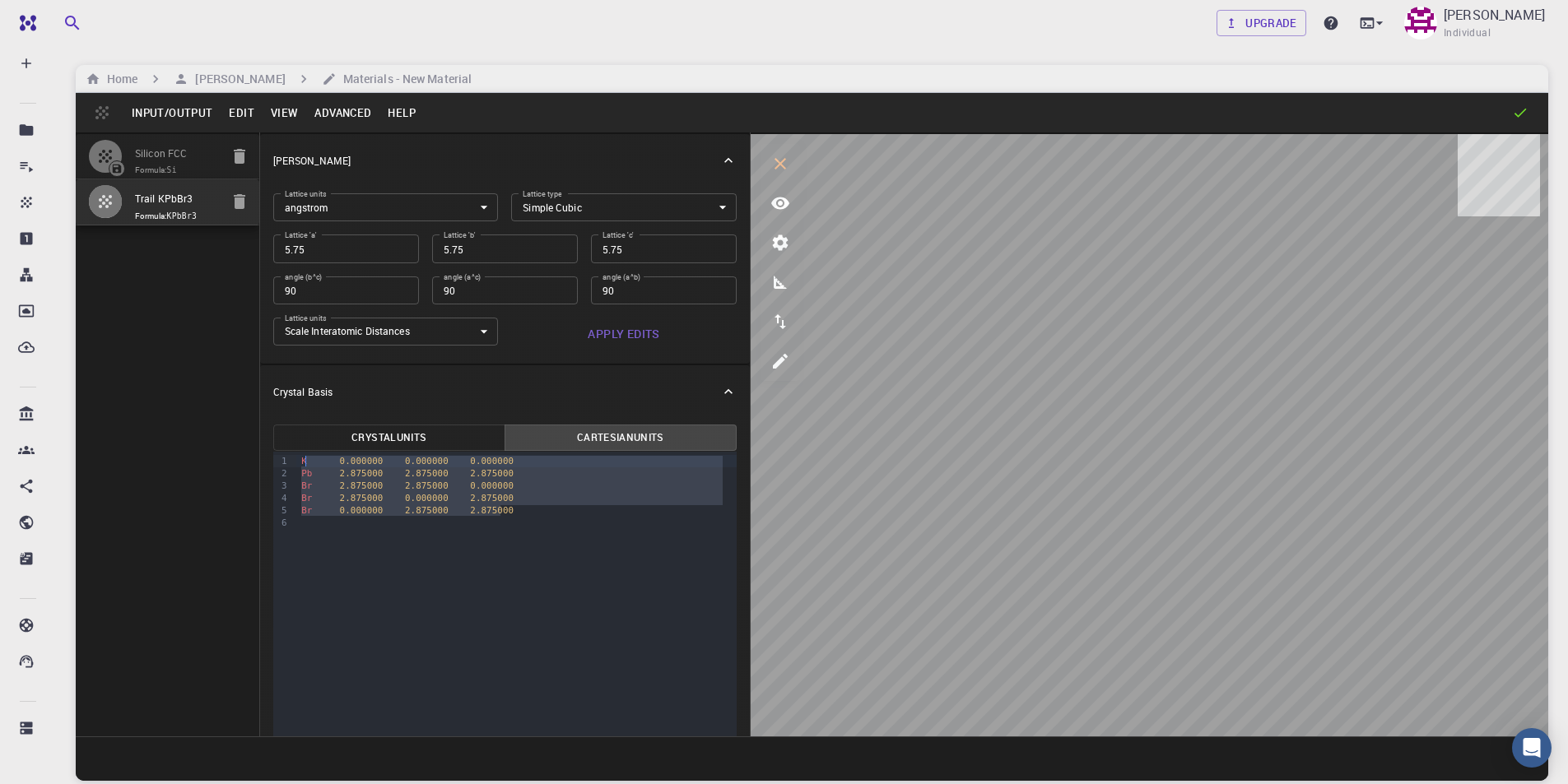
drag, startPoint x: 522, startPoint y: 511, endPoint x: 304, endPoint y: 461, distance: 223.7
click at [304, 461] on div "K 0.000000 0.000000 0.000000 Pb 2.875000 2.875000 2.875000 Br 2.875000 2.875000…" at bounding box center [516, 492] width 440 height 82
click at [470, 490] on span "0.000000" at bounding box center [491, 486] width 44 height 11
drag, startPoint x: 509, startPoint y: 511, endPoint x: 298, endPoint y: 459, distance: 217.3
click at [298, 459] on div "K 0.000000 0.000000 0.000000 Pb 2.875000 2.875000 2.875000 Br 2.875000 2.875000…" at bounding box center [516, 492] width 440 height 82
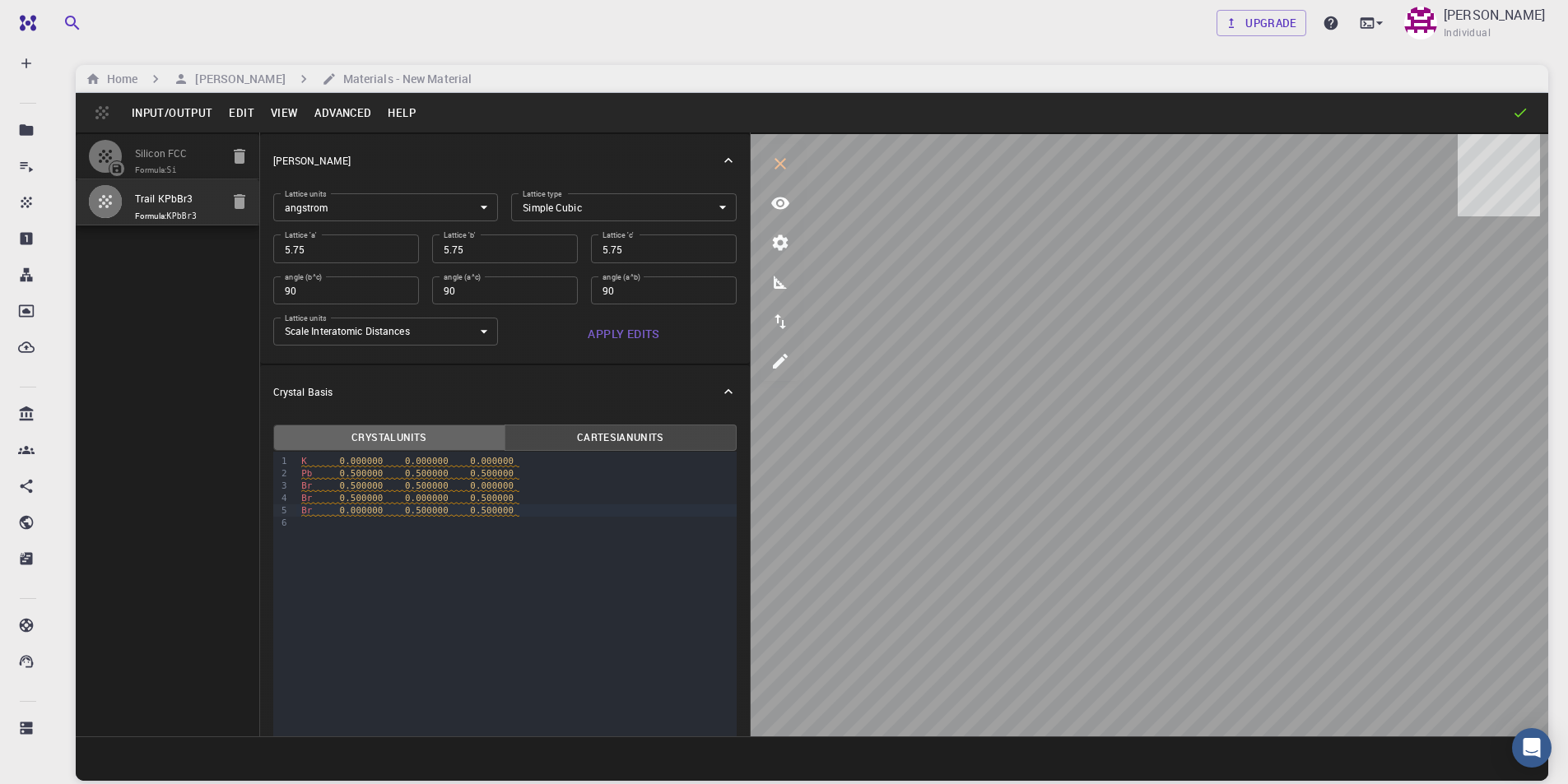
click at [403, 443] on button "Crystal Units" at bounding box center [389, 437] width 232 height 26
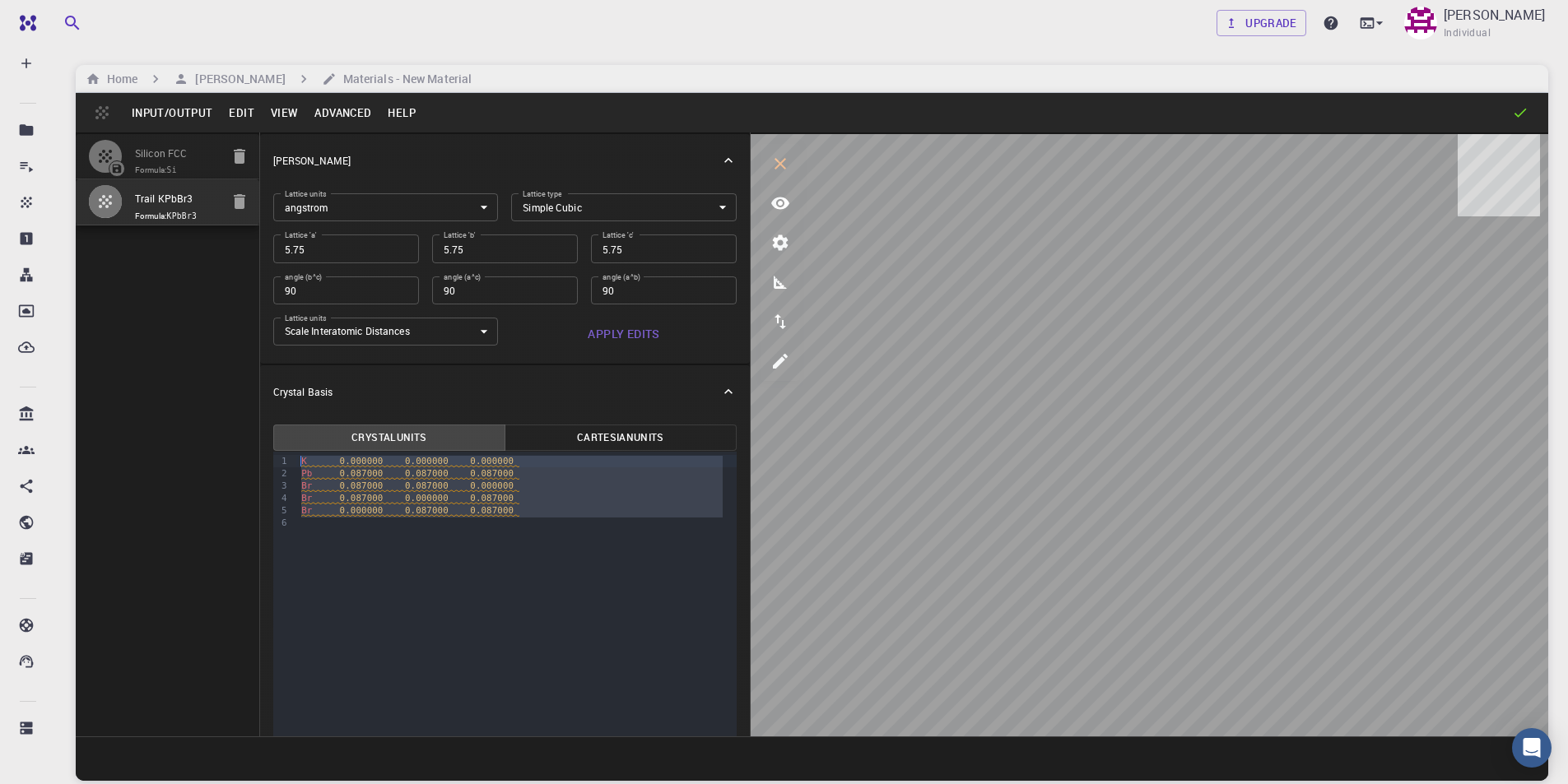
drag, startPoint x: 528, startPoint y: 518, endPoint x: 299, endPoint y: 459, distance: 236.5
click at [299, 459] on div "K 0.000000 0.000000 0.000000 Pb 0.087000 0.087000 0.087000 Br 0.087000 0.087000…" at bounding box center [516, 492] width 440 height 82
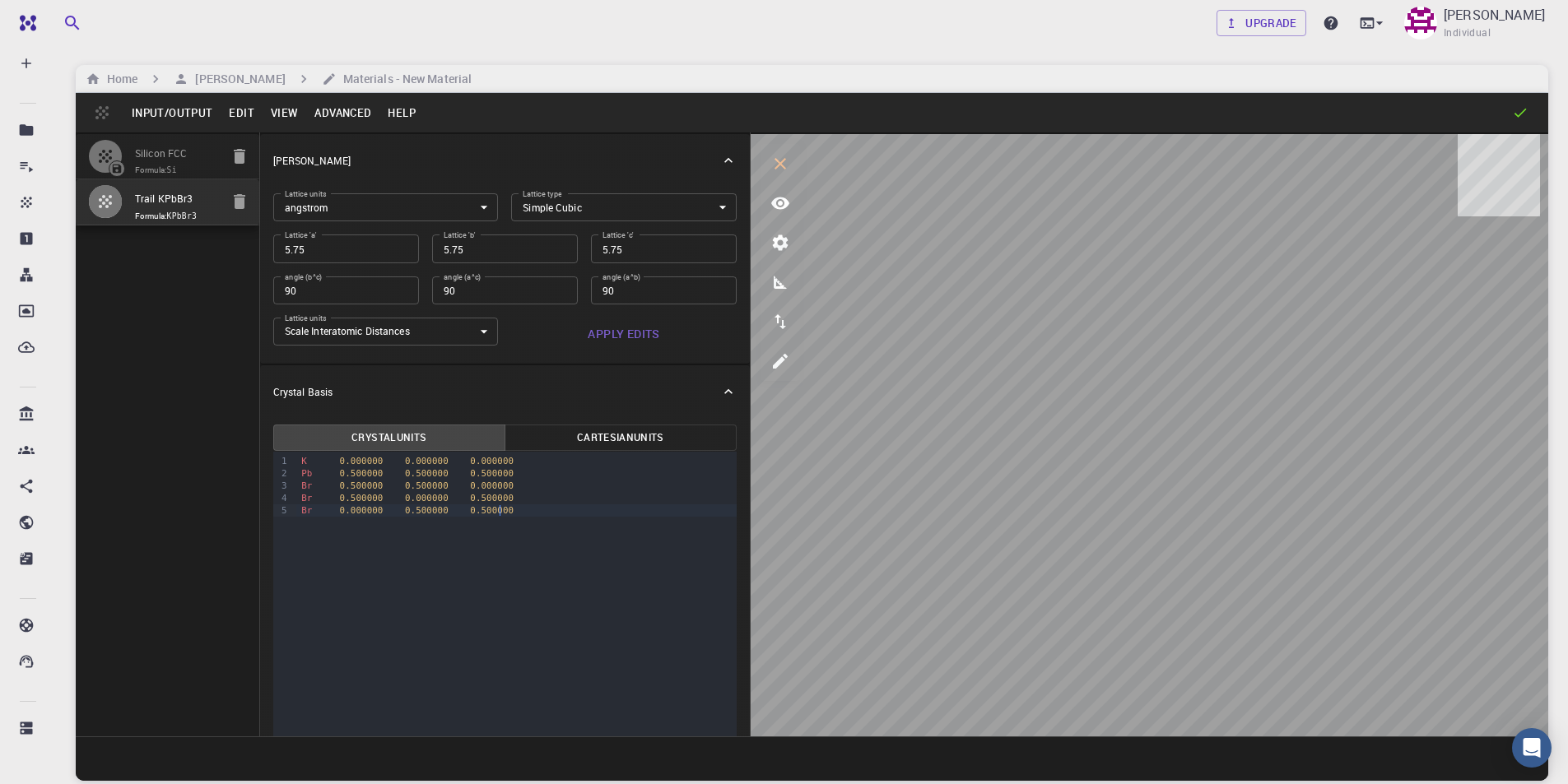
click at [606, 621] on div "9 1 2 3 4 5 › K 0.000000 0.000000 0.000000 Pb 0.500000 0.500000 0.500000 Br 0.5…" at bounding box center [505, 682] width 463 height 461
click at [606, 445] on button "Cartesian Units" at bounding box center [621, 437] width 232 height 26
click at [331, 253] on input "5.75" at bounding box center [346, 248] width 145 height 28
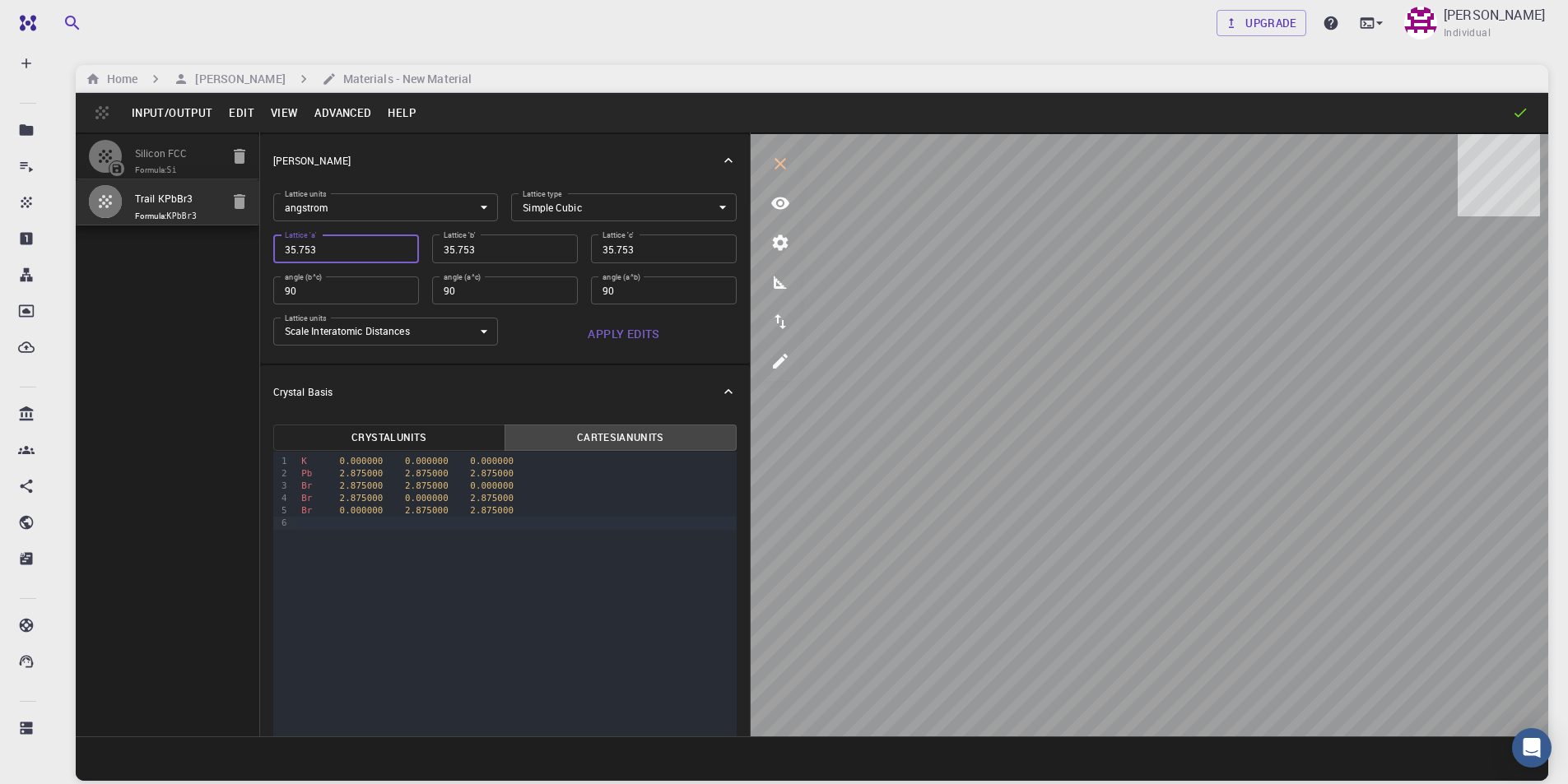
click at [291, 254] on input "35.753" at bounding box center [346, 248] width 145 height 28
click at [630, 330] on button "Apply Edits" at bounding box center [623, 334] width 225 height 33
click at [392, 441] on button "Crystal Units" at bounding box center [389, 437] width 232 height 26
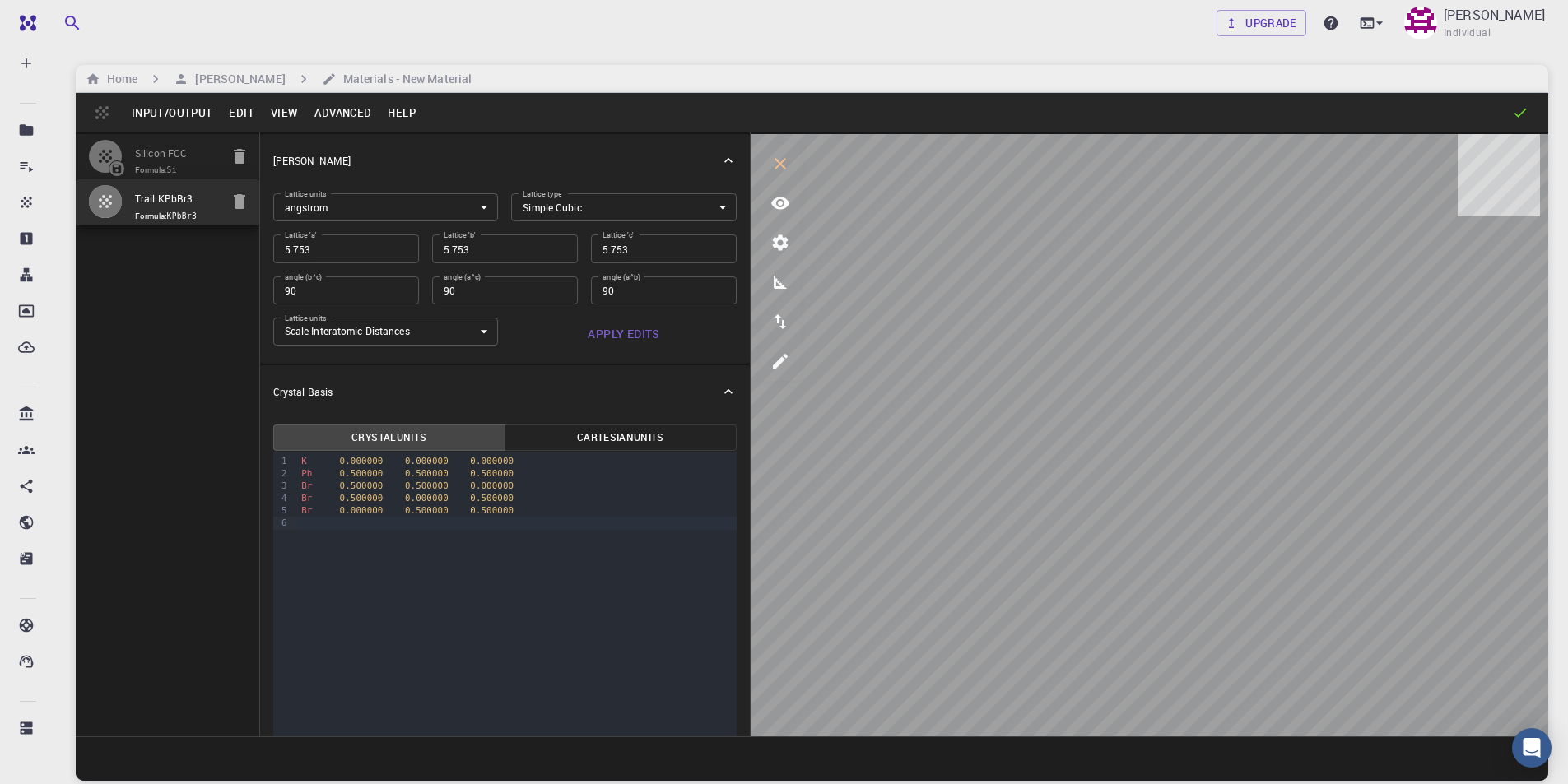
click at [614, 437] on button "Cartesian Units" at bounding box center [621, 437] width 232 height 26
click at [781, 208] on icon "view" at bounding box center [780, 204] width 18 height 13
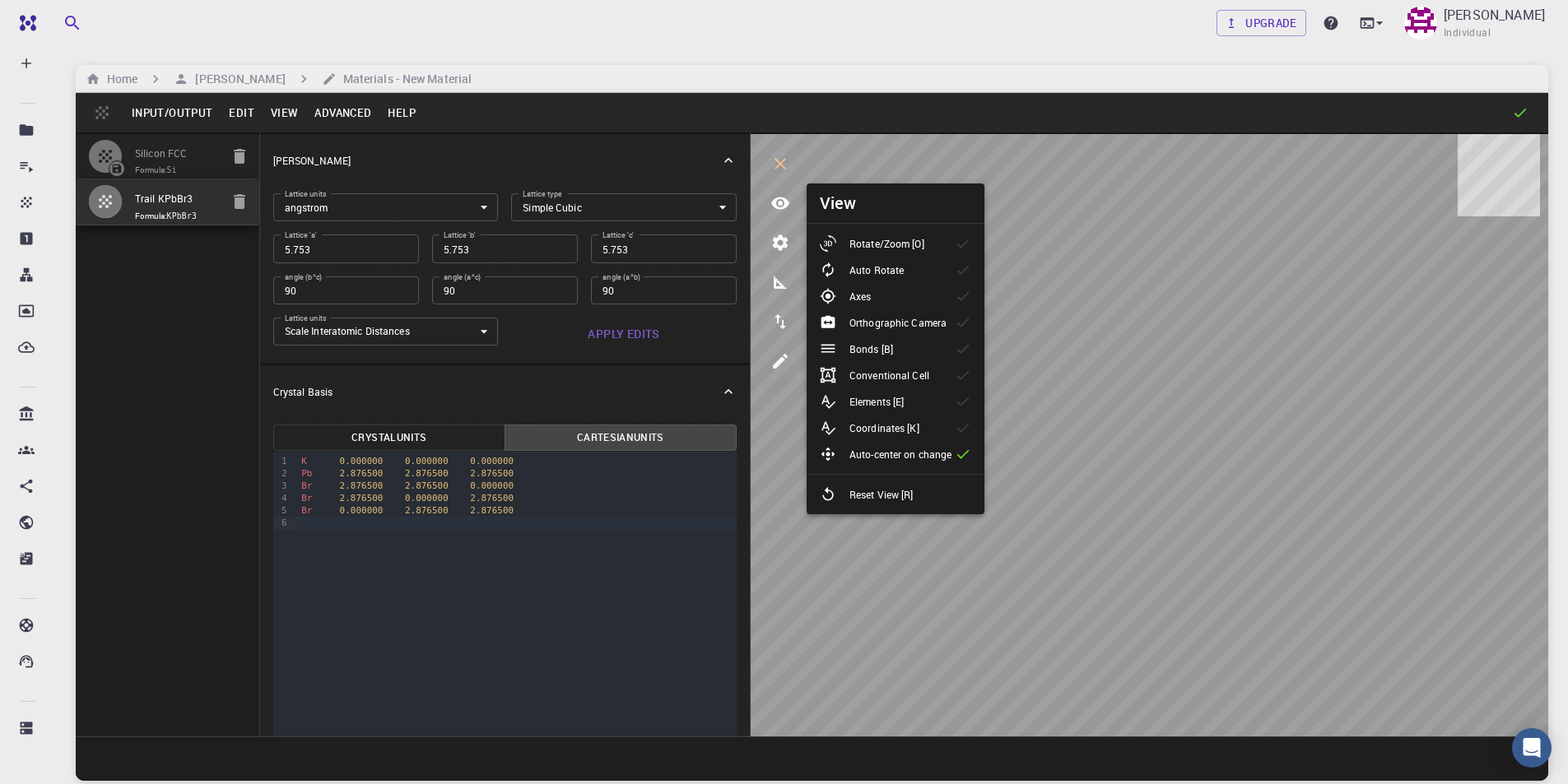
click at [892, 352] on p "Bonds [B]" at bounding box center [871, 348] width 44 height 14
click at [918, 350] on li "Bonds [B]" at bounding box center [895, 348] width 178 height 26
click at [924, 380] on p "Conventional Cell" at bounding box center [889, 375] width 80 height 14
click at [944, 376] on li "Conventional Cell" at bounding box center [895, 374] width 178 height 26
click at [899, 402] on p "Elements [E]" at bounding box center [876, 401] width 54 height 14
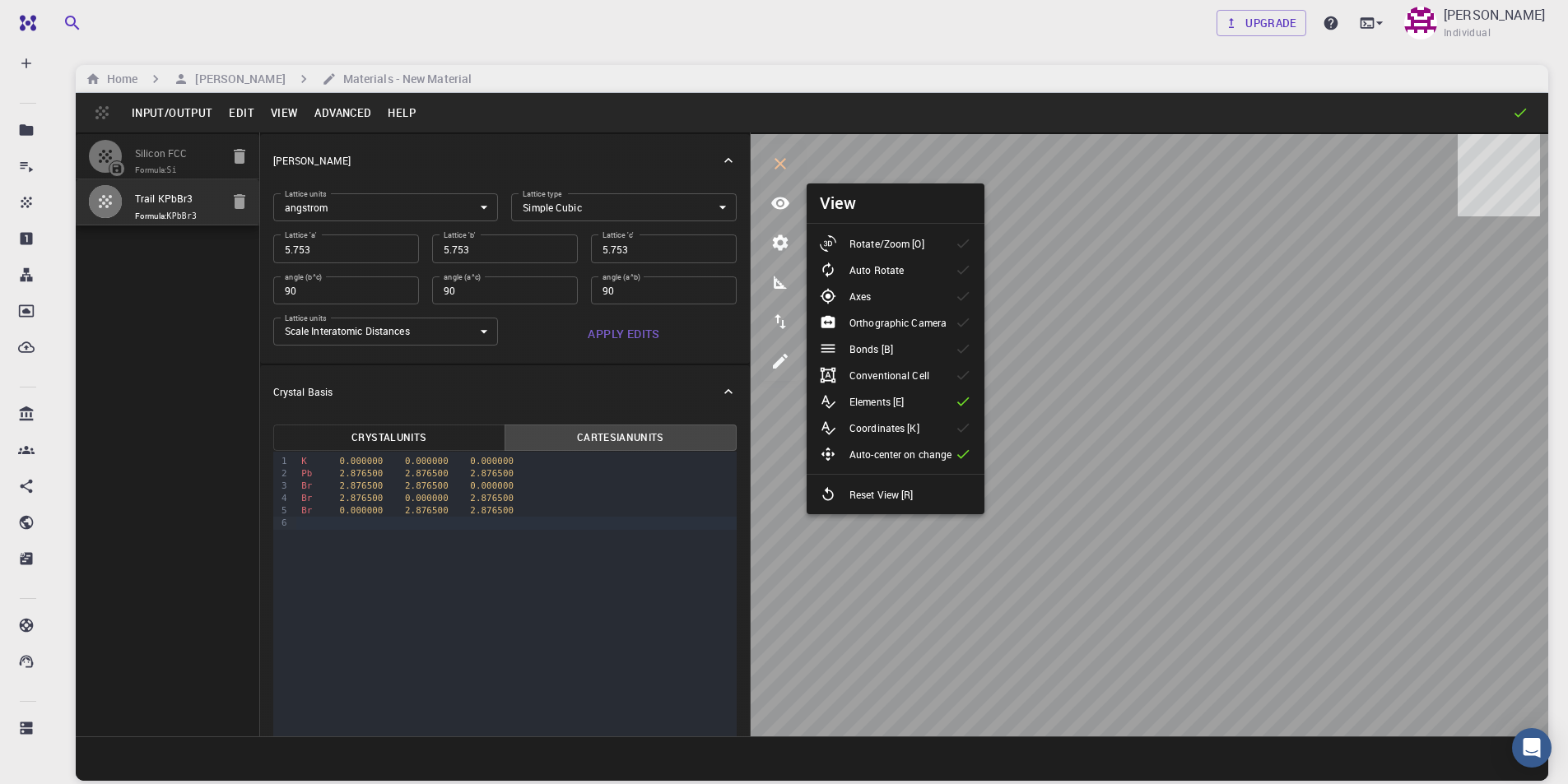
click at [898, 402] on p "Elements [E]" at bounding box center [876, 401] width 54 height 14
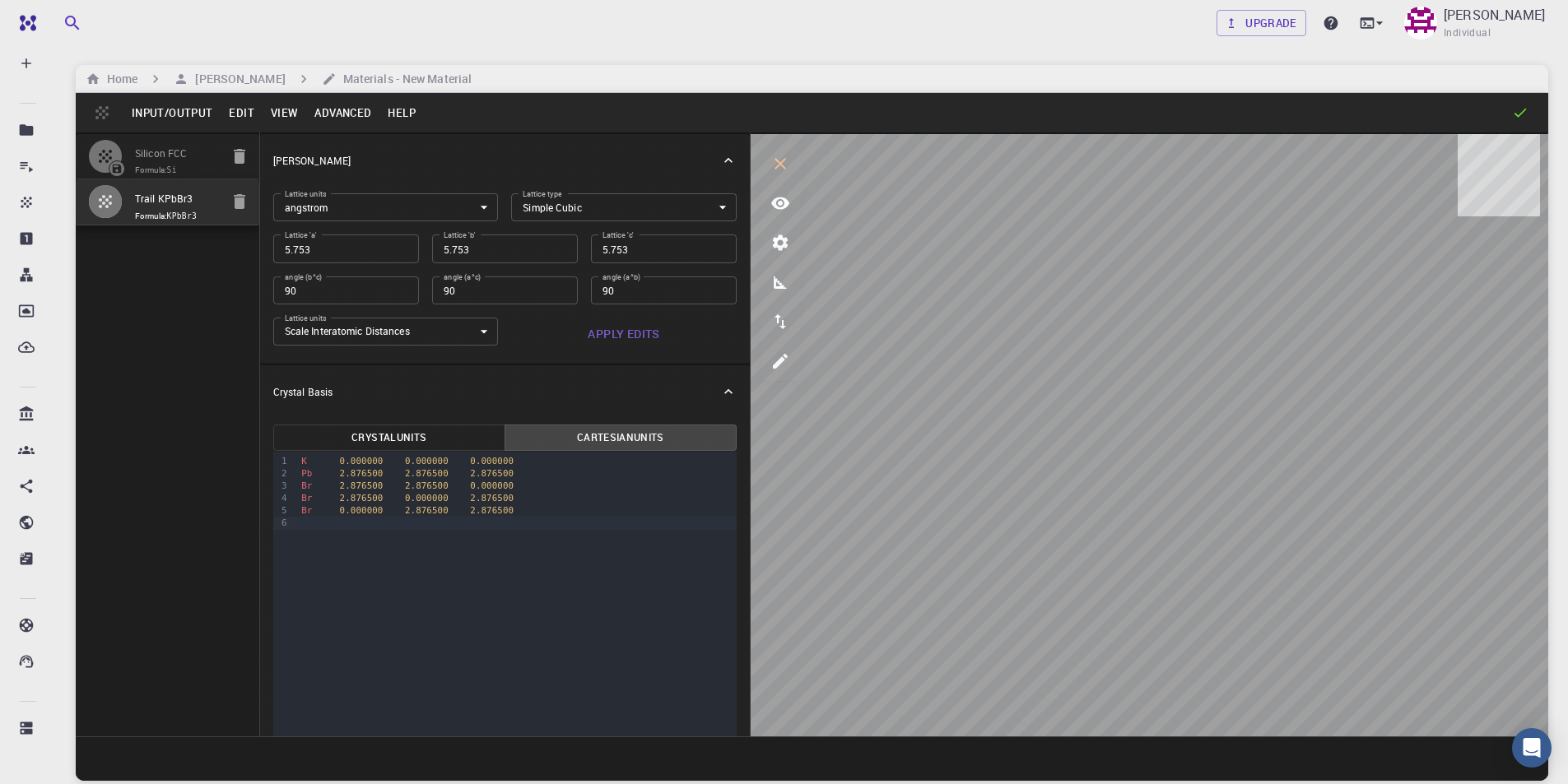
click at [189, 108] on button "Input/Output" at bounding box center [172, 112] width 97 height 26
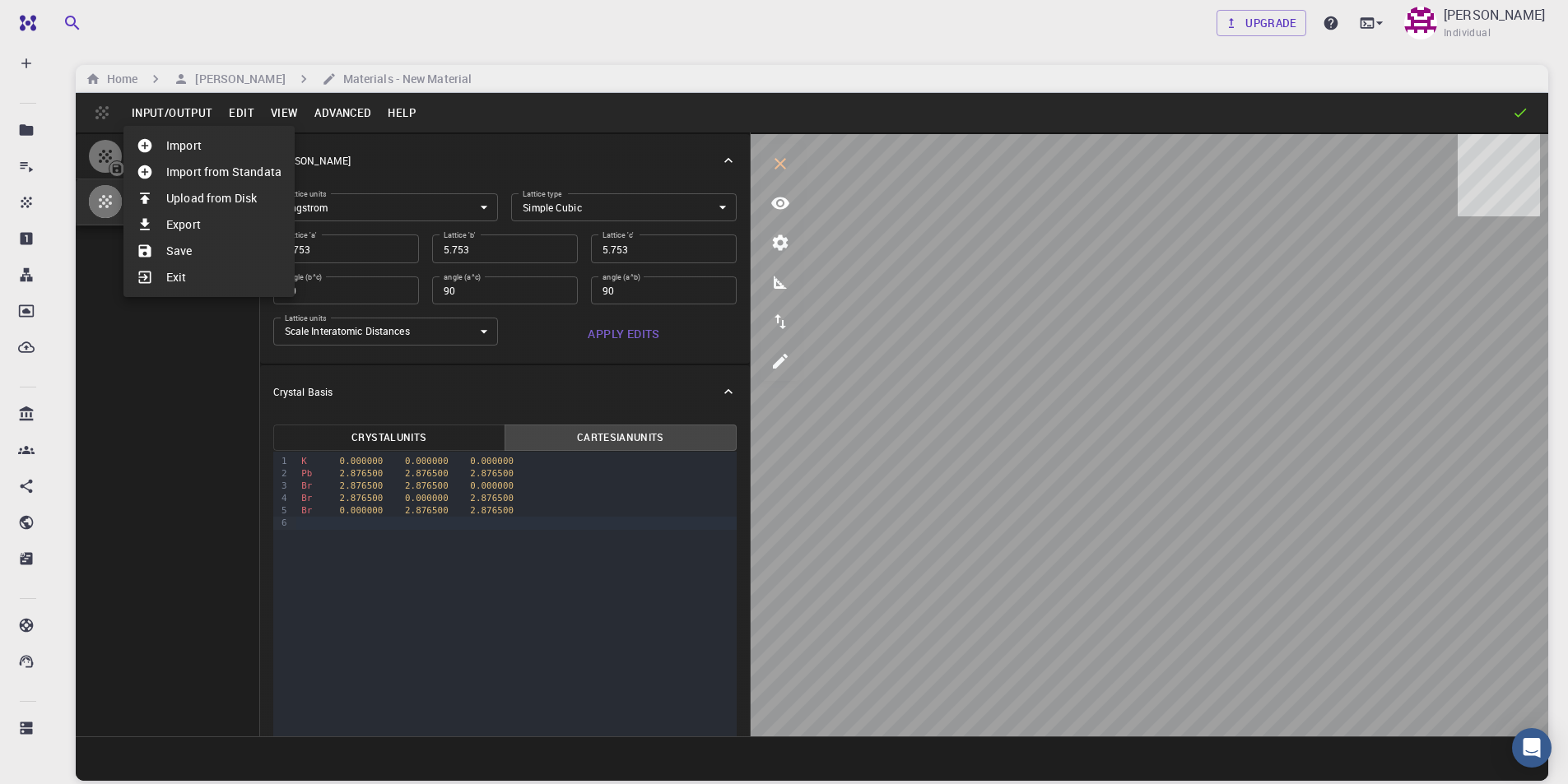
click at [179, 249] on li "Save" at bounding box center [208, 251] width 172 height 26
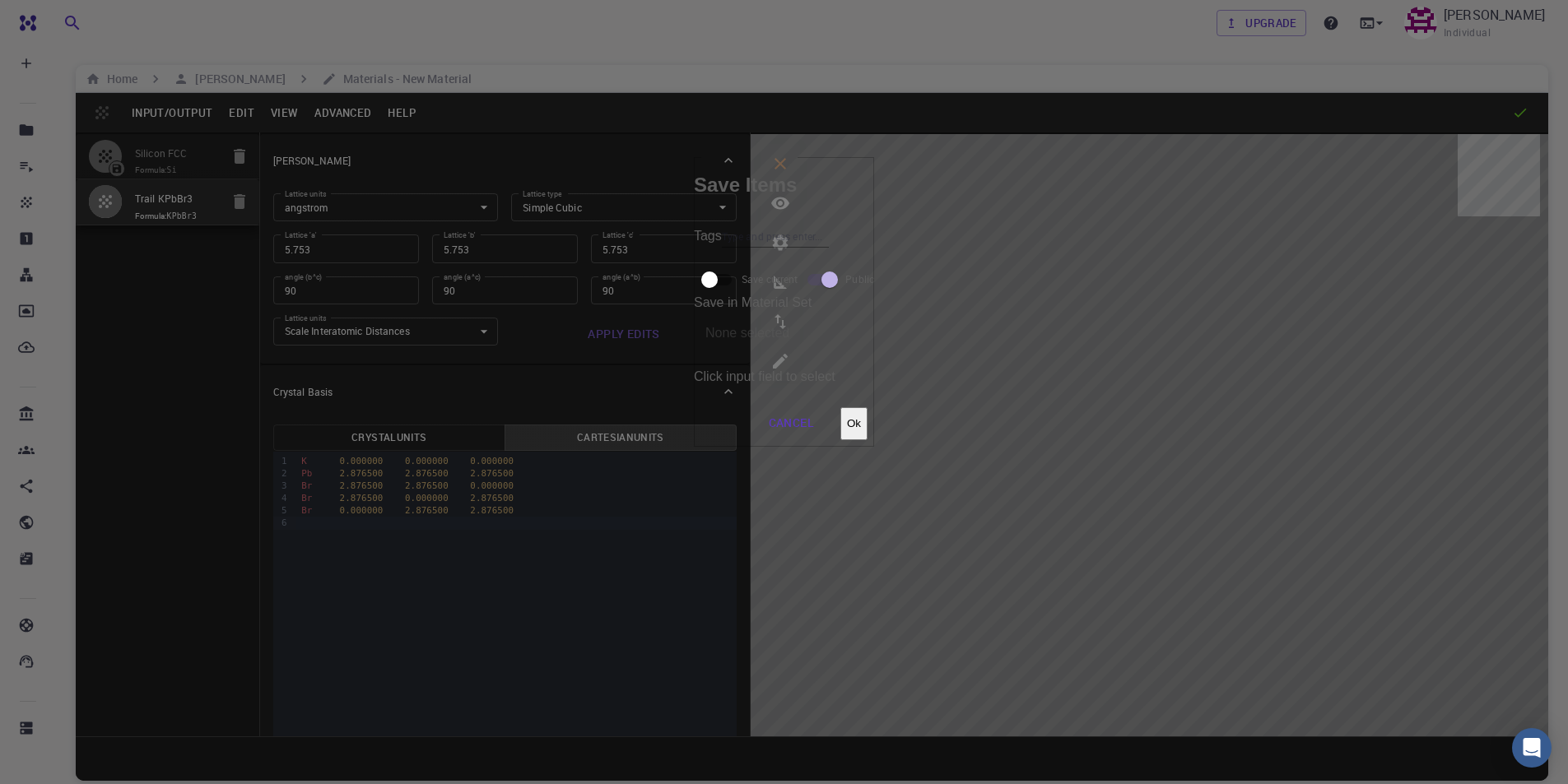
click at [722, 247] on input "Tags" at bounding box center [775, 236] width 107 height 22
click at [749, 264] on input "Save current" at bounding box center [709, 279] width 93 height 31
click at [792, 286] on span at bounding box center [806, 279] width 28 height 12
click at [885, 311] on input "Save in Material Set" at bounding box center [796, 333] width 192 height 46
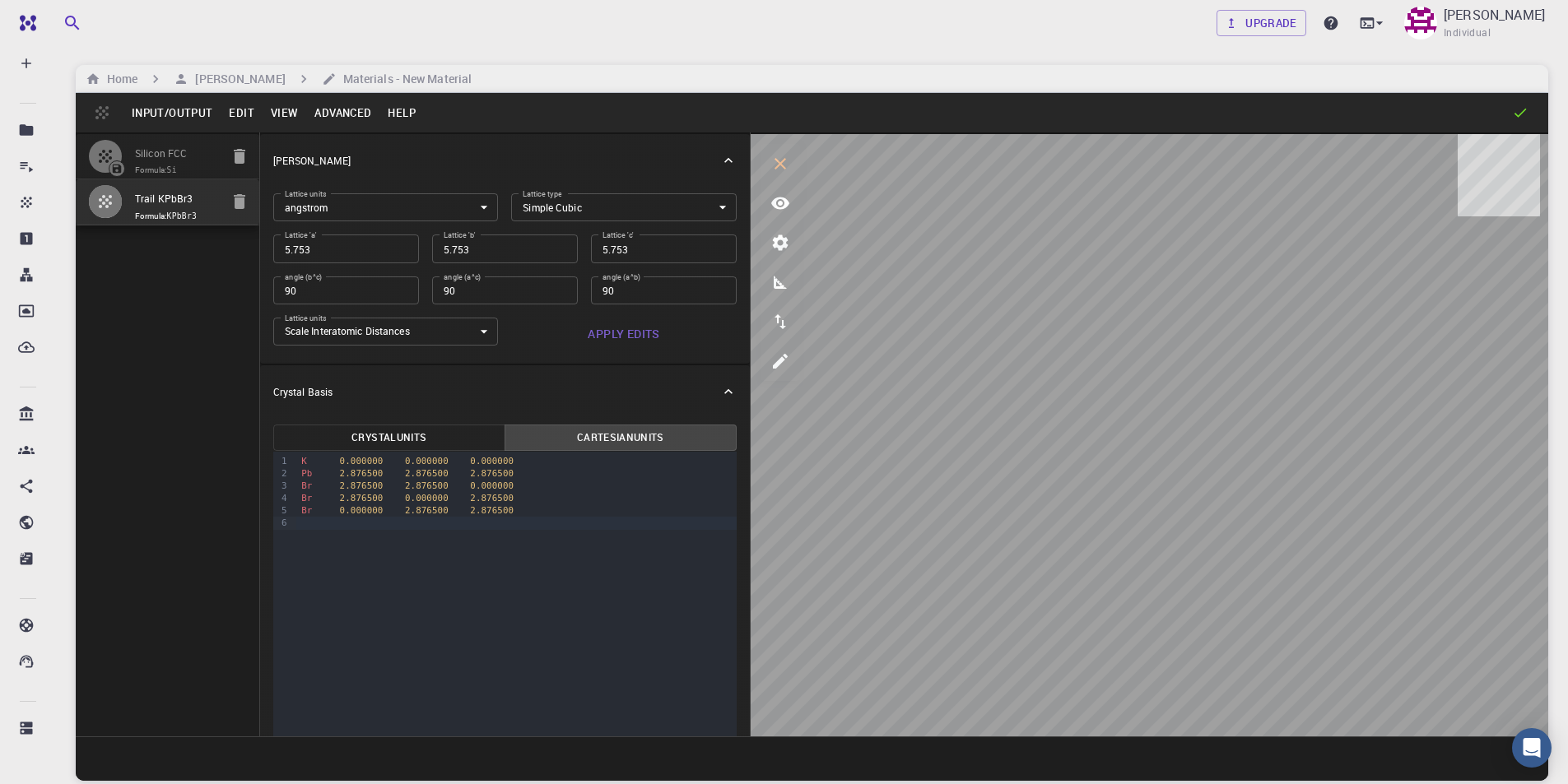
click at [363, 445] on button "Crystal Units" at bounding box center [389, 437] width 232 height 26
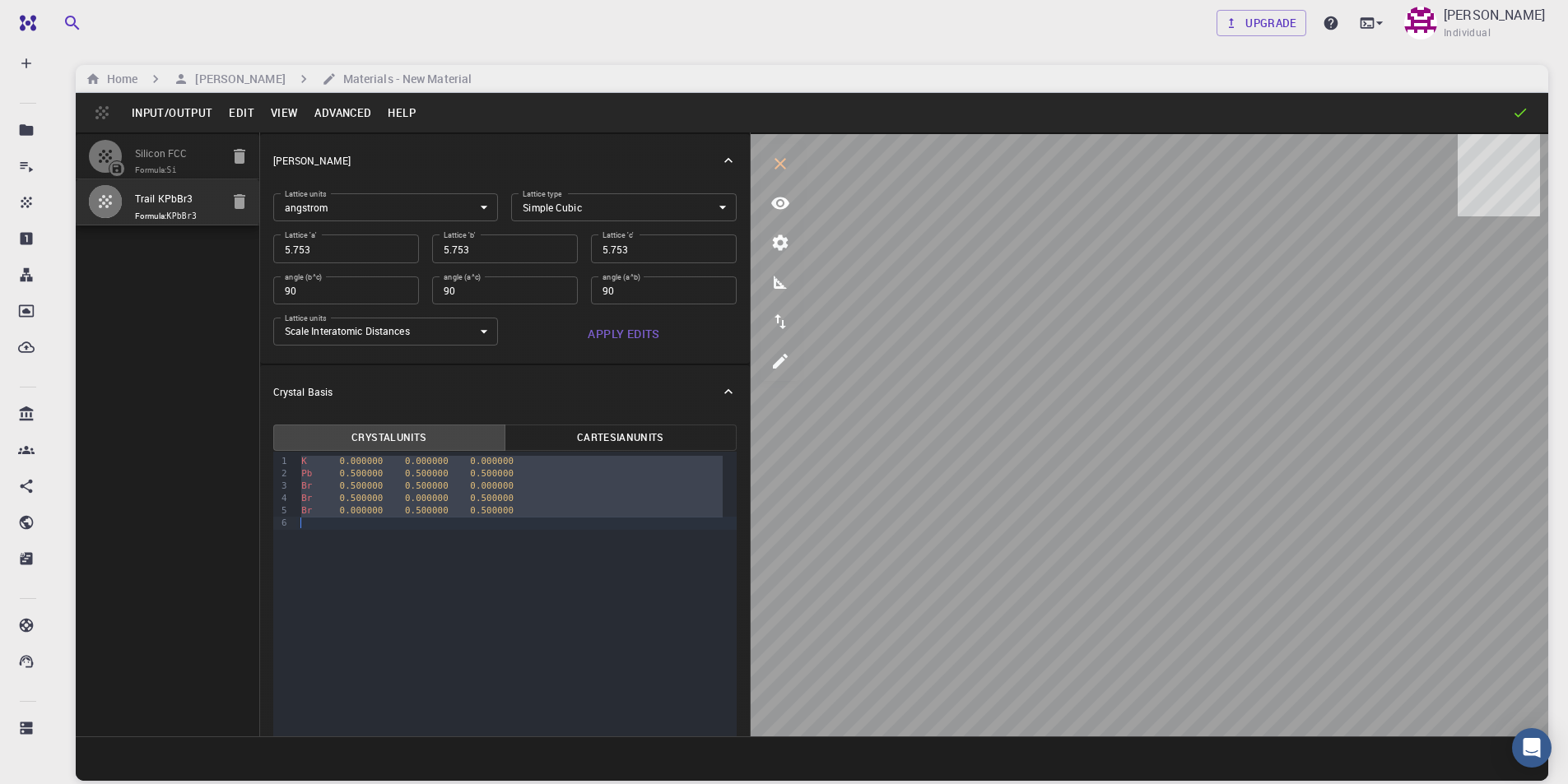
drag, startPoint x: 300, startPoint y: 457, endPoint x: 538, endPoint y: 525, distance: 247.5
click at [544, 532] on div "K 0.000000 0.000000 0.000000 Pb 0.500000 0.500000 0.500000 Br 0.500000 0.500000…" at bounding box center [516, 492] width 440 height 82
click at [174, 113] on button "Input/Output" at bounding box center [172, 112] width 97 height 26
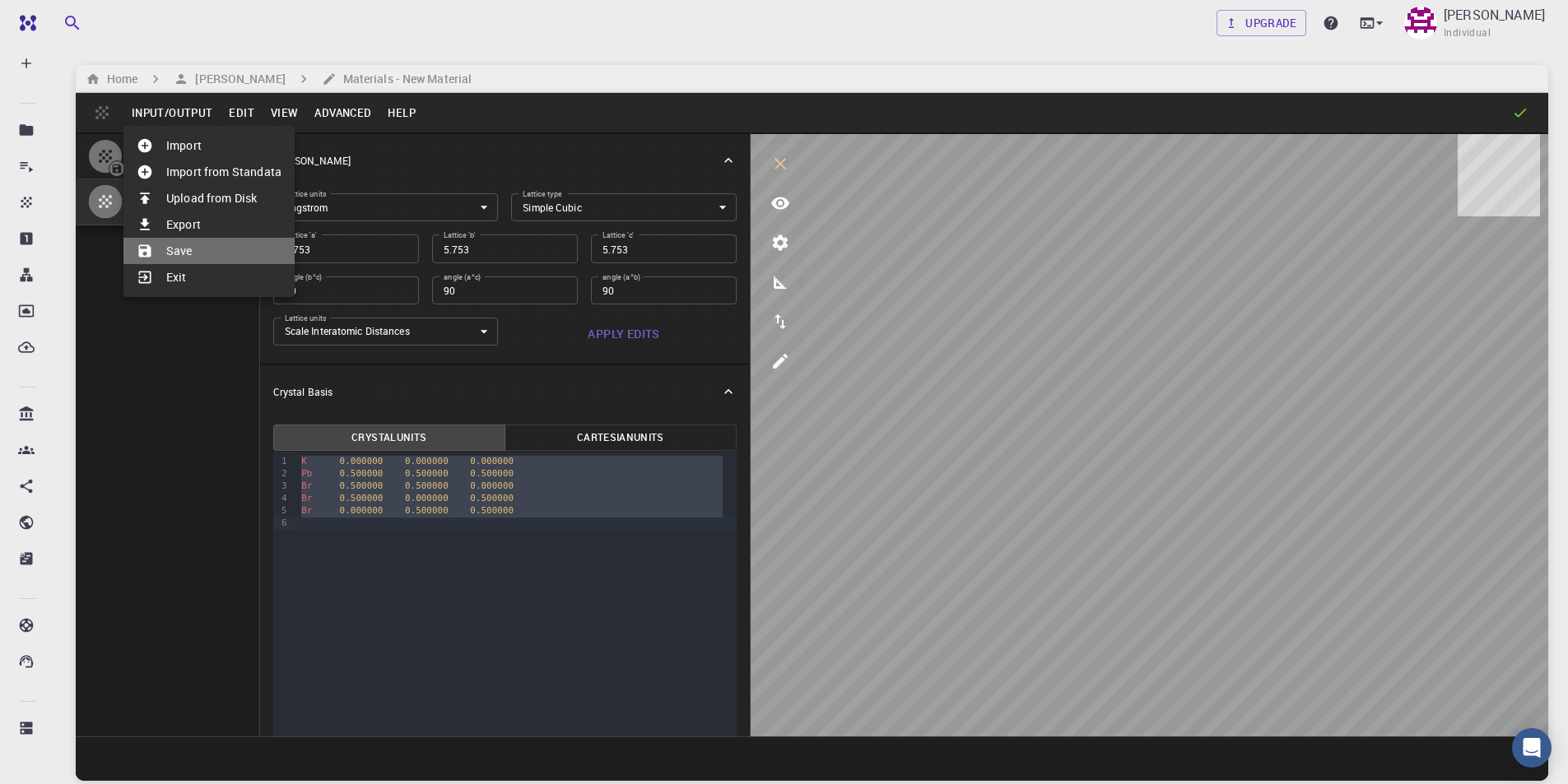
click at [205, 250] on li "Save" at bounding box center [208, 251] width 172 height 26
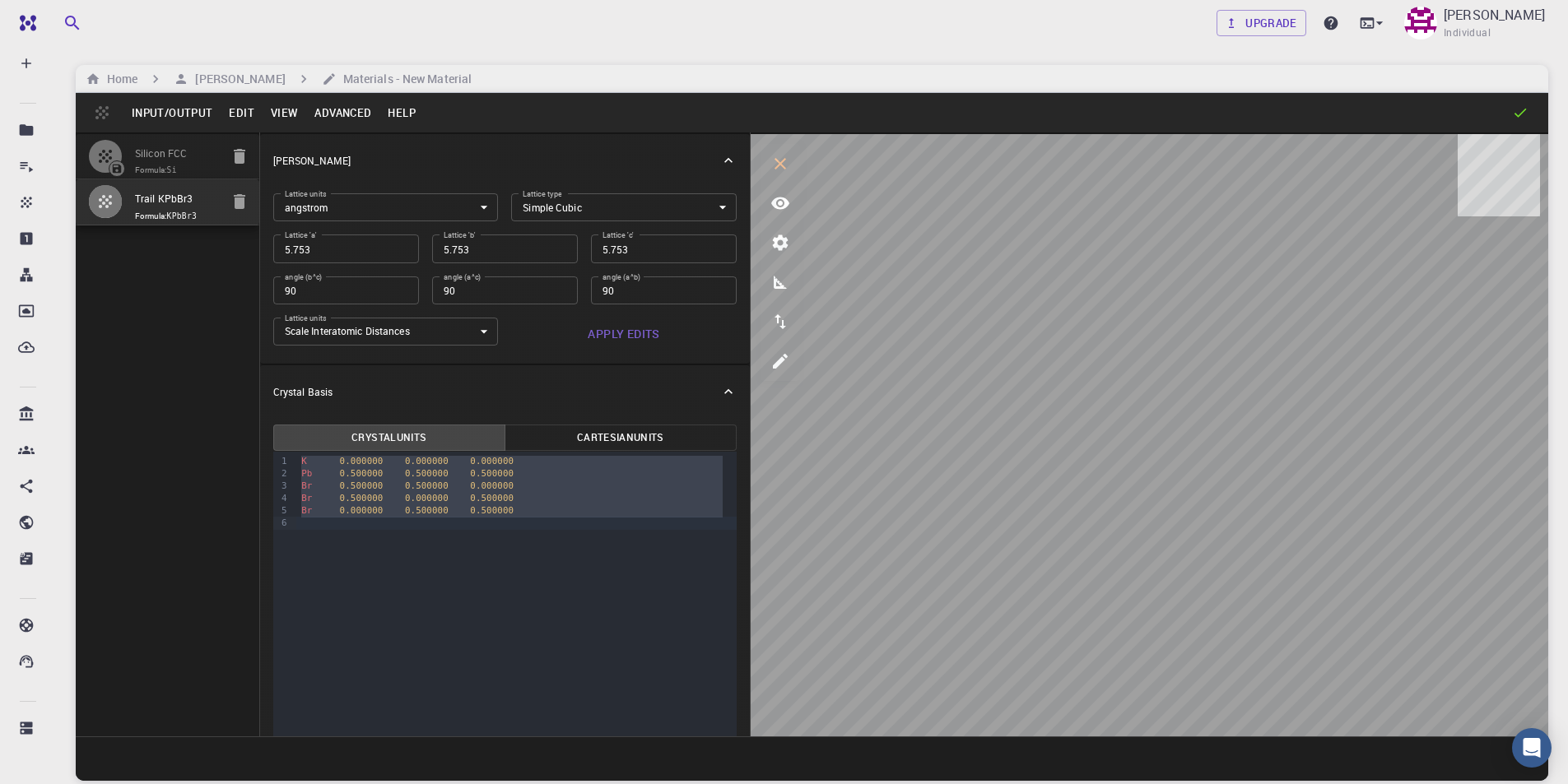
click at [160, 114] on button "Input/Output" at bounding box center [172, 112] width 97 height 26
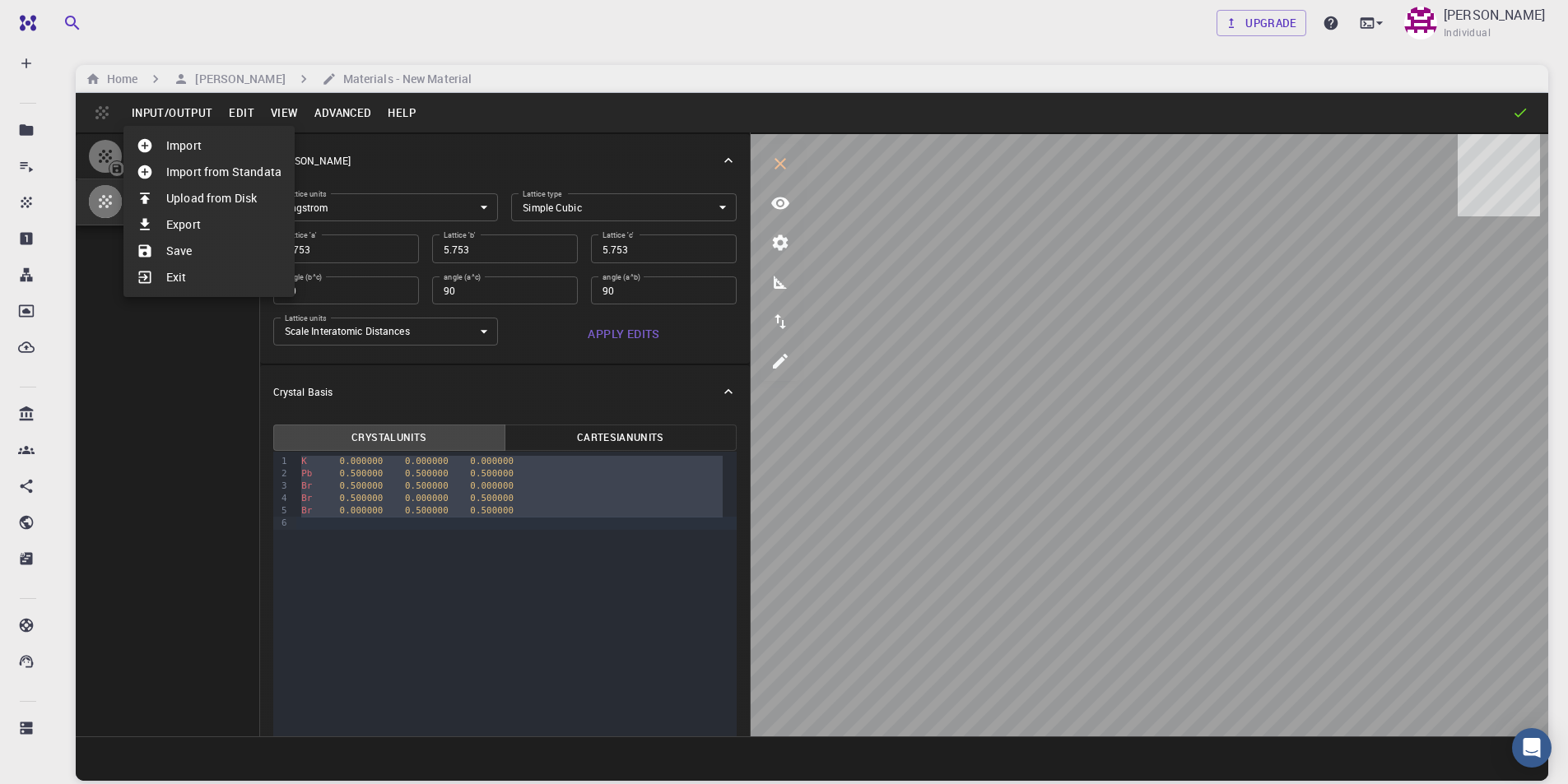
click at [166, 251] on li "Save" at bounding box center [208, 251] width 172 height 26
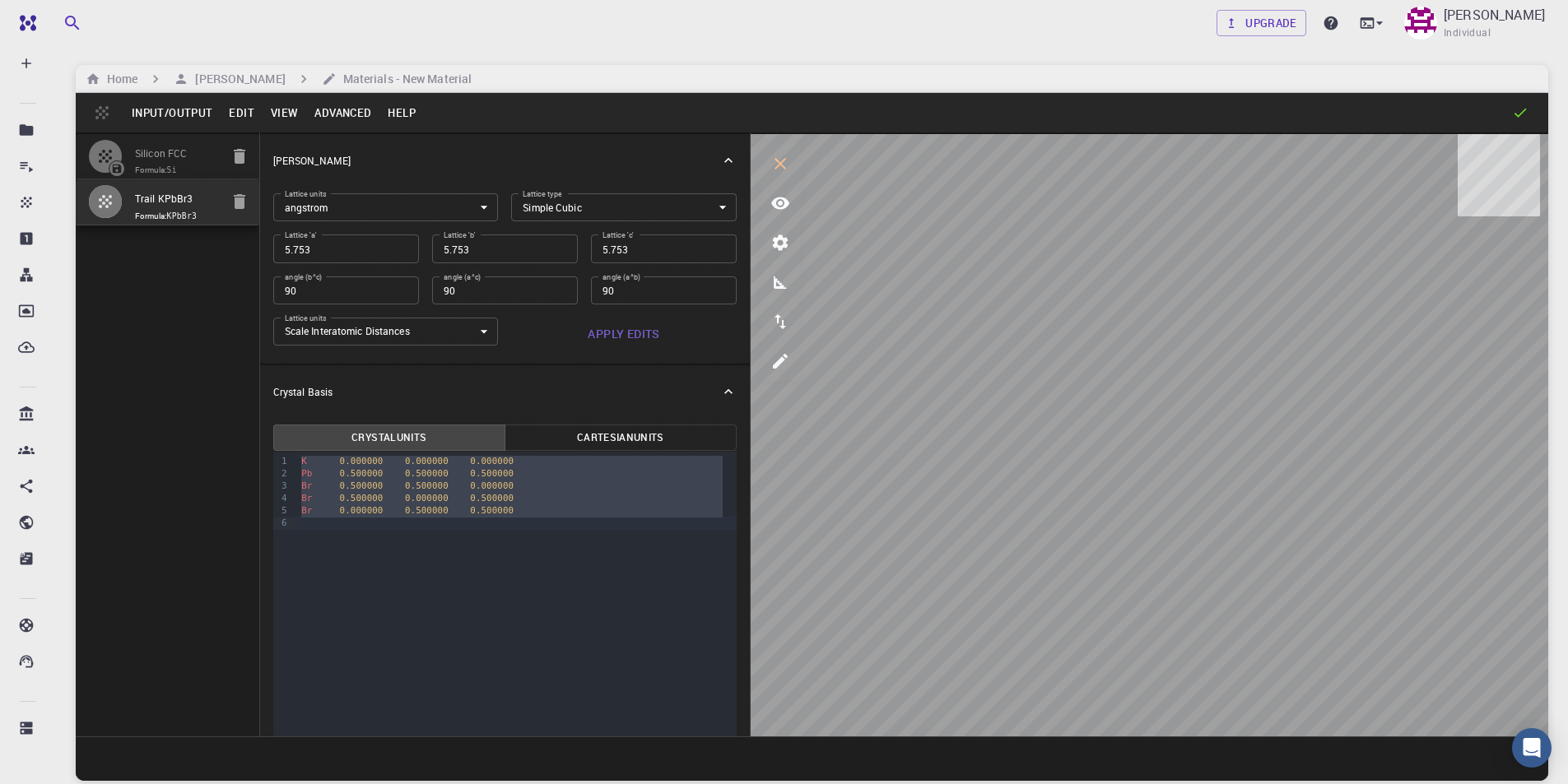
click at [1528, 116] on div "Input/Output Edit View Advanced Help" at bounding box center [812, 113] width 1473 height 40
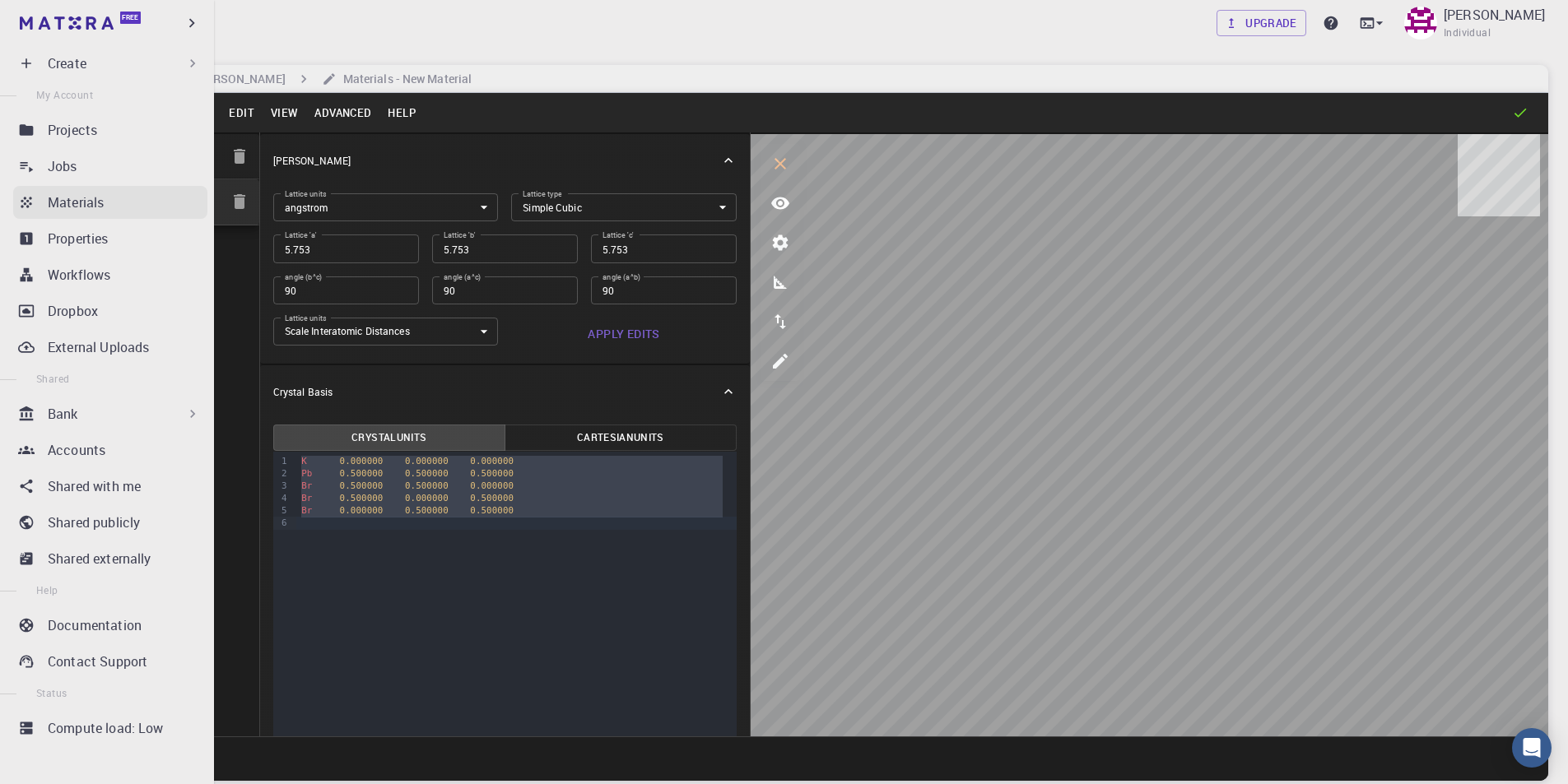
click at [98, 206] on p "Materials" at bounding box center [75, 202] width 56 height 20
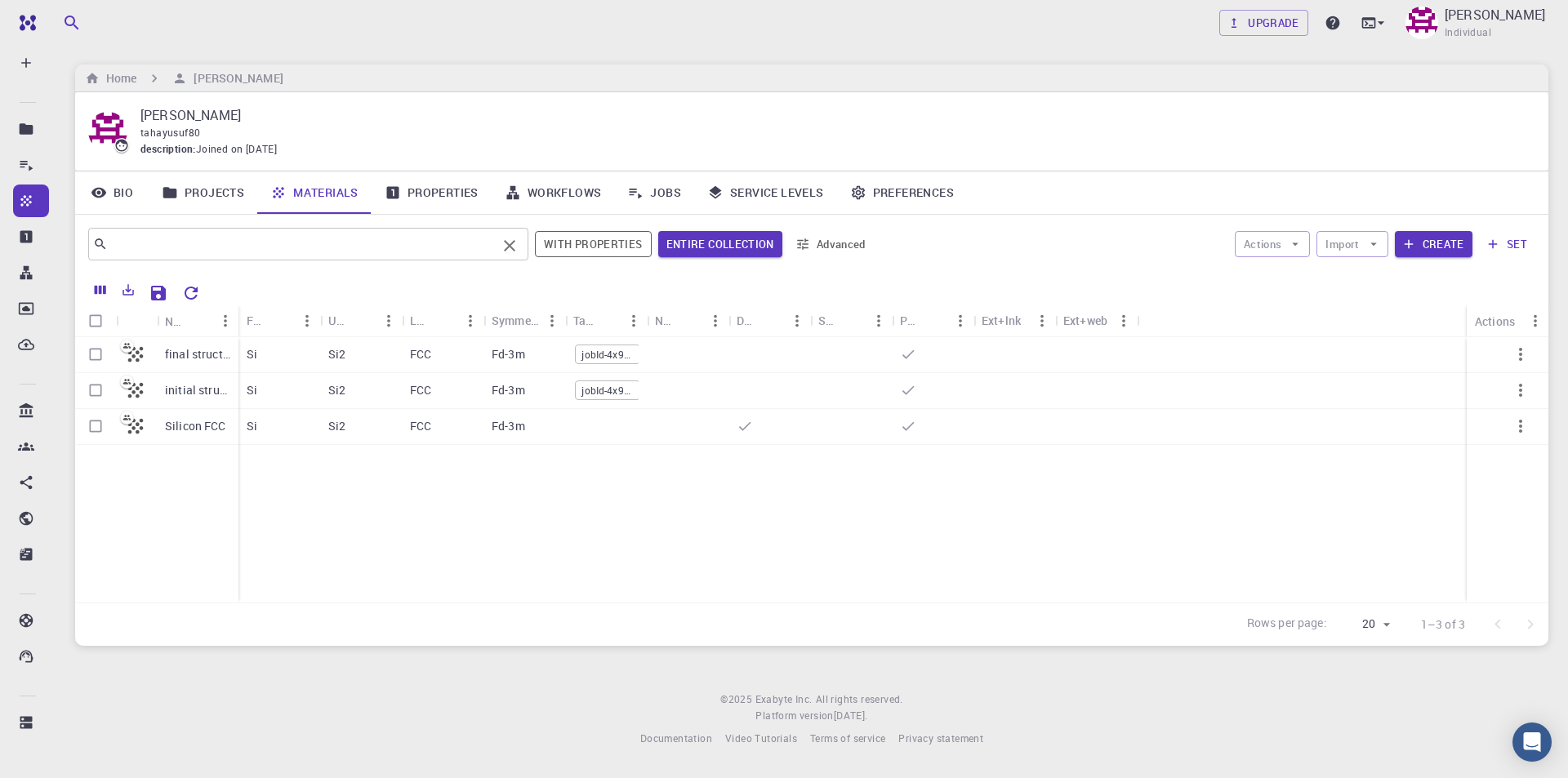
click at [192, 247] on input "text" at bounding box center [302, 244] width 388 height 23
click at [731, 241] on button "Entire collection" at bounding box center [720, 243] width 124 height 26
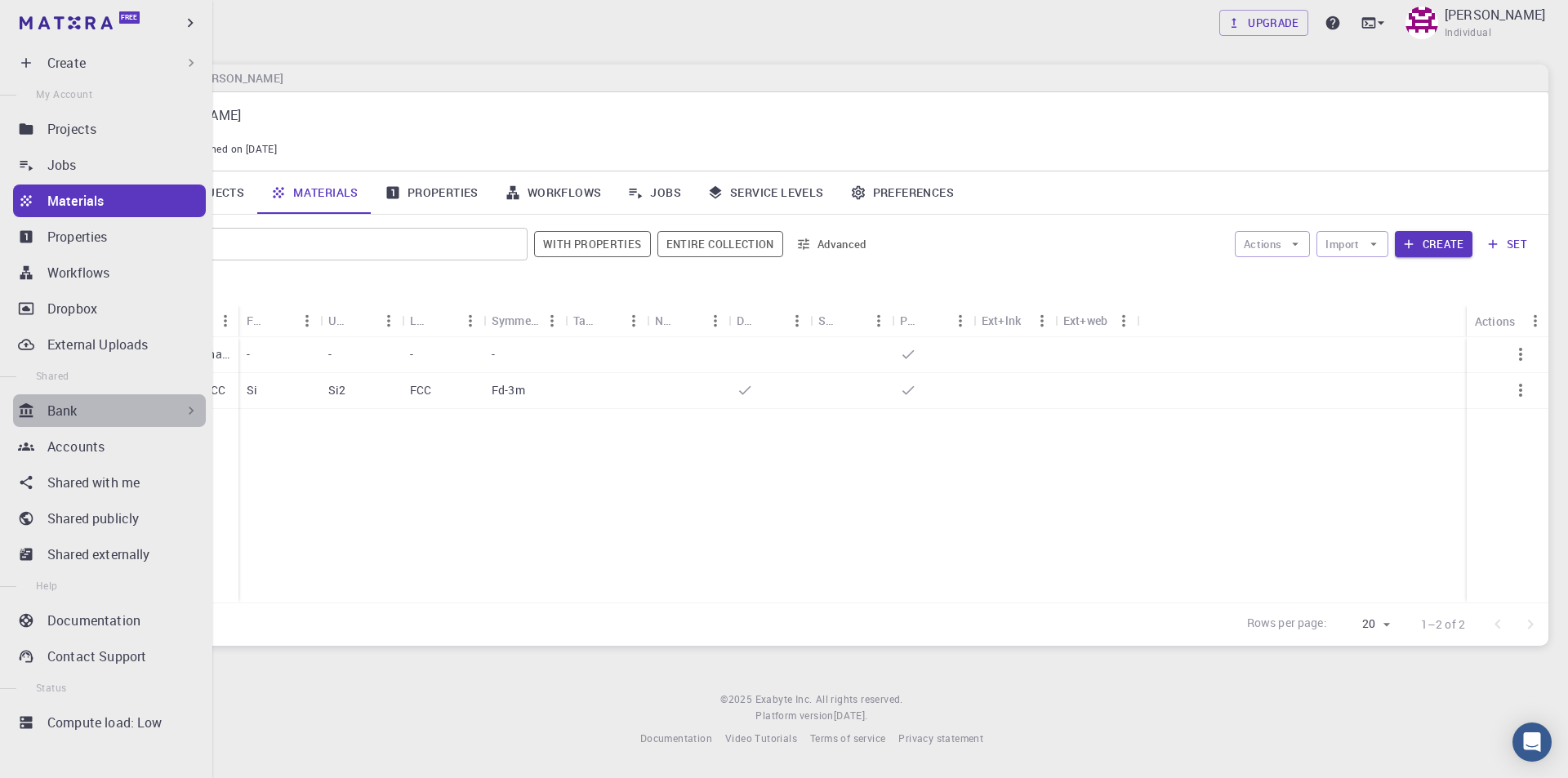
click at [119, 415] on div "Bank" at bounding box center [123, 411] width 151 height 20
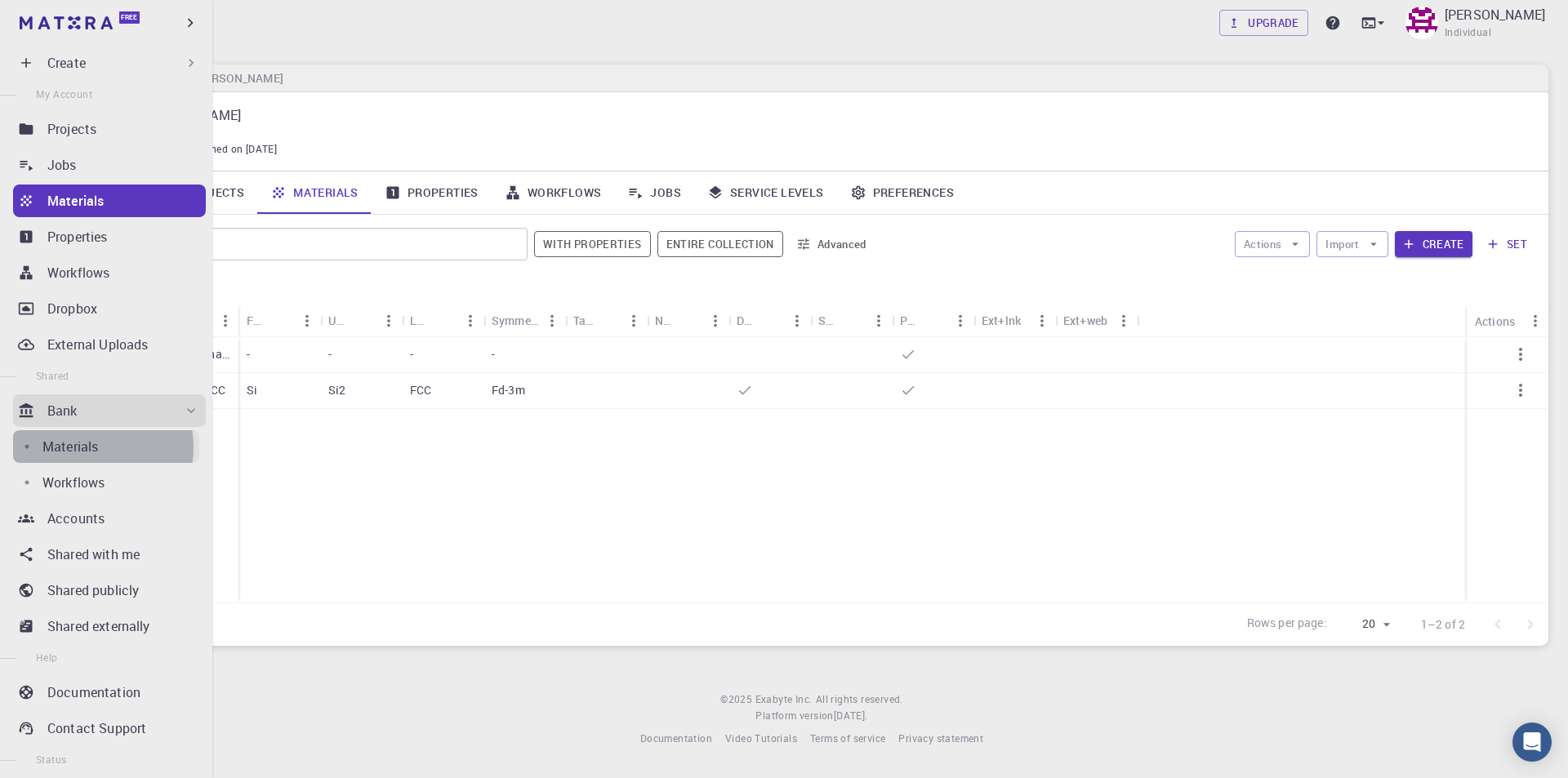
click at [82, 447] on p "Materials" at bounding box center [70, 446] width 55 height 20
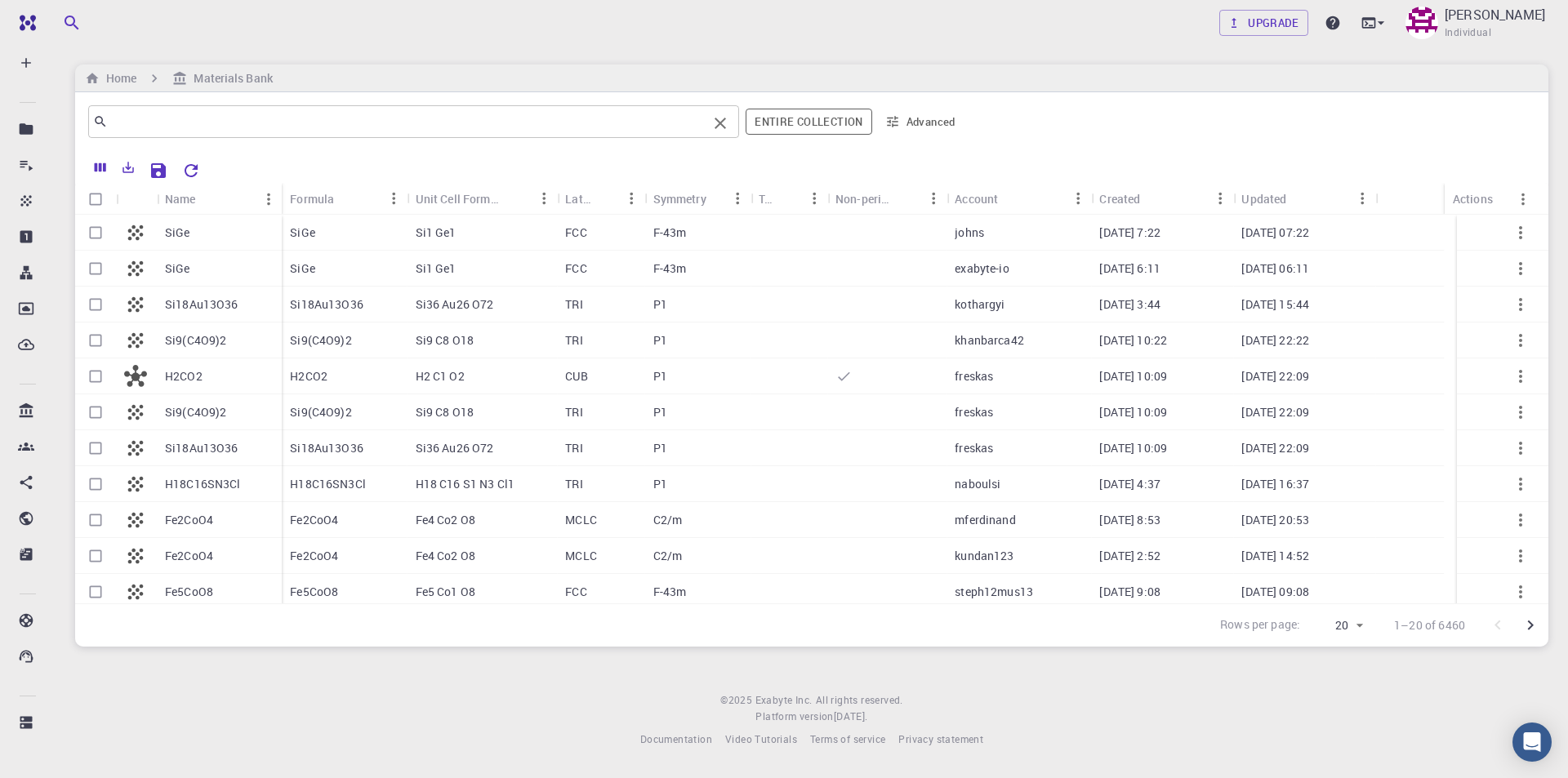
click at [331, 111] on input "text" at bounding box center [407, 122] width 600 height 23
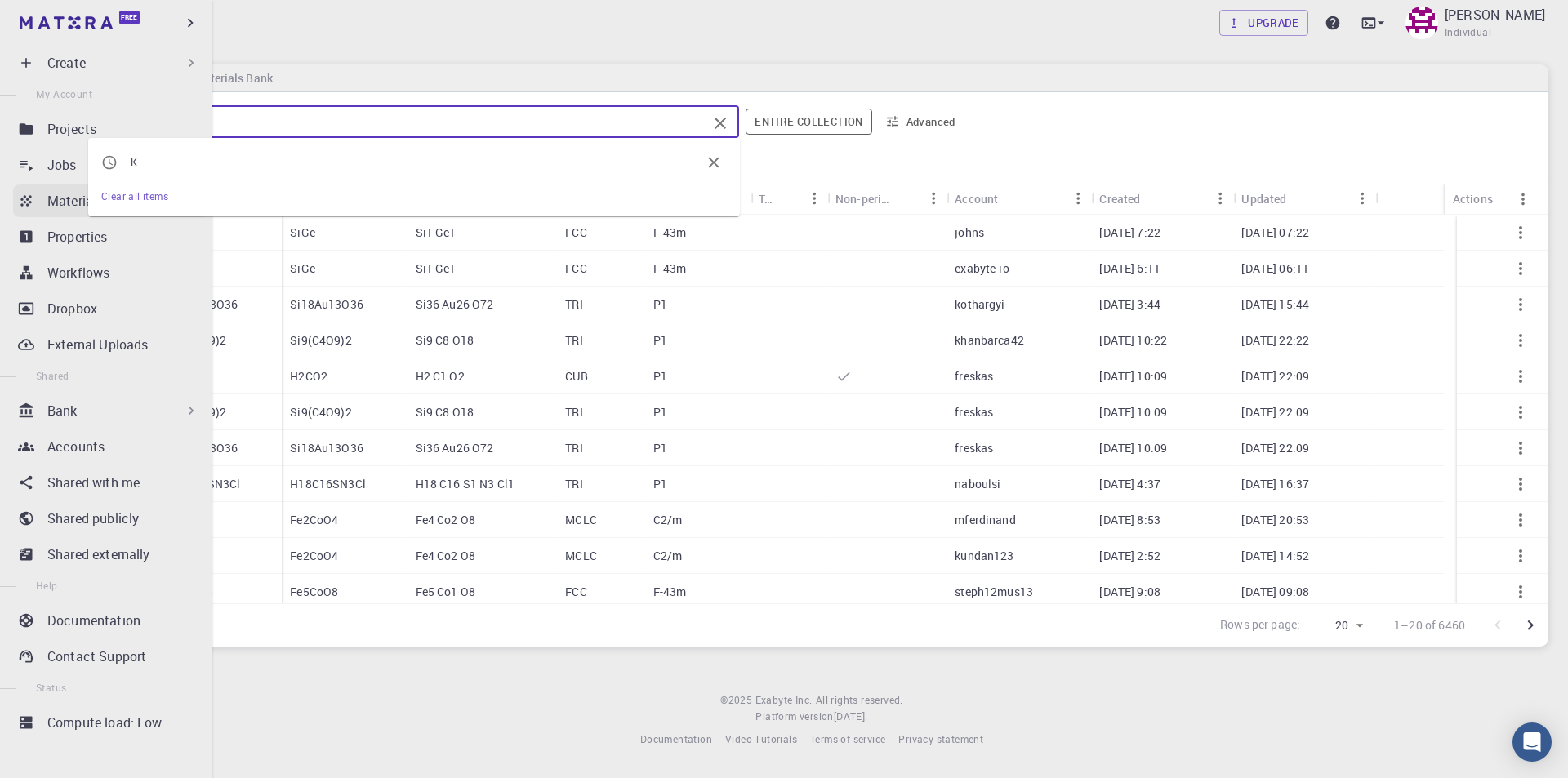
click at [71, 204] on p "Materials" at bounding box center [75, 201] width 55 height 20
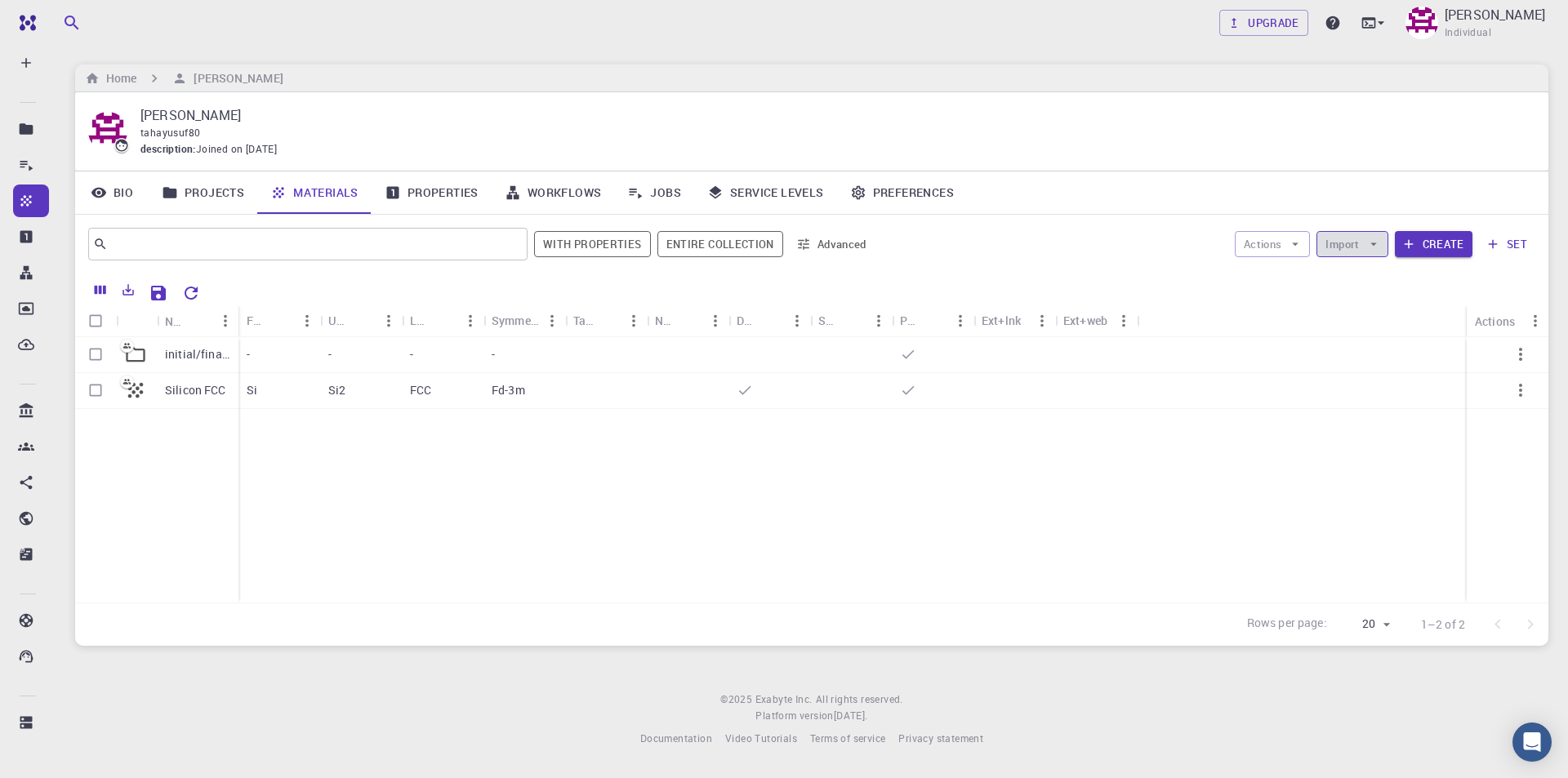
click at [1370, 248] on icon "button" at bounding box center [1373, 244] width 14 height 14
click at [1508, 279] on div at bounding box center [871, 291] width 1328 height 29
click at [731, 241] on button "Entire collection" at bounding box center [720, 243] width 126 height 26
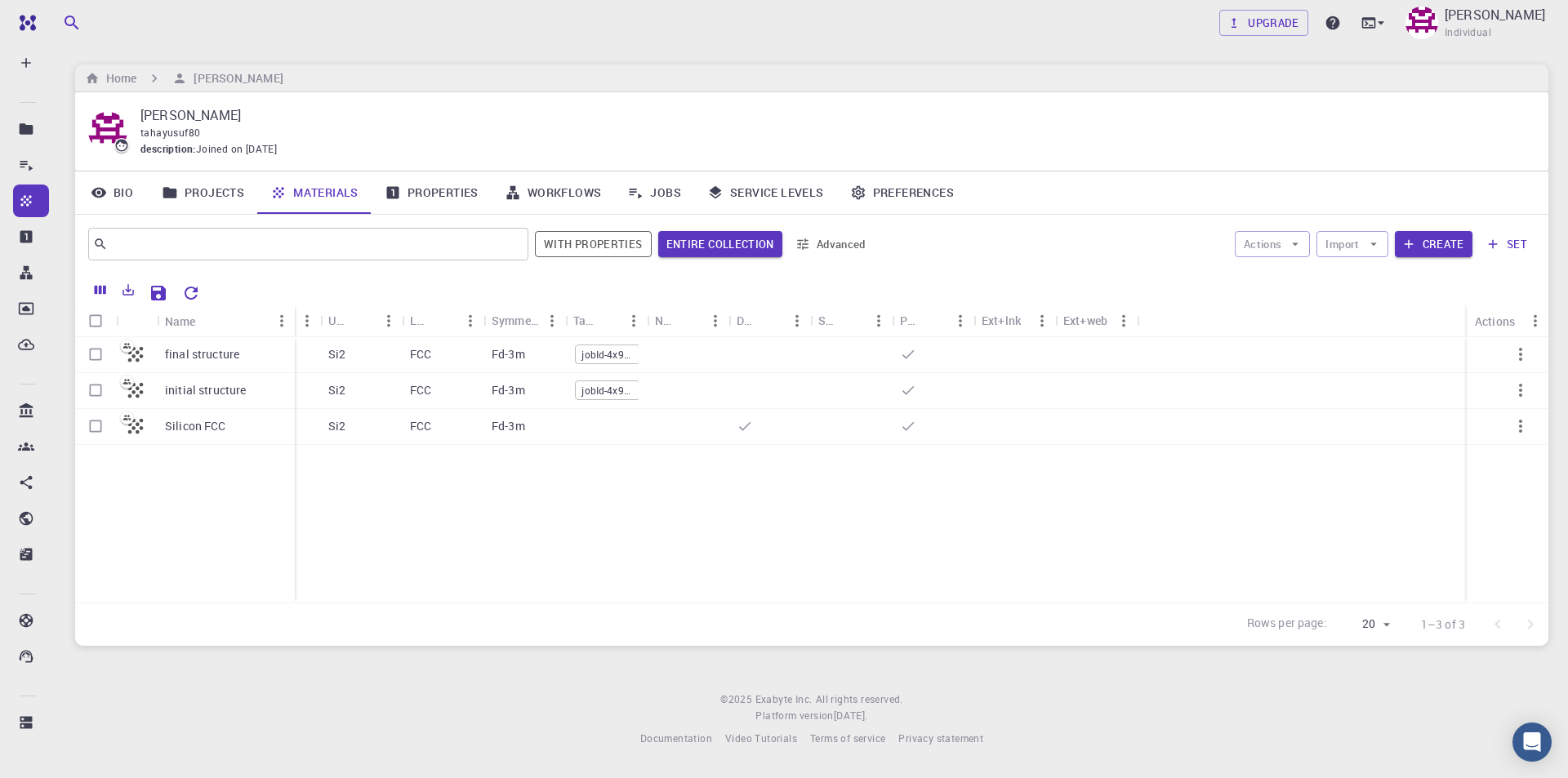
drag, startPoint x: 236, startPoint y: 315, endPoint x: 292, endPoint y: 331, distance: 58.2
click at [292, 331] on div "Name" at bounding box center [297, 322] width 16 height 32
click at [1453, 242] on button "Create" at bounding box center [1433, 243] width 78 height 26
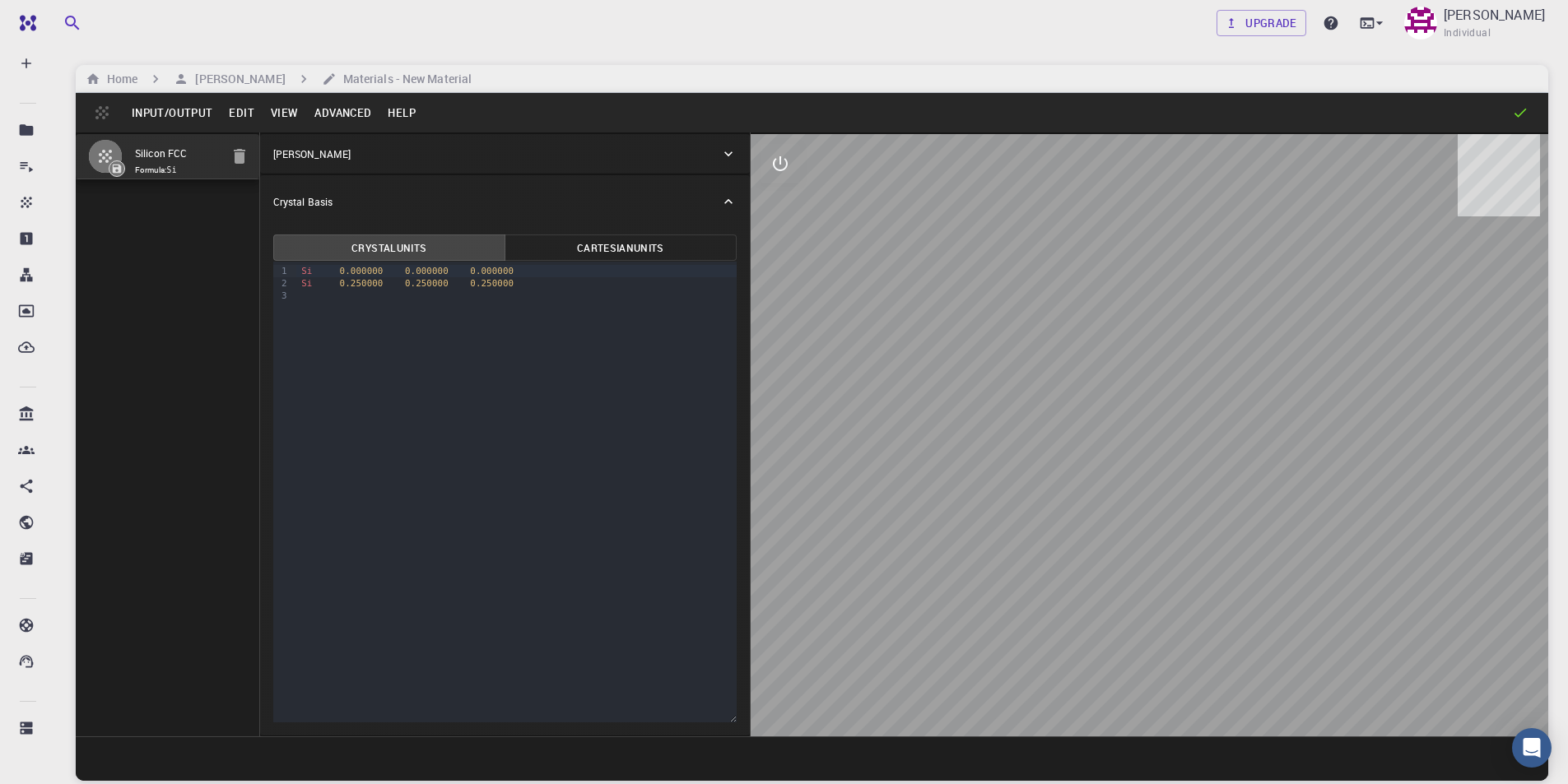
click at [200, 115] on button "Input/Output" at bounding box center [172, 112] width 97 height 26
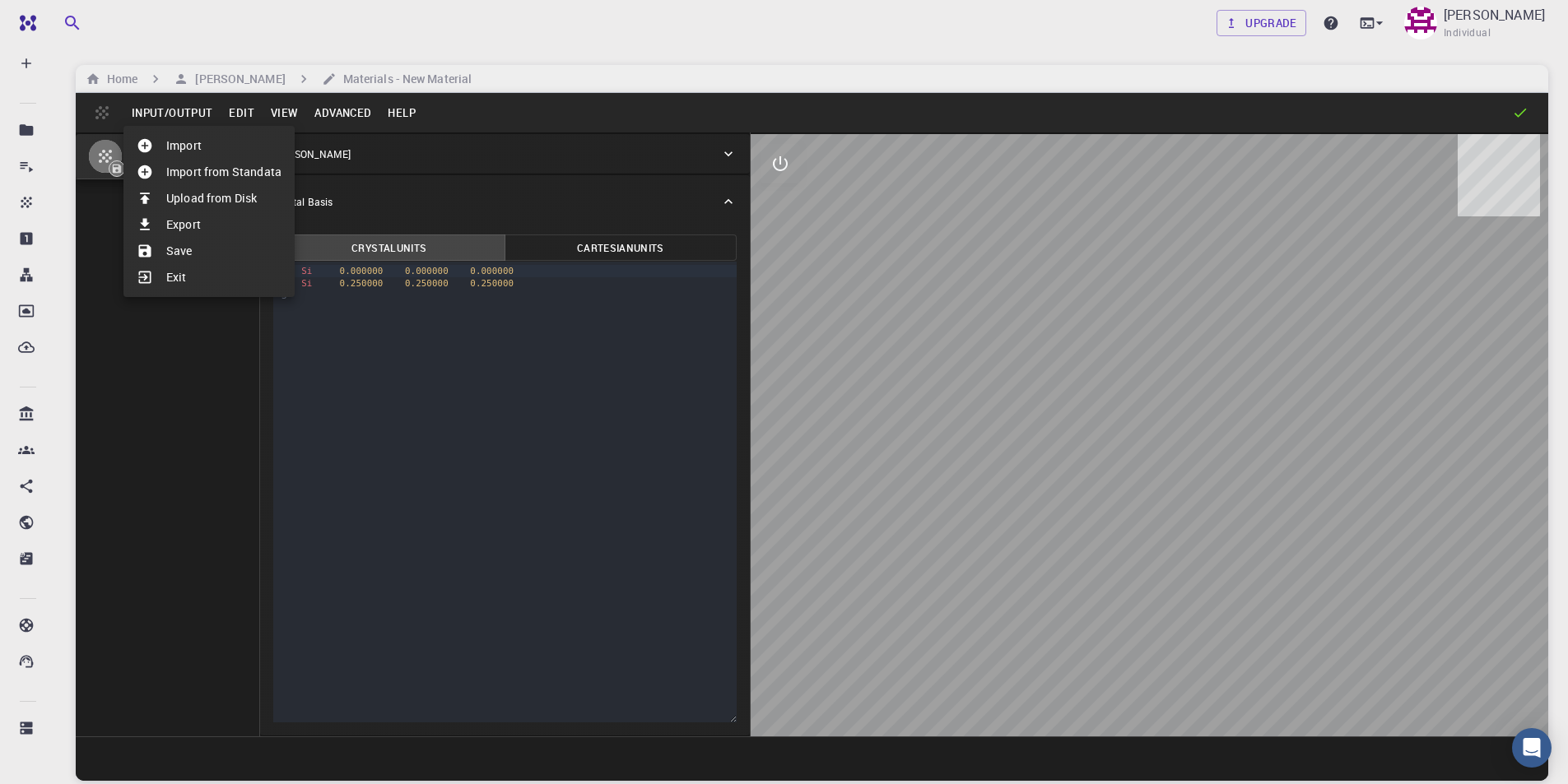
click at [239, 106] on div at bounding box center [784, 392] width 1568 height 784
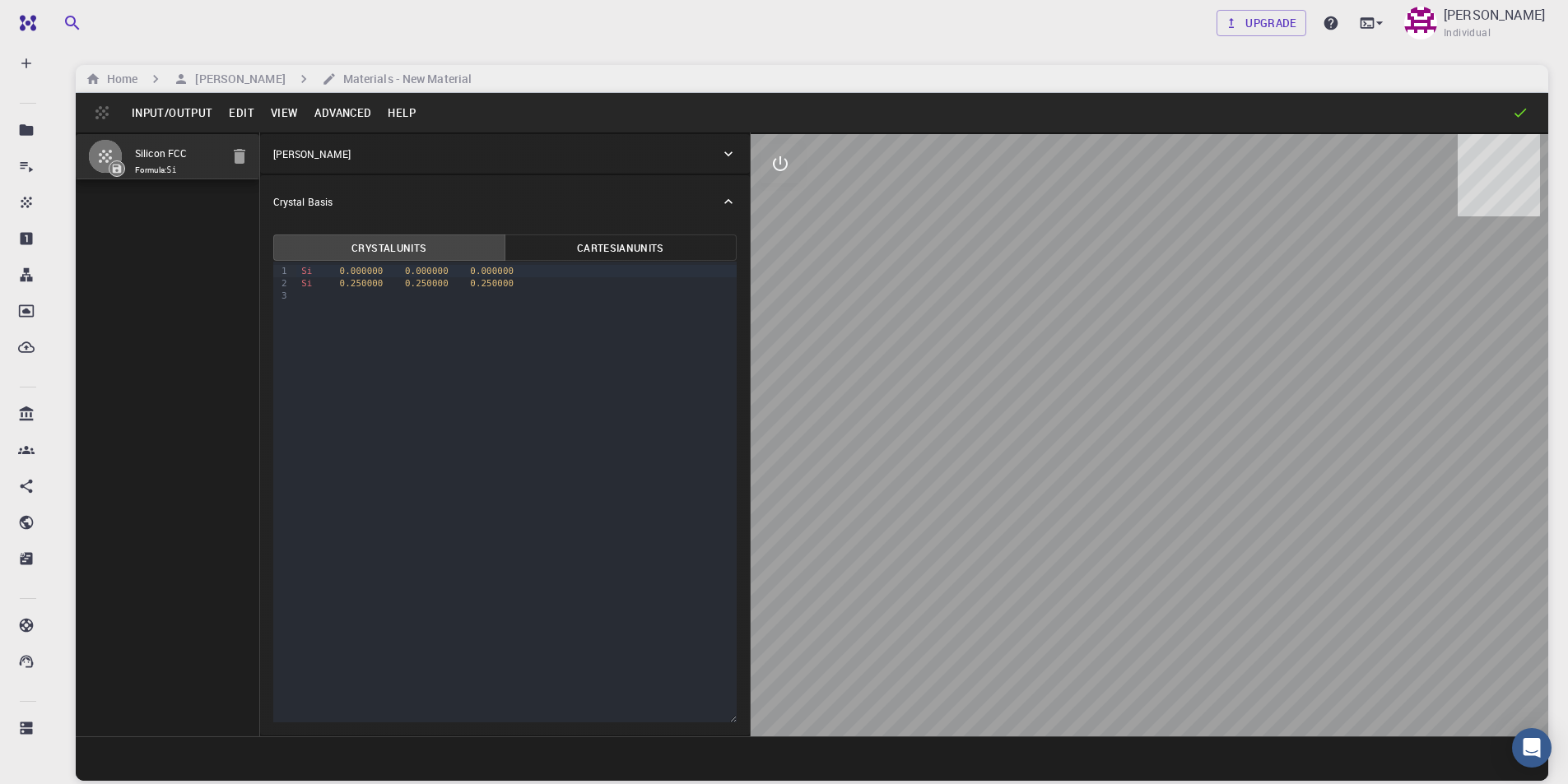
click at [238, 118] on button "Edit" at bounding box center [242, 112] width 42 height 26
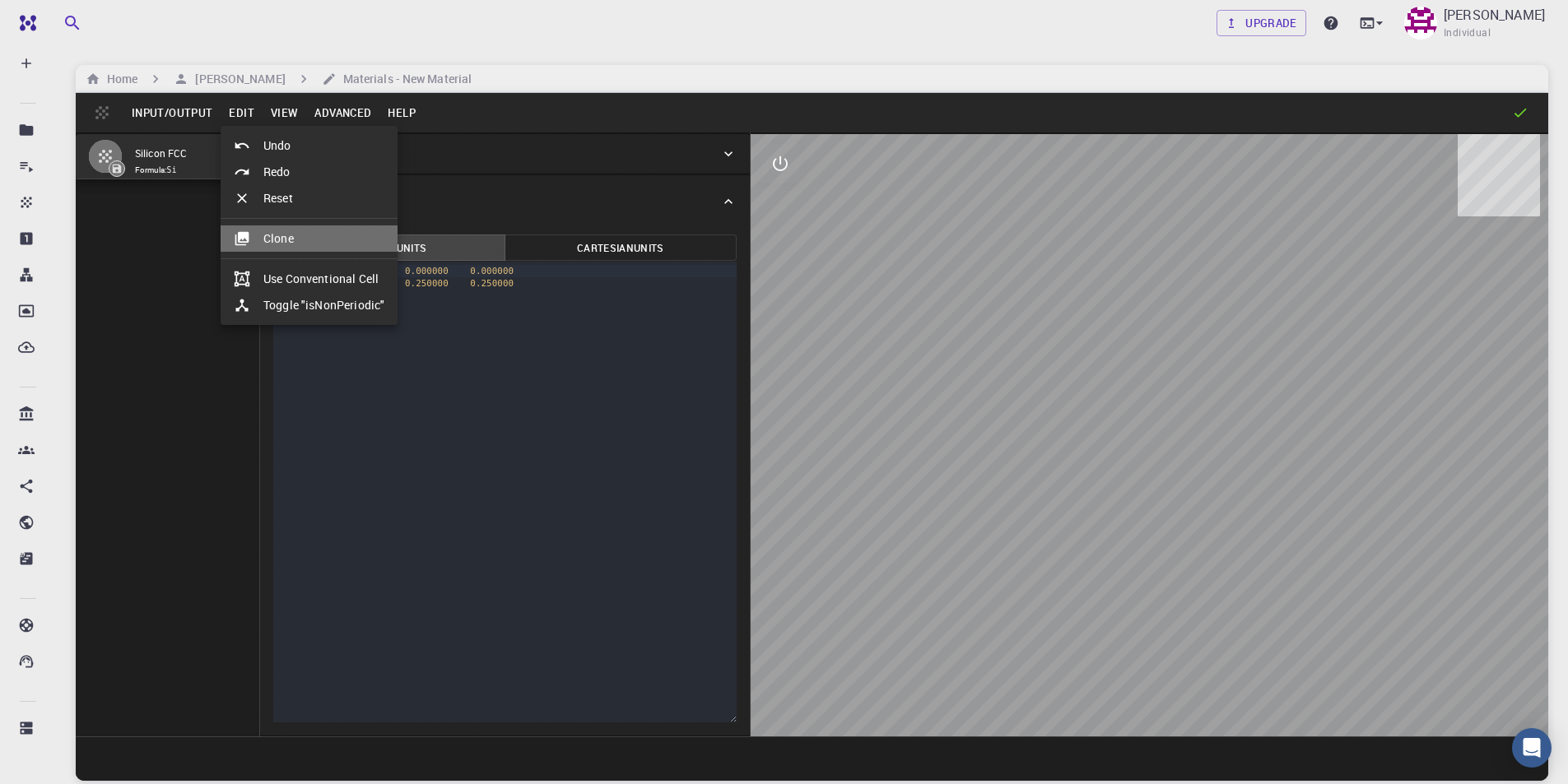
click at [278, 233] on li "Clone" at bounding box center [309, 238] width 177 height 26
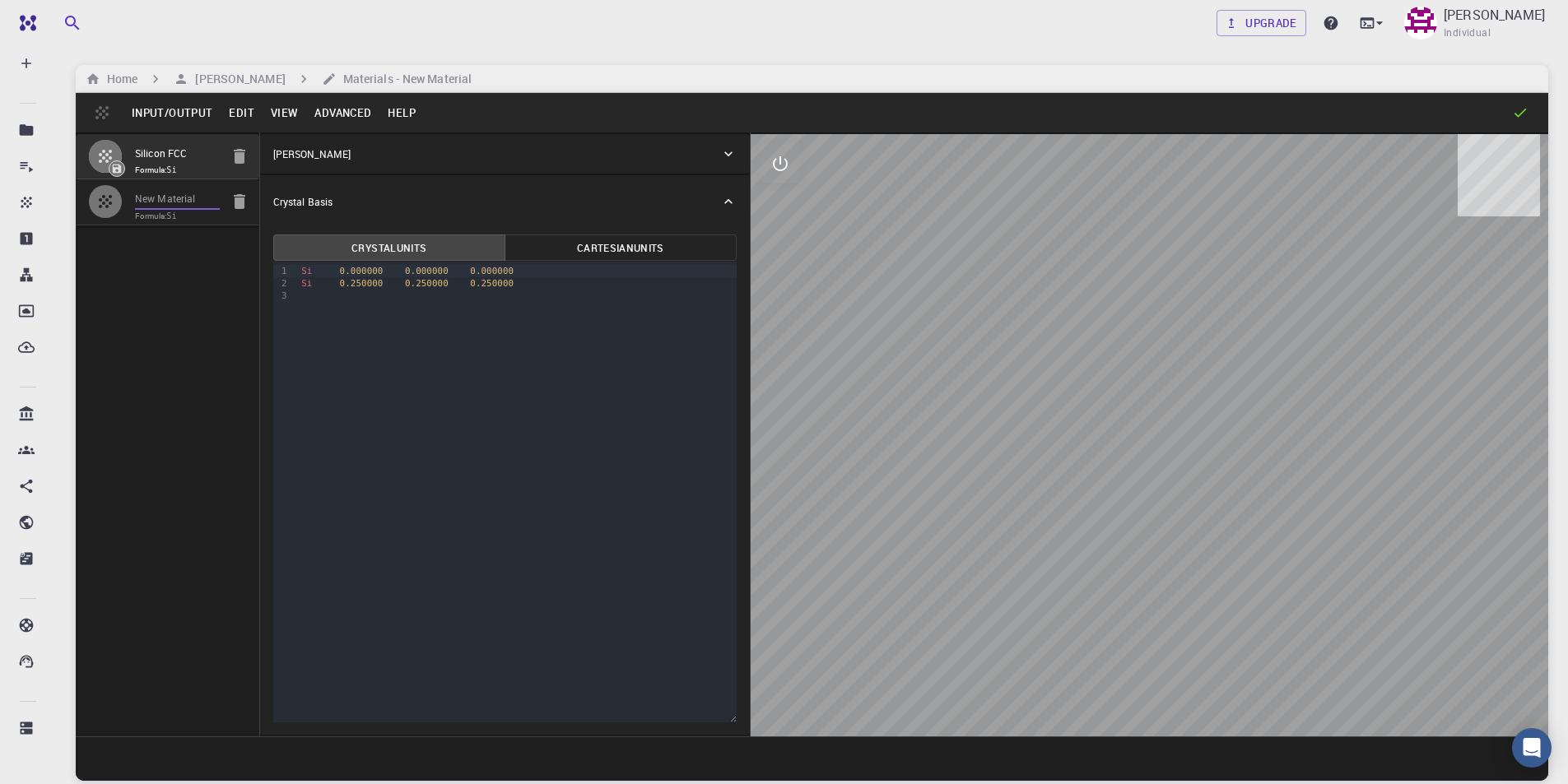
click at [169, 201] on input "New Material" at bounding box center [177, 199] width 84 height 19
drag, startPoint x: 212, startPoint y: 202, endPoint x: 90, endPoint y: 201, distance: 122.0
click at [90, 201] on li "New Material Formula: Si" at bounding box center [167, 202] width 183 height 45
click at [189, 214] on span "Formula: Si" at bounding box center [177, 216] width 84 height 13
click at [166, 216] on span "Formula: Si" at bounding box center [177, 216] width 84 height 13
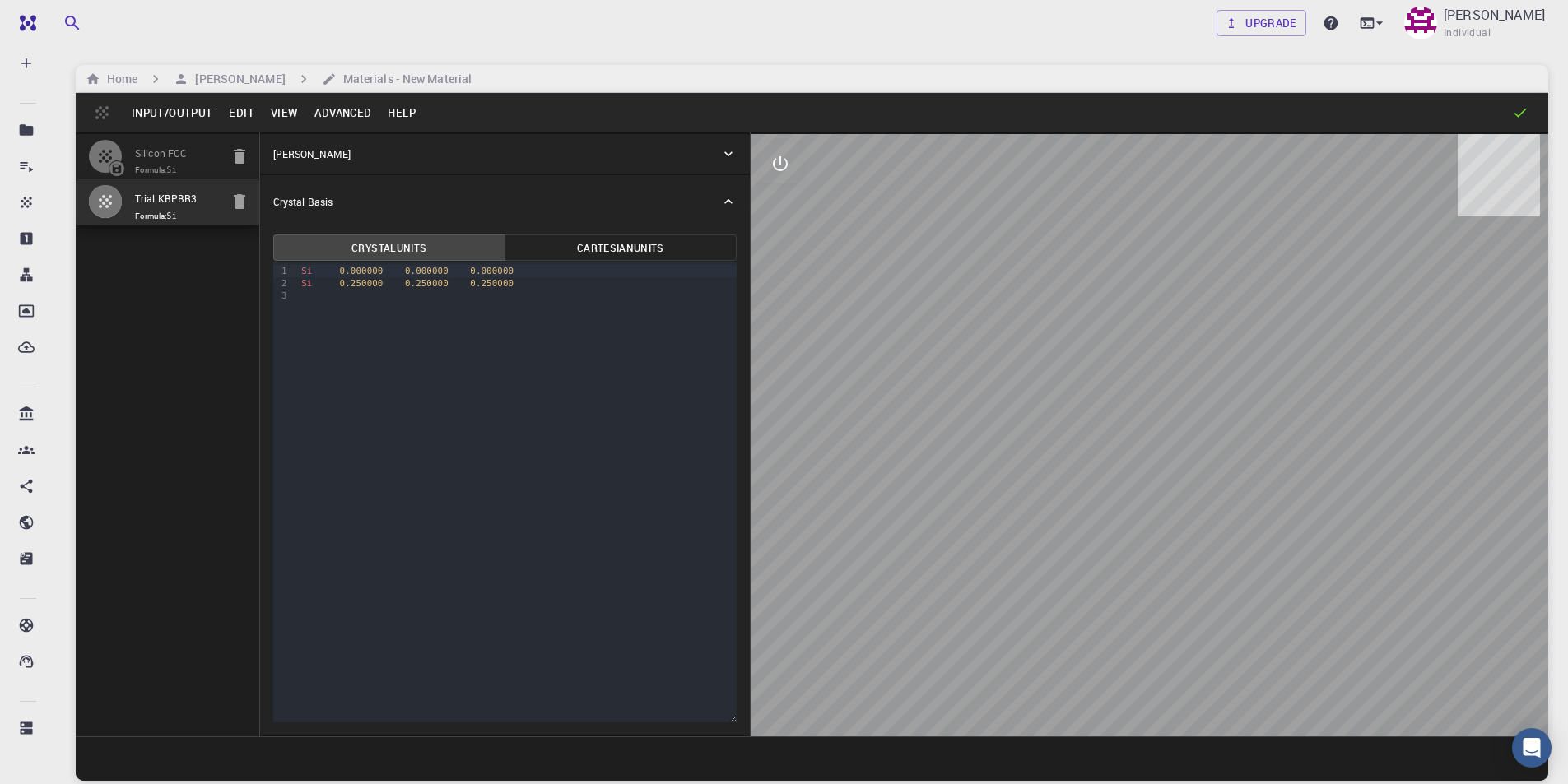
click at [148, 198] on input "Trial KBPBR3" at bounding box center [177, 199] width 84 height 19
click at [150, 198] on input "Trial KBPBR3" at bounding box center [177, 199] width 84 height 19
click at [383, 277] on div "Si 0.250000 0.250000 0.250000" at bounding box center [516, 284] width 440 height 13
click at [347, 153] on div "[PERSON_NAME]" at bounding box center [497, 154] width 447 height 14
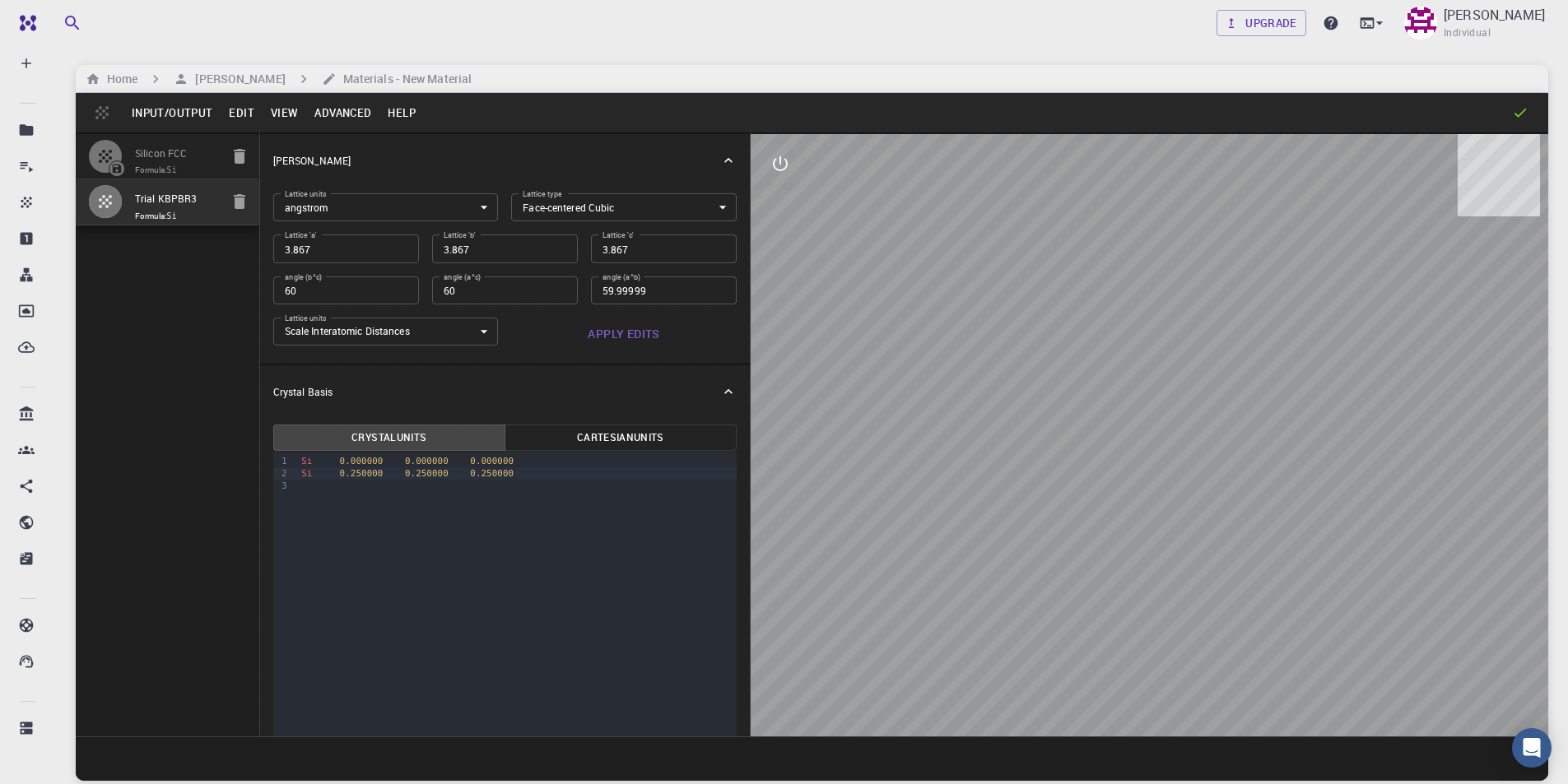
click at [549, 218] on body "Free Dashboard Create New Job New Material Create Material Upload File Import f…" at bounding box center [784, 454] width 1568 height 910
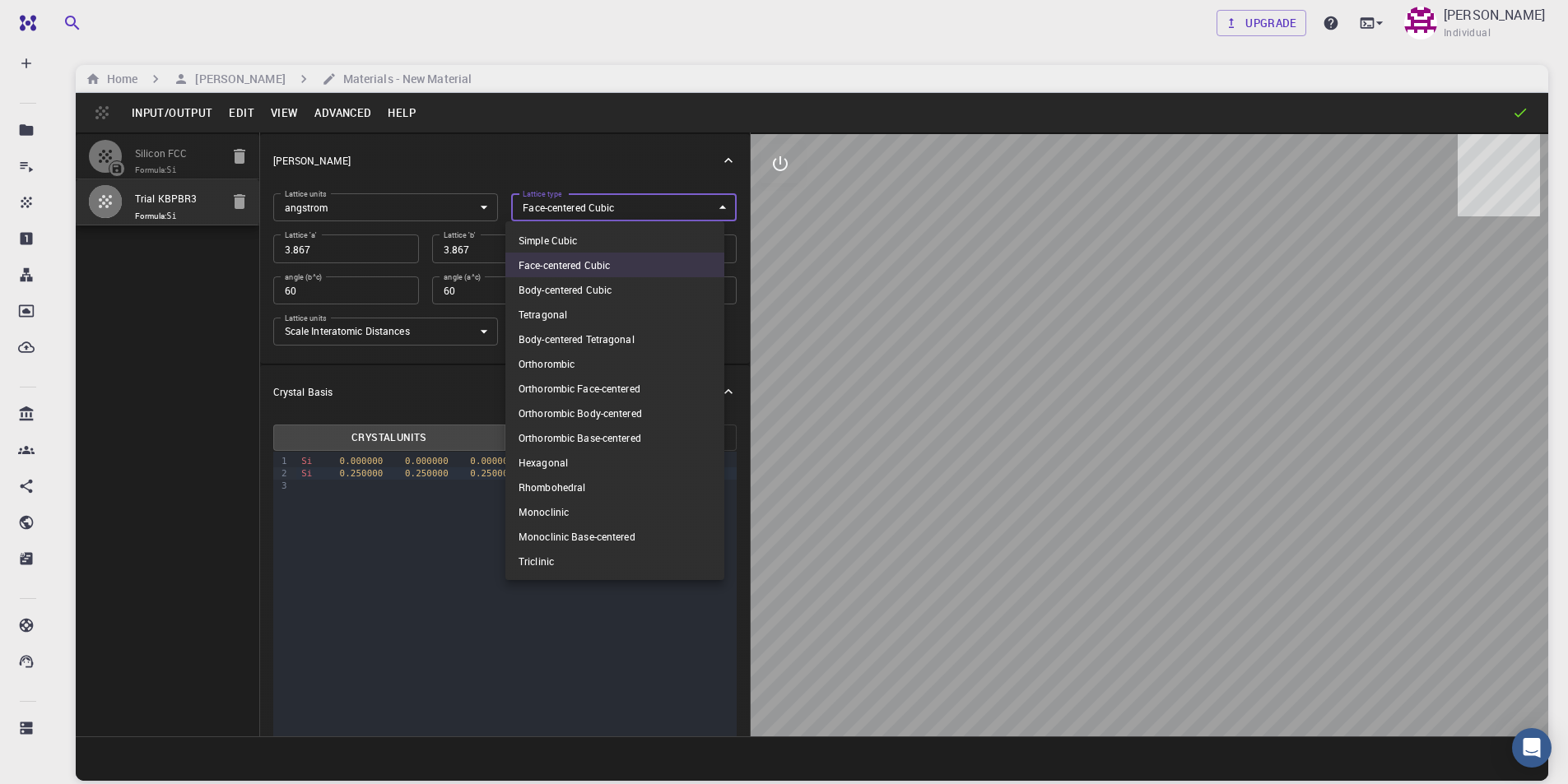
click at [548, 240] on li "Simple Cubic" at bounding box center [615, 240] width 219 height 24
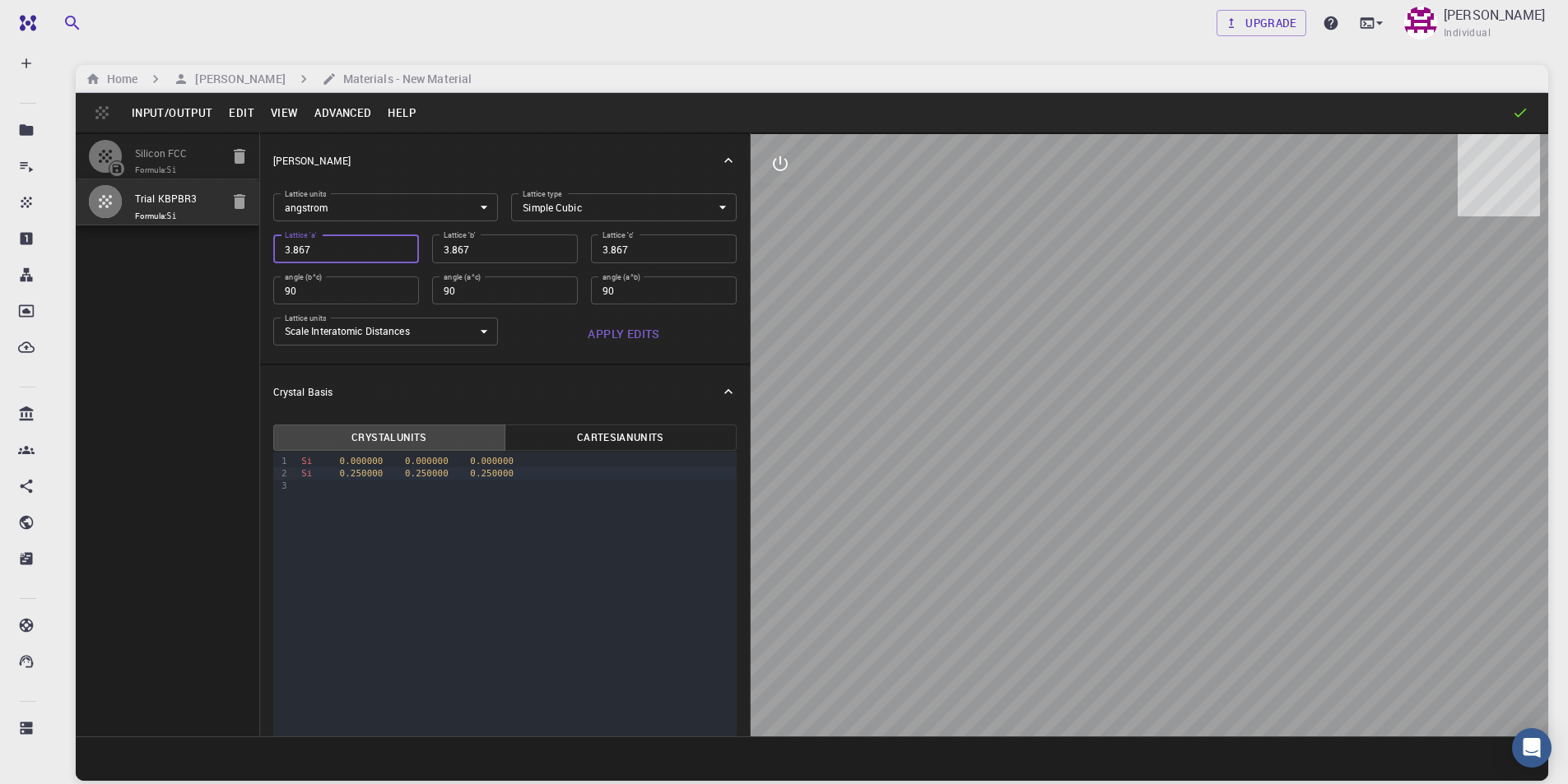
click at [350, 247] on input "3.867" at bounding box center [346, 248] width 145 height 28
click at [481, 258] on input "5.753" at bounding box center [505, 248] width 145 height 28
click at [599, 334] on button "Apply Edits" at bounding box center [623, 334] width 225 height 33
drag, startPoint x: 301, startPoint y: 460, endPoint x: 510, endPoint y: 469, distance: 209.2
click at [510, 469] on div "Si 0.000000 0.000000 0.000000 Si 0.250000 0.250000 0.250000" at bounding box center [516, 473] width 440 height 44
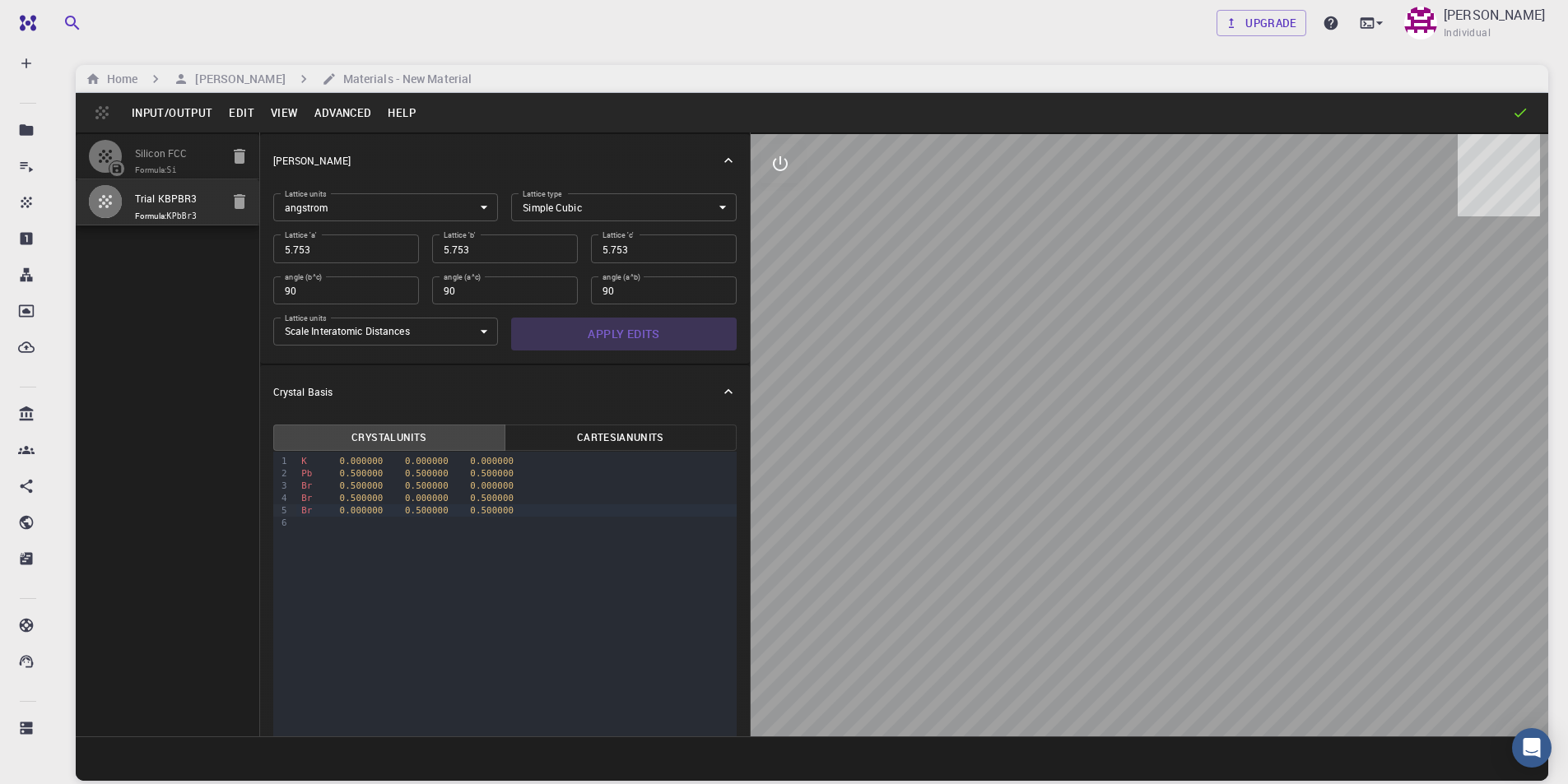
click at [619, 332] on button "Apply Edits" at bounding box center [623, 334] width 225 height 33
click at [195, 110] on button "Input/Output" at bounding box center [172, 112] width 97 height 26
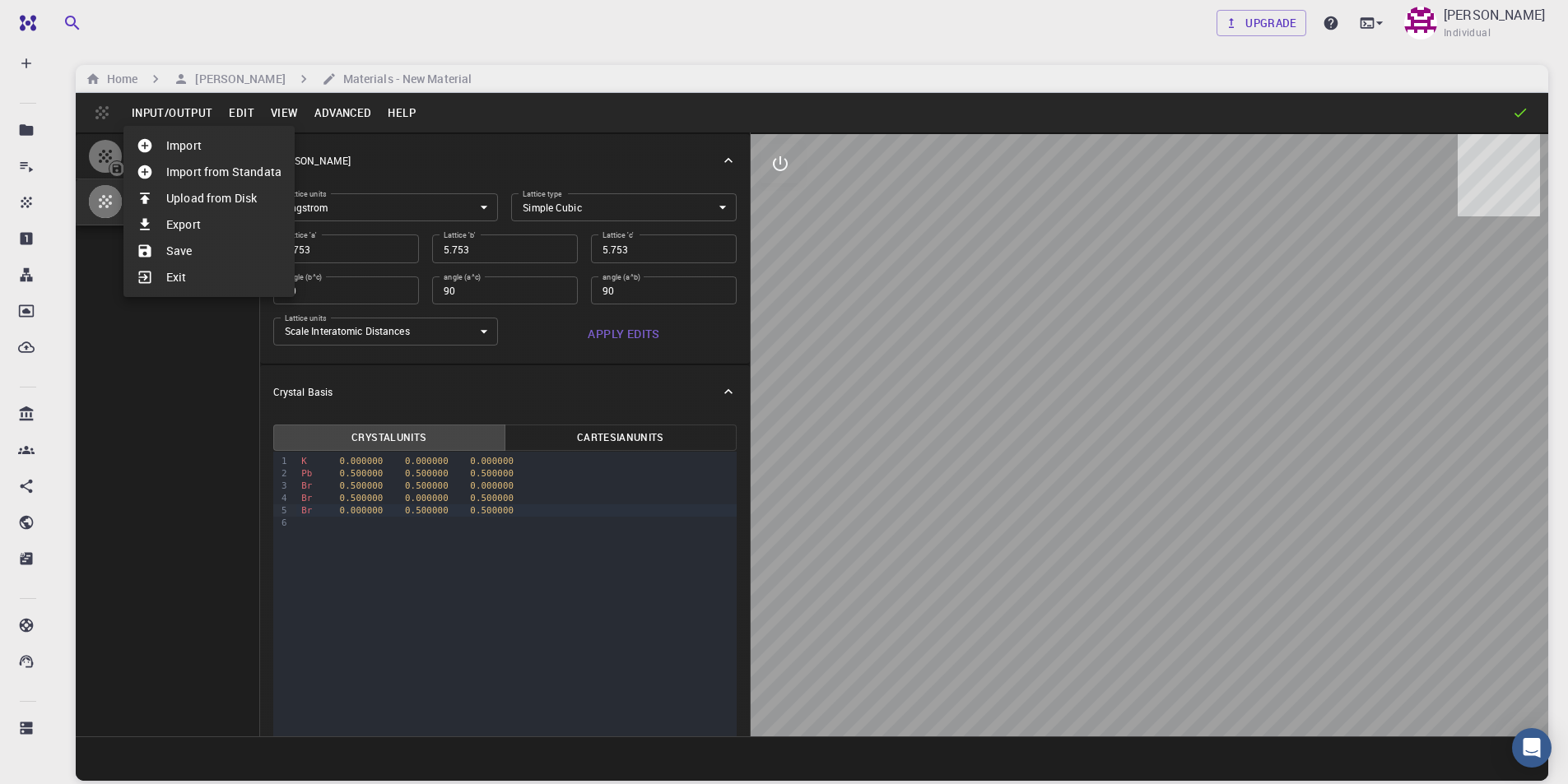
click at [182, 247] on li "Save" at bounding box center [208, 251] width 172 height 26
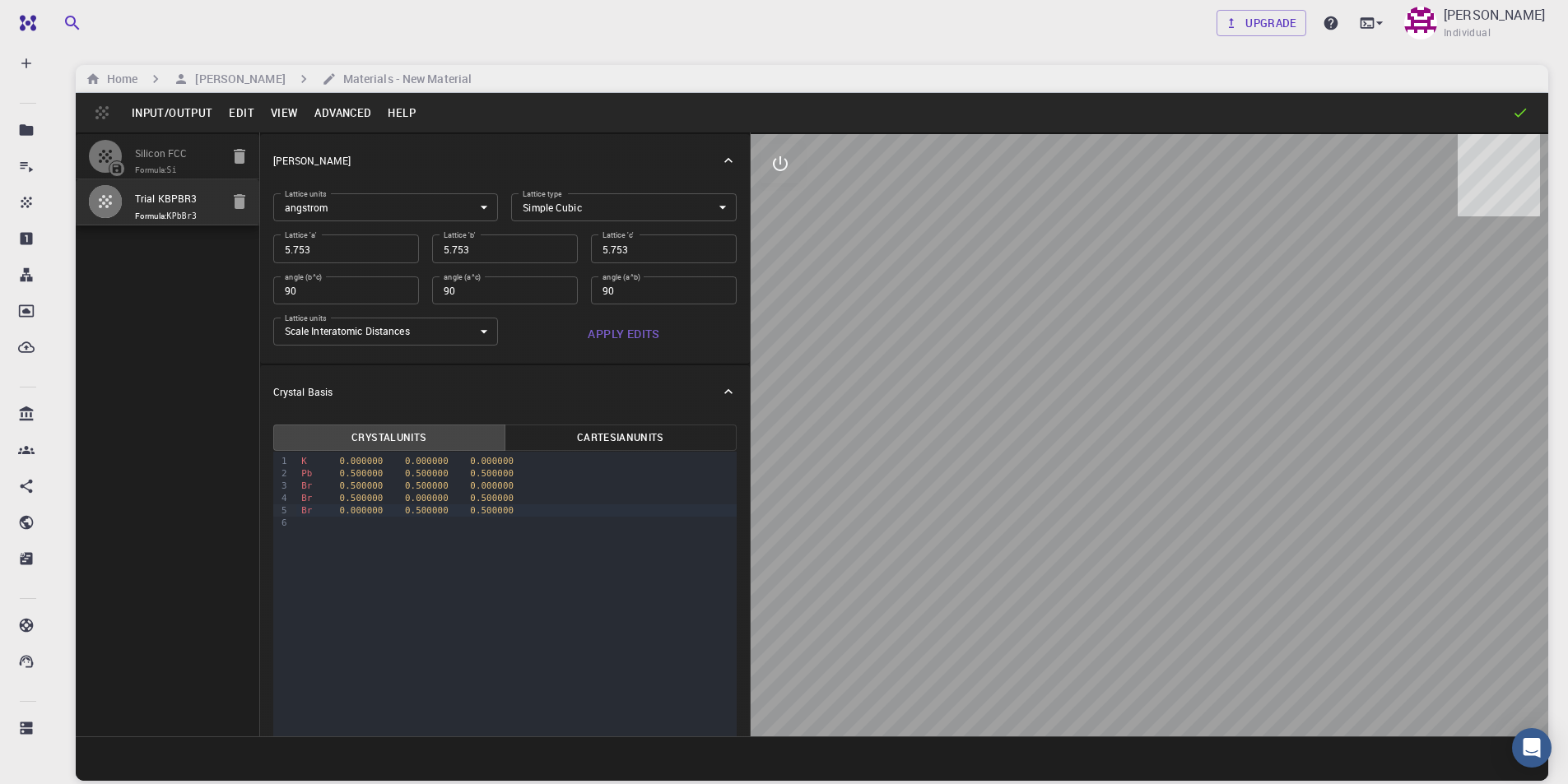
click at [164, 109] on button "Input/Output" at bounding box center [172, 112] width 97 height 26
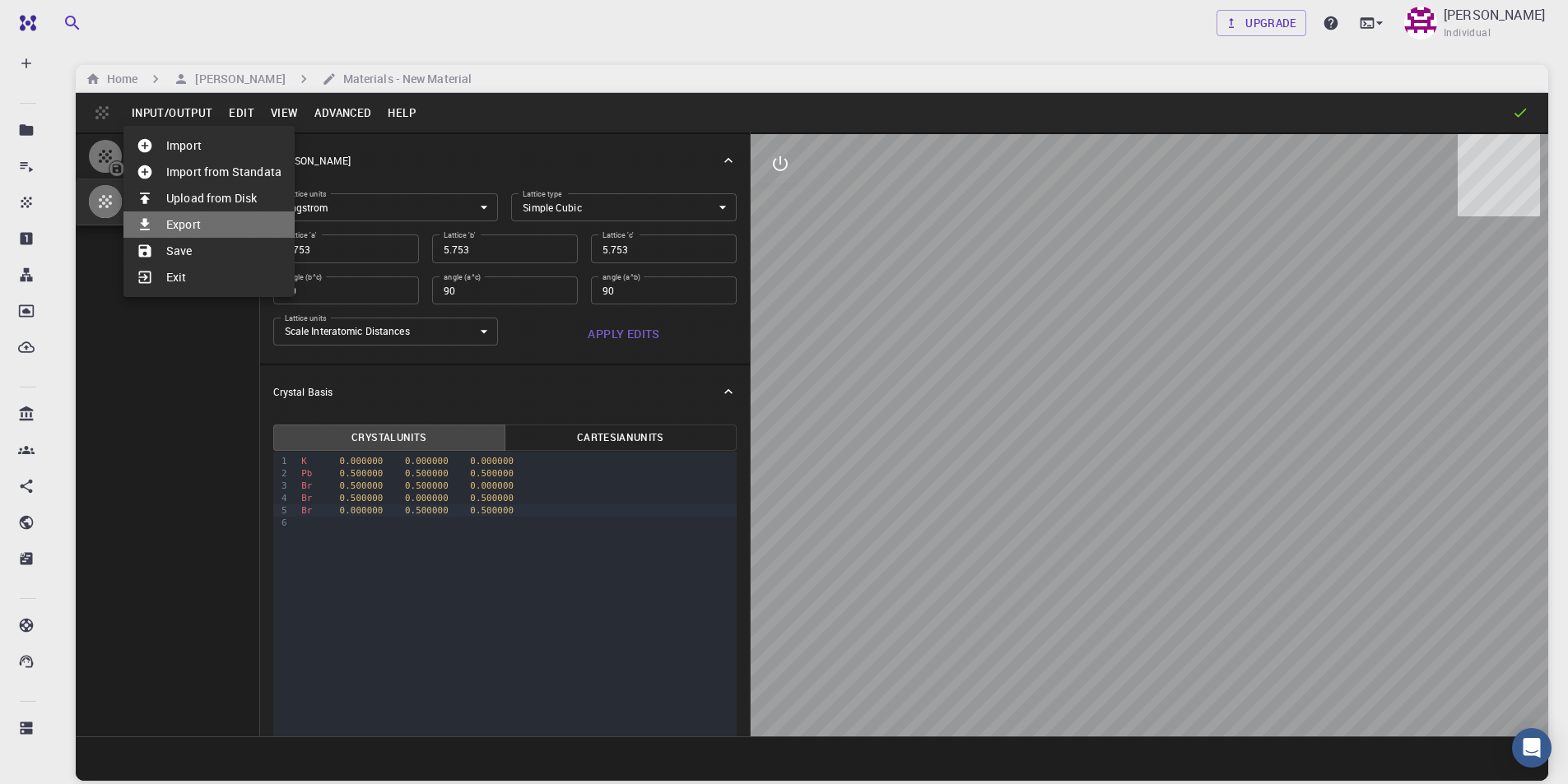
click at [189, 224] on li "Export" at bounding box center [208, 225] width 172 height 26
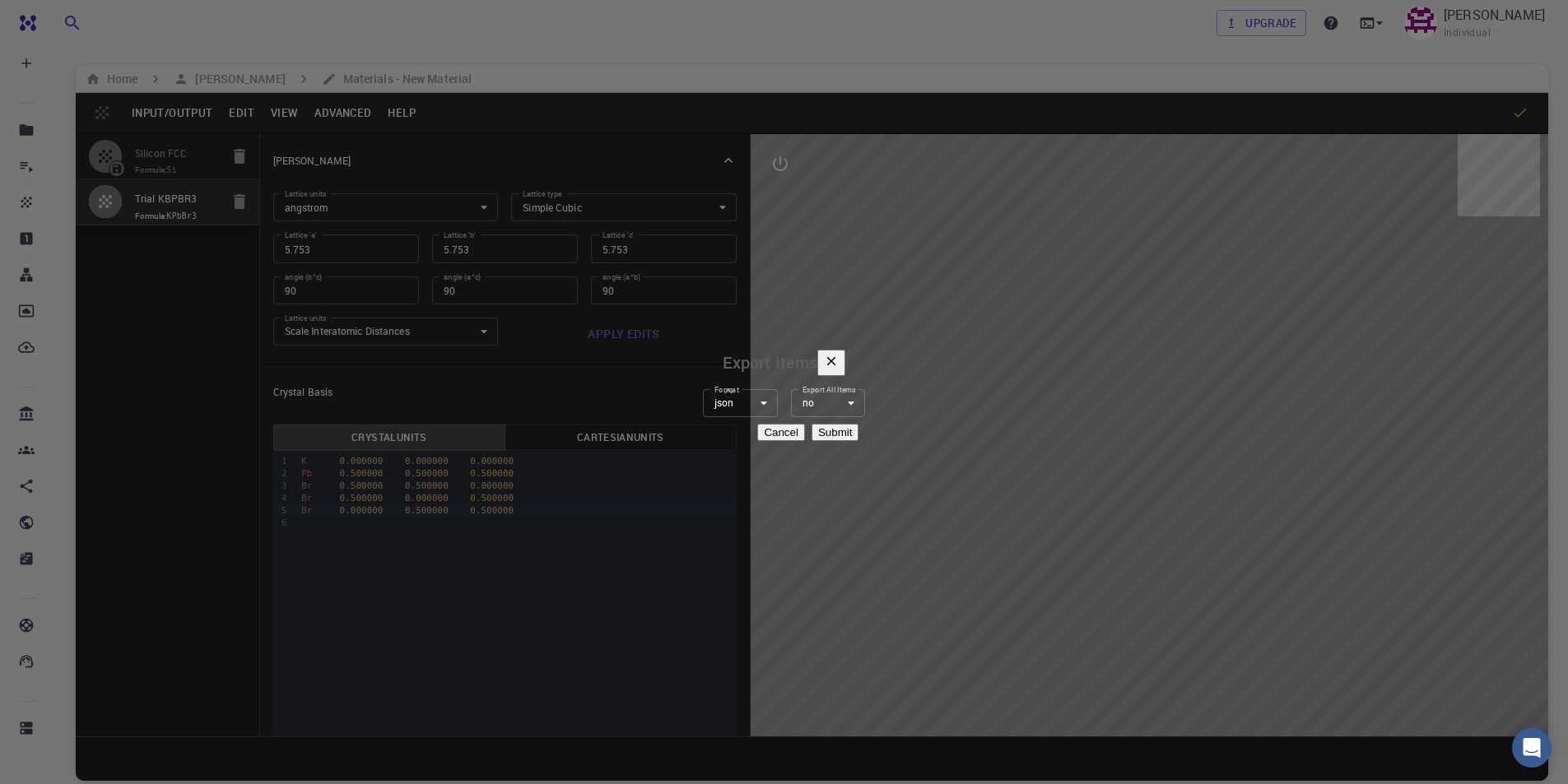
click at [859, 441] on button "Submit" at bounding box center [835, 432] width 47 height 17
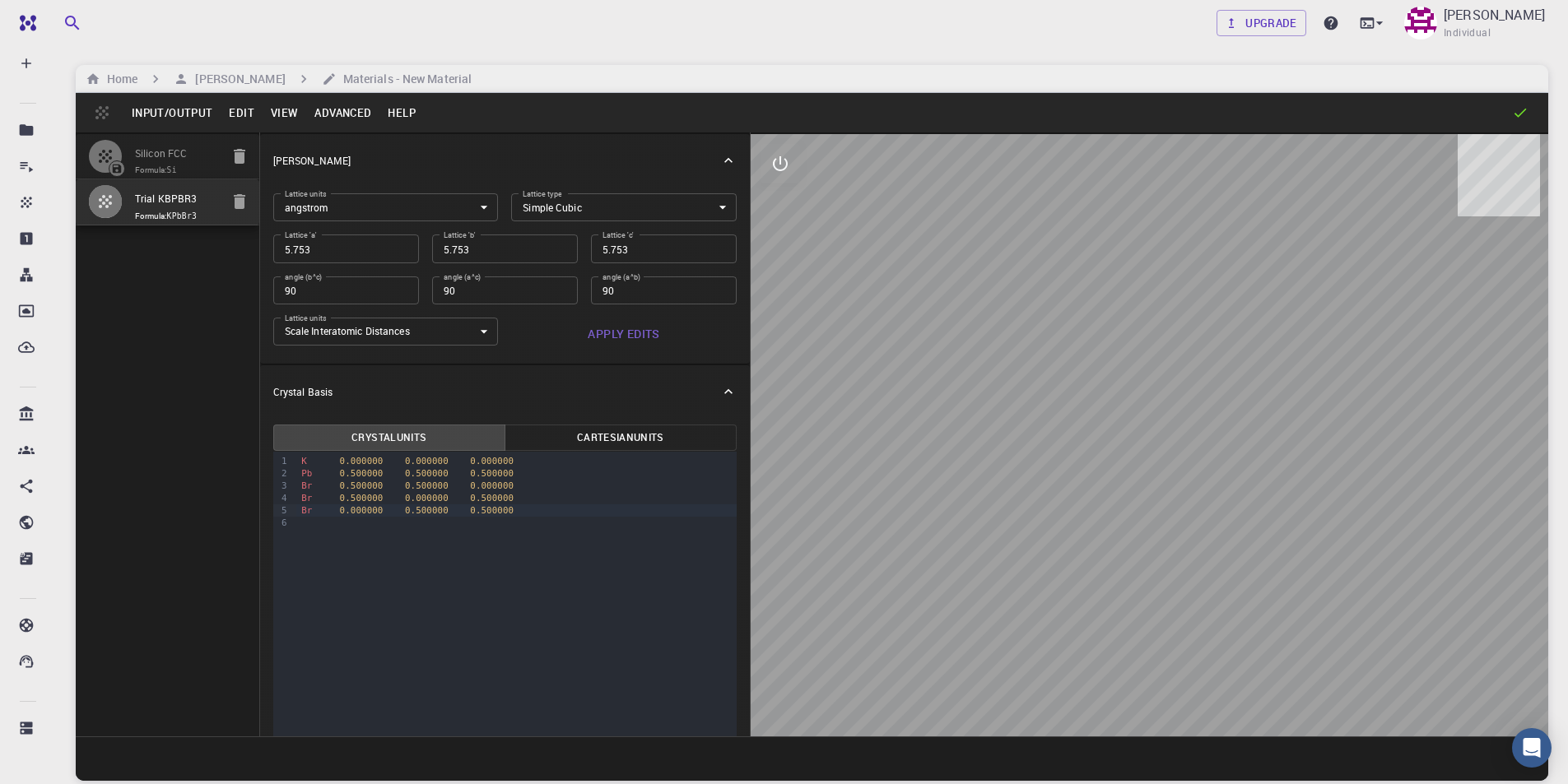
click at [169, 113] on button "Input/Output" at bounding box center [172, 112] width 97 height 26
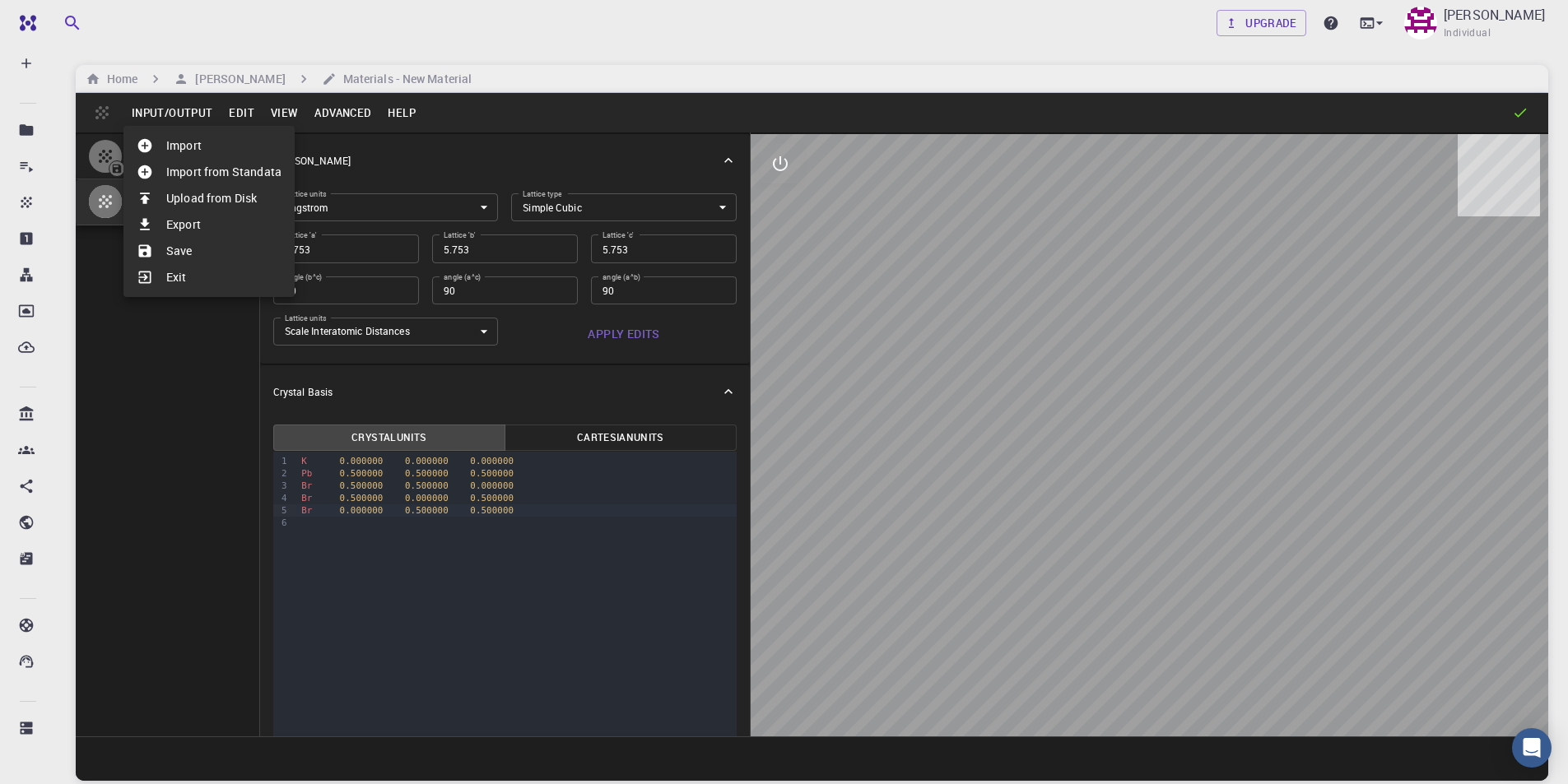
click at [239, 116] on div at bounding box center [784, 392] width 1568 height 784
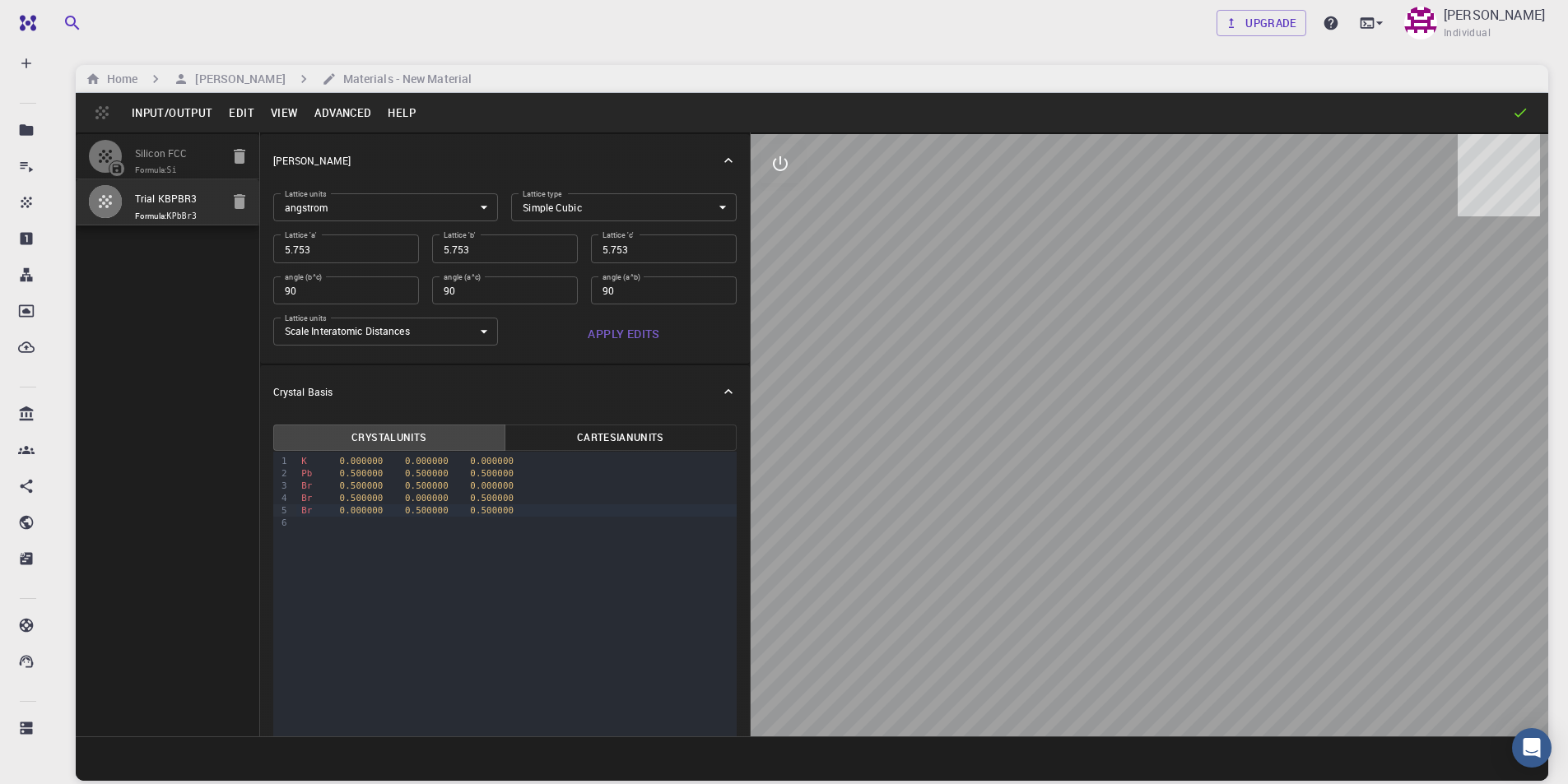
click at [240, 113] on button "Edit" at bounding box center [242, 112] width 42 height 26
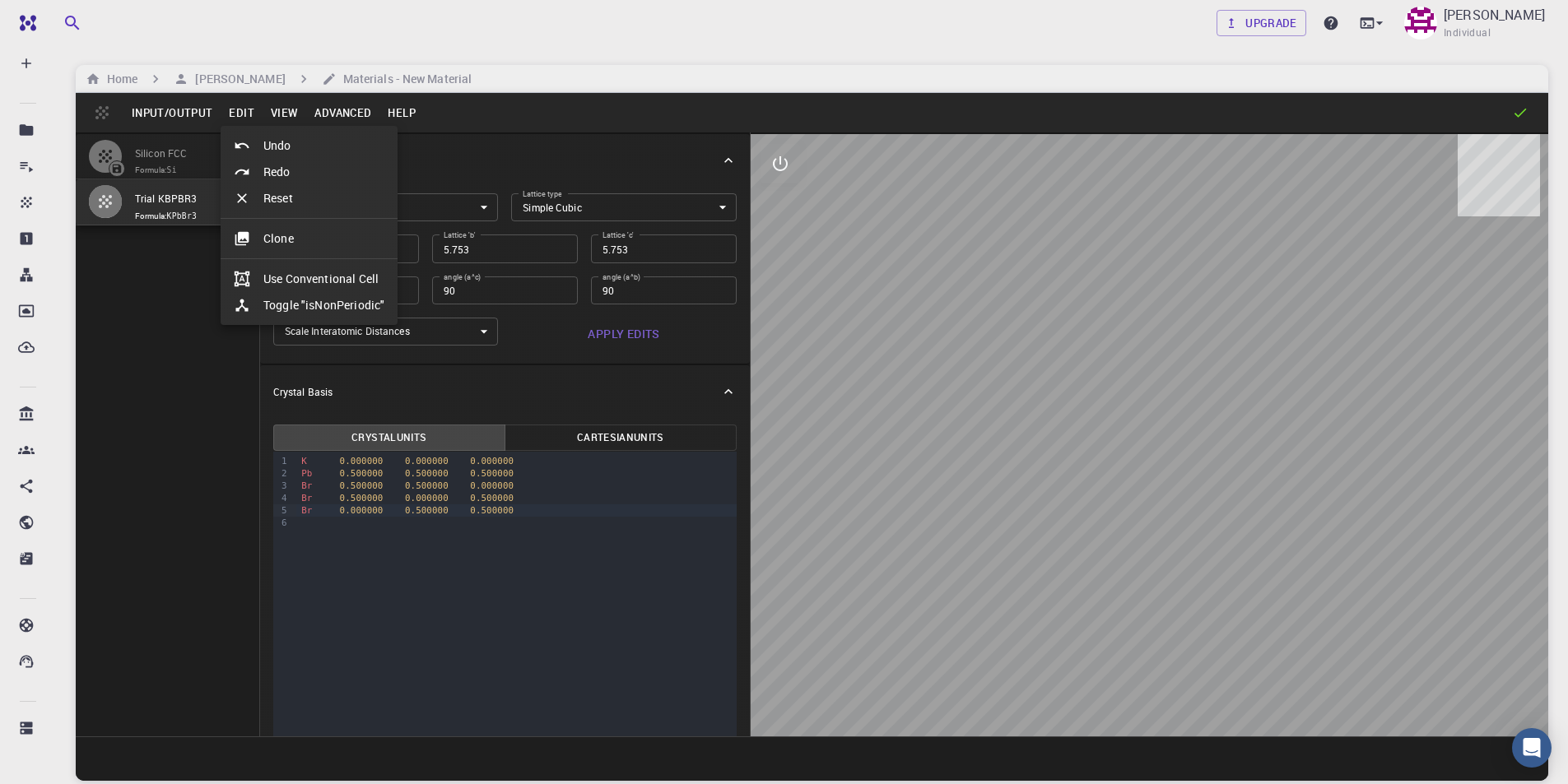
click at [281, 115] on div at bounding box center [784, 392] width 1568 height 784
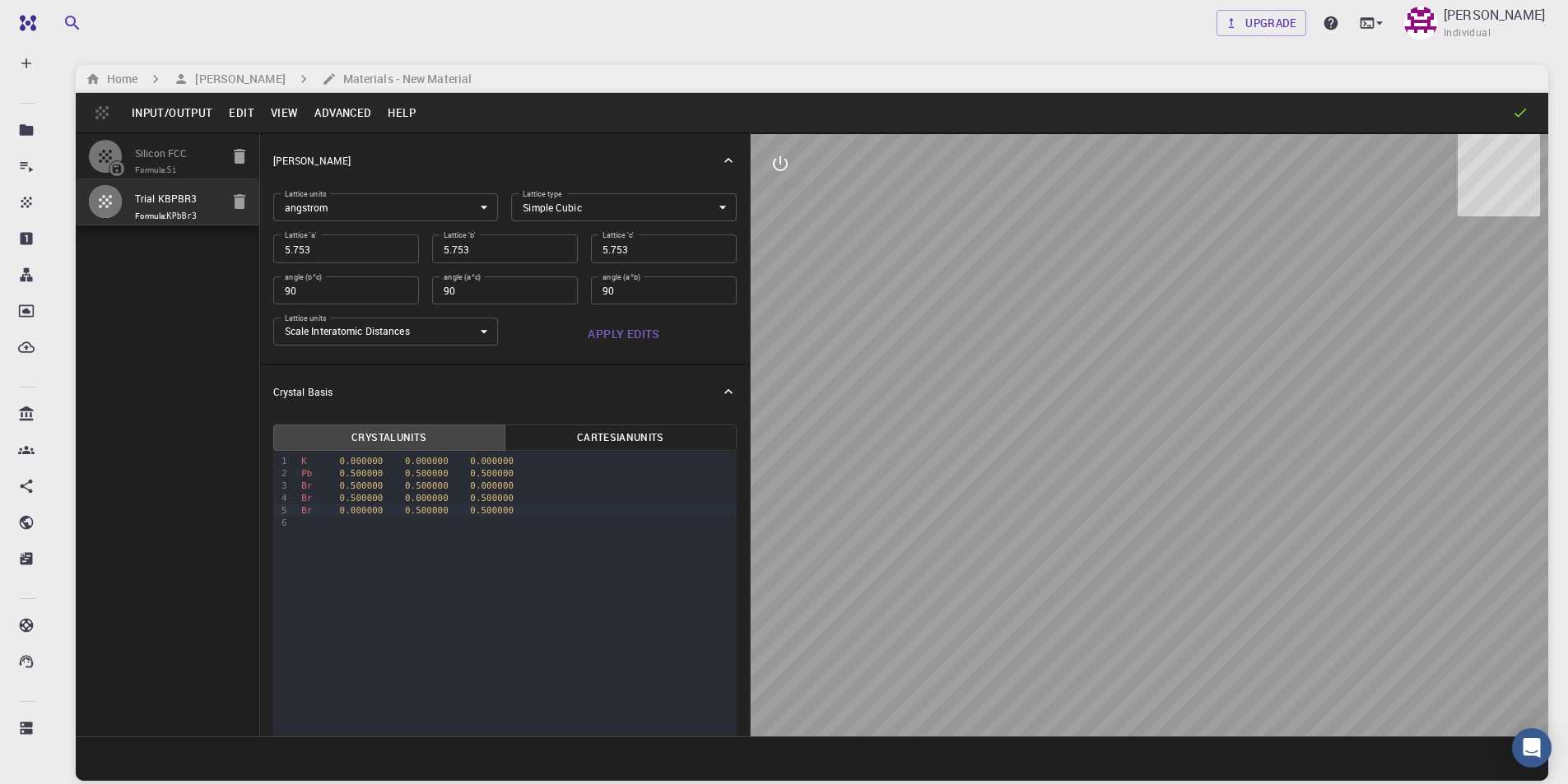
click at [291, 113] on button "View" at bounding box center [284, 112] width 44 height 26
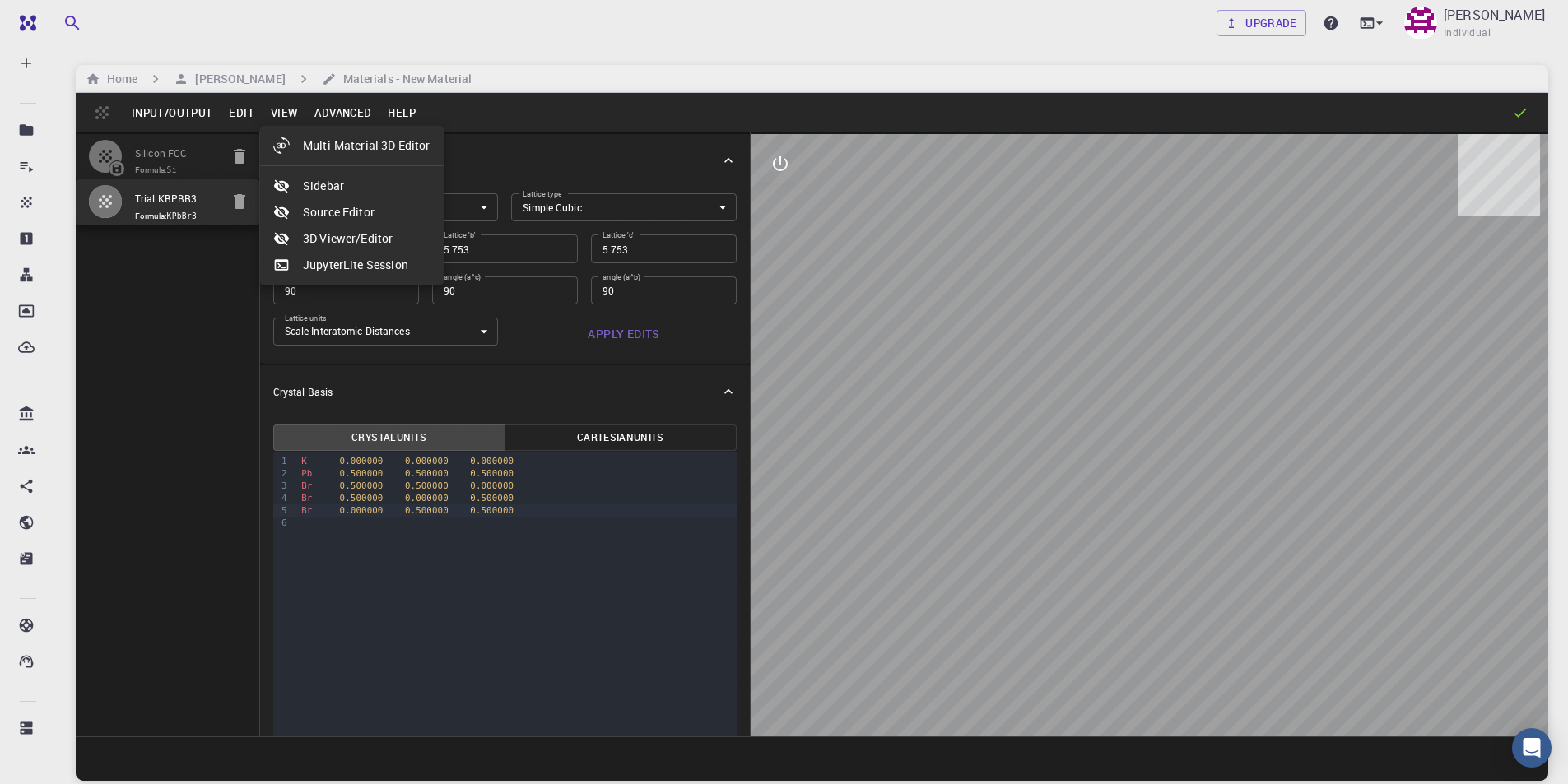
click at [343, 110] on div at bounding box center [784, 392] width 1568 height 784
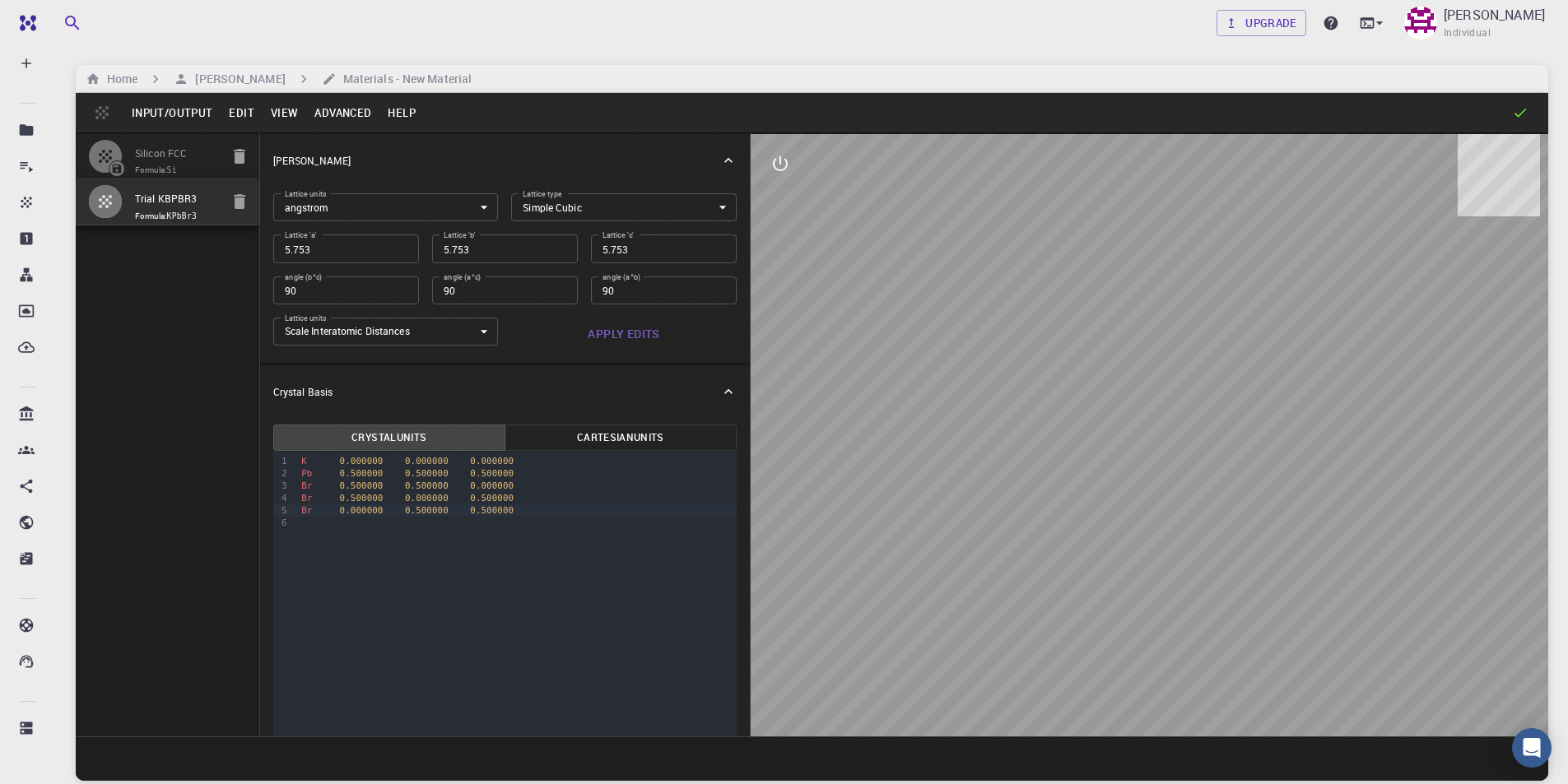
click at [343, 110] on button "Advanced" at bounding box center [343, 112] width 74 height 26
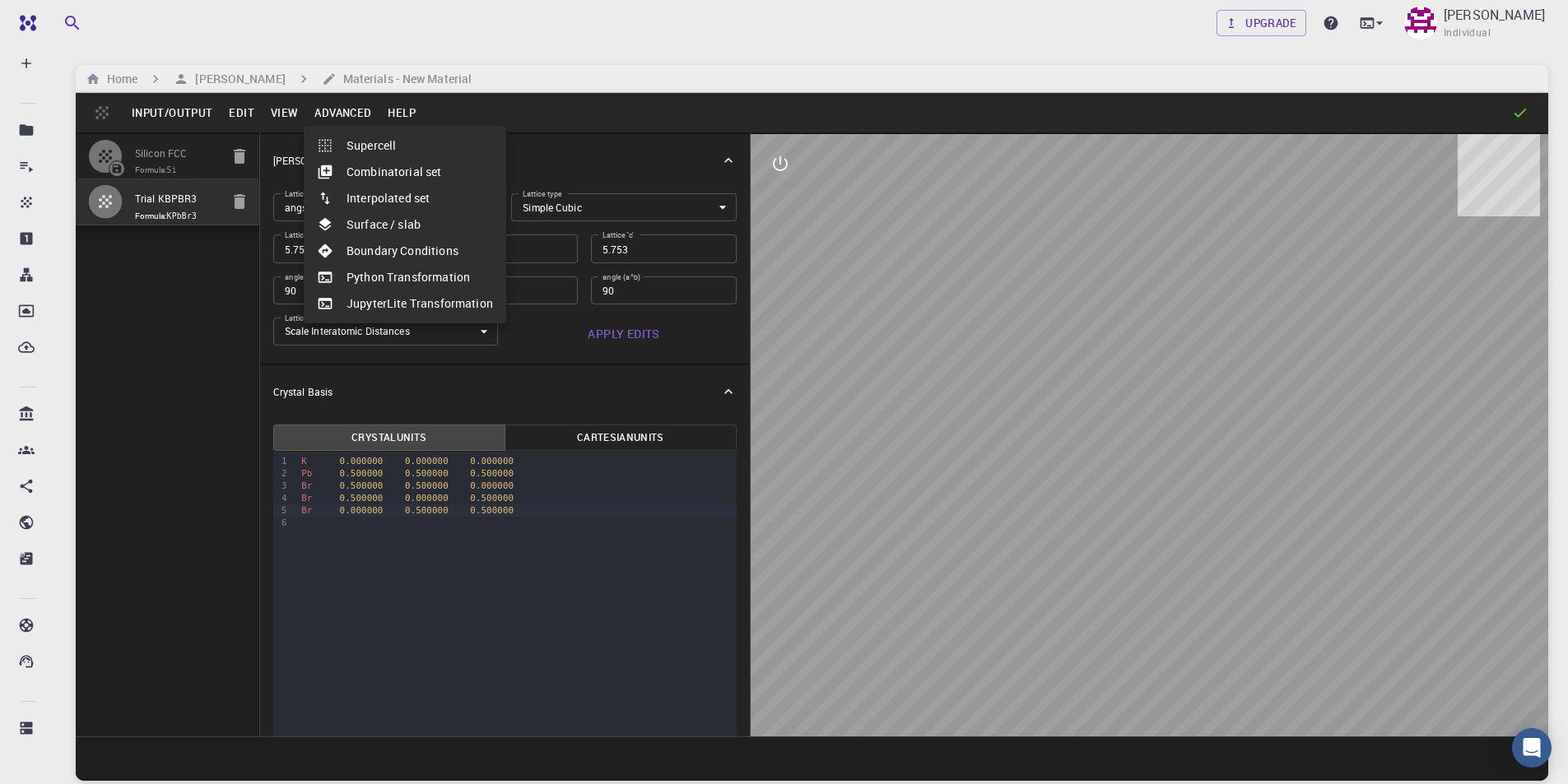
click at [406, 117] on div at bounding box center [784, 392] width 1568 height 784
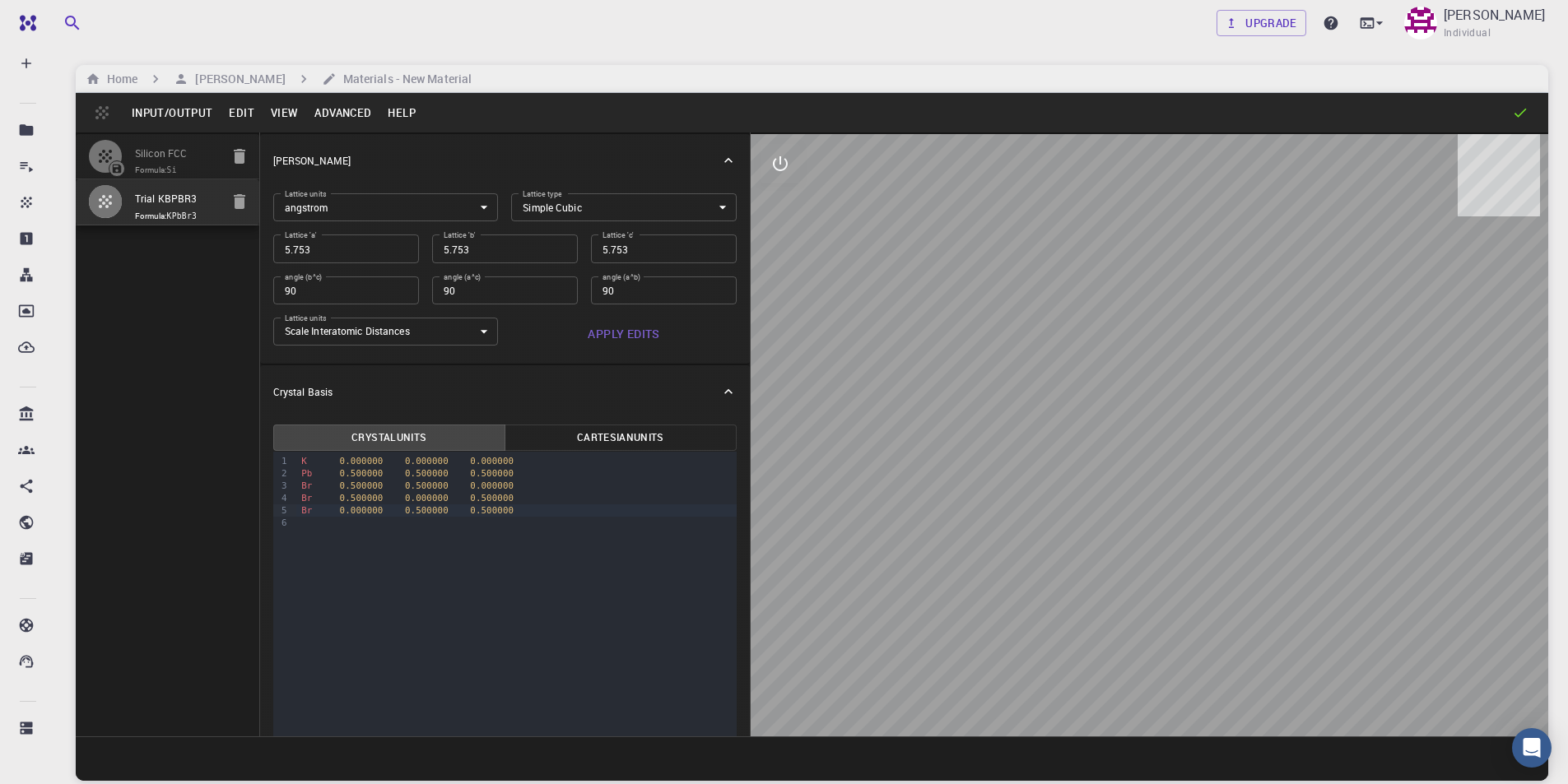
click at [411, 113] on button "Help" at bounding box center [401, 112] width 44 height 26
click at [493, 107] on div at bounding box center [784, 392] width 1568 height 784
click at [621, 439] on button "Cartesian Units" at bounding box center [621, 437] width 232 height 26
click at [460, 429] on button "Crystal Units" at bounding box center [389, 437] width 232 height 26
click at [100, 202] on icon "button" at bounding box center [105, 201] width 13 height 13
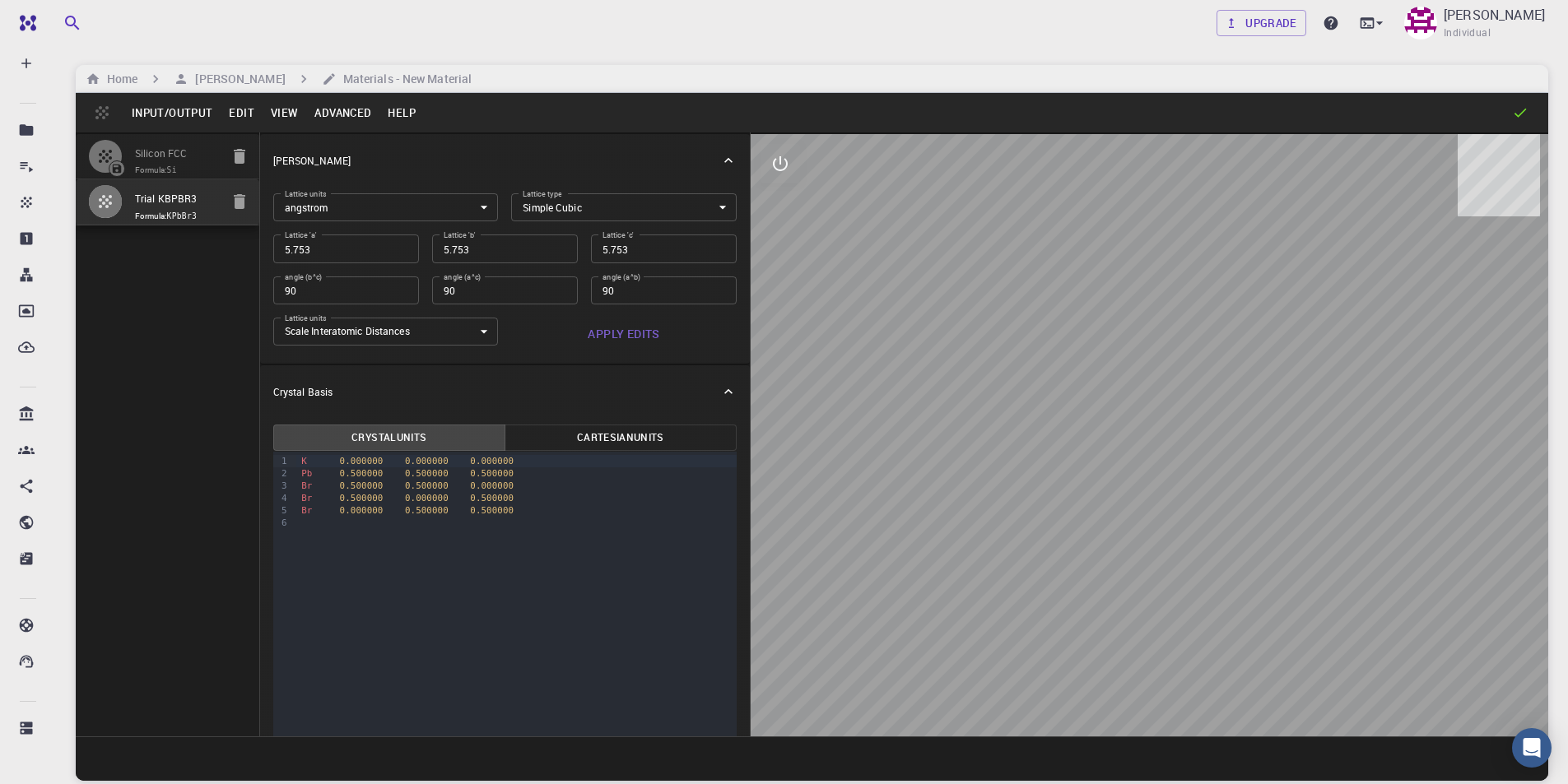
click at [172, 114] on button "Input/Output" at bounding box center [172, 112] width 97 height 26
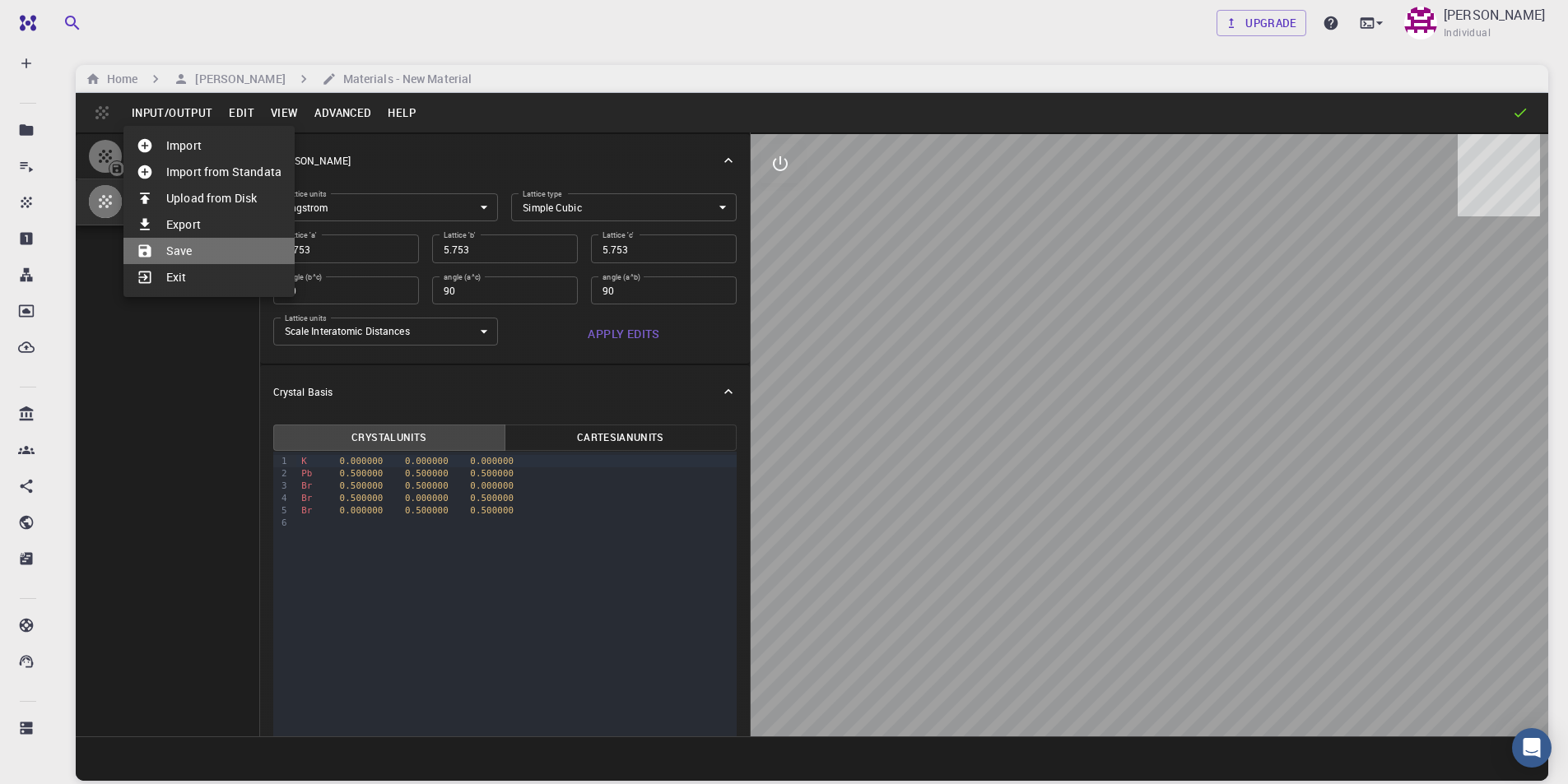
click at [175, 250] on li "Save" at bounding box center [208, 251] width 172 height 26
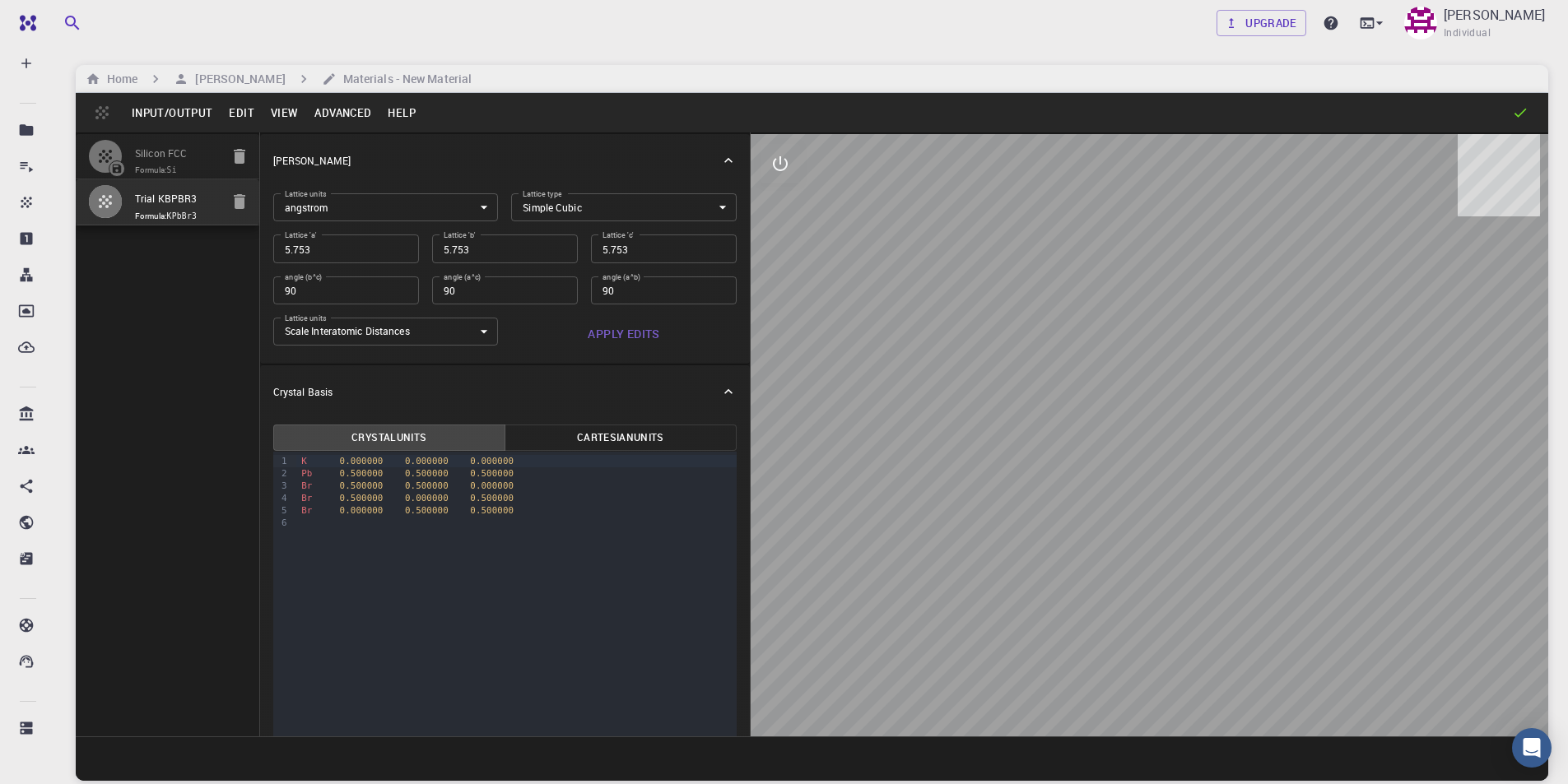
click at [1520, 109] on icon at bounding box center [1520, 112] width 16 height 16
click at [173, 105] on button "Input/Output" at bounding box center [172, 112] width 97 height 26
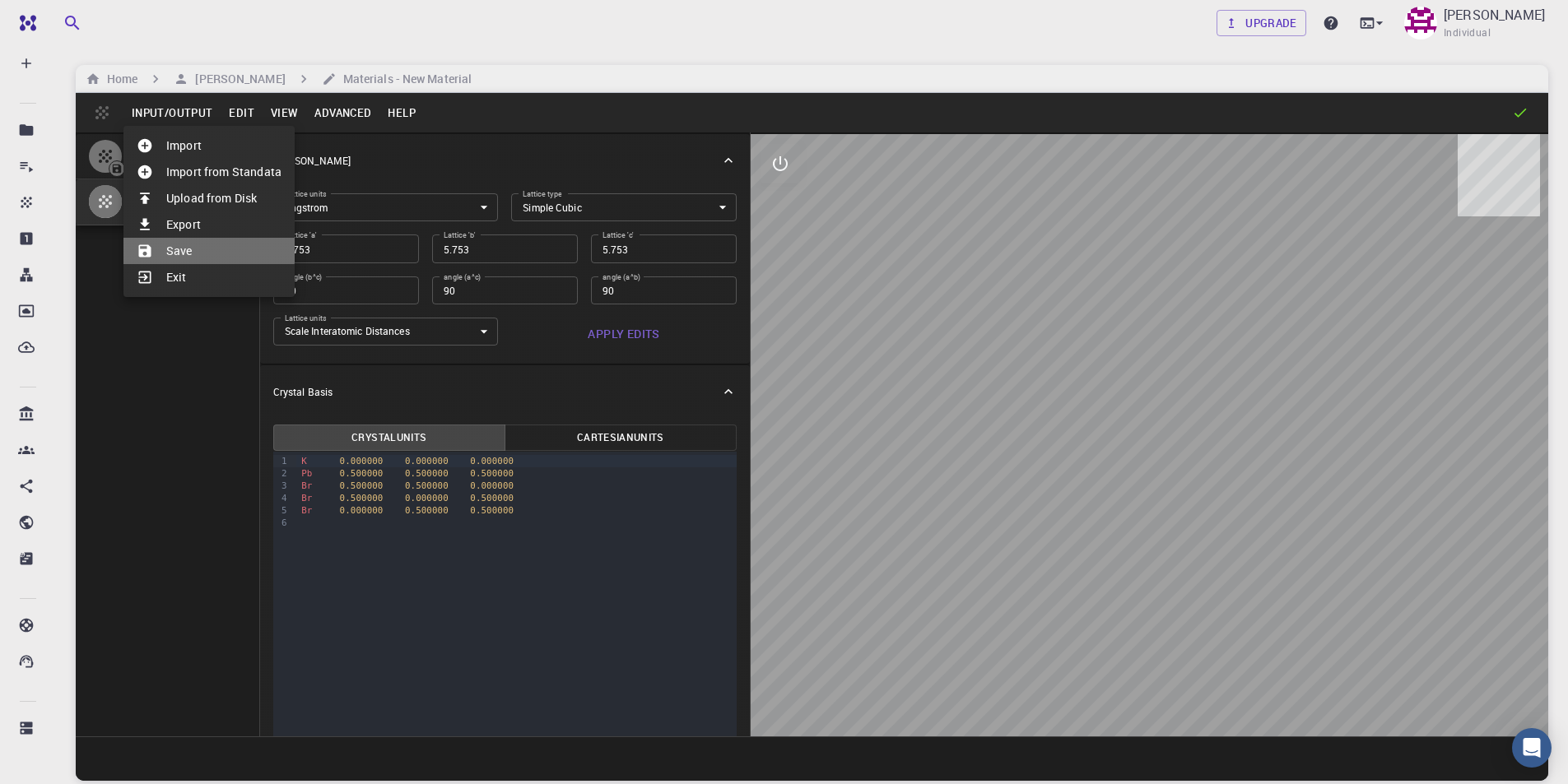
click at [181, 249] on li "Save" at bounding box center [208, 251] width 172 height 26
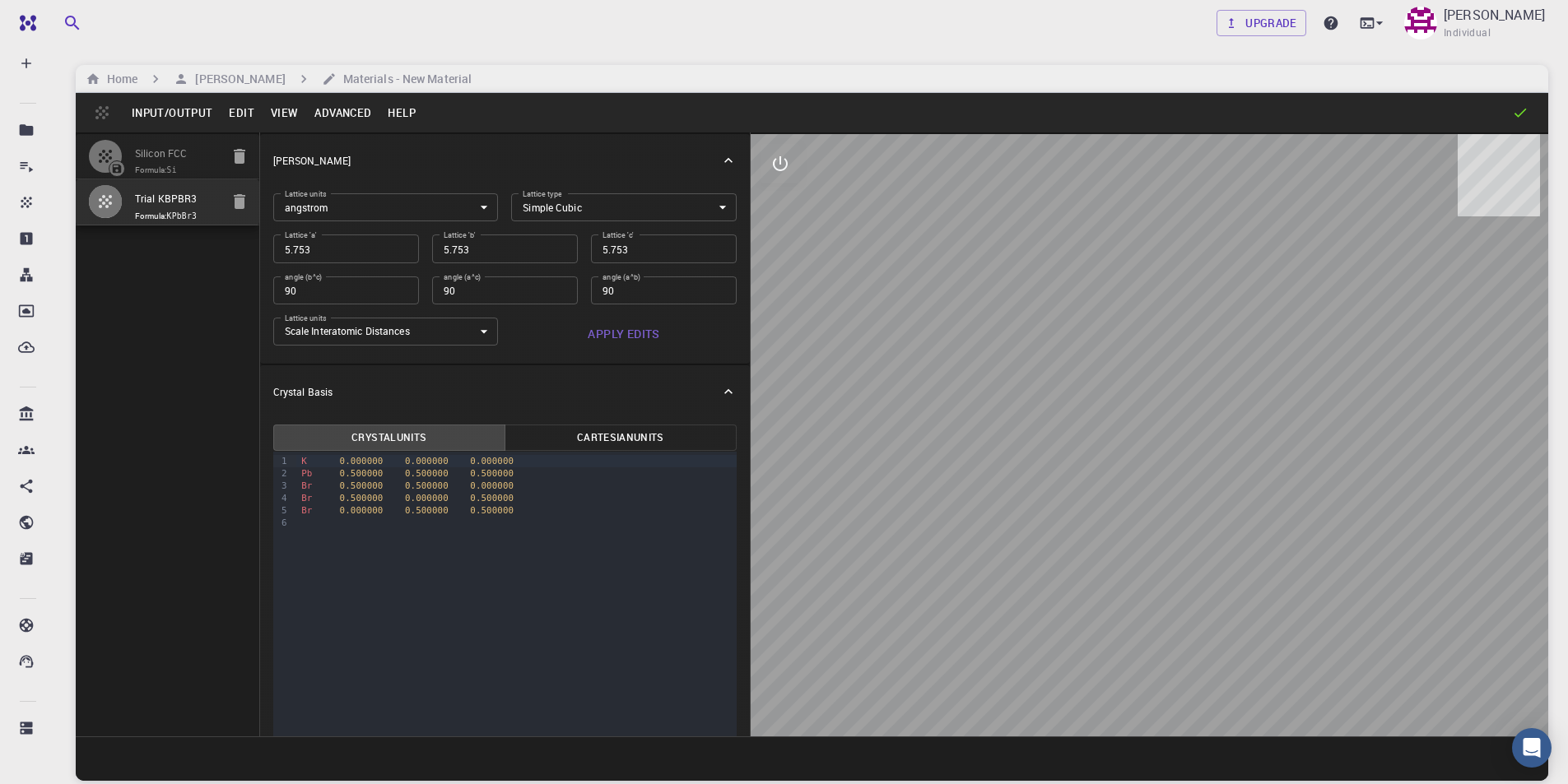
click at [240, 110] on button "Edit" at bounding box center [242, 112] width 42 height 26
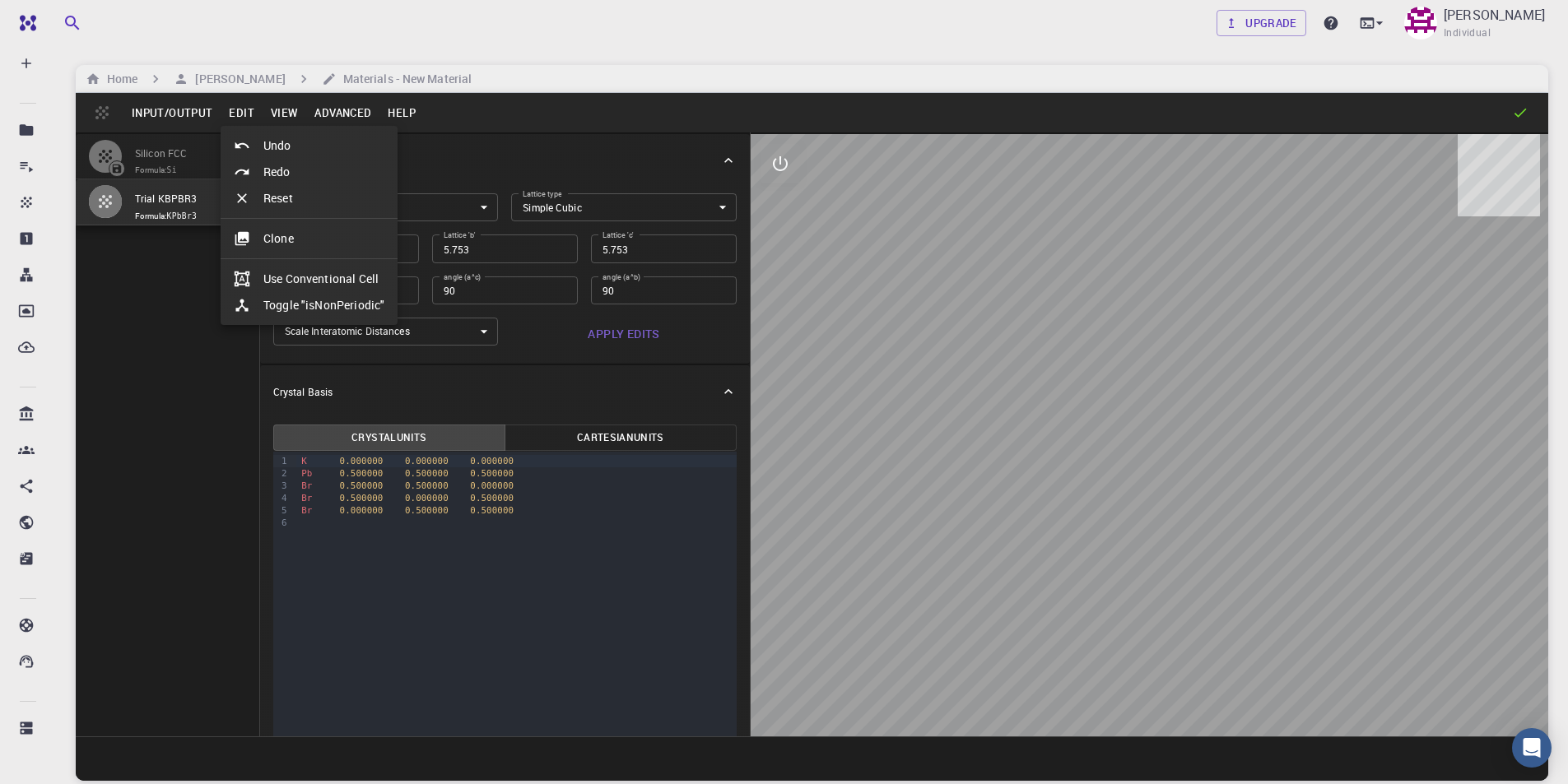
click at [282, 237] on li "Clone" at bounding box center [309, 238] width 177 height 26
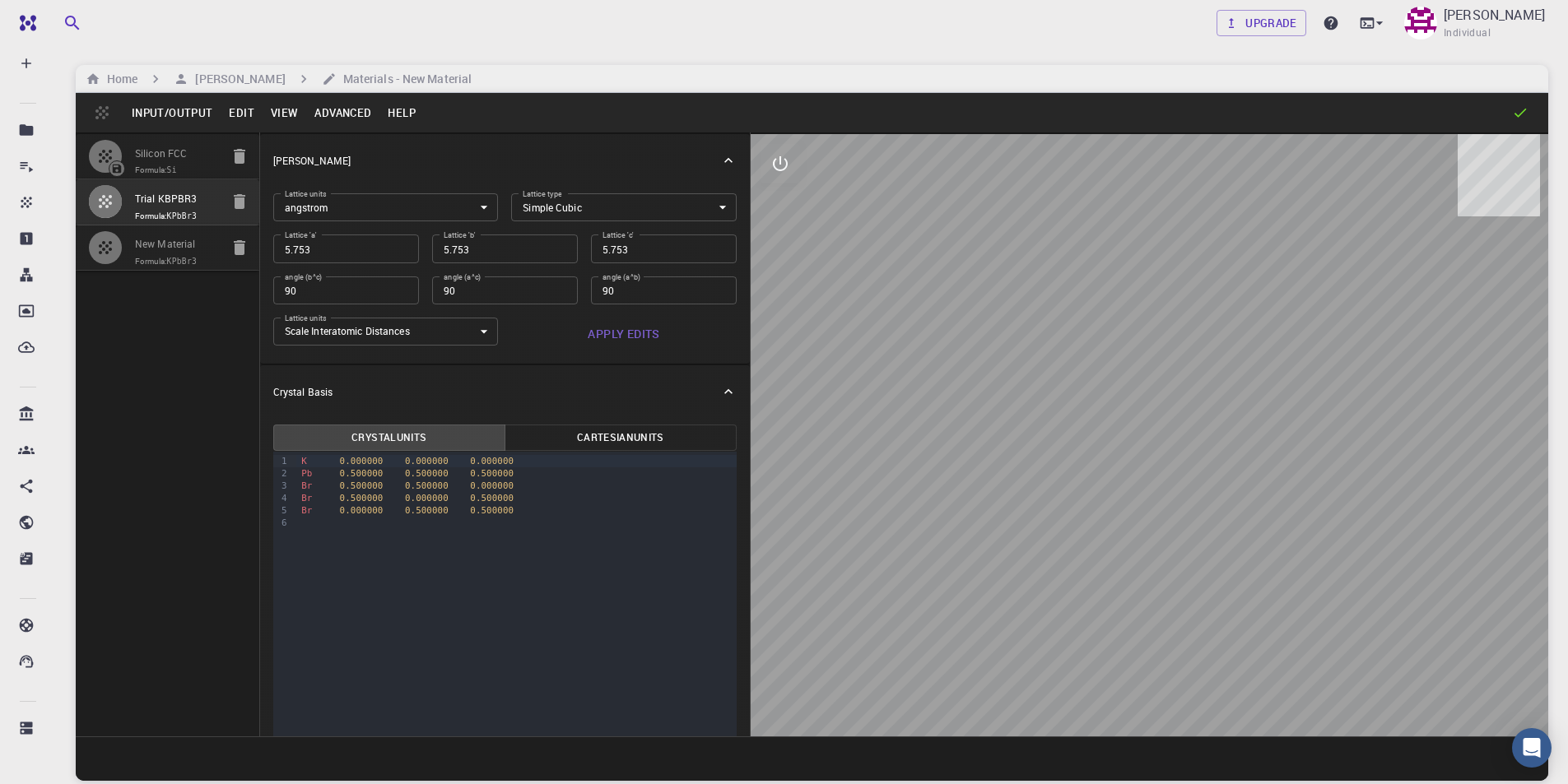
click at [192, 209] on input "Trial KBPBR3" at bounding box center [177, 199] width 84 height 19
click at [97, 204] on icon "button" at bounding box center [105, 202] width 20 height 20
click at [74, 202] on div "Upgrade [PERSON_NAME] Individual Home [PERSON_NAME] Materials - New Material In…" at bounding box center [812, 454] width 1512 height 910
click at [92, 203] on button "button" at bounding box center [105, 201] width 34 height 34
click at [172, 110] on button "Input/Output" at bounding box center [172, 112] width 97 height 26
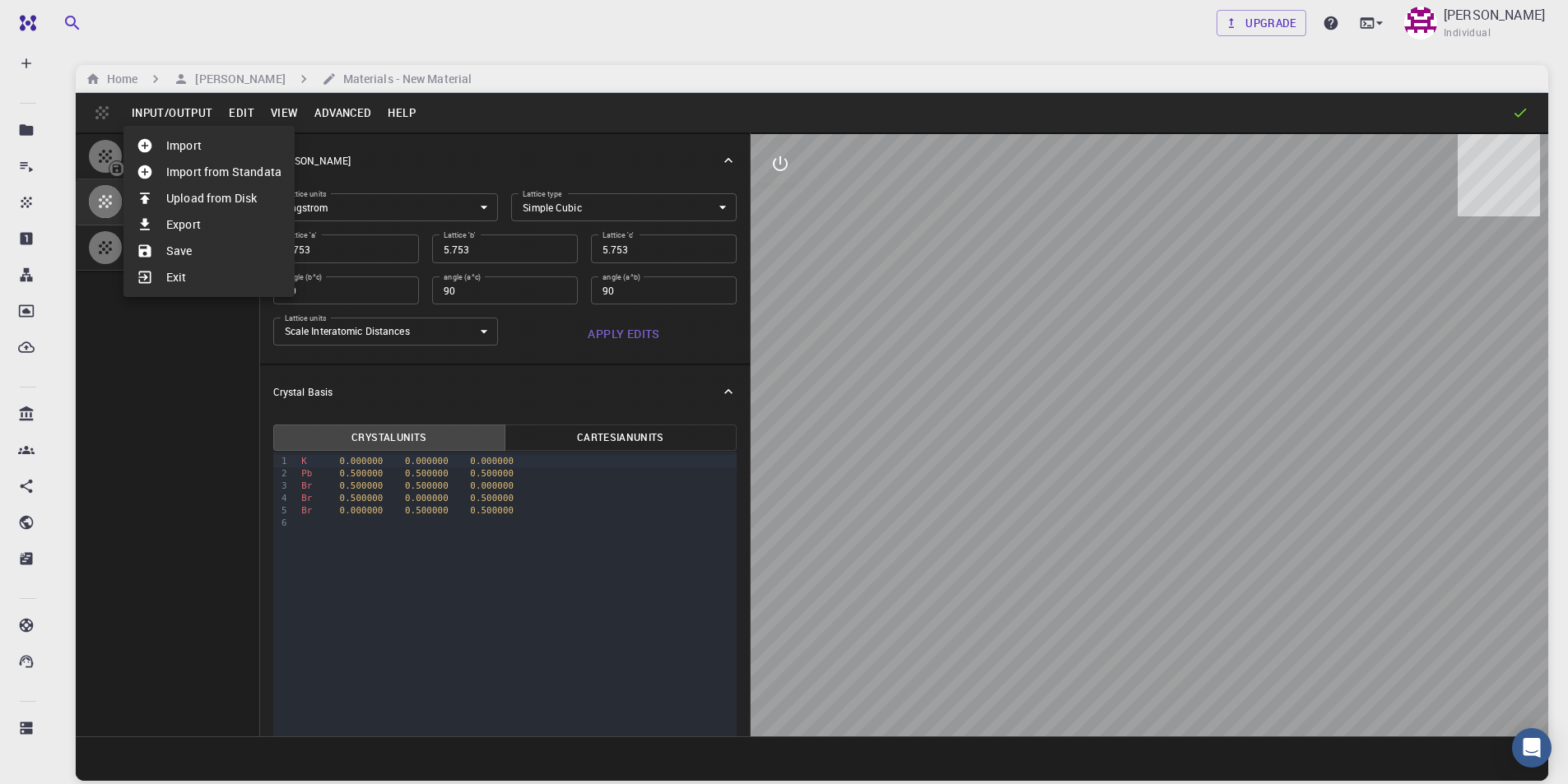
click at [181, 148] on li "Import" at bounding box center [208, 145] width 172 height 26
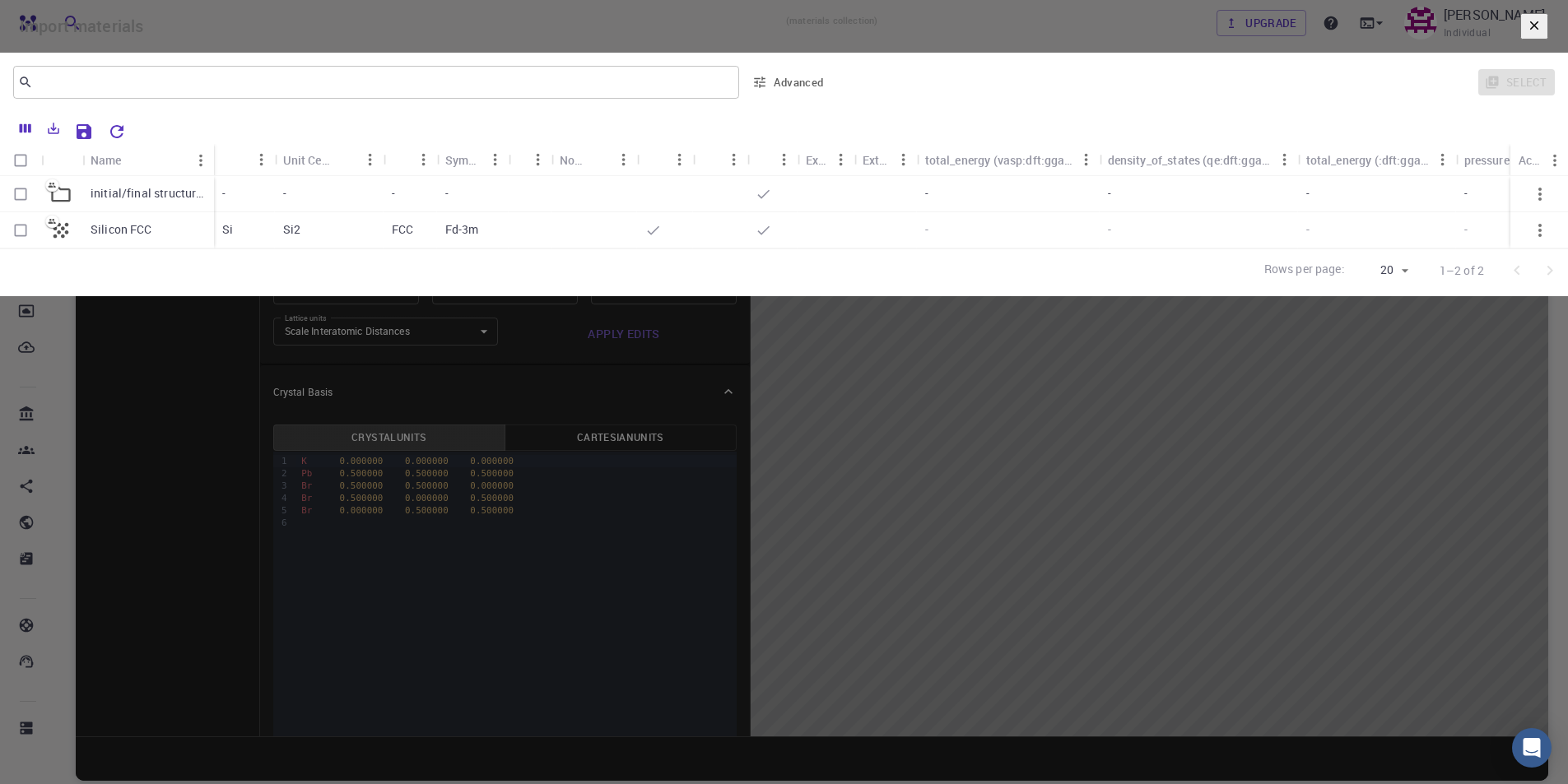
click at [1527, 33] on icon "button" at bounding box center [1534, 25] width 14 height 14
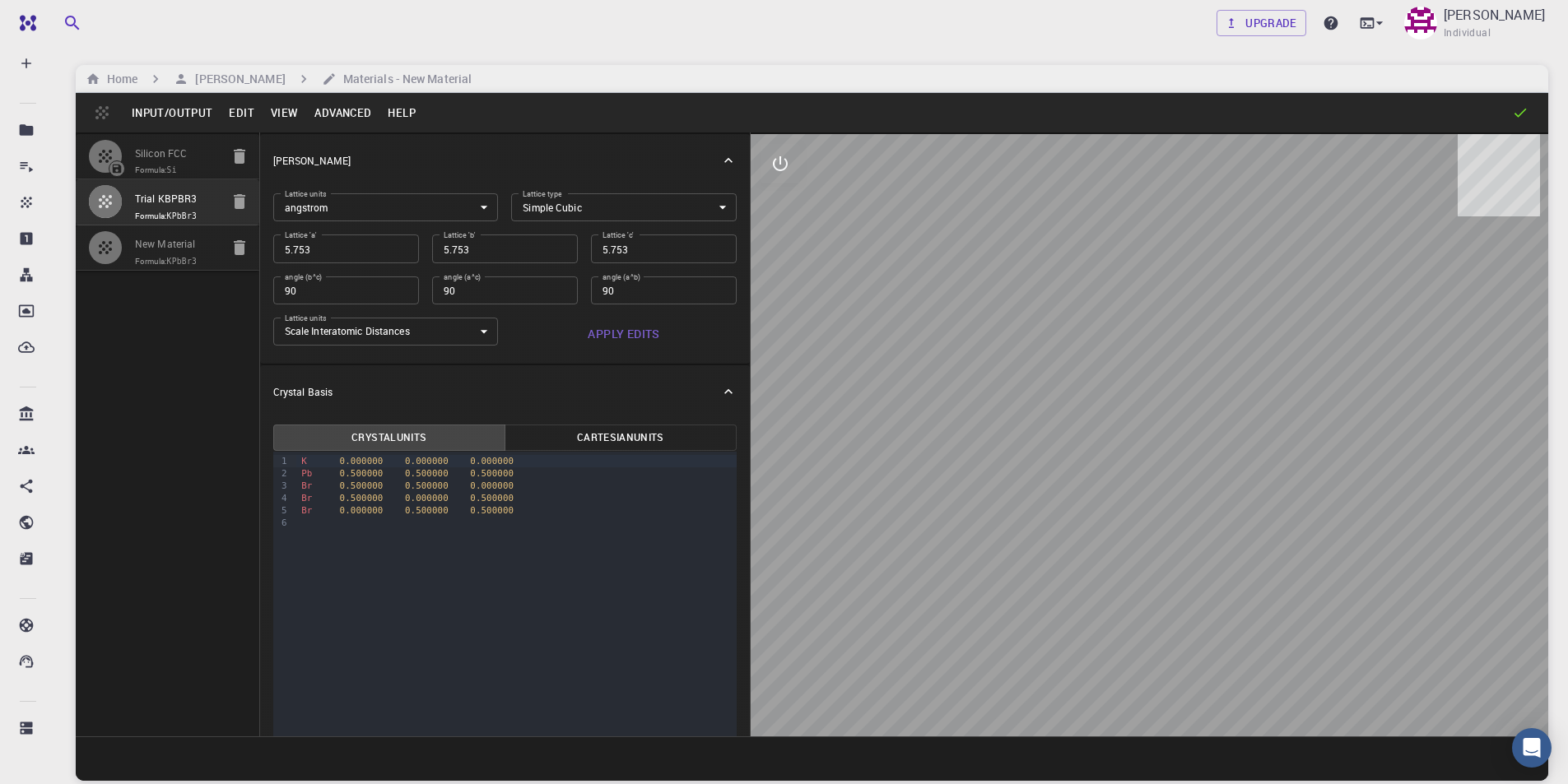
click at [243, 250] on icon "button" at bounding box center [239, 248] width 12 height 14
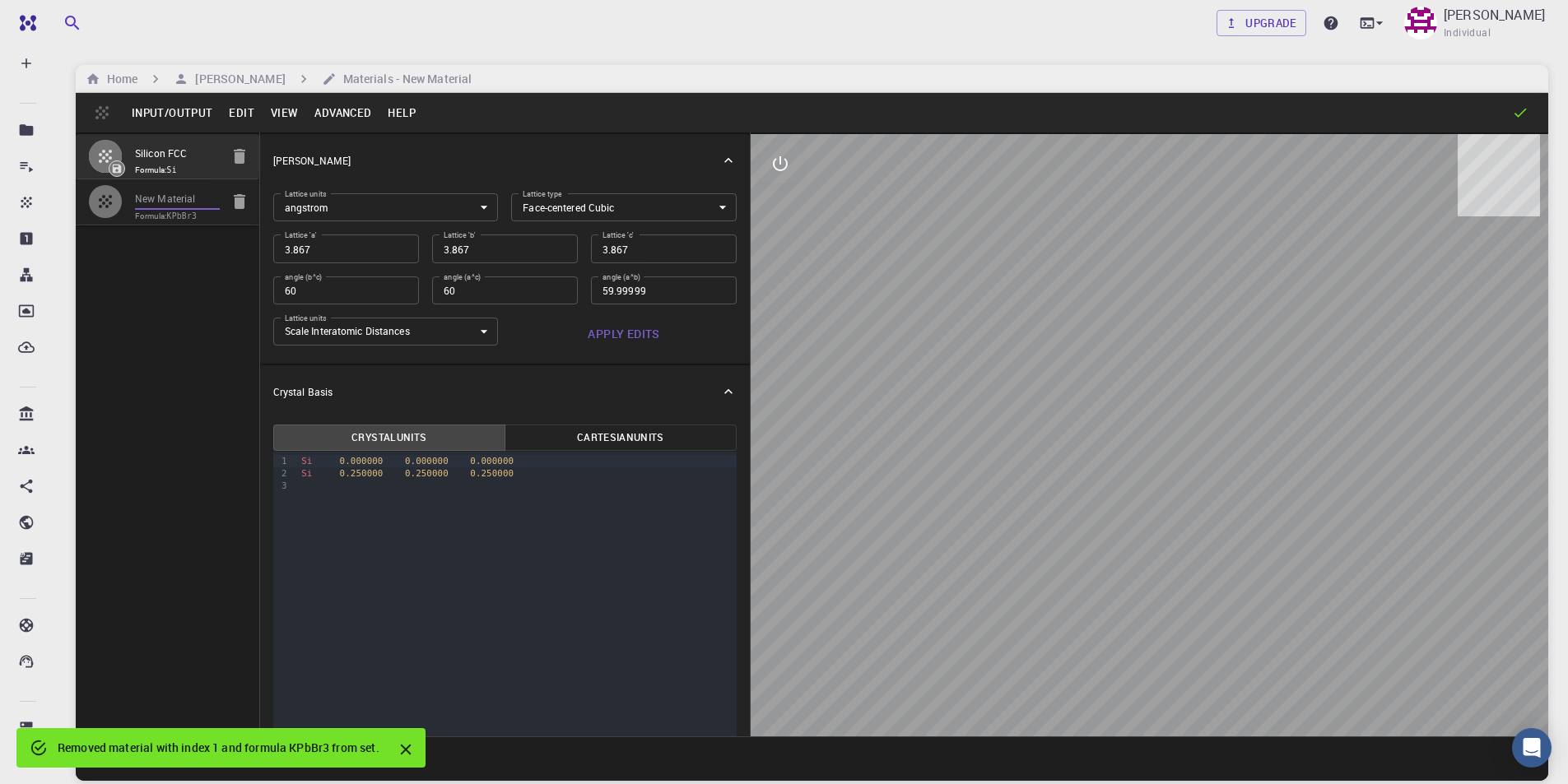
click at [163, 208] on input "New Material" at bounding box center [177, 199] width 84 height 19
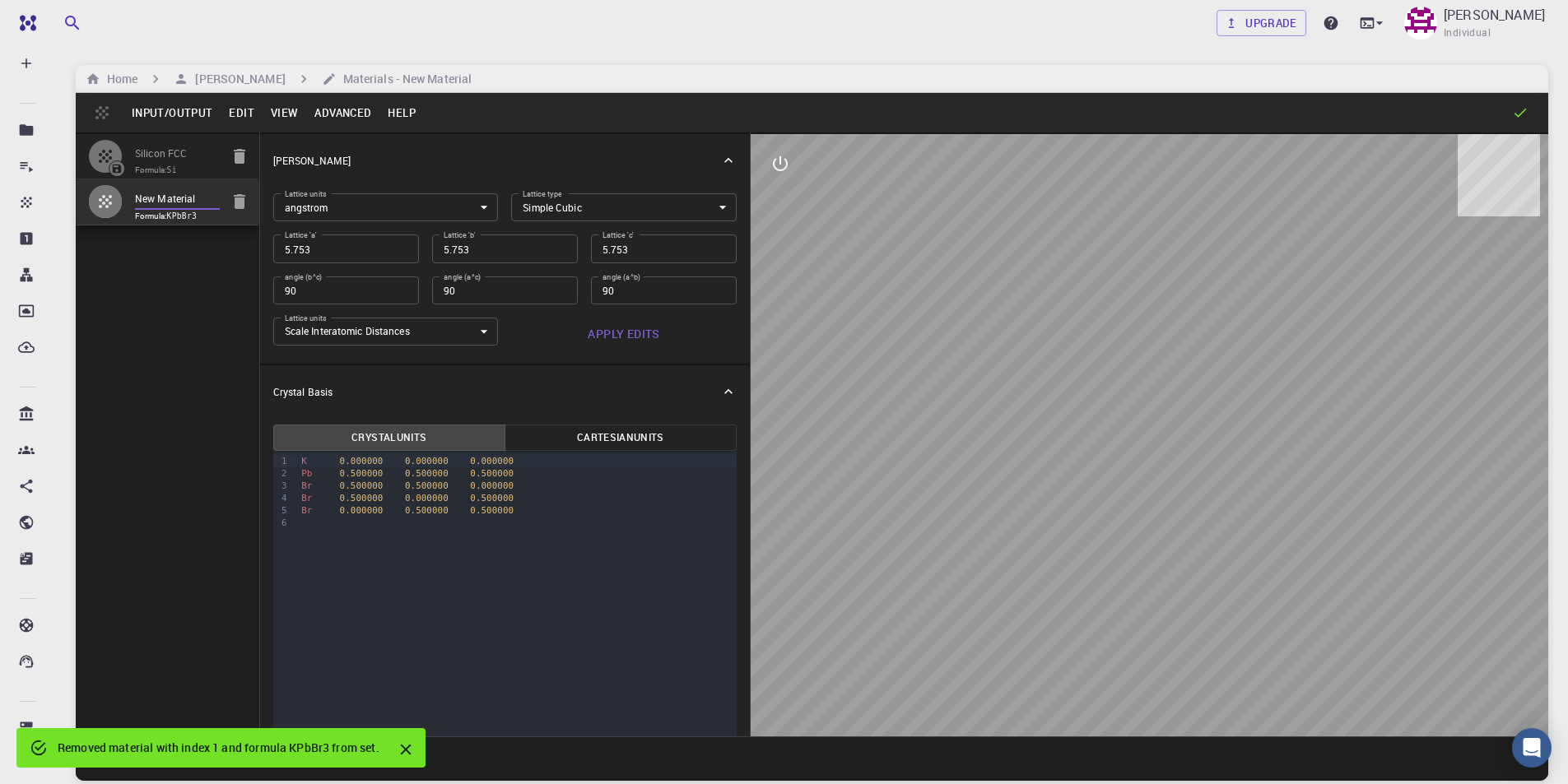
click at [179, 160] on input "Silicon FCC" at bounding box center [177, 154] width 84 height 19
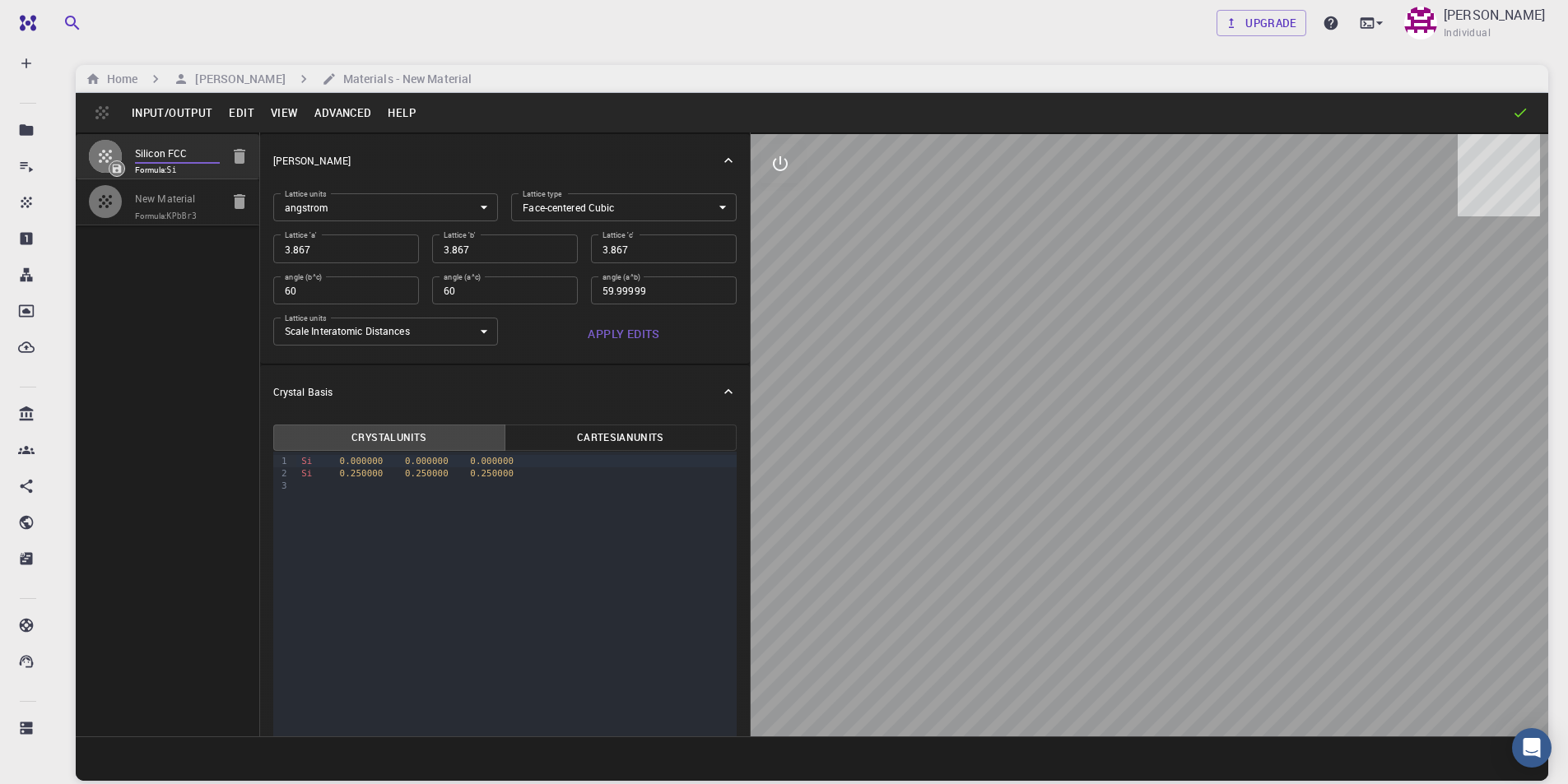
click at [167, 189] on div "New Material" at bounding box center [177, 195] width 84 height 28
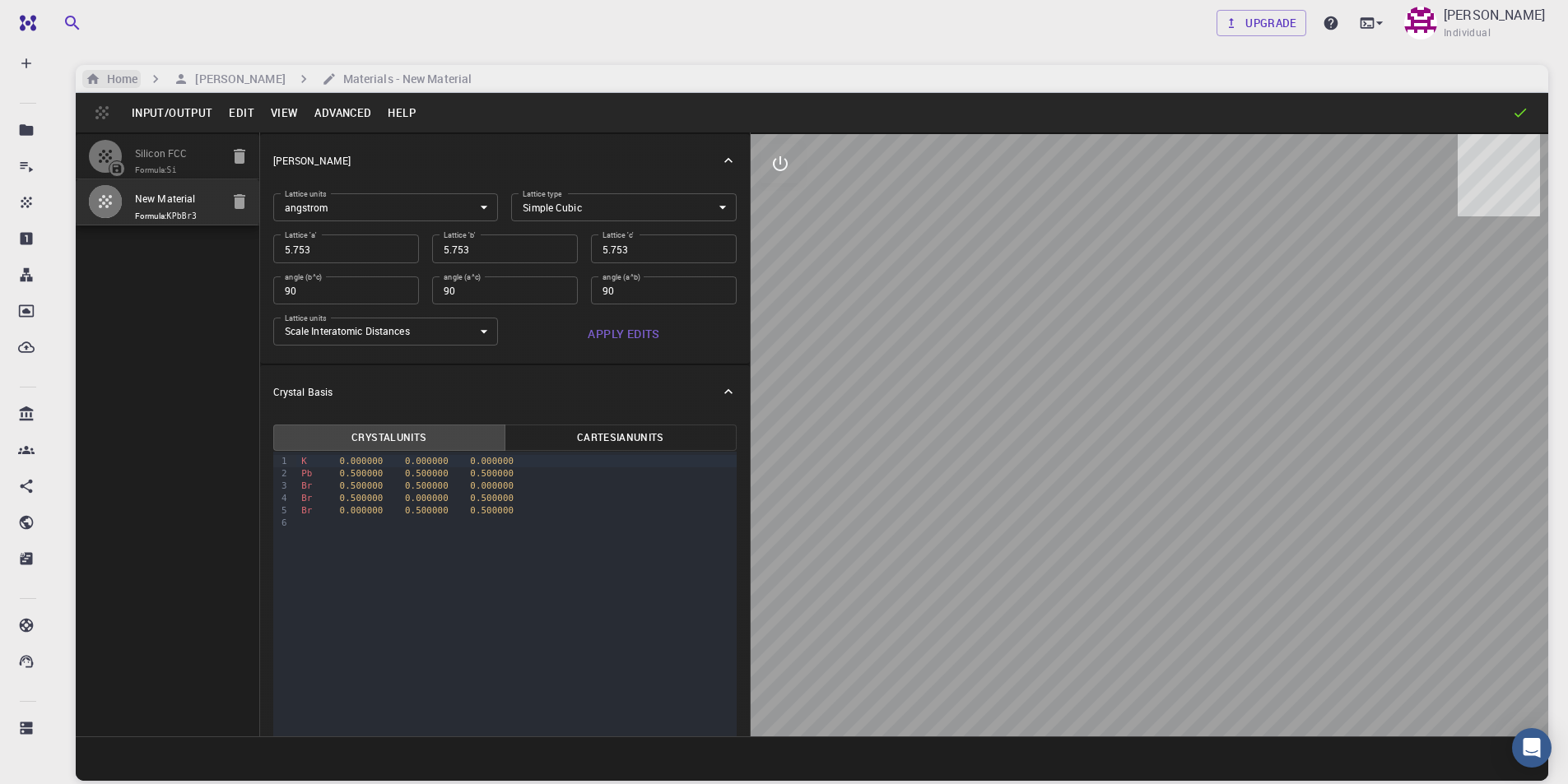
click at [96, 81] on icon "breadcrumb" at bounding box center [93, 79] width 13 height 11
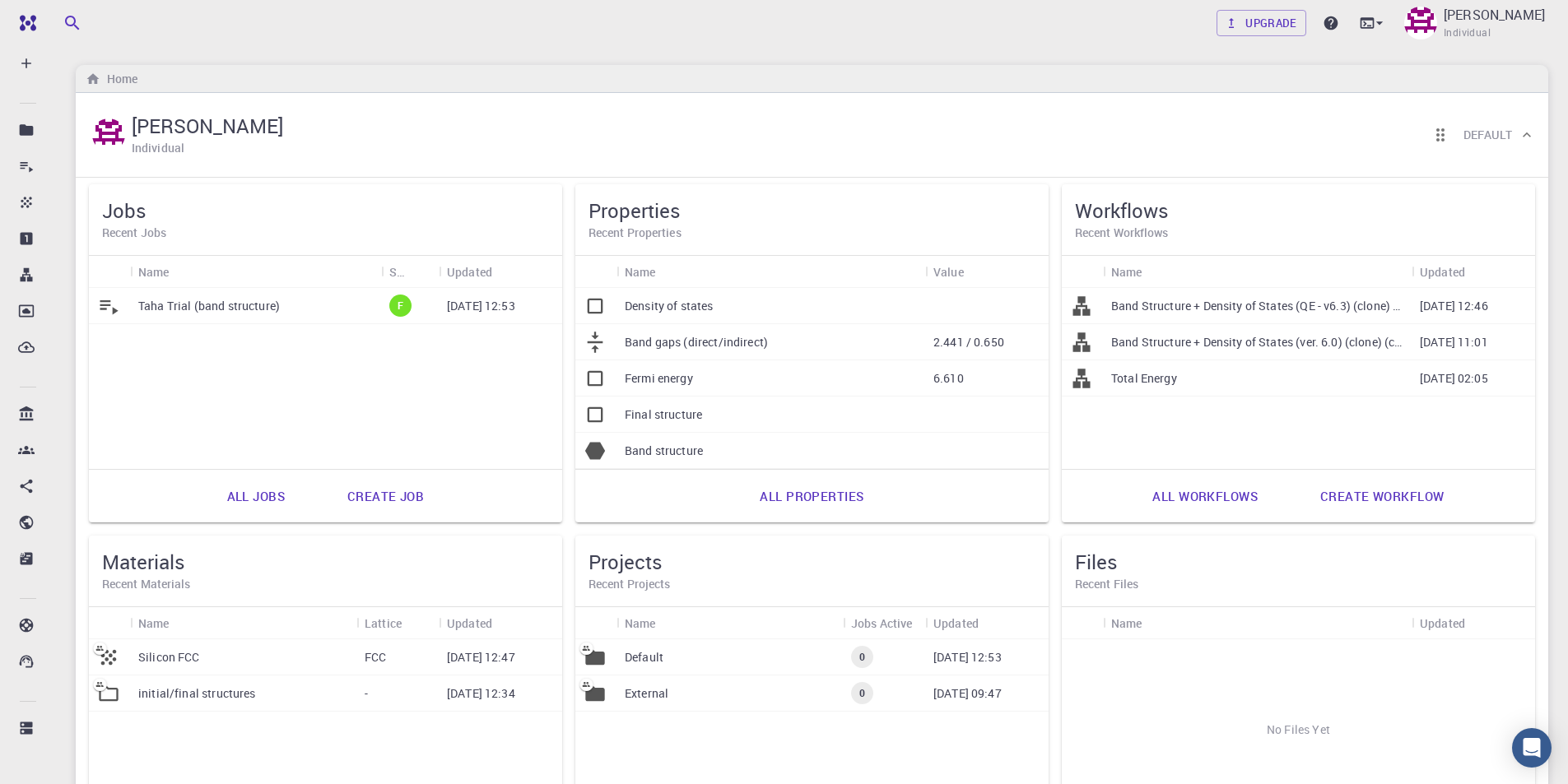
click at [169, 661] on p "Silicon FCC" at bounding box center [169, 657] width 62 height 16
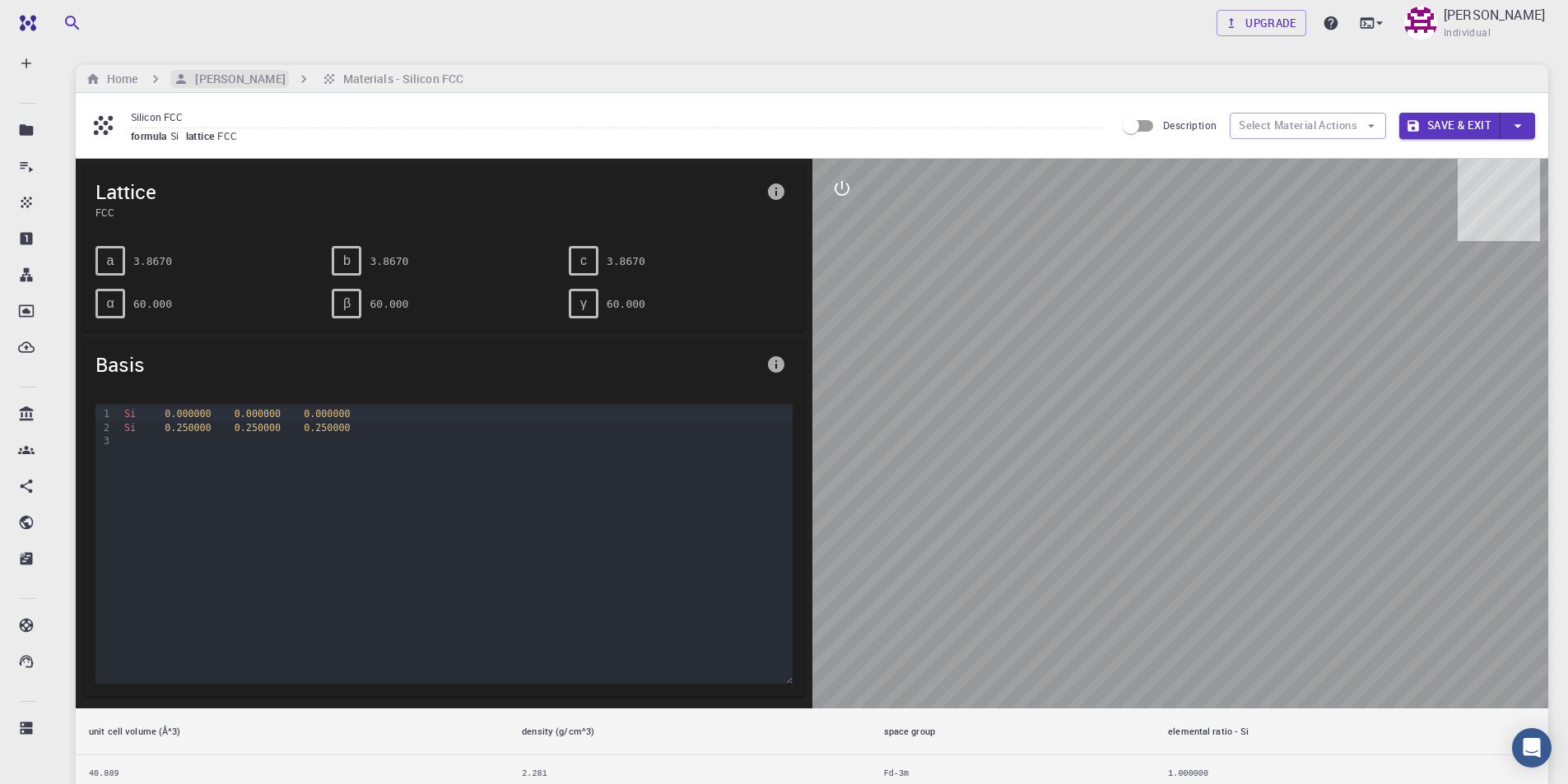
click at [227, 78] on h6 "[PERSON_NAME]" at bounding box center [236, 79] width 96 height 18
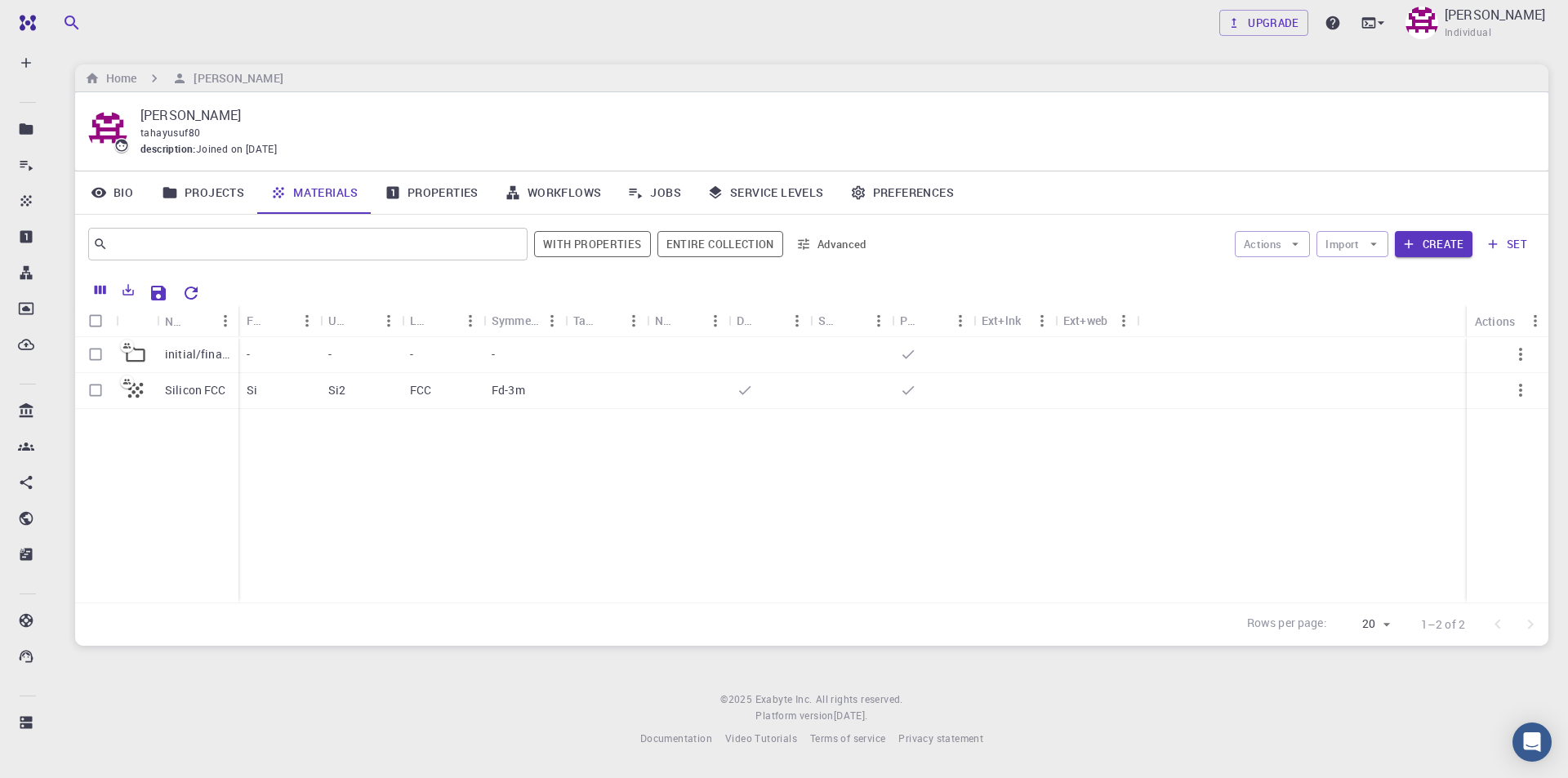
click at [219, 192] on link "Projects" at bounding box center [203, 192] width 109 height 43
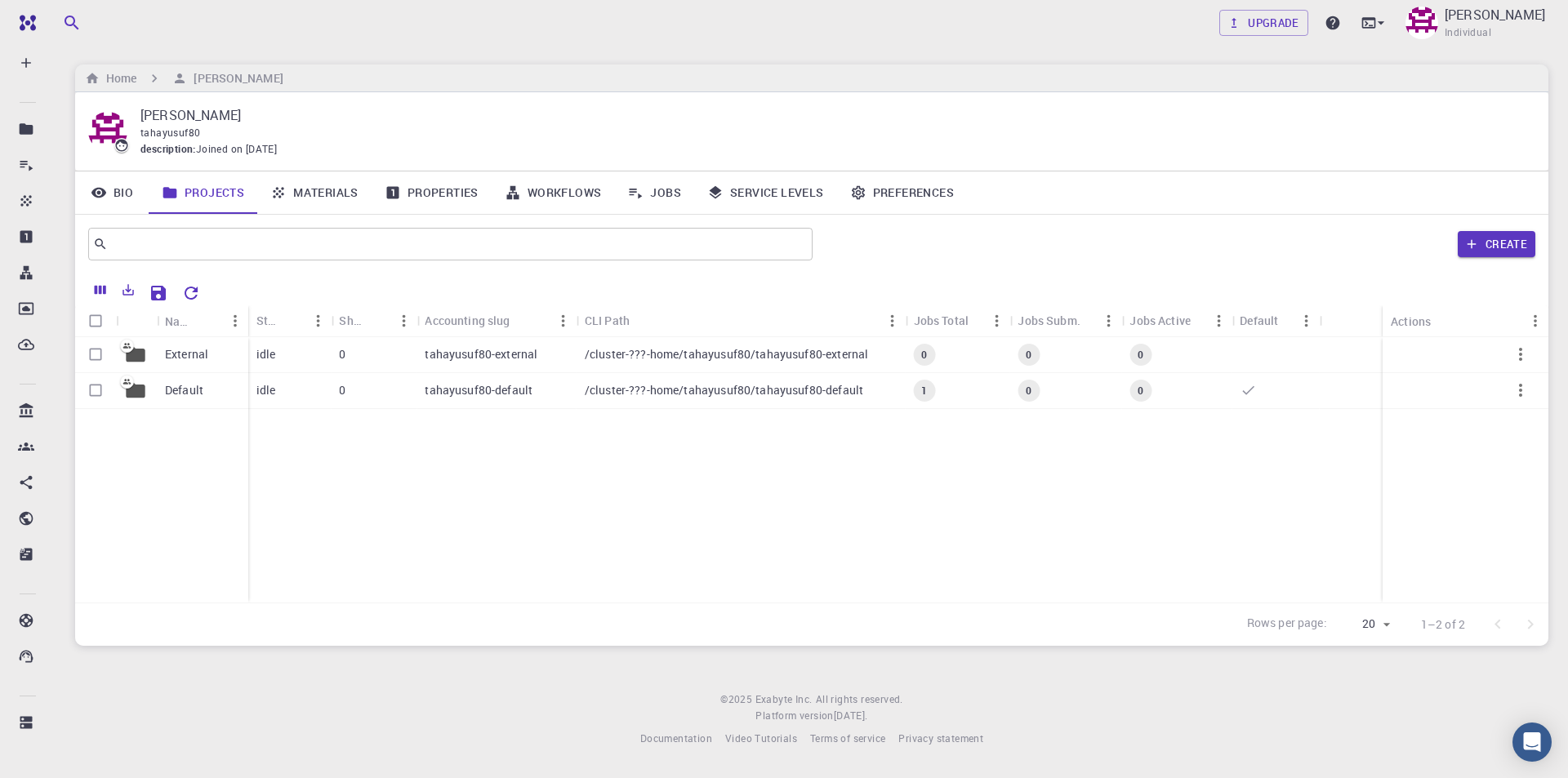
click at [310, 197] on link "Materials" at bounding box center [314, 192] width 114 height 43
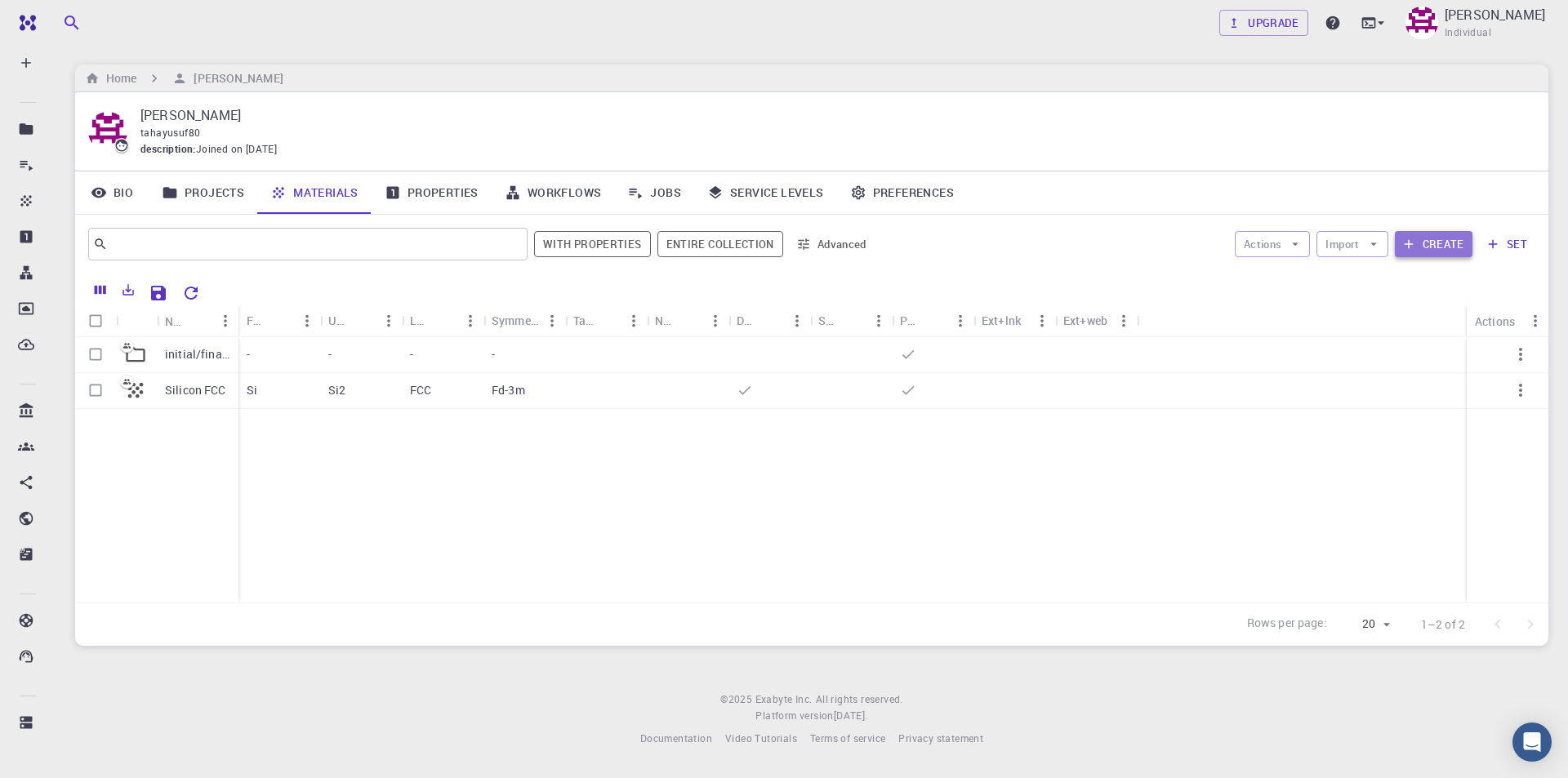
click at [1436, 241] on button "Create" at bounding box center [1433, 243] width 78 height 26
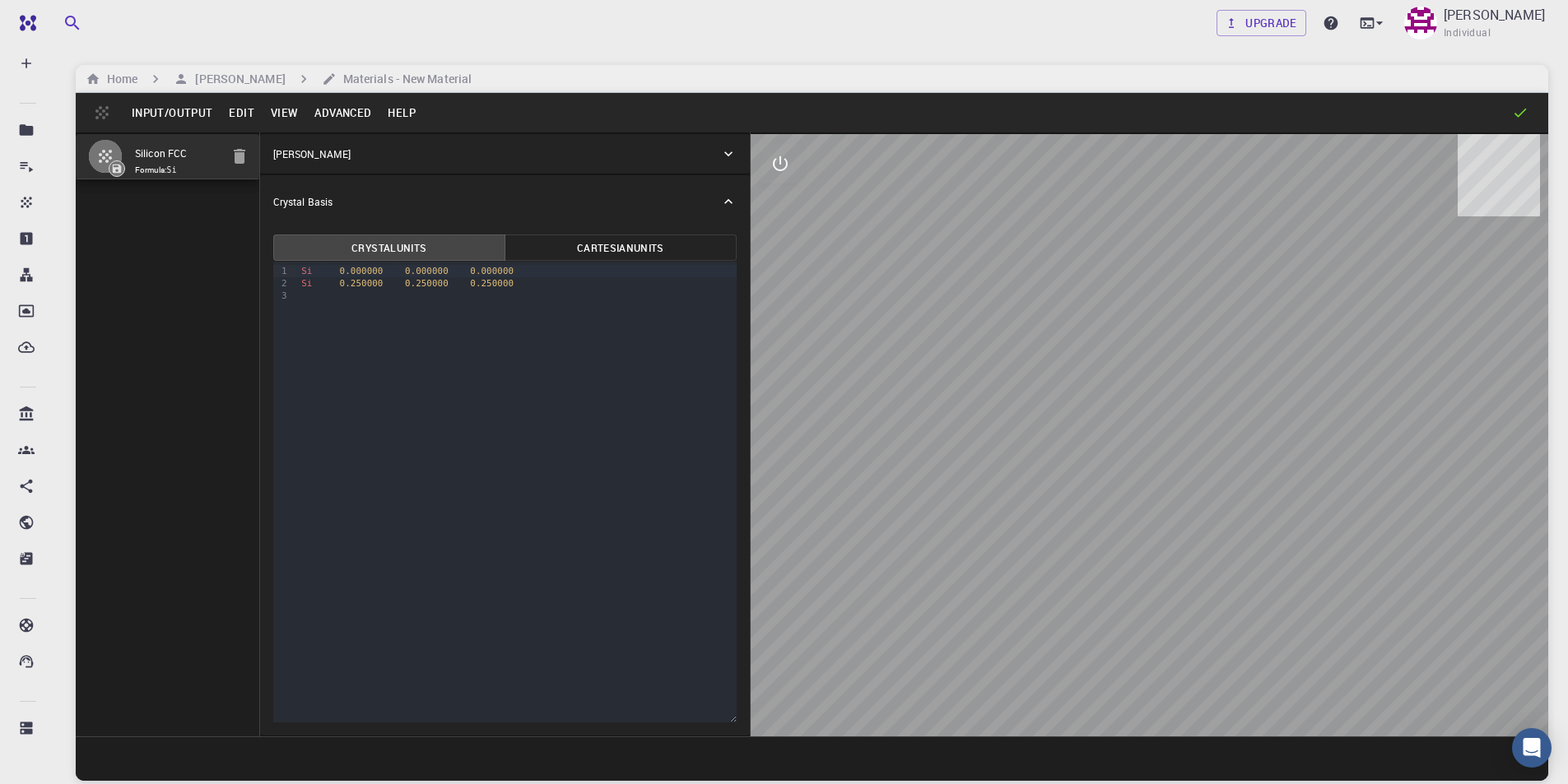
click at [186, 110] on button "Input/Output" at bounding box center [172, 112] width 97 height 26
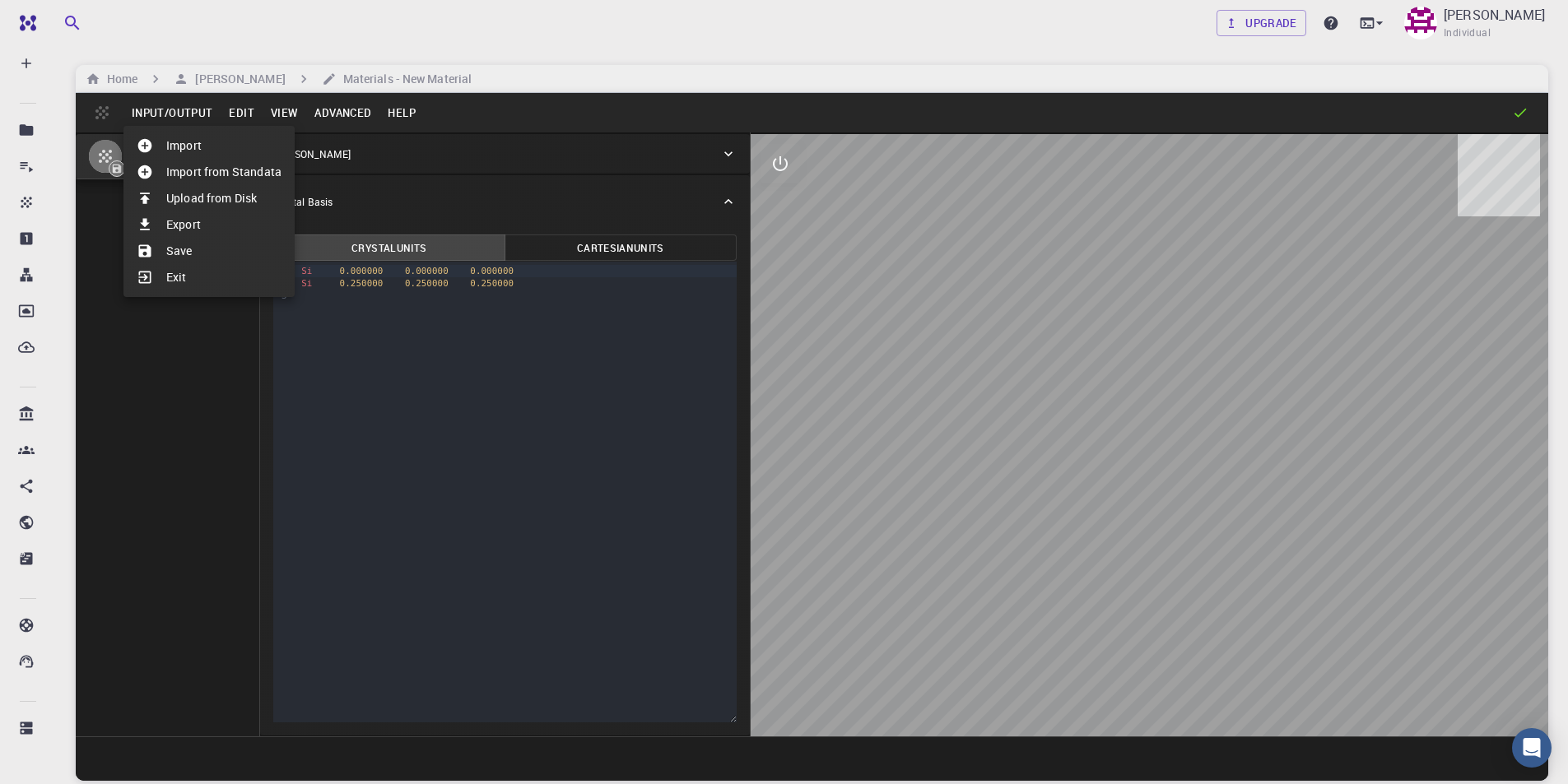
click at [294, 331] on div at bounding box center [784, 392] width 1568 height 784
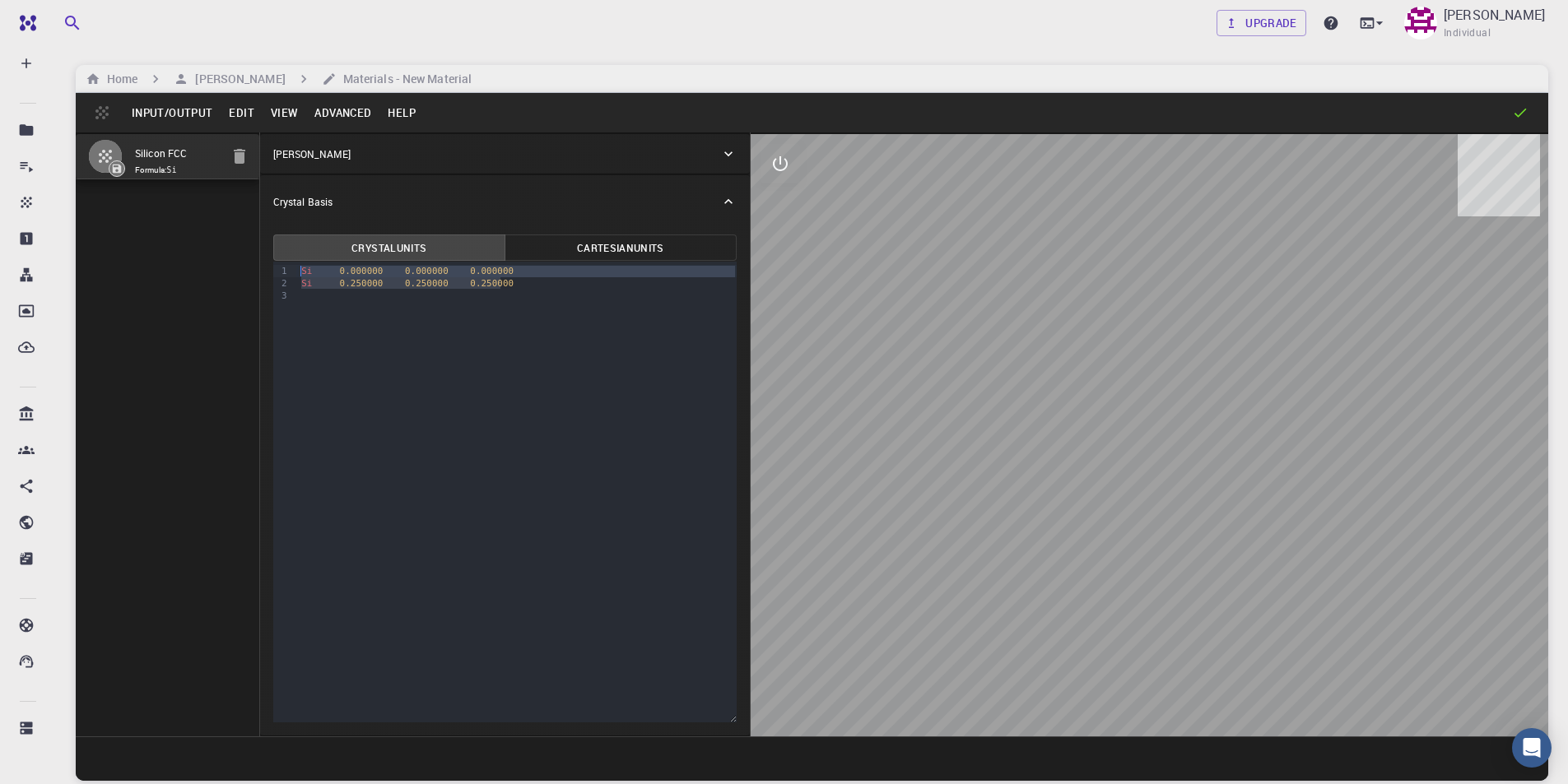
drag, startPoint x: 509, startPoint y: 281, endPoint x: 324, endPoint y: 265, distance: 185.7
click at [324, 265] on div "Si 0.000000 0.000000 0.000000 Si 0.250000 0.250000 0.250000" at bounding box center [516, 283] width 440 height 44
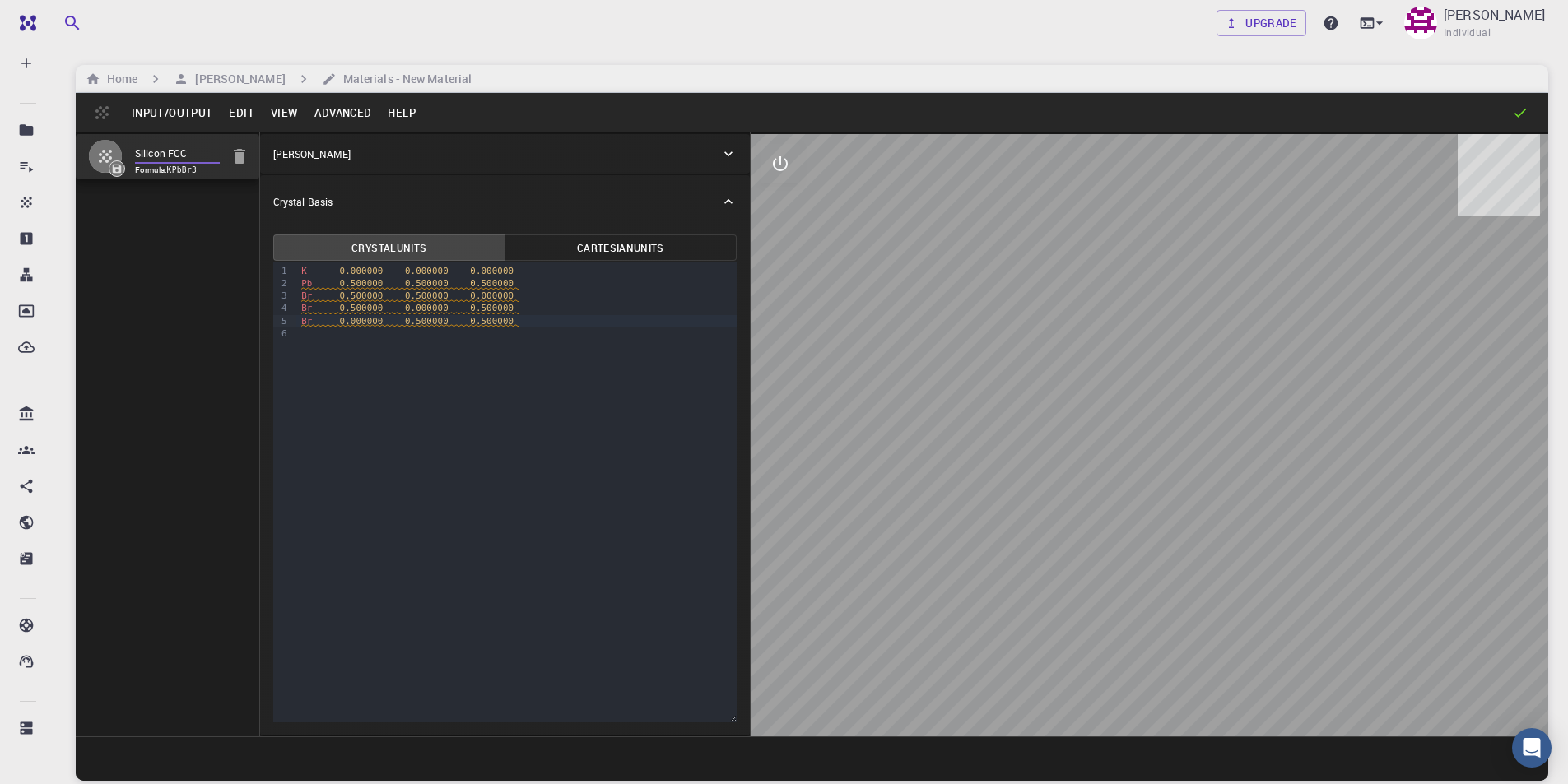
click at [186, 150] on input "Silicon FCC" at bounding box center [177, 154] width 84 height 19
drag, startPoint x: 208, startPoint y: 152, endPoint x: 87, endPoint y: 151, distance: 121.0
click at [87, 151] on li "Silicon FCC Formula: KPbBr3" at bounding box center [167, 156] width 183 height 45
click at [168, 151] on input "KPbBR3" at bounding box center [177, 154] width 84 height 19
click at [213, 153] on input "KPbBr6663" at bounding box center [177, 154] width 84 height 19
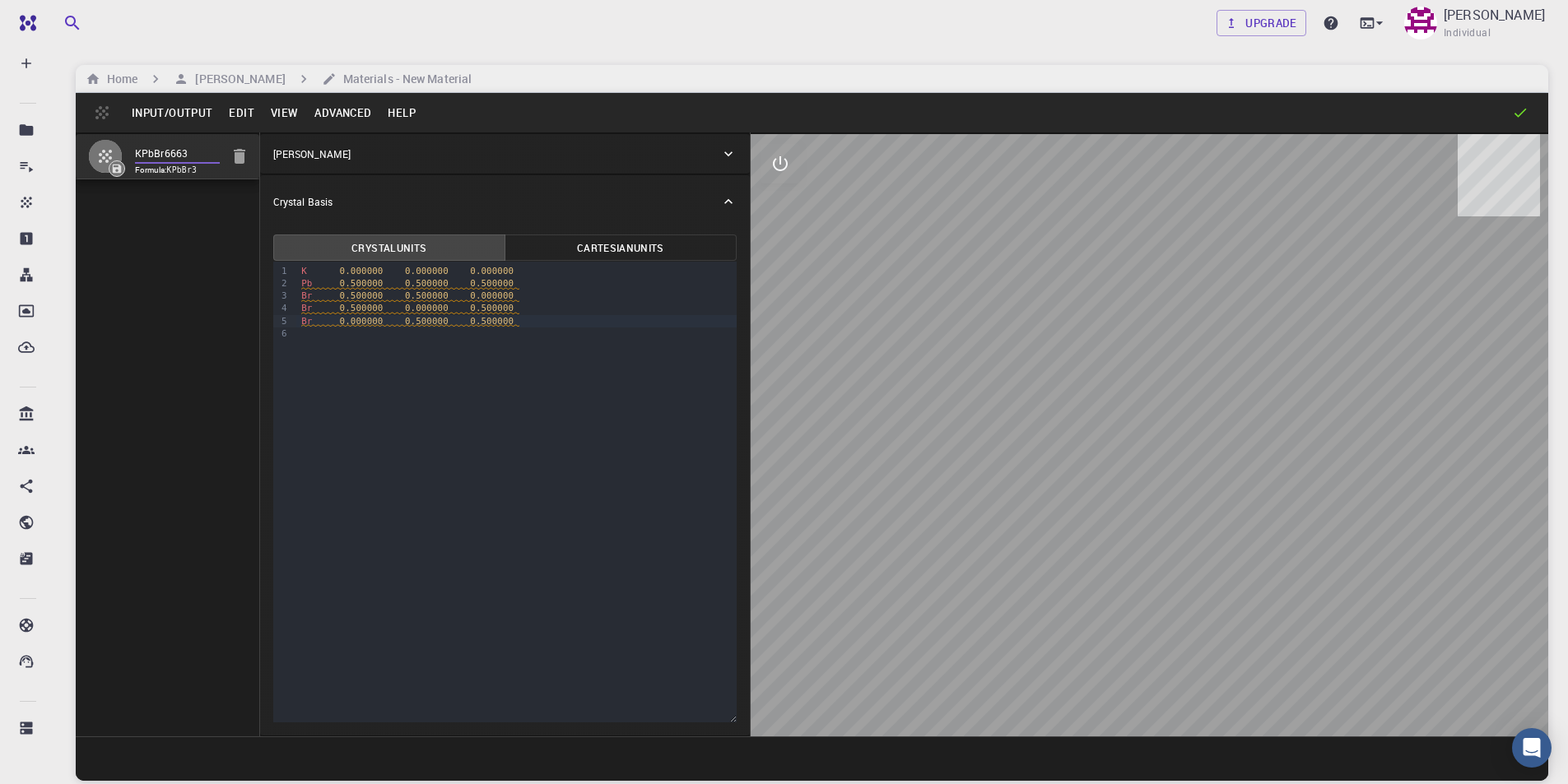
click at [199, 199] on div "KPbBr6663 Formula: KPbBr3" at bounding box center [167, 435] width 184 height 604
click at [181, 151] on input "KPbBr6663" at bounding box center [177, 154] width 84 height 19
click at [315, 158] on p "[PERSON_NAME]" at bounding box center [312, 154] width 77 height 14
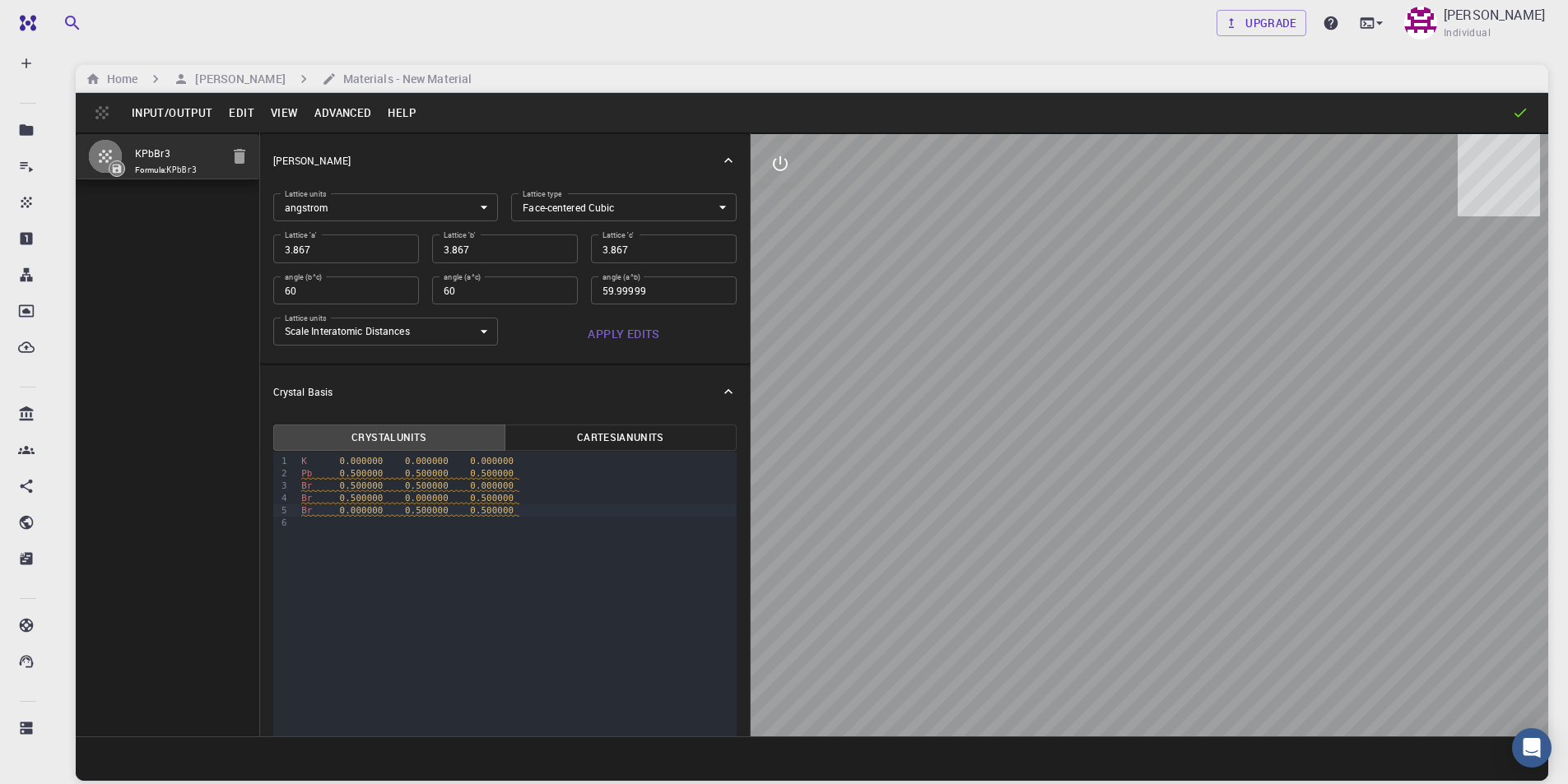
click at [582, 203] on body "Free Dashboard Create New Job New Material Create Material Upload File Import f…" at bounding box center [784, 454] width 1568 height 910
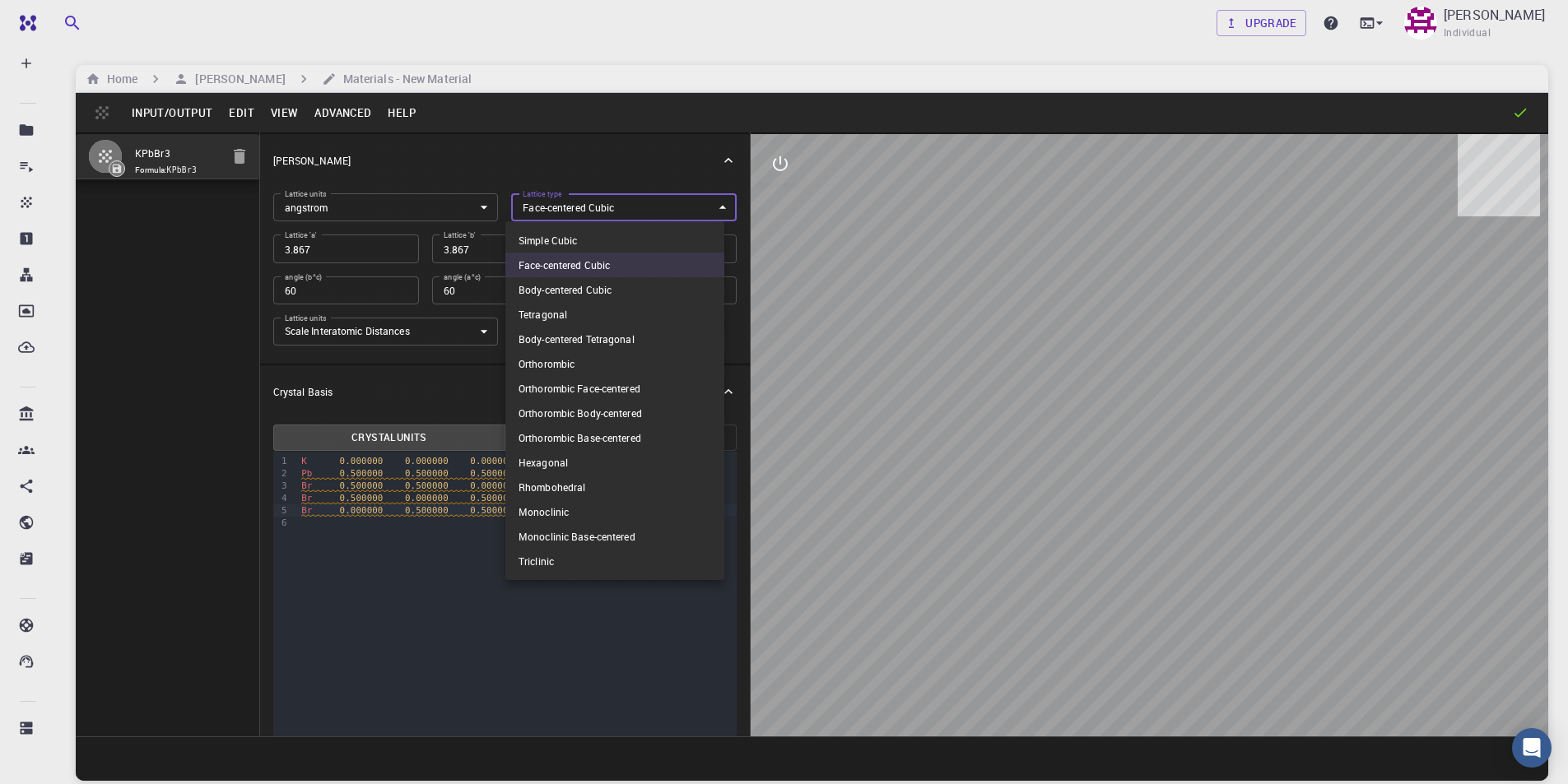
click at [568, 238] on li "Simple Cubic" at bounding box center [615, 240] width 219 height 24
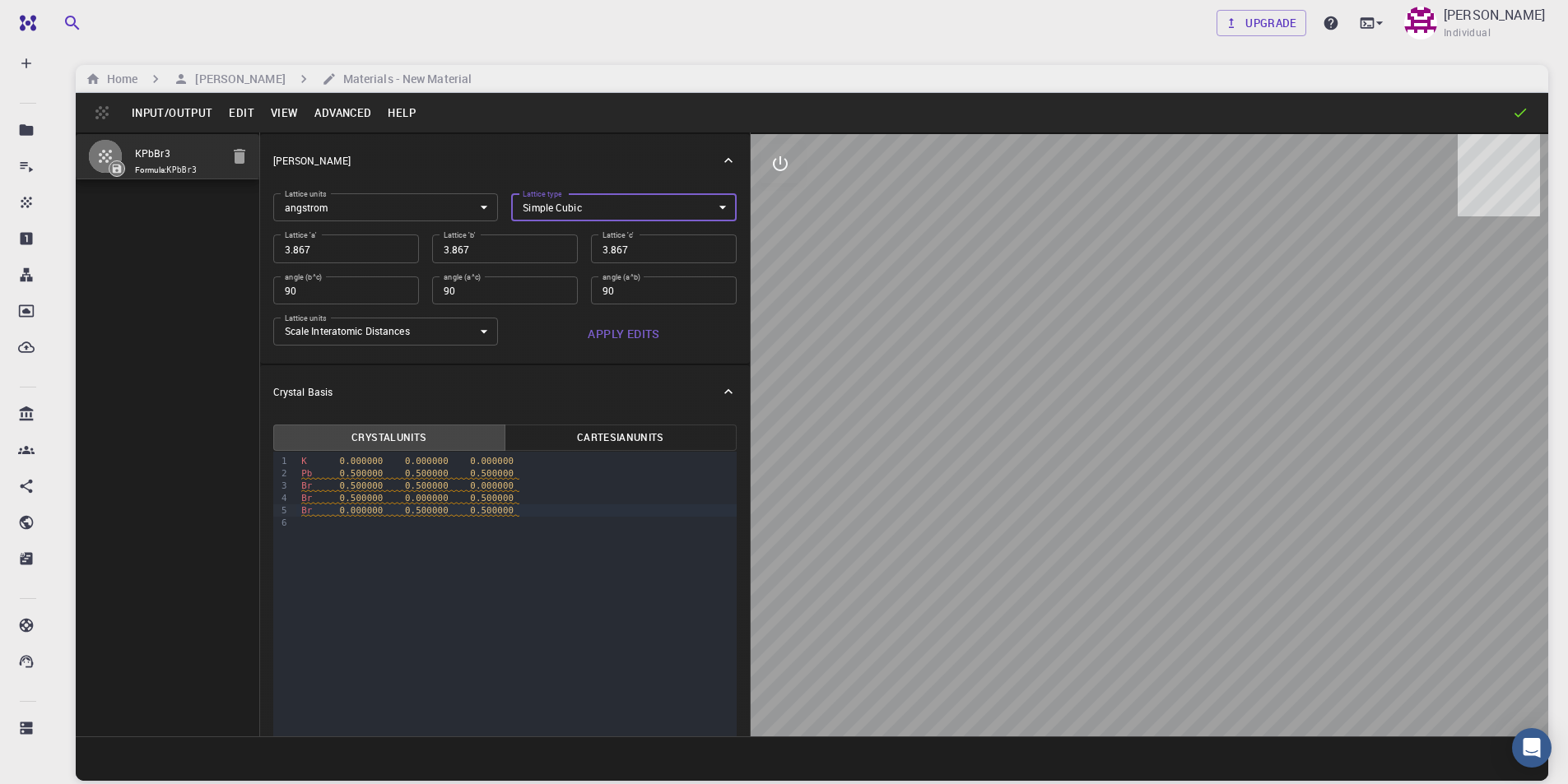
click at [322, 253] on input "3.867" at bounding box center [346, 248] width 145 height 28
click at [348, 289] on input "90" at bounding box center [346, 290] width 145 height 28
click at [635, 332] on button "Apply Edits" at bounding box center [623, 334] width 225 height 33
click at [161, 108] on button "Input/Output" at bounding box center [172, 112] width 97 height 26
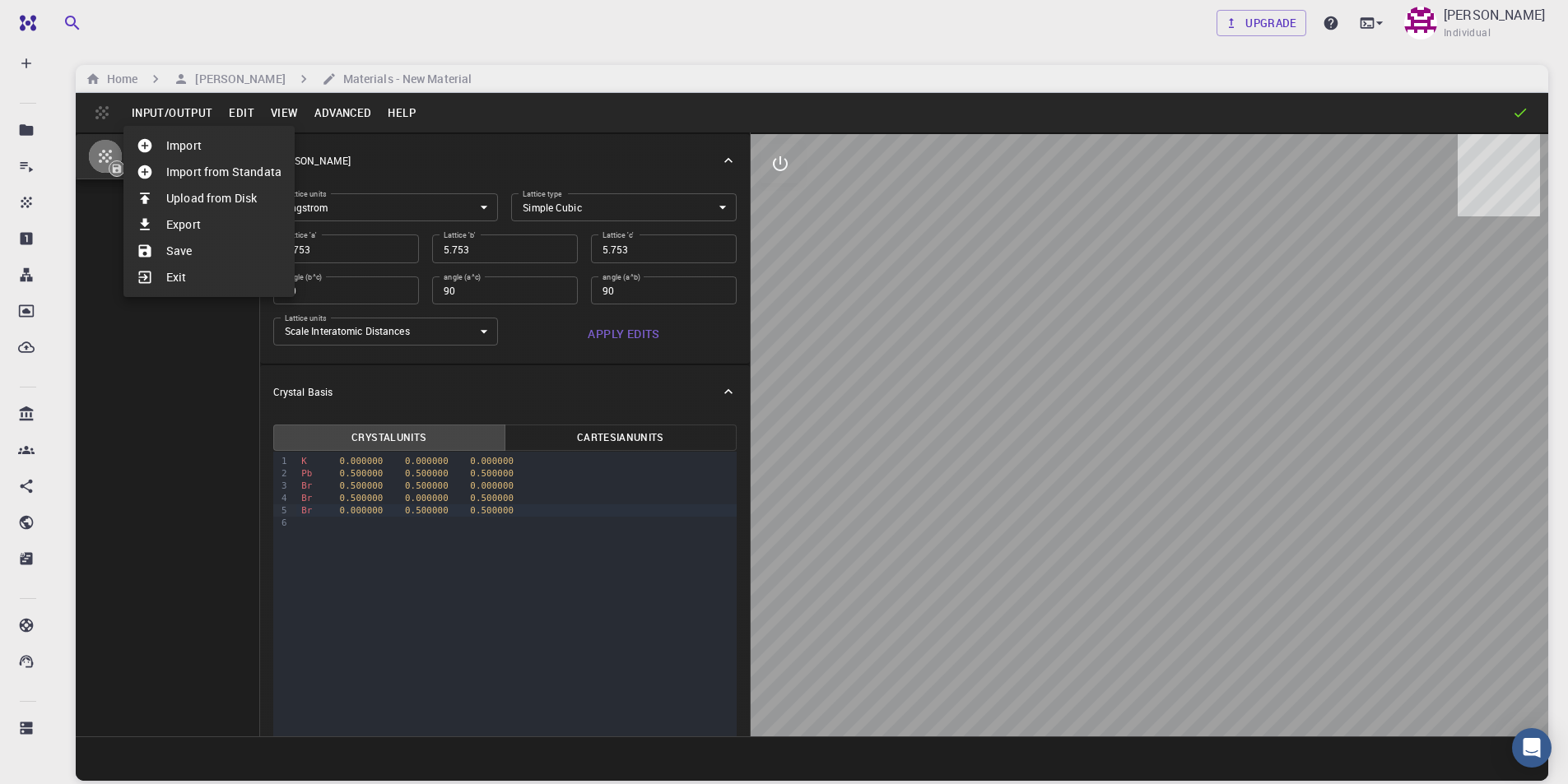
click at [197, 255] on li "Save" at bounding box center [208, 251] width 172 height 26
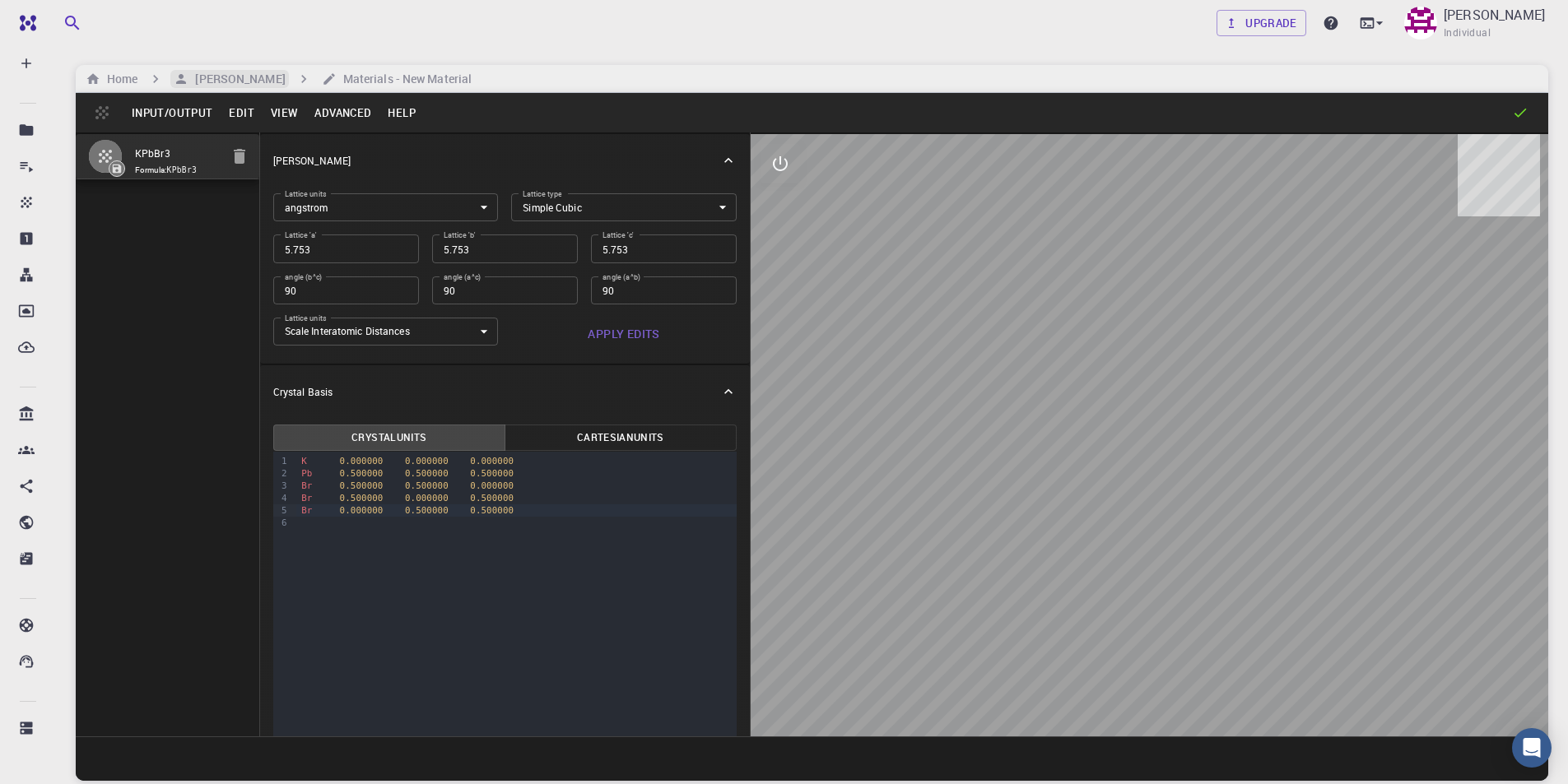
click at [270, 83] on h6 "[PERSON_NAME]" at bounding box center [236, 79] width 96 height 18
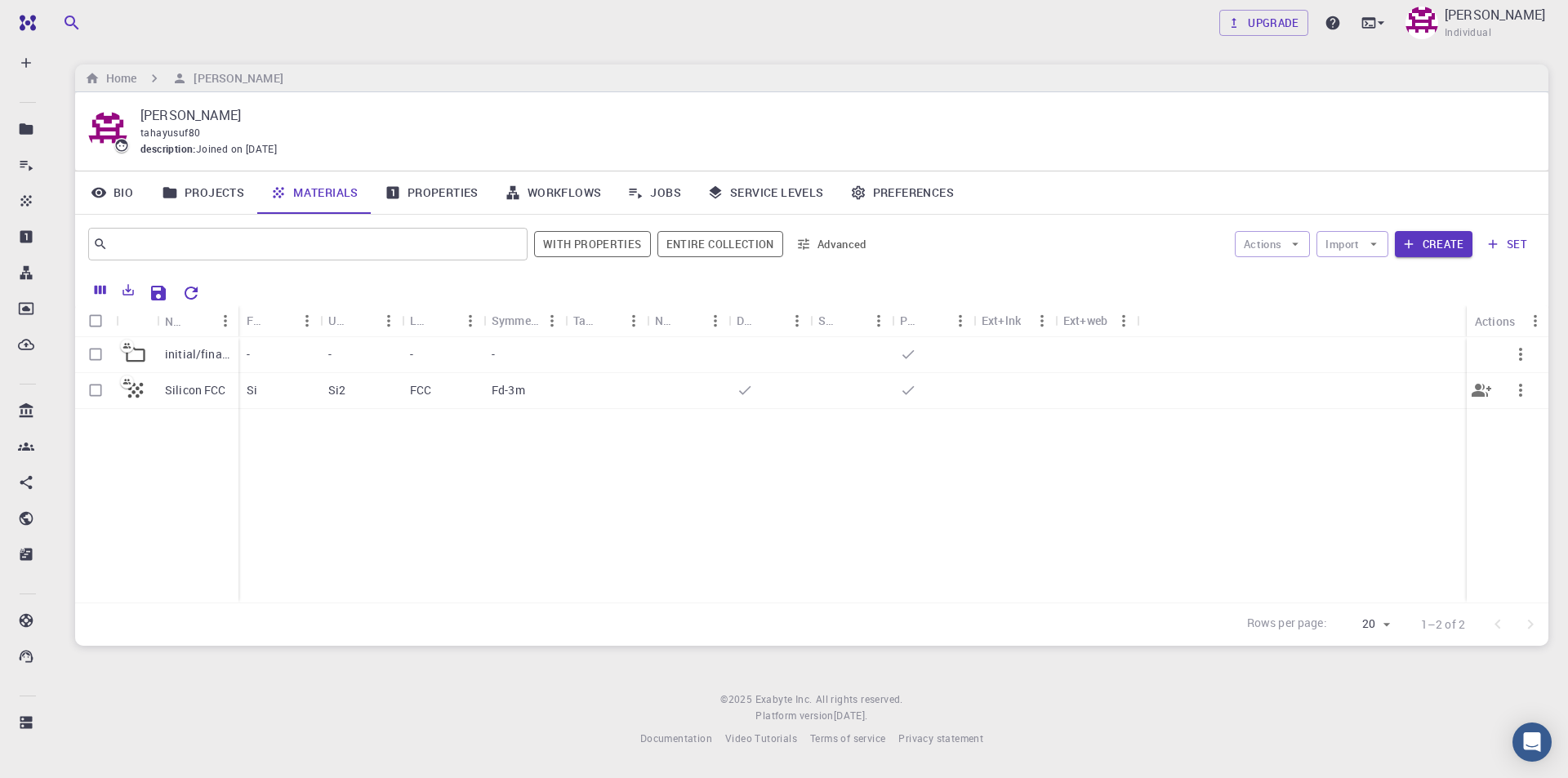
click at [192, 389] on p "Silicon FCC" at bounding box center [195, 390] width 61 height 16
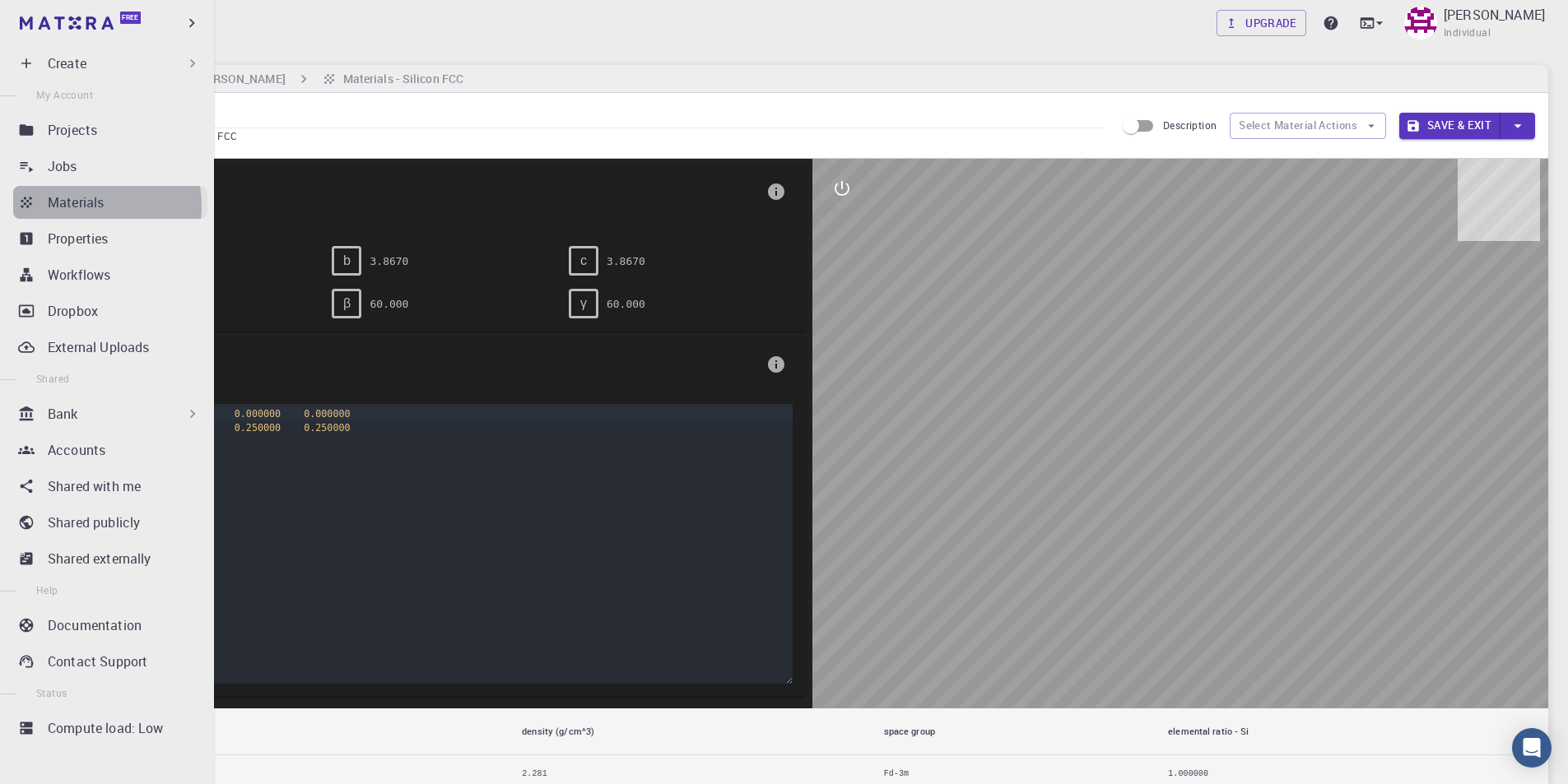
click at [84, 206] on p "Materials" at bounding box center [75, 202] width 56 height 20
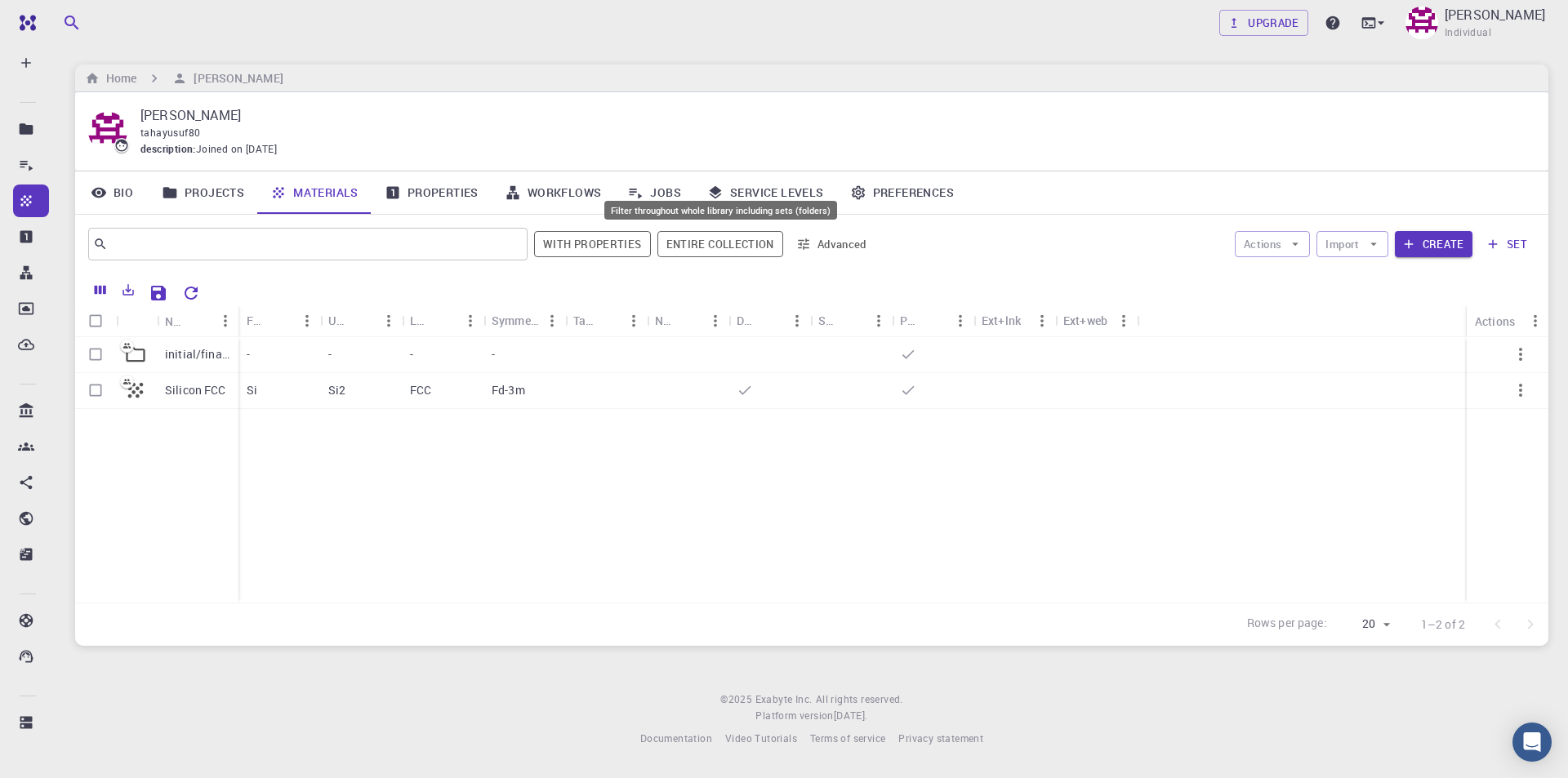
click at [706, 240] on button "Entire collection" at bounding box center [720, 243] width 126 height 26
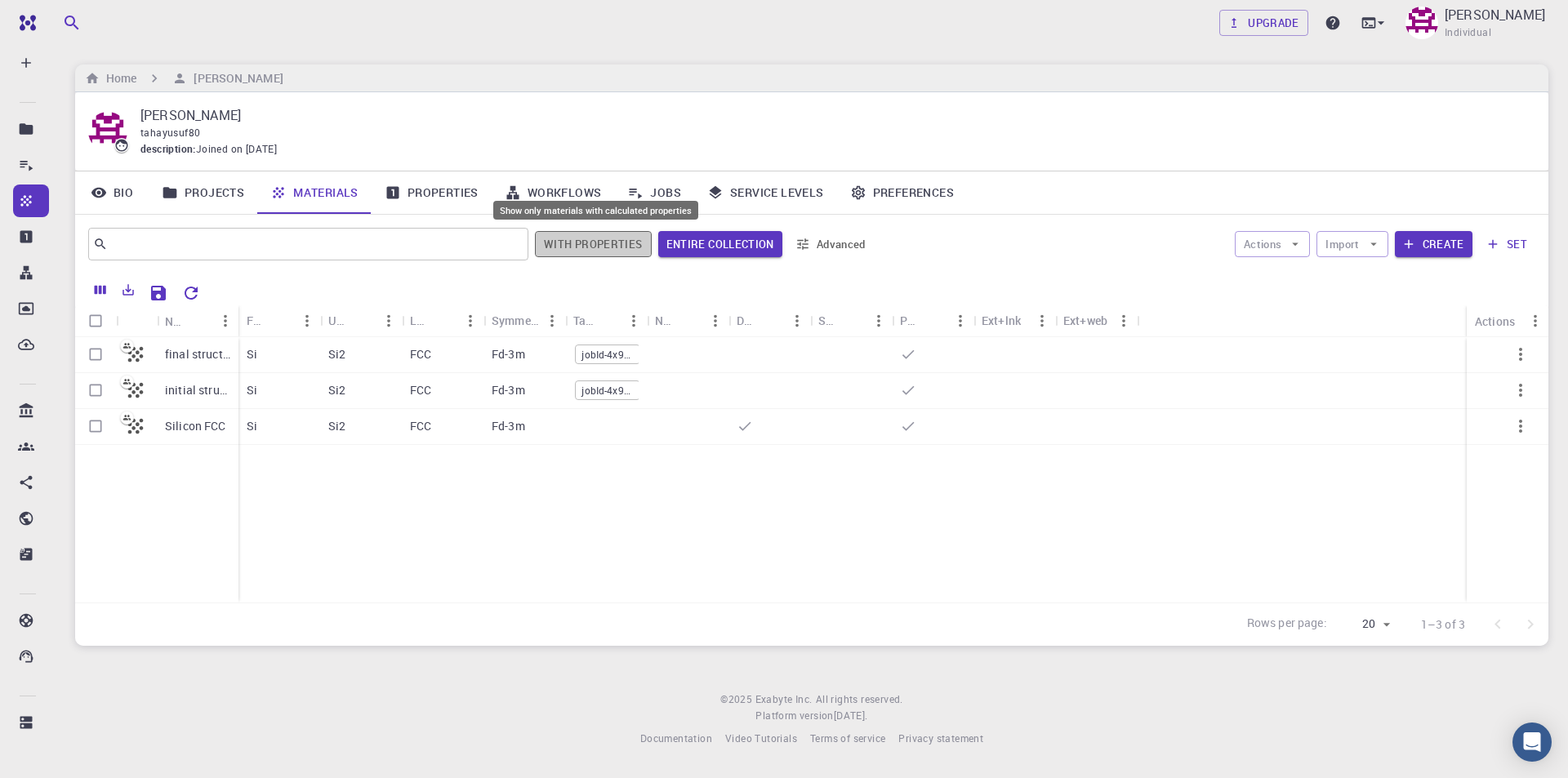
click at [624, 244] on button "With properties" at bounding box center [592, 243] width 117 height 26
click at [1452, 244] on button "Create" at bounding box center [1433, 243] width 78 height 26
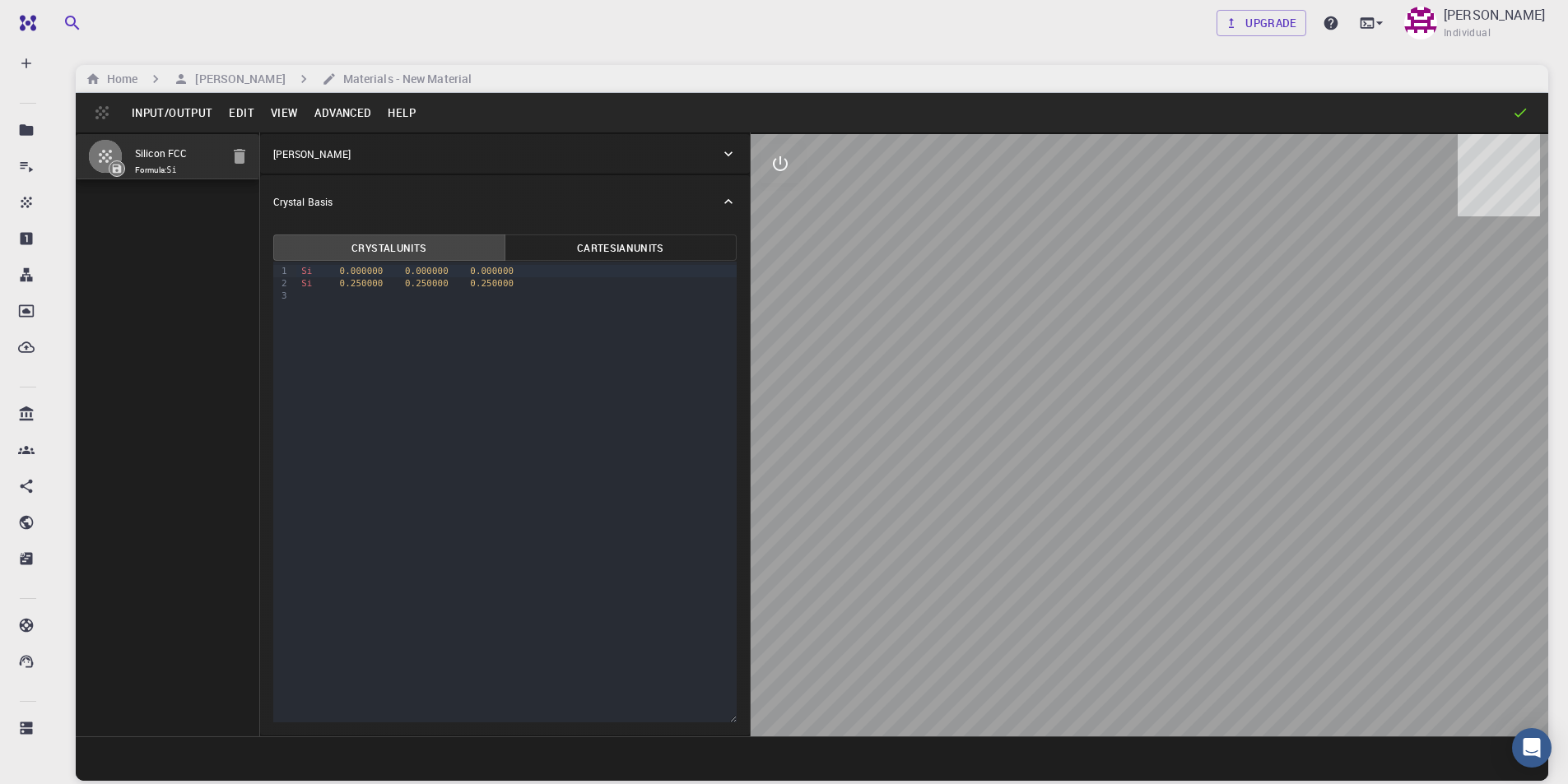
click at [251, 113] on button "Edit" at bounding box center [242, 112] width 42 height 26
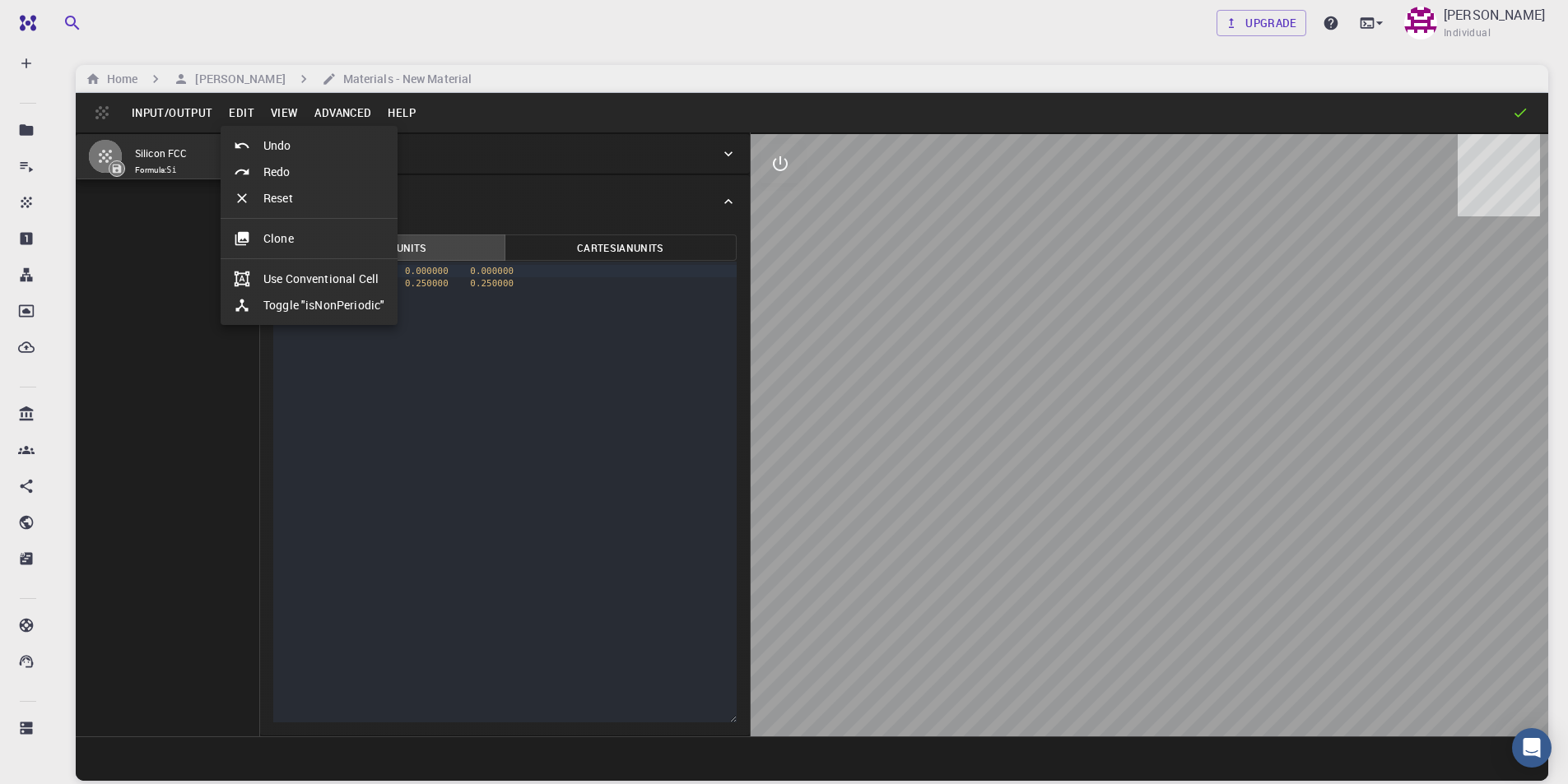
click at [298, 242] on li "Clone" at bounding box center [309, 238] width 177 height 26
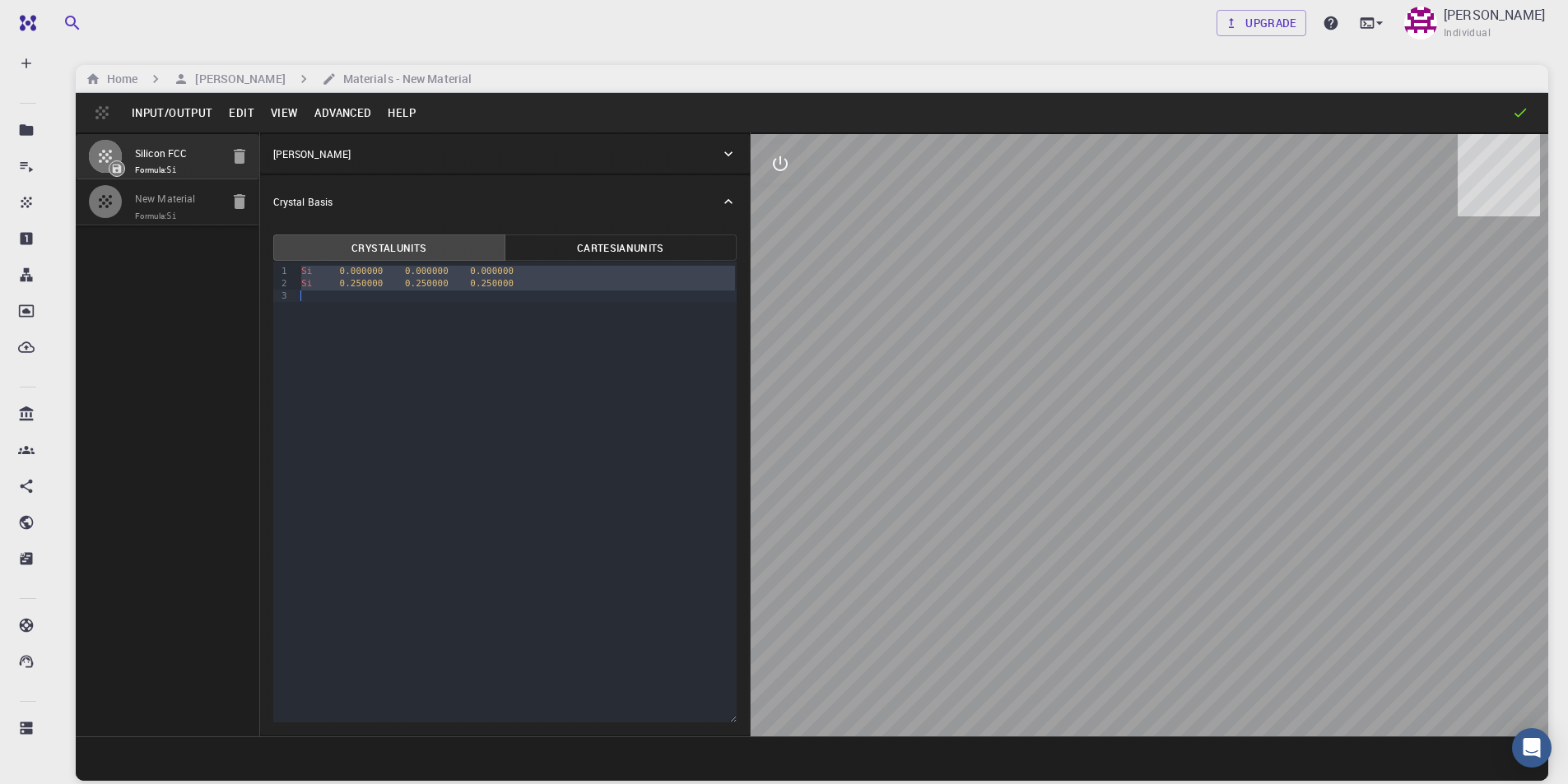
drag, startPoint x: 300, startPoint y: 270, endPoint x: 480, endPoint y: 348, distance: 196.2
click at [480, 348] on div "9 1 2 3 › Si 0.000000 0.000000 0.000000 Si 0.250000 0.250000 0.250000" at bounding box center [505, 491] width 463 height 461
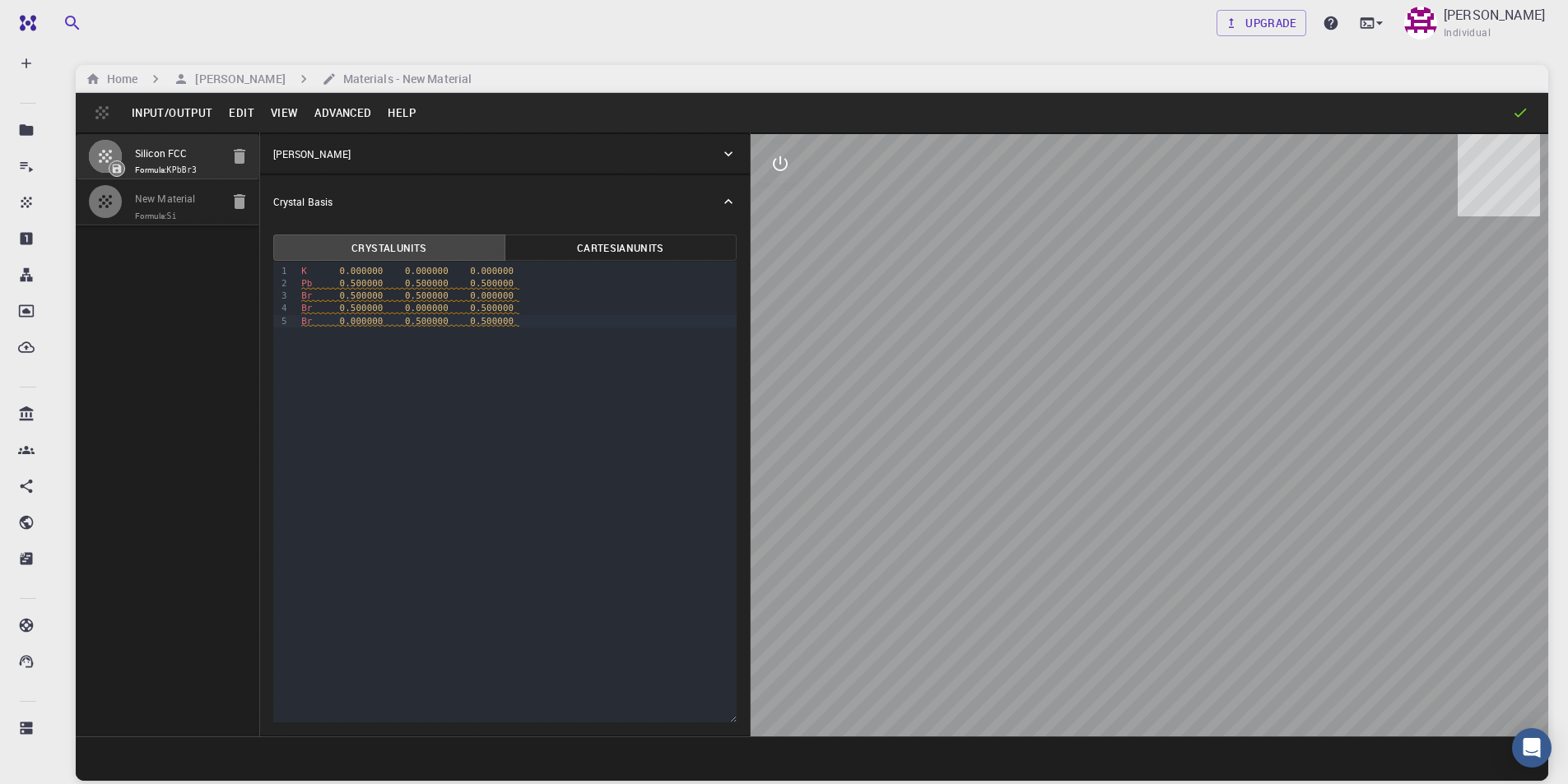
click at [300, 153] on p "[PERSON_NAME]" at bounding box center [312, 154] width 77 height 14
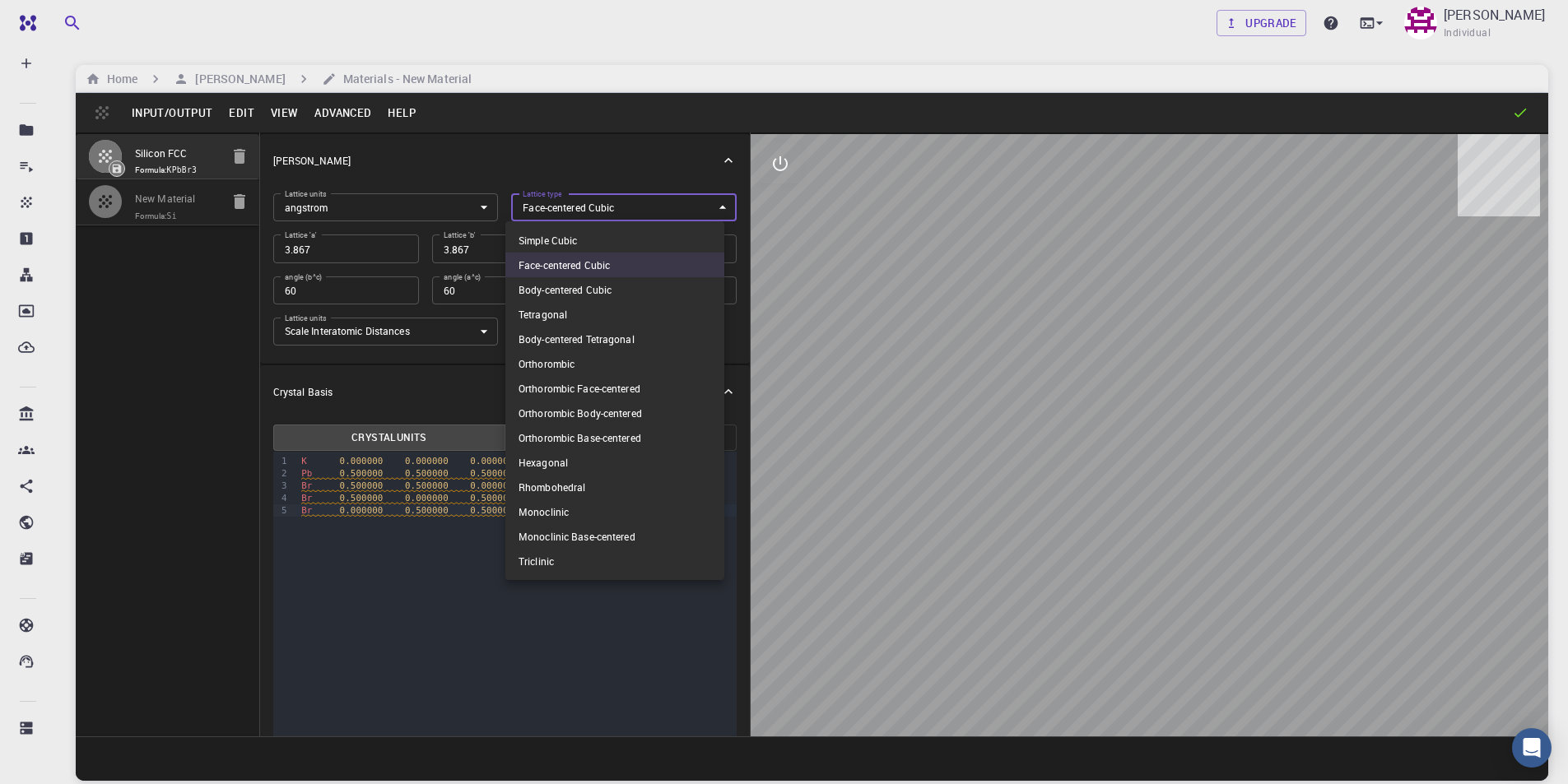
click at [592, 207] on body "Free Dashboard Create New Job New Material Create Material Upload File Import f…" at bounding box center [784, 454] width 1568 height 910
click at [583, 239] on li "Simple Cubic" at bounding box center [615, 240] width 219 height 24
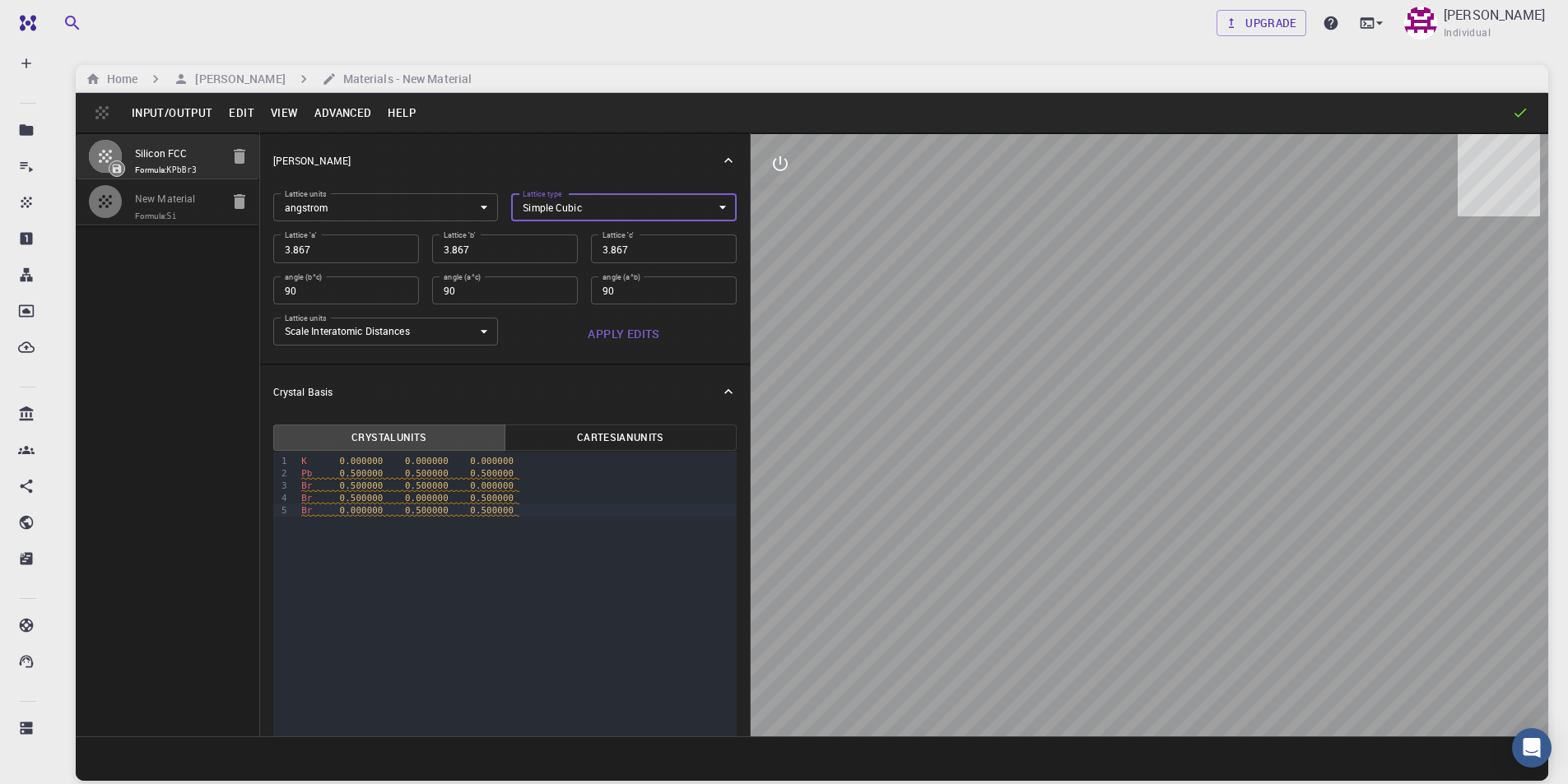
click at [389, 260] on input "3.867" at bounding box center [346, 248] width 145 height 28
click at [471, 291] on input "90" at bounding box center [505, 290] width 145 height 28
click at [608, 330] on button "Apply Edits" at bounding box center [623, 334] width 225 height 33
click at [176, 107] on button "Input/Output" at bounding box center [172, 112] width 97 height 26
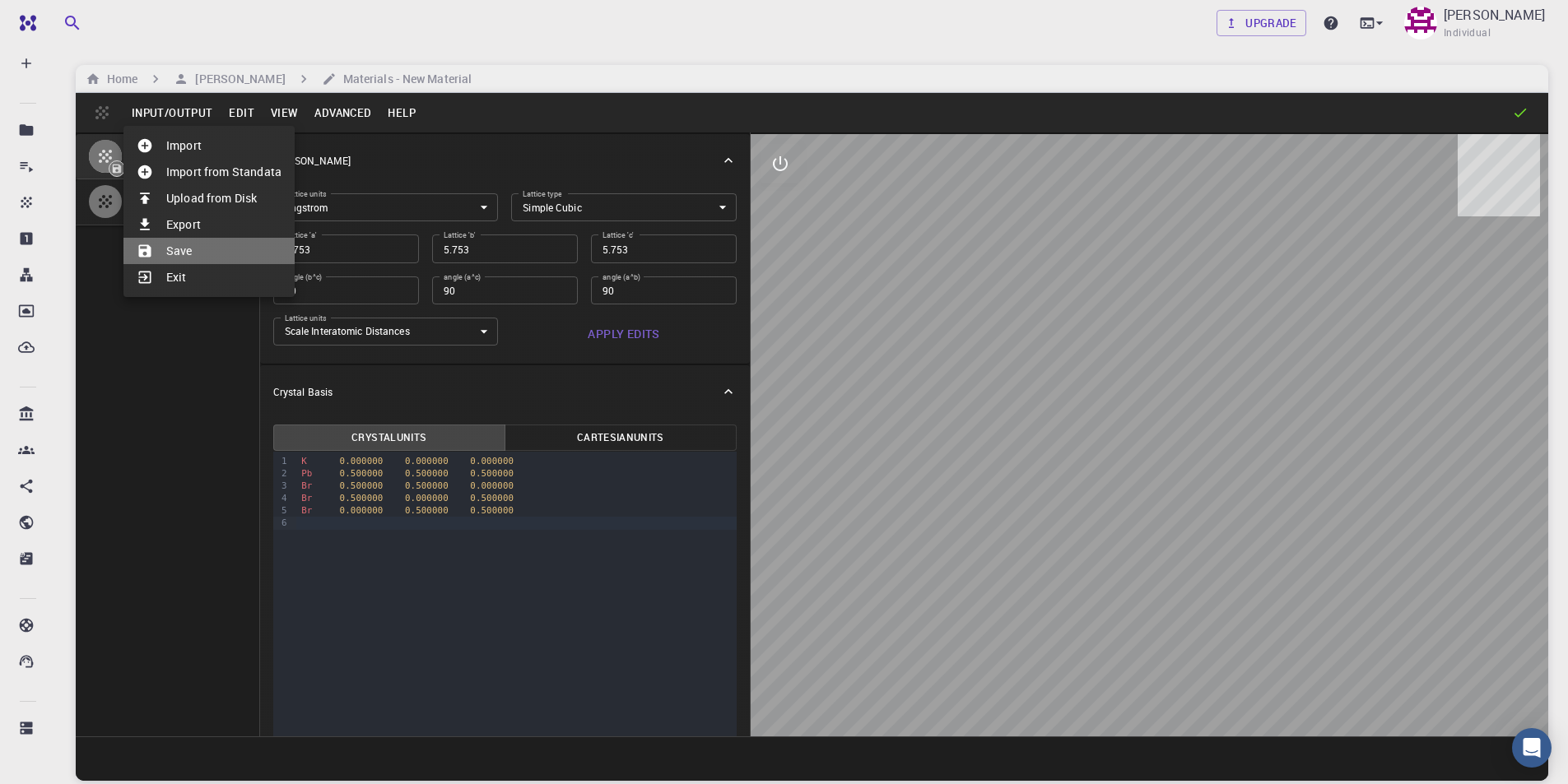
click at [192, 251] on li "Save" at bounding box center [208, 251] width 172 height 26
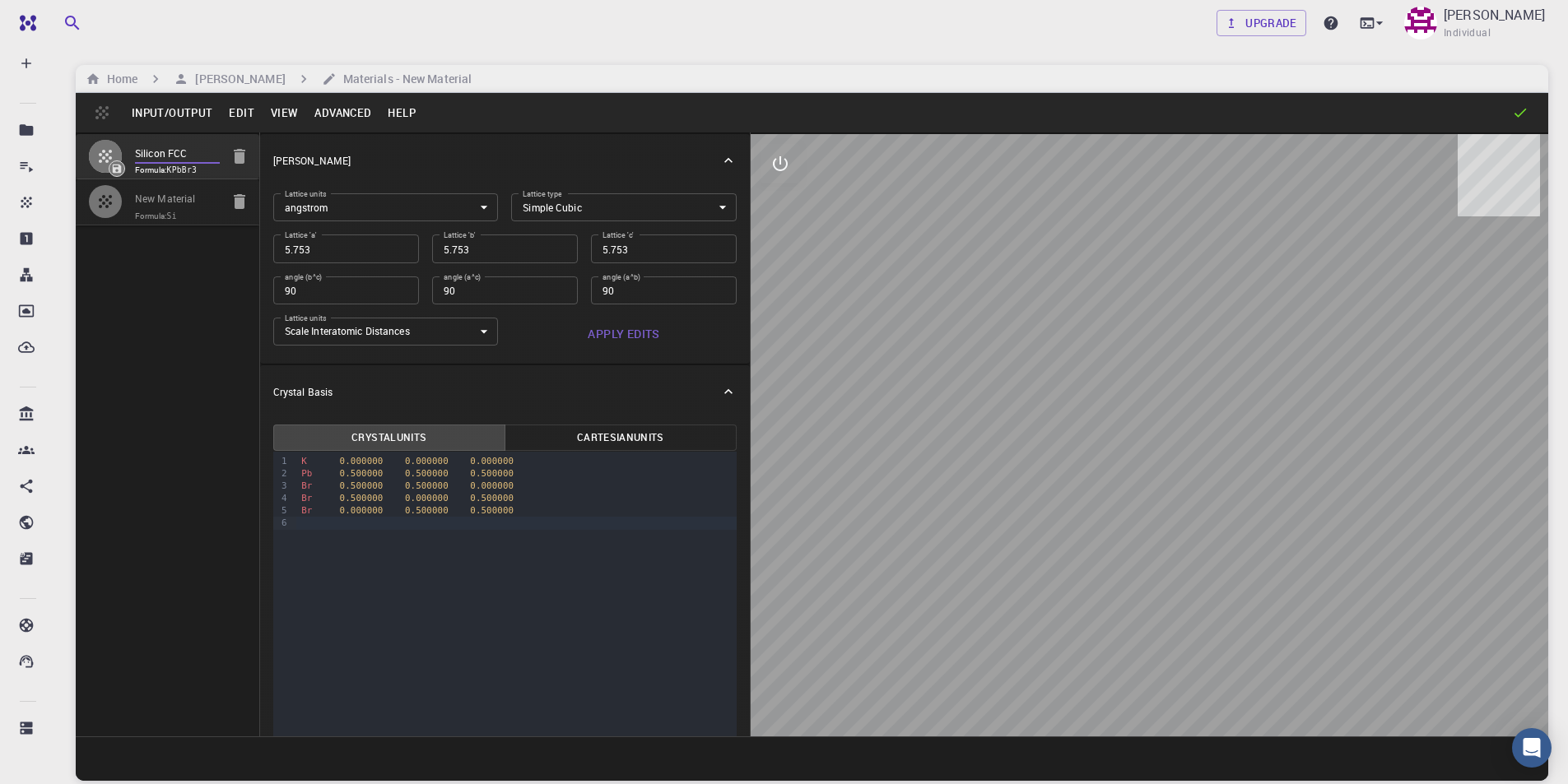
click at [168, 159] on input "Silicon FCC" at bounding box center [177, 154] width 84 height 19
click at [238, 199] on icon "button" at bounding box center [239, 201] width 12 height 14
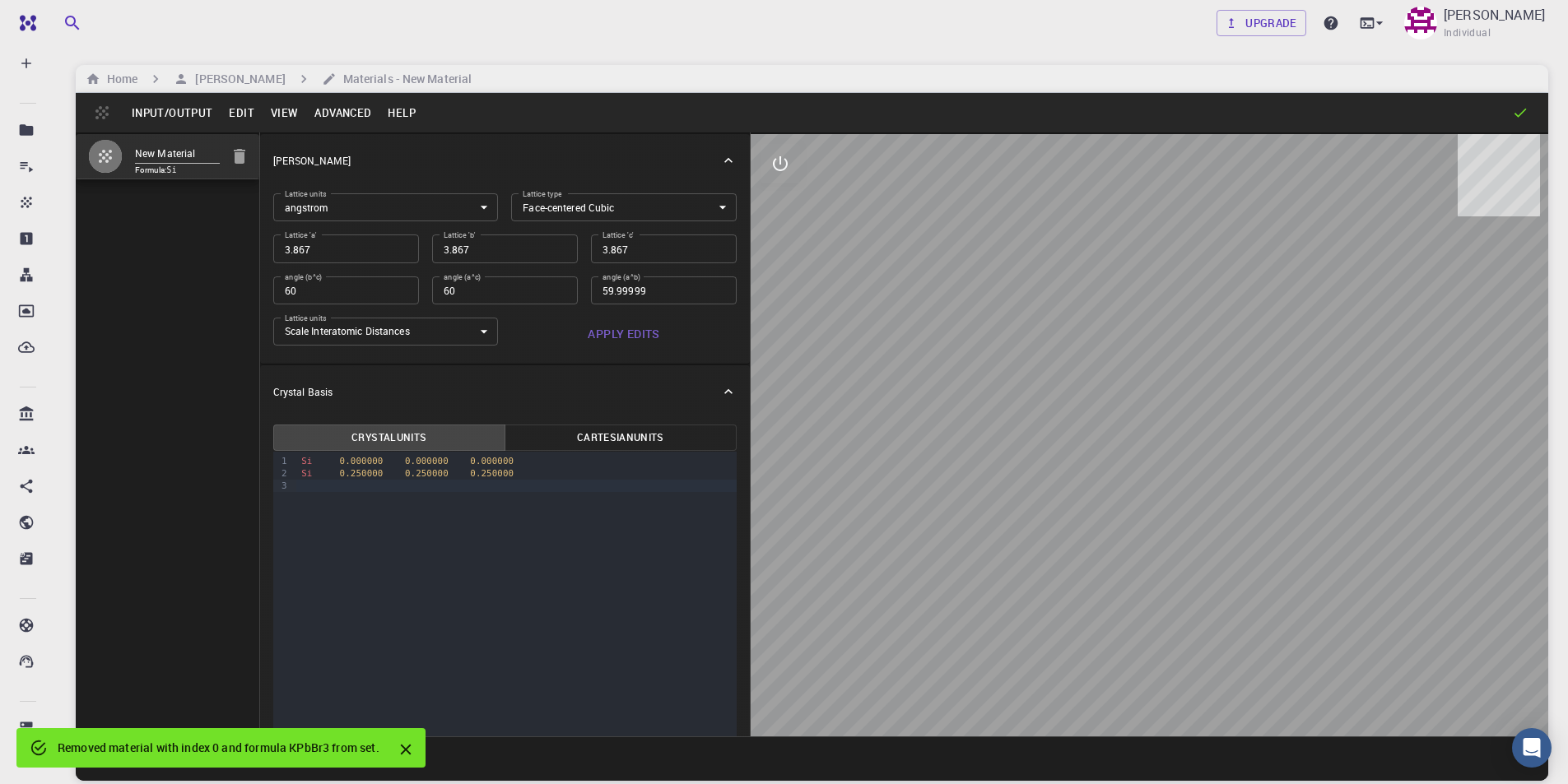
click at [242, 161] on icon "button" at bounding box center [239, 156] width 12 height 14
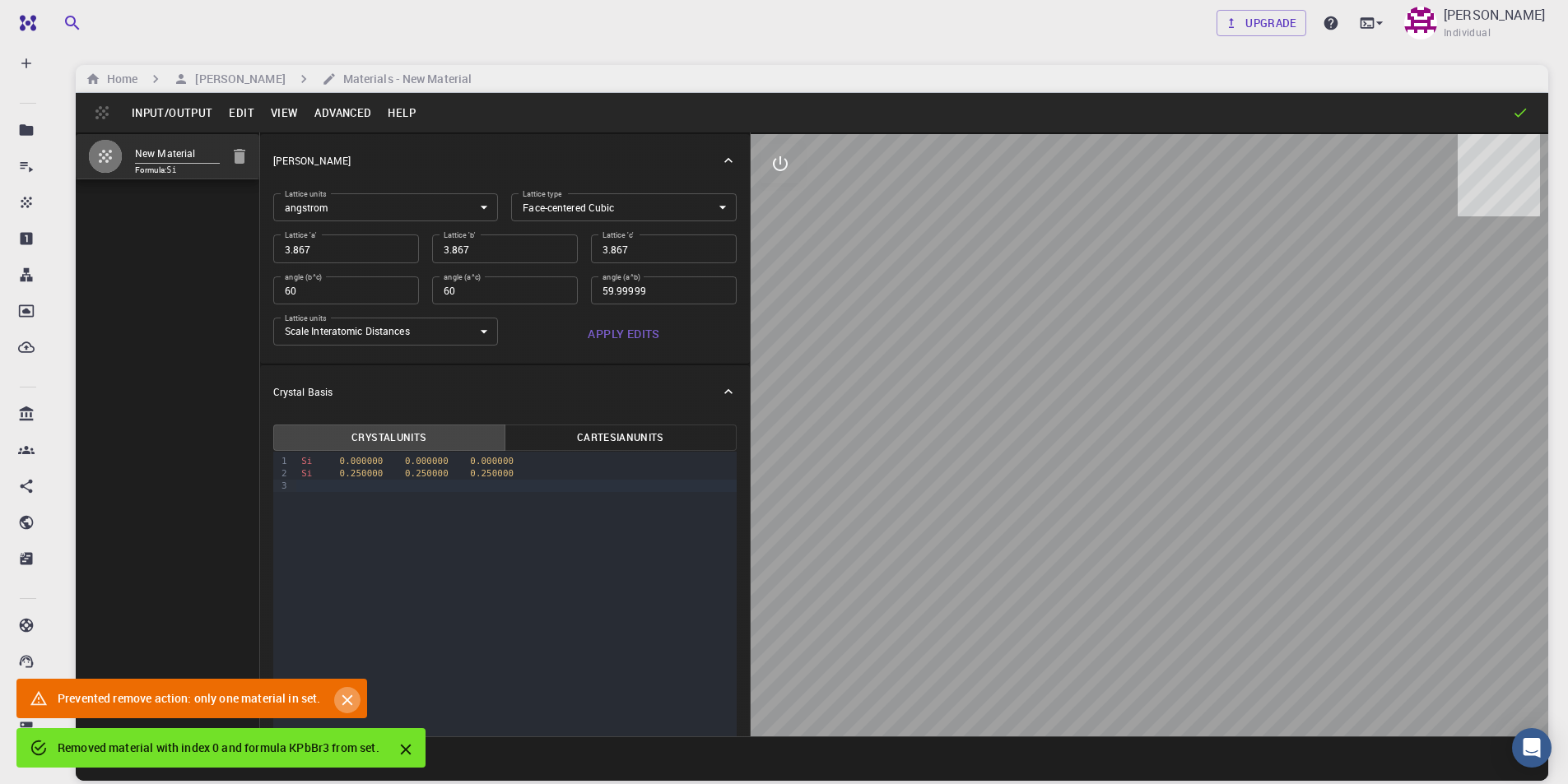
click at [348, 696] on icon "Close" at bounding box center [348, 700] width 18 height 18
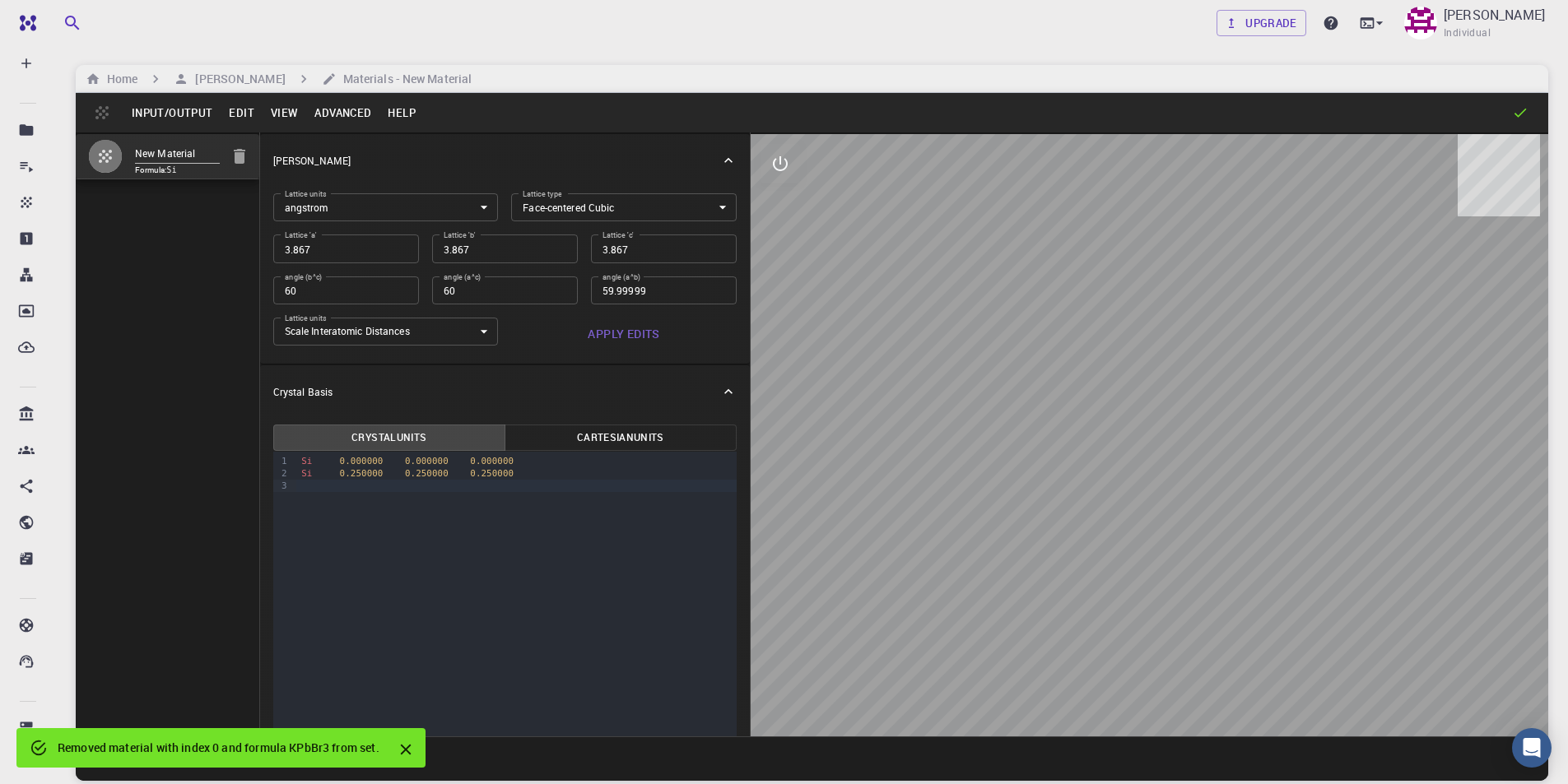
click at [400, 753] on icon "Close" at bounding box center [406, 750] width 18 height 18
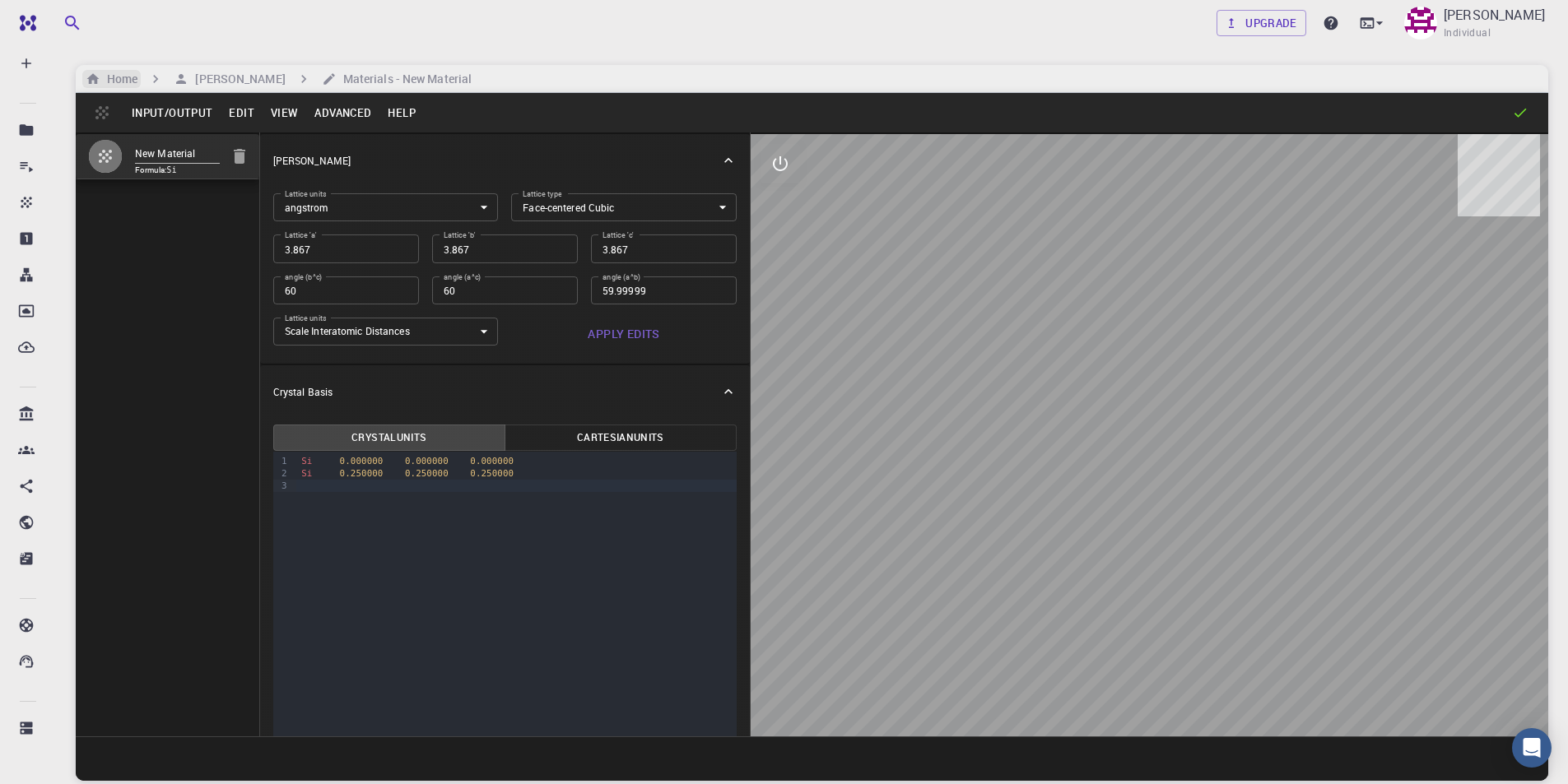
click at [134, 83] on h6 "Home" at bounding box center [119, 79] width 37 height 18
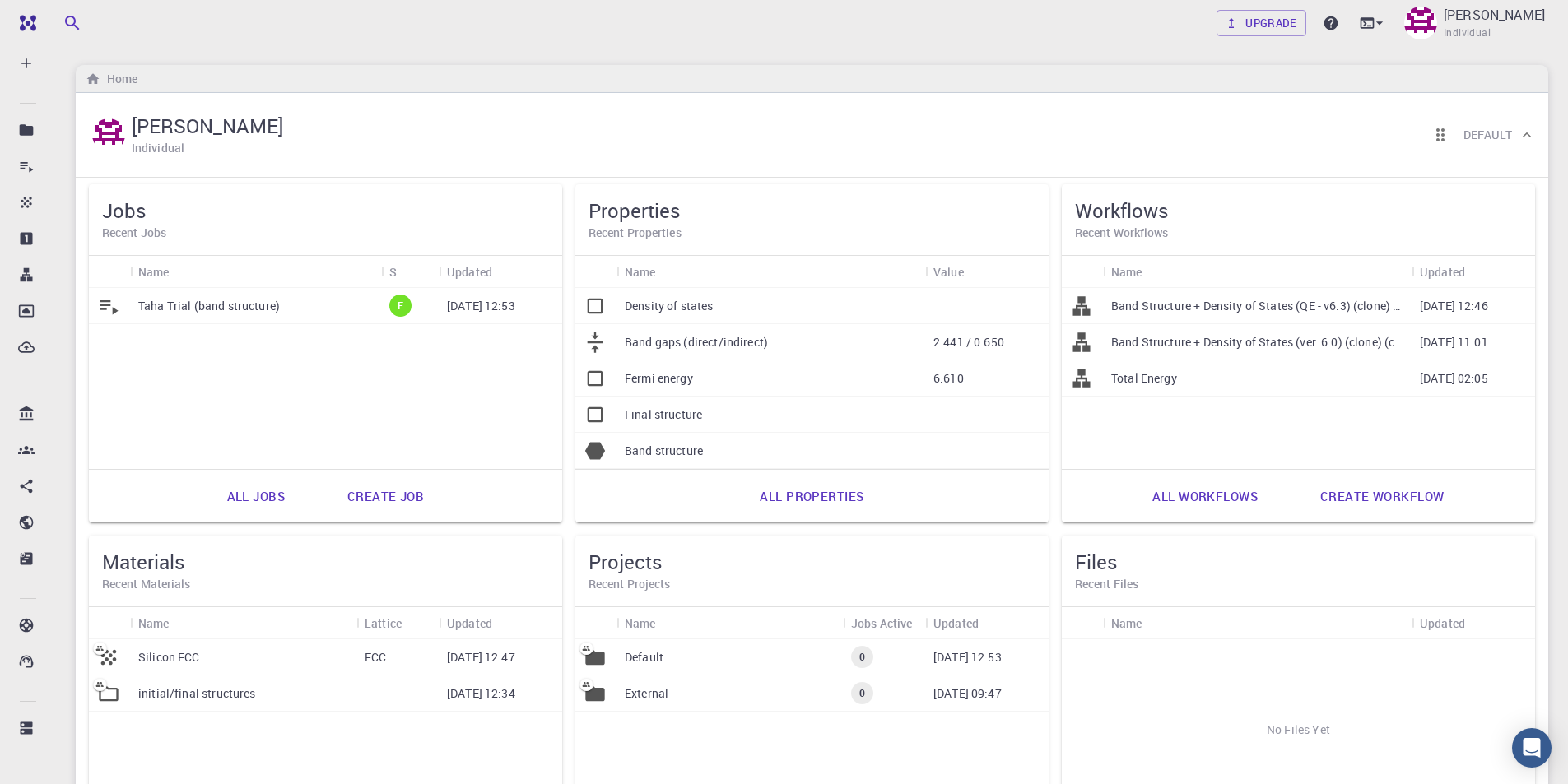
click at [169, 658] on p "Silicon FCC" at bounding box center [169, 657] width 62 height 16
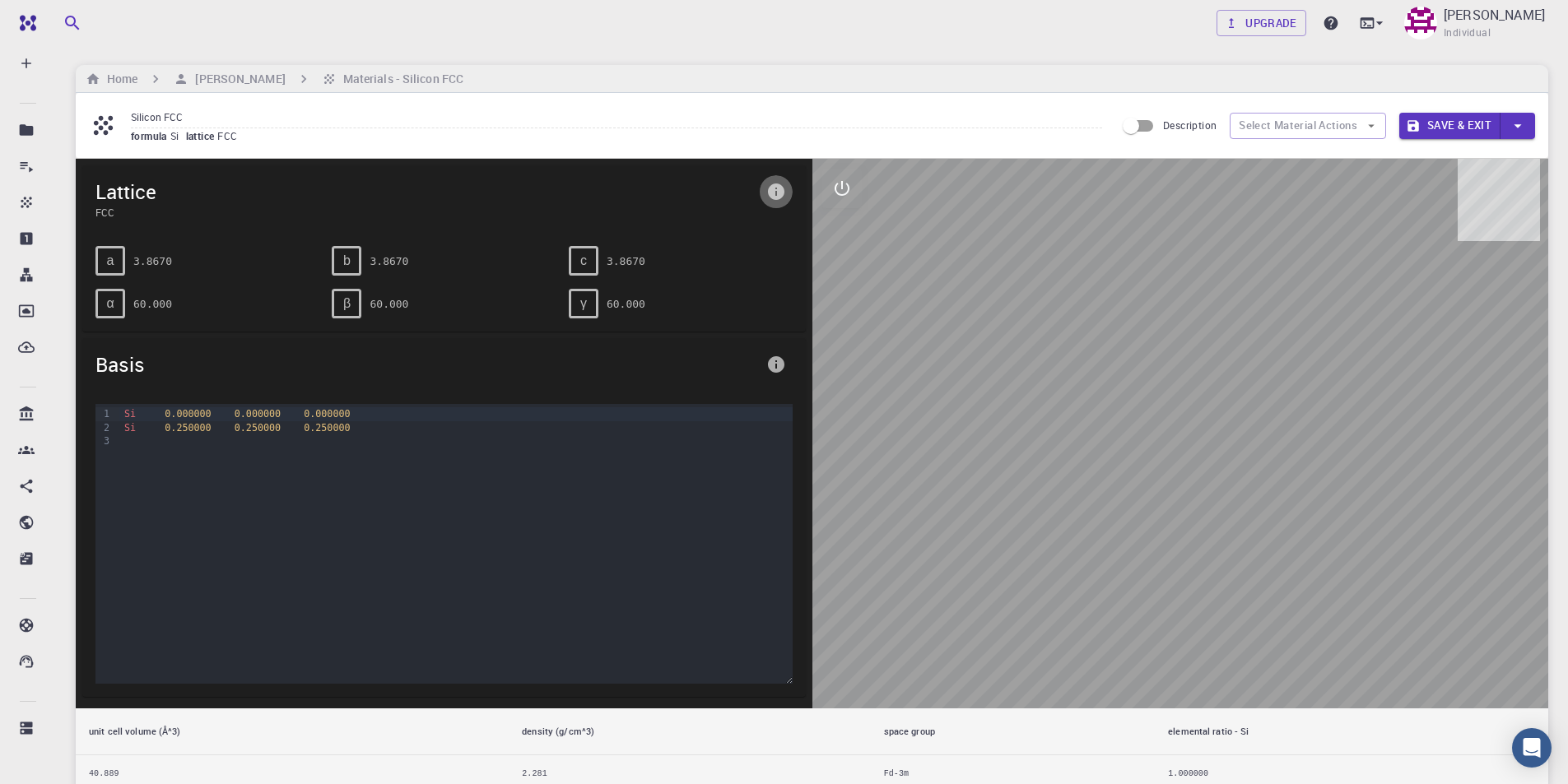
click at [778, 192] on icon "info" at bounding box center [776, 191] width 16 height 16
click at [844, 294] on div at bounding box center [784, 392] width 1568 height 784
click at [327, 418] on span "0.000000" at bounding box center [326, 414] width 46 height 12
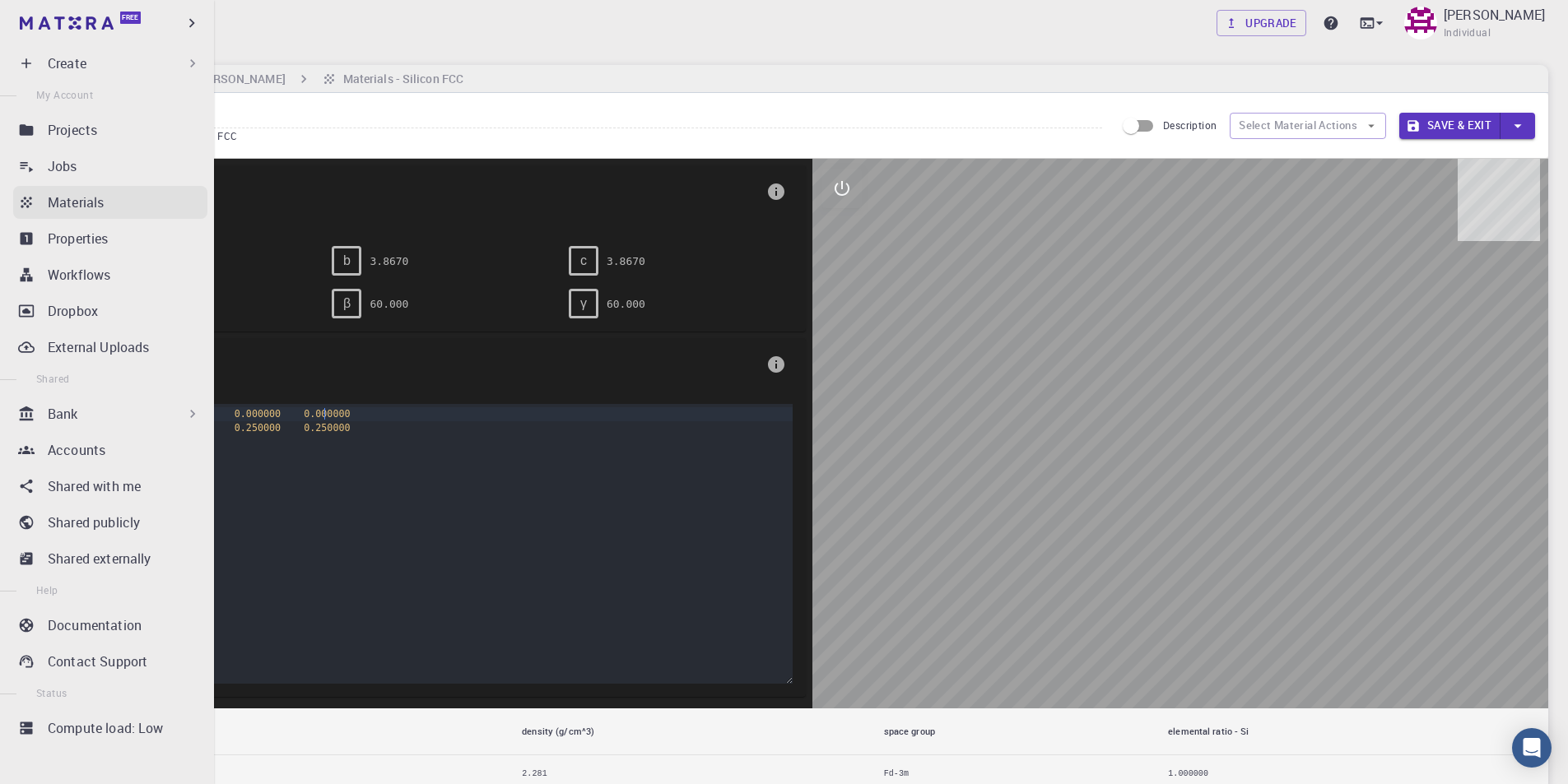
click at [99, 203] on p "Materials" at bounding box center [75, 202] width 56 height 20
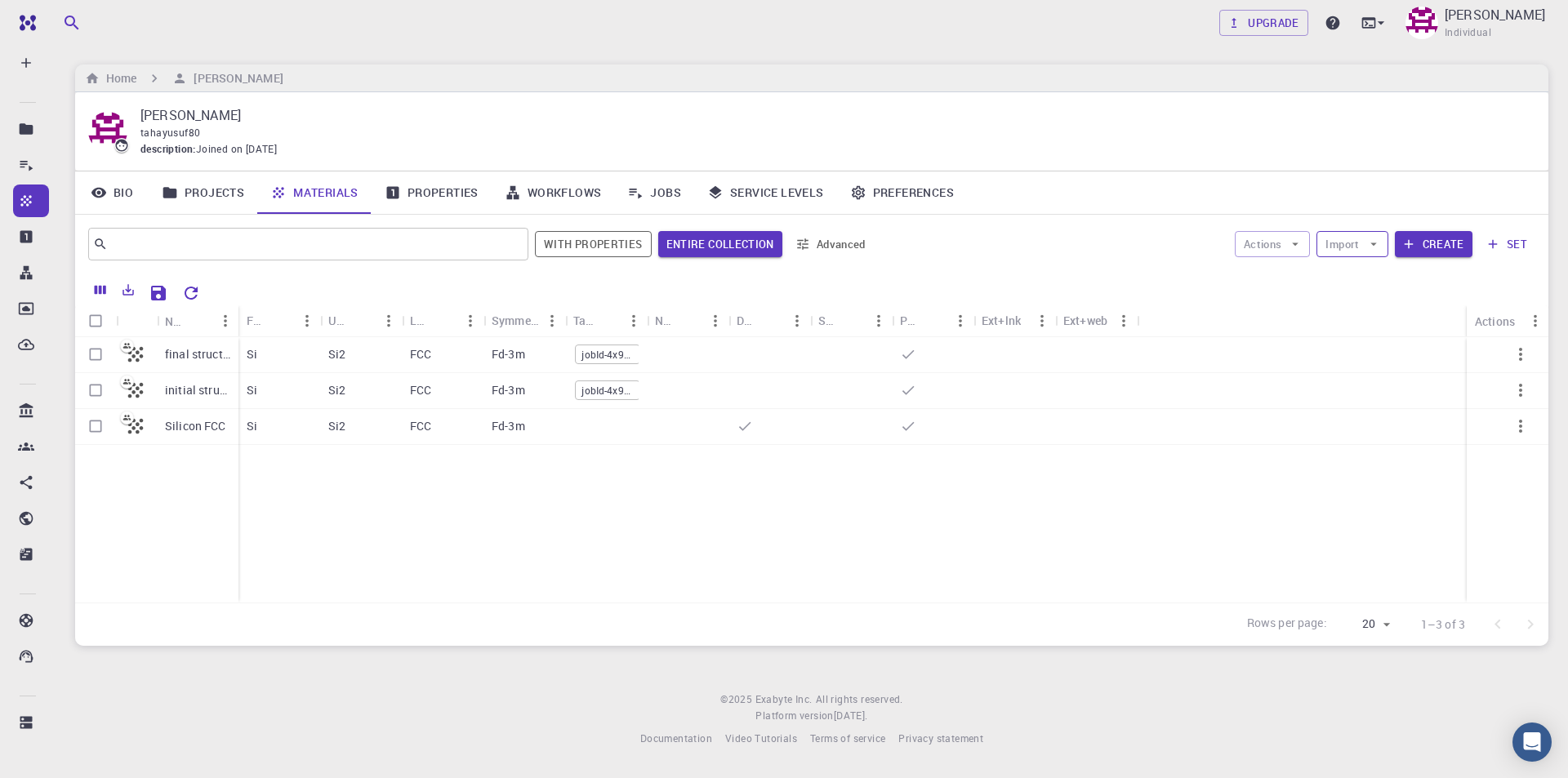
click at [1381, 240] on icon "button" at bounding box center [1373, 244] width 14 height 14
click at [1291, 247] on icon "button" at bounding box center [1294, 244] width 14 height 14
click at [1306, 276] on span "Create Job" at bounding box center [1303, 277] width 52 height 16
click at [217, 192] on link "Projects" at bounding box center [203, 192] width 109 height 43
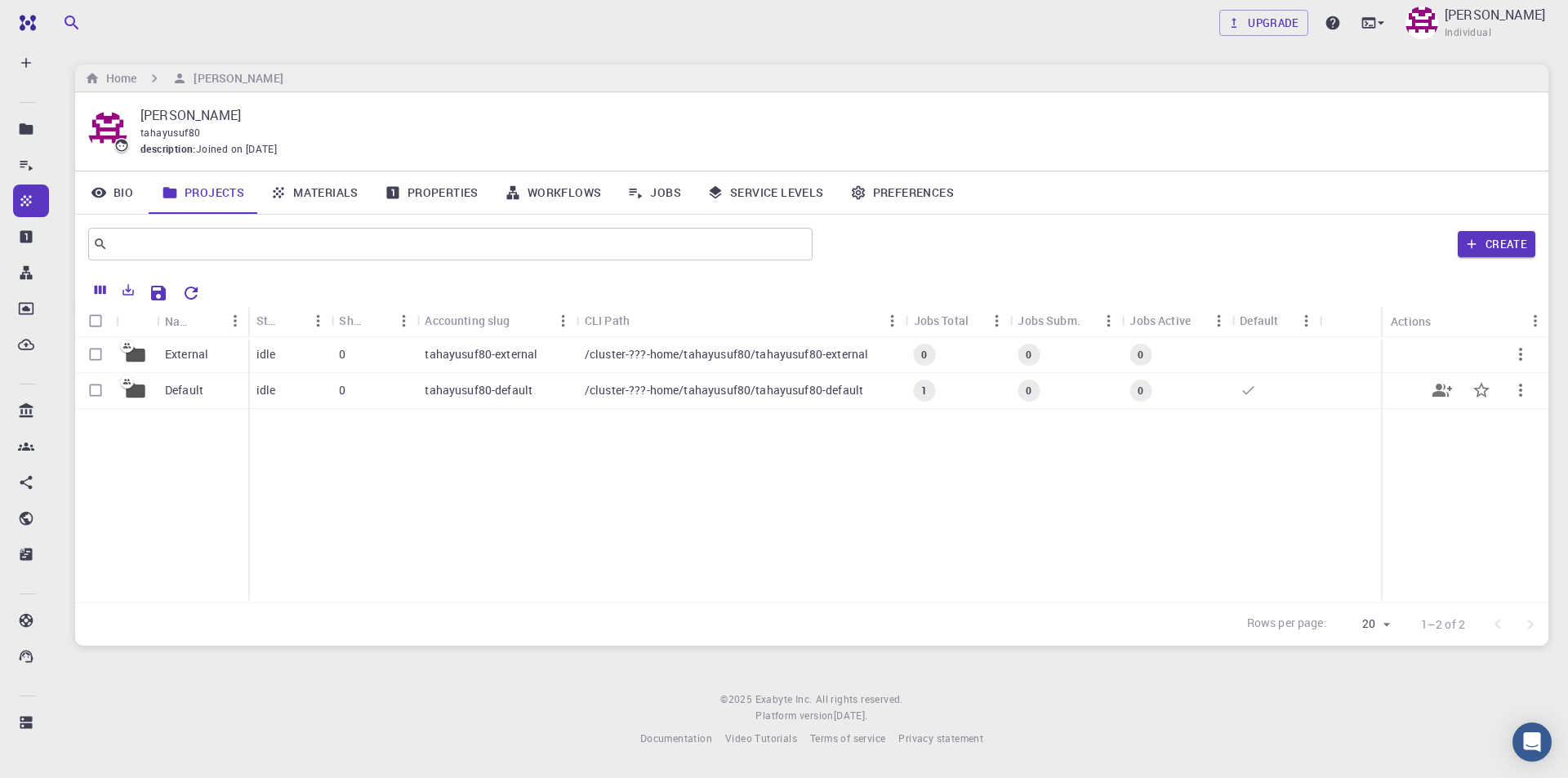
click at [183, 391] on p "Default" at bounding box center [184, 390] width 38 height 16
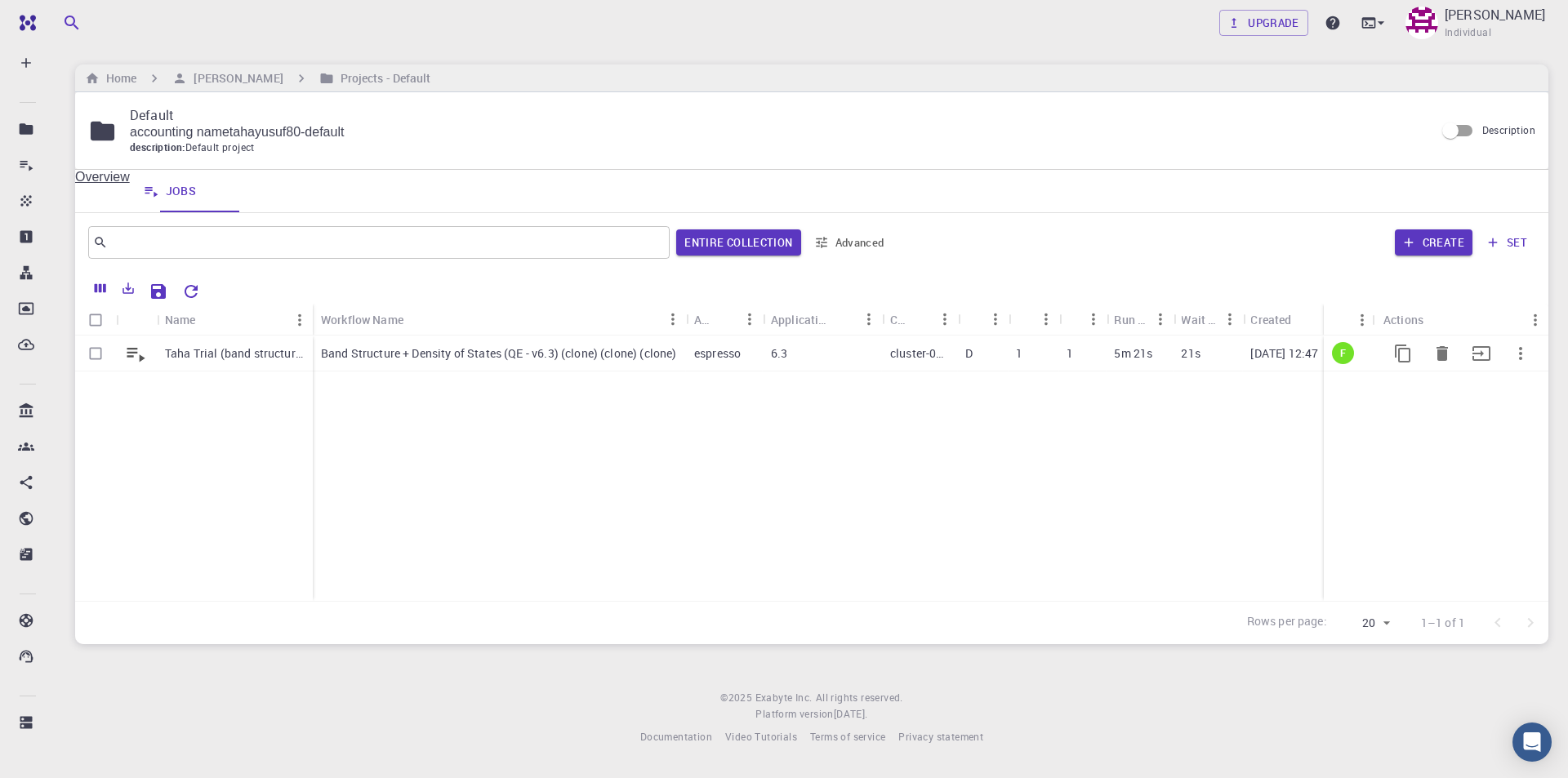
click at [193, 358] on p "Taha Trial (band structure)" at bounding box center [234, 354] width 140 height 16
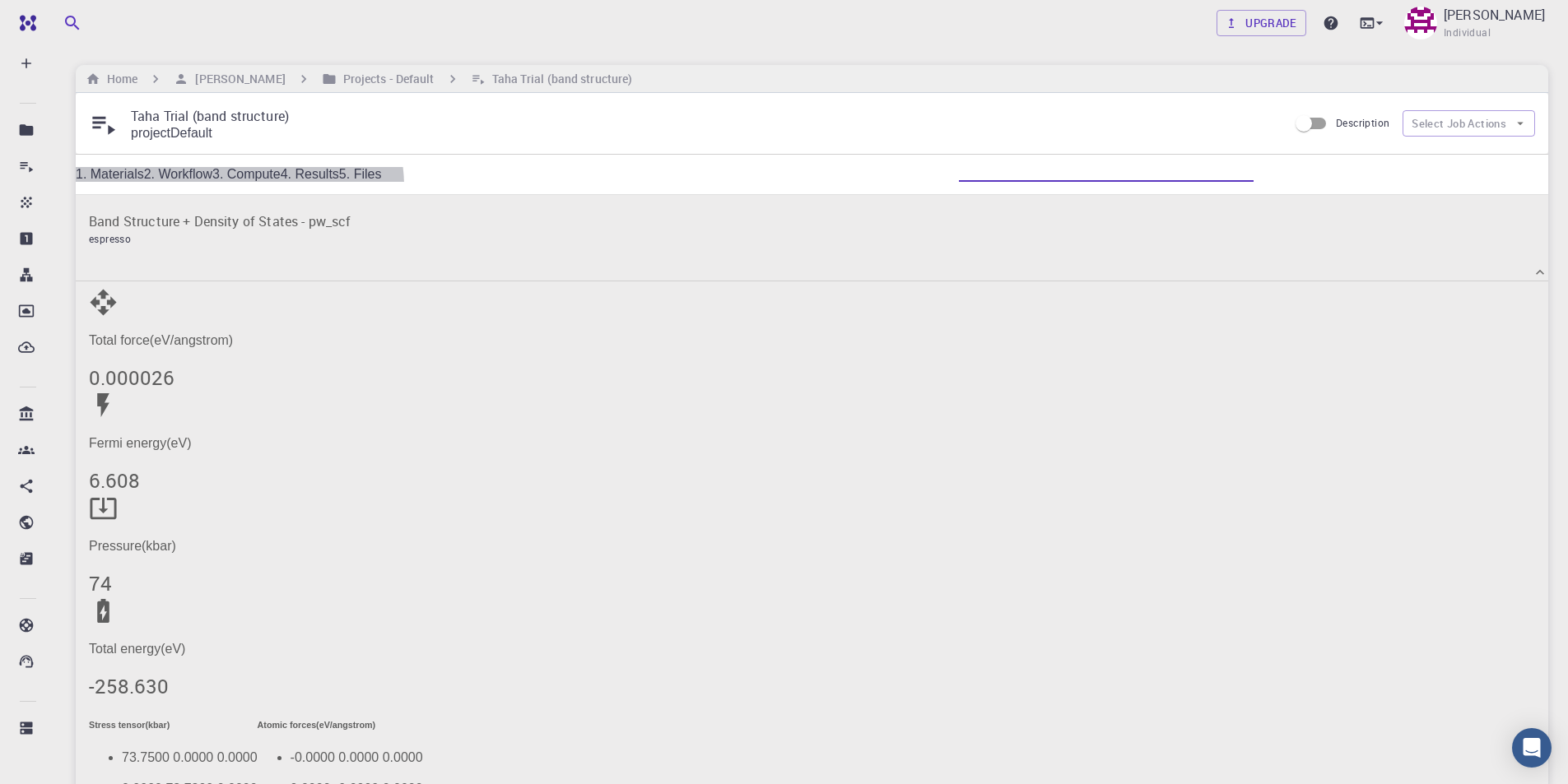
click at [144, 176] on link "1. Materials" at bounding box center [110, 174] width 68 height 14
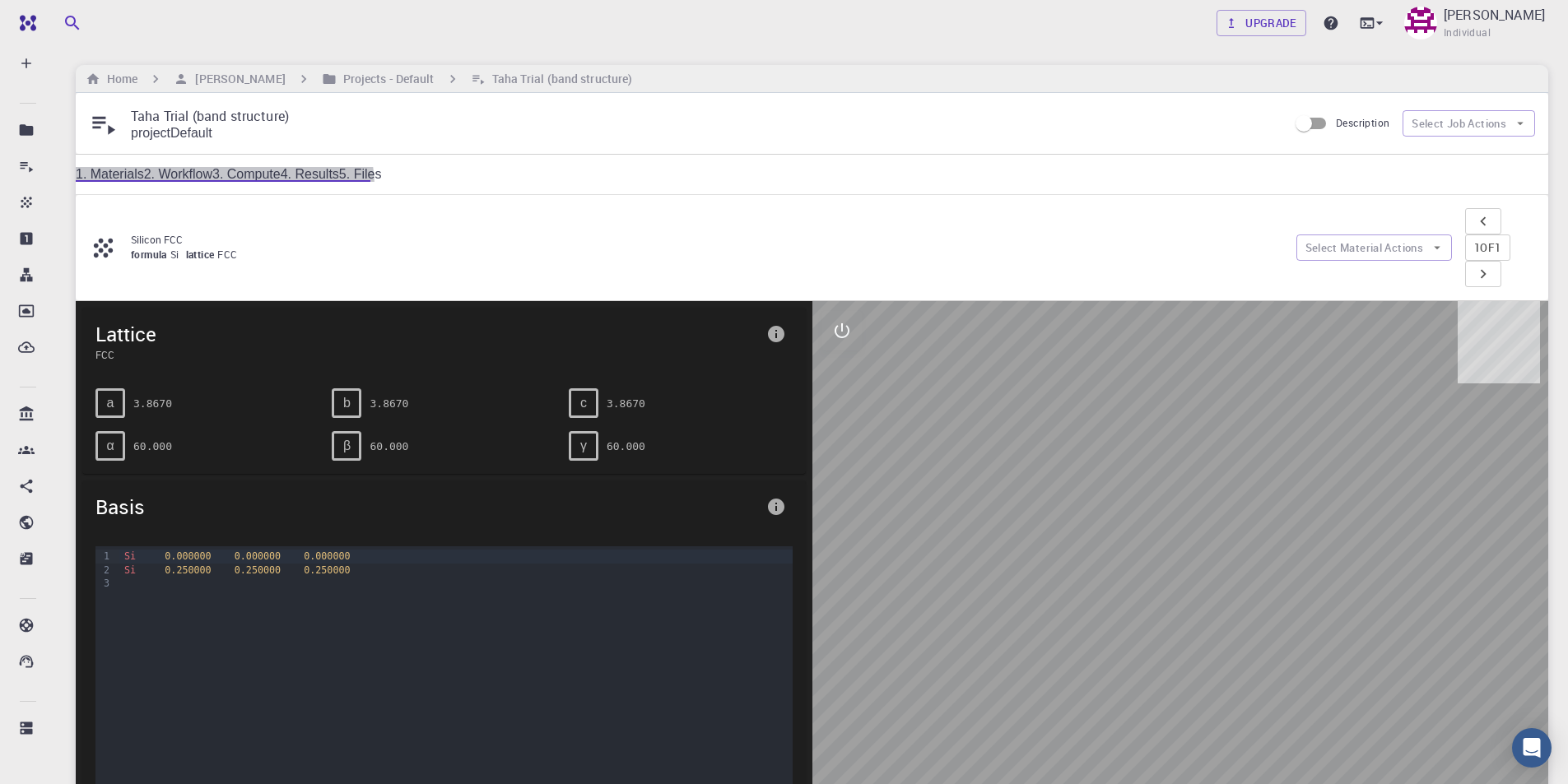
click at [212, 177] on link "2. Workflow" at bounding box center [178, 174] width 68 height 14
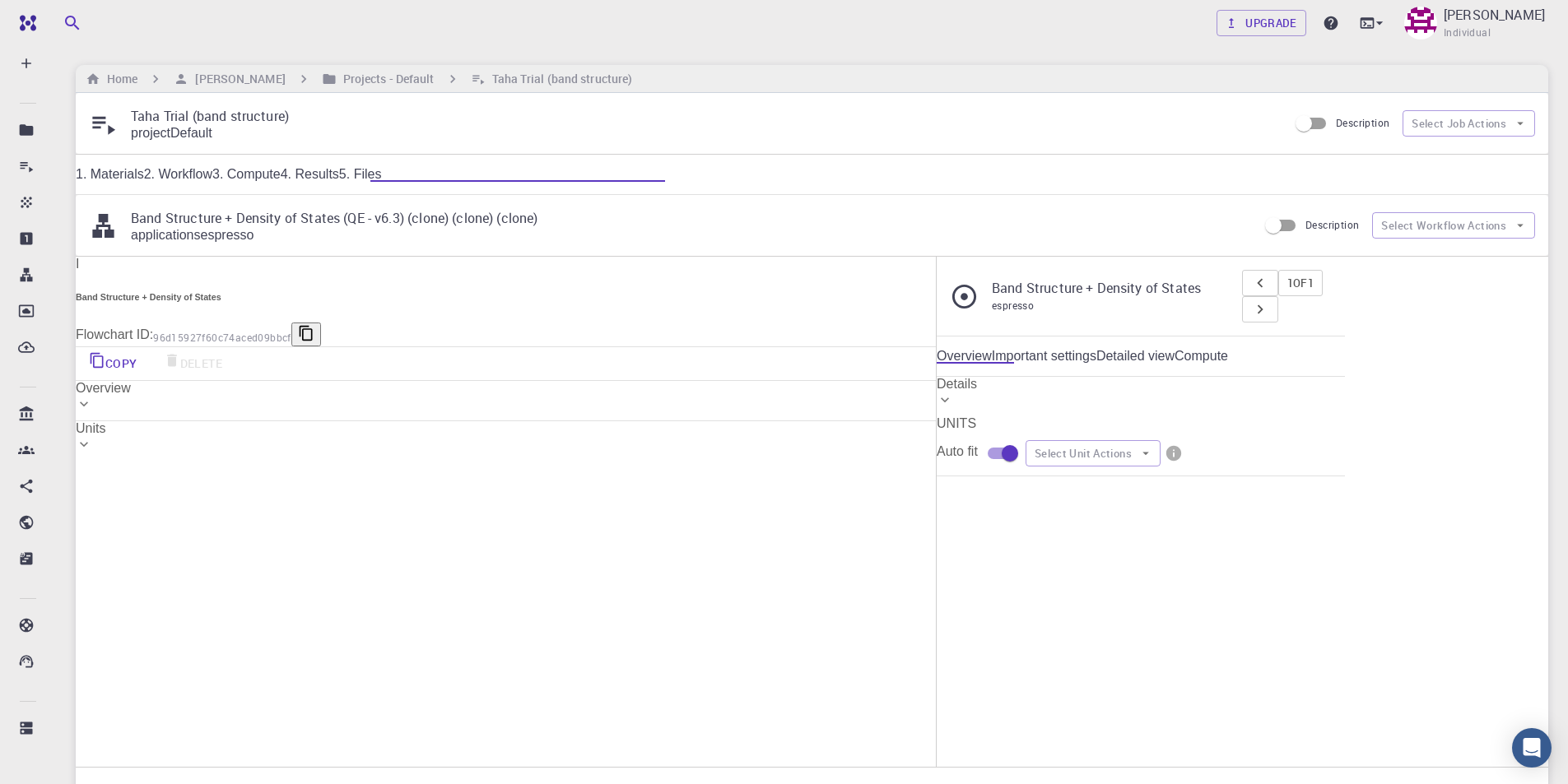
click at [281, 177] on link "3. Compute" at bounding box center [246, 174] width 68 height 14
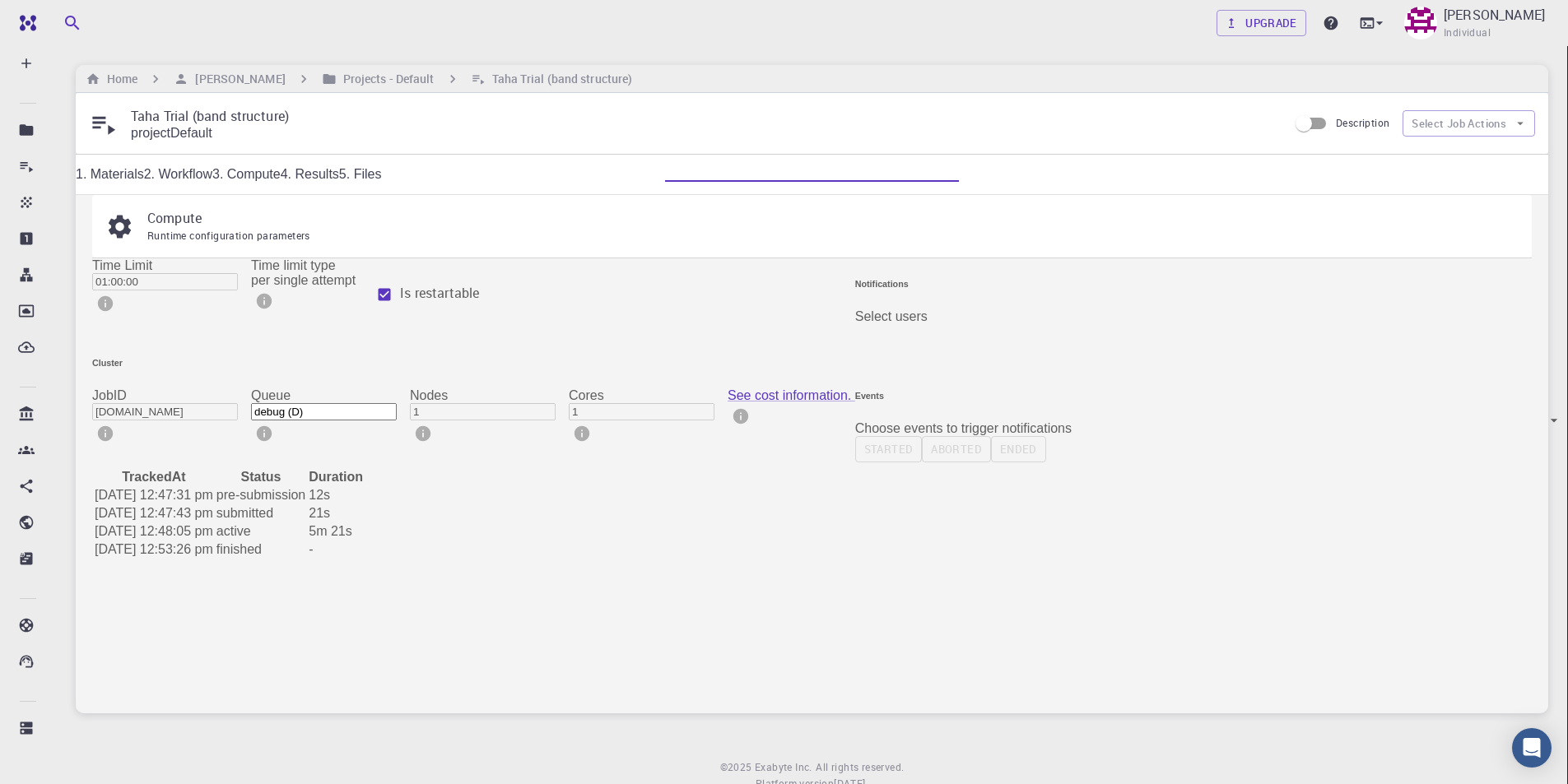
click at [339, 181] on link "4. Results" at bounding box center [310, 174] width 58 height 14
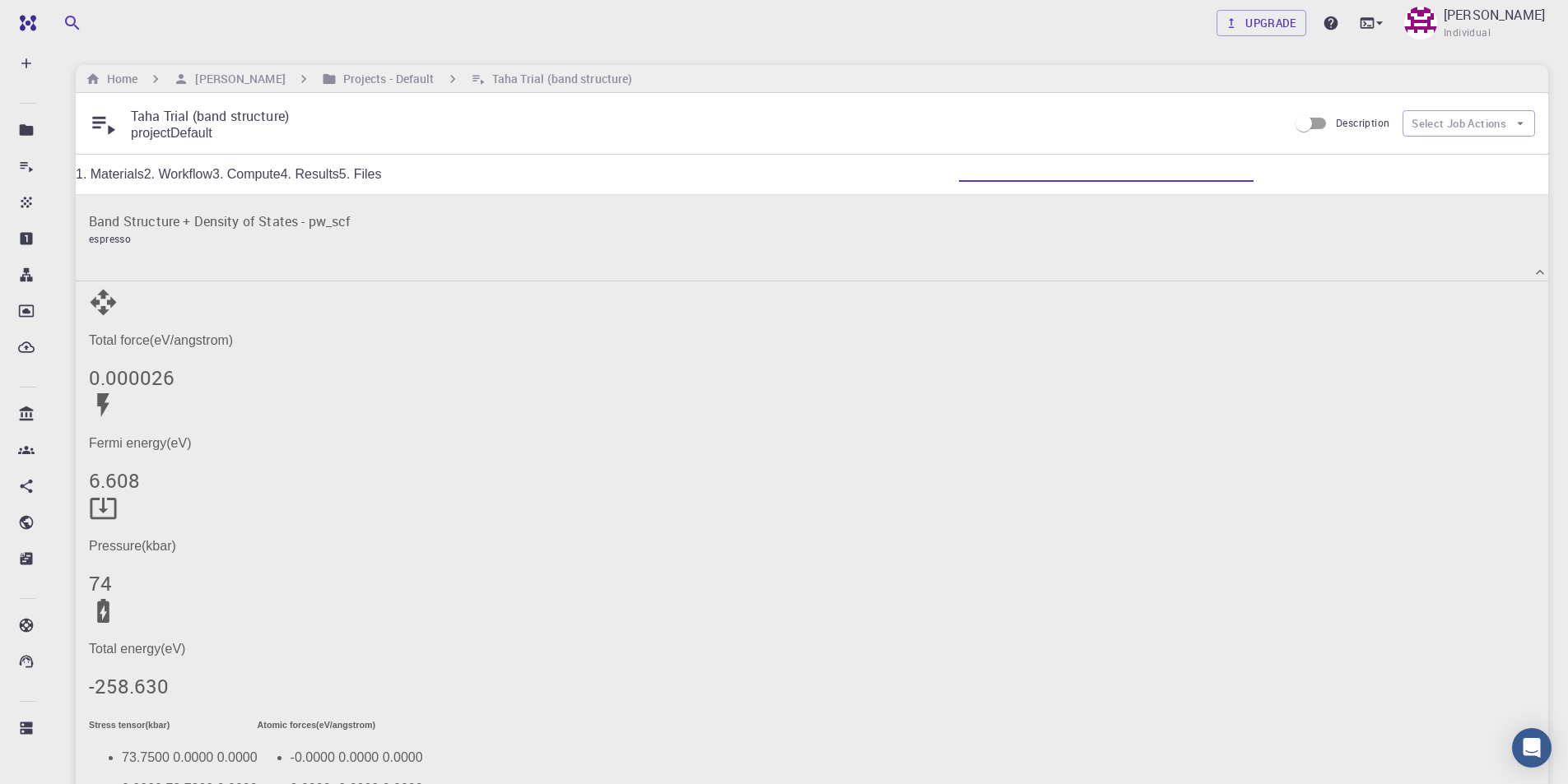
click at [382, 179] on link "5. Files" at bounding box center [361, 174] width 43 height 14
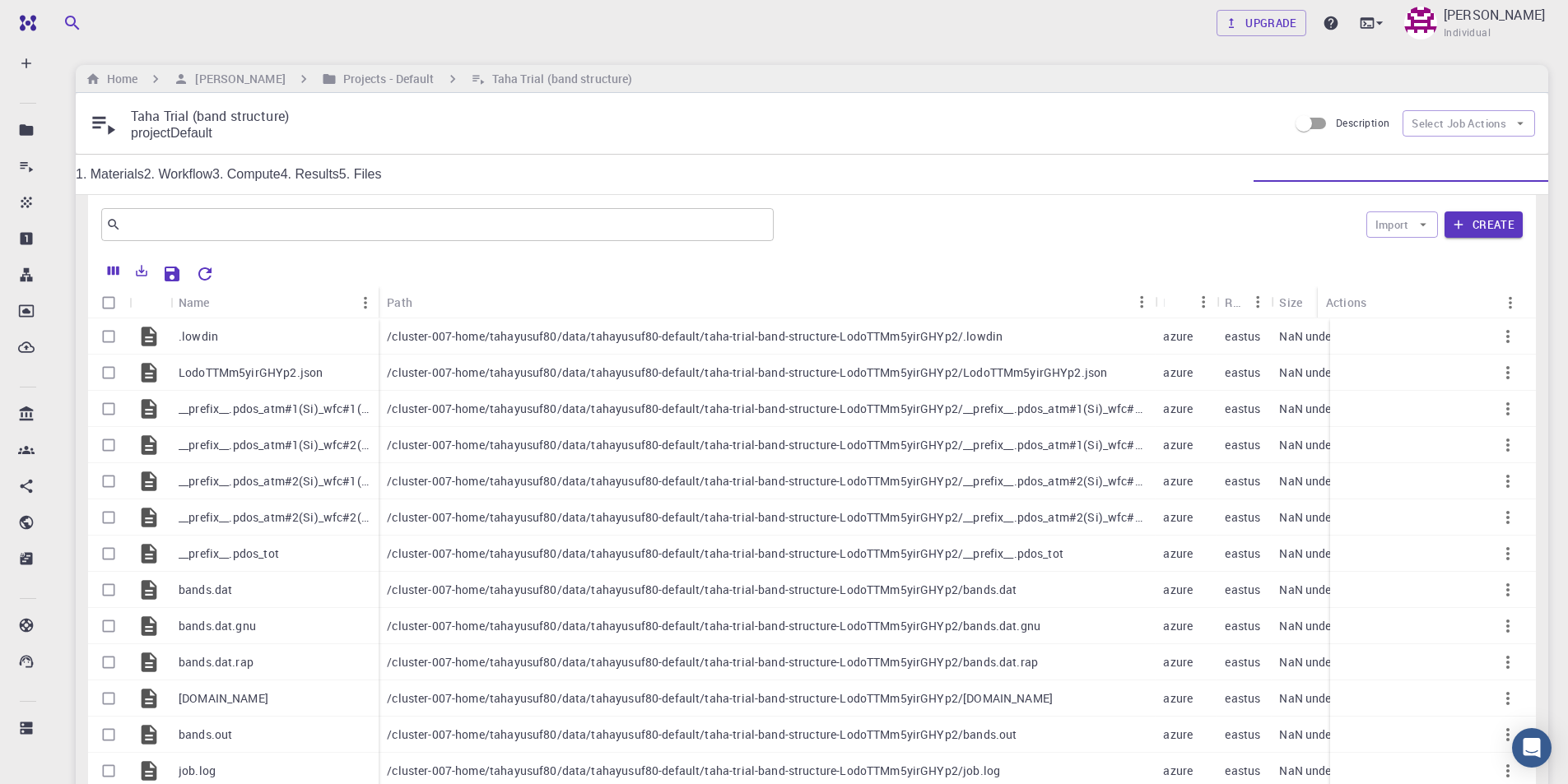
click at [144, 178] on link "1. Materials" at bounding box center [110, 174] width 68 height 14
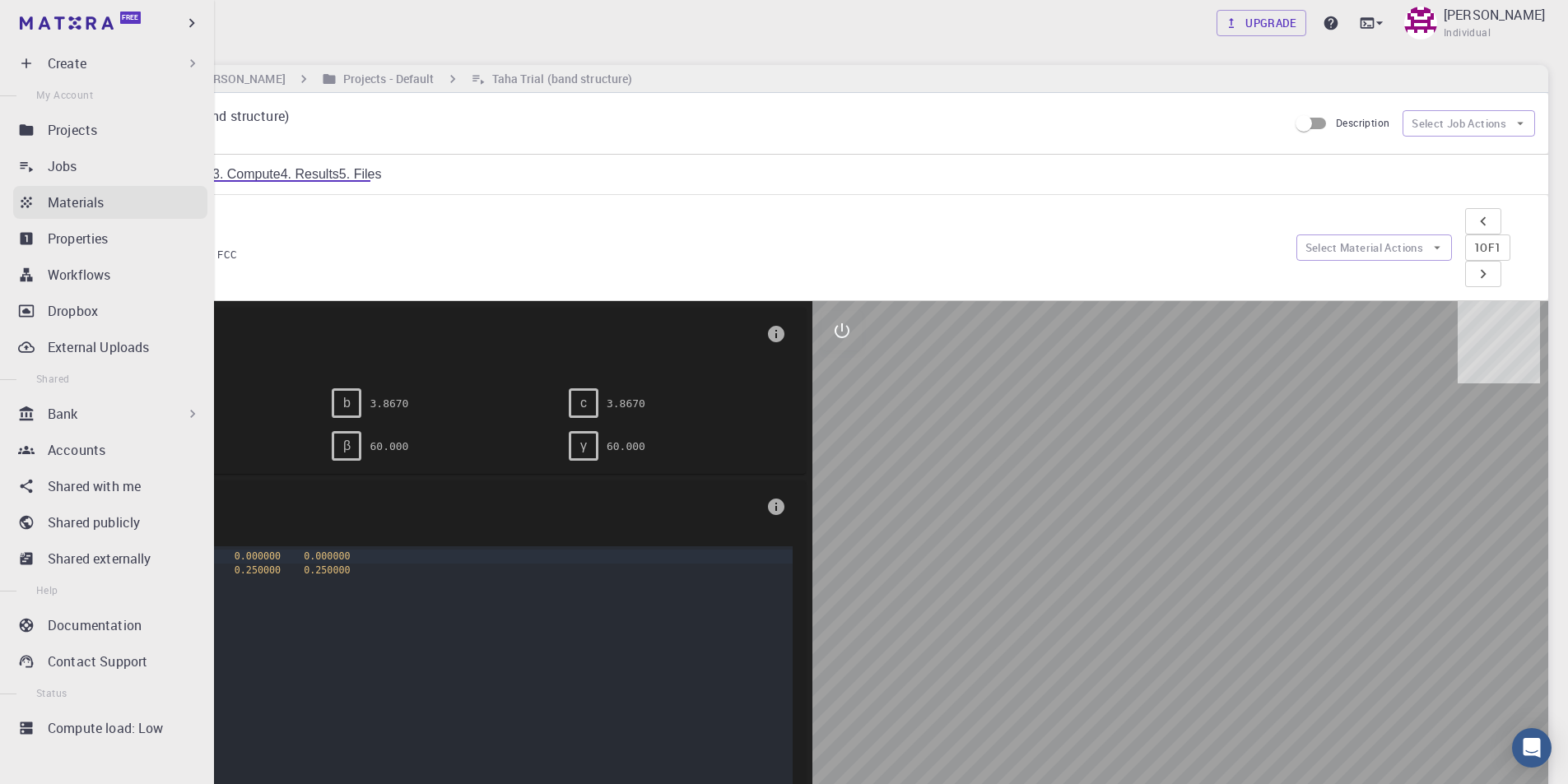
click at [66, 207] on p "Materials" at bounding box center [75, 202] width 56 height 20
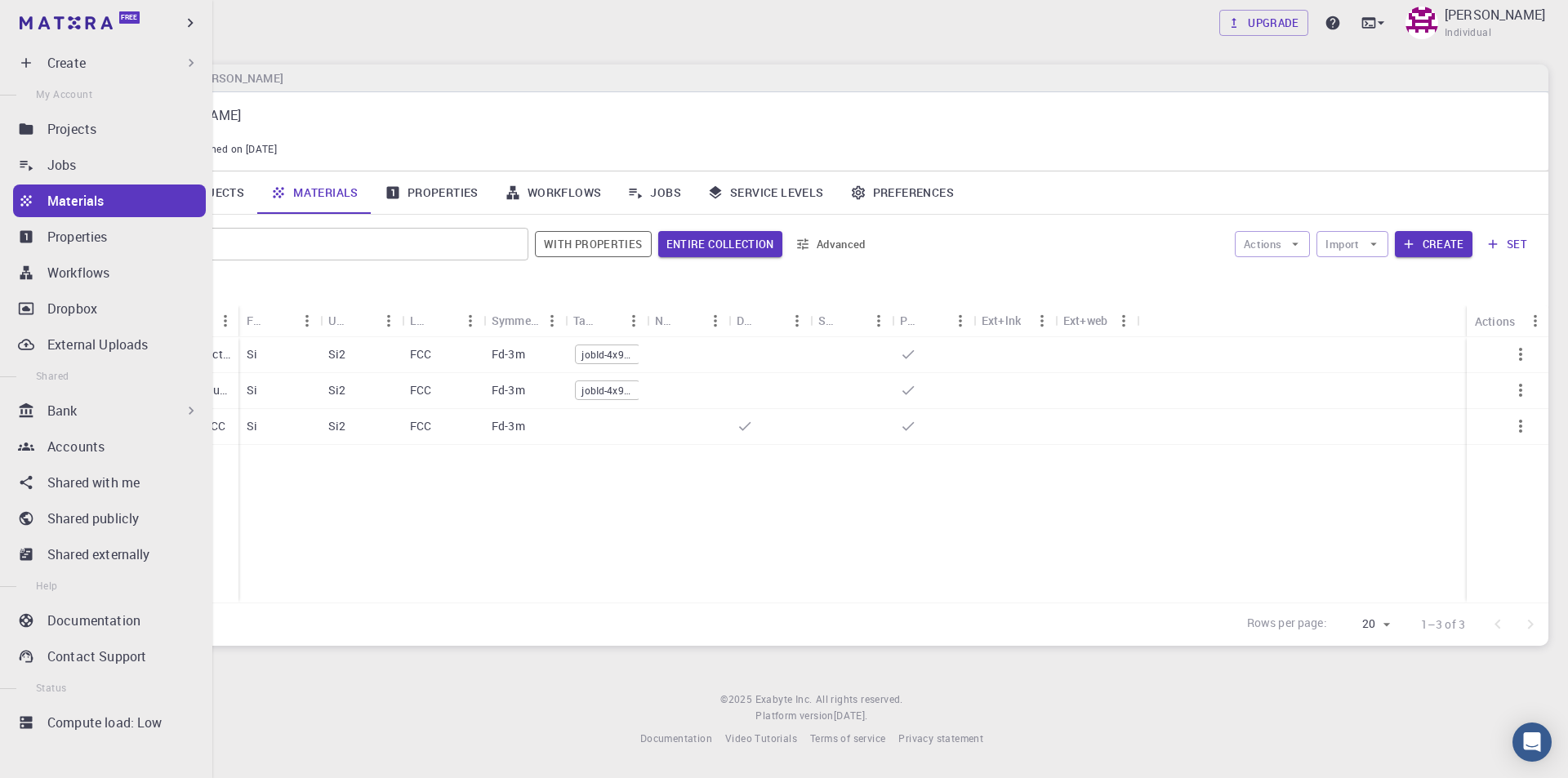
click at [102, 199] on p "Materials" at bounding box center [75, 201] width 56 height 20
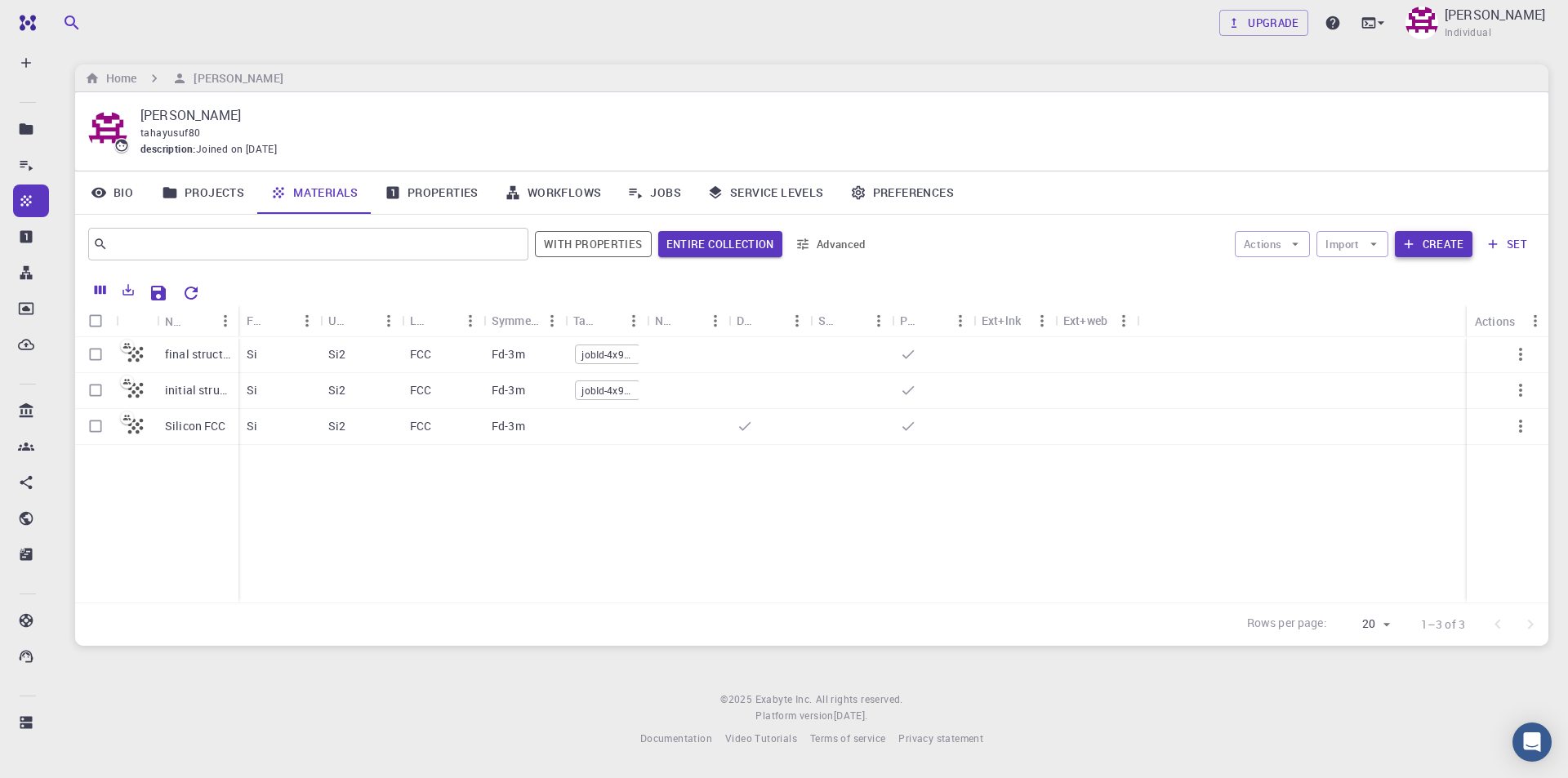
click at [1433, 252] on button "Create" at bounding box center [1433, 243] width 78 height 26
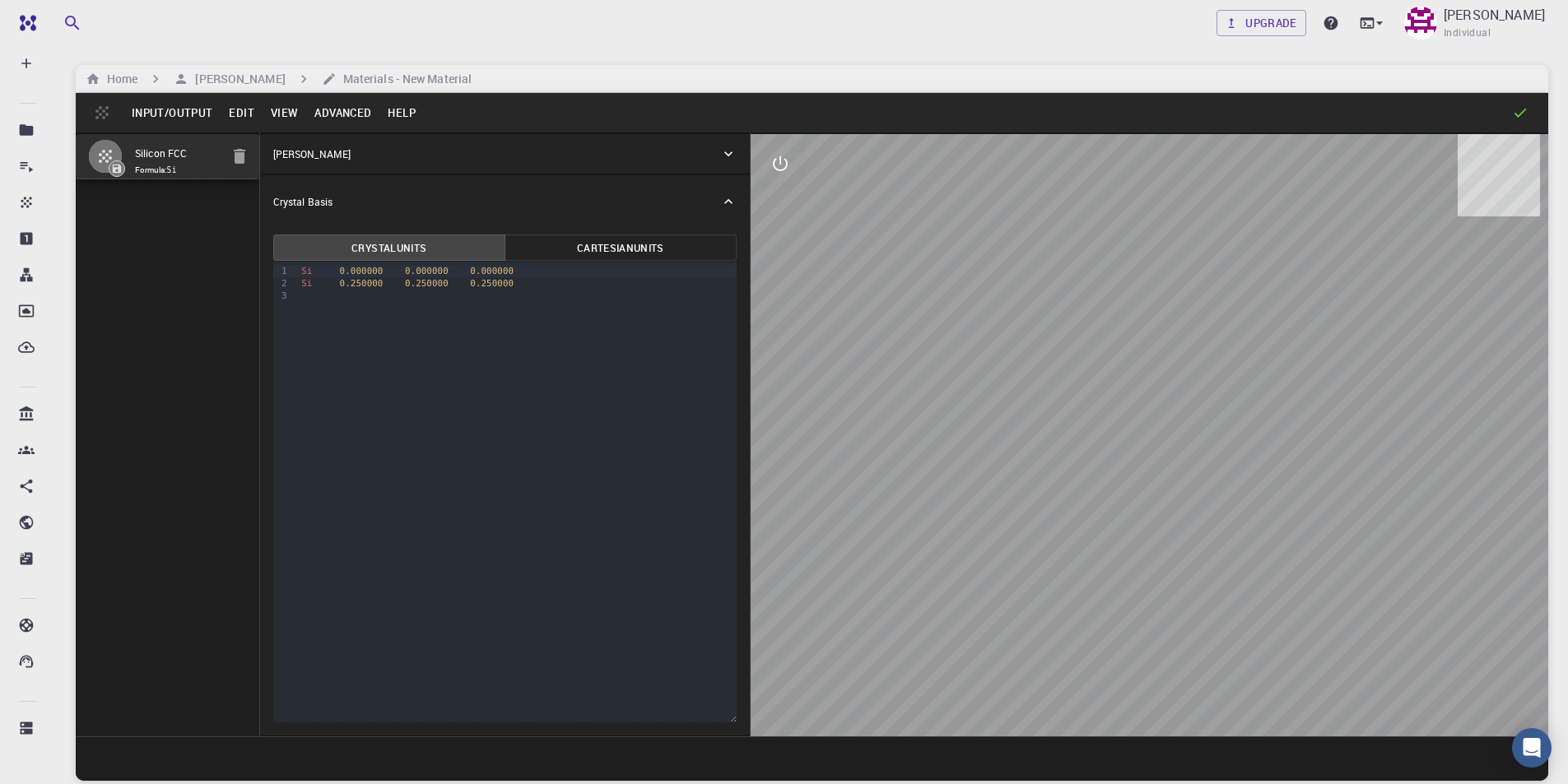
click at [234, 115] on button "Edit" at bounding box center [242, 112] width 42 height 26
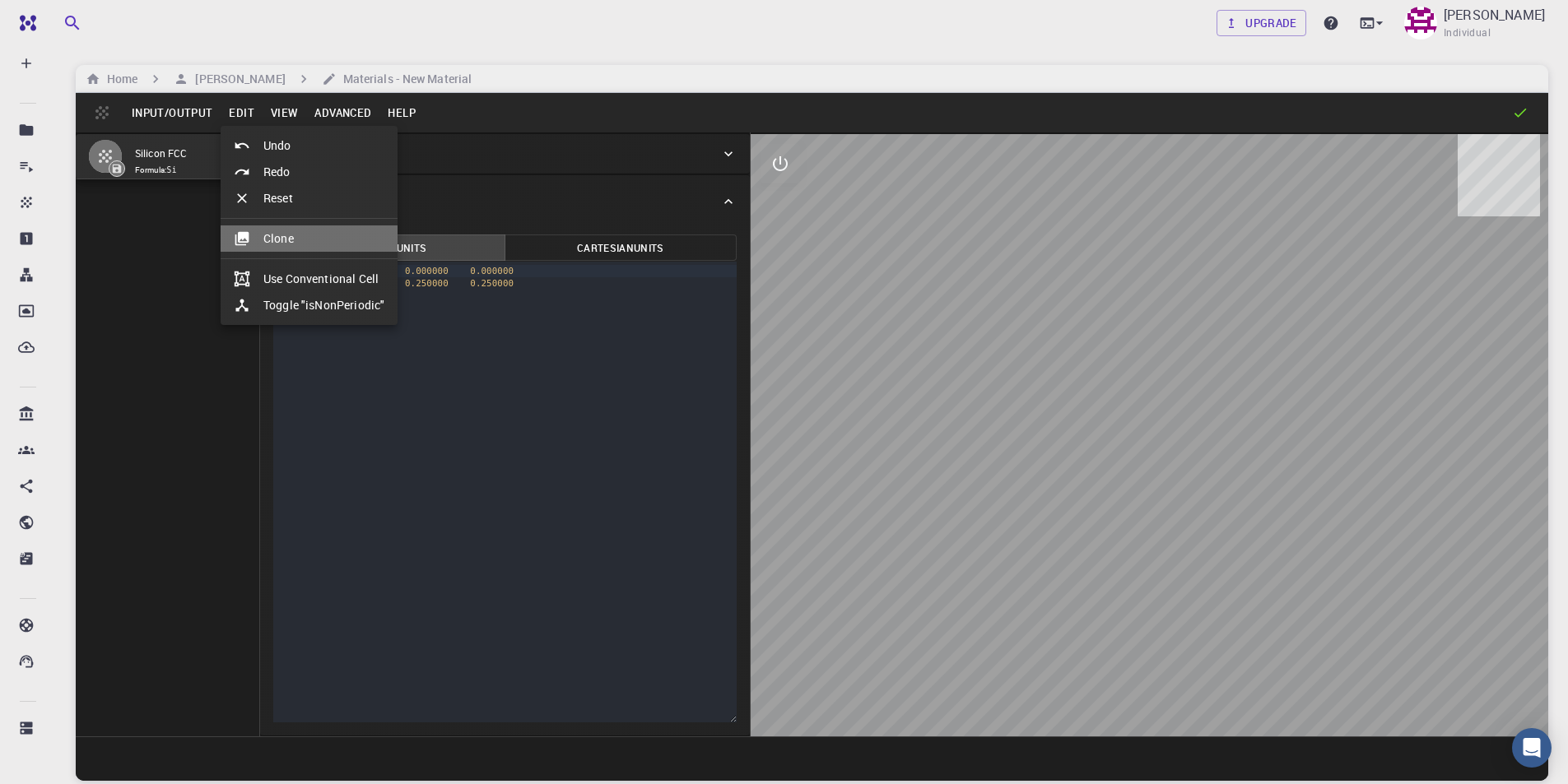
click at [281, 244] on li "Clone" at bounding box center [309, 238] width 177 height 26
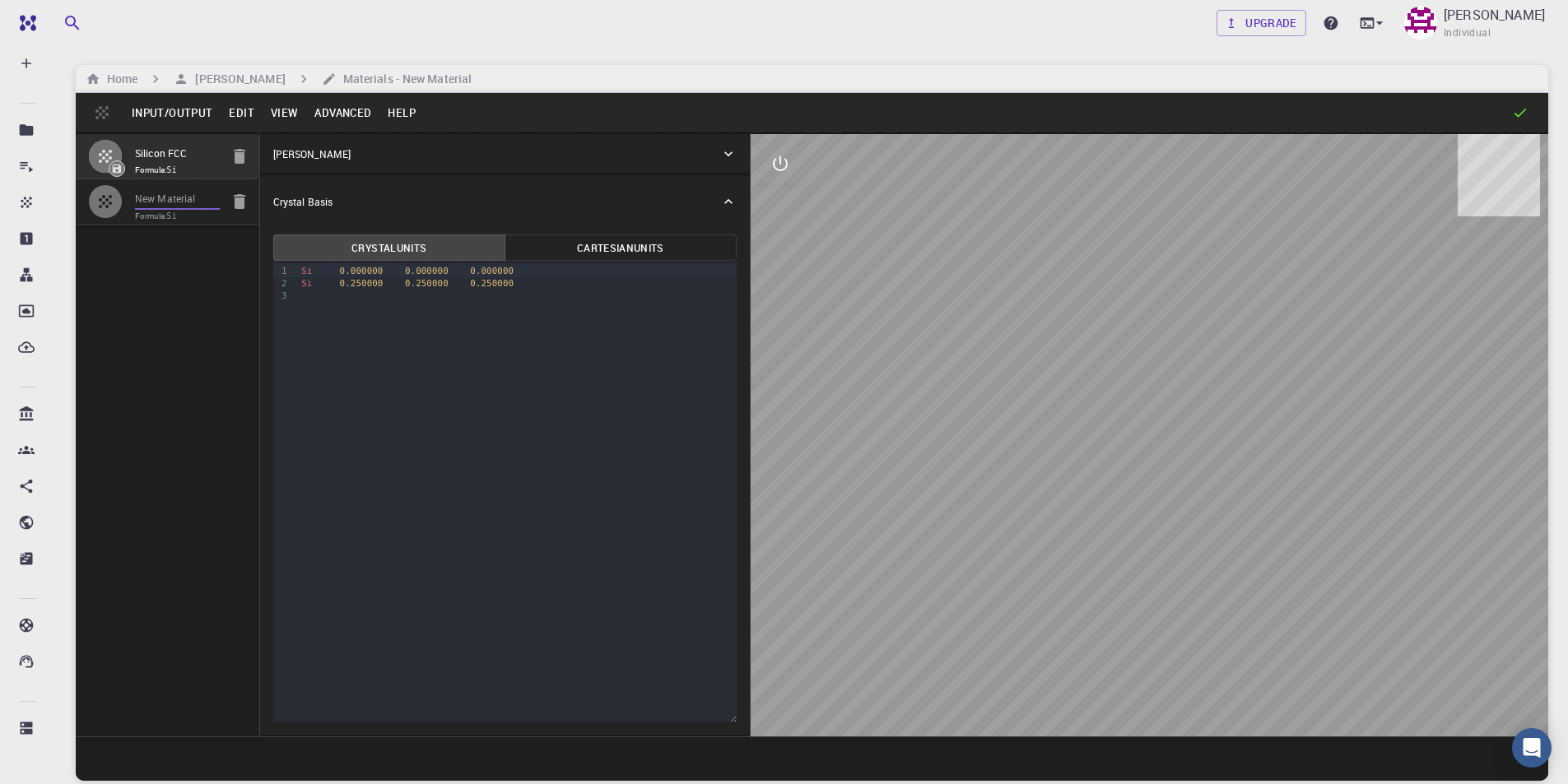
click at [200, 207] on input "New Material" at bounding box center [177, 199] width 84 height 19
click at [184, 112] on button "Input/Output" at bounding box center [172, 112] width 97 height 26
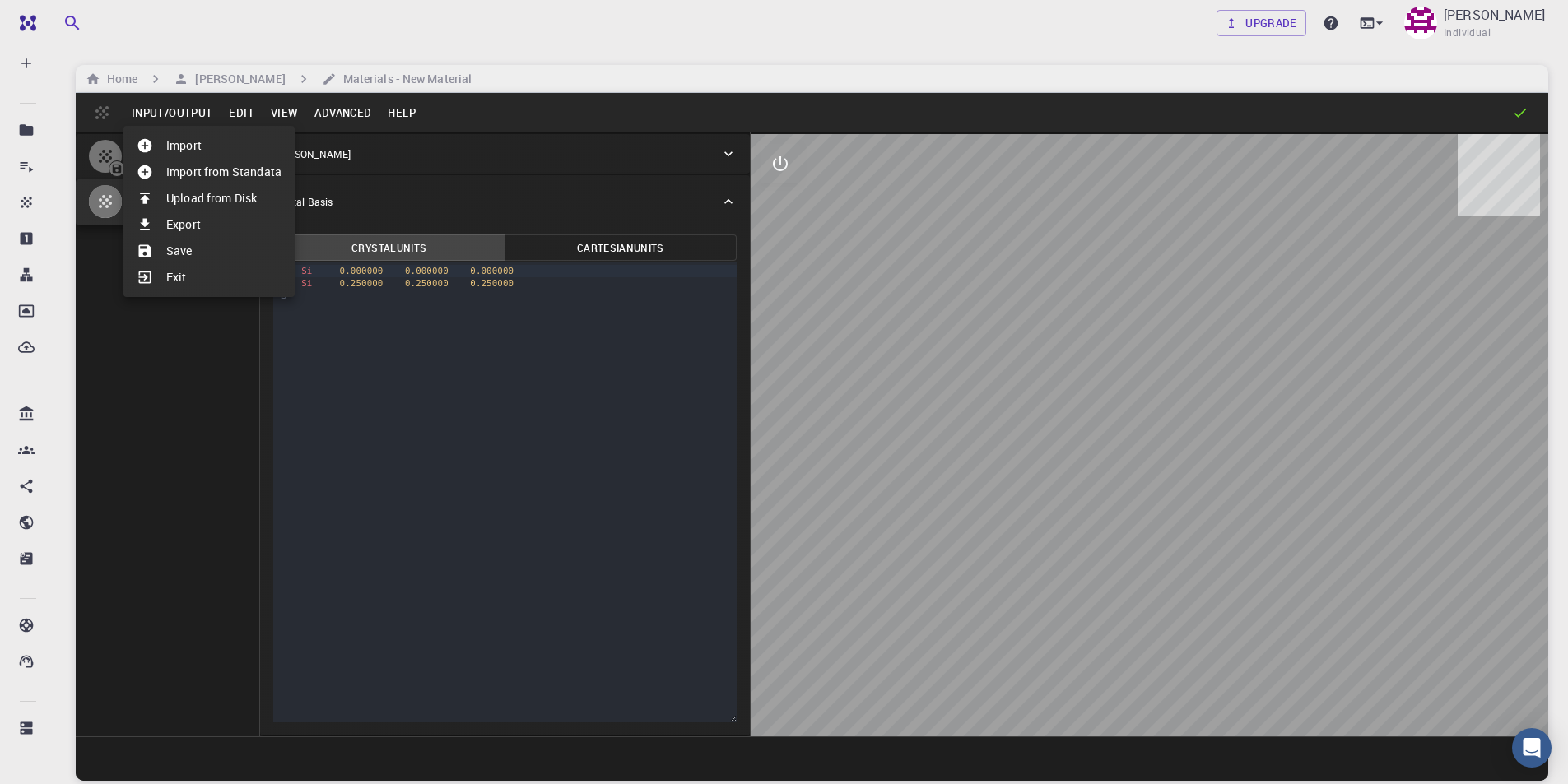
click at [188, 243] on li "Save" at bounding box center [208, 251] width 172 height 26
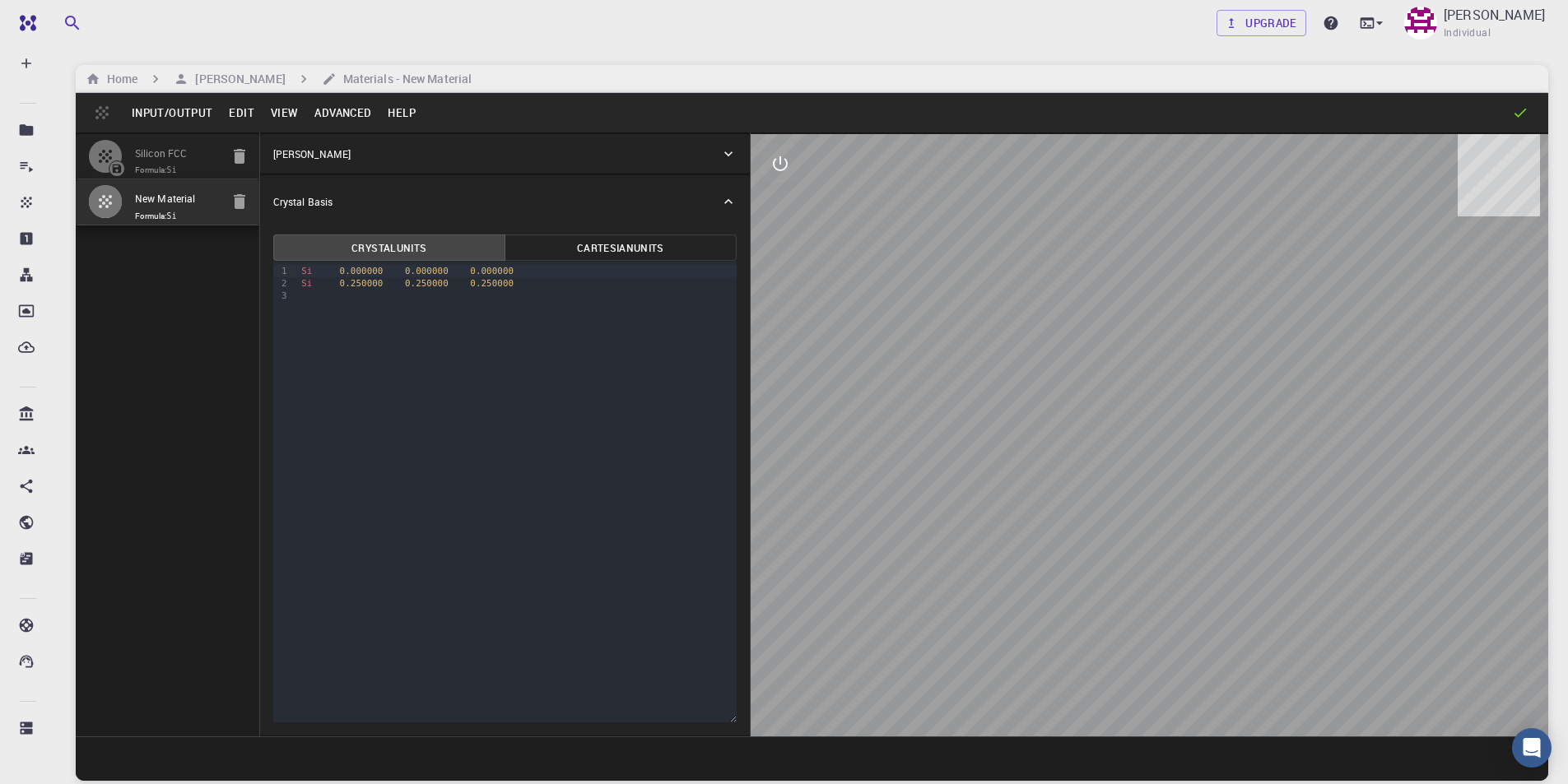
click at [165, 113] on button "Input/Output" at bounding box center [172, 112] width 97 height 26
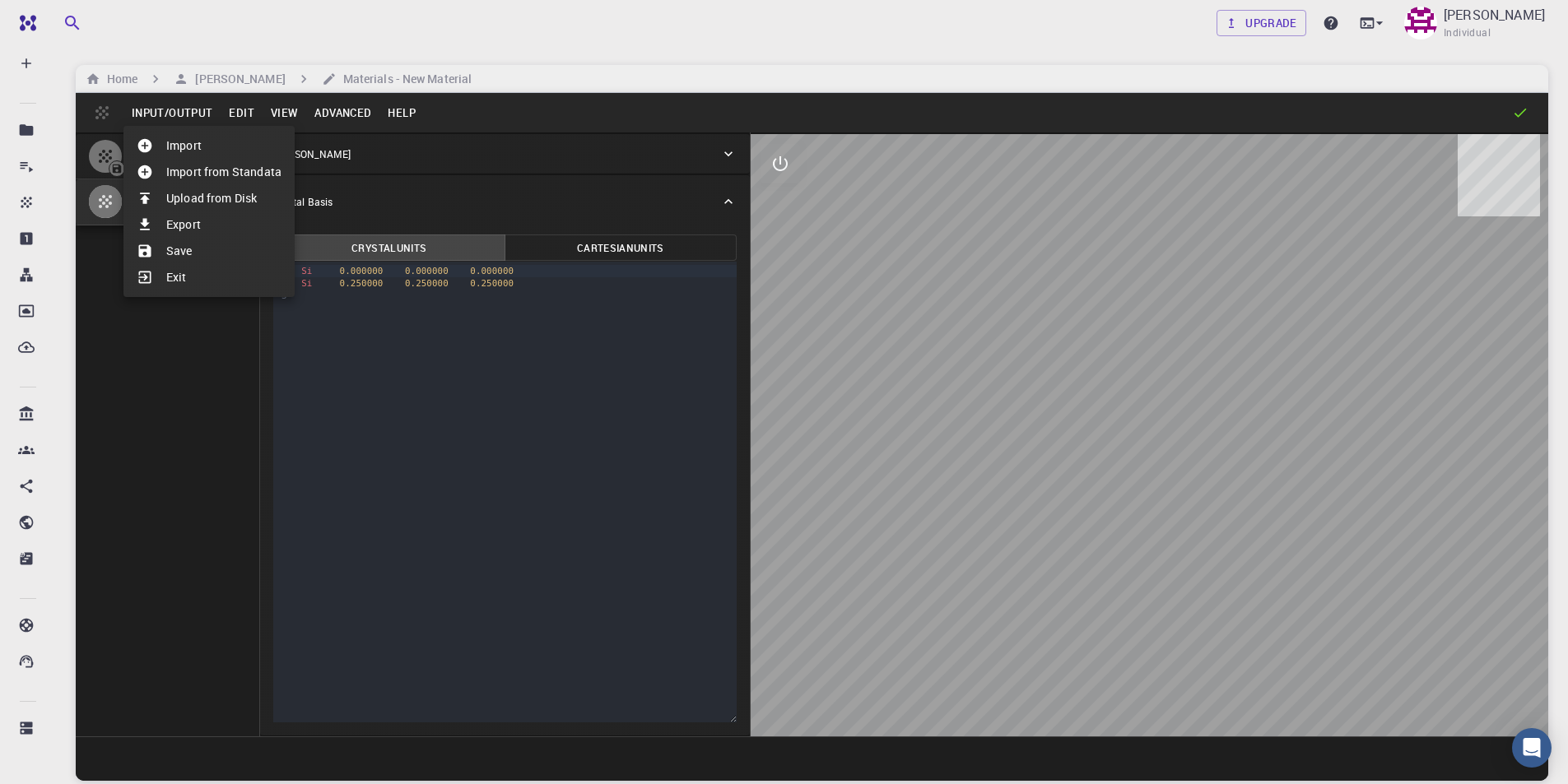
click at [188, 227] on li "Export" at bounding box center [208, 225] width 172 height 26
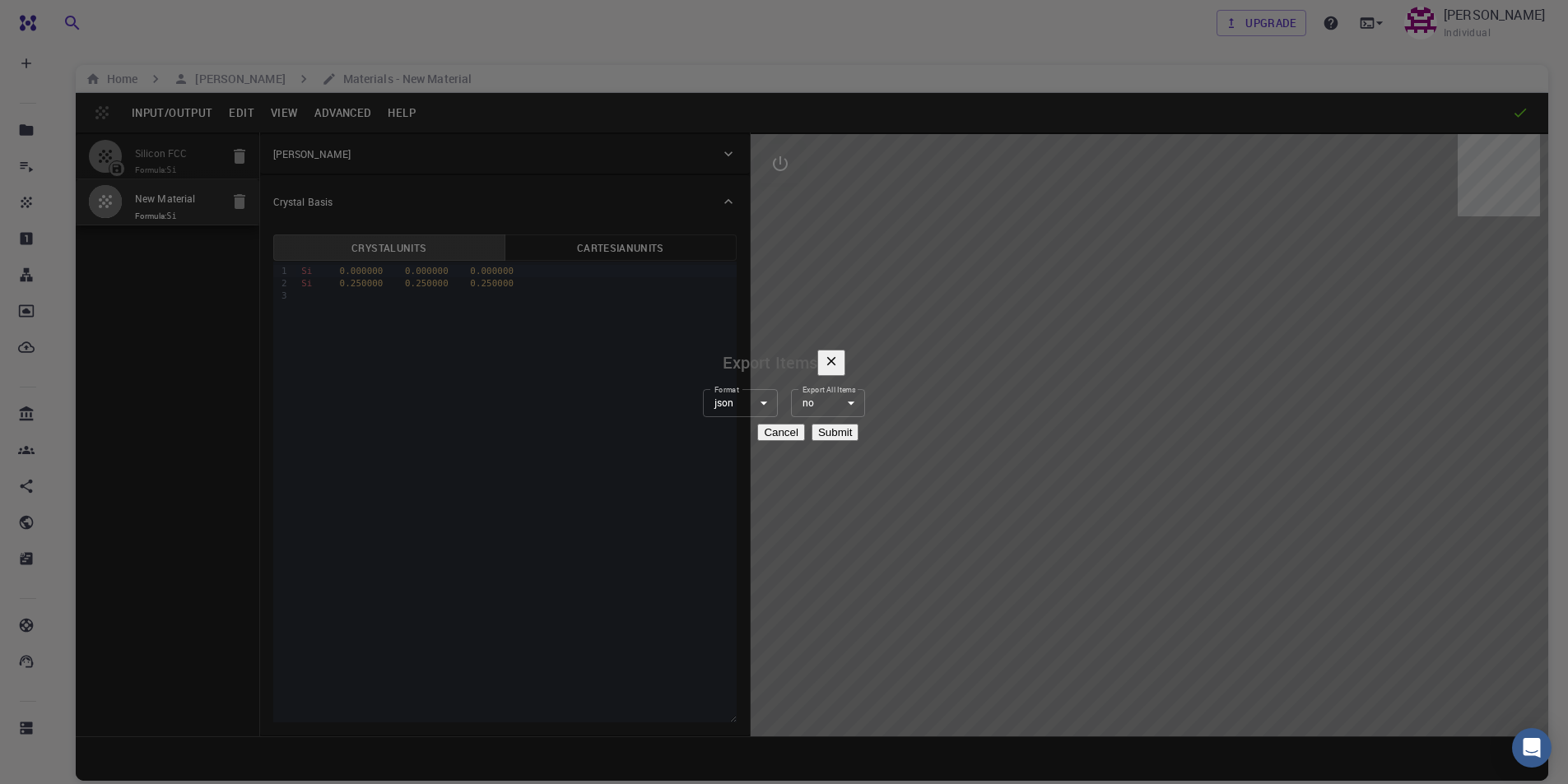
click at [728, 397] on body "Free Dashboard Create New Job New Material Create Material Upload File Import f…" at bounding box center [784, 454] width 1568 height 910
click at [728, 398] on div at bounding box center [784, 392] width 1568 height 784
click at [845, 350] on button "button" at bounding box center [831, 363] width 28 height 26
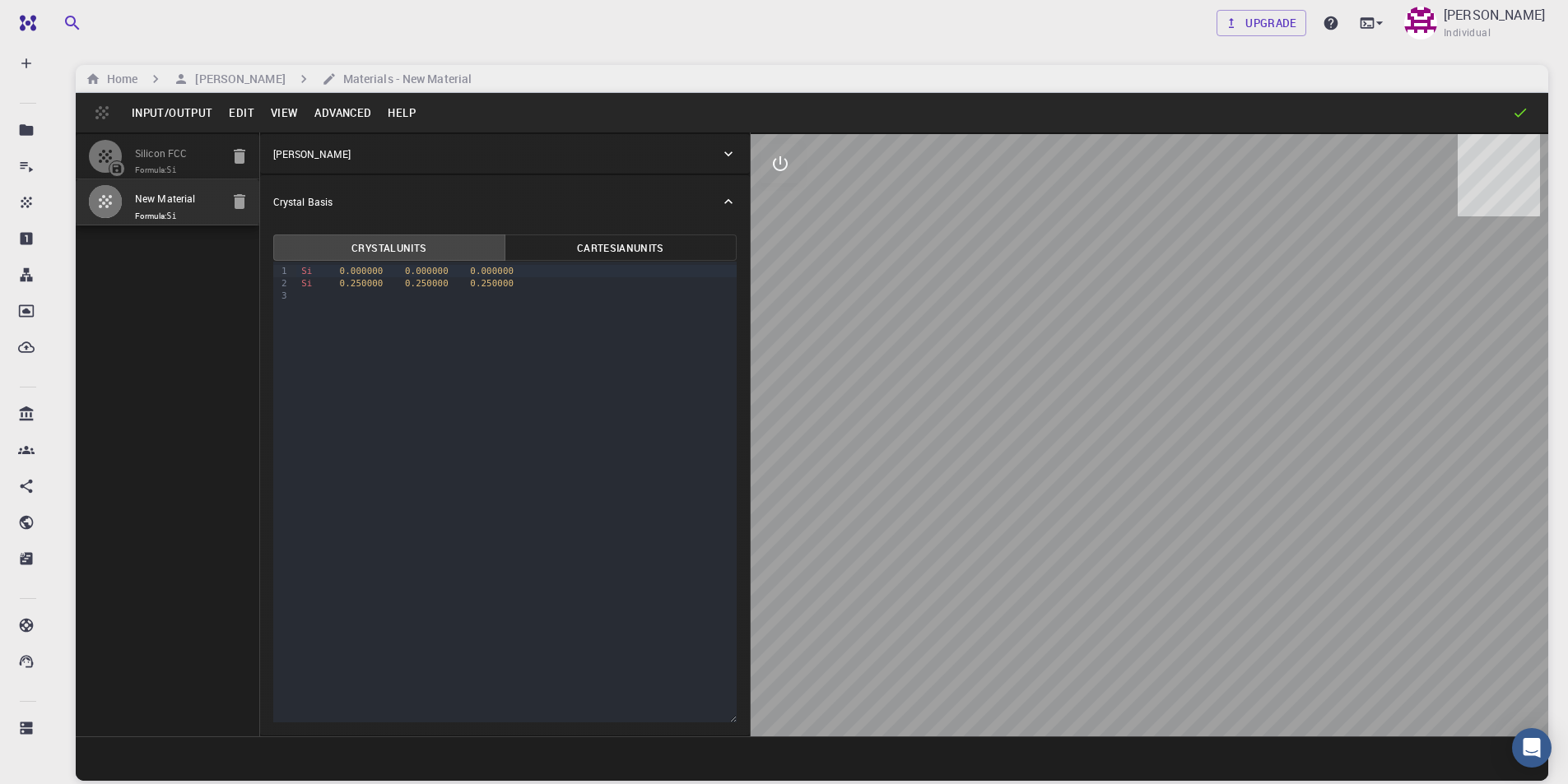
click at [184, 109] on button "Input/Output" at bounding box center [172, 112] width 97 height 26
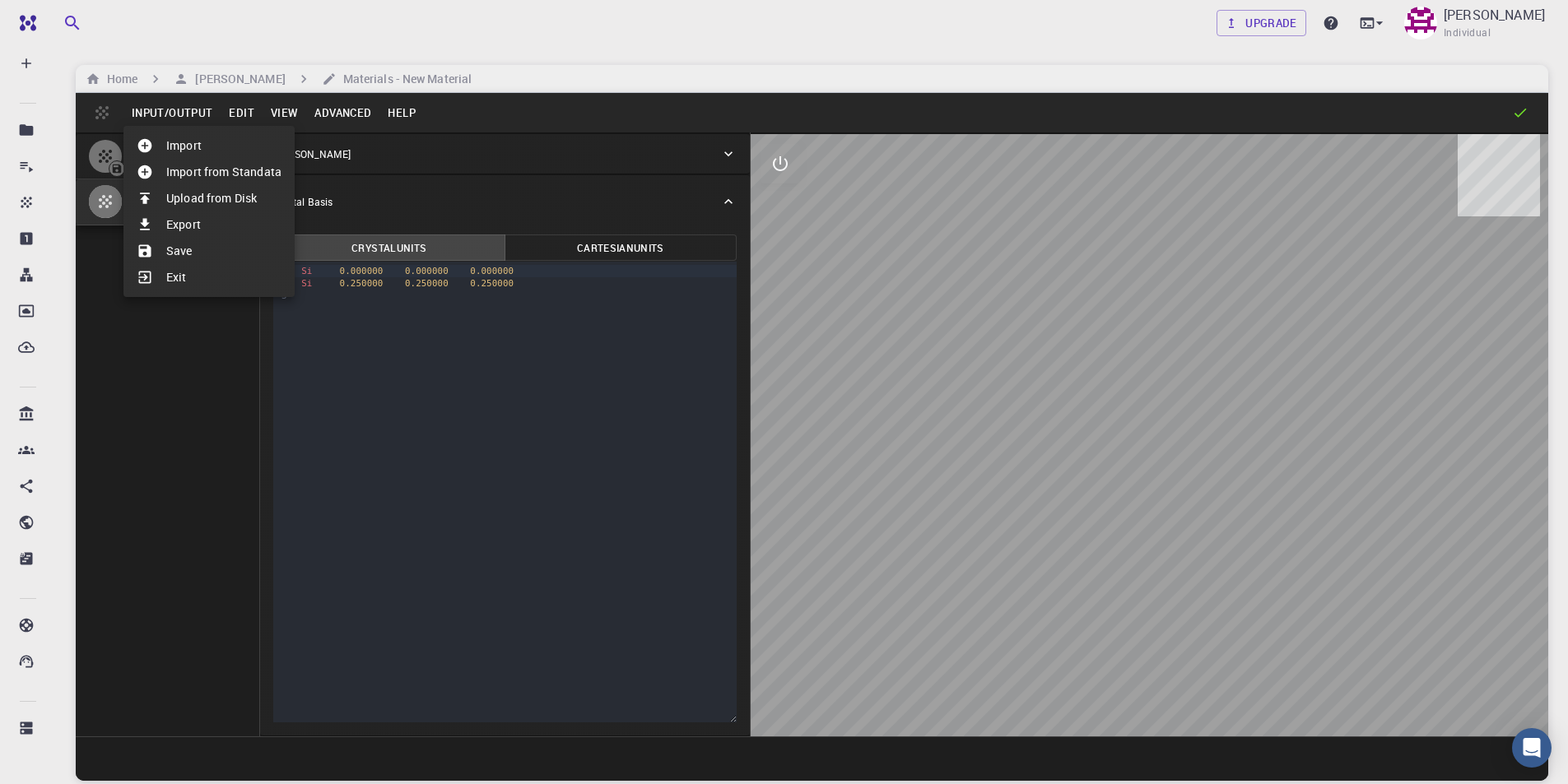
click at [92, 110] on div at bounding box center [784, 392] width 1568 height 784
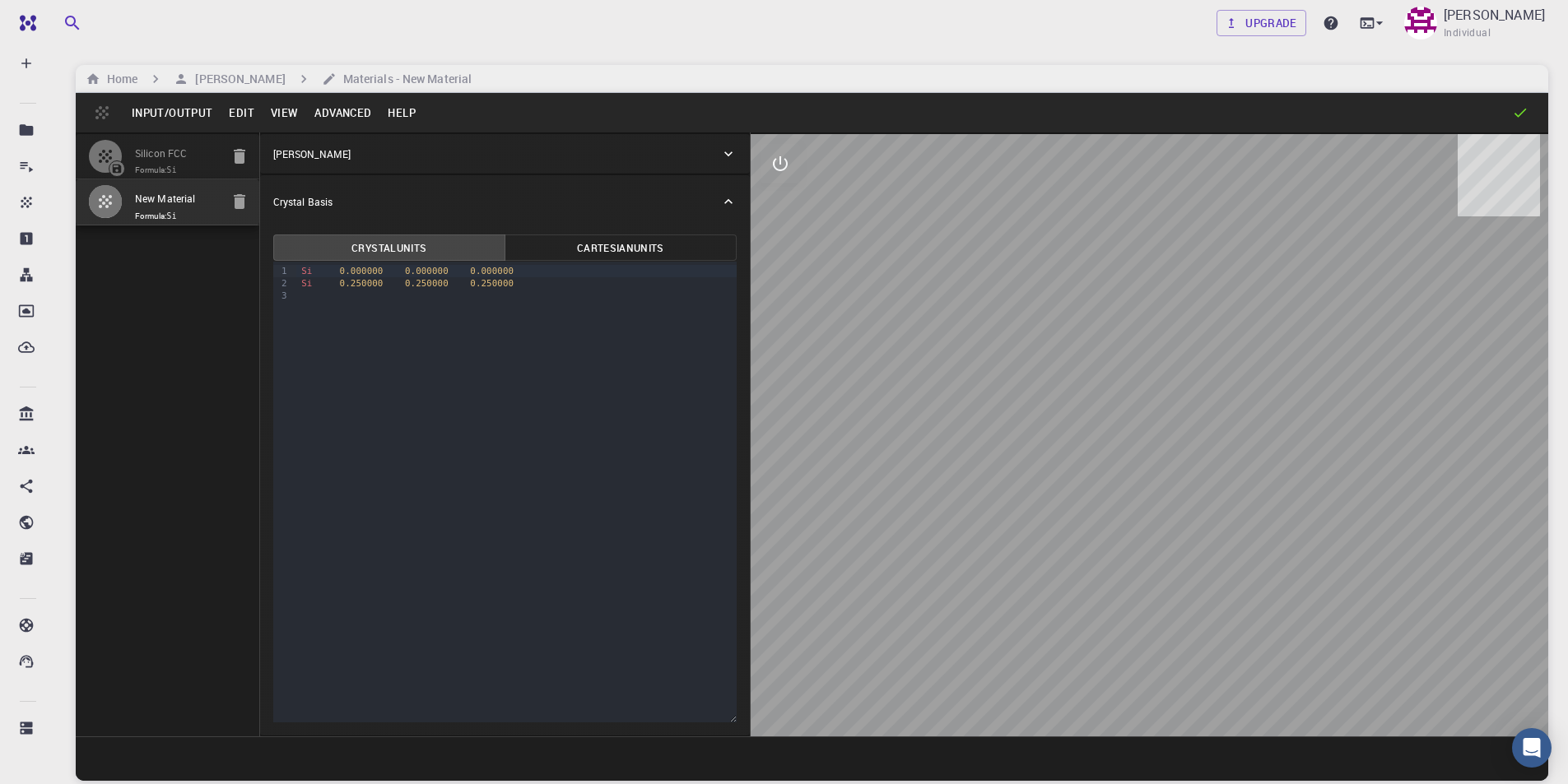
click at [103, 111] on div "Input/Output Edit View Advanced Help" at bounding box center [812, 113] width 1473 height 40
click at [243, 113] on button "Edit" at bounding box center [242, 112] width 42 height 26
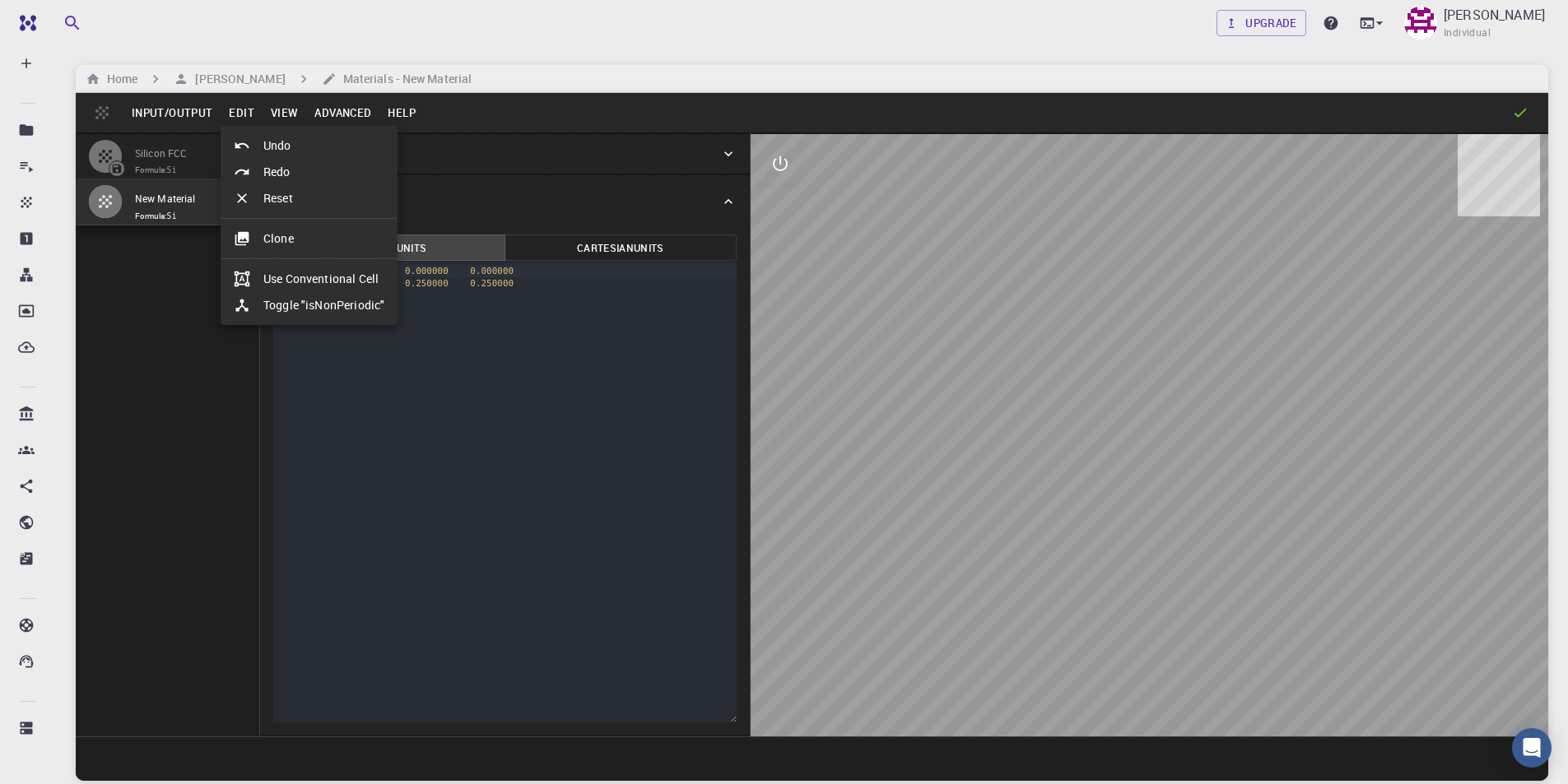
click at [330, 110] on div at bounding box center [784, 392] width 1568 height 784
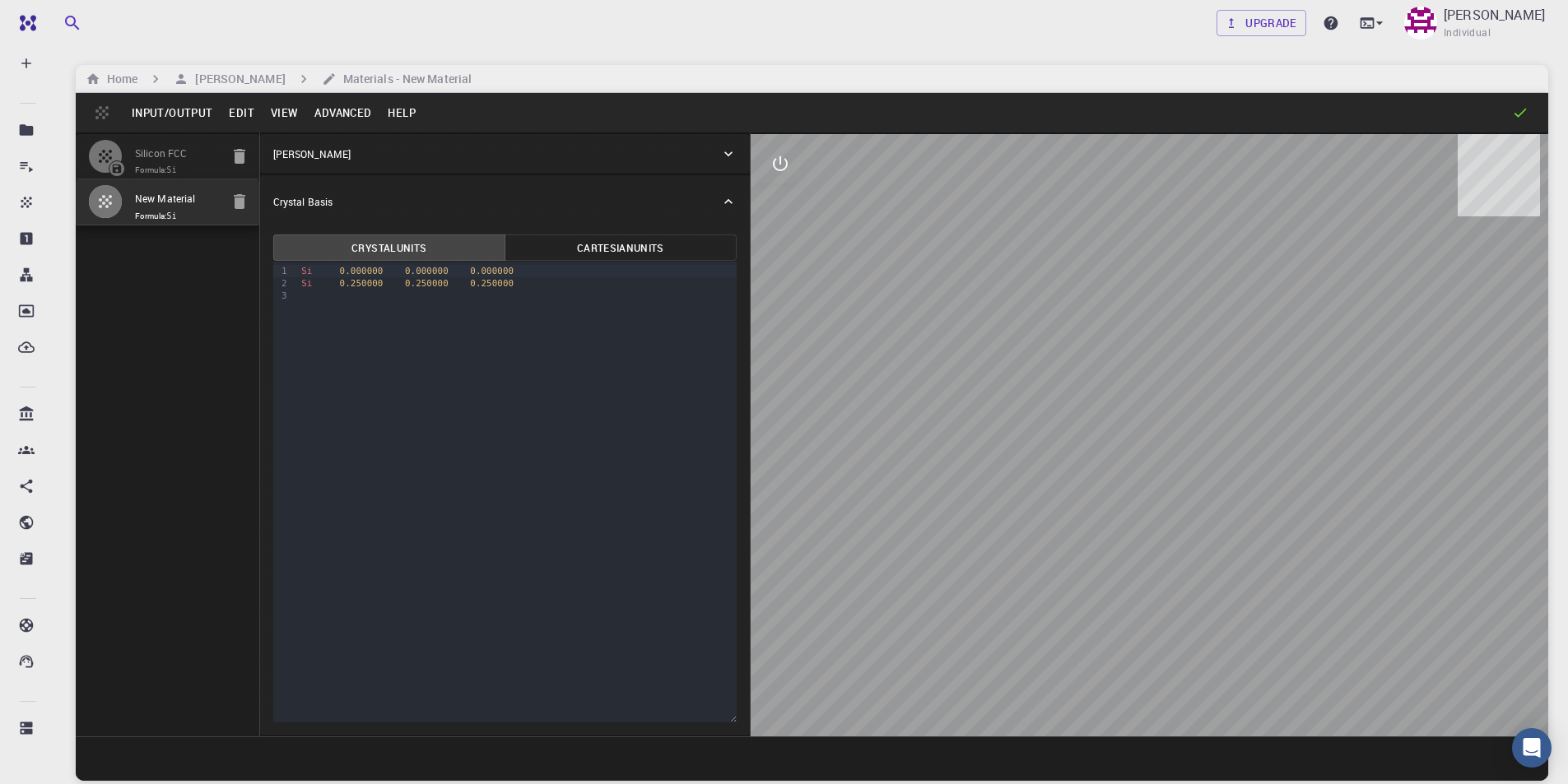
click at [290, 111] on button "View" at bounding box center [284, 112] width 44 height 26
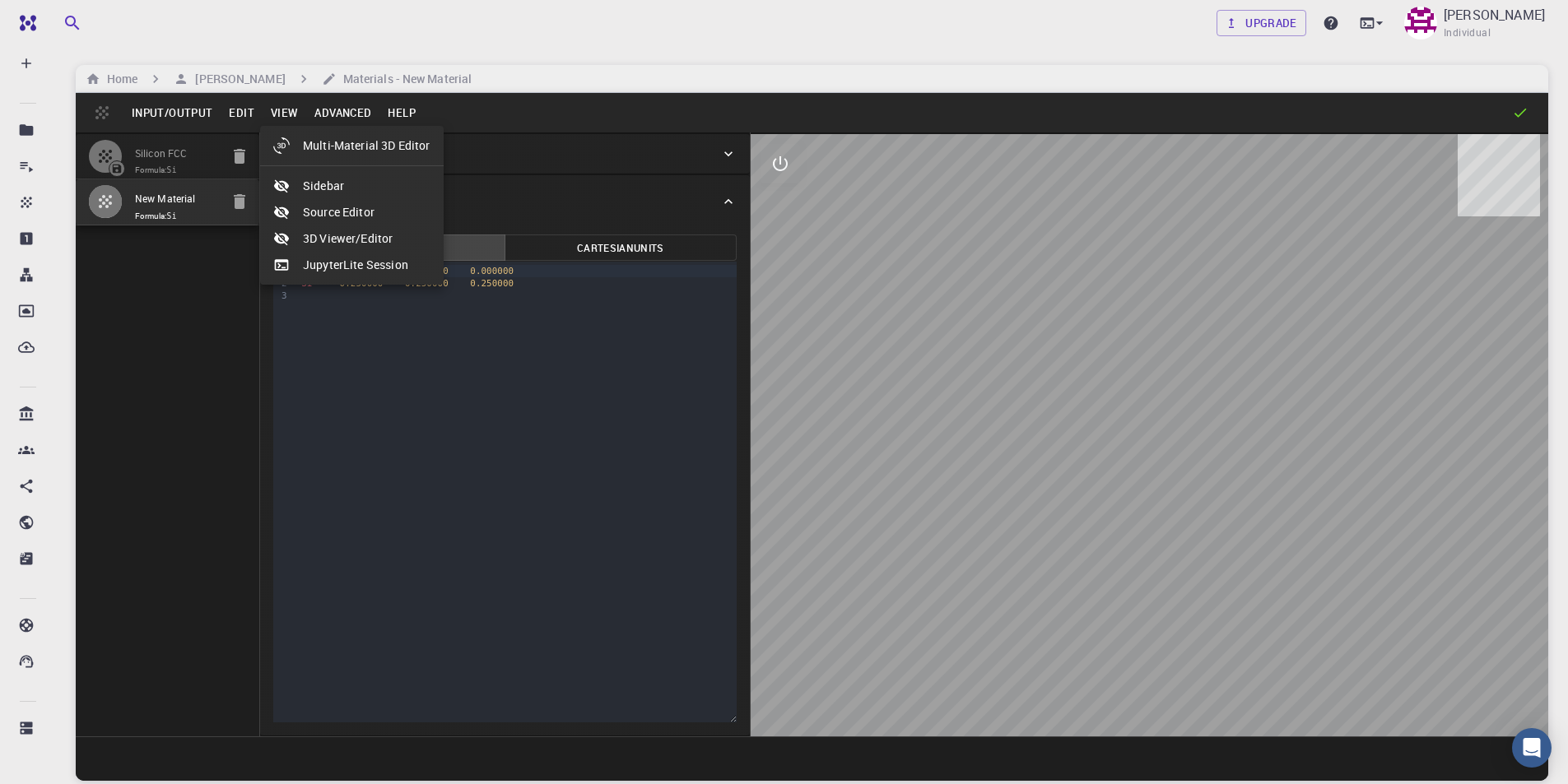
click at [369, 145] on li "Multi-Material 3D Editor" at bounding box center [352, 145] width 183 height 26
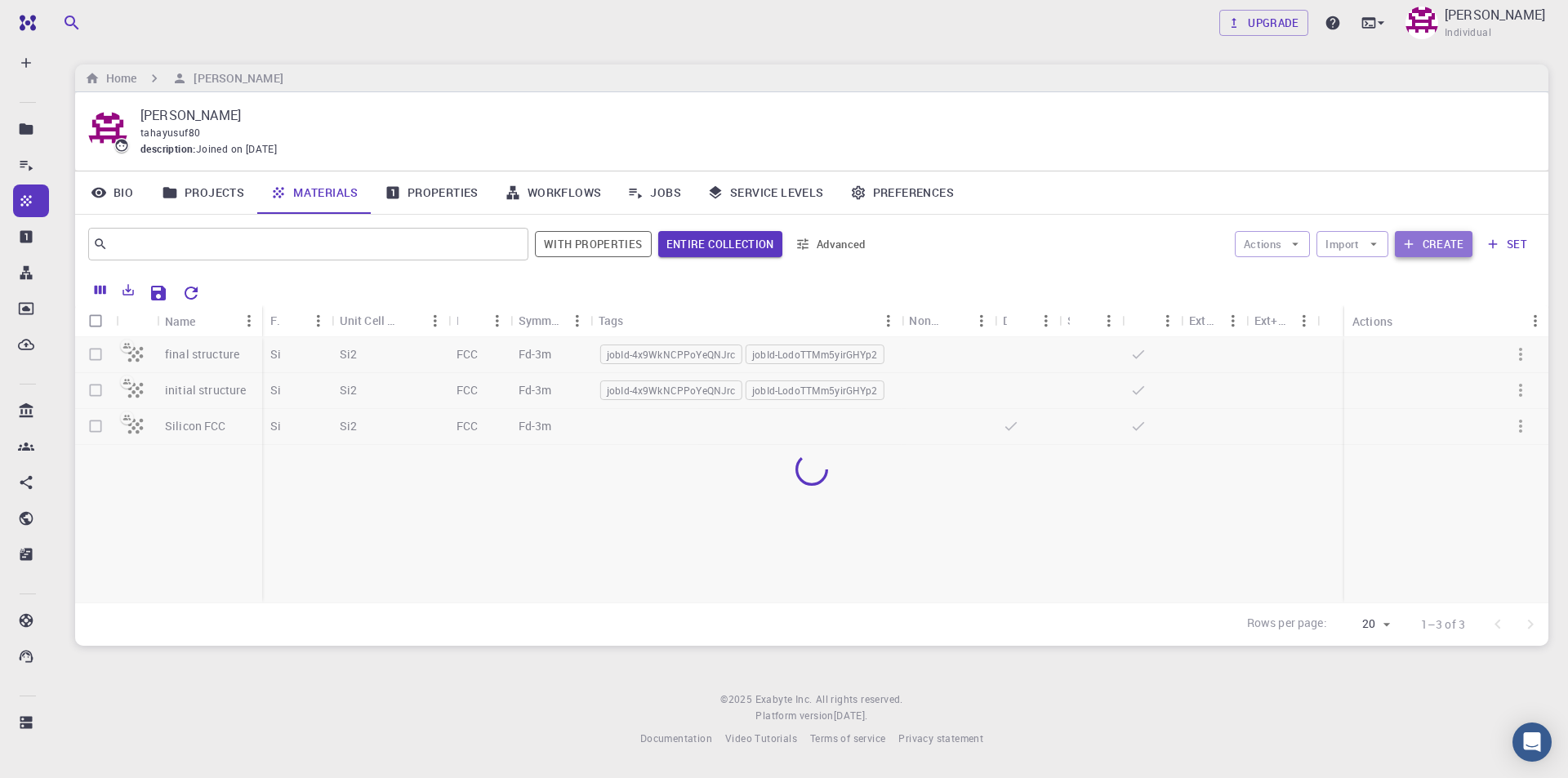
click at [1437, 238] on button "Create" at bounding box center [1433, 243] width 78 height 26
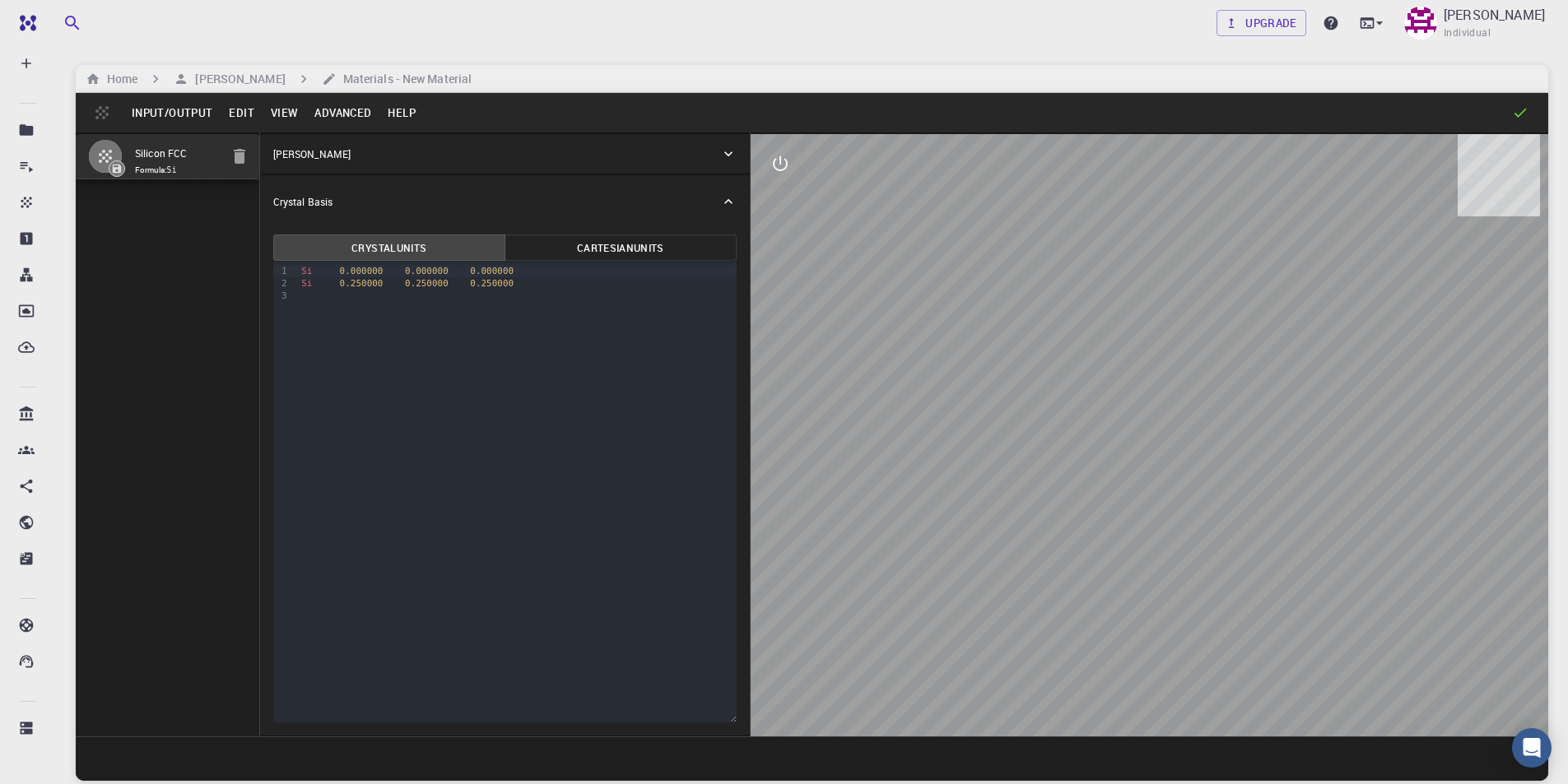
click at [226, 109] on button "Edit" at bounding box center [242, 112] width 42 height 26
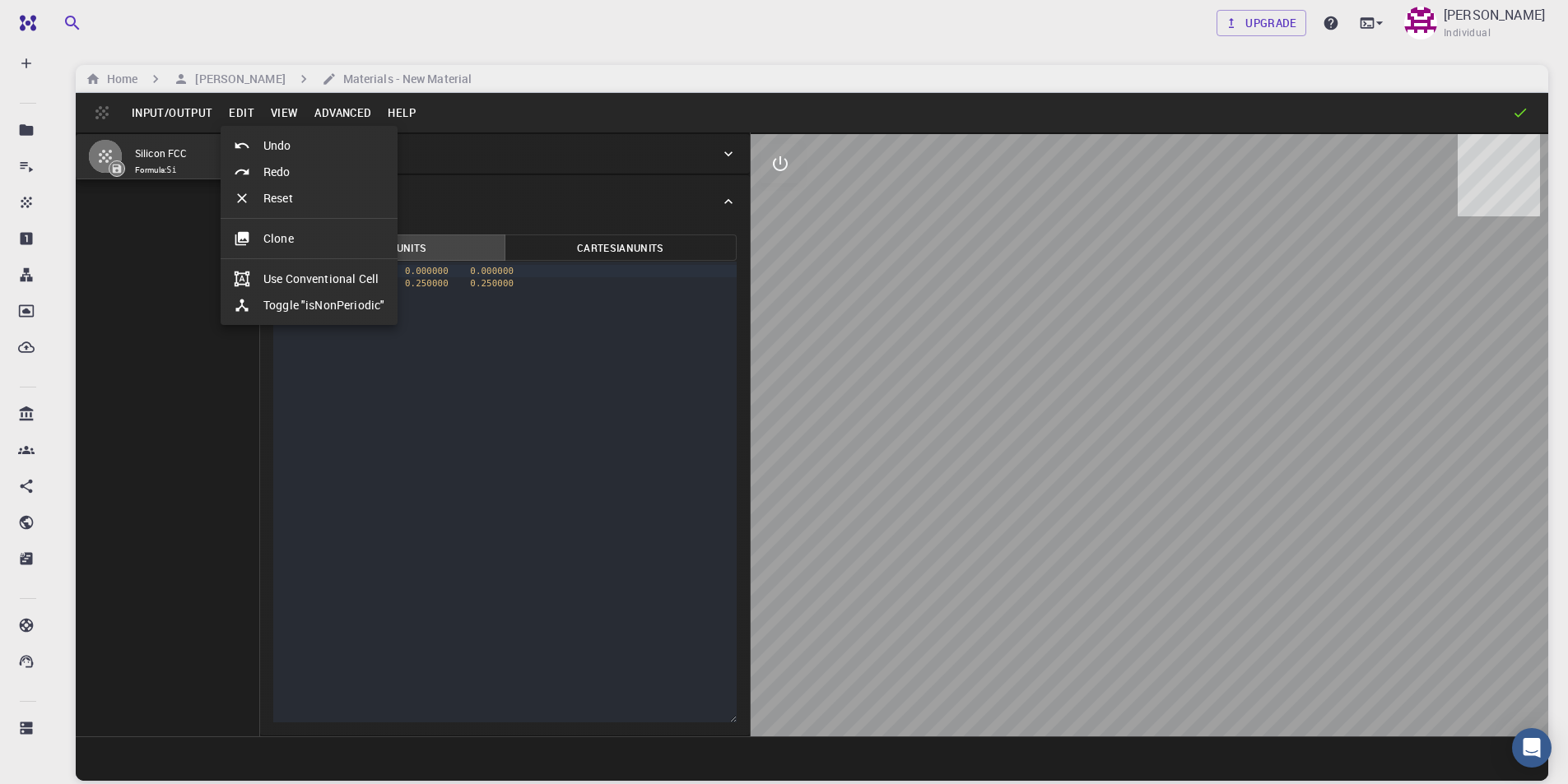
click at [291, 244] on li "Clone" at bounding box center [309, 238] width 177 height 26
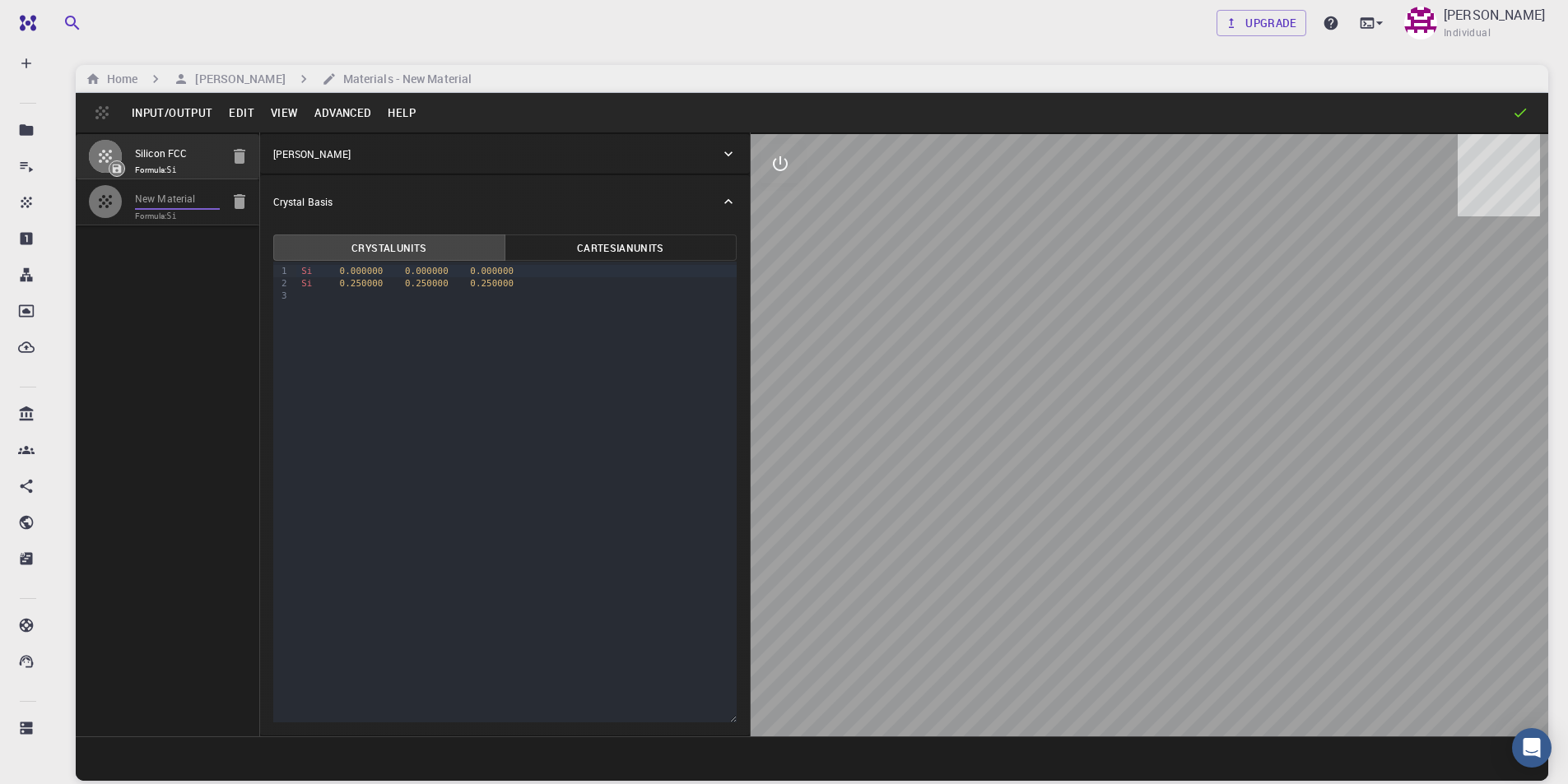
click at [202, 204] on input "New Material" at bounding box center [177, 199] width 84 height 19
drag, startPoint x: 202, startPoint y: 200, endPoint x: 100, endPoint y: 192, distance: 102.3
click at [100, 192] on li "New Material Formula: Si" at bounding box center [167, 202] width 183 height 45
click at [154, 195] on input "KPBBr3" at bounding box center [177, 199] width 84 height 19
click at [144, 197] on input "KPbBr3" at bounding box center [177, 199] width 84 height 19
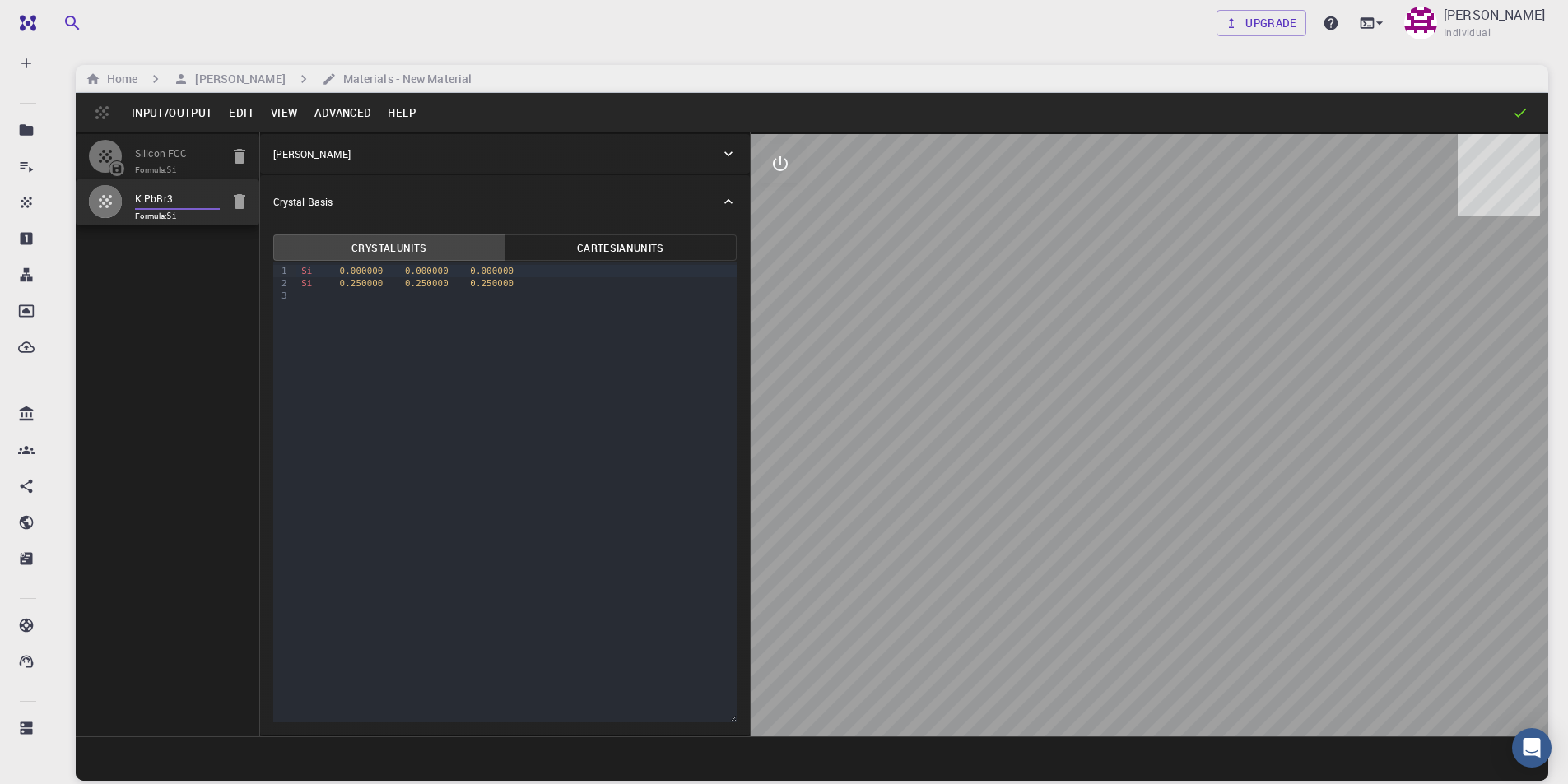
click at [155, 195] on input "K PbBr3" at bounding box center [177, 199] width 84 height 19
drag, startPoint x: 508, startPoint y: 313, endPoint x: 304, endPoint y: 271, distance: 208.3
click at [304, 271] on div "9 1 2 3 › Si 0.000000 0.000000 0.000000 Si 0.250000 0.250000 0.250000" at bounding box center [505, 491] width 463 height 461
click at [304, 271] on span "SK" at bounding box center [306, 271] width 11 height 11
click at [332, 270] on div "K 0.000000 0.000000 0.000000" at bounding box center [516, 271] width 440 height 13
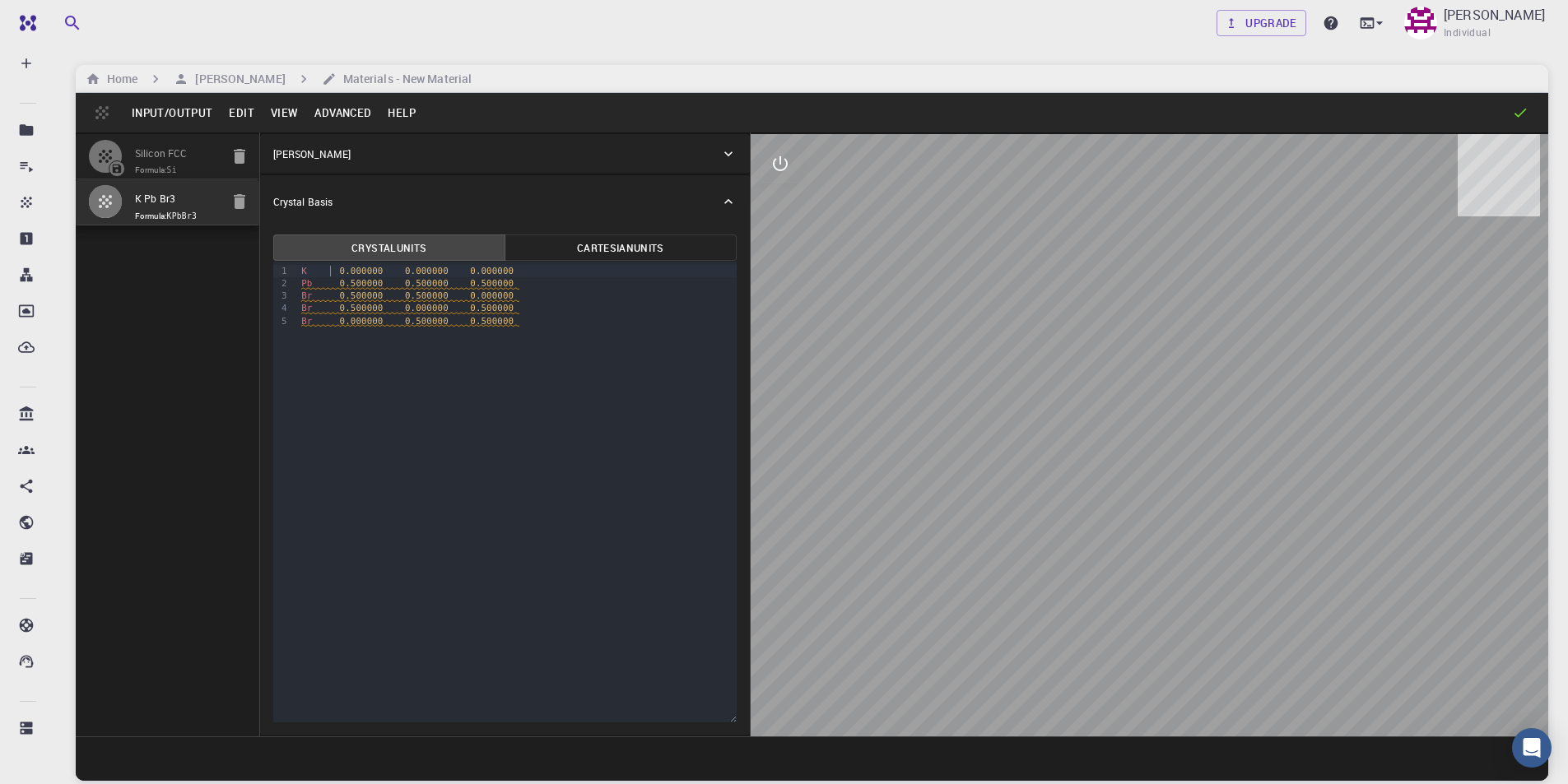
click at [373, 381] on div "9 1 2 3 4 5 › K 0.000000 0.000000 0.000000 Pb 0.500000 0.500000 0.500000 Br 0.5…" at bounding box center [505, 491] width 463 height 461
click at [532, 322] on div "Br 0.000000 0.500000 0.500000" at bounding box center [516, 322] width 440 height 13
click at [459, 153] on div "[PERSON_NAME]" at bounding box center [497, 154] width 447 height 14
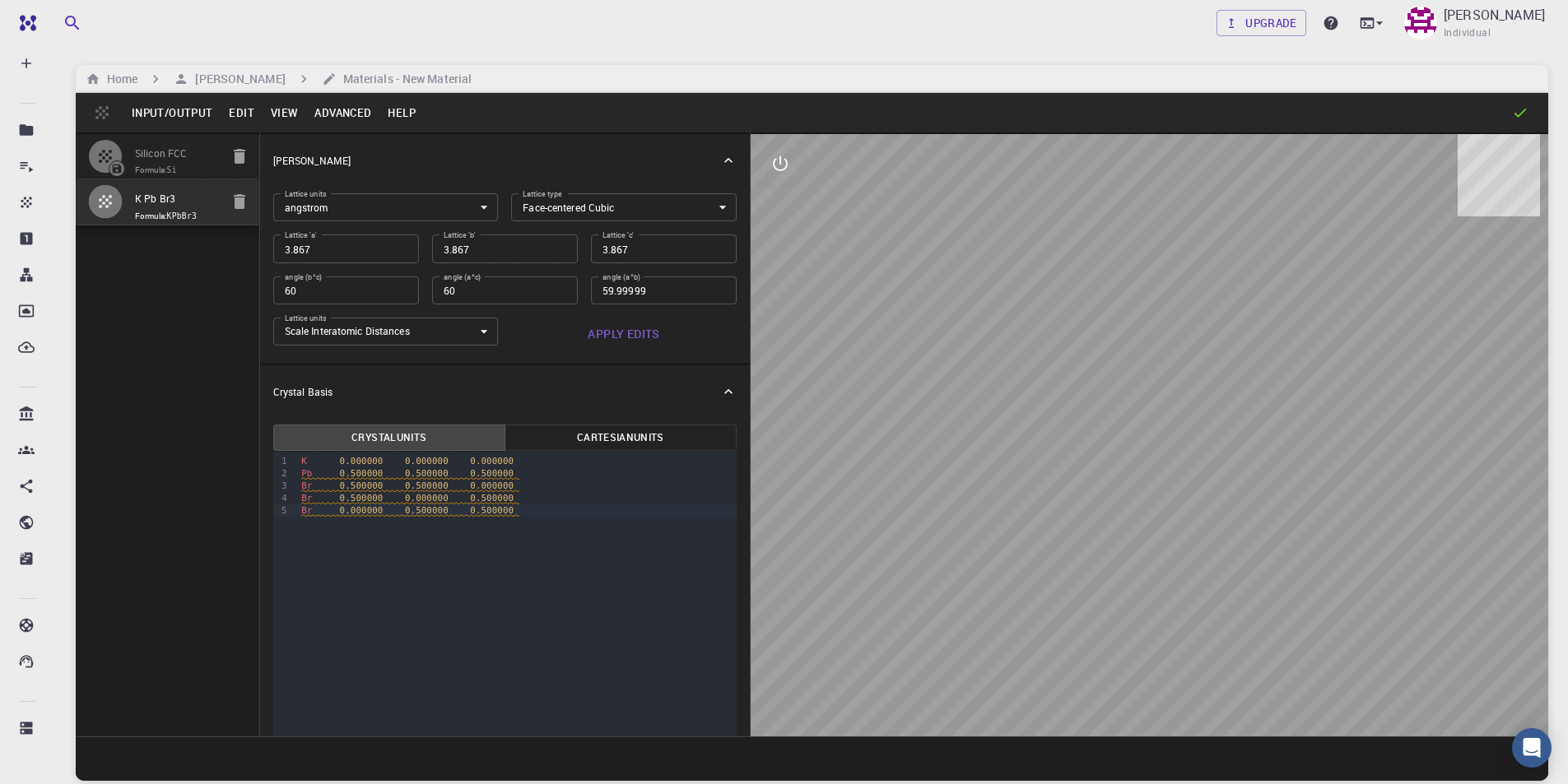
click at [587, 203] on body "Free Dashboard Create New Job New Material Create Material Upload File Import f…" at bounding box center [784, 454] width 1568 height 910
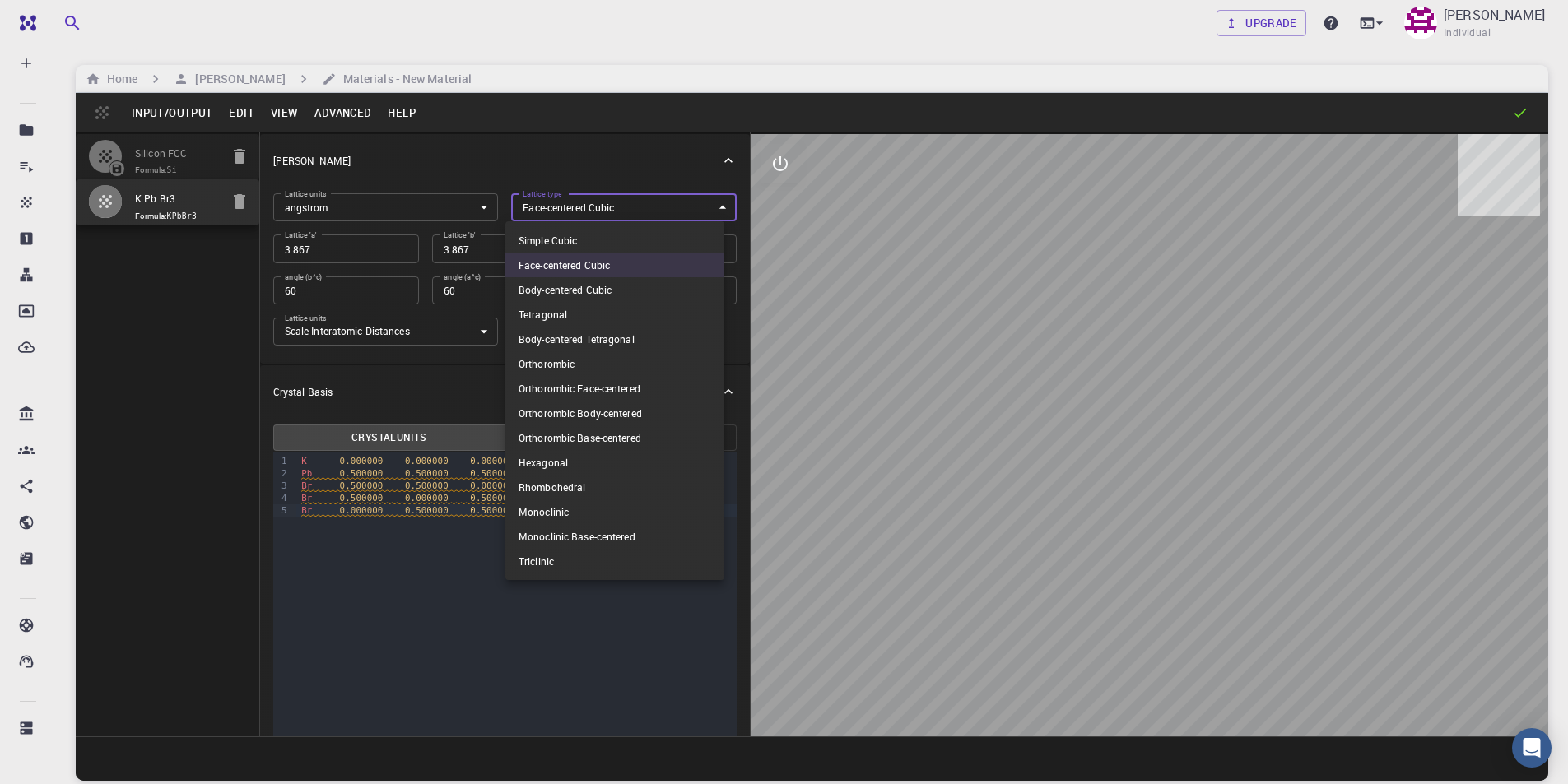
click at [571, 239] on li "Simple Cubic" at bounding box center [615, 240] width 219 height 24
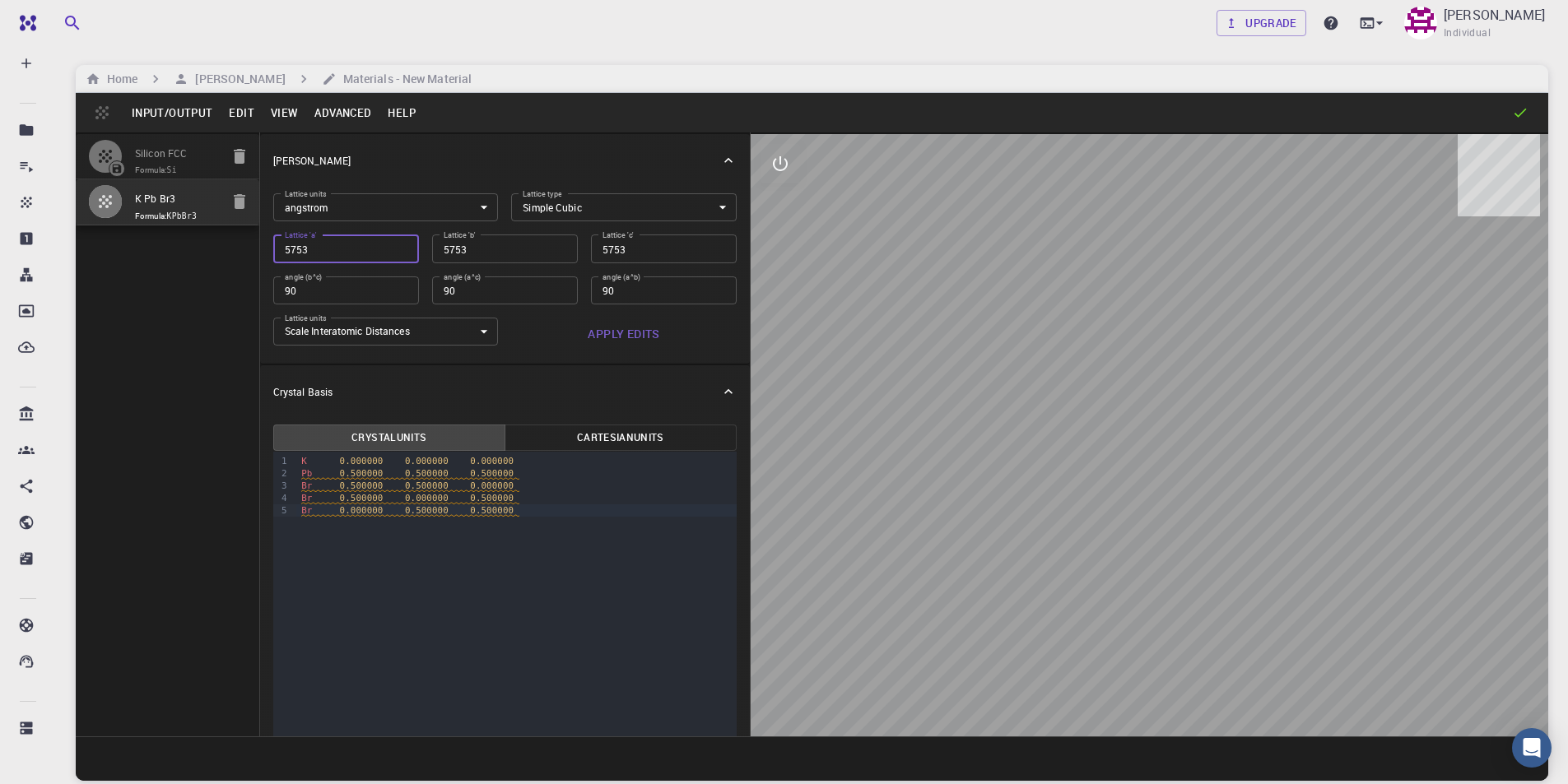
click at [291, 251] on input "5753" at bounding box center [346, 248] width 145 height 28
click at [466, 273] on label "angle (a^c)" at bounding box center [462, 277] width 37 height 11
click at [466, 277] on input "90" at bounding box center [505, 290] width 145 height 28
click at [476, 290] on input "90" at bounding box center [505, 290] width 145 height 28
click at [619, 332] on button "Apply Edits" at bounding box center [623, 334] width 225 height 33
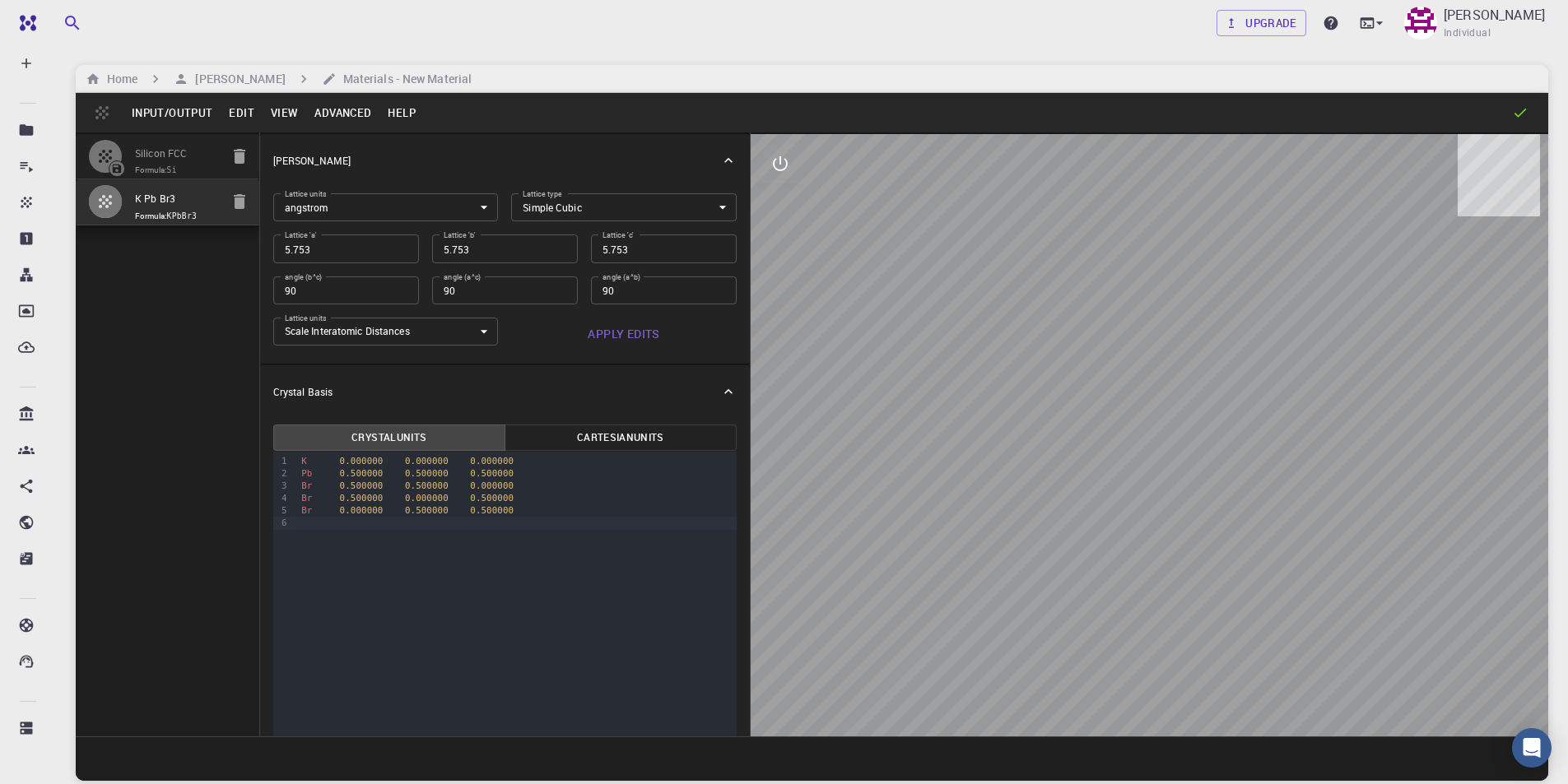
click at [1520, 110] on icon at bounding box center [1520, 112] width 16 height 16
click at [113, 200] on icon "button" at bounding box center [105, 202] width 20 height 20
click at [103, 163] on icon "button" at bounding box center [105, 156] width 20 height 20
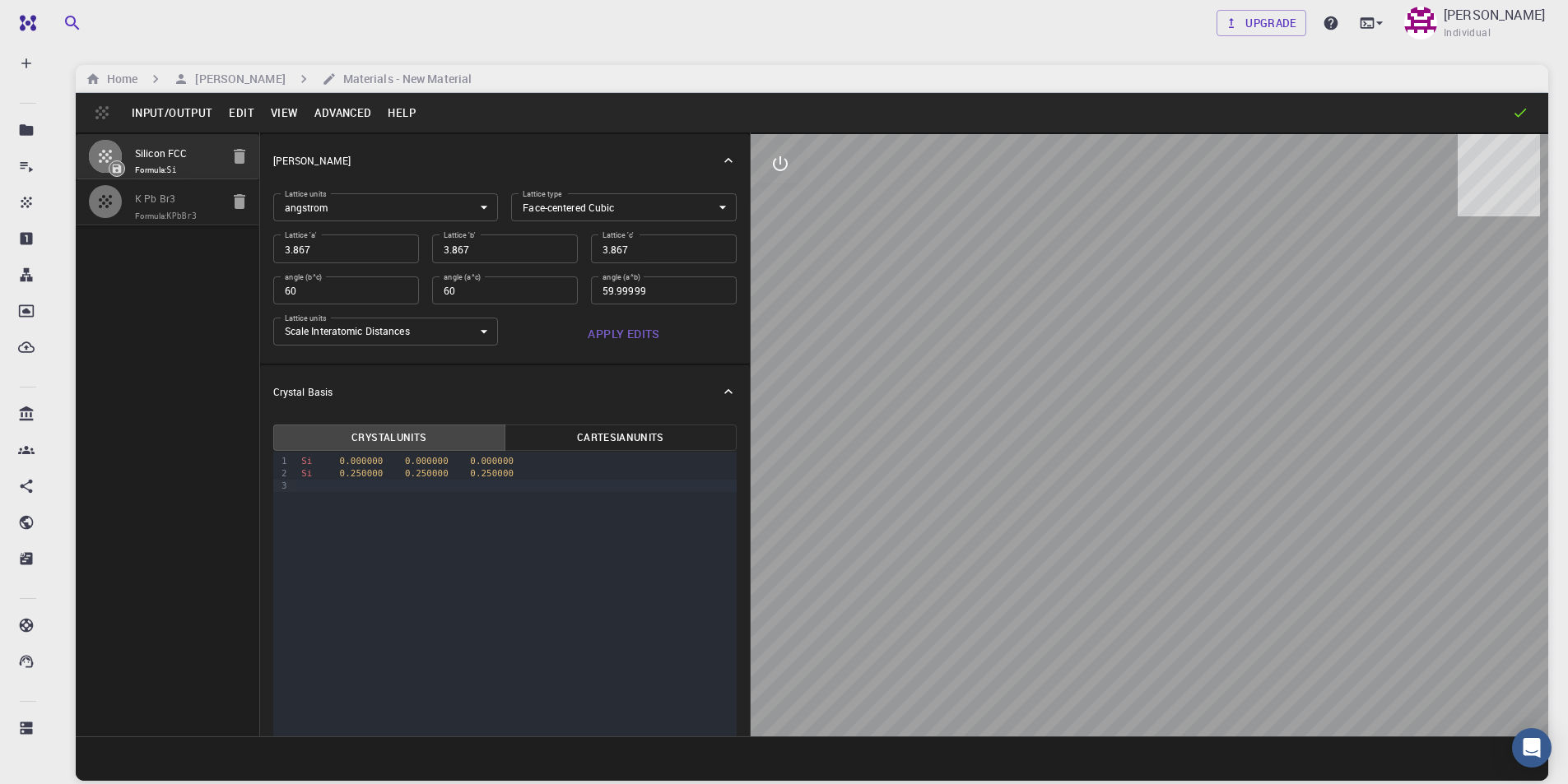
click at [101, 207] on icon "button" at bounding box center [105, 201] width 13 height 13
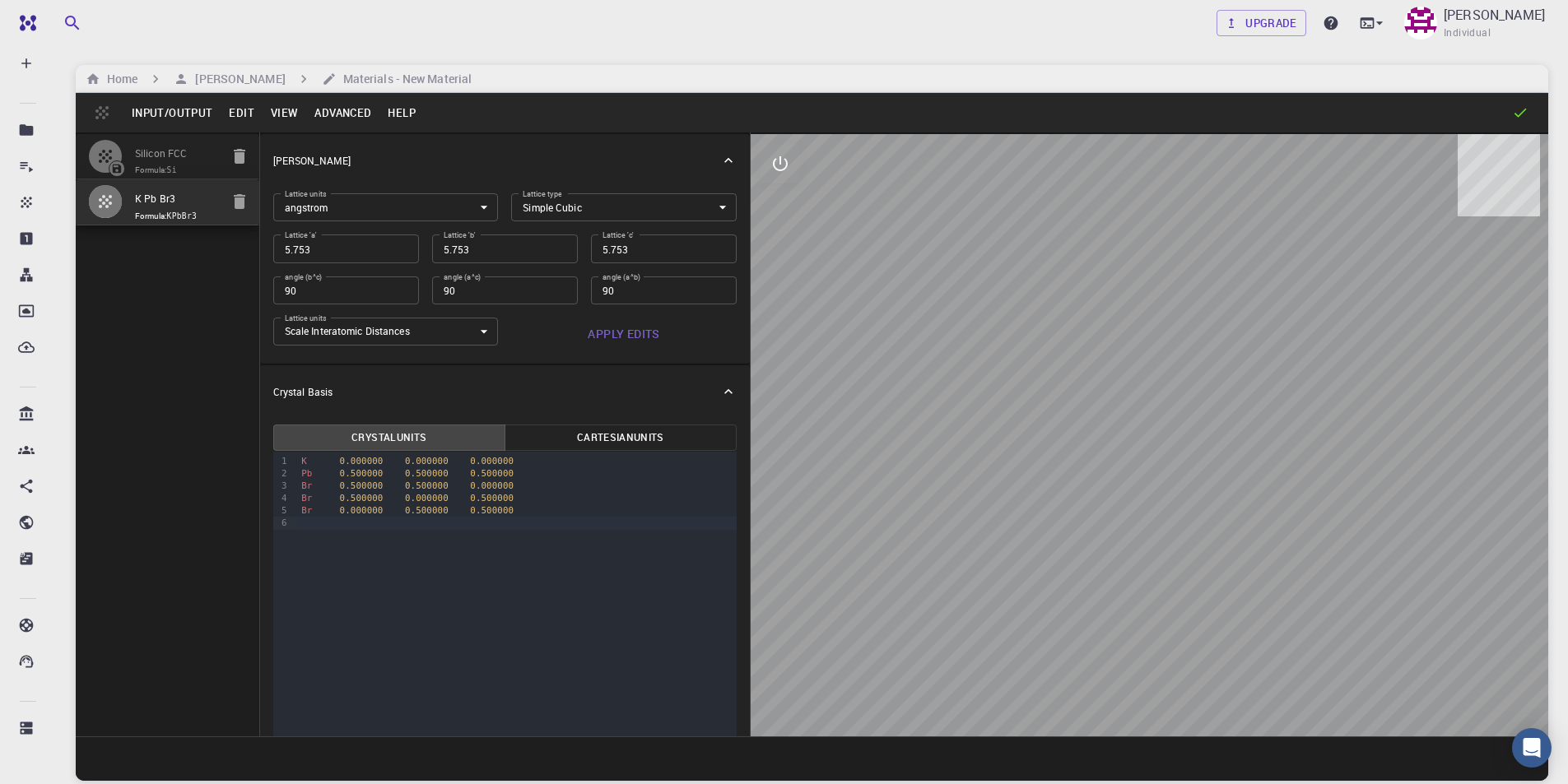
click at [117, 162] on div at bounding box center [117, 169] width 16 height 16
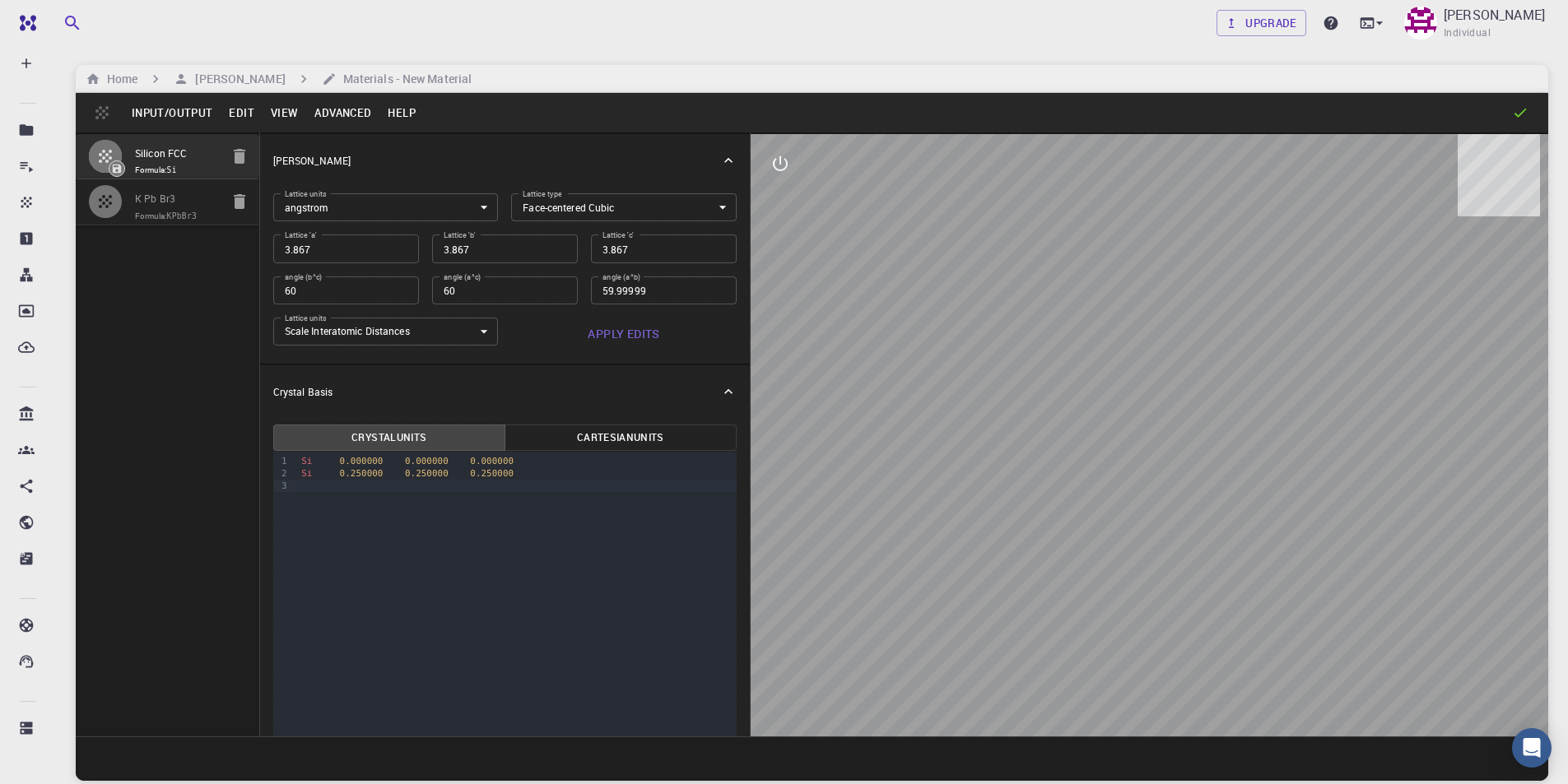
drag, startPoint x: 117, startPoint y: 170, endPoint x: 113, endPoint y: 154, distance: 16.5
click at [113, 153] on icon "button" at bounding box center [105, 156] width 20 height 20
click at [113, 200] on icon "button" at bounding box center [105, 202] width 20 height 20
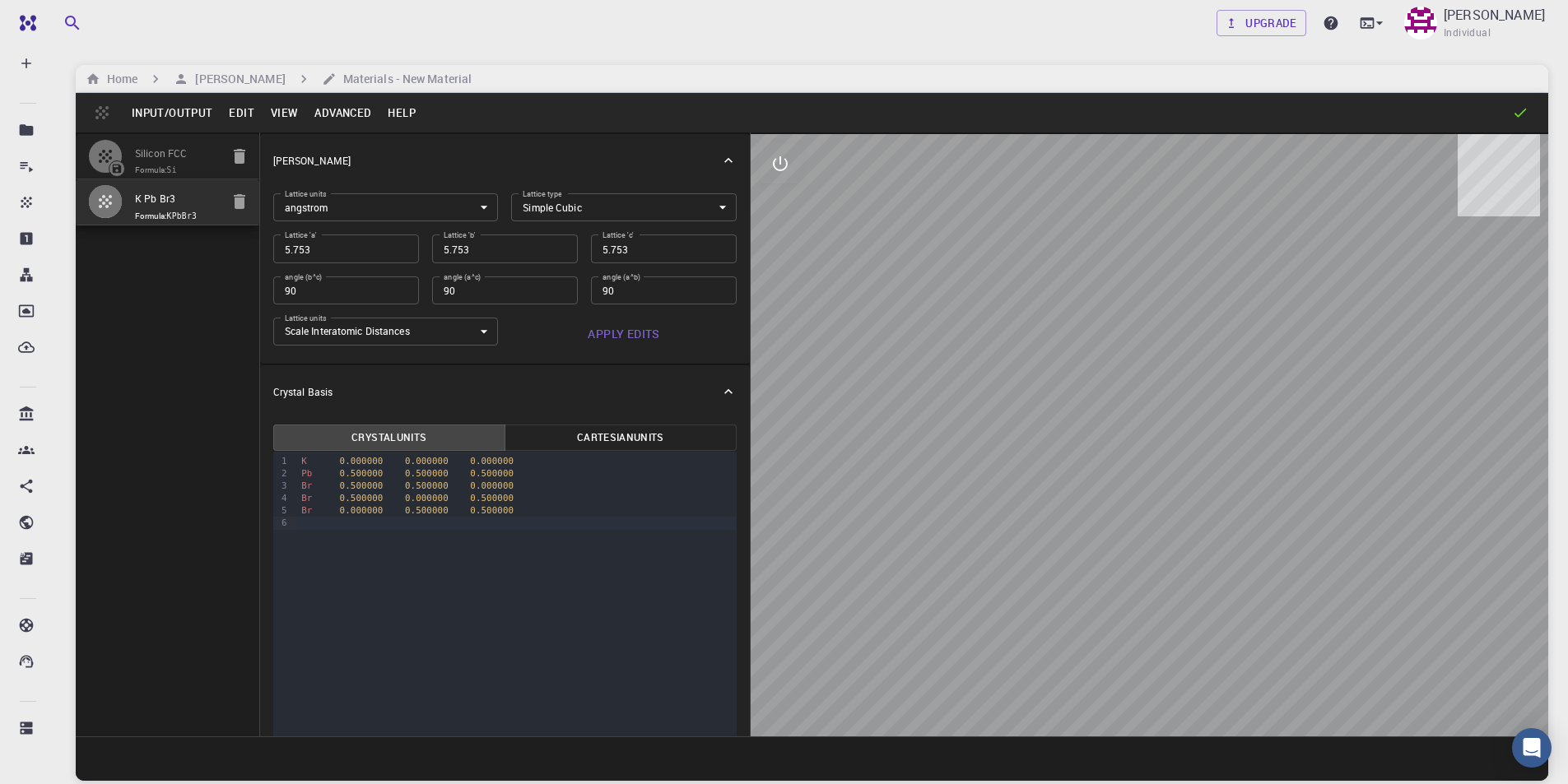
click at [321, 110] on button "Advanced" at bounding box center [343, 112] width 74 height 26
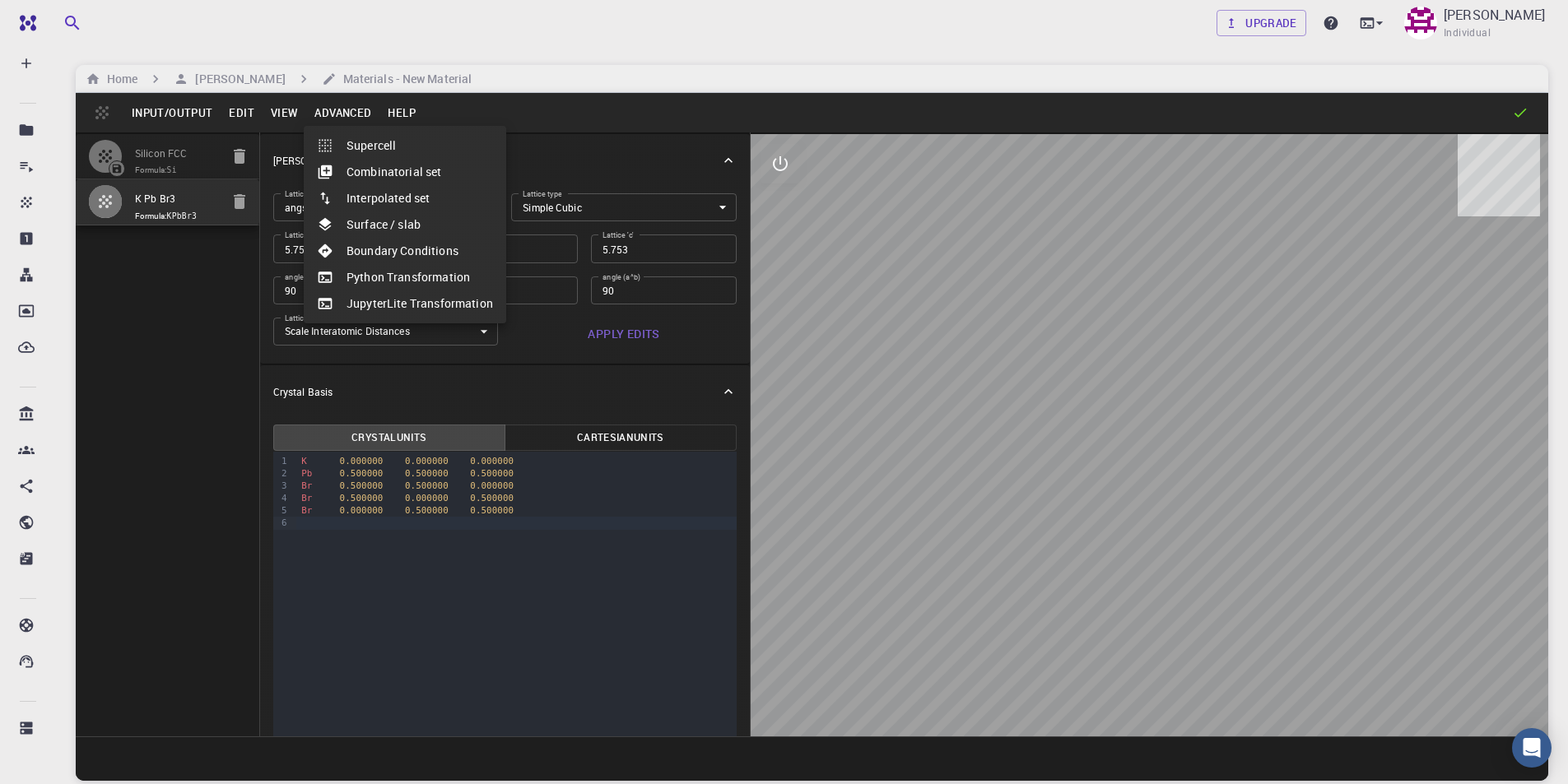
click at [291, 114] on div at bounding box center [784, 392] width 1568 height 784
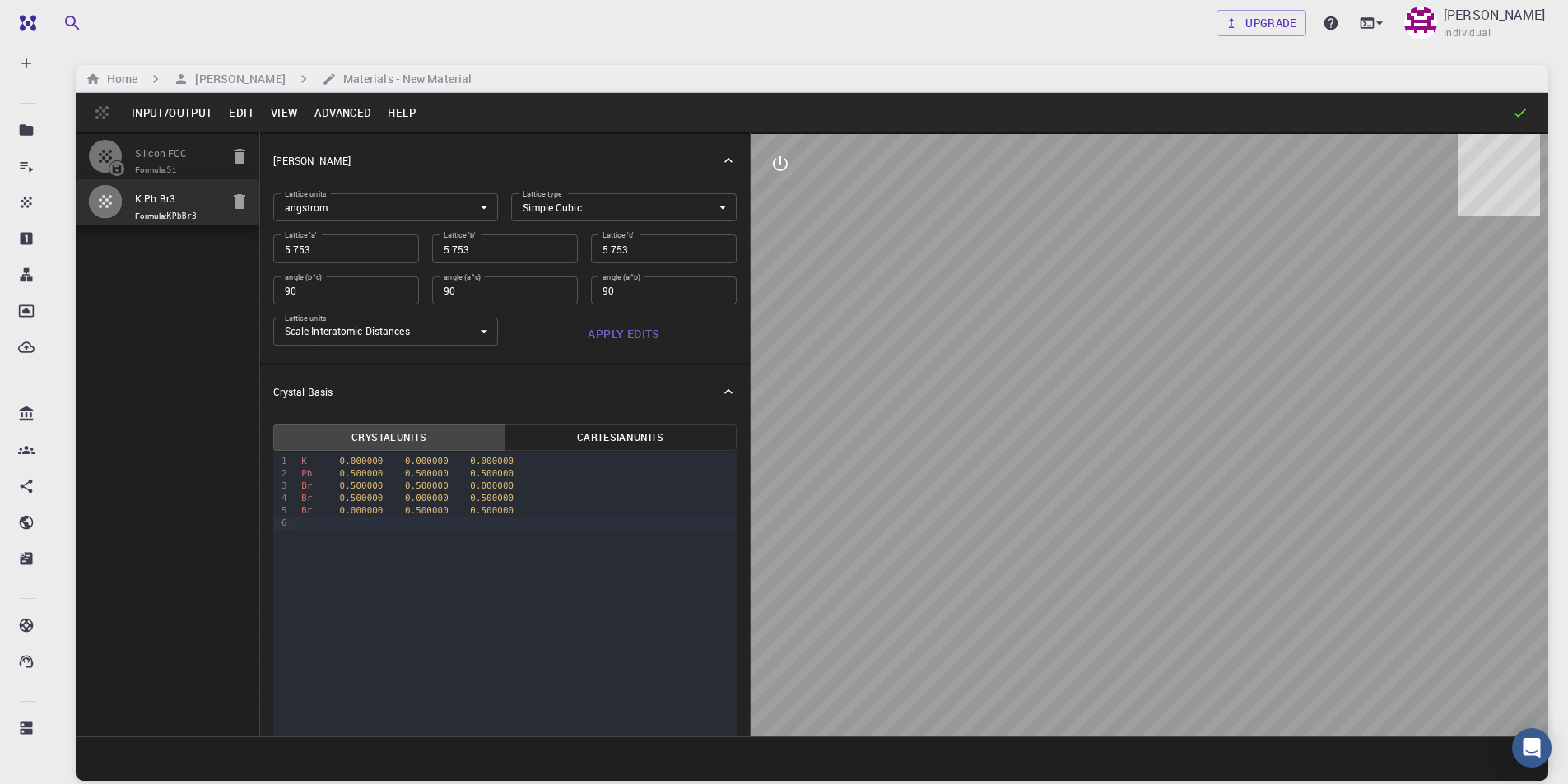
click at [286, 115] on button "View" at bounding box center [284, 112] width 44 height 26
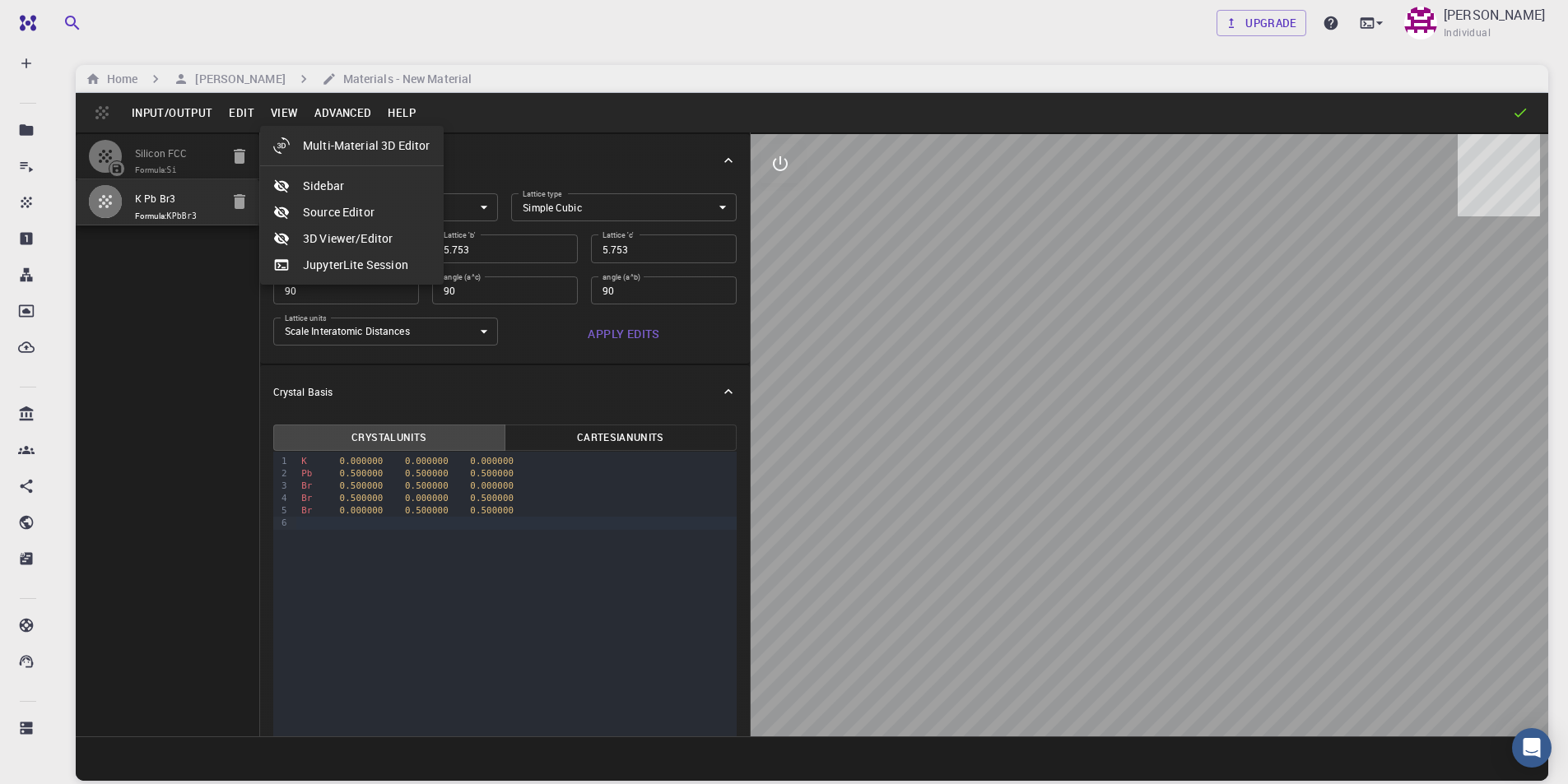
click at [248, 116] on div at bounding box center [784, 392] width 1568 height 784
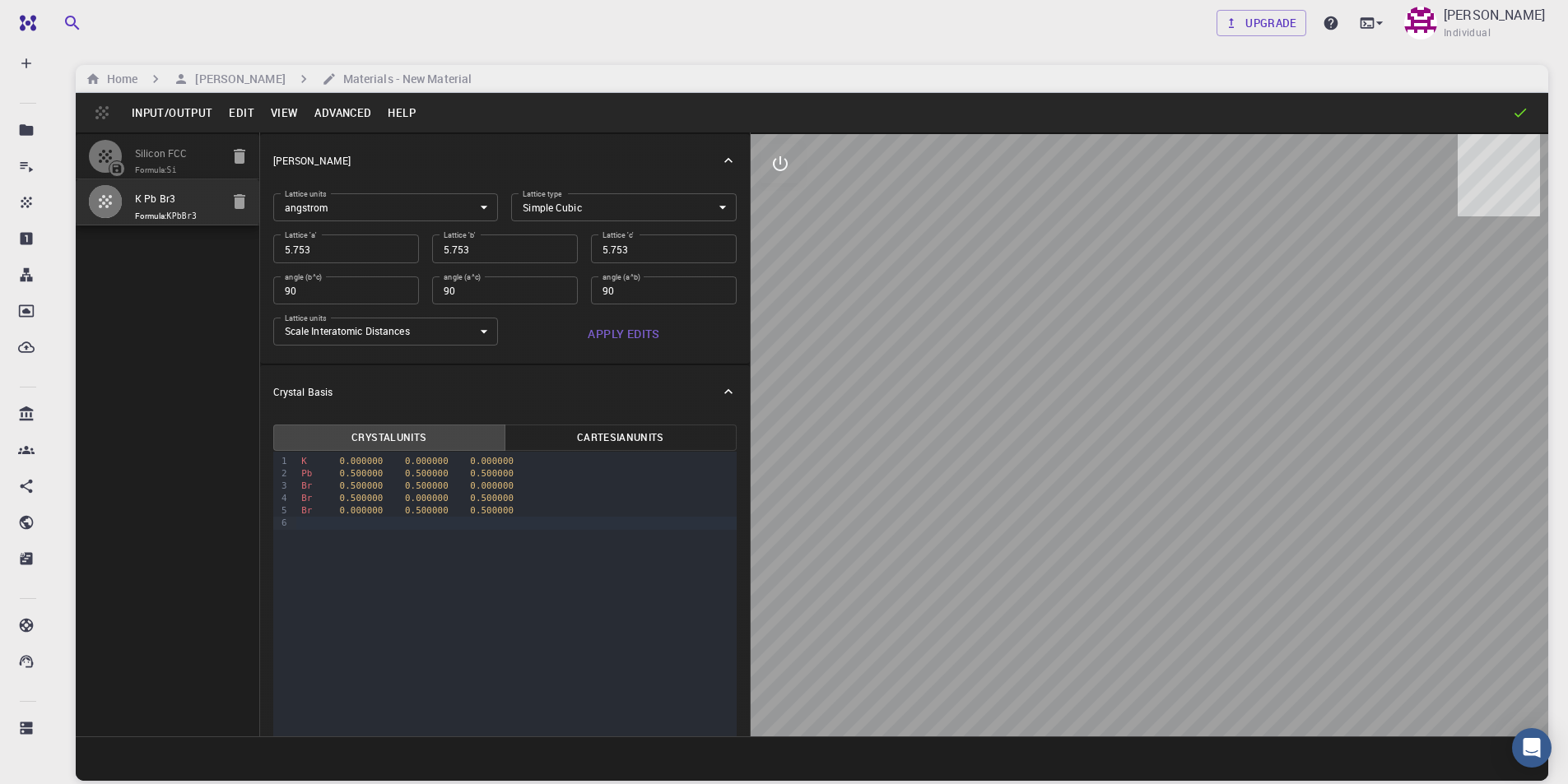
click at [248, 116] on button "Edit" at bounding box center [242, 112] width 42 height 26
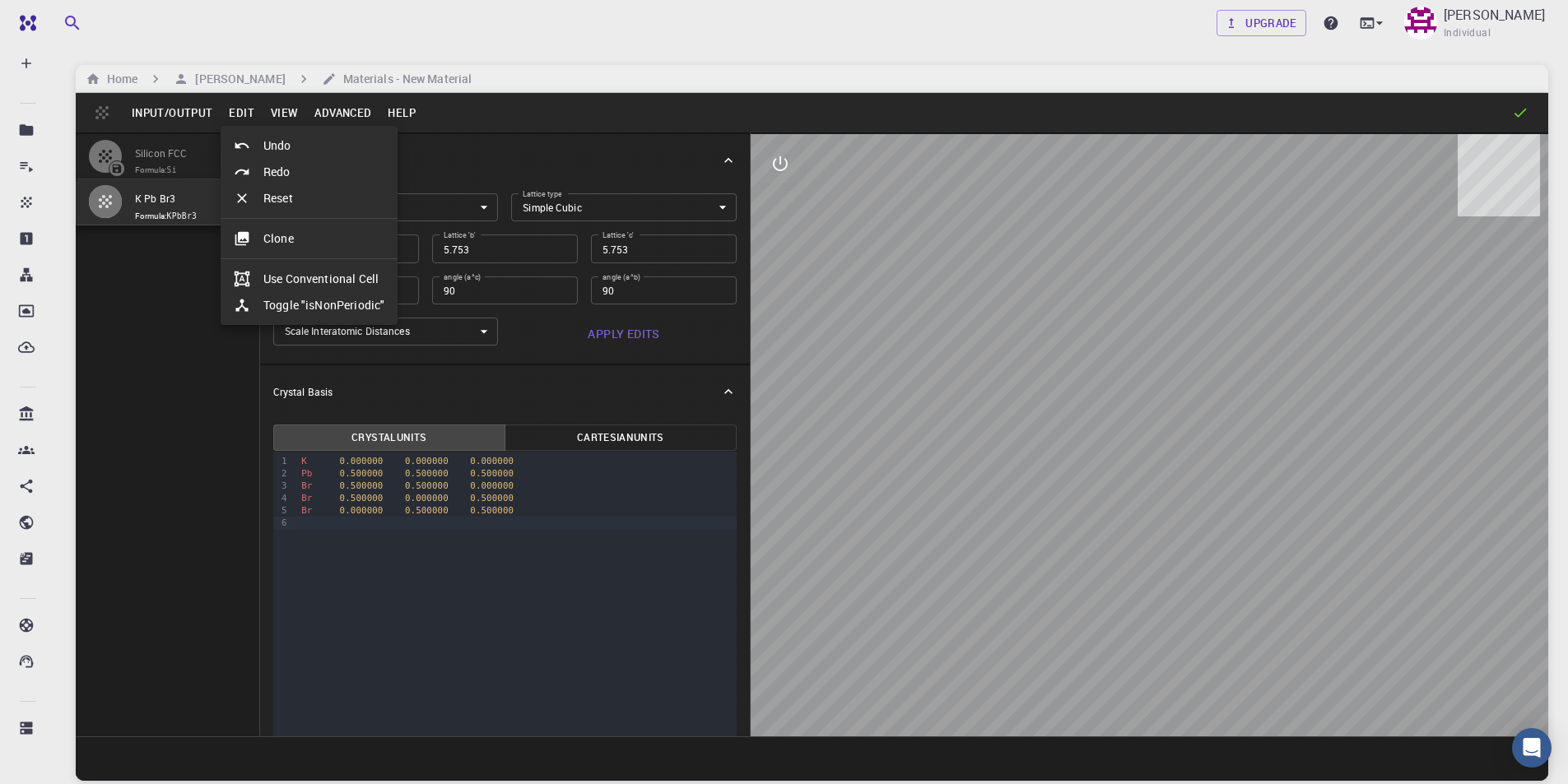
click at [184, 113] on div at bounding box center [784, 392] width 1568 height 784
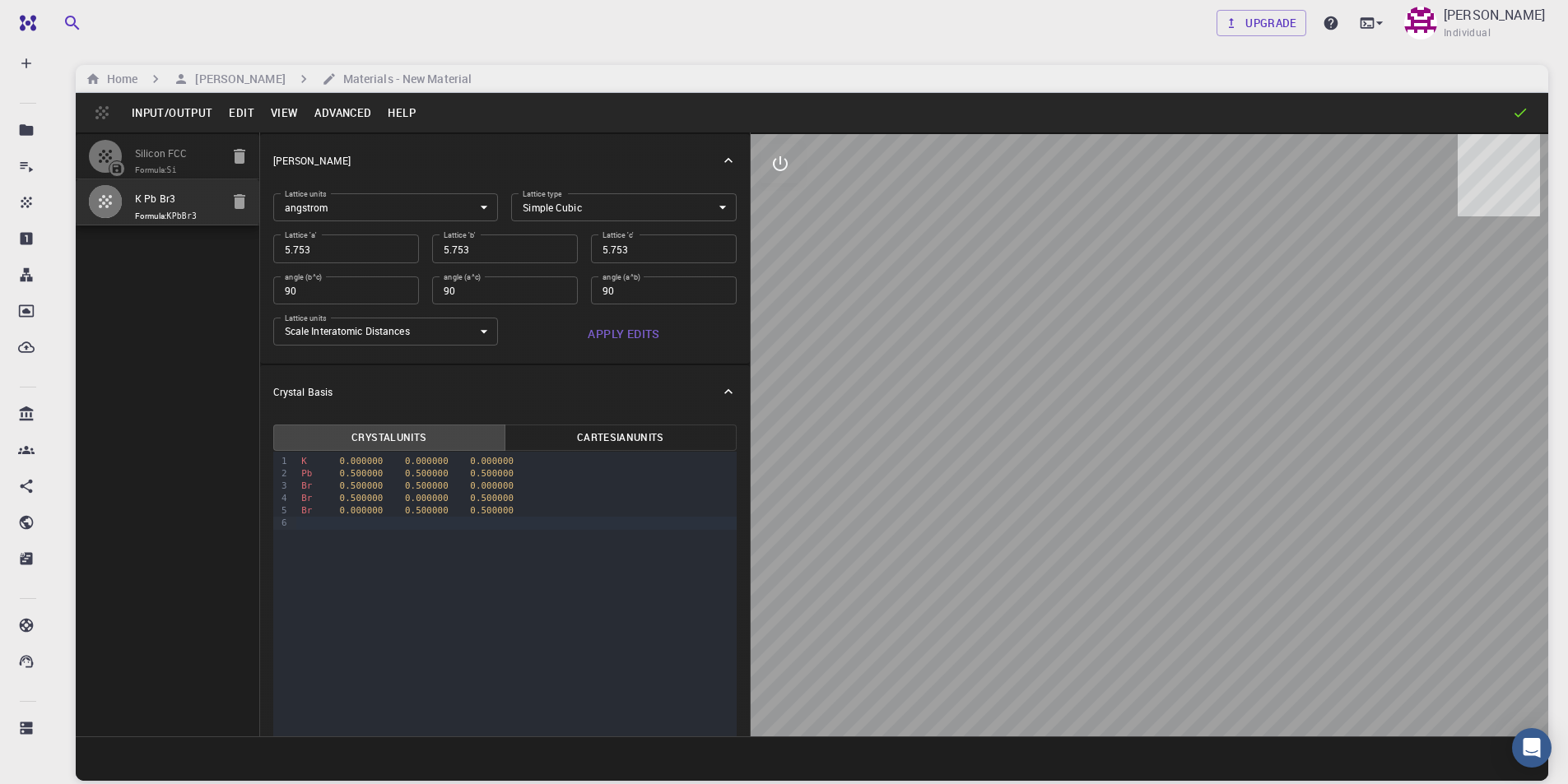
click at [184, 113] on button "Input/Output" at bounding box center [172, 112] width 97 height 26
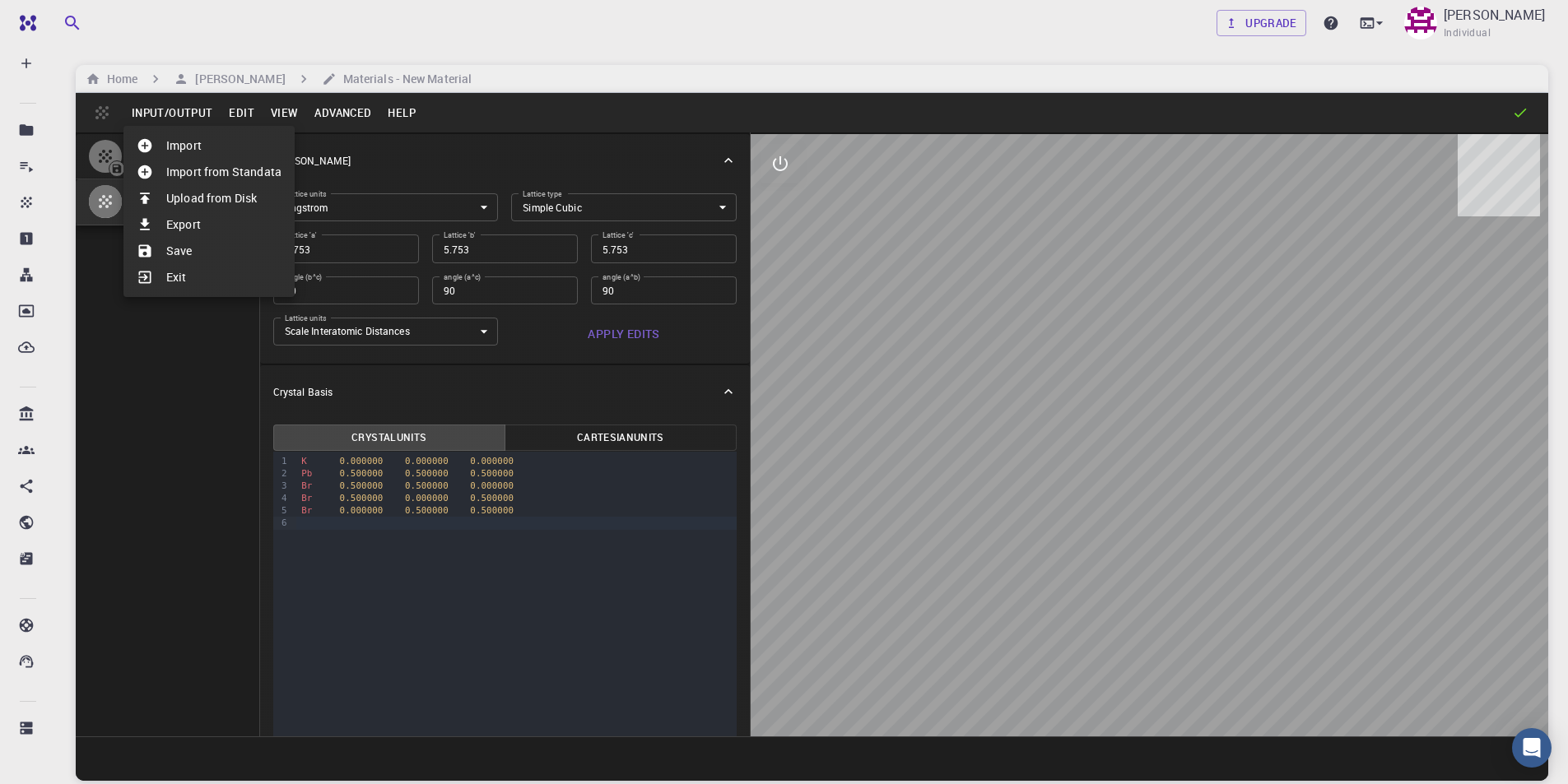
click at [177, 246] on li "Save" at bounding box center [208, 251] width 172 height 26
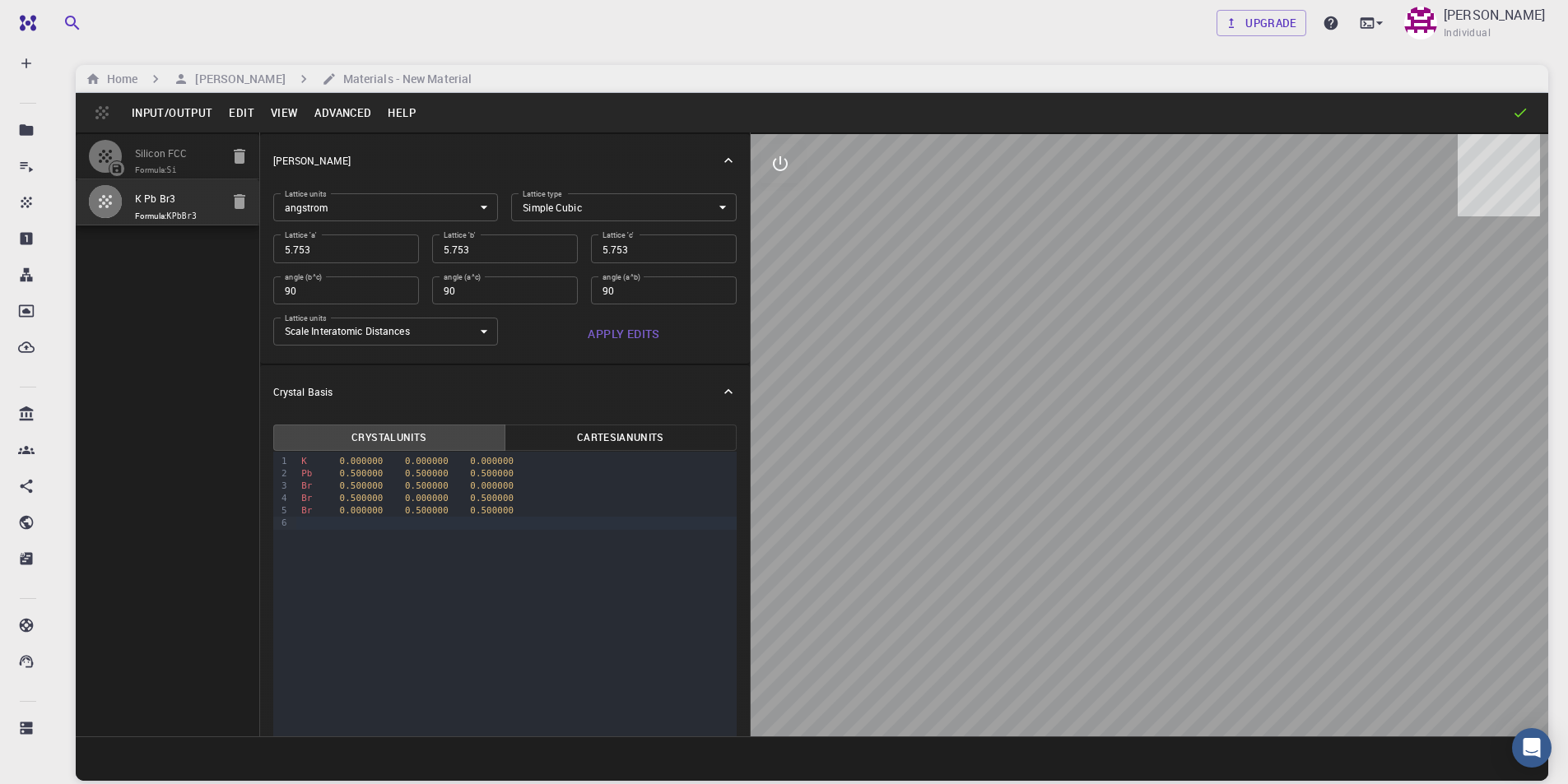
click at [165, 208] on input "K Pb Br3" at bounding box center [177, 199] width 84 height 19
click at [196, 241] on div "Silicon FCC Formula: Si K Pb Br3 Formula: KPbBr3" at bounding box center [167, 435] width 184 height 604
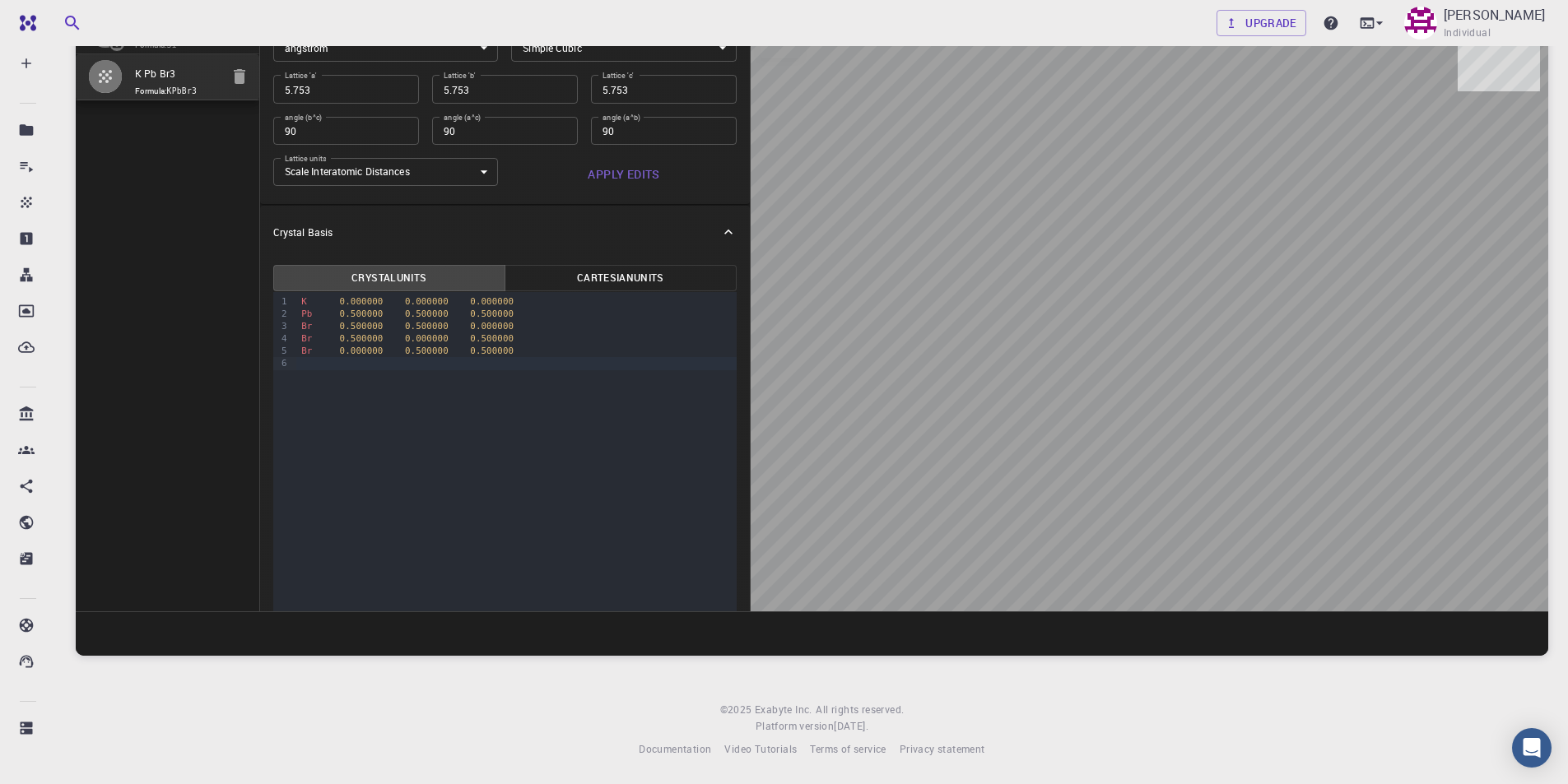
scroll to position [67, 0]
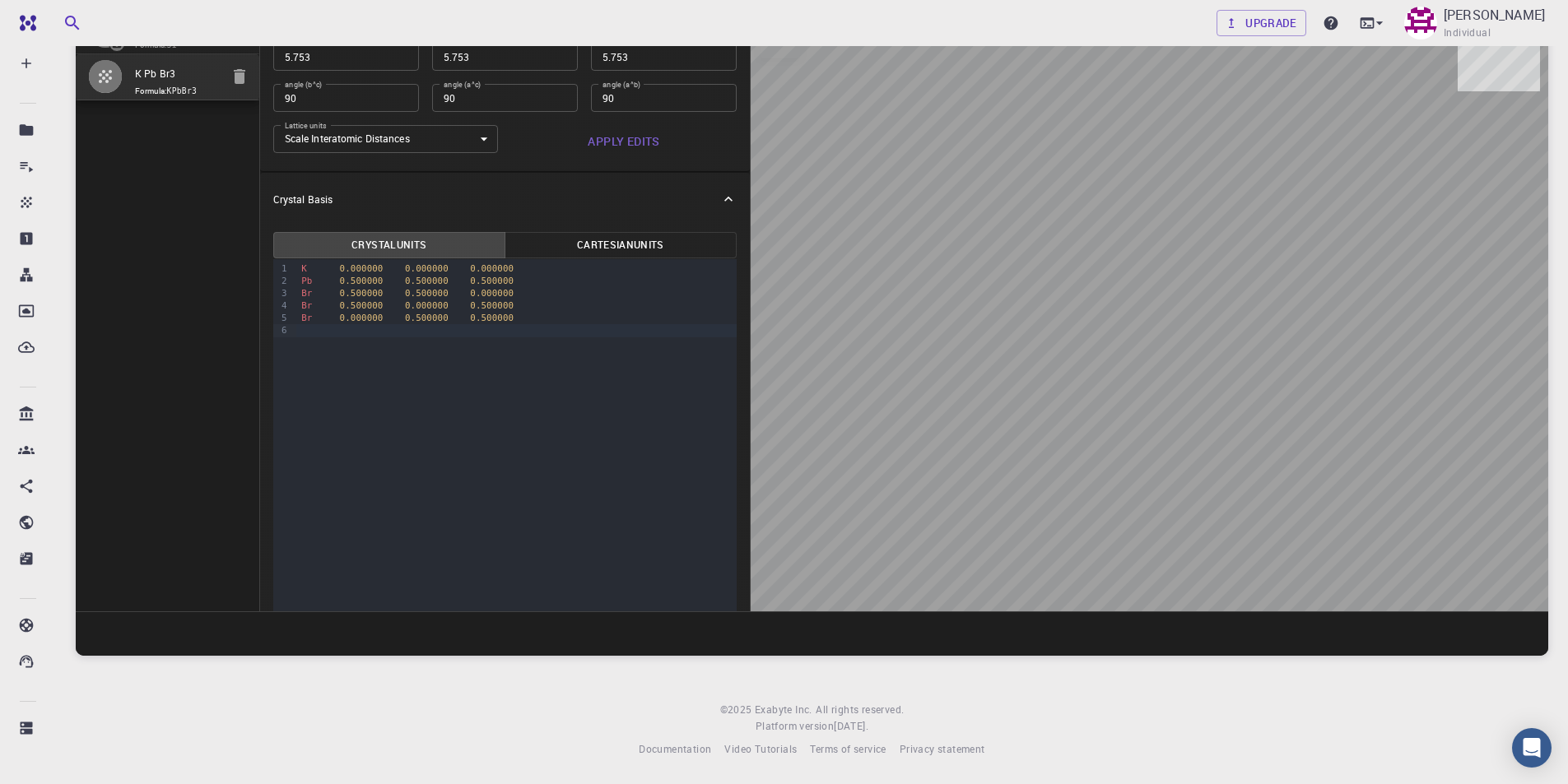
click at [588, 242] on button "Cartesian Units" at bounding box center [621, 244] width 232 height 26
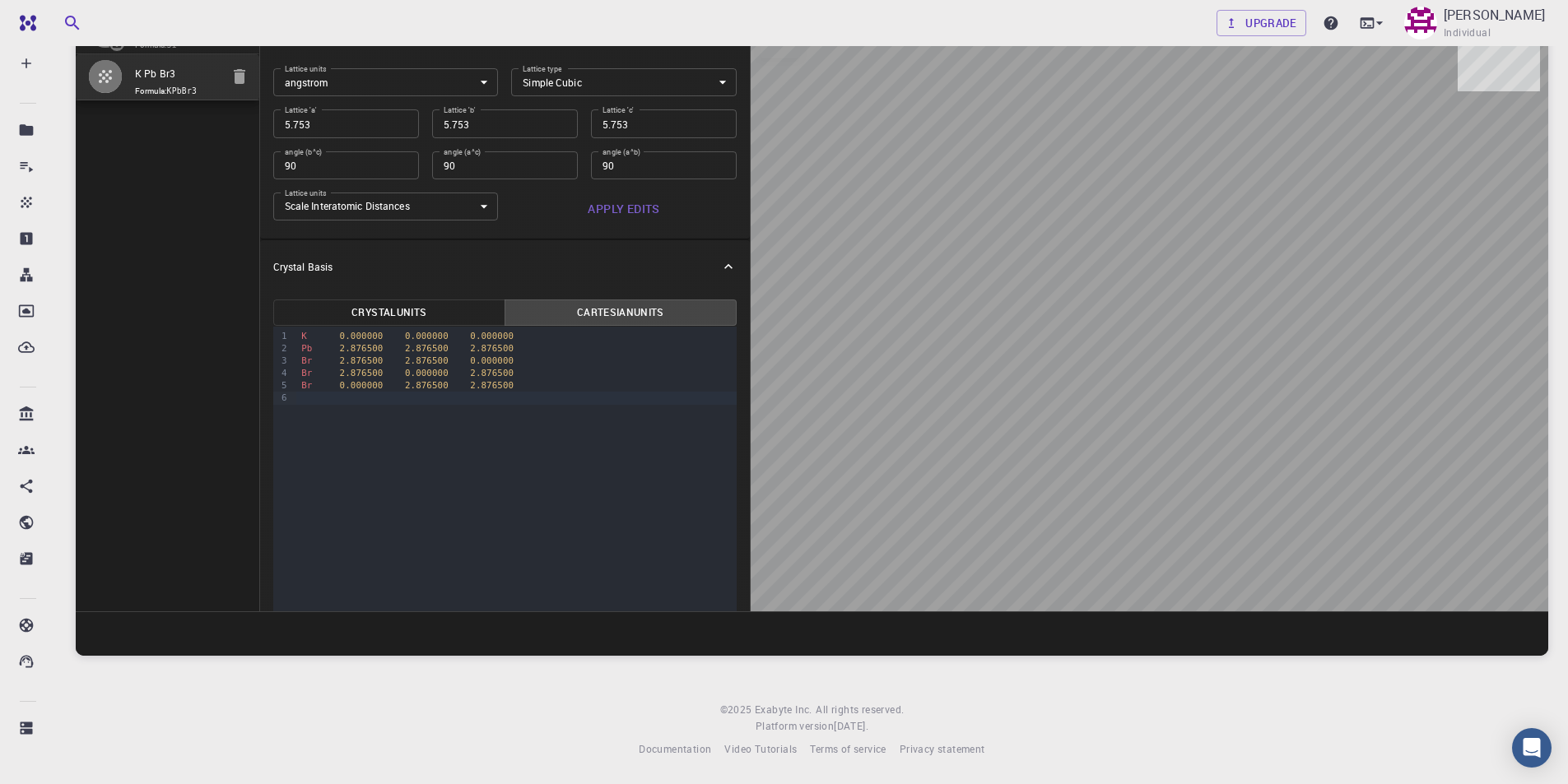
scroll to position [0, 0]
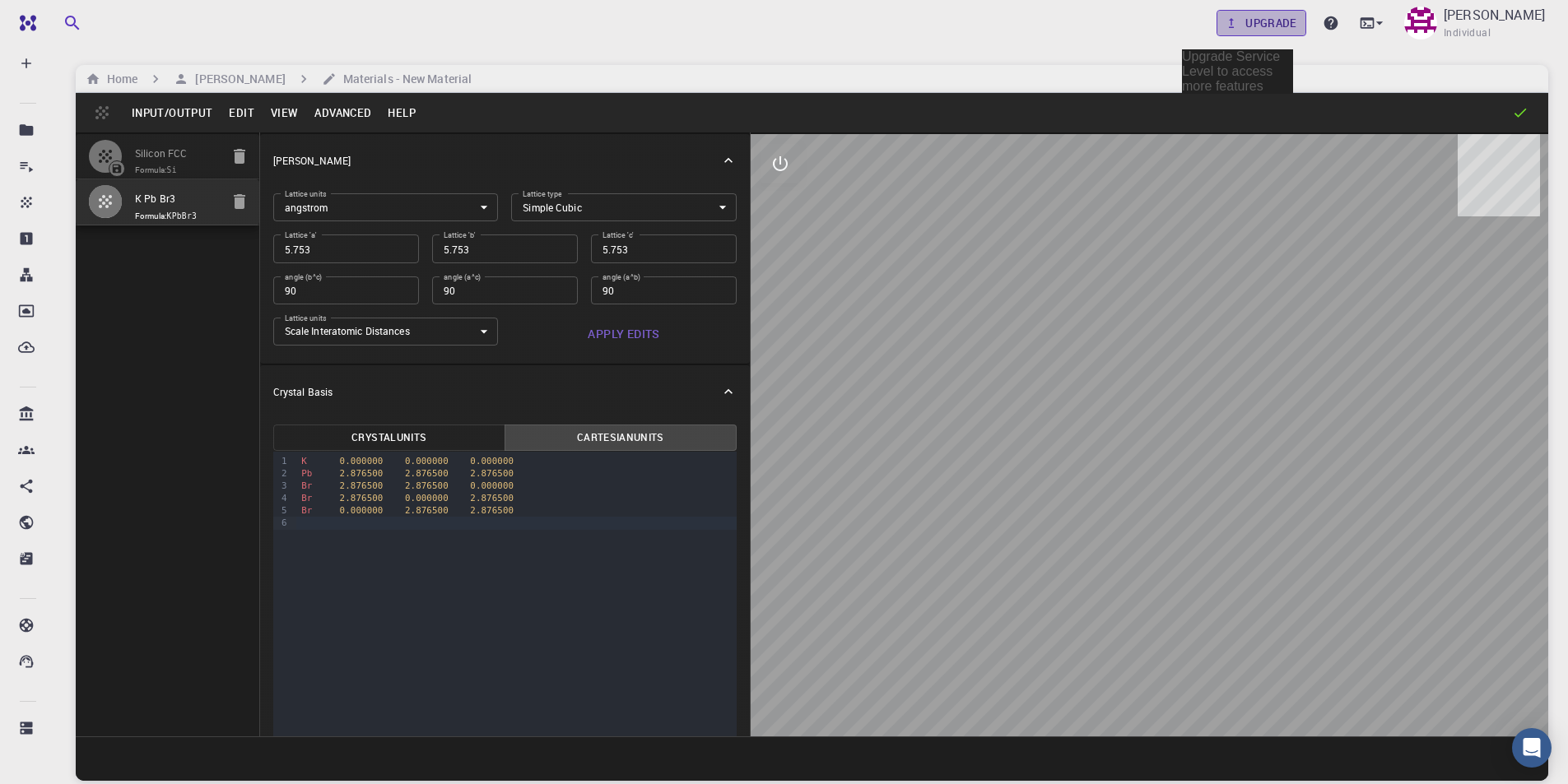
click at [1248, 24] on link "Upgrade" at bounding box center [1262, 22] width 90 height 26
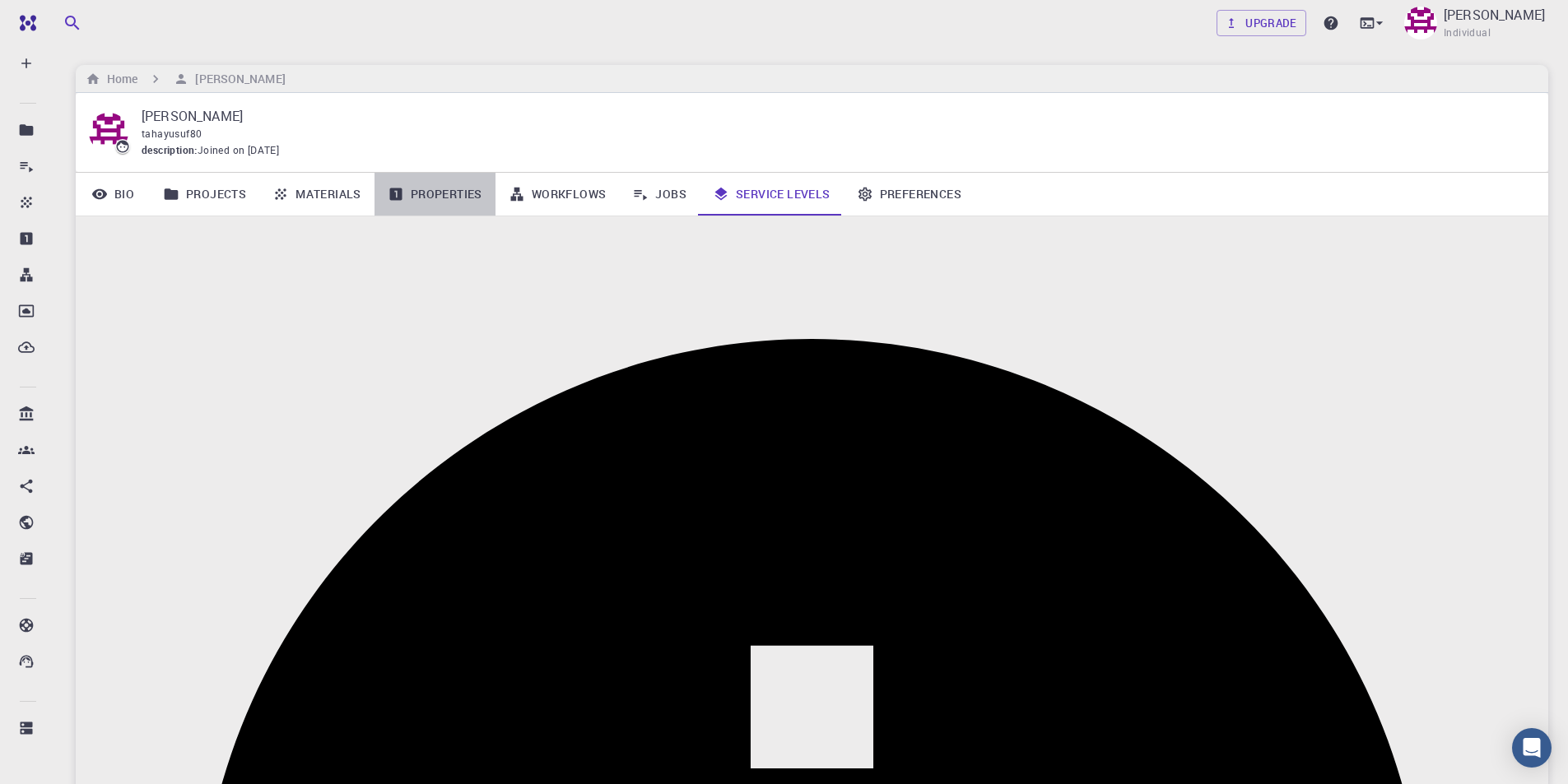
click at [439, 194] on link "Properties" at bounding box center [435, 194] width 121 height 43
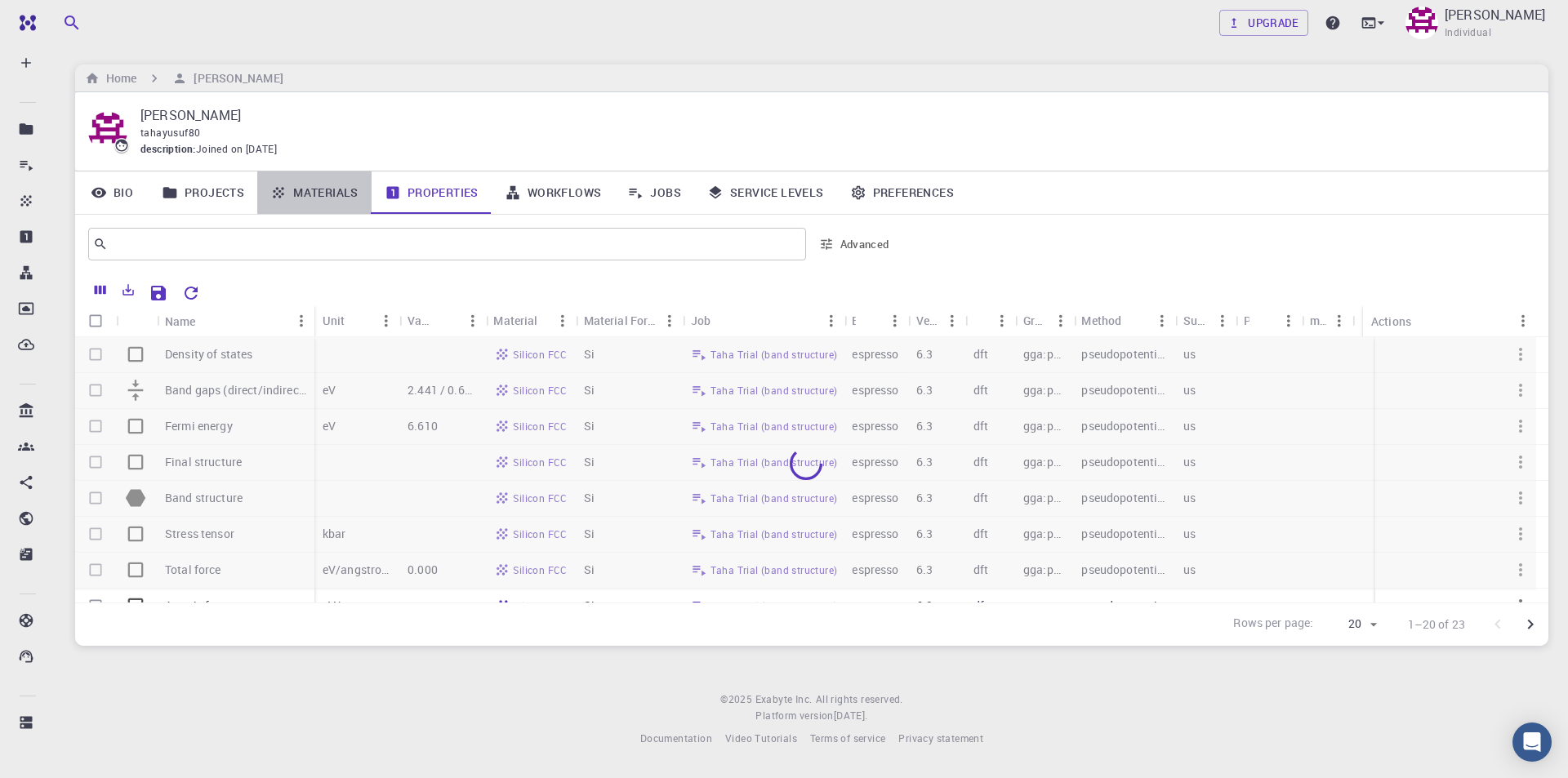
click at [350, 192] on link "Materials" at bounding box center [314, 192] width 114 height 43
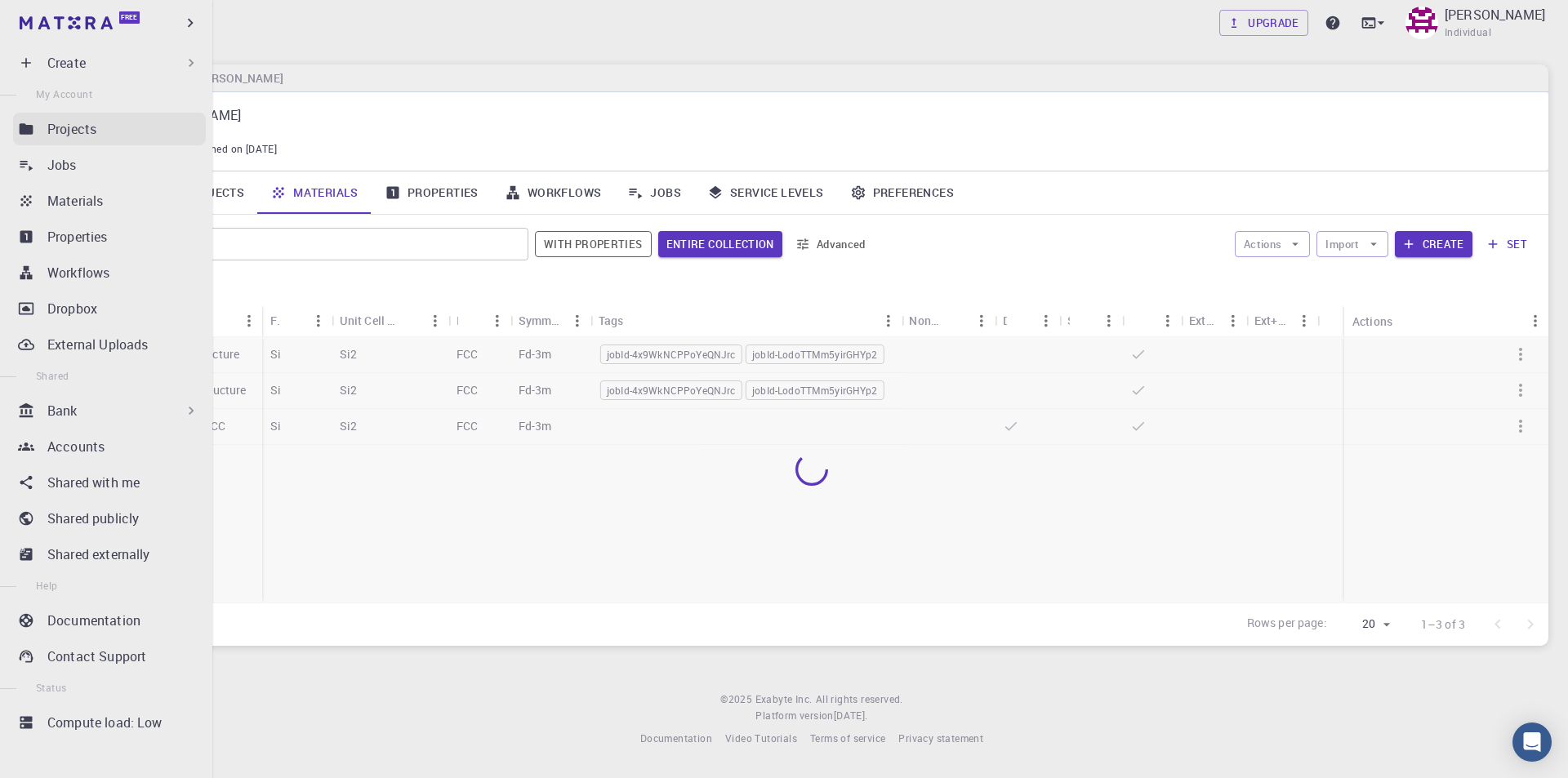
click at [89, 138] on p "Projects" at bounding box center [71, 129] width 49 height 20
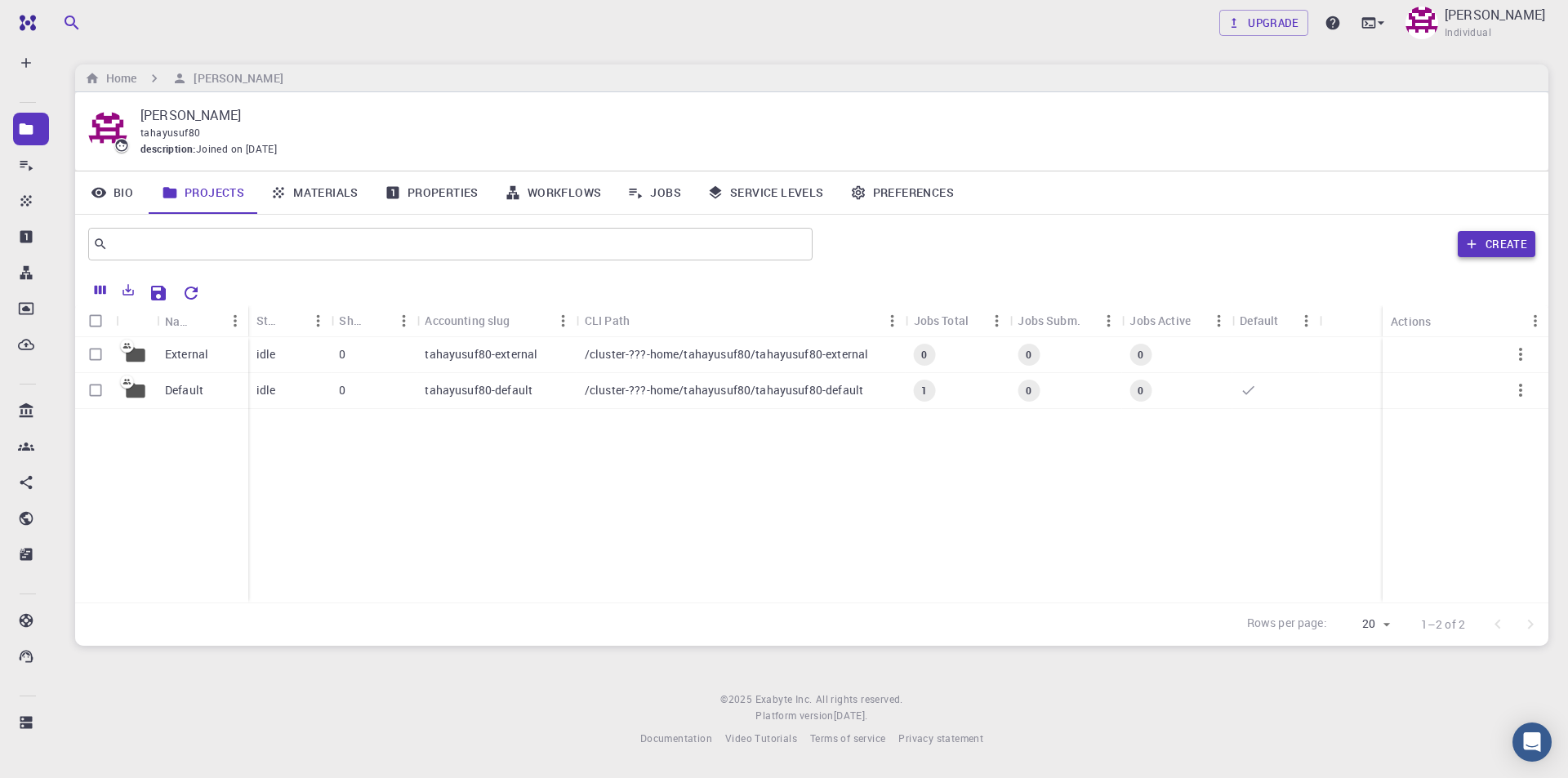
click at [1482, 240] on button "Create" at bounding box center [1496, 243] width 78 height 26
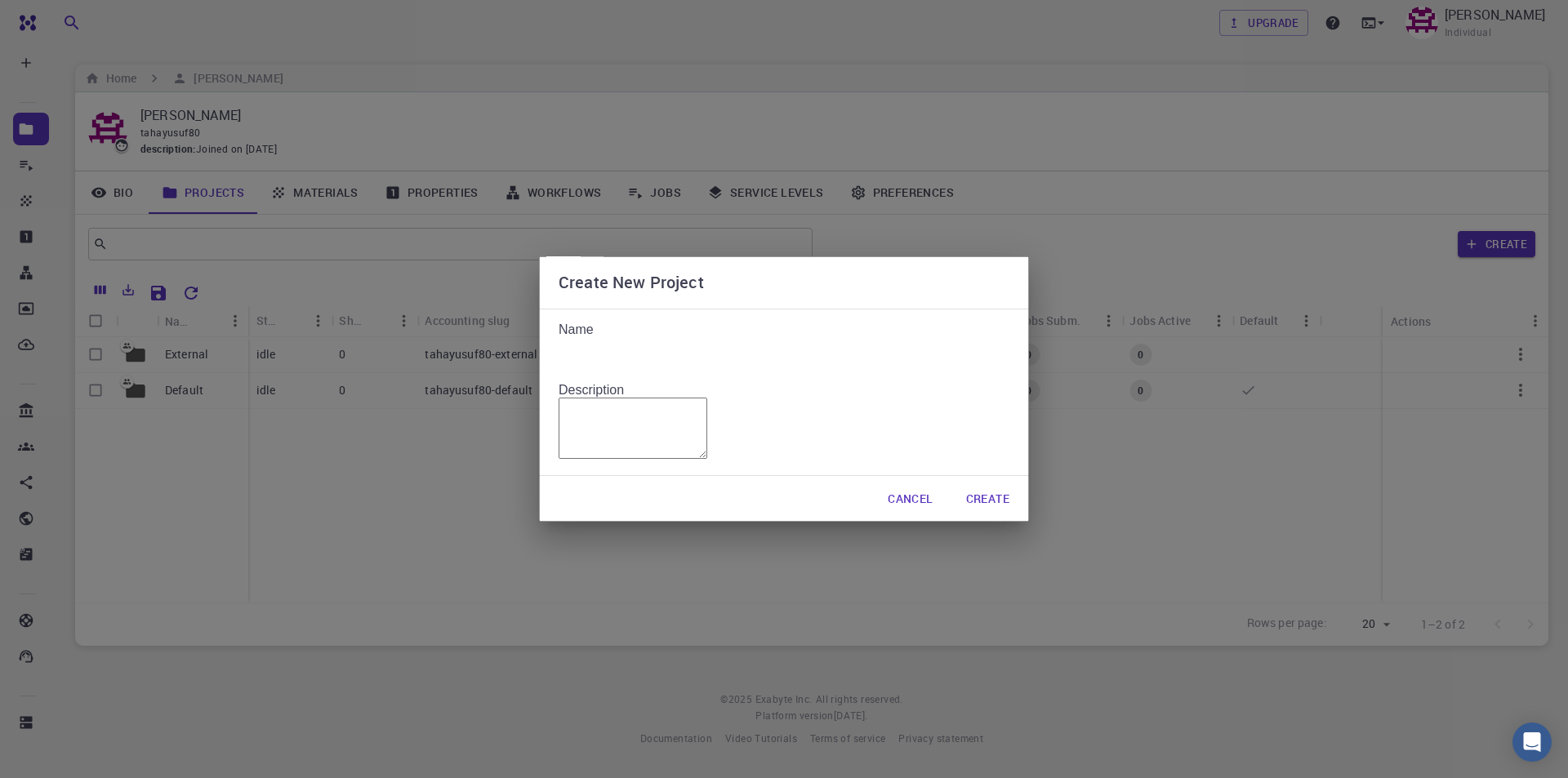
click at [770, 338] on input "Name" at bounding box center [796, 360] width 474 height 45
click at [970, 515] on button "Create" at bounding box center [988, 499] width 69 height 33
click at [984, 515] on button "Create" at bounding box center [988, 499] width 69 height 33
click at [707, 455] on textarea "Description" at bounding box center [633, 428] width 149 height 61
click at [985, 514] on button "Create" at bounding box center [988, 499] width 69 height 33
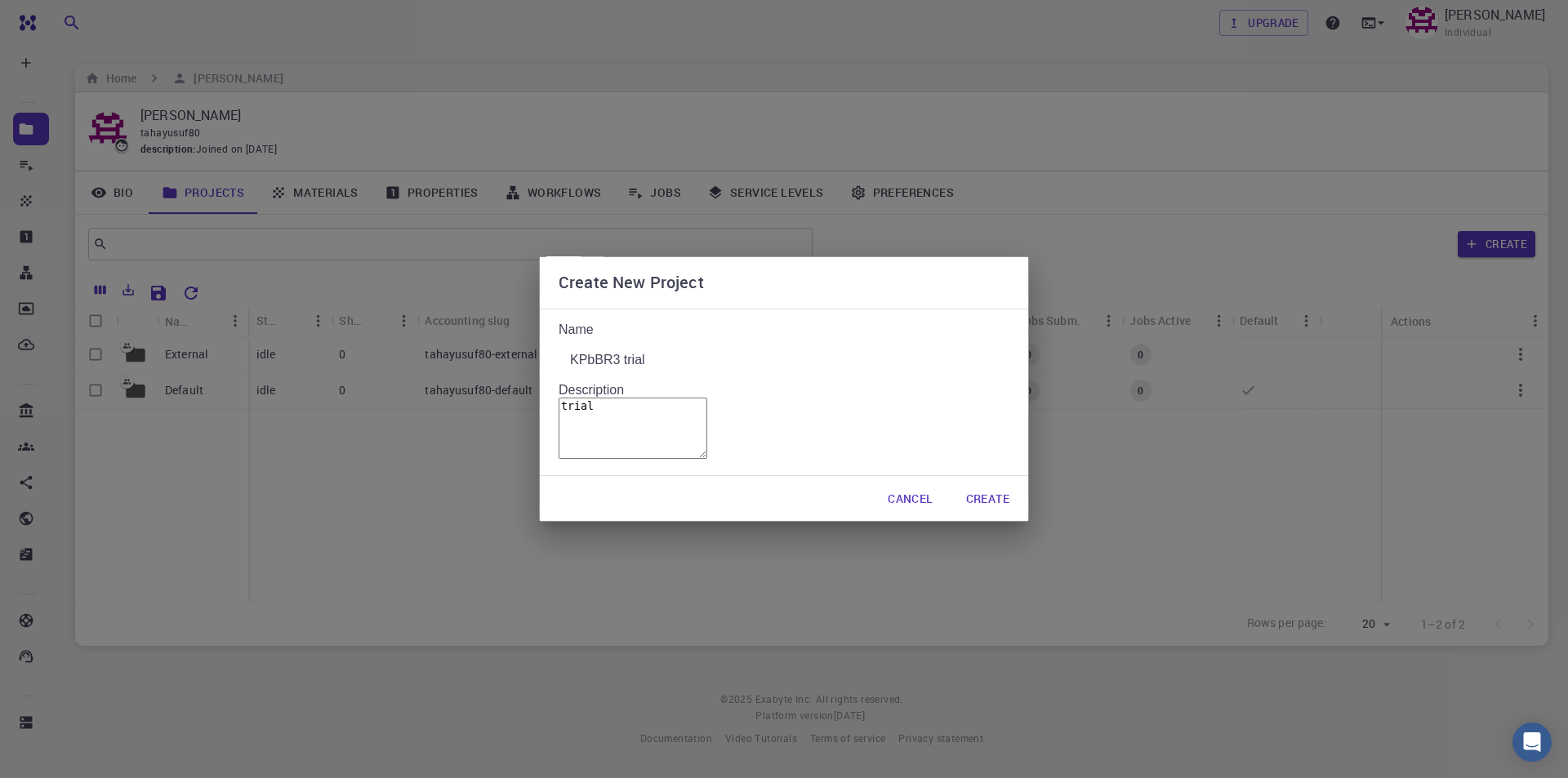
click at [923, 498] on div "Cancel Create" at bounding box center [784, 498] width 490 height 45
click at [912, 514] on button "Cancel" at bounding box center [911, 499] width 71 height 33
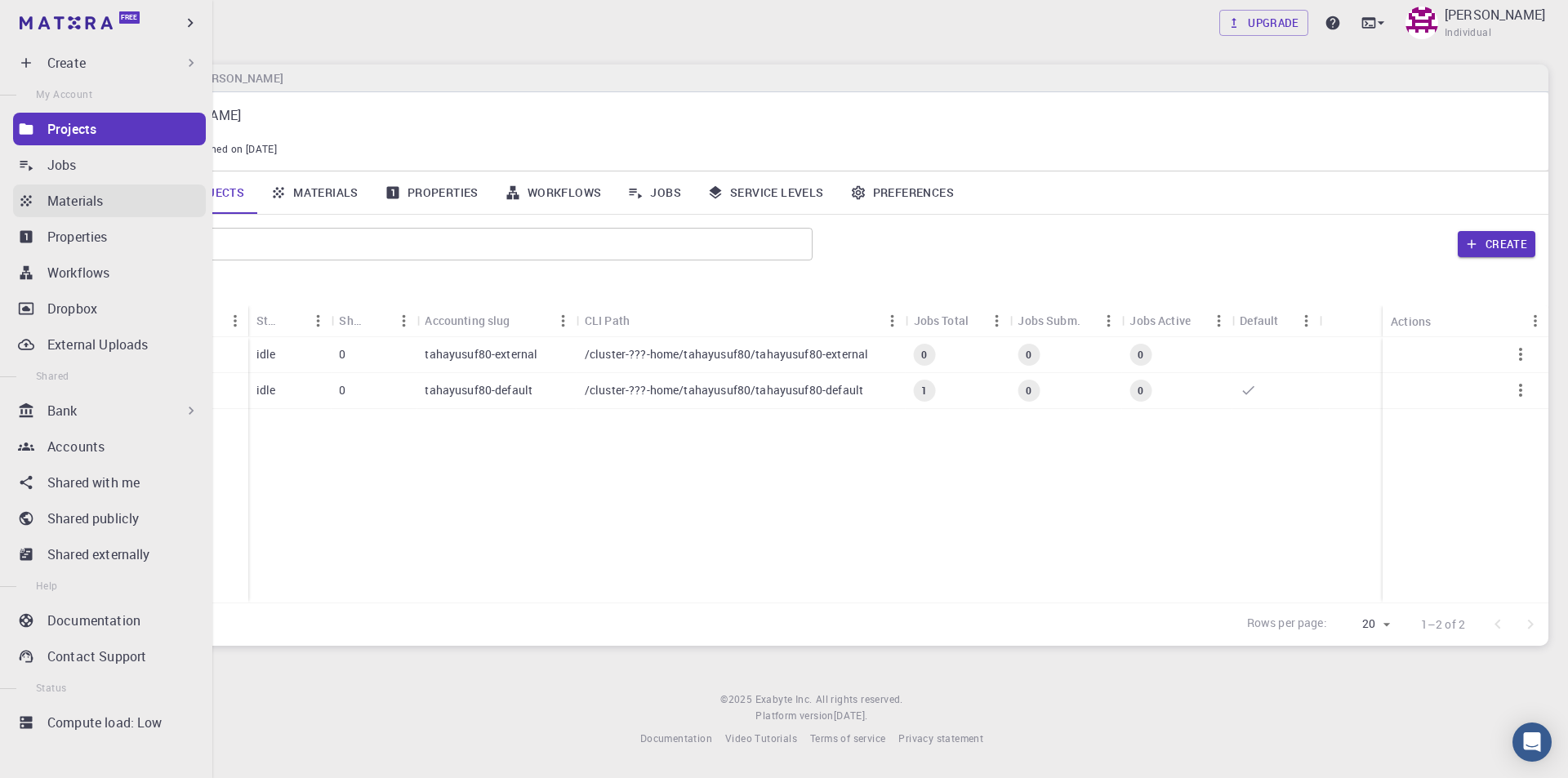
click at [93, 206] on p "Materials" at bounding box center [75, 201] width 55 height 20
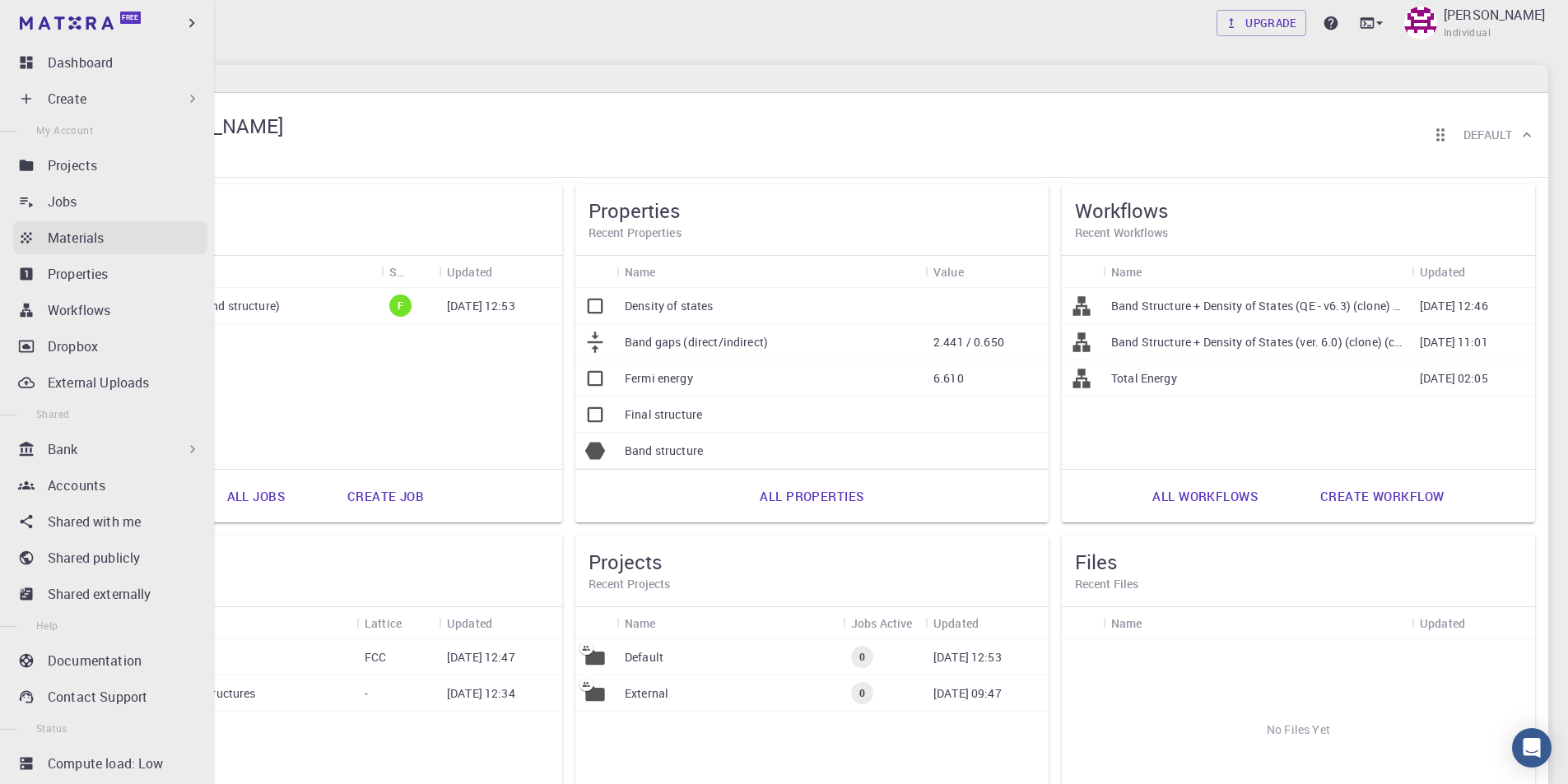
click at [68, 234] on p "Materials" at bounding box center [75, 238] width 56 height 20
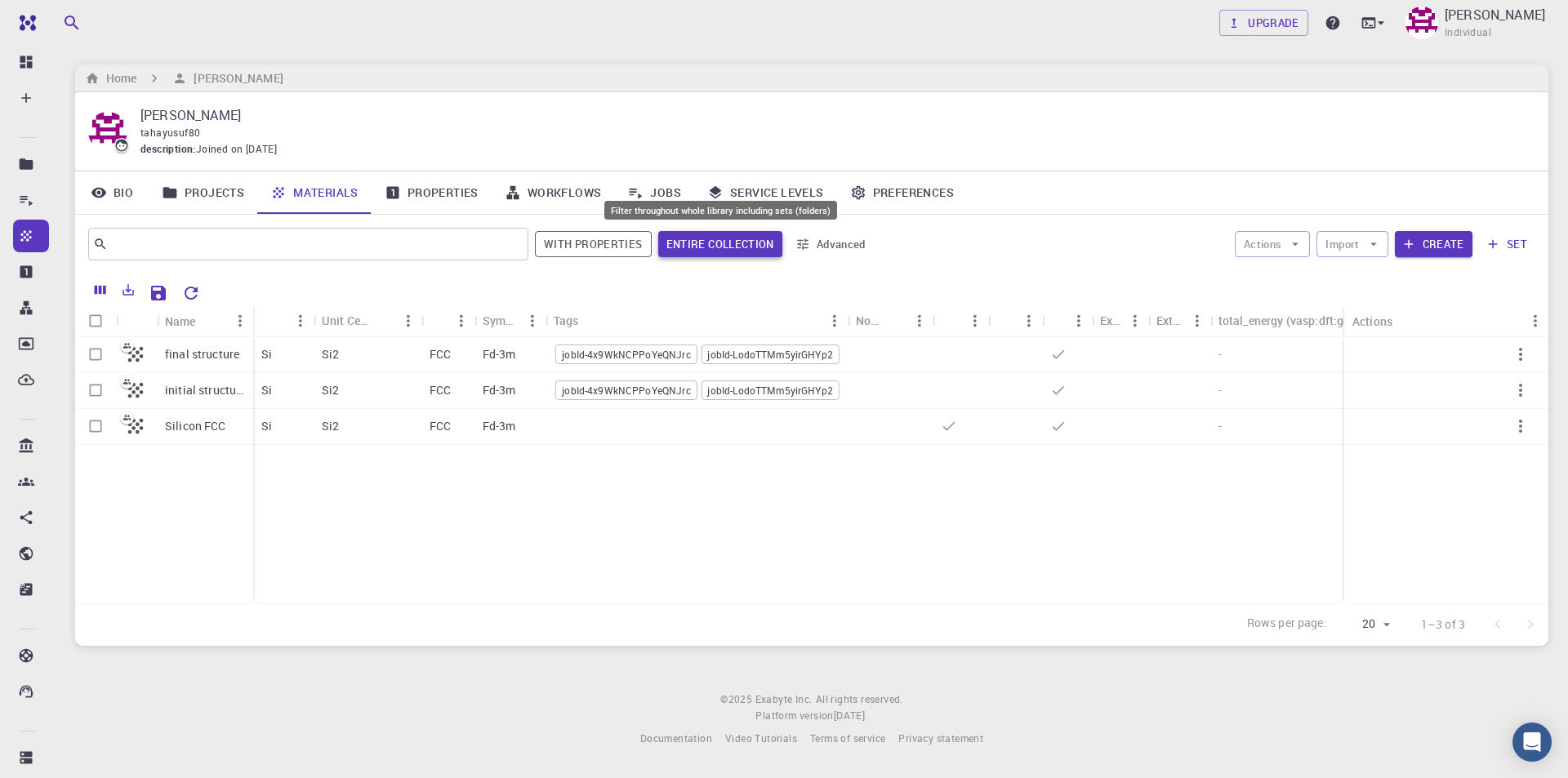
click at [747, 247] on button "Entire collection" at bounding box center [720, 243] width 124 height 26
